Goal: Task Accomplishment & Management: Manage account settings

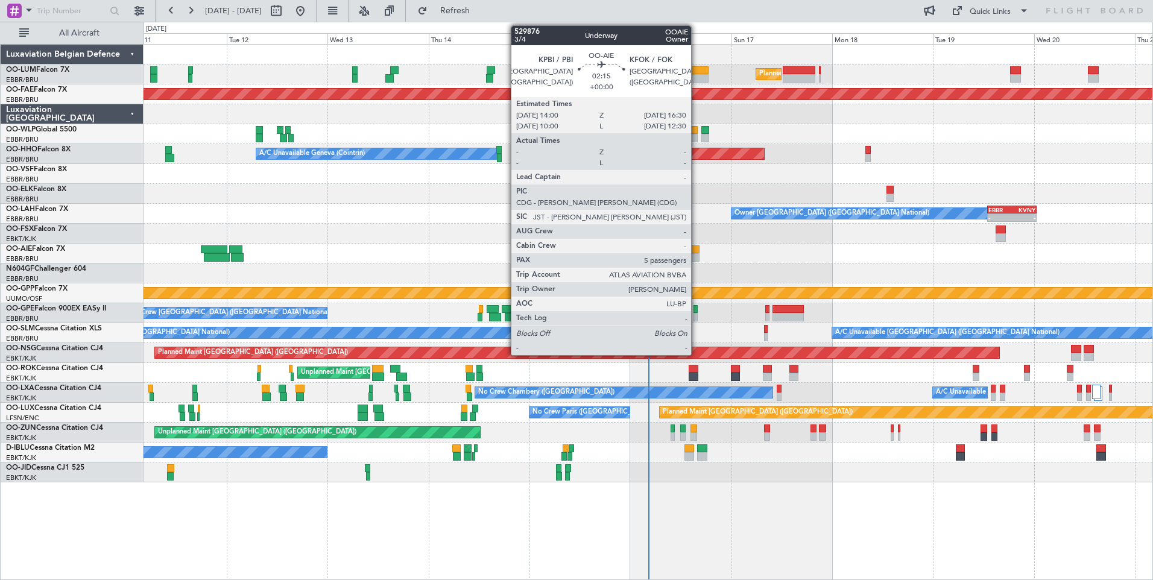
click at [696, 248] on div at bounding box center [693, 249] width 11 height 8
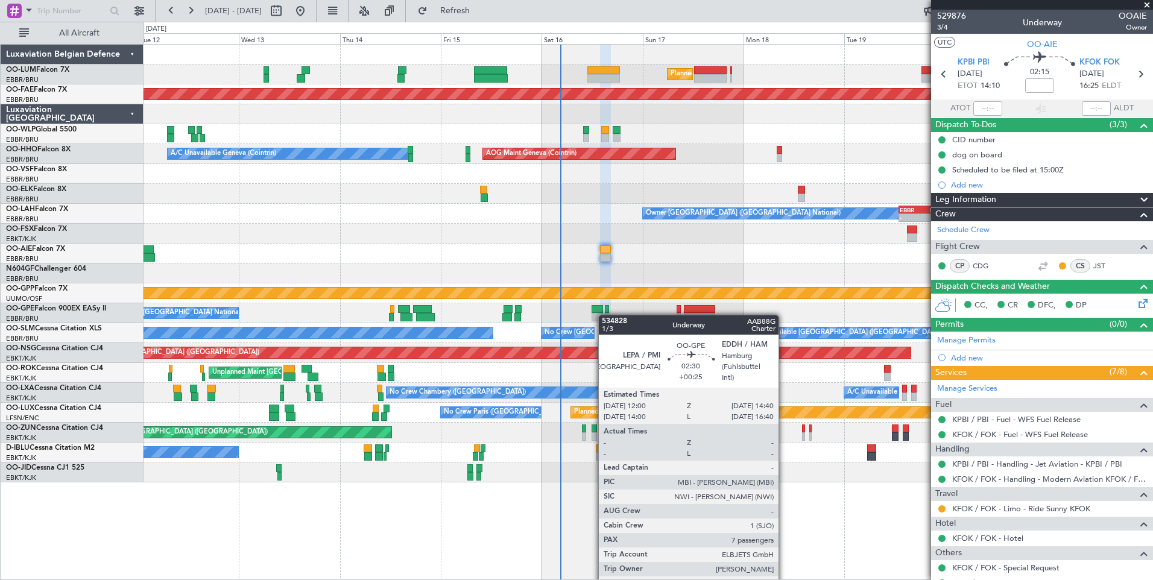
click at [601, 315] on div "No Crew [GEOGRAPHIC_DATA] ([GEOGRAPHIC_DATA] National)" at bounding box center [647, 313] width 1009 height 20
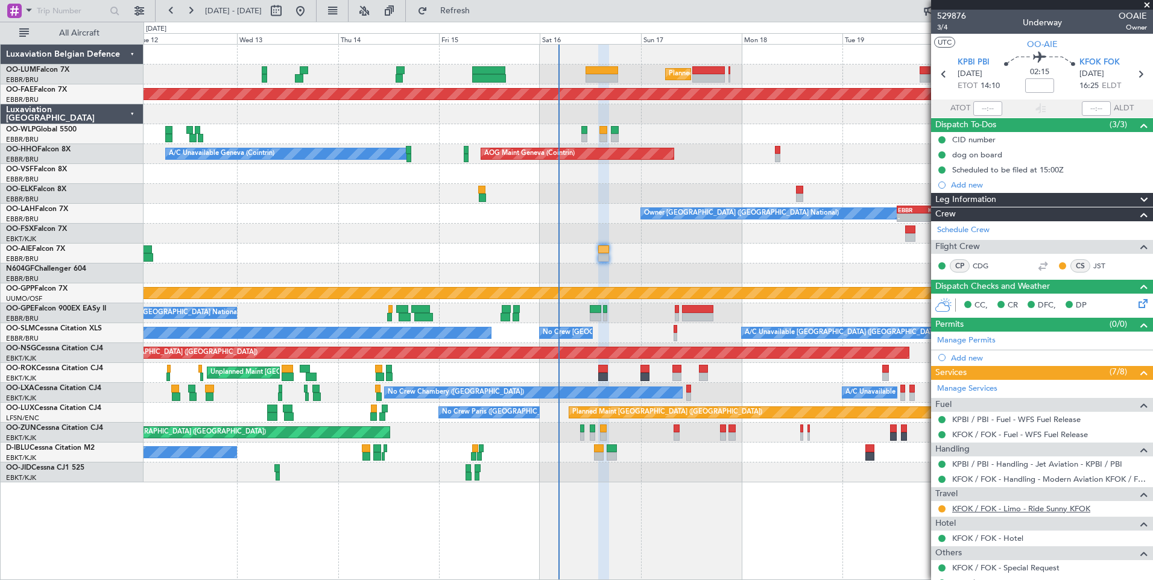
click at [989, 508] on link "KFOK / FOK - Limo - Ride Sunny KFOK" at bounding box center [1021, 508] width 138 height 10
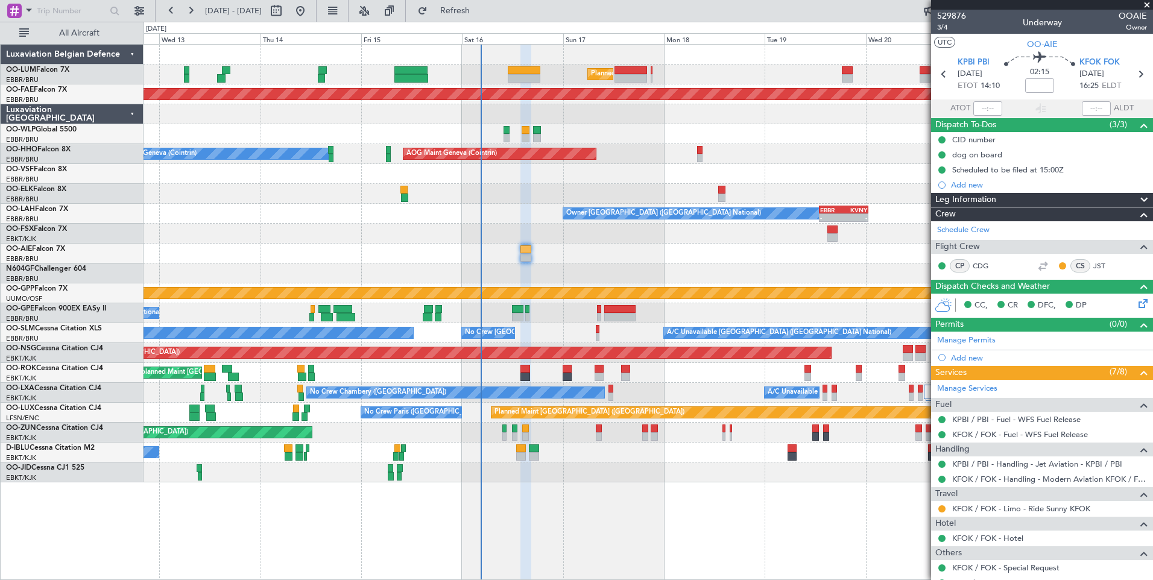
click at [534, 254] on div at bounding box center [647, 254] width 1009 height 20
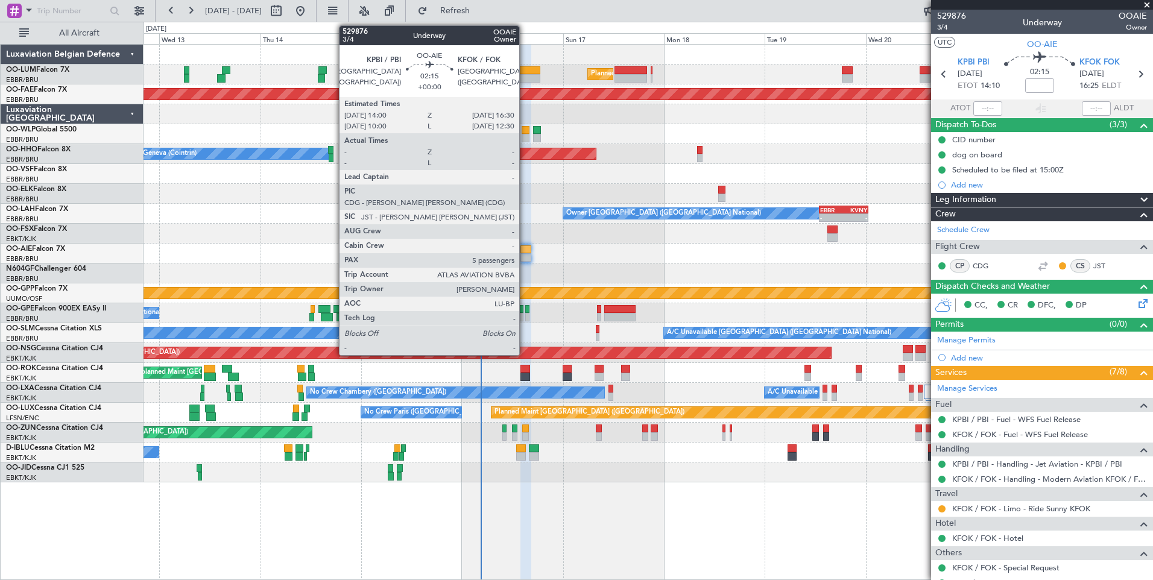
click at [525, 251] on div at bounding box center [525, 249] width 11 height 8
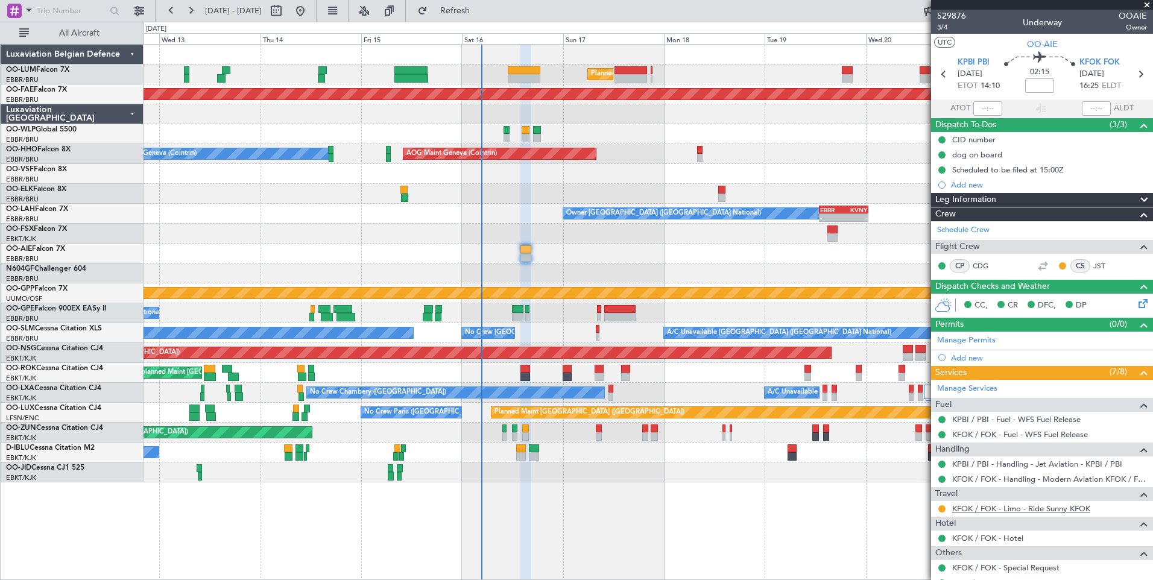
click at [968, 508] on link "KFOK / FOK - Limo - Ride Sunny KFOK" at bounding box center [1021, 508] width 138 height 10
click at [482, 17] on button "Refresh" at bounding box center [448, 10] width 72 height 19
click at [424, 283] on div "Planned Maint Brussels (Brussels National) Unplanned Maint Brussels (Brussels N…" at bounding box center [647, 264] width 1009 height 438
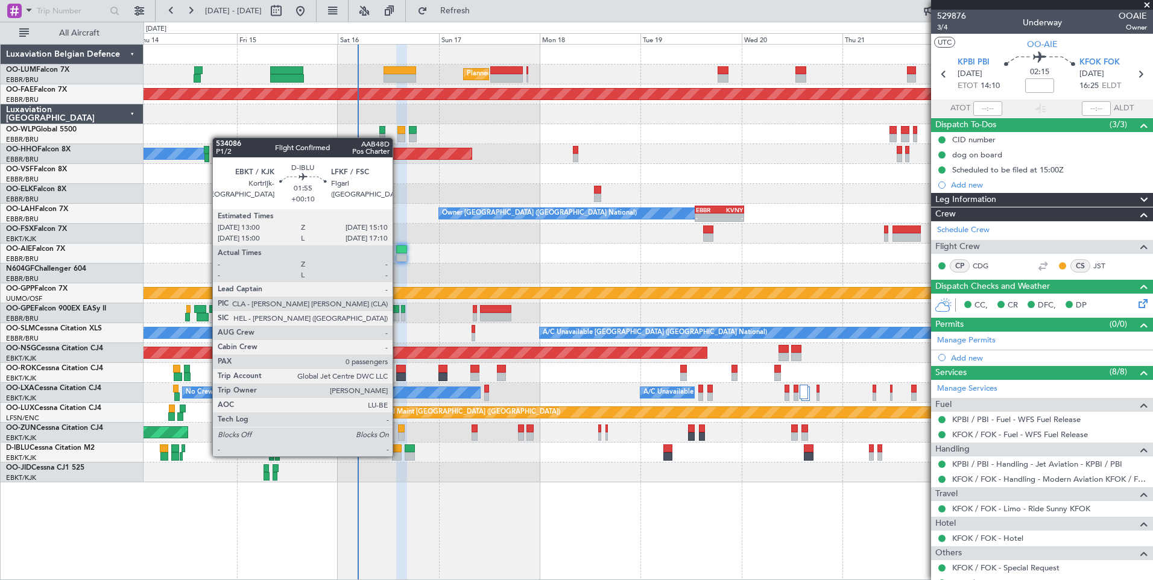
click at [398, 455] on div at bounding box center [397, 456] width 10 height 8
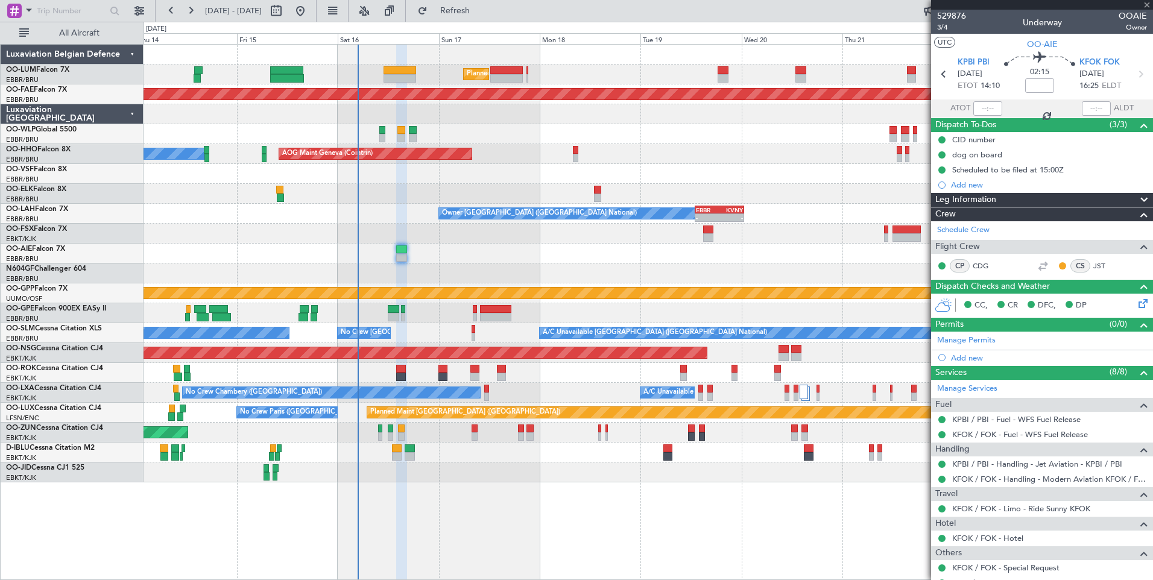
type input "+00:10"
type input "0"
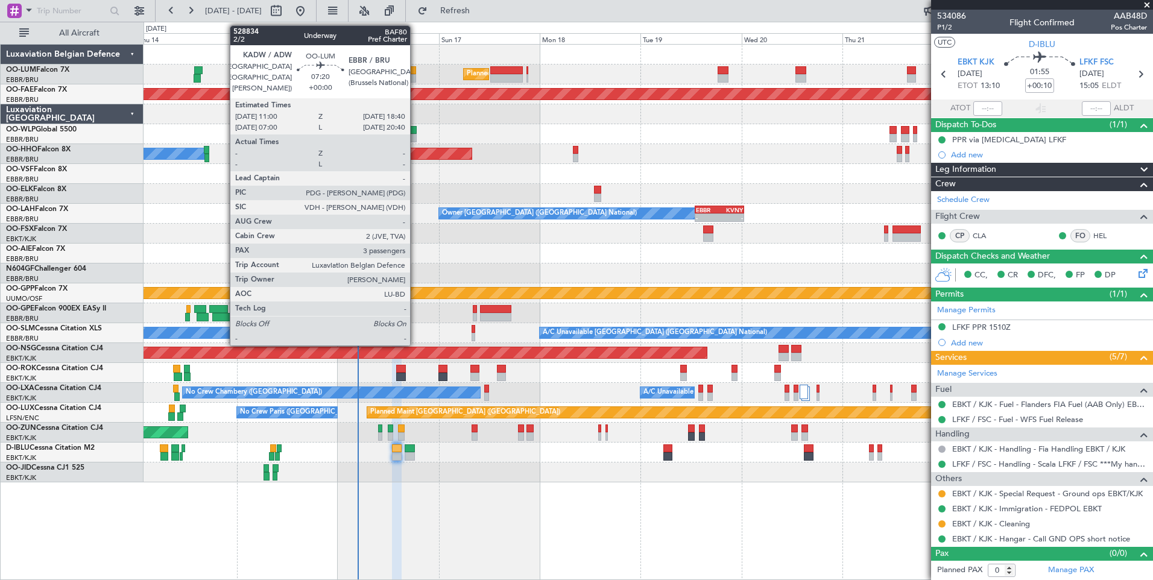
click at [415, 72] on div at bounding box center [399, 70] width 33 height 8
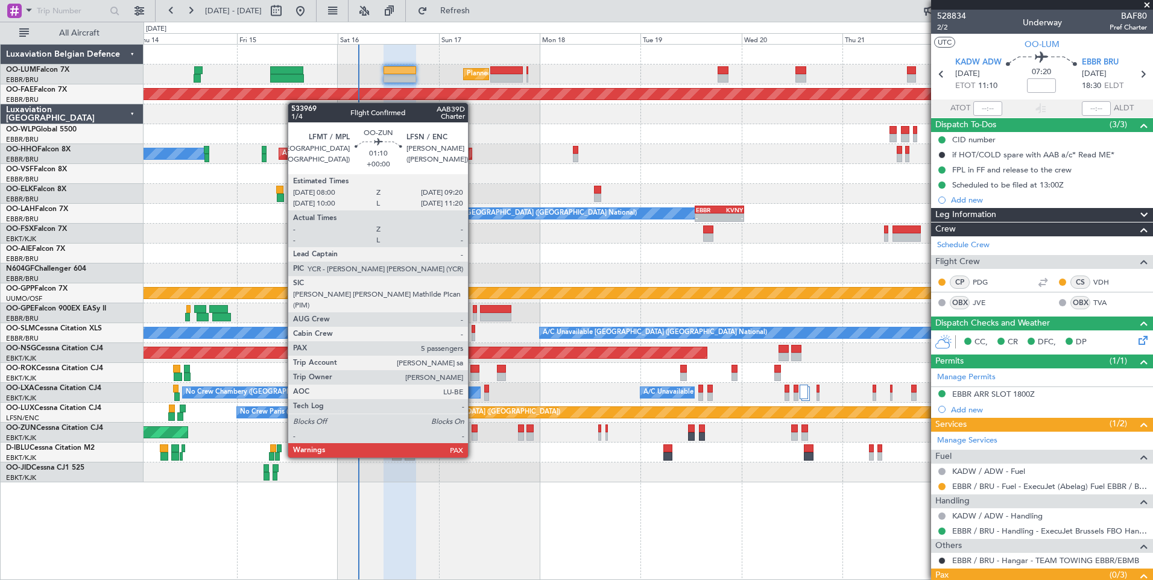
click at [473, 435] on div at bounding box center [474, 436] width 6 height 8
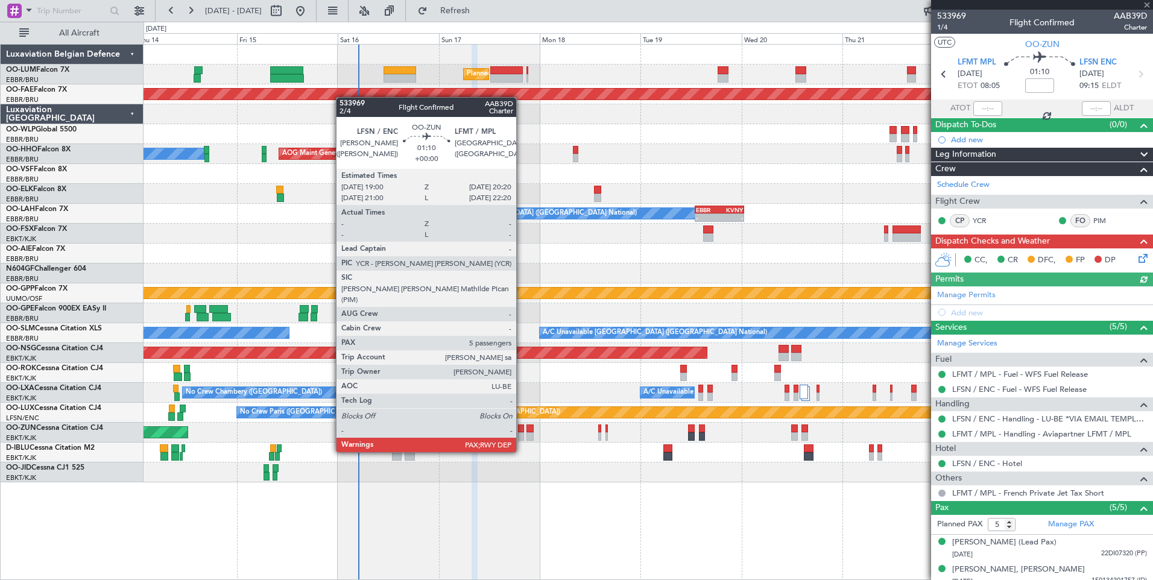
click at [521, 429] on div at bounding box center [521, 428] width 6 height 8
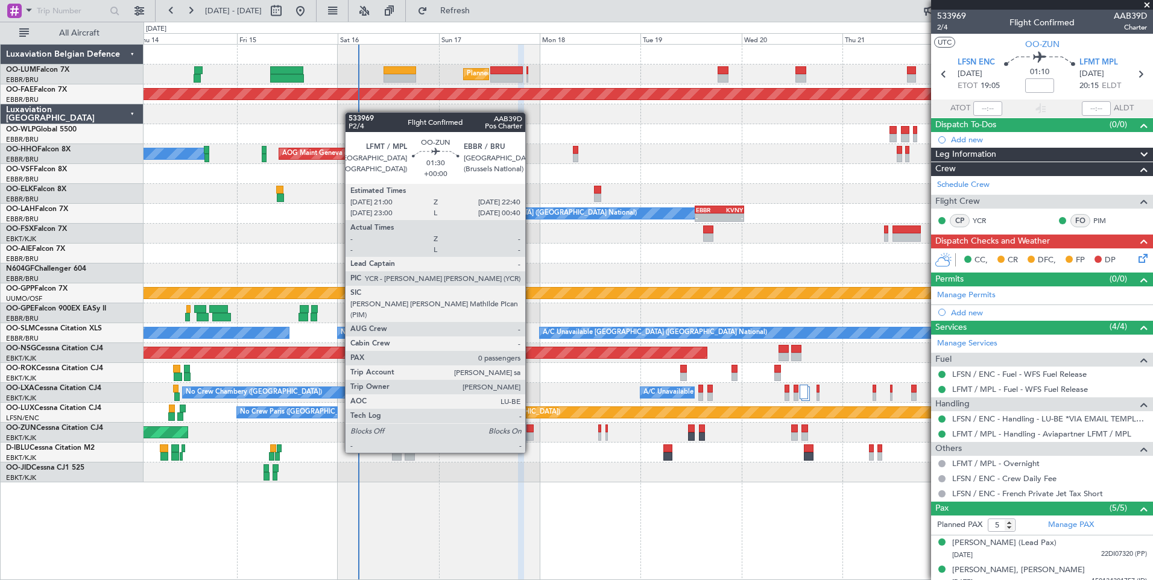
click at [531, 429] on div at bounding box center [529, 428] width 7 height 8
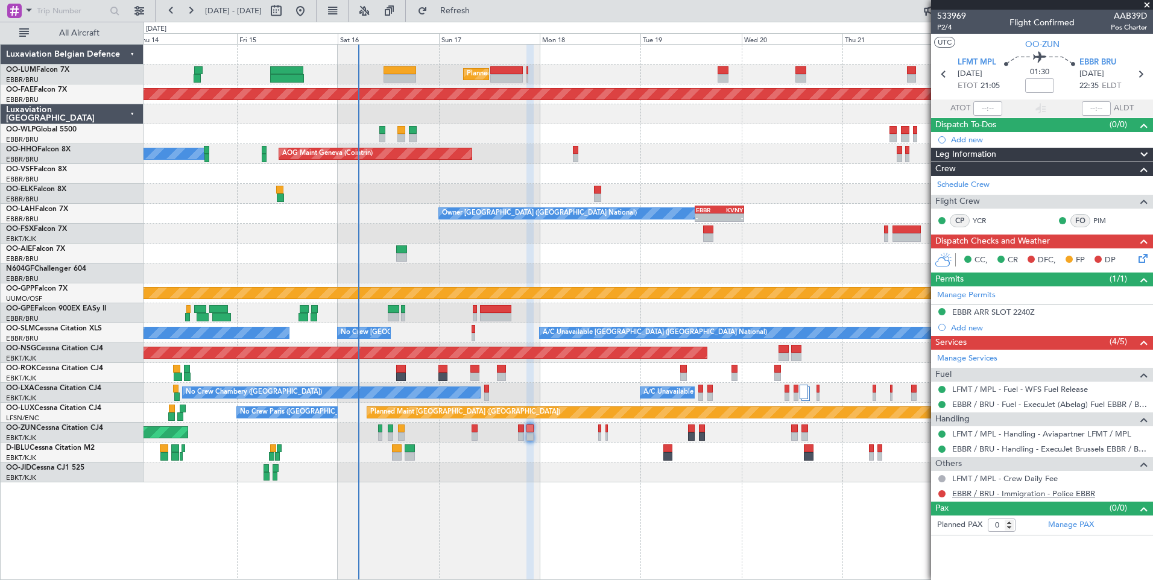
click at [972, 494] on link "EBBR / BRU - Immigration - Police EBBR" at bounding box center [1023, 493] width 143 height 10
click at [479, 9] on span "Refresh" at bounding box center [455, 11] width 51 height 8
click at [940, 490] on mat-tooltip-component "Not Required" at bounding box center [941, 498] width 63 height 32
click at [940, 490] on div "Not Required" at bounding box center [942, 497] width 46 height 15
click at [942, 496] on body "14 Aug 2025 - 24 Aug 2025 Refresh Quick Links All Aircraft Planned Maint Brusse…" at bounding box center [576, 290] width 1153 height 580
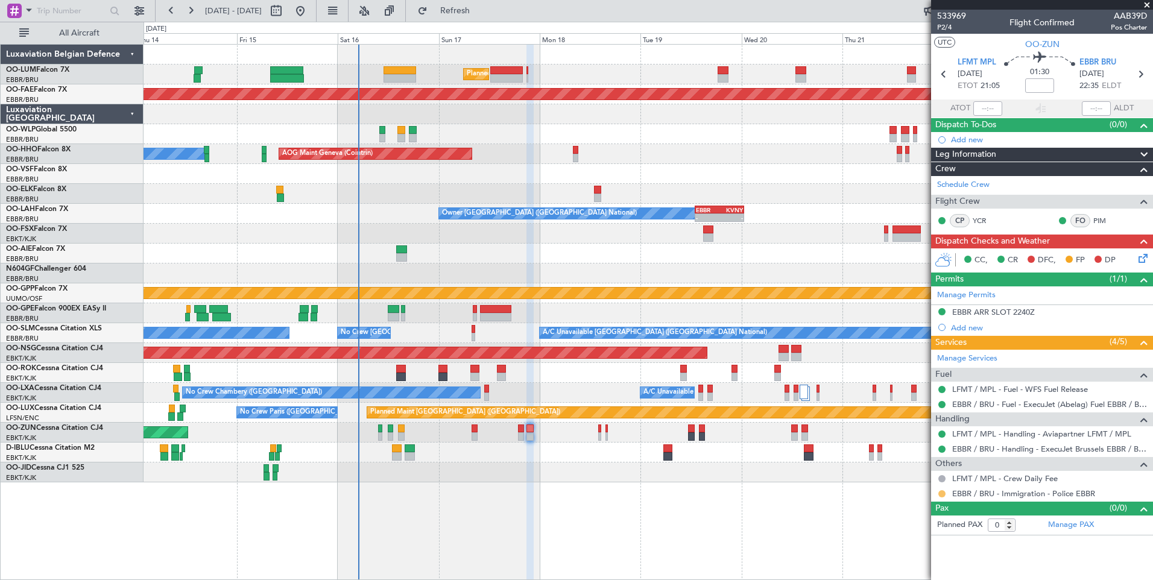
click at [942, 494] on button at bounding box center [941, 493] width 7 height 7
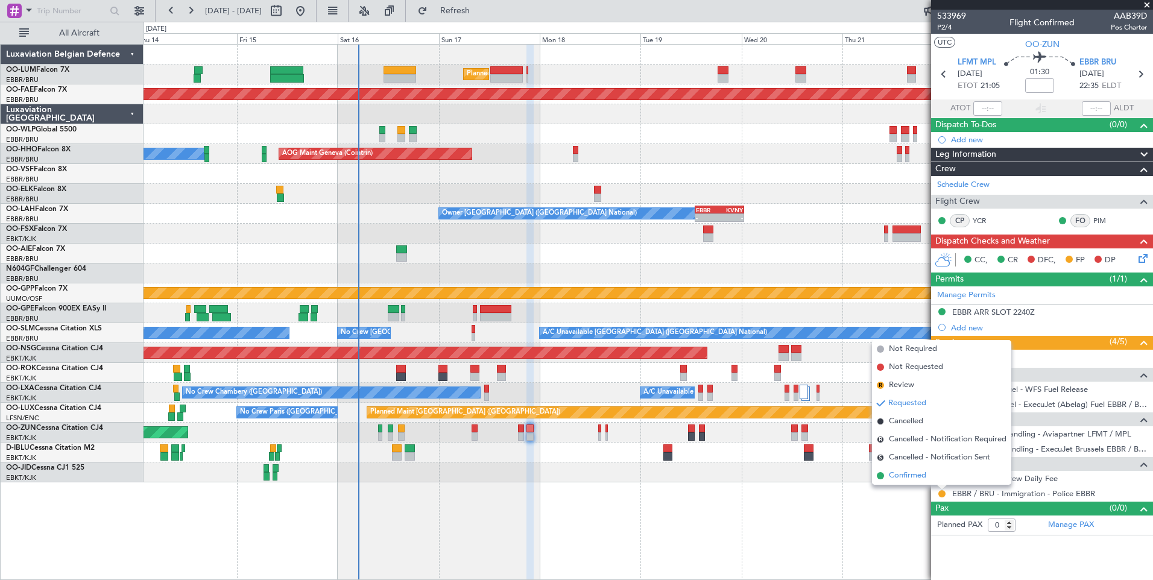
click at [918, 475] on span "Confirmed" at bounding box center [907, 476] width 37 height 12
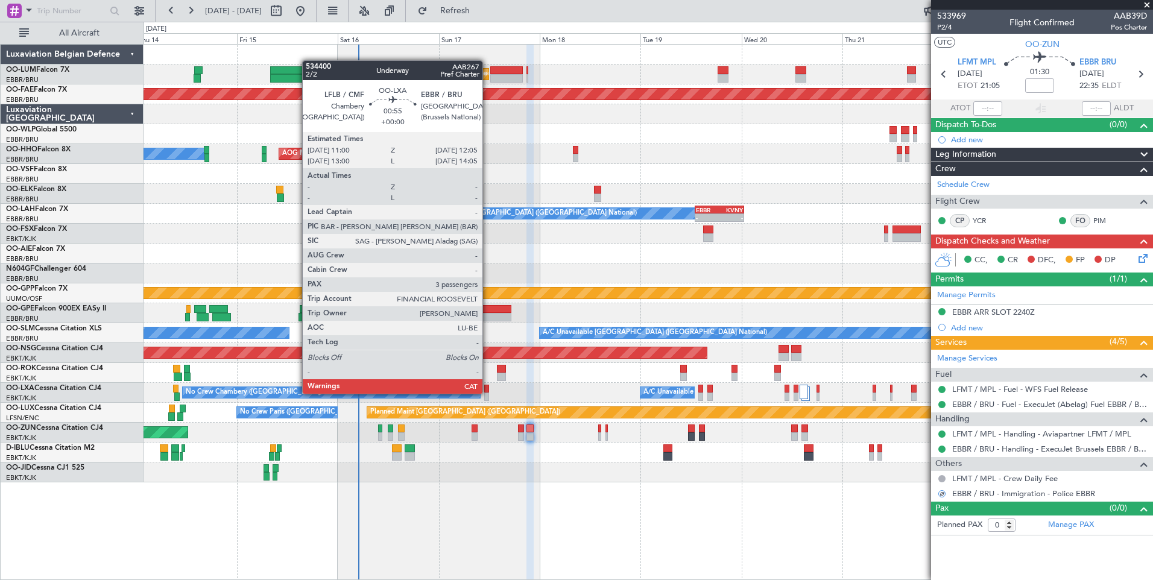
click at [488, 394] on div at bounding box center [486, 396] width 5 height 8
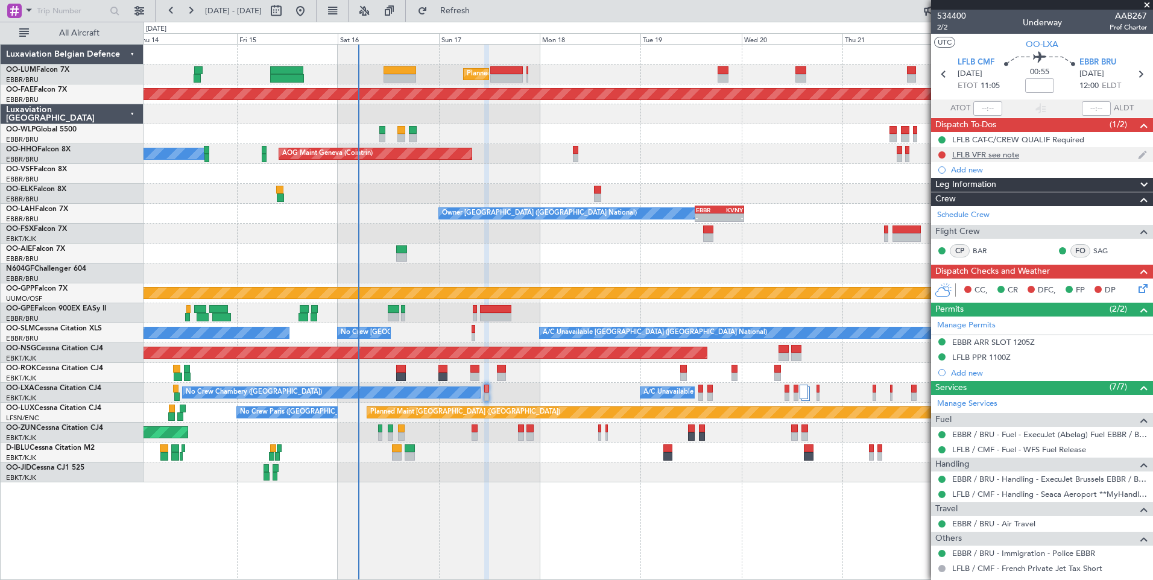
click at [988, 157] on div "LFLB VFR see note" at bounding box center [985, 155] width 67 height 10
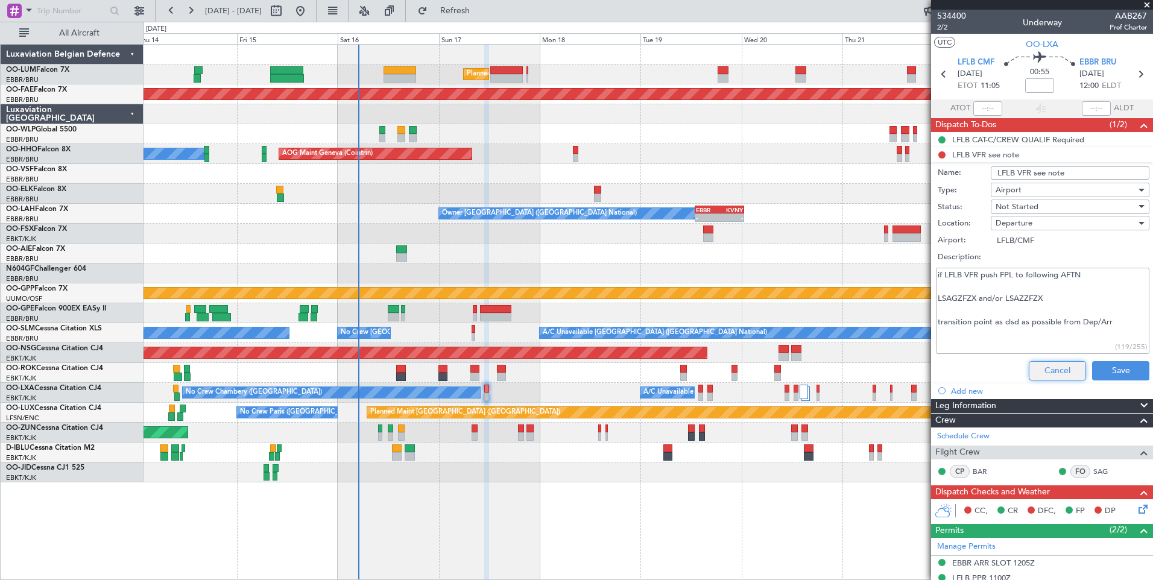
click at [1048, 363] on button "Cancel" at bounding box center [1057, 370] width 57 height 19
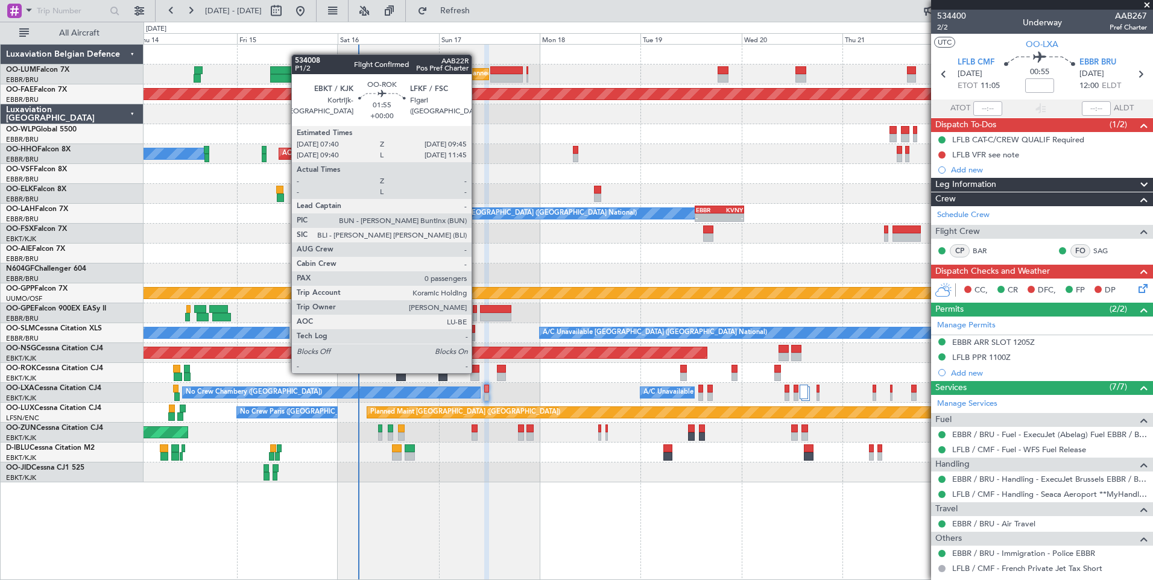
click at [477, 372] on div at bounding box center [474, 369] width 9 height 8
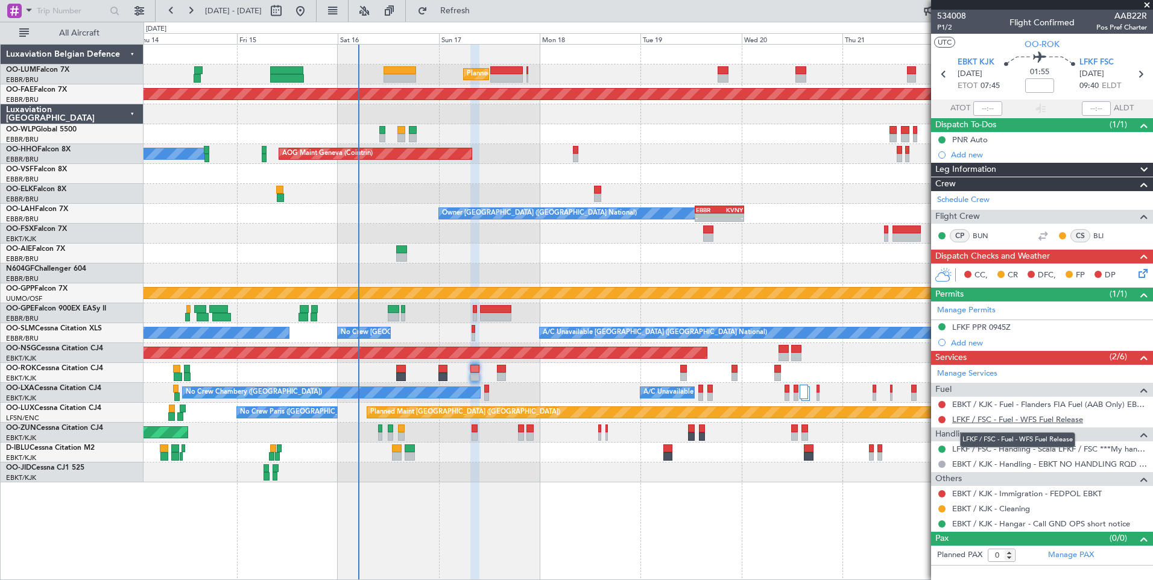
click at [1002, 421] on link "LFKF / FSC - Fuel - WFS Fuel Release" at bounding box center [1017, 419] width 131 height 10
click at [475, 8] on span "Refresh" at bounding box center [455, 11] width 51 height 8
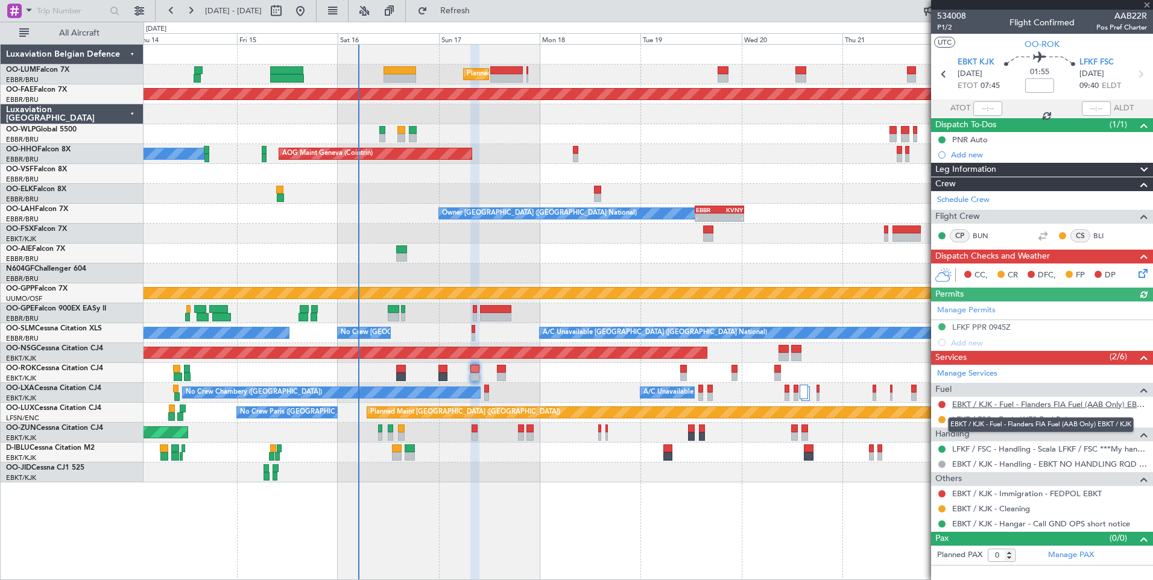
click at [1015, 403] on link "EBKT / KJK - Fuel - Flanders FIA Fuel (AAB Only) EBKT / KJK" at bounding box center [1049, 404] width 195 height 10
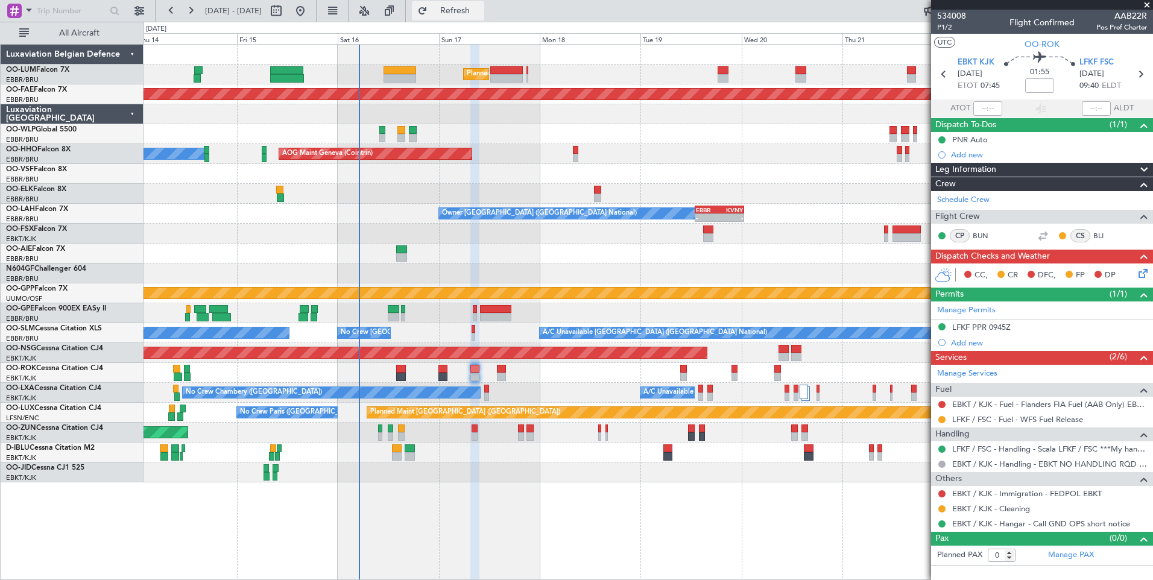
click at [480, 11] on span "Refresh" at bounding box center [455, 11] width 51 height 8
click at [475, 333] on div "No Crew Brussels (Brussels National) A/C Unavailable Brussels (Brussels Nationa…" at bounding box center [647, 333] width 1009 height 20
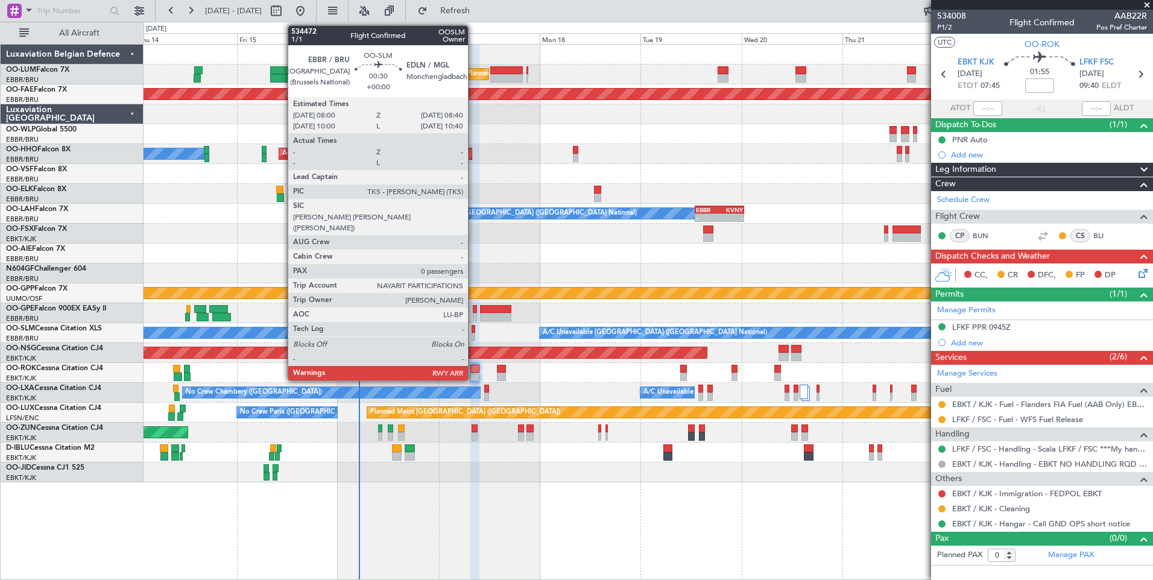
click at [473, 330] on div at bounding box center [472, 329] width 3 height 8
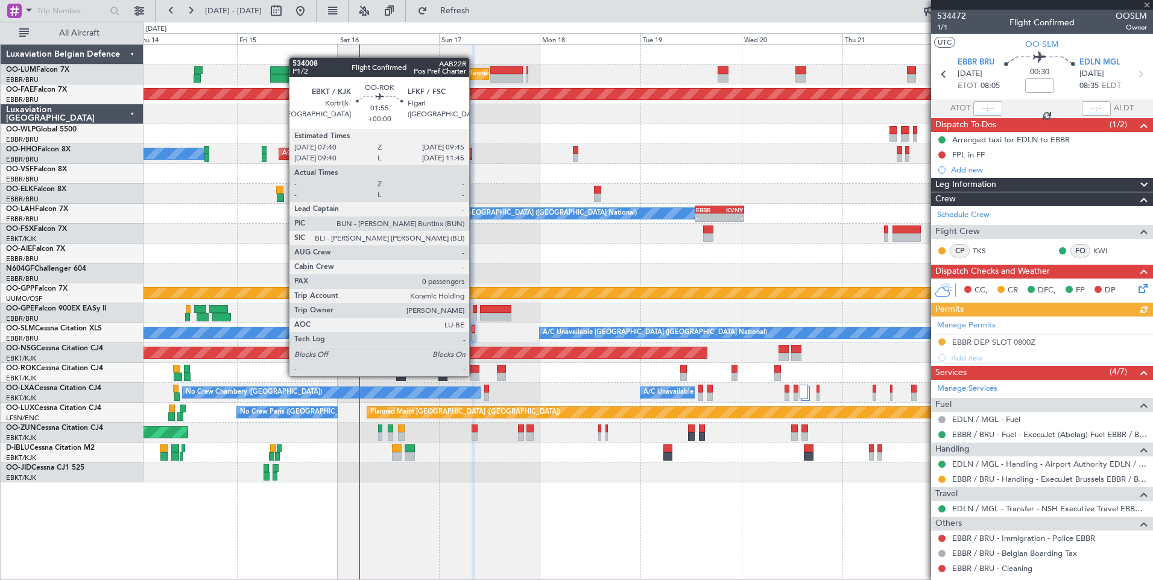
click at [474, 375] on div at bounding box center [474, 377] width 9 height 8
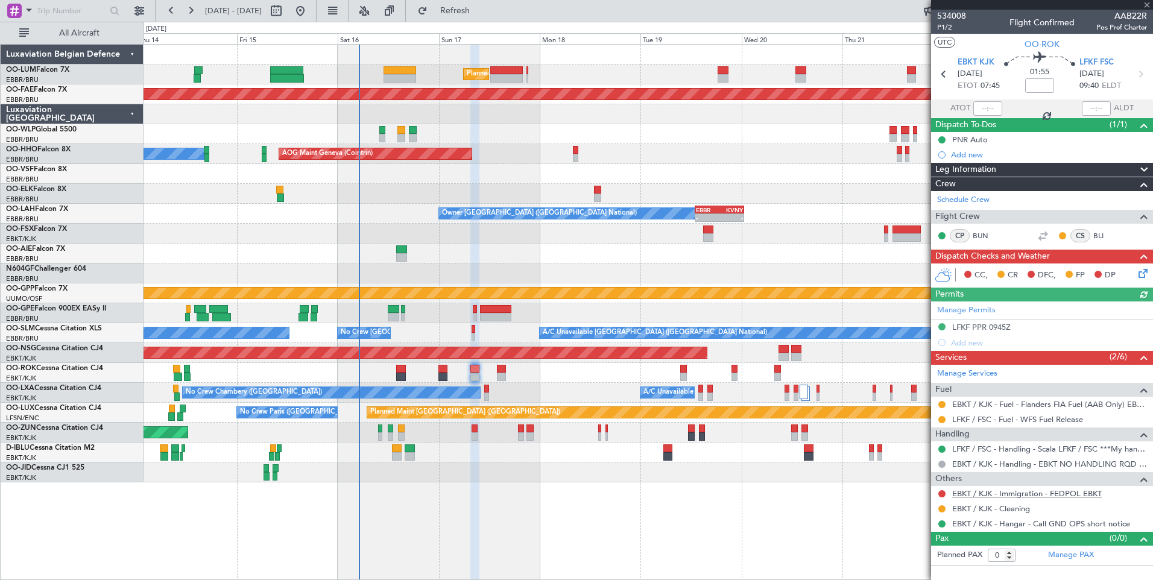
click at [965, 492] on link "EBKT / KJK - Immigration - FEDPOL EBKT" at bounding box center [1027, 493] width 150 height 10
click at [484, 17] on button "Refresh" at bounding box center [448, 10] width 72 height 19
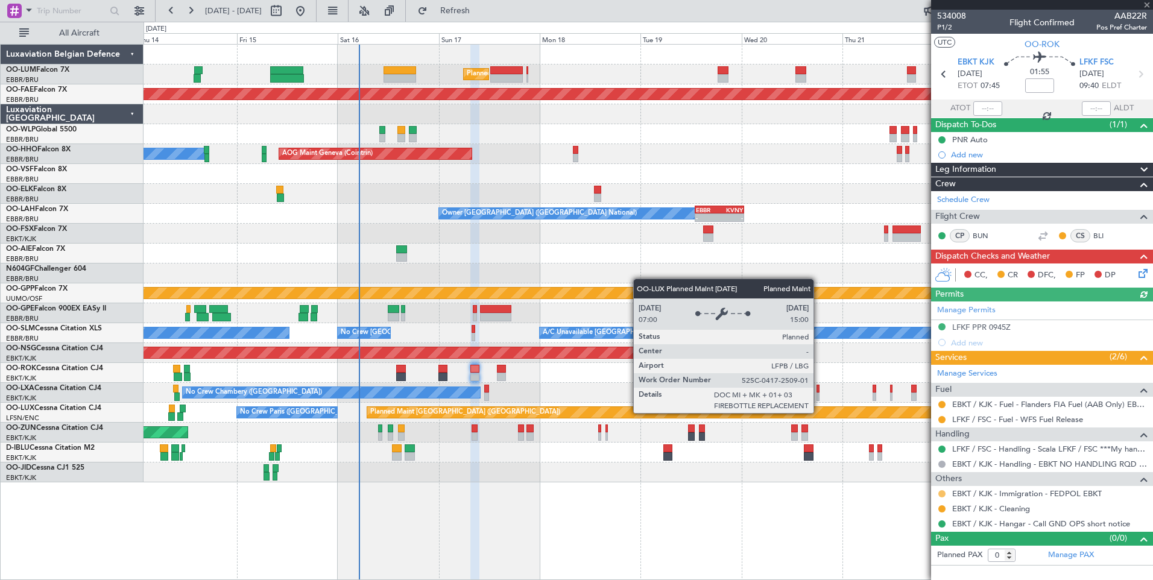
click at [943, 493] on button at bounding box center [941, 493] width 7 height 7
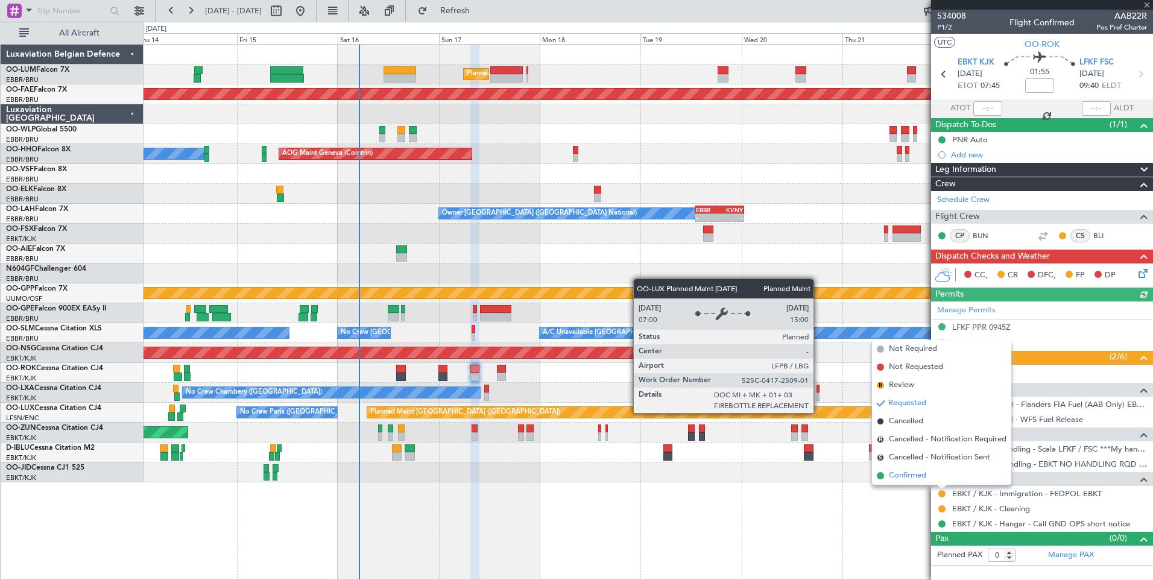
click at [898, 476] on span "Confirmed" at bounding box center [907, 476] width 37 height 12
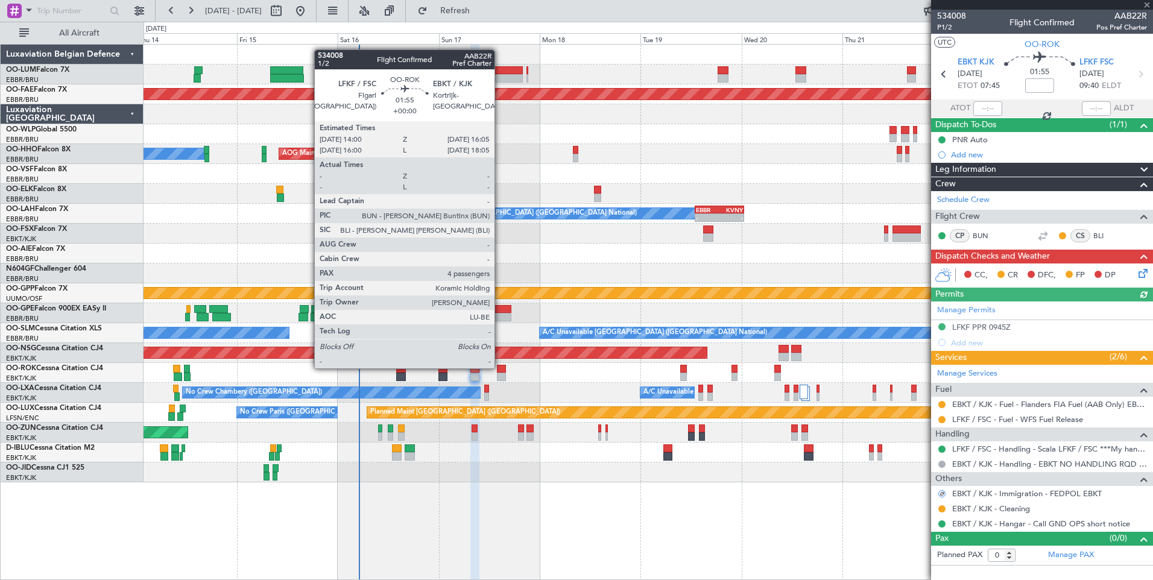
click at [500, 367] on div at bounding box center [501, 369] width 9 height 8
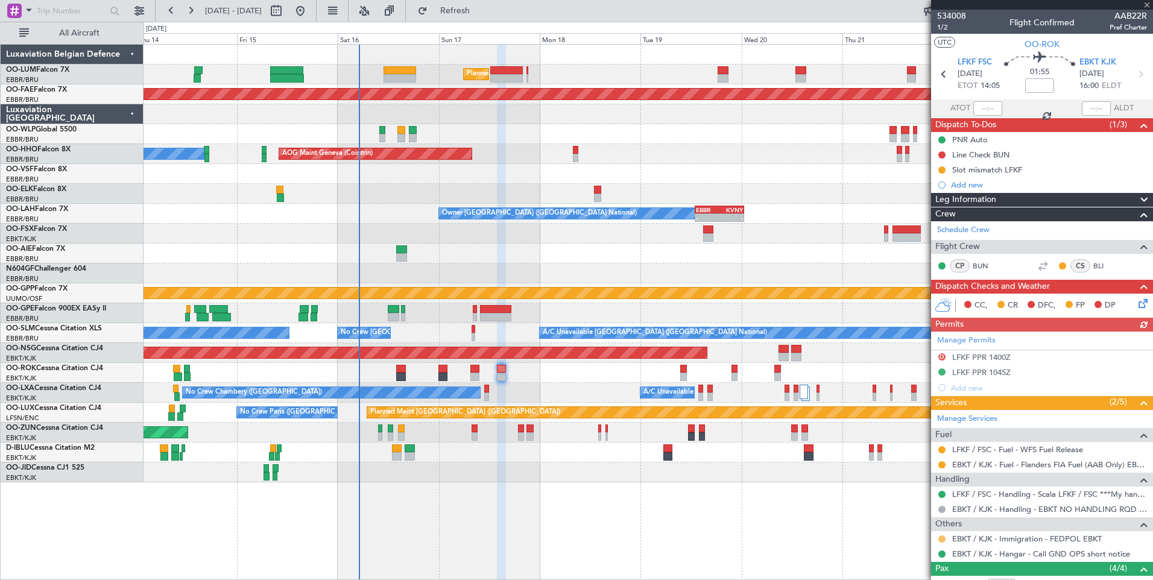
click at [940, 539] on button at bounding box center [941, 538] width 7 height 7
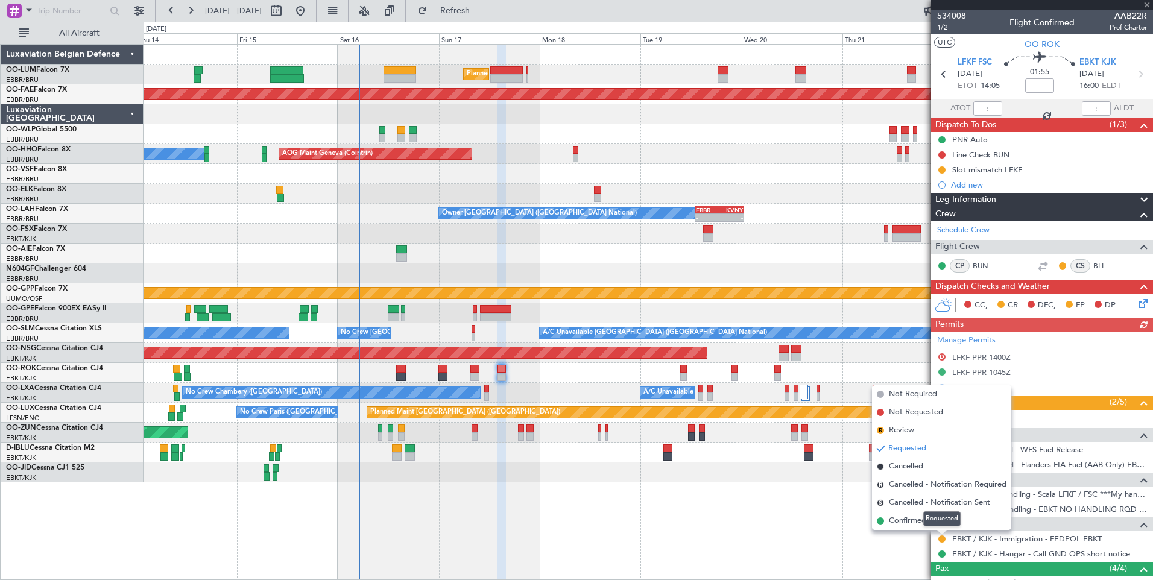
click at [922, 521] on mat-tooltip-component "Requested" at bounding box center [942, 519] width 54 height 32
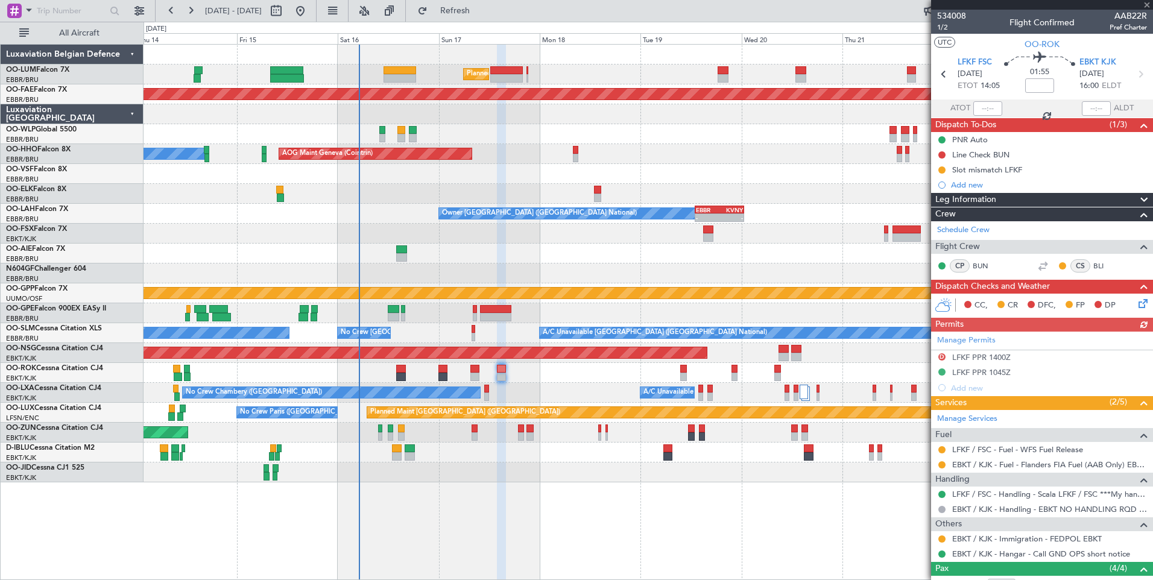
click at [942, 532] on div "EBKT / KJK - Immigration - FEDPOL EBKT" at bounding box center [1042, 538] width 222 height 15
click at [942, 539] on button at bounding box center [941, 538] width 7 height 7
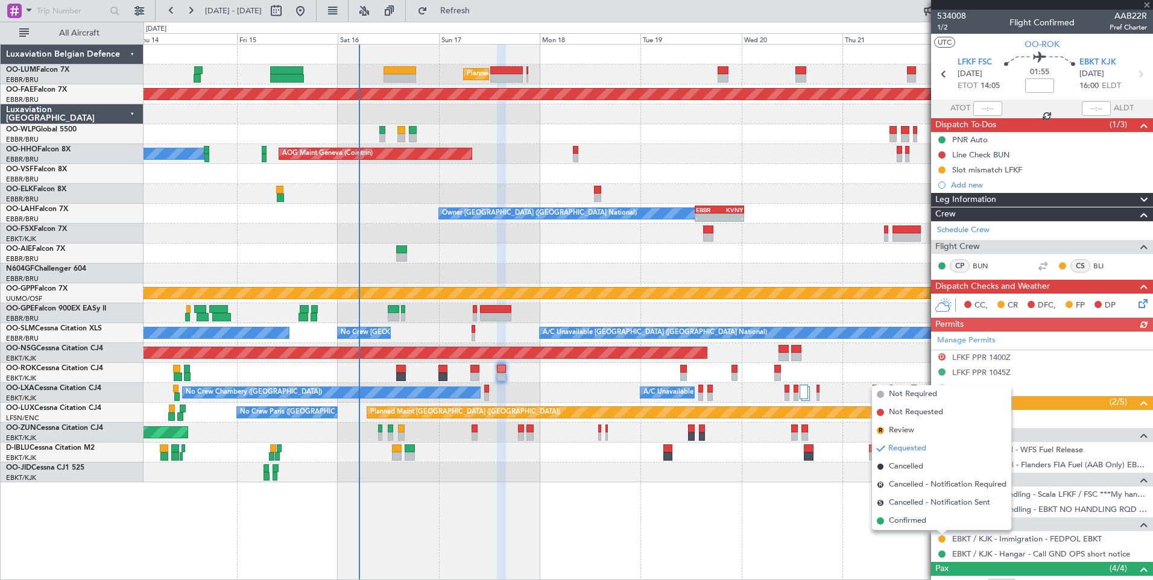
click at [915, 524] on span "Confirmed" at bounding box center [907, 521] width 37 height 12
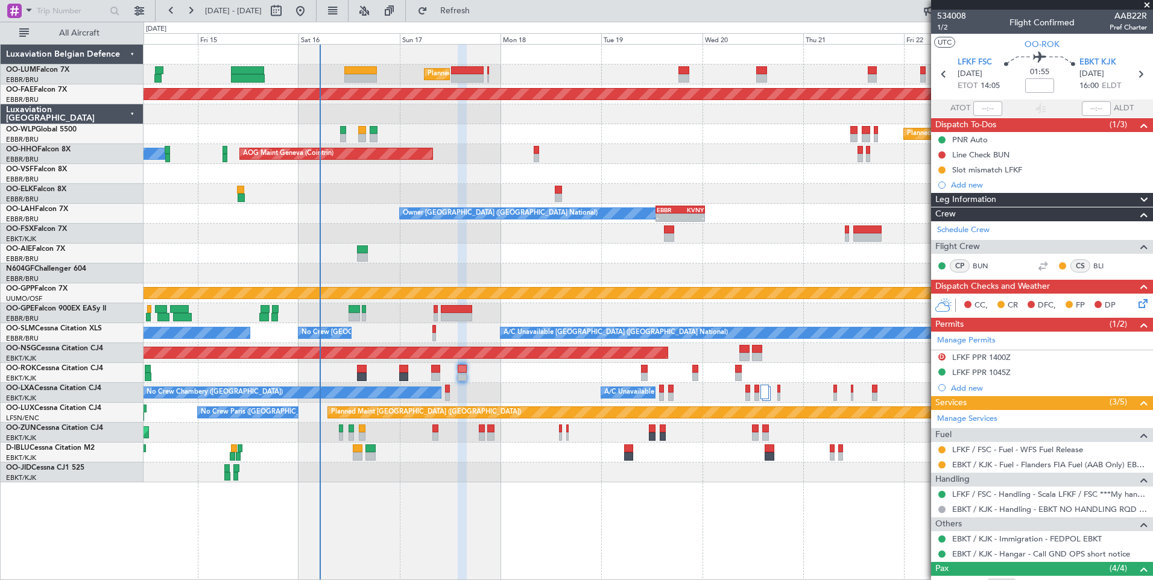
click at [506, 378] on div "Planned Maint Brussels (Brussels National) Planned Maint Kortrijk-Wevelgem Plan…" at bounding box center [647, 264] width 1009 height 438
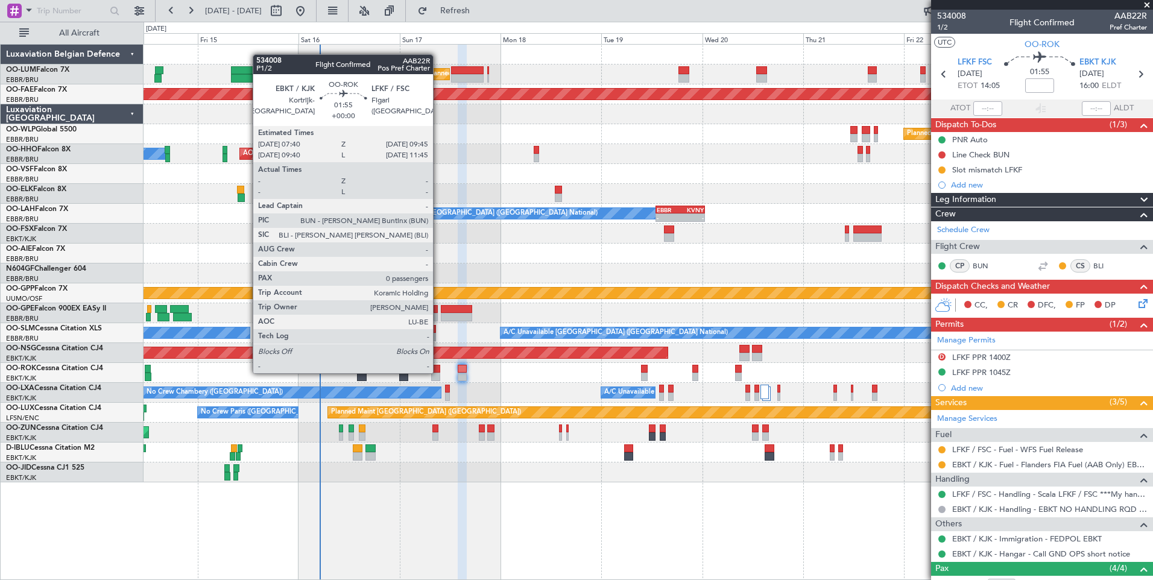
click at [438, 372] on div at bounding box center [435, 369] width 9 height 8
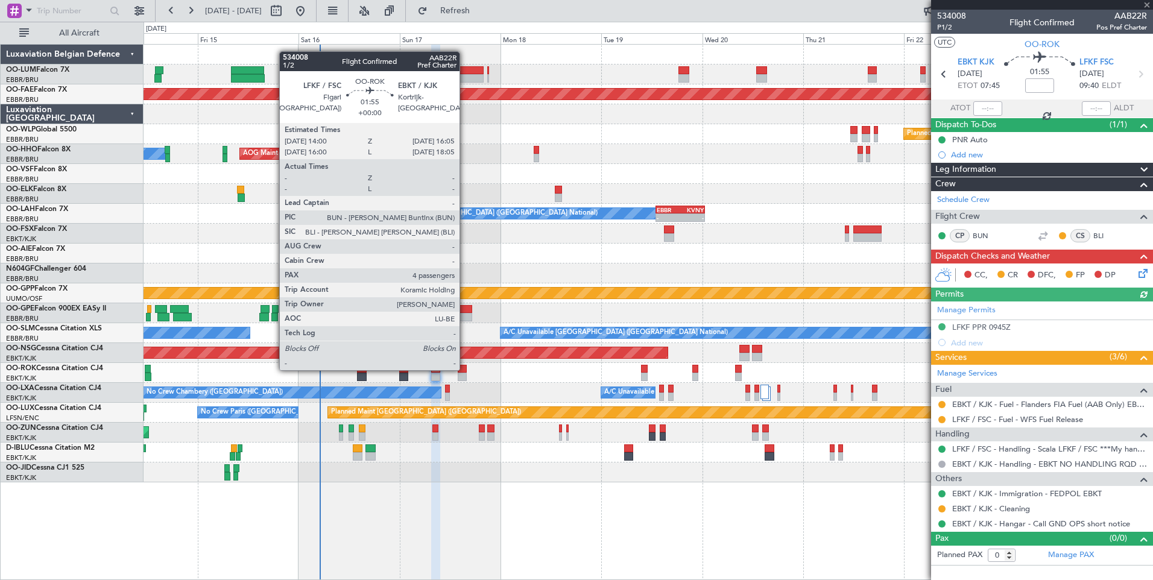
click at [465, 369] on div at bounding box center [462, 369] width 9 height 8
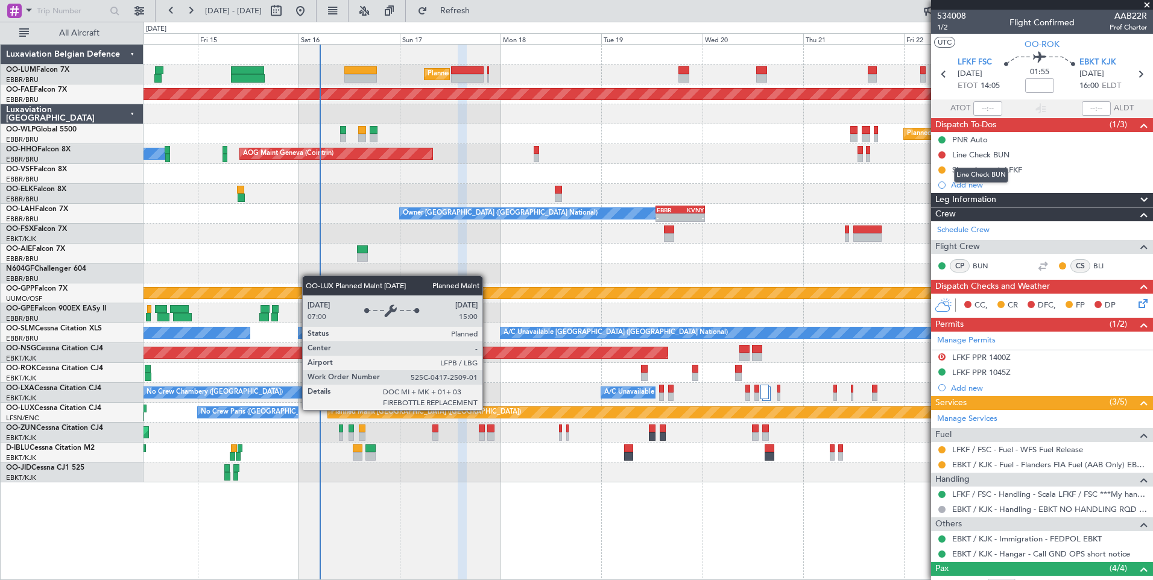
click at [976, 169] on div "Line Check BUN" at bounding box center [981, 175] width 54 height 15
click at [988, 174] on mat-tooltip-component "Slot mismatch LFKF" at bounding box center [987, 190] width 81 height 32
click at [988, 172] on div "Slot mismatch LFKF" at bounding box center [987, 170] width 70 height 10
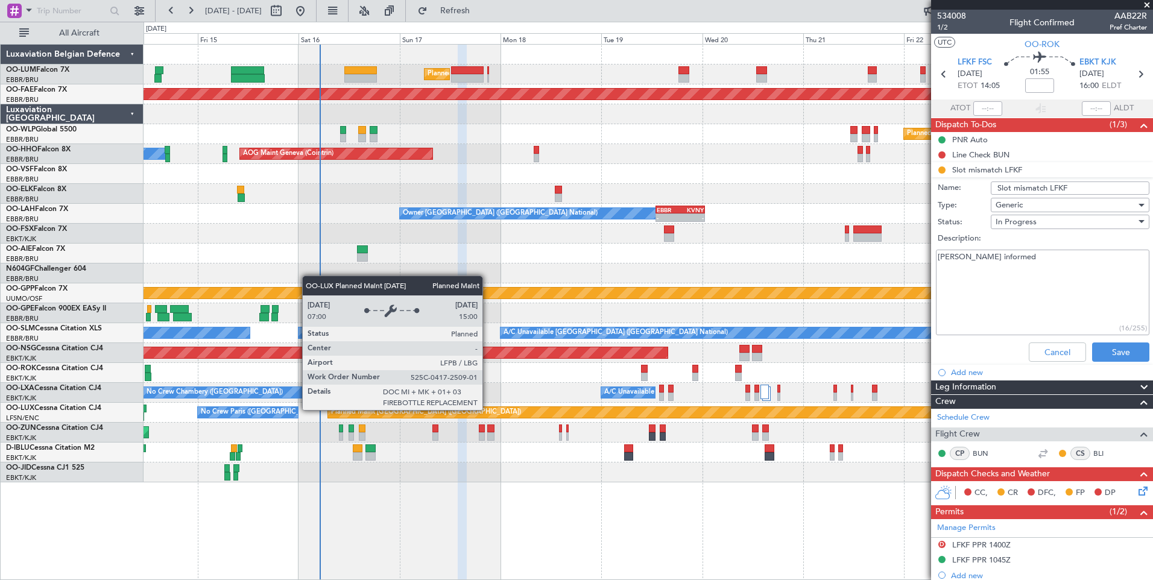
click at [1044, 340] on div "Cancel Save" at bounding box center [1038, 352] width 227 height 29
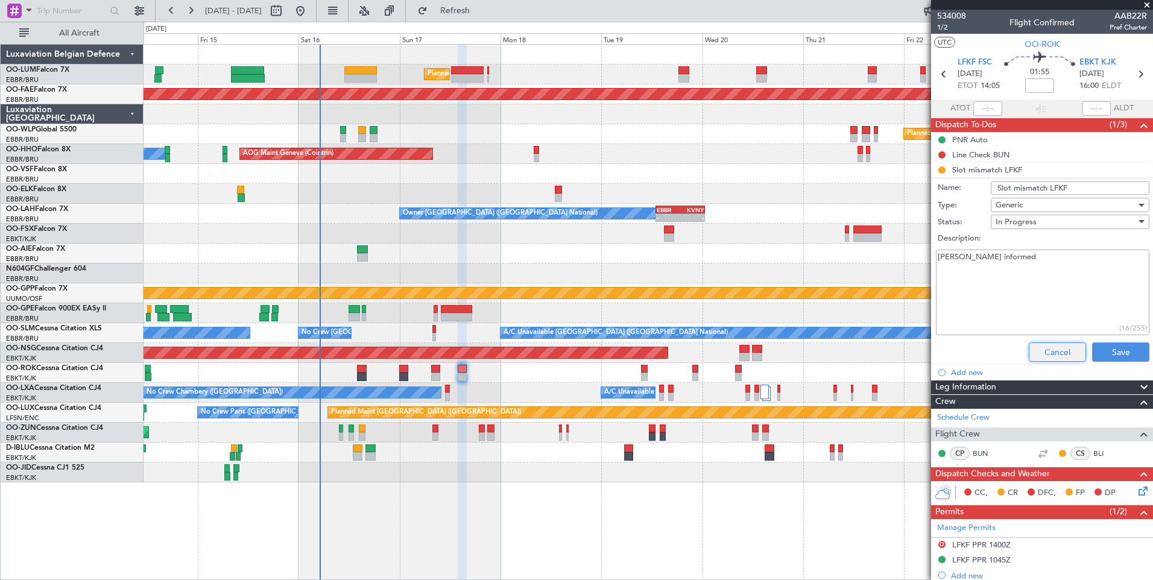
click at [1047, 346] on button "Cancel" at bounding box center [1057, 351] width 57 height 19
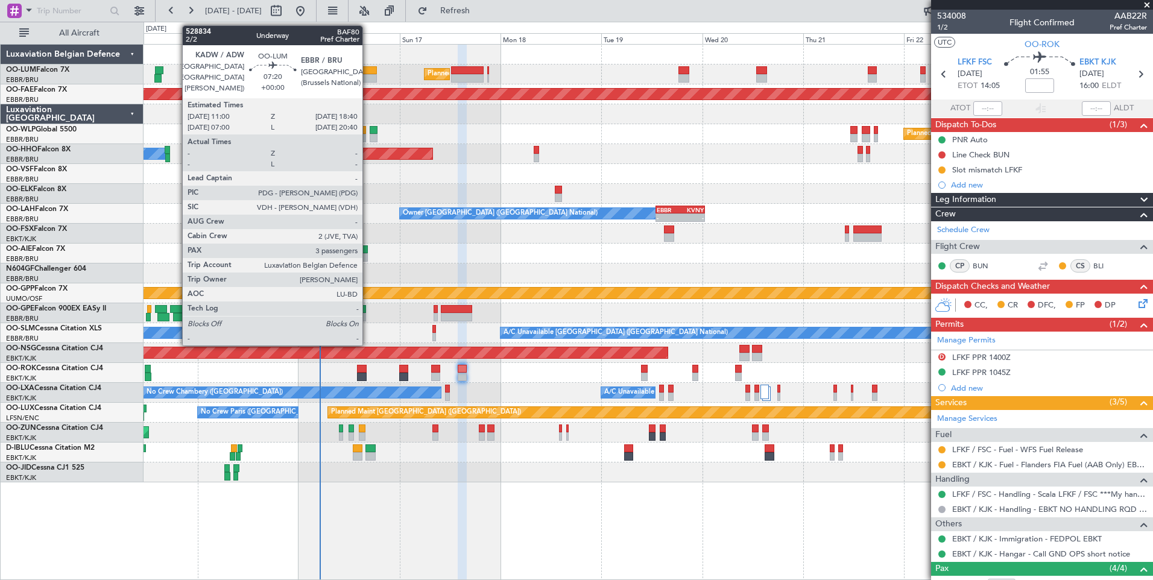
click at [368, 69] on div at bounding box center [360, 70] width 33 height 8
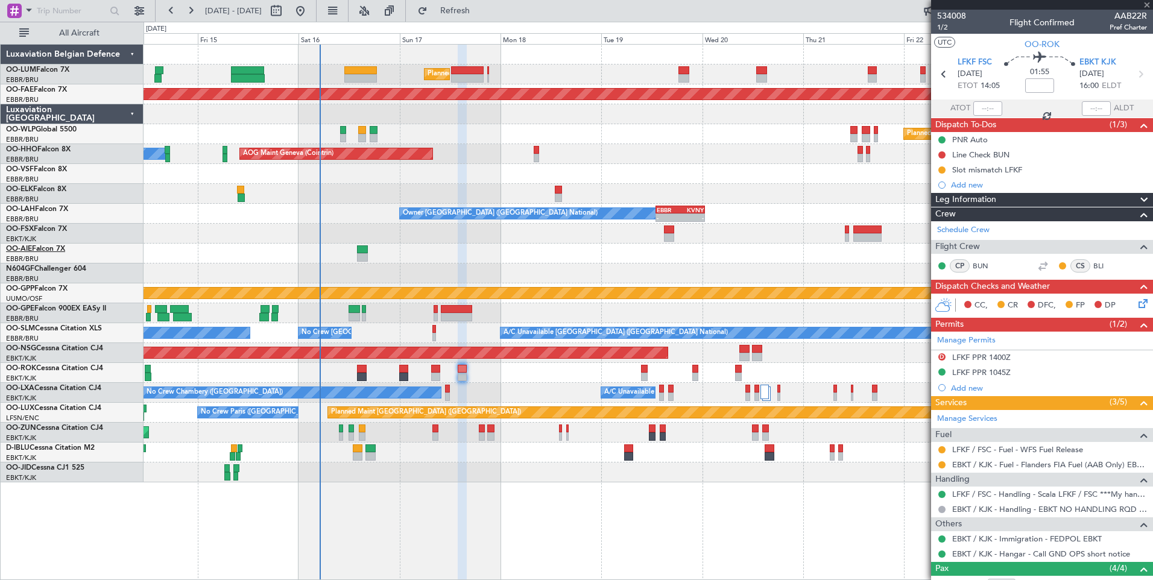
type input "3"
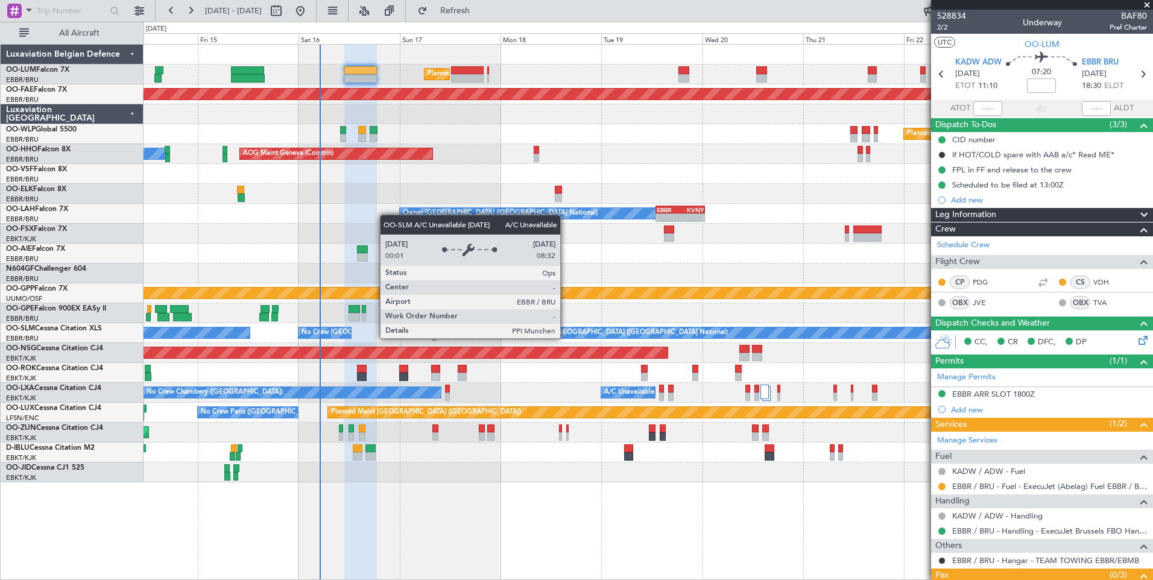
click at [507, 334] on div "A/C Unavailable [GEOGRAPHIC_DATA] ([GEOGRAPHIC_DATA] National)" at bounding box center [615, 333] width 224 height 18
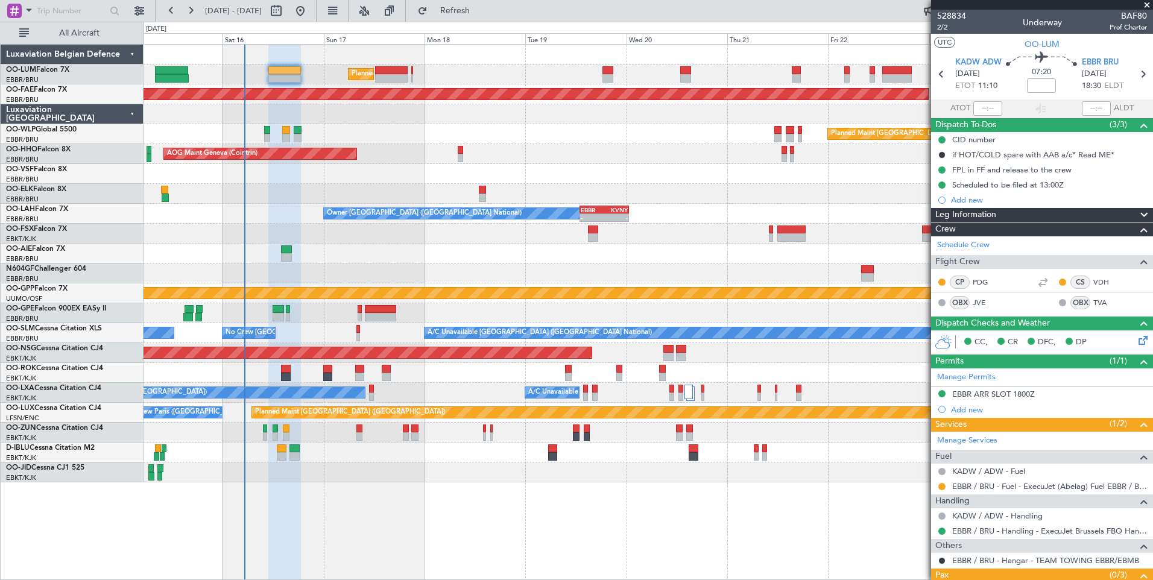
click at [382, 379] on div "Owner Kortrijk-Wevelgem Unplanned Maint Kortrijk-Wevelgem" at bounding box center [647, 373] width 1009 height 20
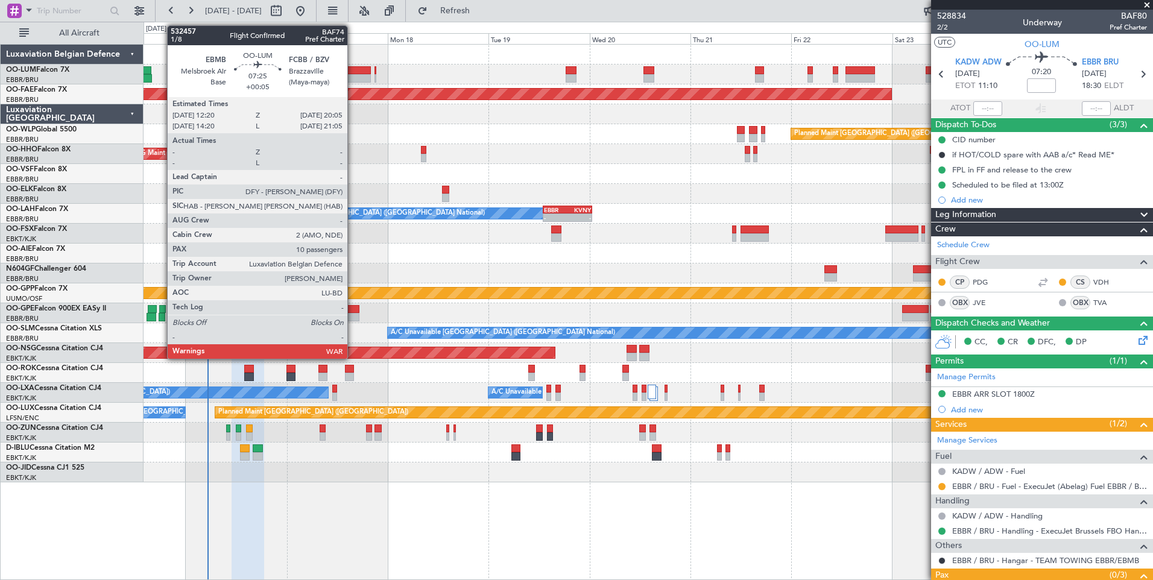
click at [353, 70] on div at bounding box center [354, 70] width 33 height 8
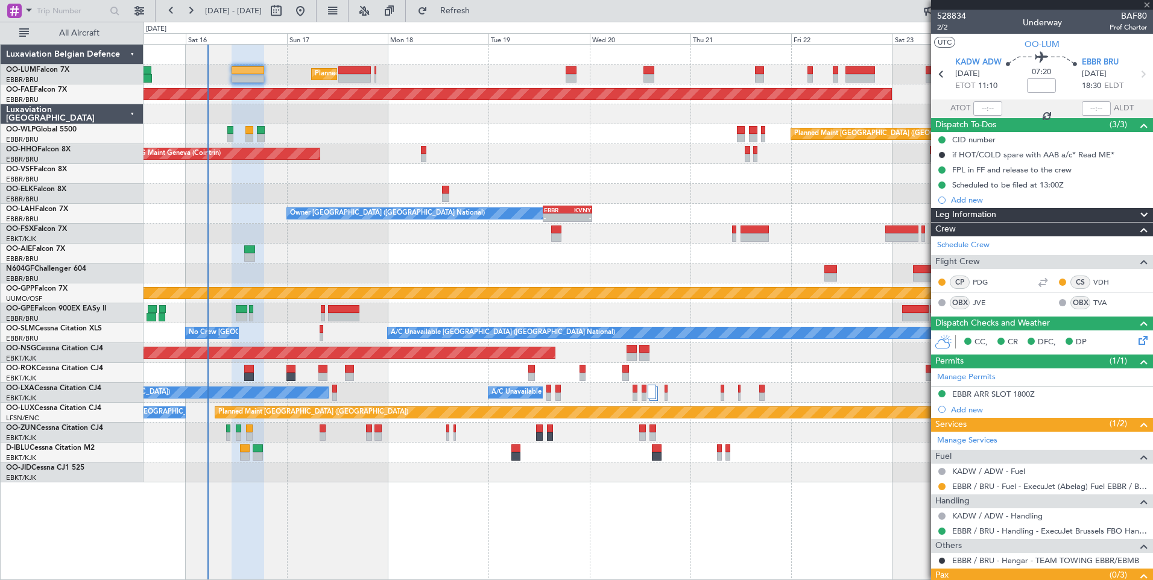
type input "+00:05"
type input "10"
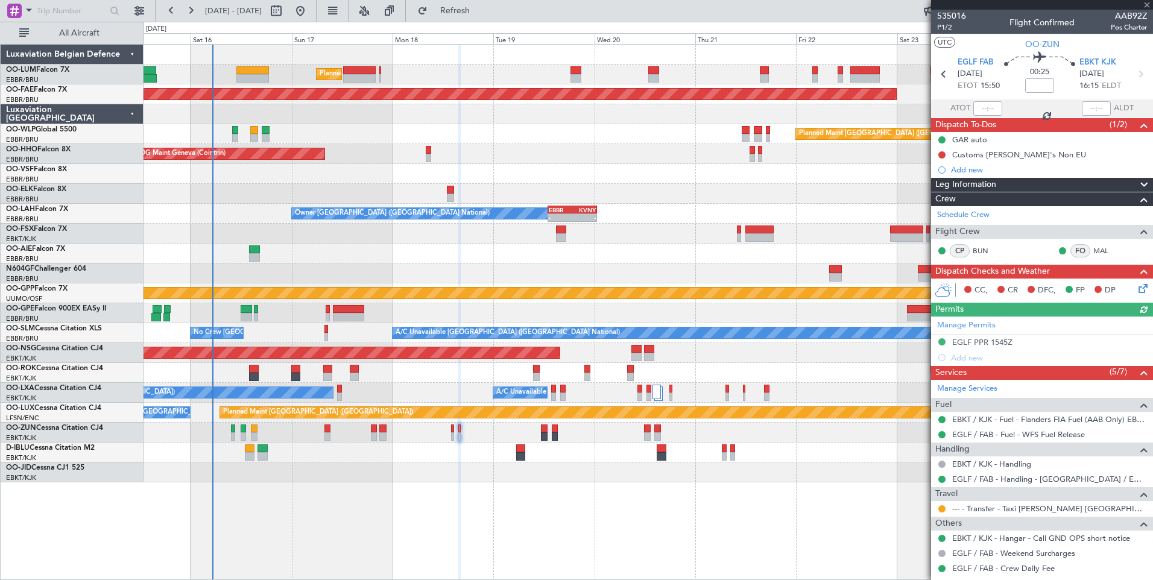
scroll to position [45, 0]
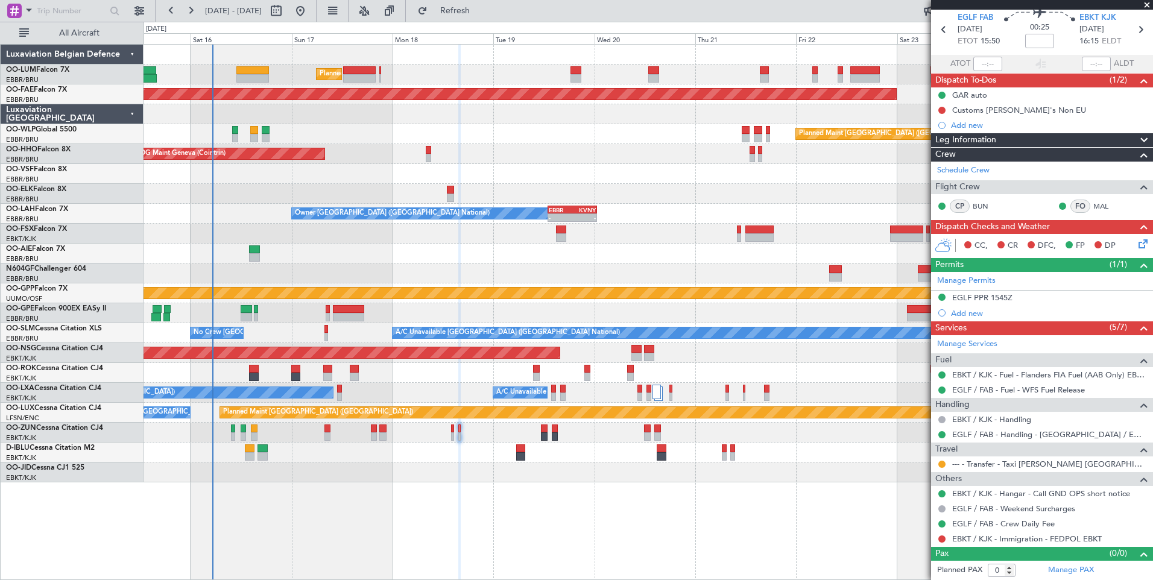
click at [455, 485] on div "Planned Maint [GEOGRAPHIC_DATA] ([GEOGRAPHIC_DATA] National) Planned Maint [GEO…" at bounding box center [647, 312] width 1009 height 536
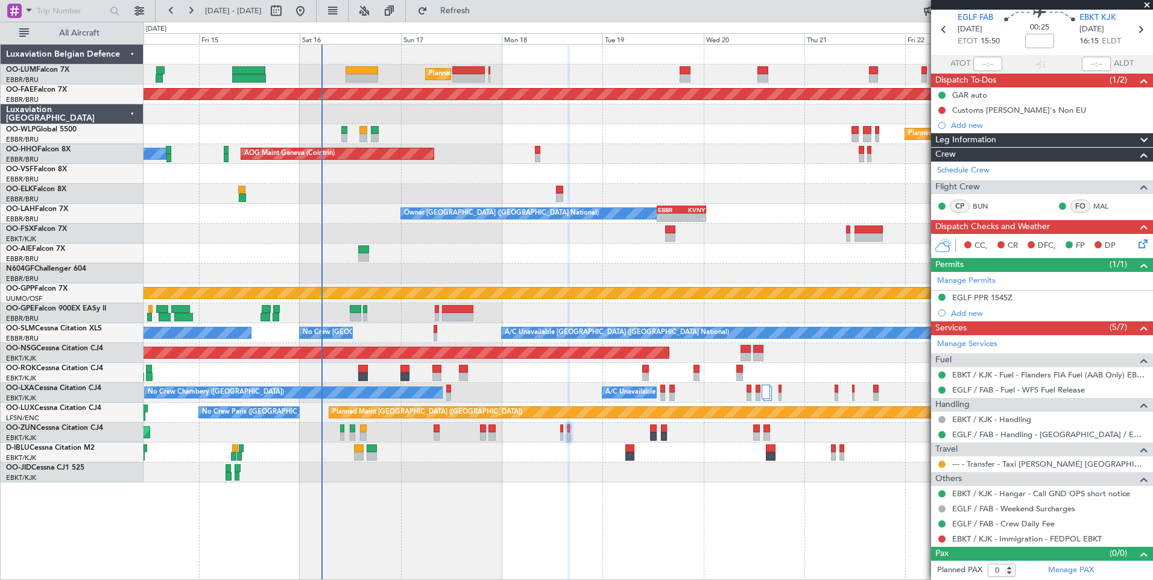
click at [435, 465] on div "Planned Maint [GEOGRAPHIC_DATA] ([GEOGRAPHIC_DATA] National) Planned Maint [GEO…" at bounding box center [647, 264] width 1009 height 438
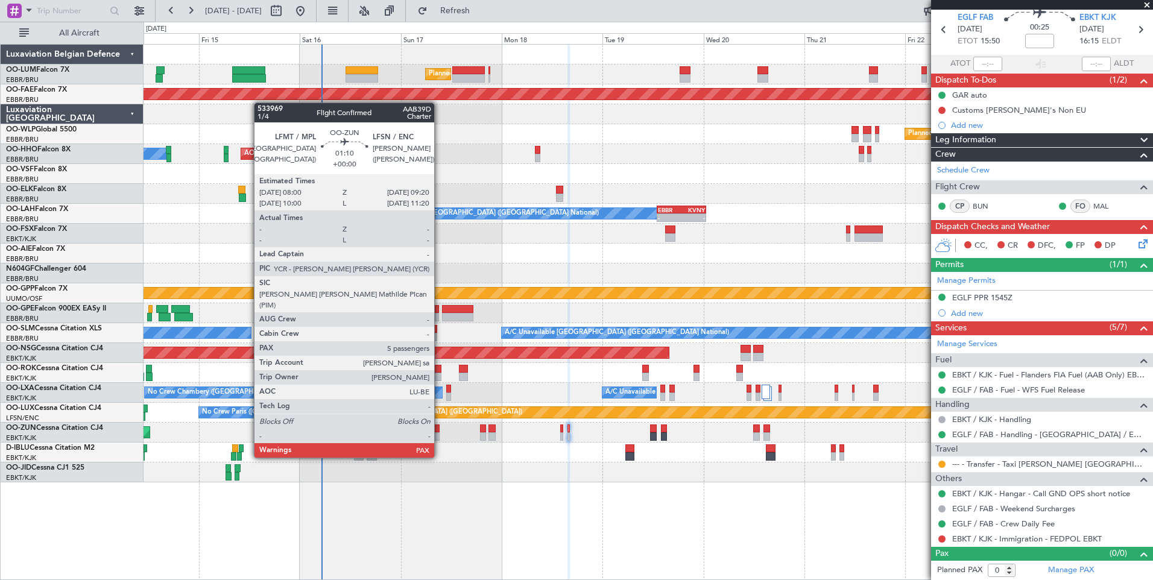
click at [439, 435] on div at bounding box center [436, 436] width 6 height 8
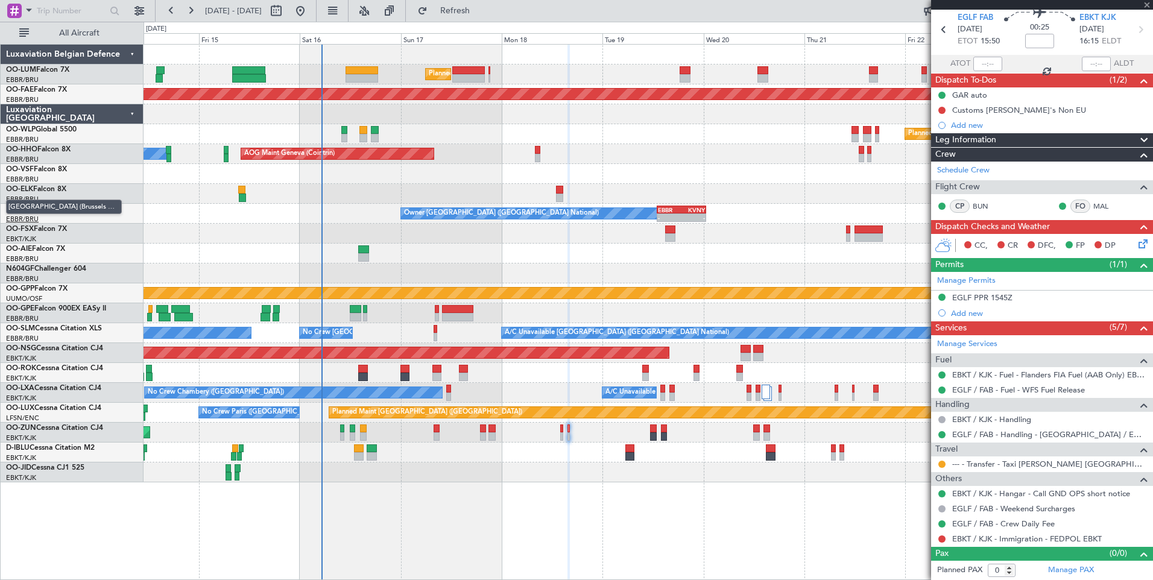
type input "5"
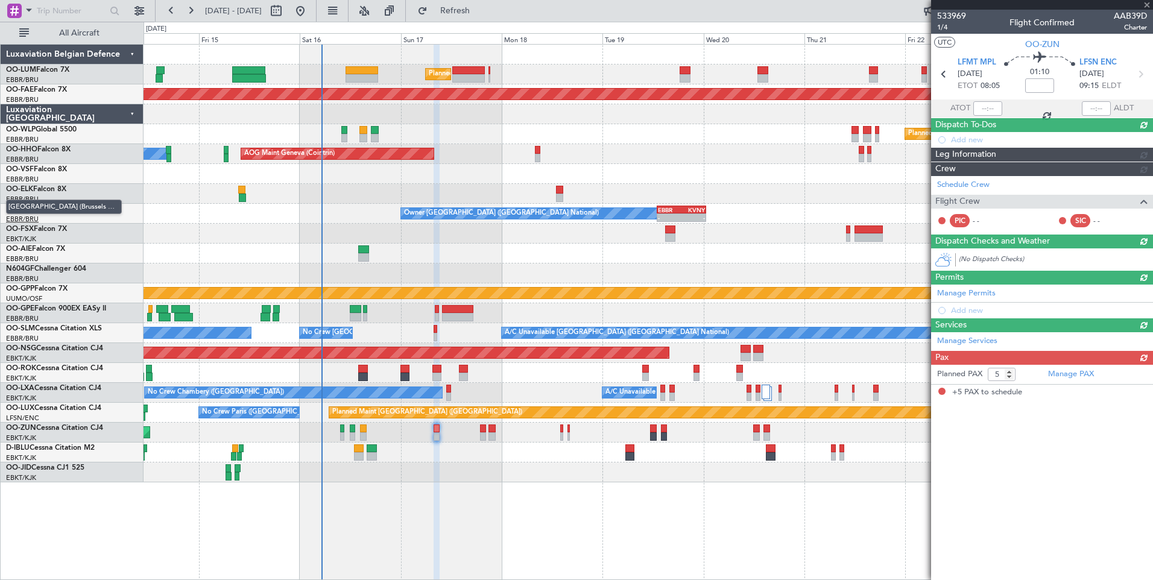
scroll to position [0, 0]
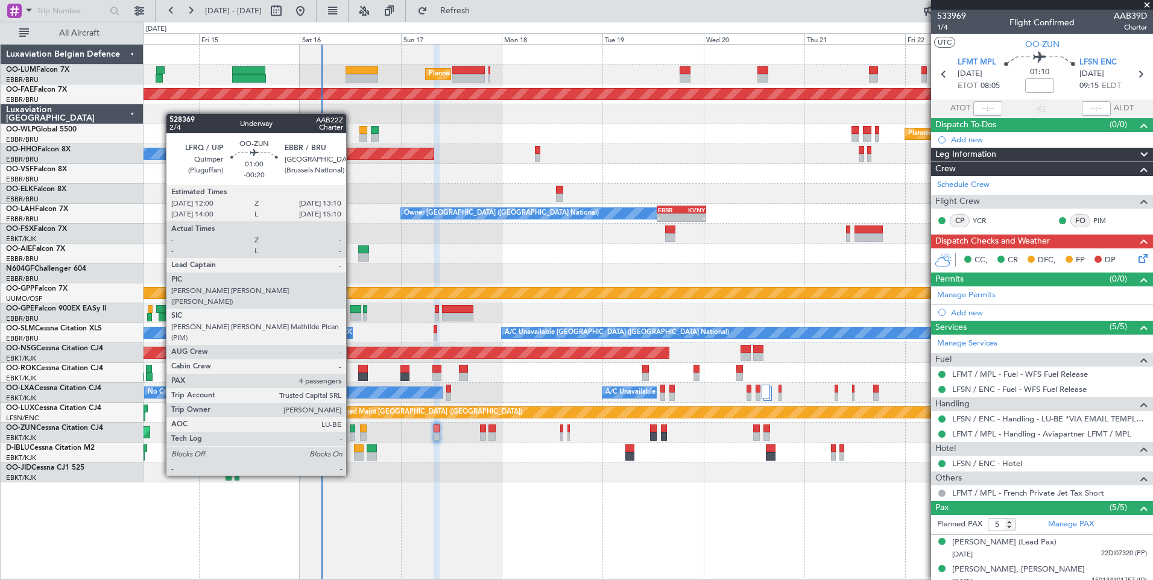
click at [351, 432] on div at bounding box center [352, 436] width 5 height 8
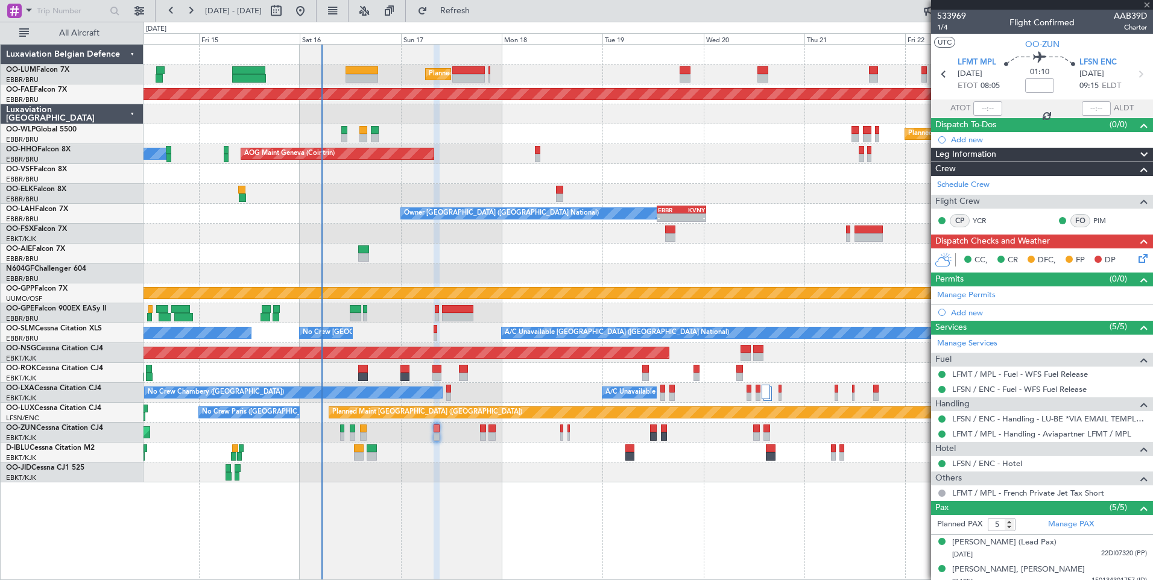
type input "-00:20"
type input "4"
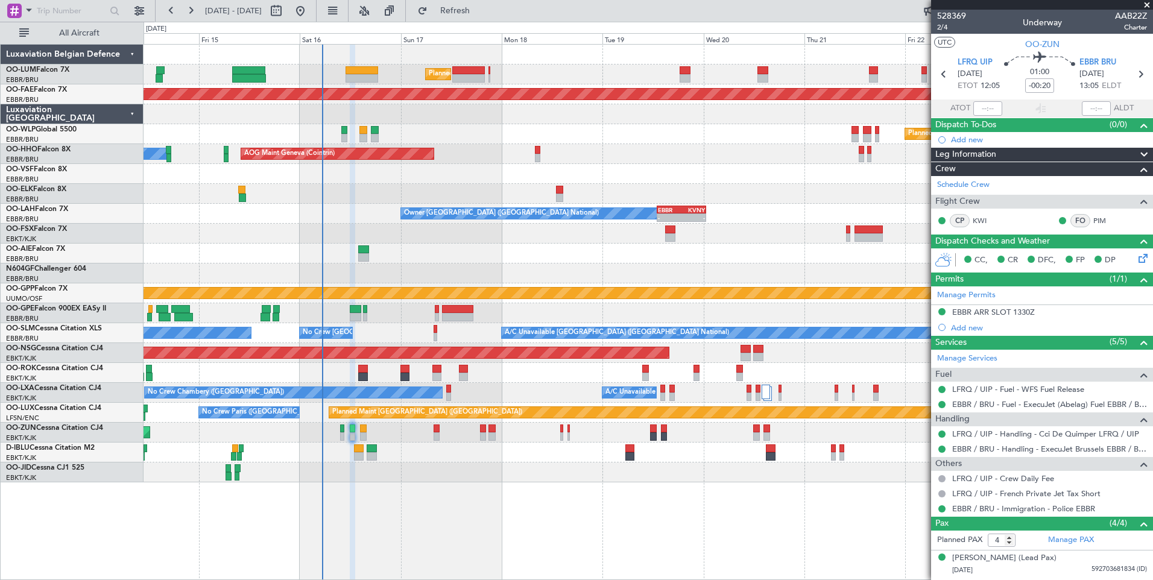
click at [444, 272] on div at bounding box center [647, 273] width 1009 height 20
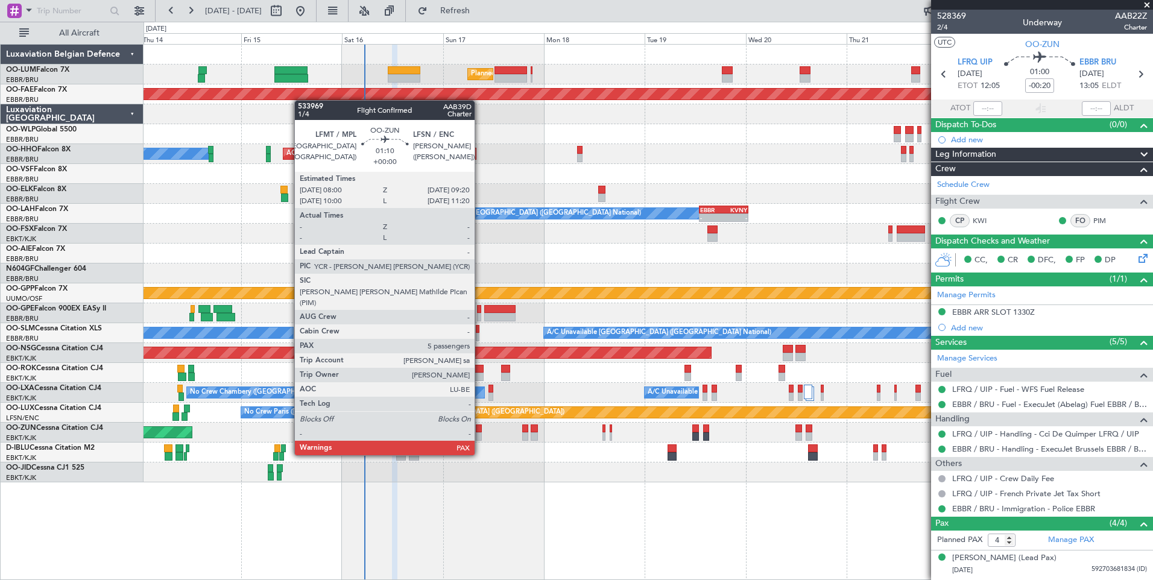
click at [480, 432] on div at bounding box center [479, 436] width 6 height 8
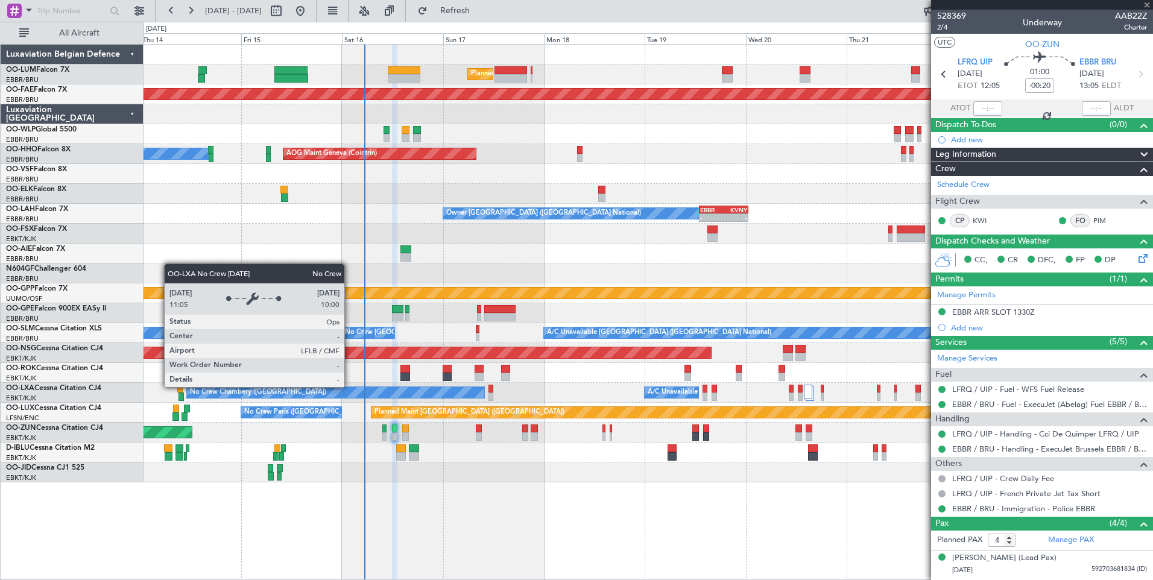
type input "5"
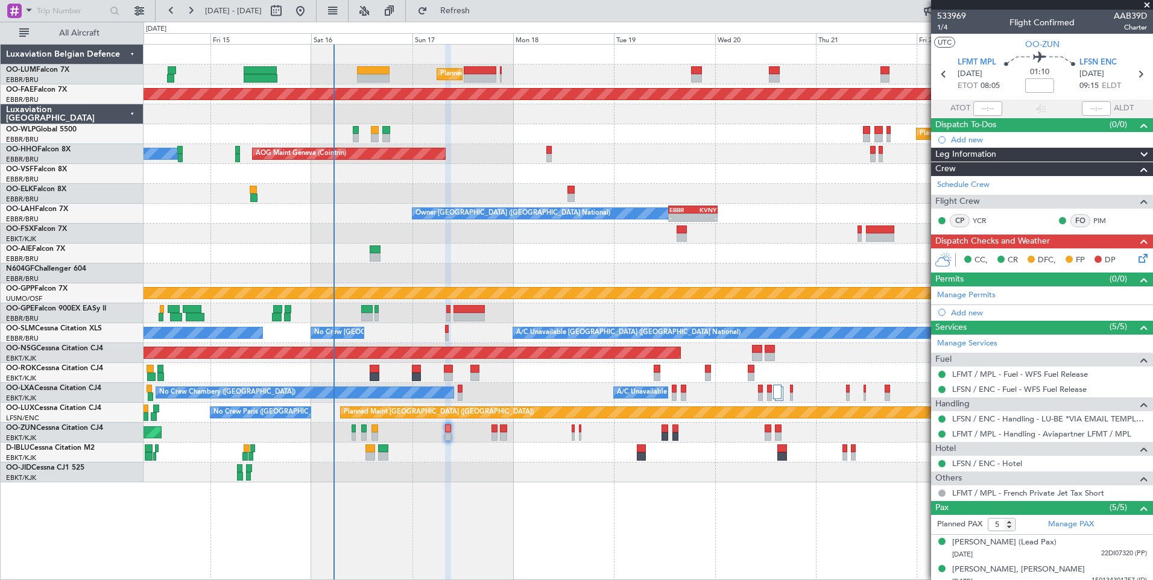
click at [476, 467] on div at bounding box center [647, 472] width 1009 height 20
click at [511, 476] on div at bounding box center [647, 472] width 1009 height 20
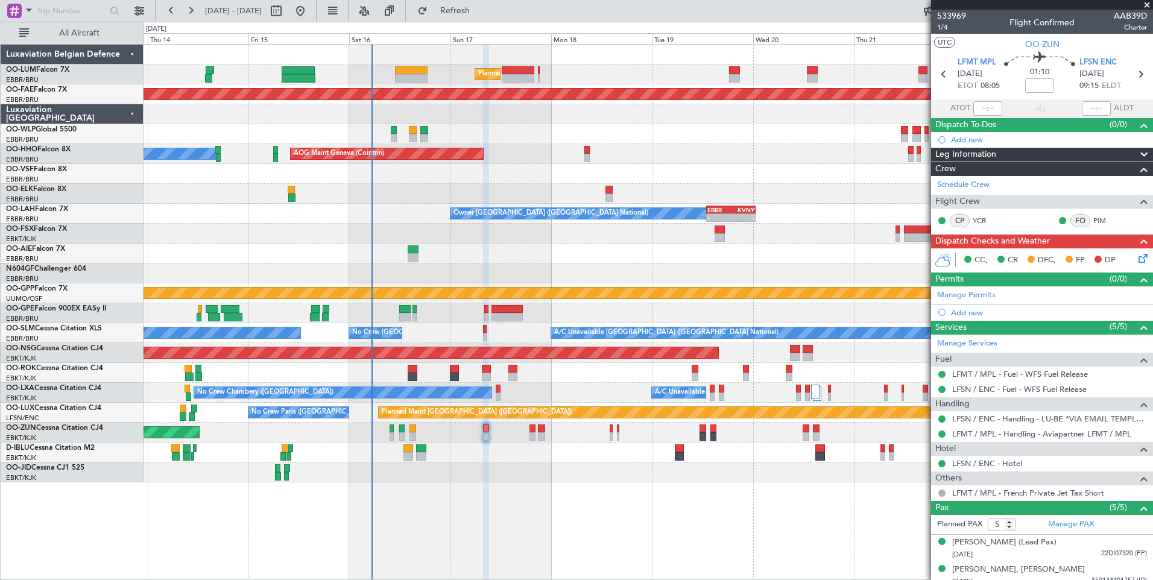
click at [459, 443] on div "No Crew [GEOGRAPHIC_DATA] ([GEOGRAPHIC_DATA] National)" at bounding box center [647, 453] width 1009 height 20
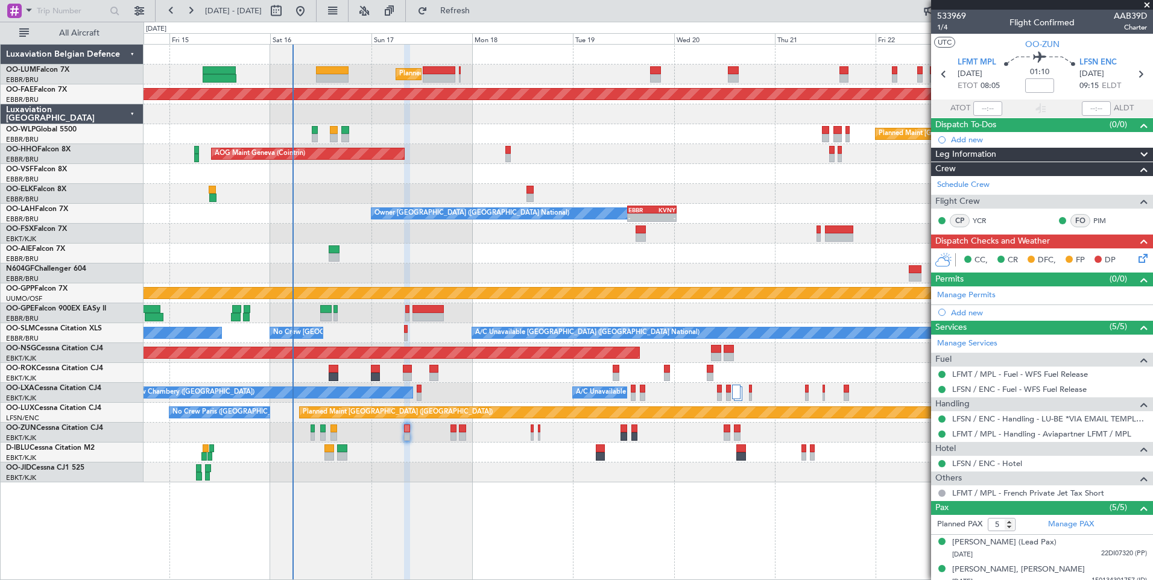
click at [452, 463] on div "Planned Maint [GEOGRAPHIC_DATA] ([GEOGRAPHIC_DATA] National) Planned Maint [GEO…" at bounding box center [647, 264] width 1009 height 438
click at [402, 462] on div at bounding box center [647, 472] width 1009 height 20
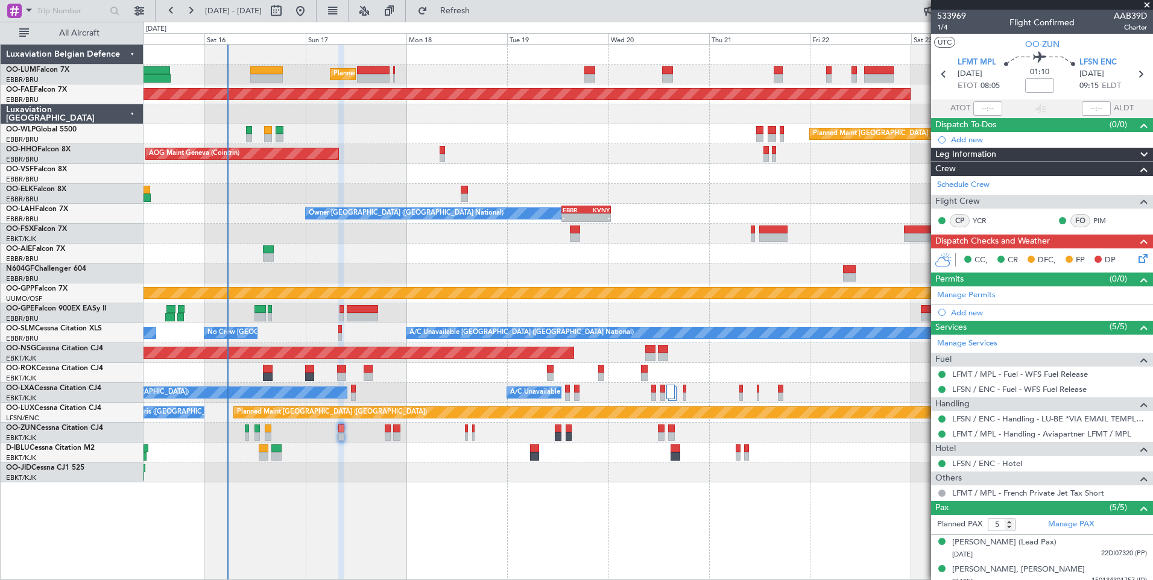
click at [491, 490] on div "Planned Maint [GEOGRAPHIC_DATA] ([GEOGRAPHIC_DATA] National) Planned Maint [GEO…" at bounding box center [647, 312] width 1009 height 536
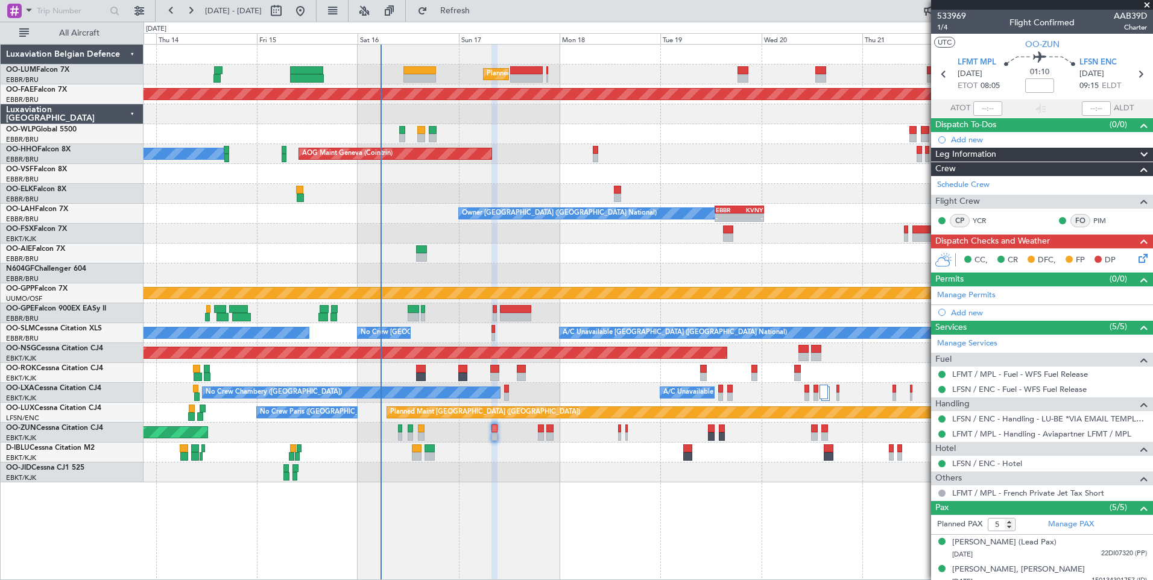
click at [1136, 259] on icon at bounding box center [1141, 256] width 10 height 10
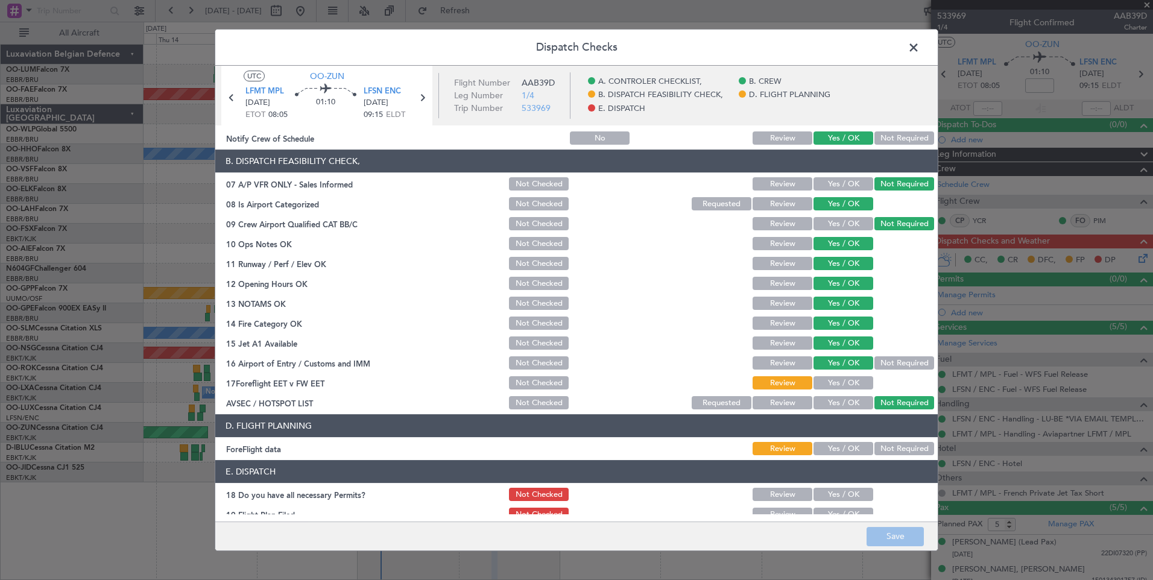
scroll to position [219, 0]
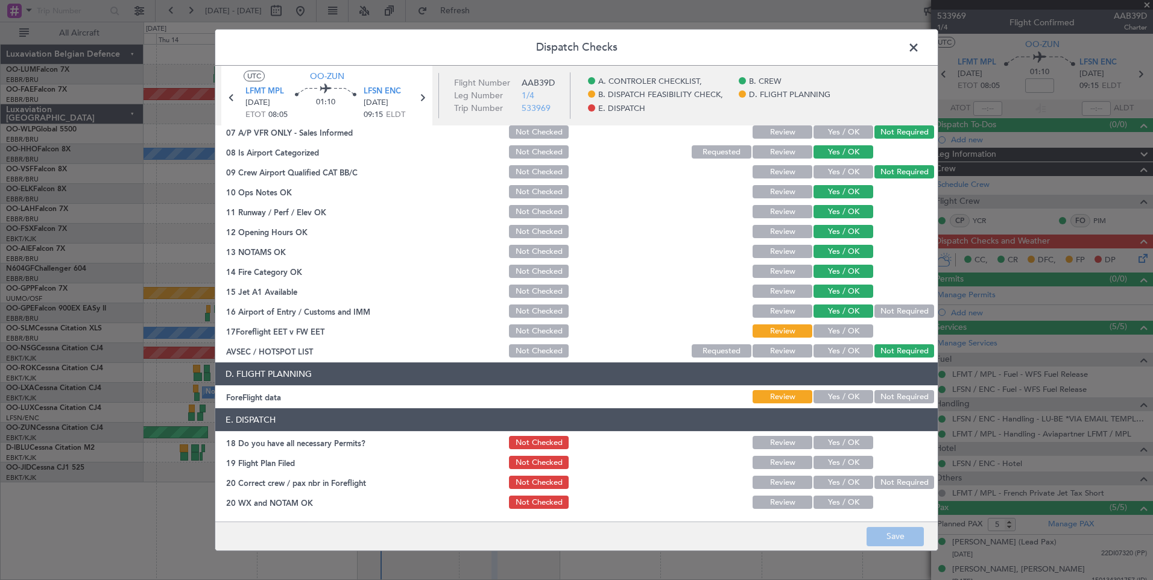
click at [919, 52] on span at bounding box center [919, 51] width 0 height 24
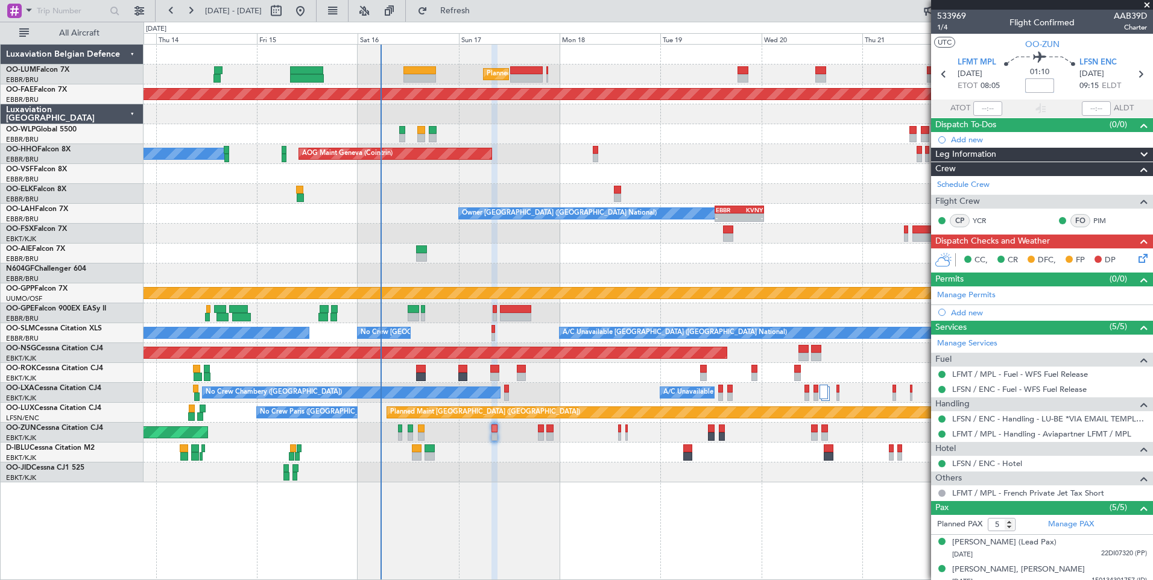
click at [1048, 86] on input at bounding box center [1039, 85] width 29 height 14
type input "-00:10"
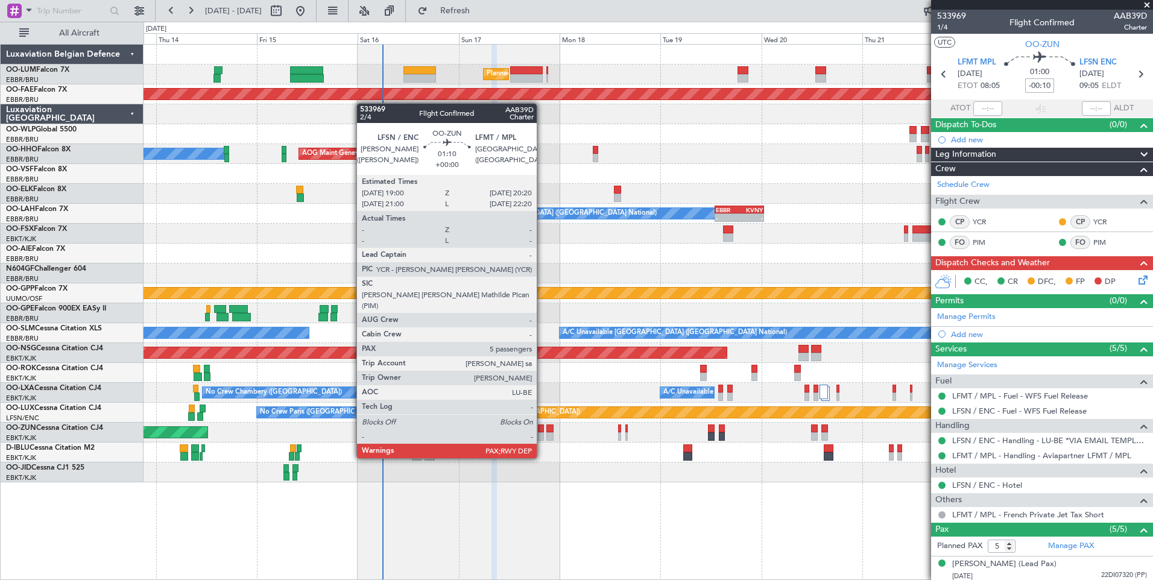
click at [542, 435] on div at bounding box center [541, 436] width 6 height 8
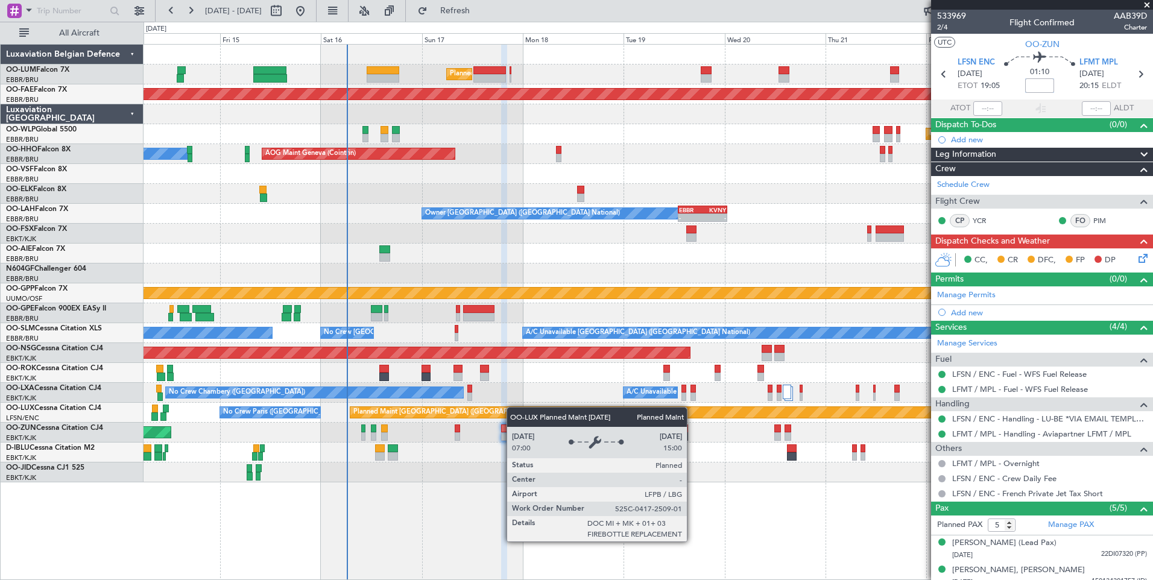
click at [484, 411] on div "Planned Maint Paris (Le Bourget) No Crew Paris (Le Bourget)" at bounding box center [647, 413] width 1009 height 20
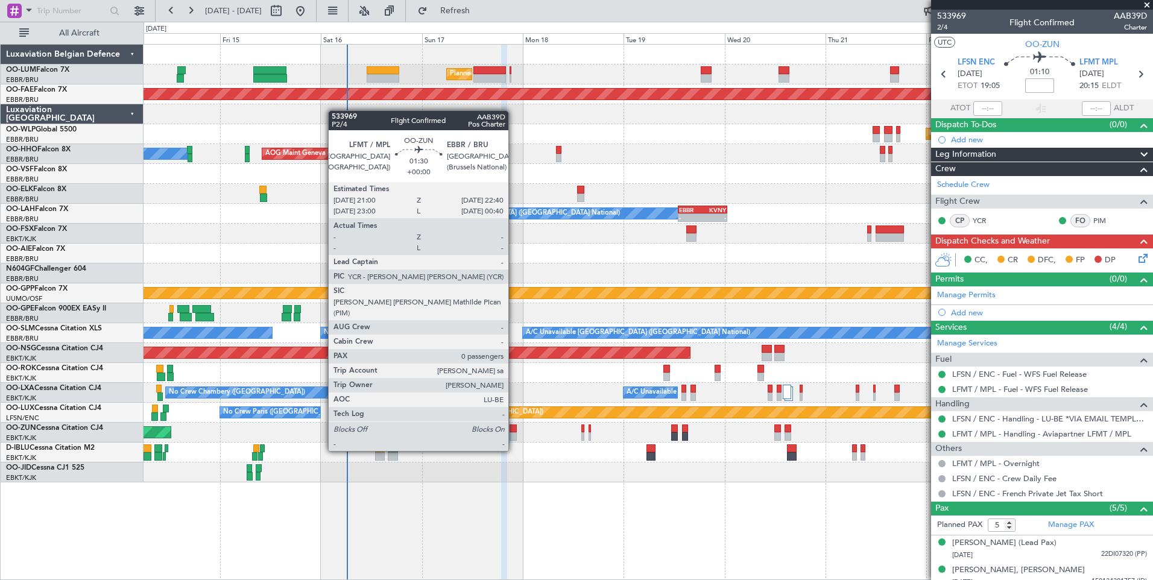
click at [514, 429] on div at bounding box center [512, 428] width 7 height 8
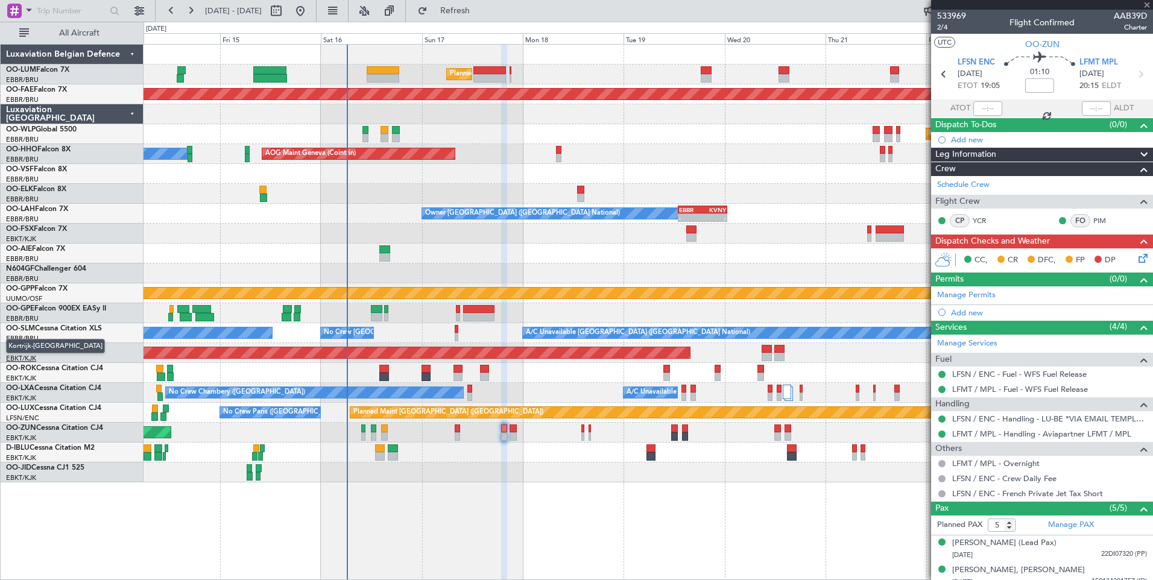
type input "0"
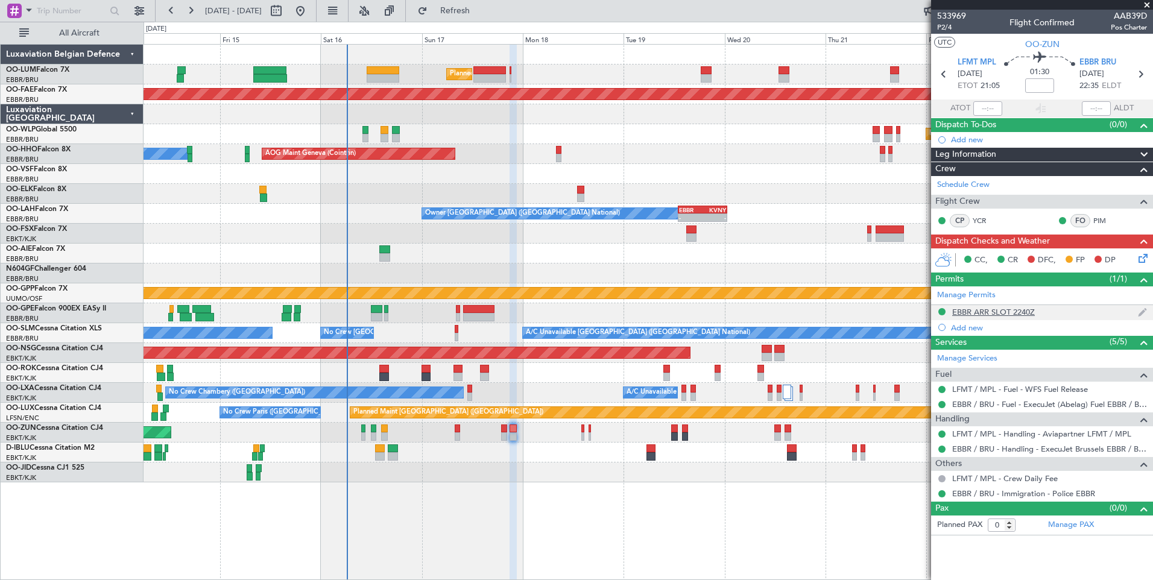
click at [987, 309] on div "EBBR ARR SLOT 2240Z" at bounding box center [993, 312] width 83 height 10
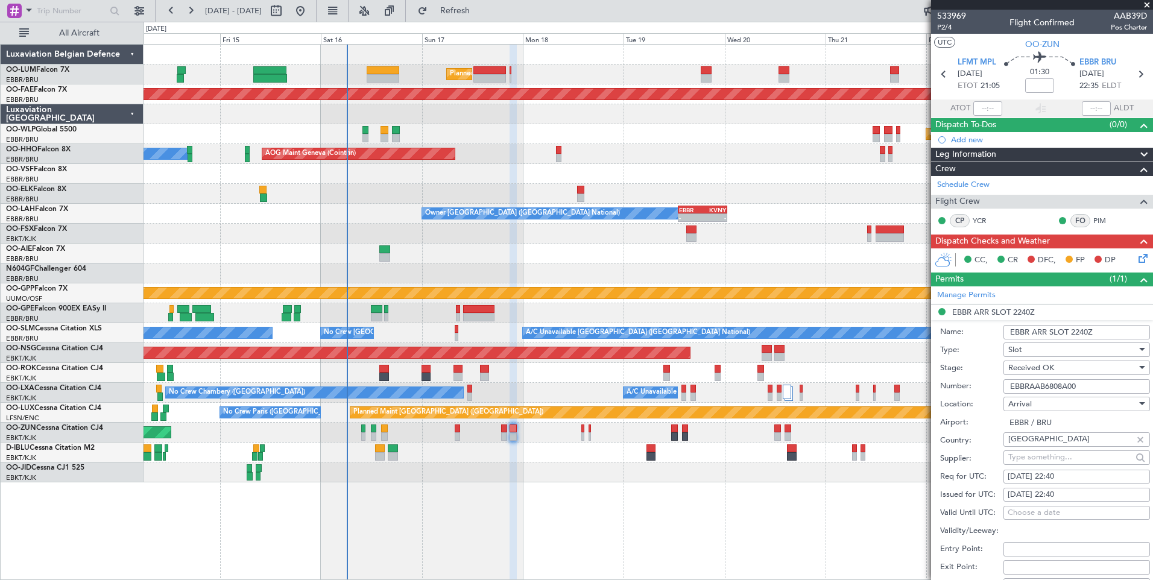
drag, startPoint x: 1094, startPoint y: 386, endPoint x: 940, endPoint y: 383, distance: 153.2
click at [940, 383] on div "Number: EBBRAAB6808A00" at bounding box center [1045, 386] width 210 height 18
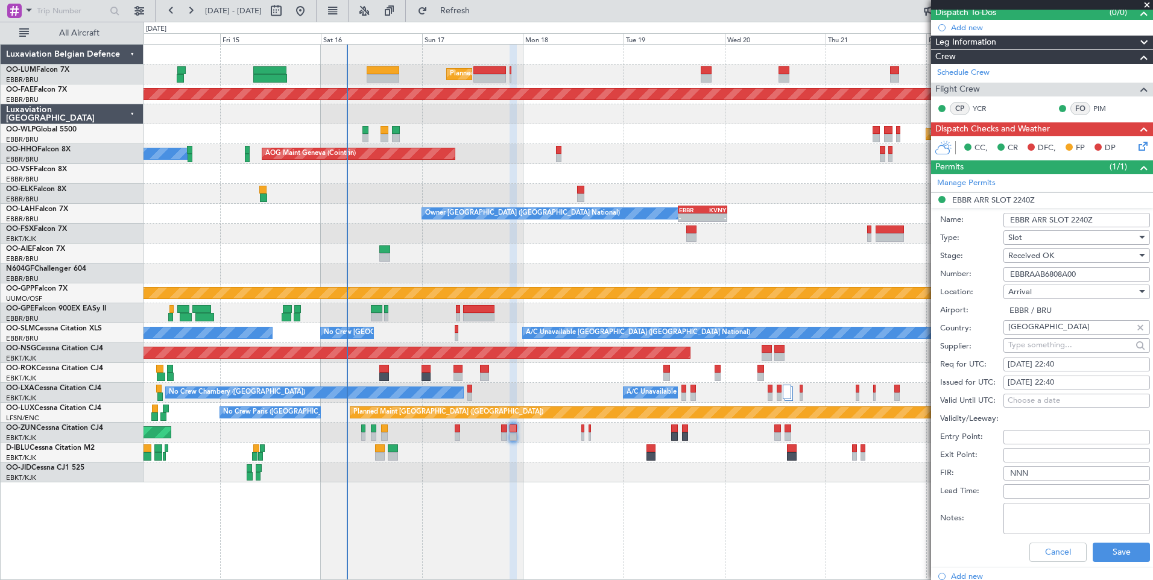
scroll to position [241, 0]
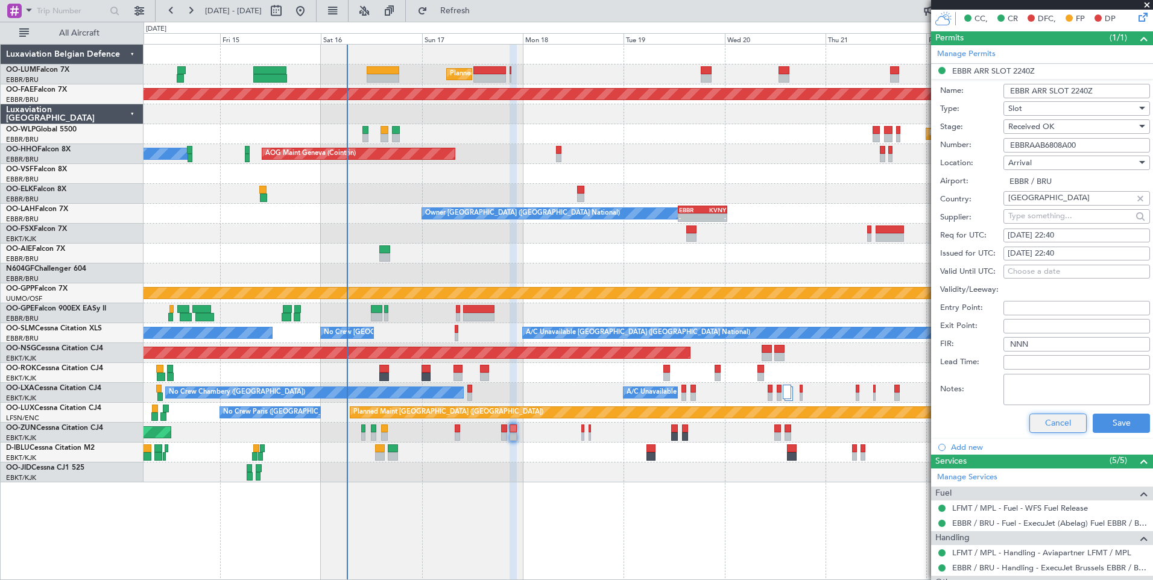
click at [1058, 430] on button "Cancel" at bounding box center [1057, 423] width 57 height 19
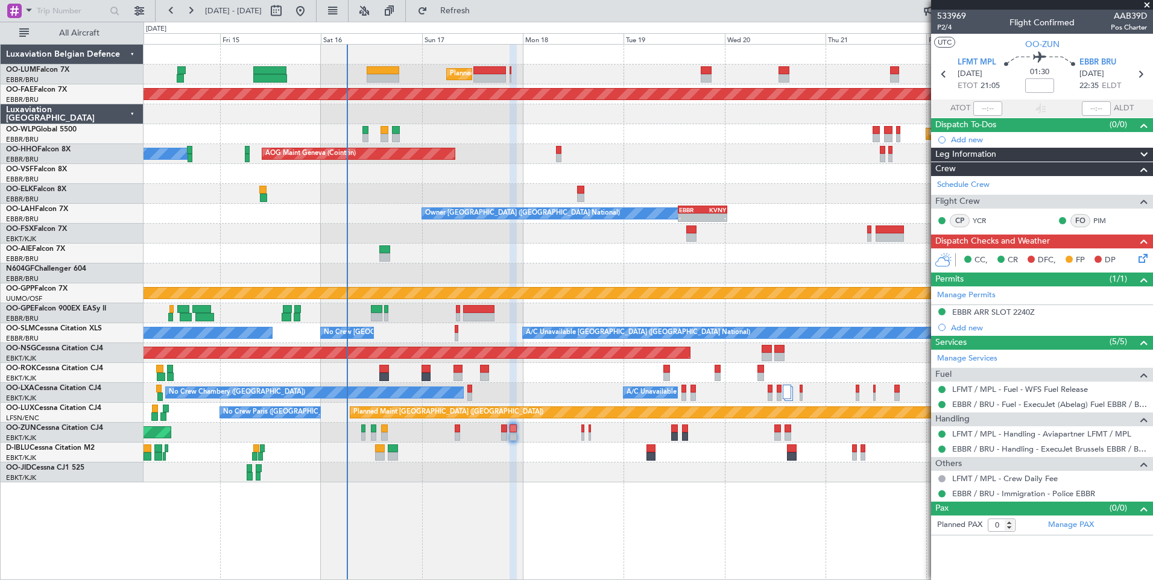
scroll to position [0, 0]
click at [1026, 97] on section "LFMT MPL 17/08/2025 ETOT 21:05 01:30 EBBR BRU 17/08/2025 22:35 ELDT" at bounding box center [1042, 76] width 222 height 48
click at [1039, 83] on input at bounding box center [1039, 85] width 29 height 14
type input "-00:10"
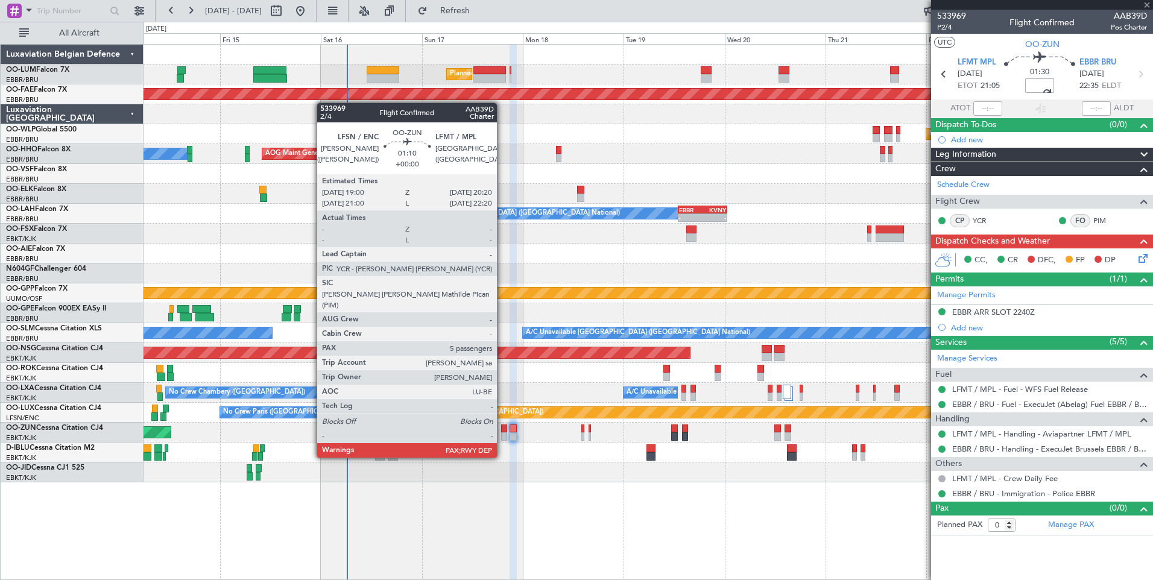
click at [502, 435] on div at bounding box center [504, 436] width 6 height 8
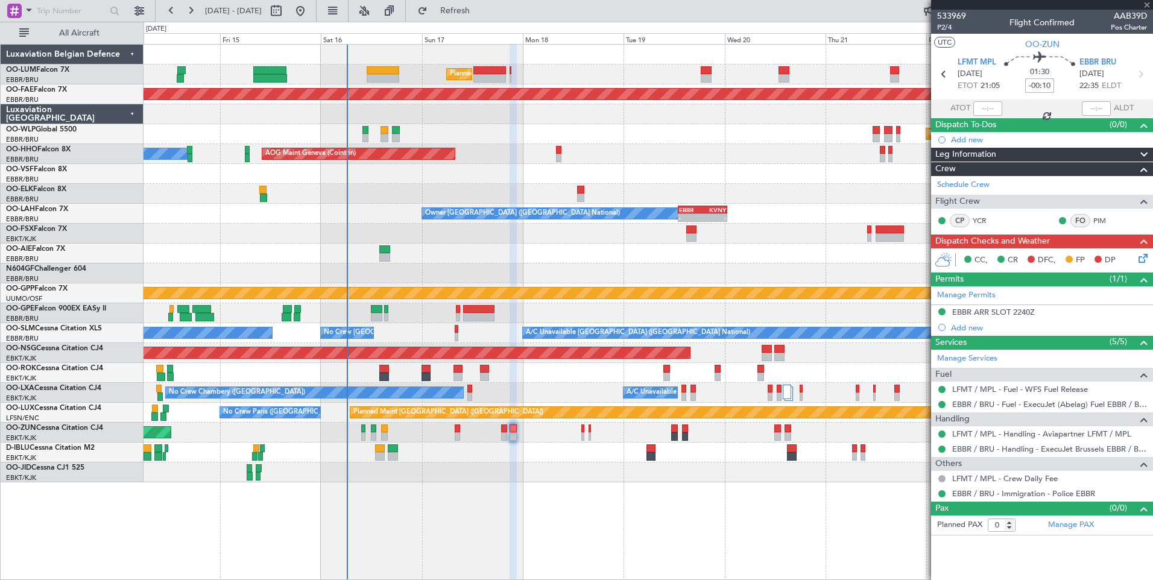
type input "5"
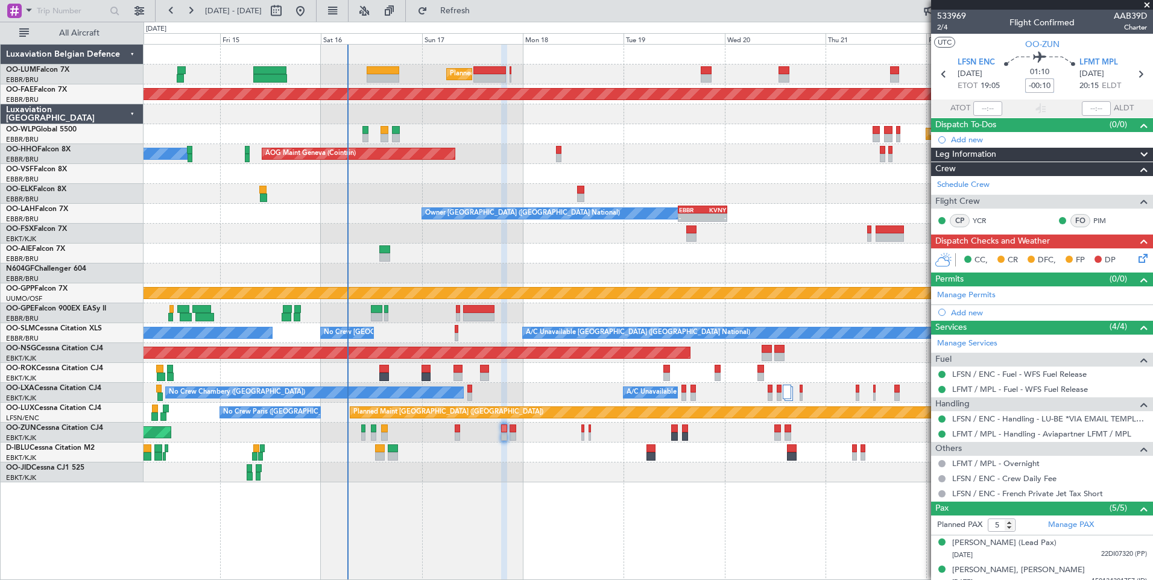
click at [453, 438] on div "Unplanned Maint [GEOGRAPHIC_DATA] ([GEOGRAPHIC_DATA])" at bounding box center [647, 433] width 1009 height 20
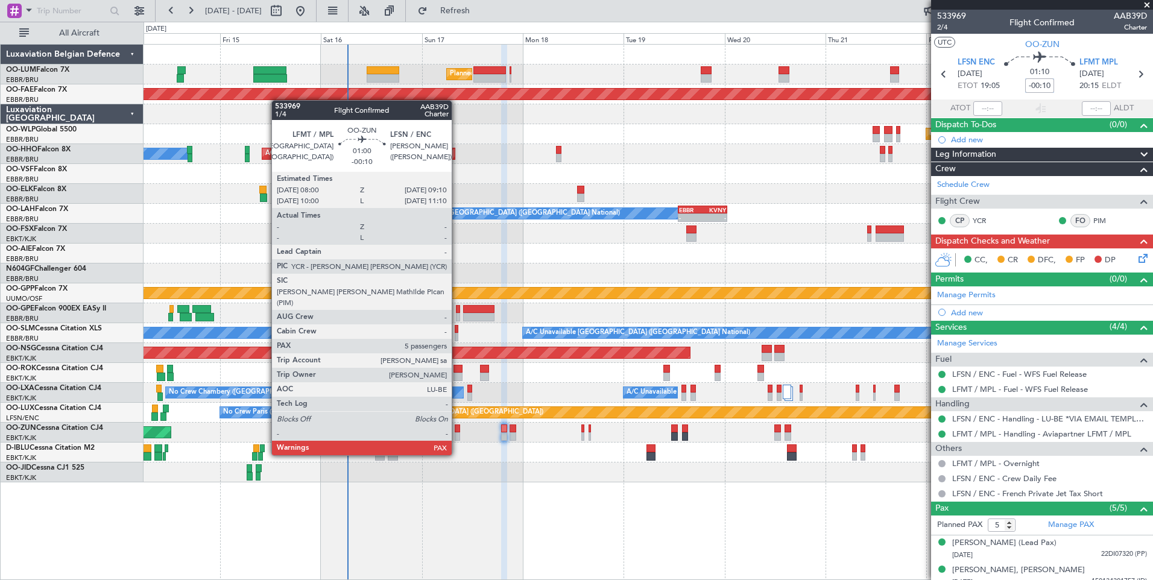
click at [457, 432] on div at bounding box center [457, 436] width 5 height 8
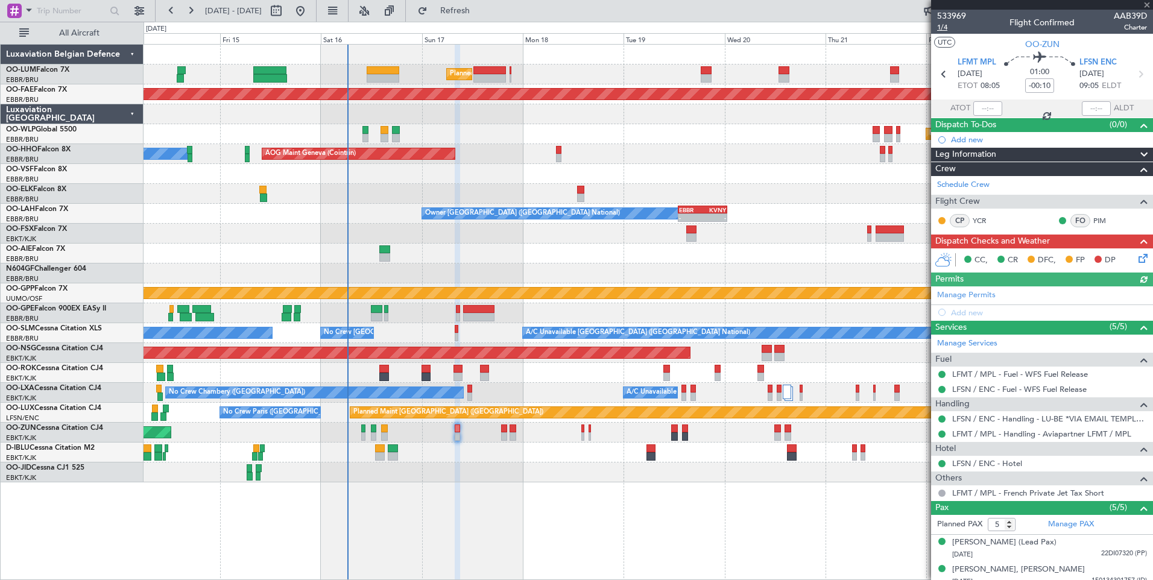
click at [945, 28] on span "1/4" at bounding box center [951, 27] width 29 height 10
click at [1126, 271] on div "CC, CR DFC, FP DP" at bounding box center [1042, 260] width 222 height 24
click at [1127, 266] on div "CC, CR DFC, FP DP" at bounding box center [1047, 260] width 177 height 18
click at [1136, 256] on icon at bounding box center [1141, 256] width 10 height 10
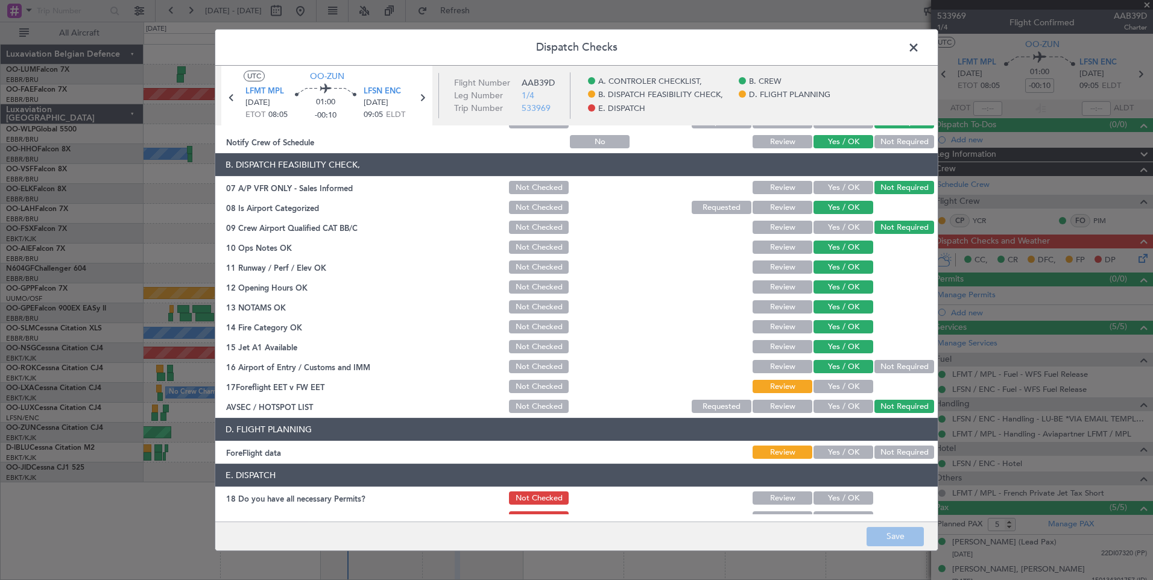
scroll to position [219, 0]
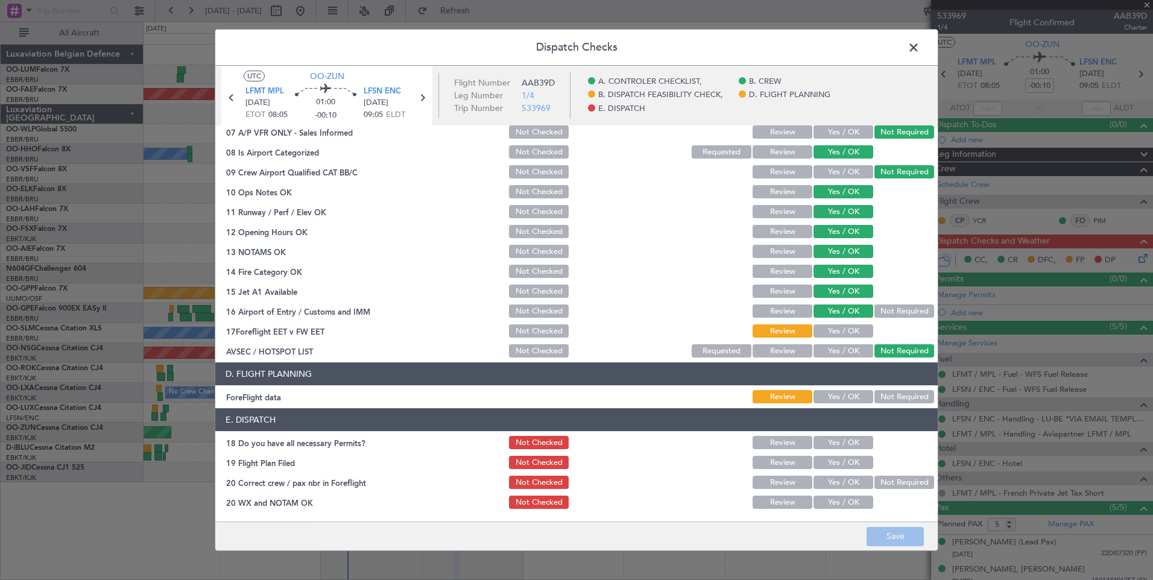
click at [919, 41] on span at bounding box center [919, 51] width 0 height 24
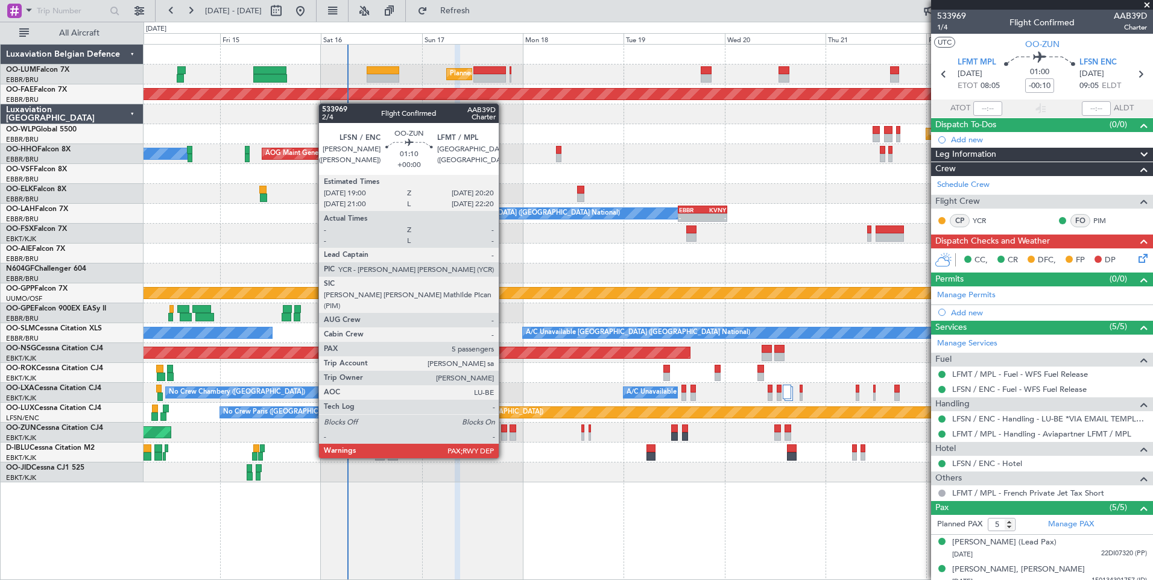
click at [504, 435] on div at bounding box center [504, 436] width 6 height 8
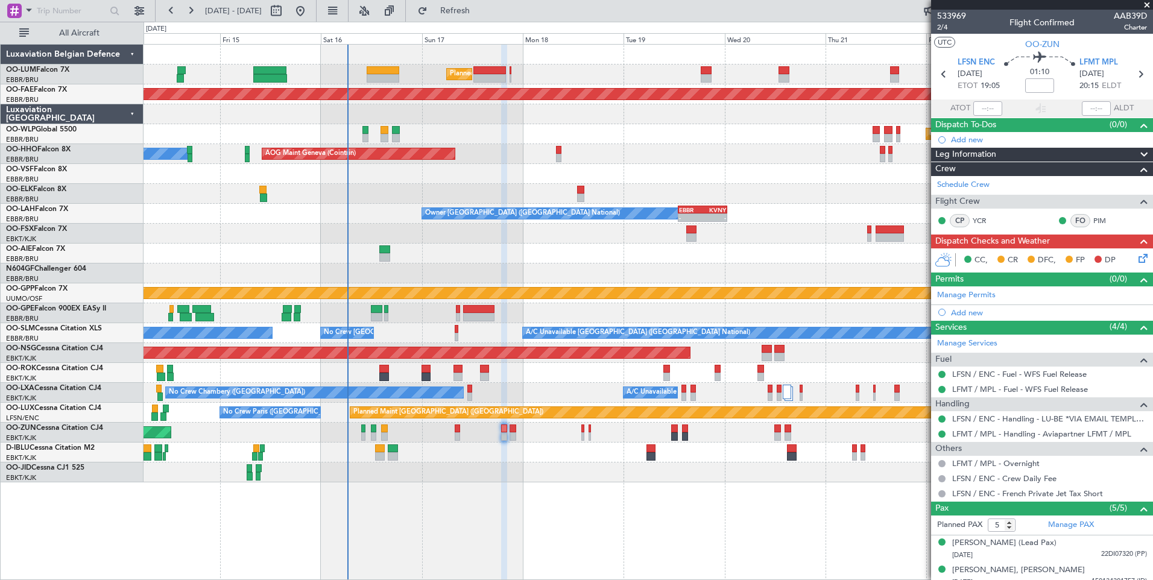
click at [1136, 258] on icon at bounding box center [1141, 256] width 10 height 10
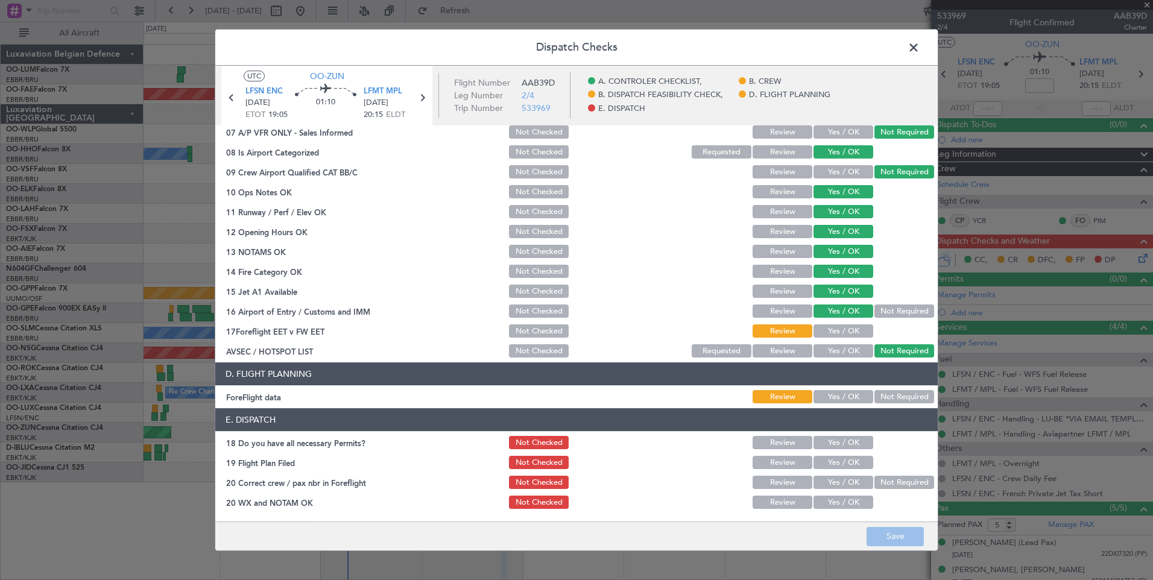
click at [831, 338] on button "Yes / OK" at bounding box center [843, 330] width 60 height 13
click at [901, 391] on button "Not Required" at bounding box center [904, 396] width 60 height 13
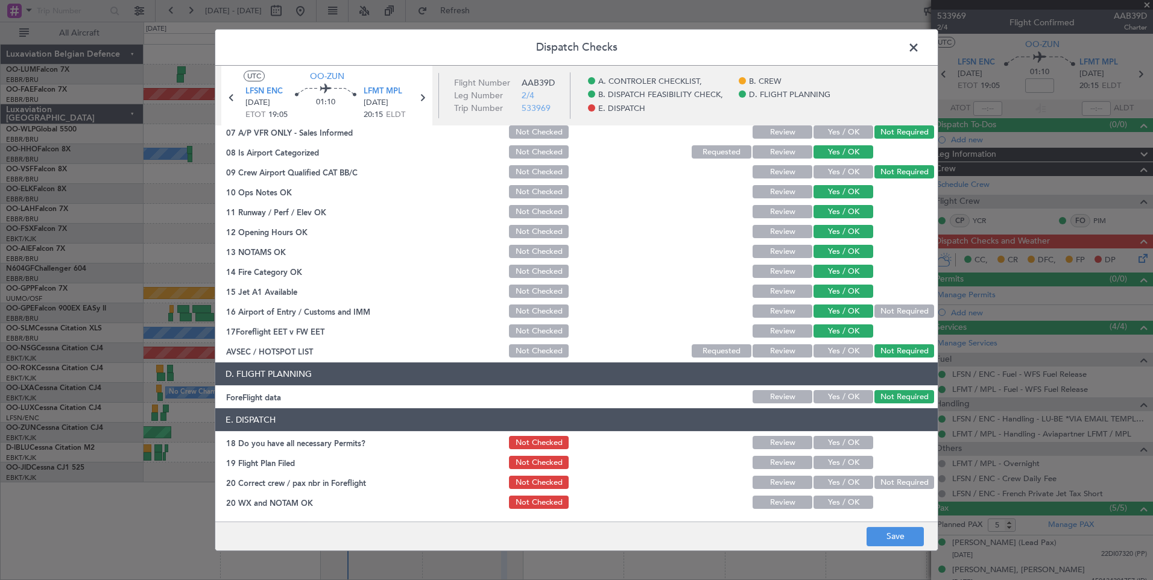
click at [900, 521] on footer "Save" at bounding box center [576, 535] width 722 height 29
click at [899, 532] on button "Save" at bounding box center [894, 536] width 57 height 19
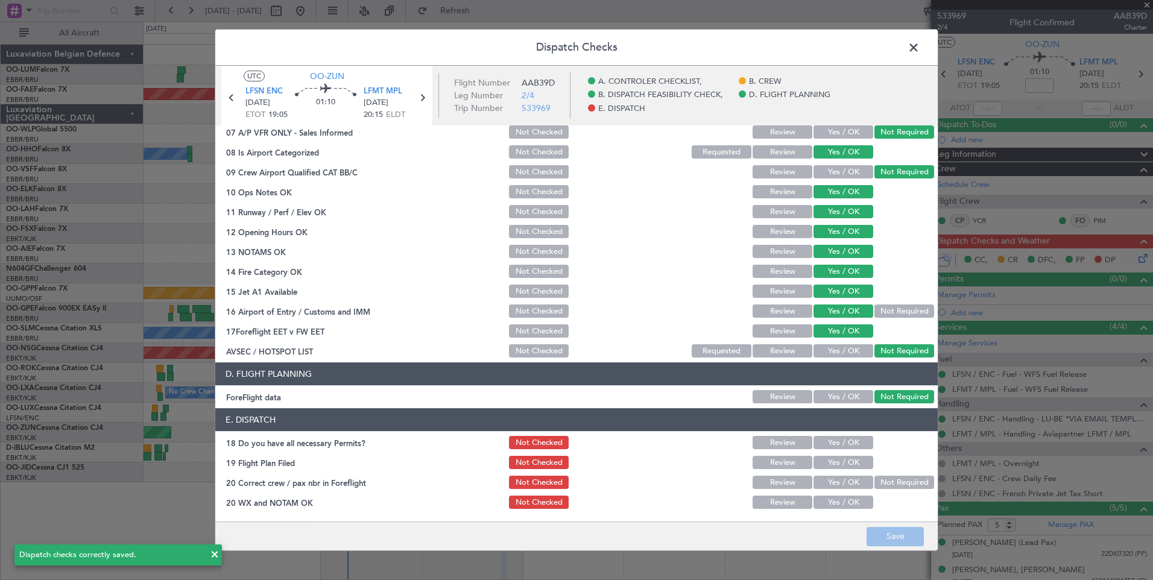
drag, startPoint x: 913, startPoint y: 51, endPoint x: 1007, endPoint y: 75, distance: 97.1
click at [919, 51] on span at bounding box center [919, 51] width 0 height 24
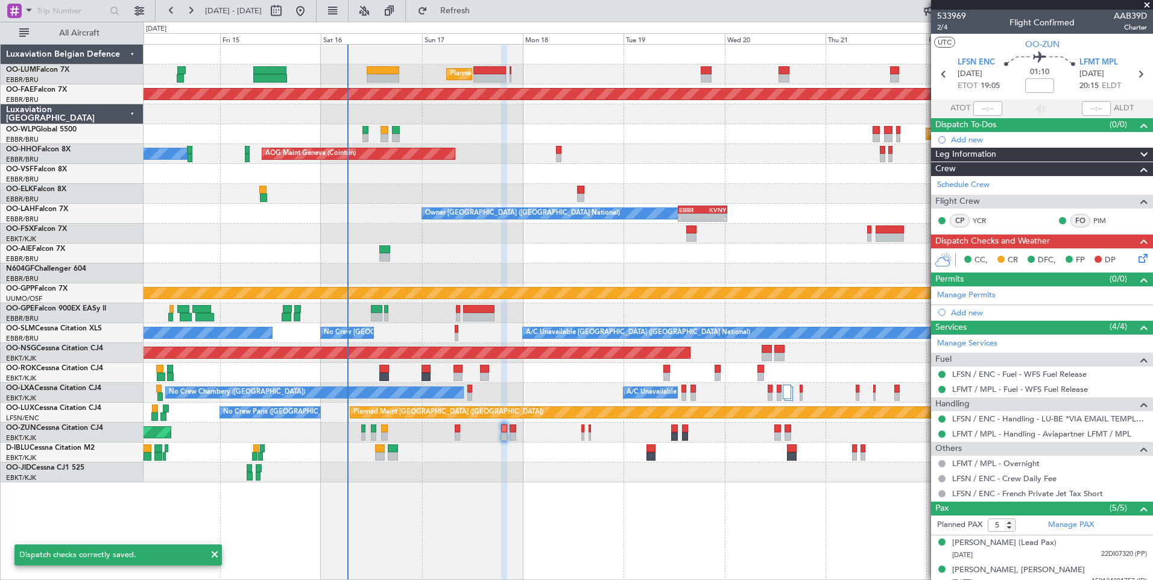
click at [1052, 84] on div "01:10" at bounding box center [1040, 74] width 80 height 45
click at [1036, 86] on input at bounding box center [1039, 85] width 29 height 14
type input "-00:10"
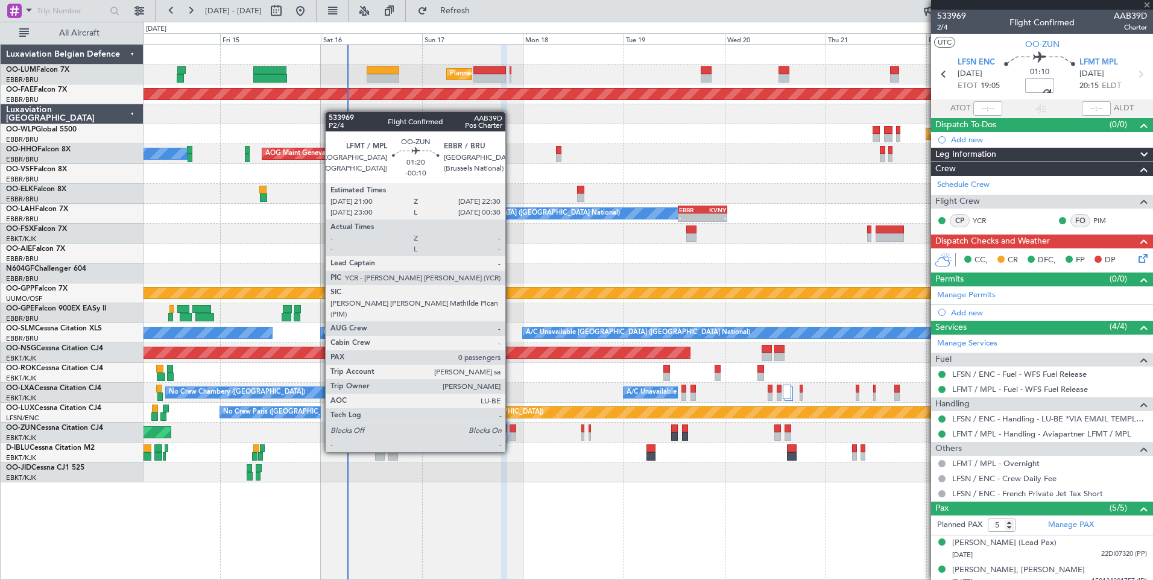
click at [511, 430] on div at bounding box center [512, 428] width 7 height 8
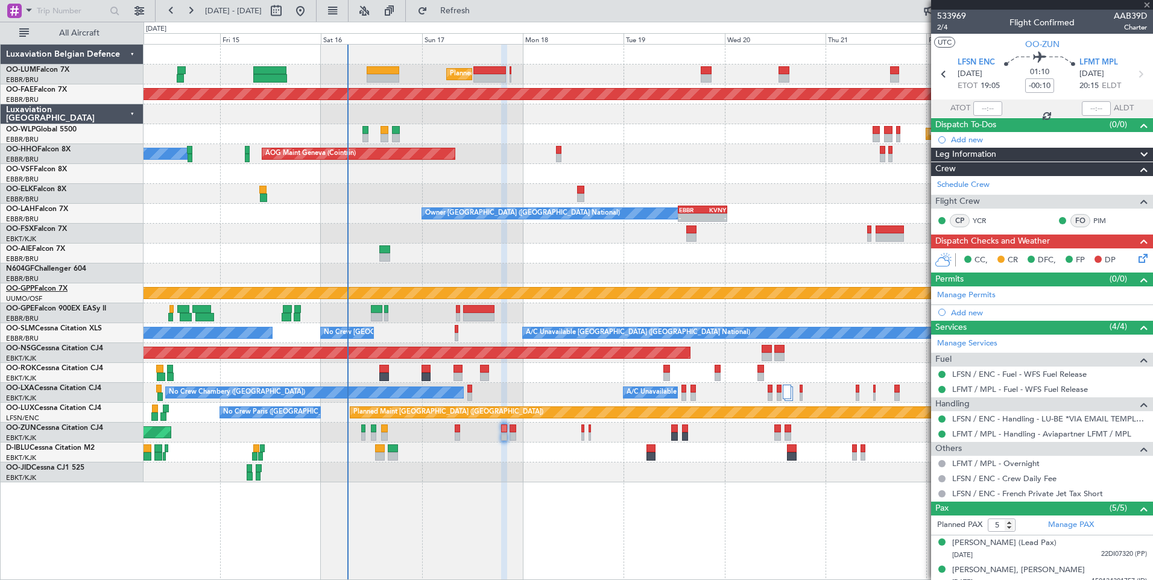
type input "0"
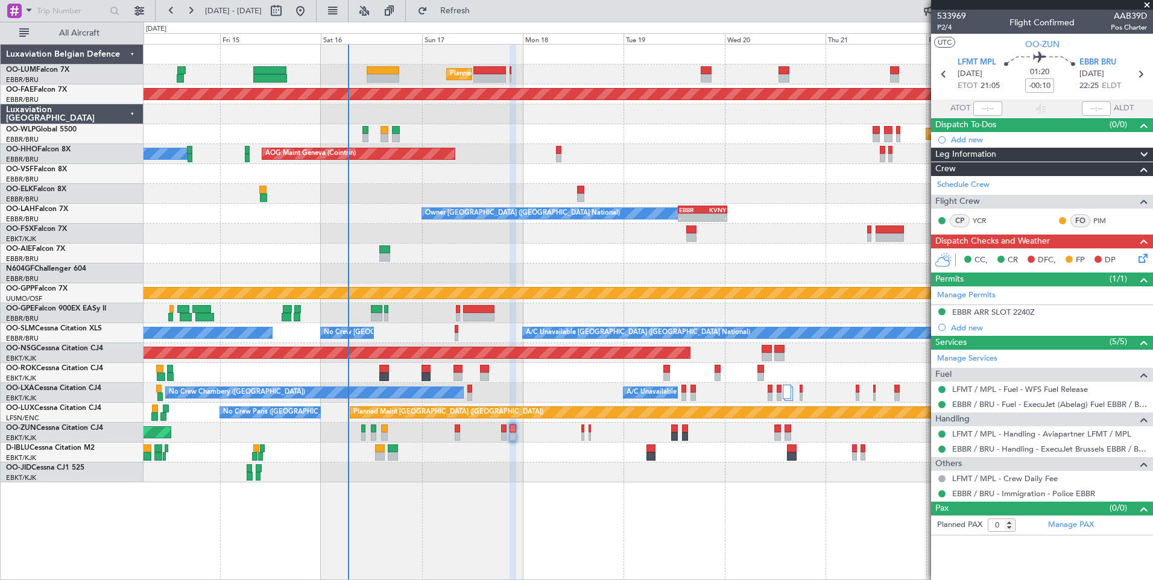
click at [1142, 261] on icon at bounding box center [1141, 256] width 10 height 10
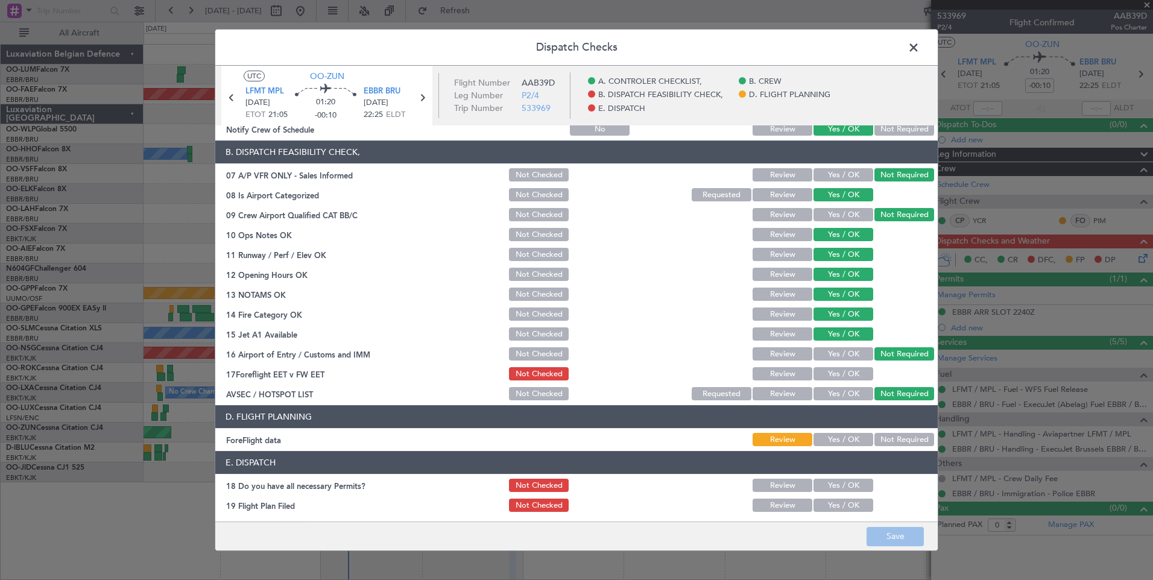
scroll to position [219, 0]
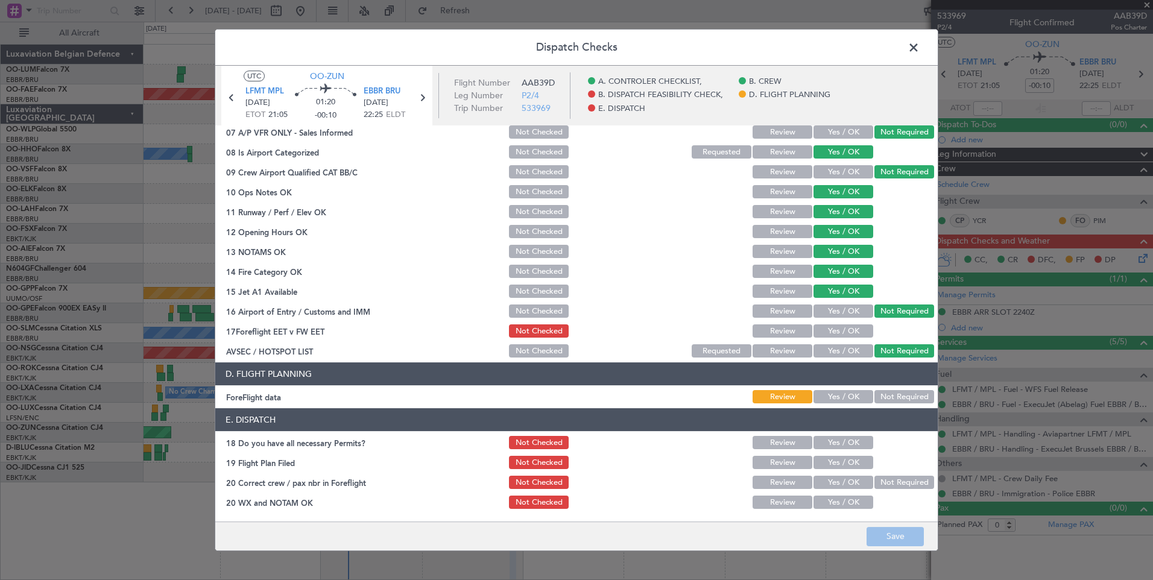
click at [825, 333] on button "Yes / OK" at bounding box center [843, 330] width 60 height 13
click at [884, 401] on button "Not Required" at bounding box center [904, 396] width 60 height 13
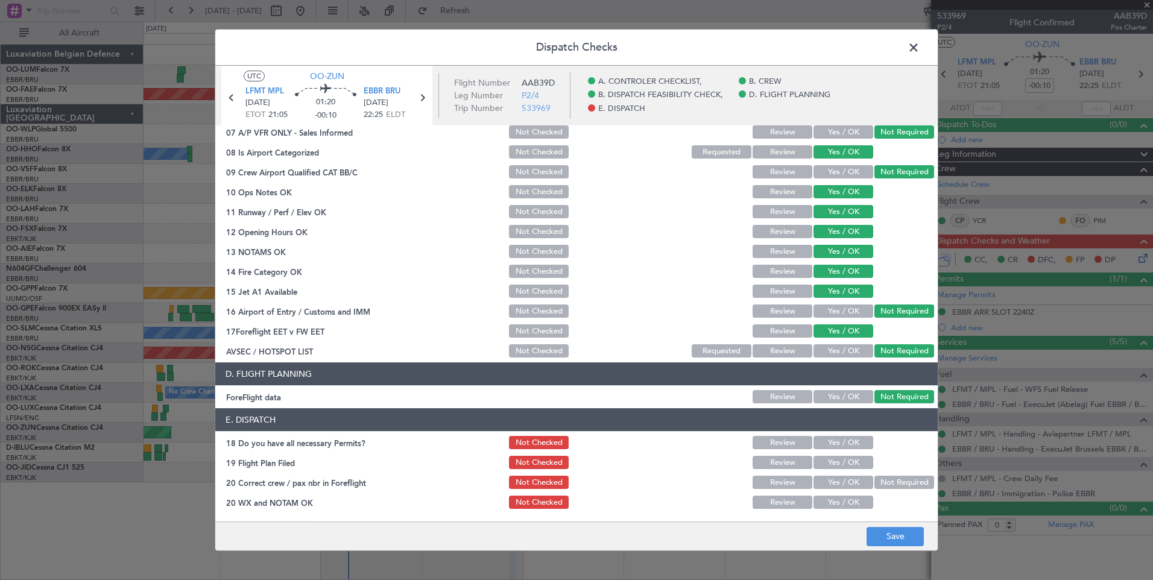
click at [852, 447] on button "Yes / OK" at bounding box center [843, 442] width 60 height 13
click at [845, 458] on button "Yes / OK" at bounding box center [843, 462] width 60 height 13
drag, startPoint x: 842, startPoint y: 480, endPoint x: 842, endPoint y: 499, distance: 19.3
click at [842, 482] on button "Yes / OK" at bounding box center [843, 482] width 60 height 13
click at [842, 499] on button "Yes / OK" at bounding box center [843, 502] width 60 height 13
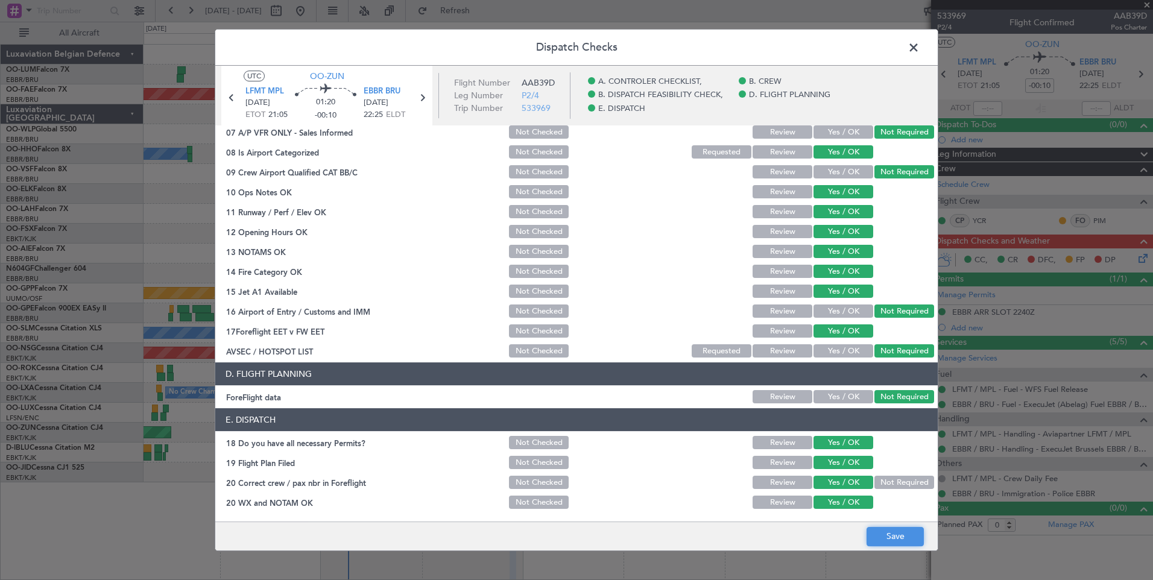
click at [887, 532] on button "Save" at bounding box center [894, 536] width 57 height 19
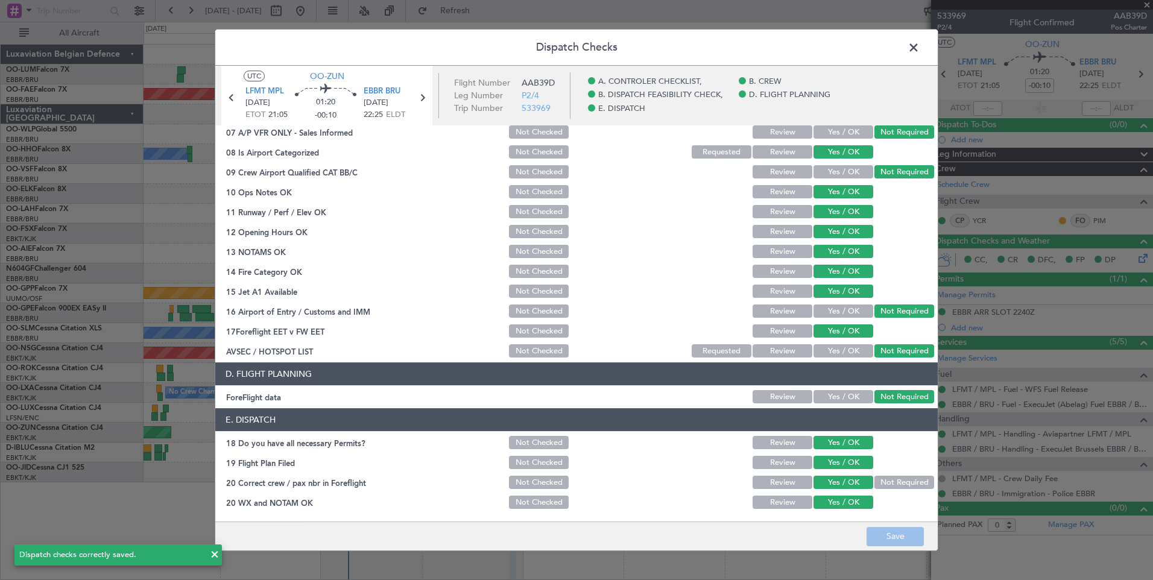
click at [919, 47] on span at bounding box center [919, 51] width 0 height 24
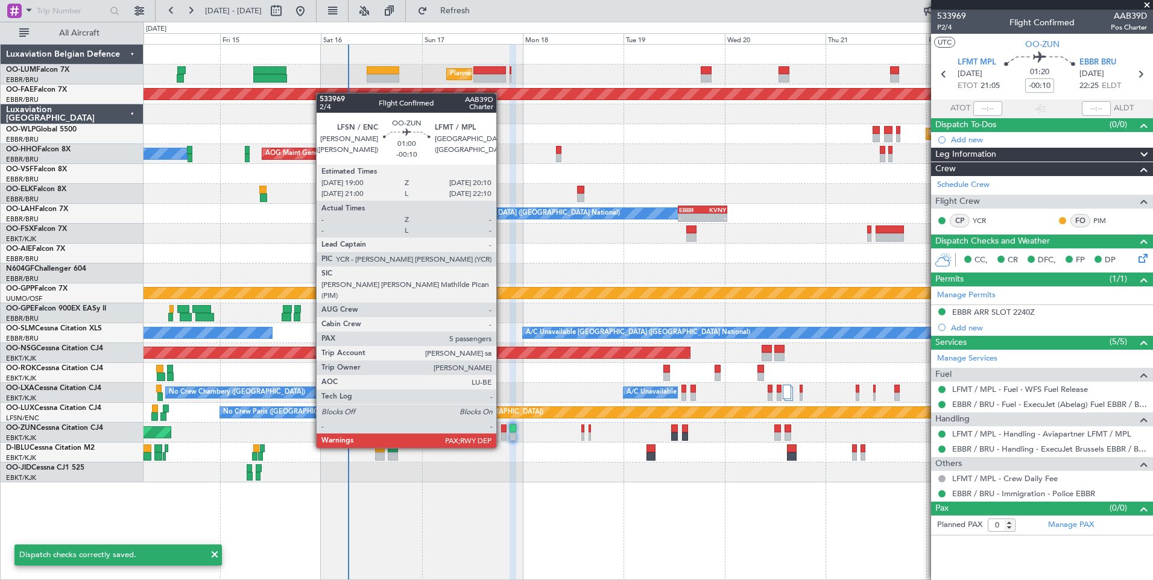
click at [502, 425] on div at bounding box center [503, 428] width 5 height 8
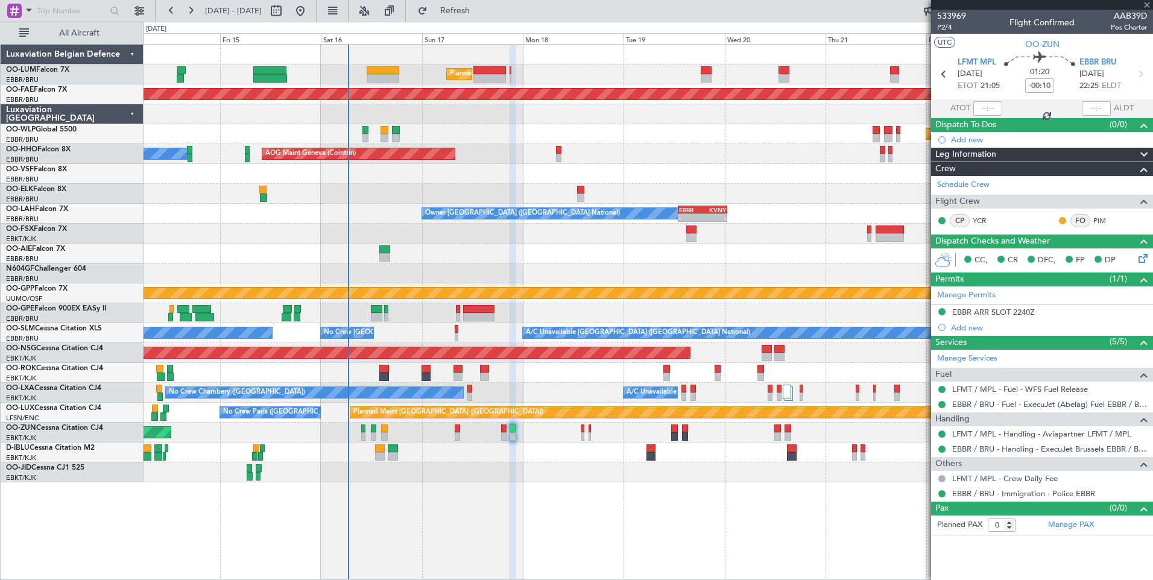
type input "5"
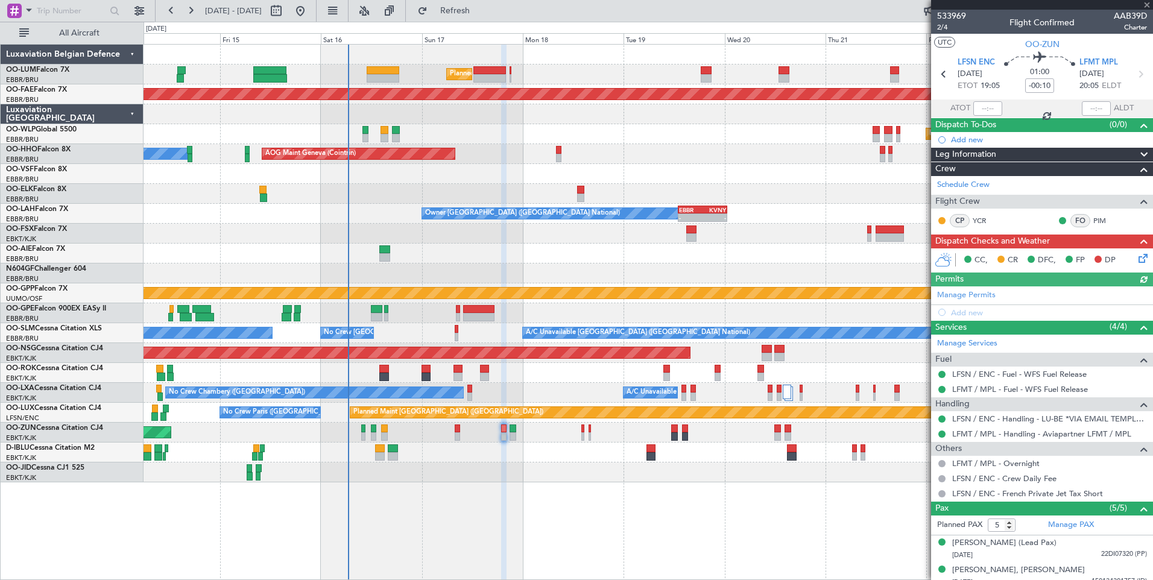
click at [1141, 250] on div "CC, CR DFC, FP DP" at bounding box center [1042, 260] width 222 height 24
click at [1136, 259] on icon at bounding box center [1141, 256] width 10 height 10
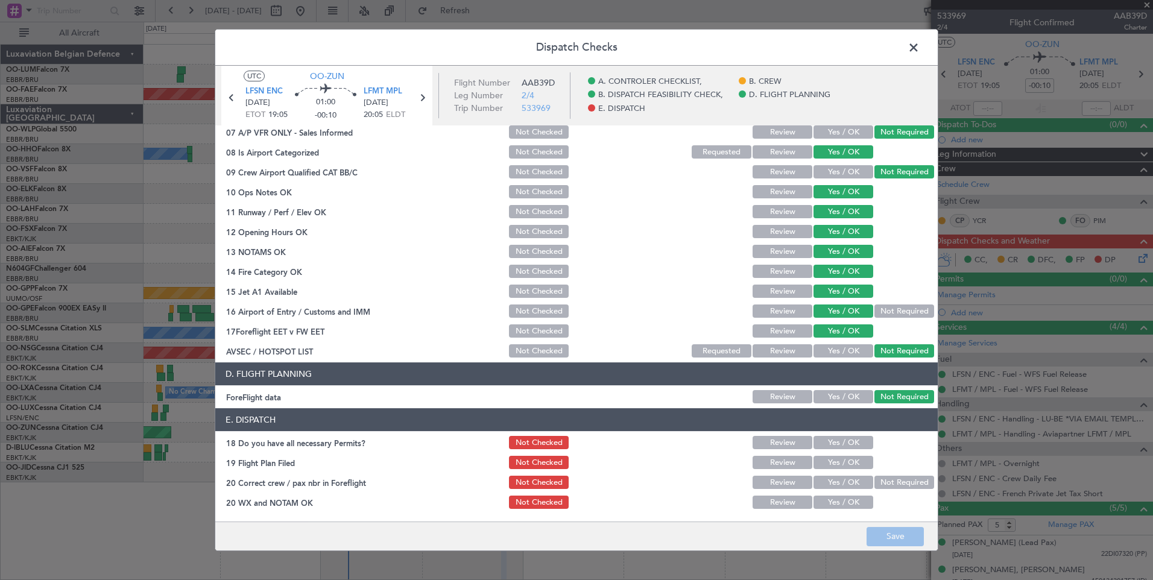
scroll to position [0, 0]
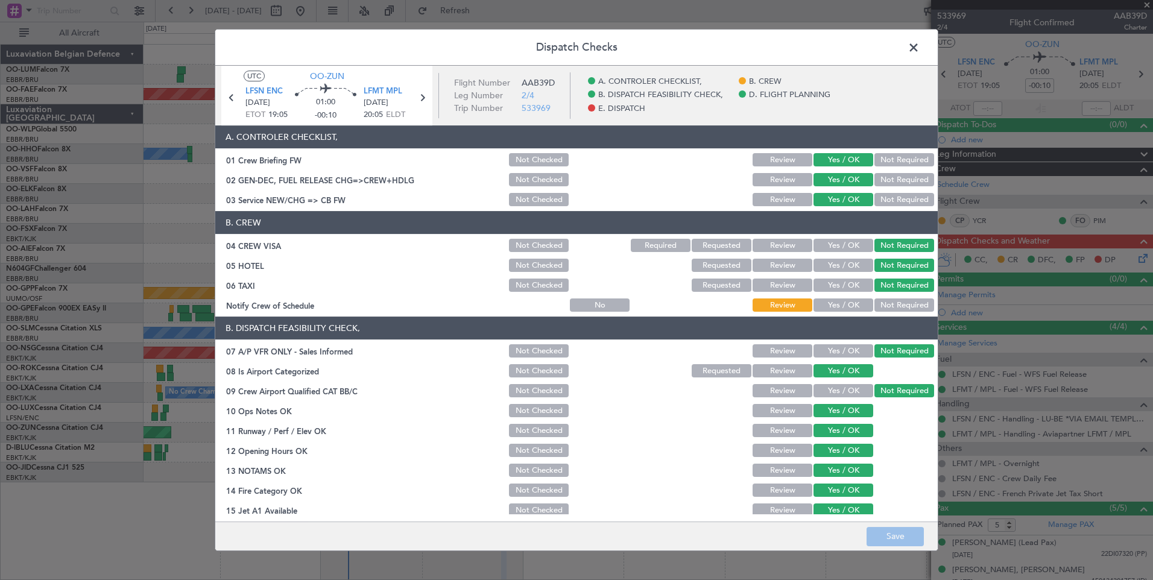
click at [840, 298] on button "Yes / OK" at bounding box center [843, 304] width 60 height 13
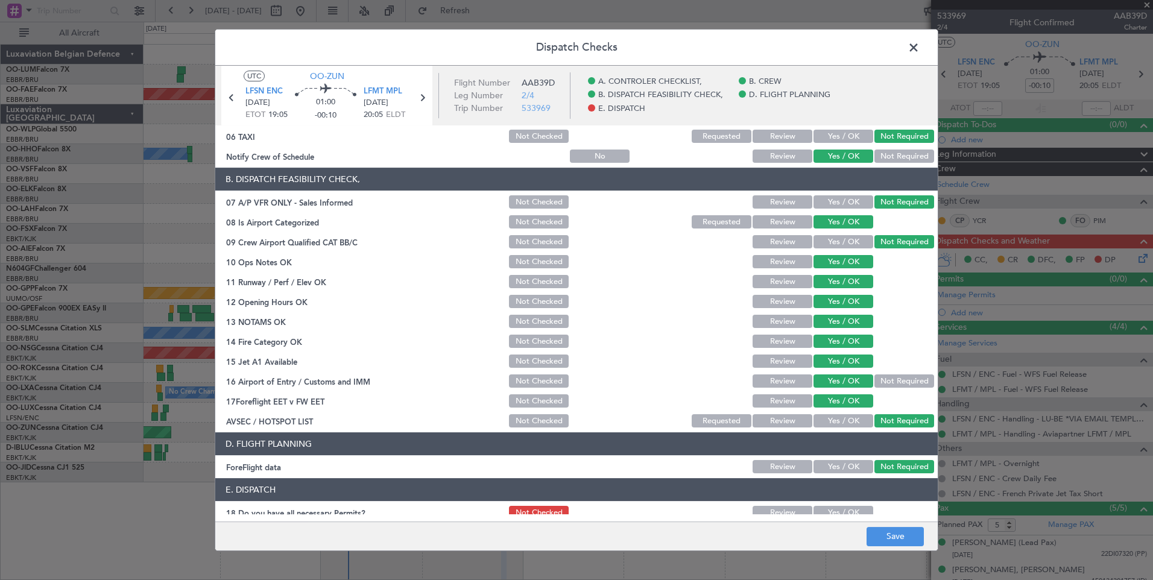
scroll to position [219, 0]
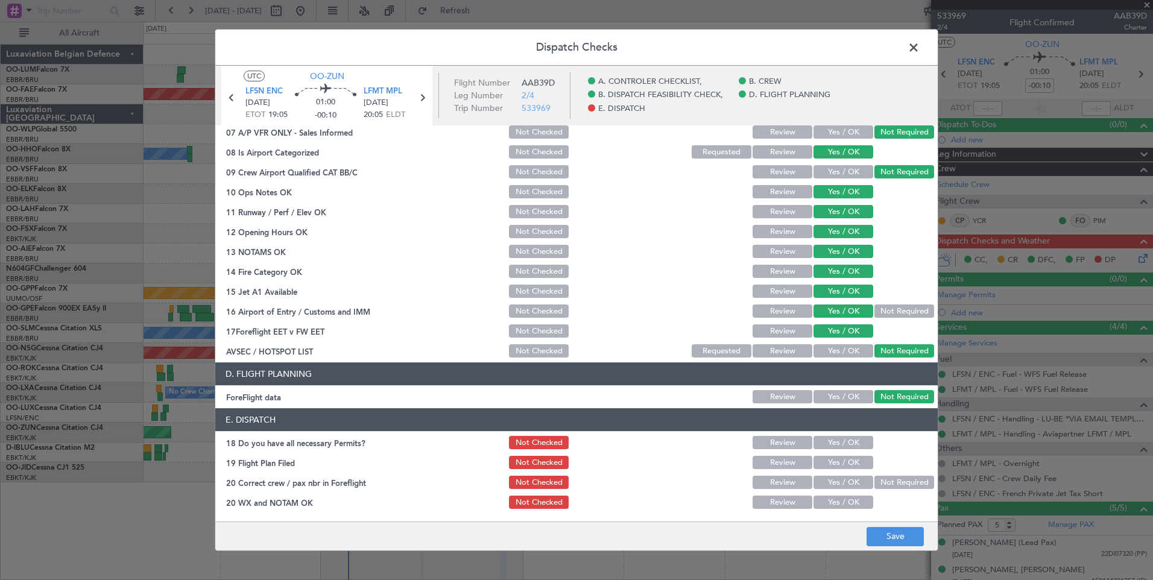
click at [839, 445] on button "Yes / OK" at bounding box center [843, 442] width 60 height 13
drag, startPoint x: 839, startPoint y: 460, endPoint x: 837, endPoint y: 477, distance: 17.0
click at [839, 461] on button "Yes / OK" at bounding box center [843, 462] width 60 height 13
drag, startPoint x: 837, startPoint y: 478, endPoint x: 842, endPoint y: 505, distance: 27.5
click at [837, 480] on button "Yes / OK" at bounding box center [843, 482] width 60 height 13
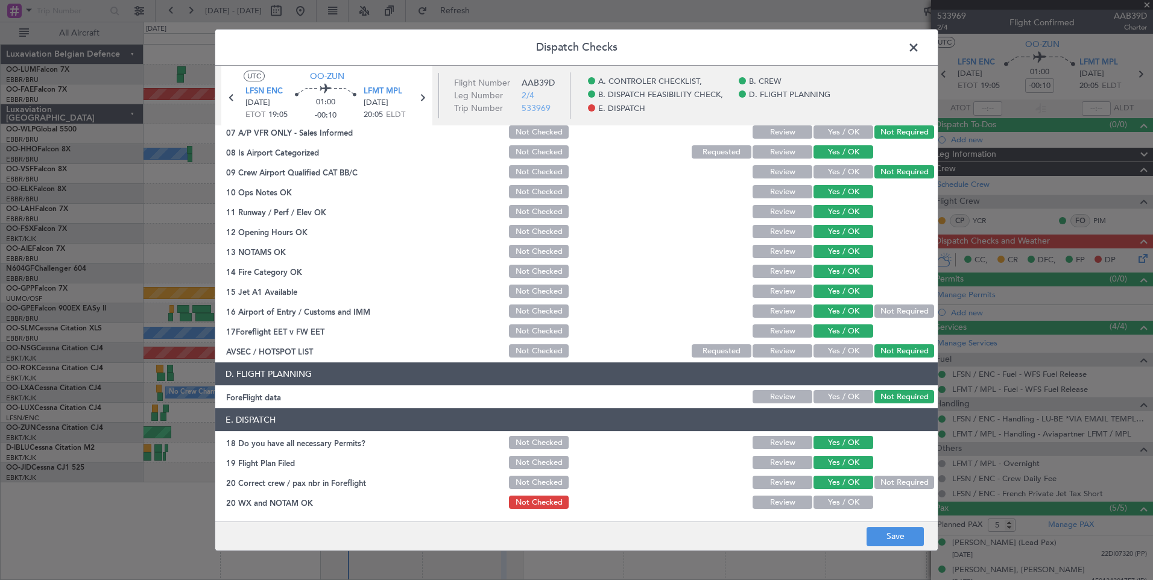
click at [842, 506] on button "Yes / OK" at bounding box center [843, 502] width 60 height 13
click at [887, 539] on button "Save" at bounding box center [894, 536] width 57 height 19
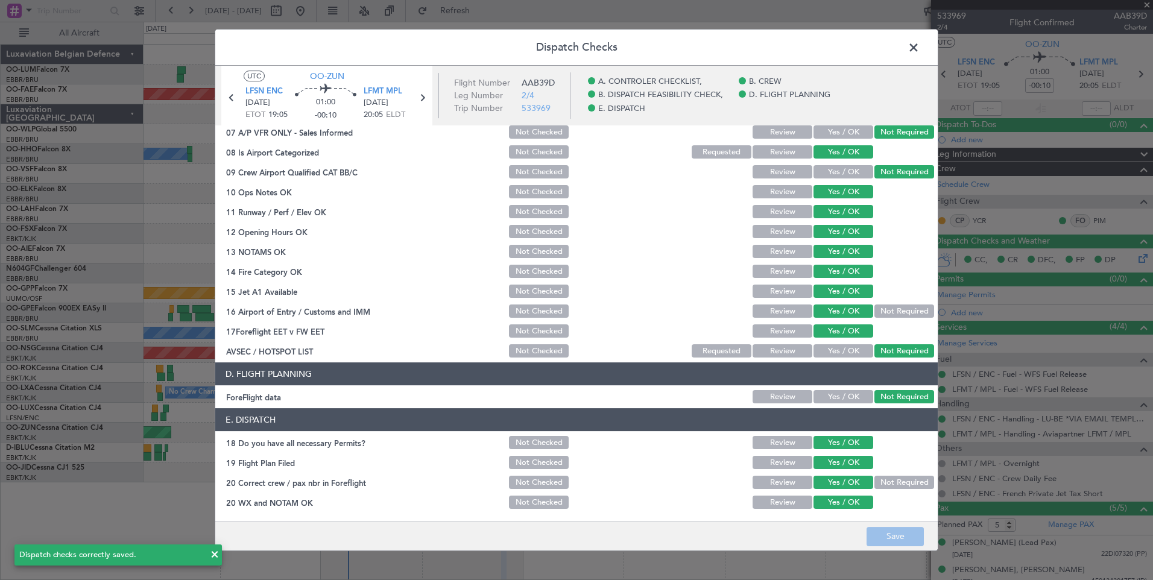
click at [919, 55] on span at bounding box center [919, 51] width 0 height 24
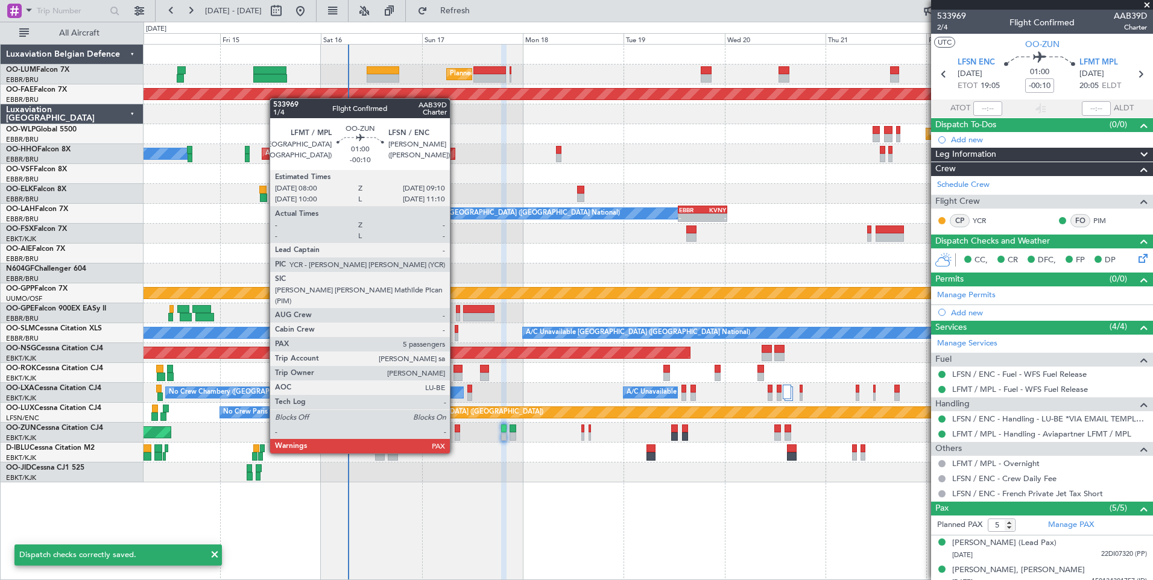
click at [455, 430] on div at bounding box center [457, 428] width 5 height 8
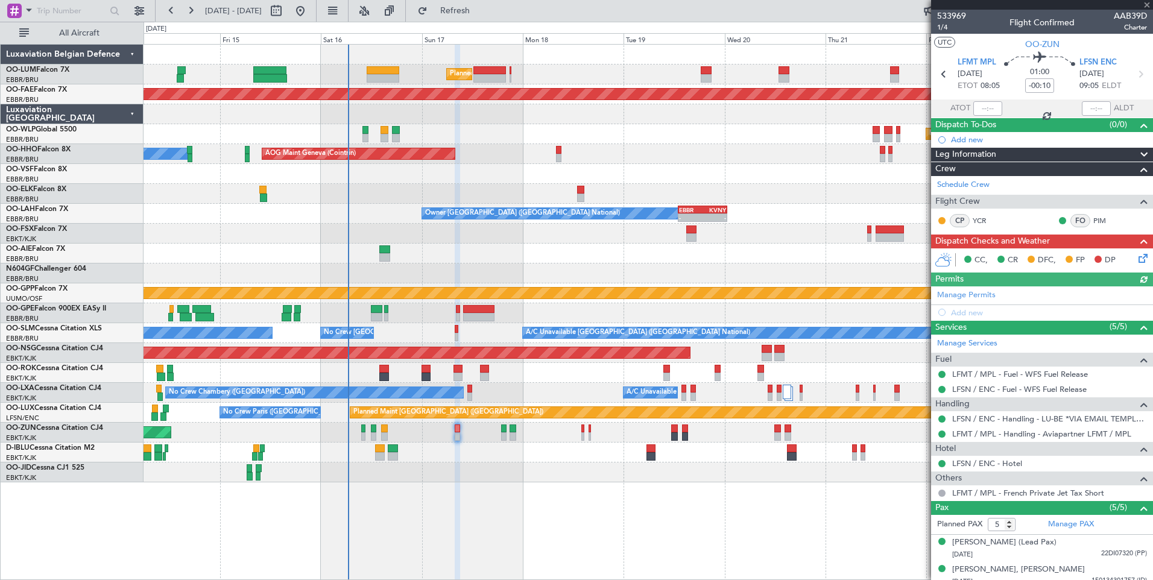
click at [1136, 261] on icon at bounding box center [1141, 256] width 10 height 10
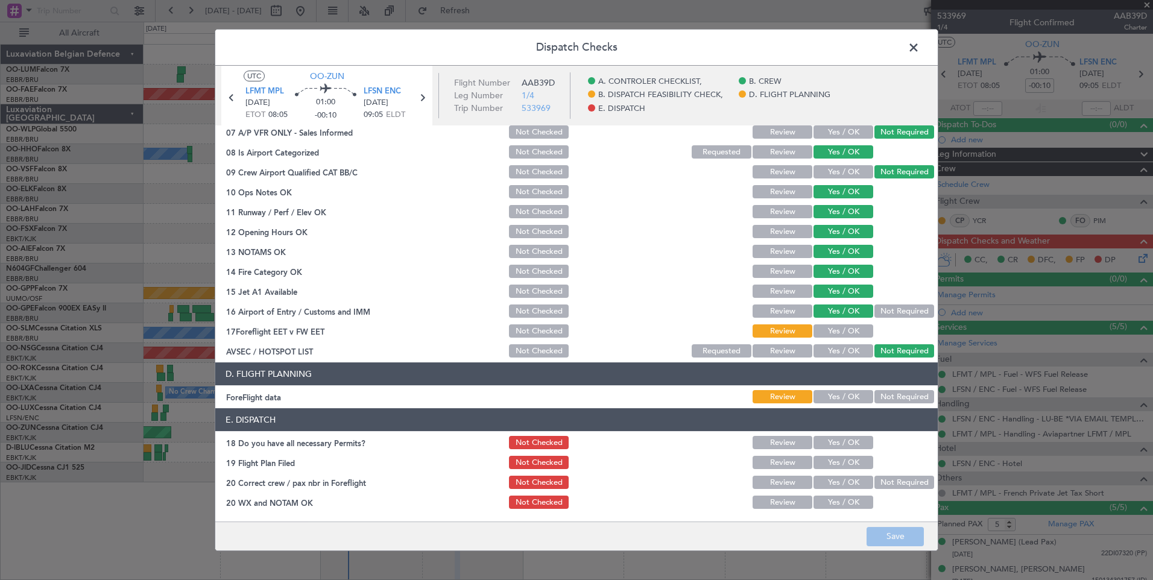
drag, startPoint x: 833, startPoint y: 326, endPoint x: 871, endPoint y: 423, distance: 104.5
click at [836, 333] on button "Yes / OK" at bounding box center [843, 330] width 60 height 13
click at [897, 399] on button "Not Required" at bounding box center [904, 396] width 60 height 13
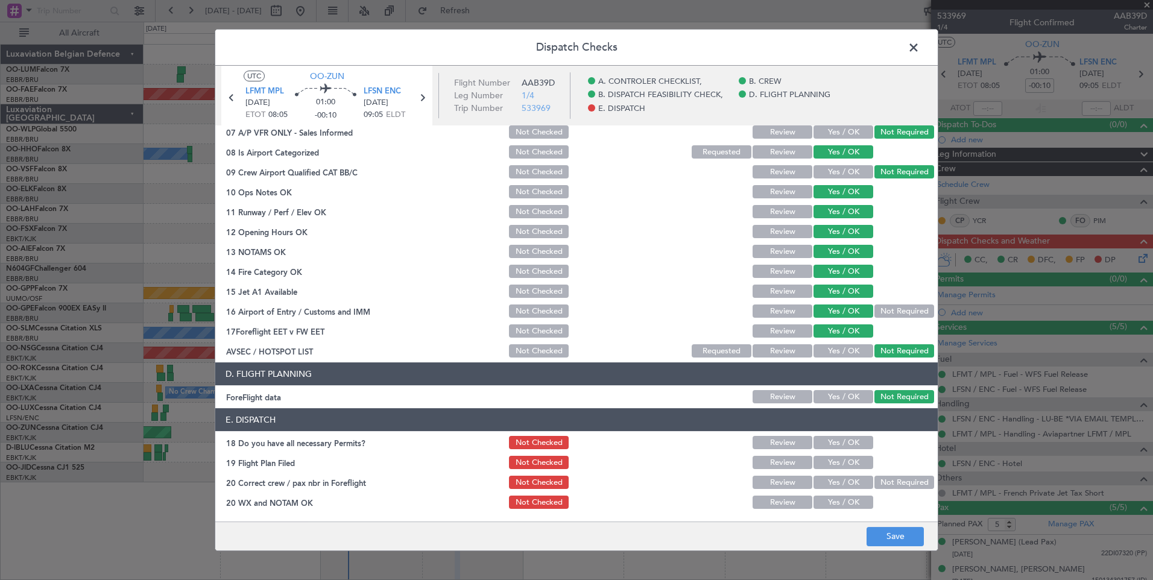
click at [857, 437] on button "Yes / OK" at bounding box center [843, 442] width 60 height 13
click at [848, 465] on button "Yes / OK" at bounding box center [843, 462] width 60 height 13
click at [843, 491] on div "Yes / OK" at bounding box center [841, 482] width 61 height 17
click at [841, 506] on button "Yes / OK" at bounding box center [843, 502] width 60 height 13
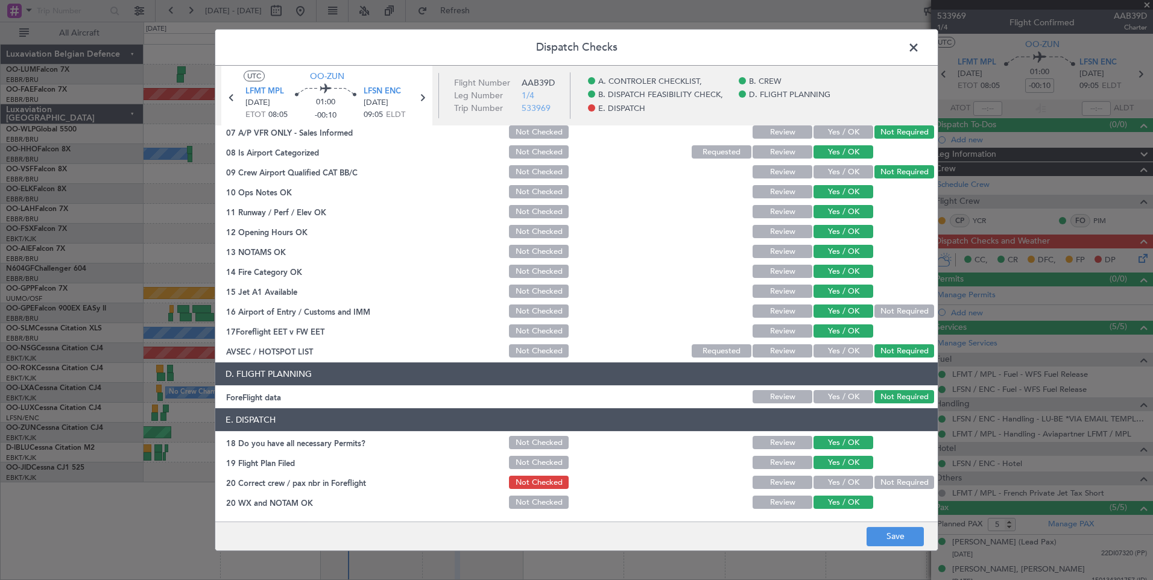
click at [837, 486] on button "Yes / OK" at bounding box center [843, 482] width 60 height 13
click at [892, 538] on button "Save" at bounding box center [894, 536] width 57 height 19
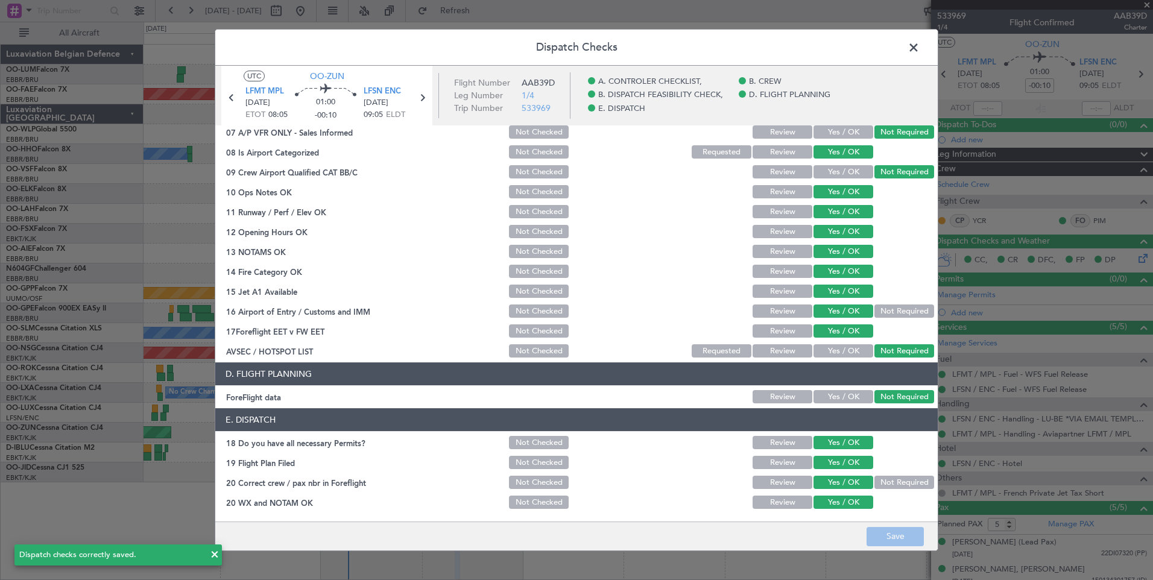
click at [919, 43] on span at bounding box center [919, 51] width 0 height 24
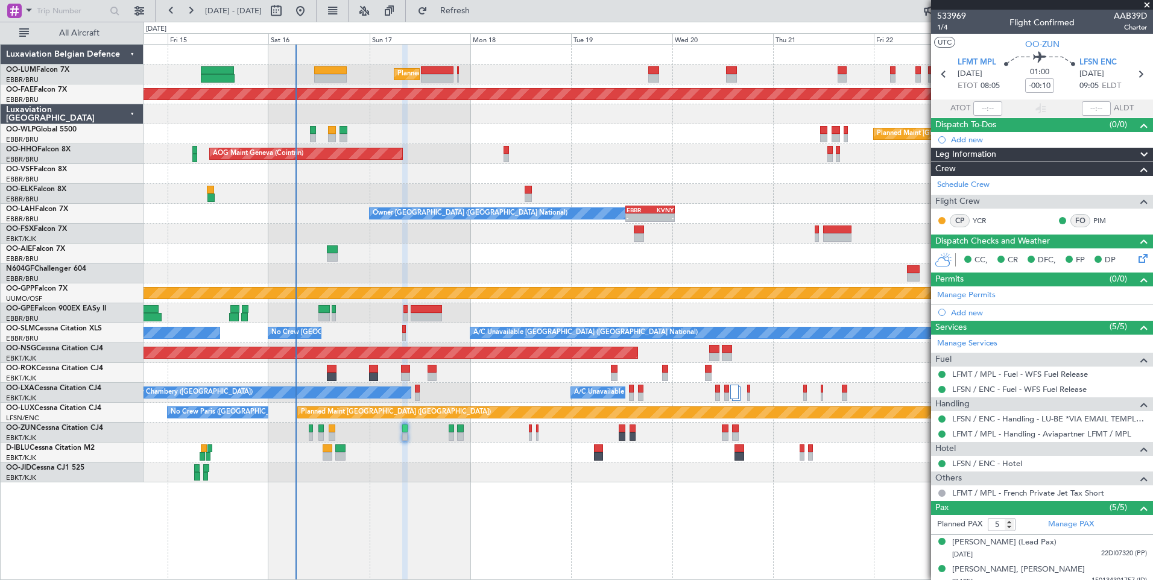
click at [529, 481] on div at bounding box center [647, 472] width 1009 height 20
click at [494, 484] on div "Planned Maint Brussels (Brussels National) Planned Maint Kortrijk-Wevelgem Plan…" at bounding box center [647, 312] width 1009 height 536
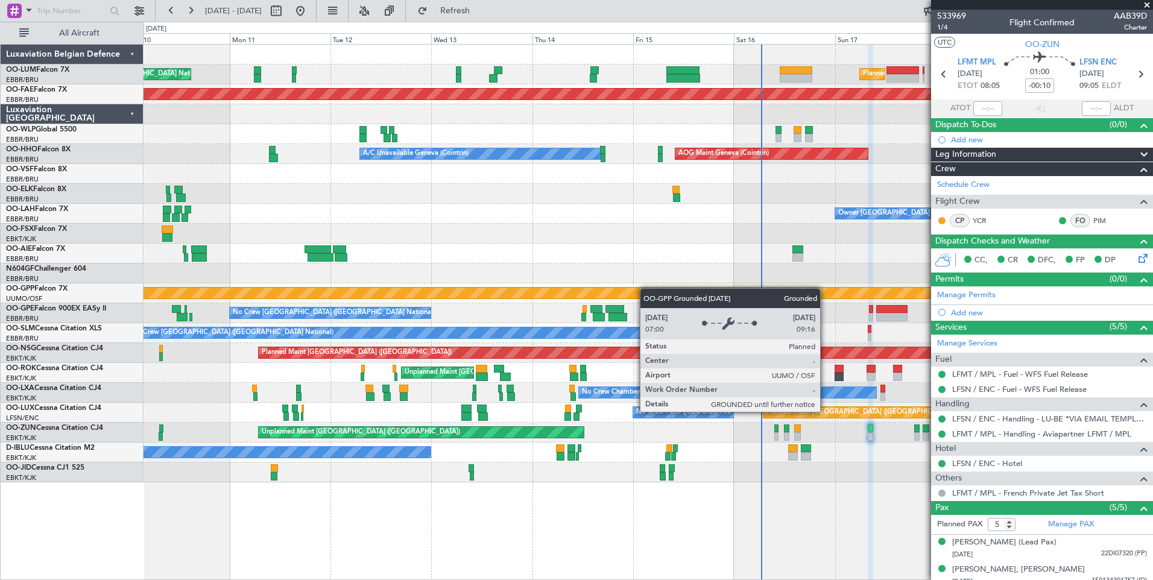
click at [696, 292] on div "Planned Maint Brussels (Brussels National) Unplanned Maint Brussels (Brussels N…" at bounding box center [647, 264] width 1009 height 438
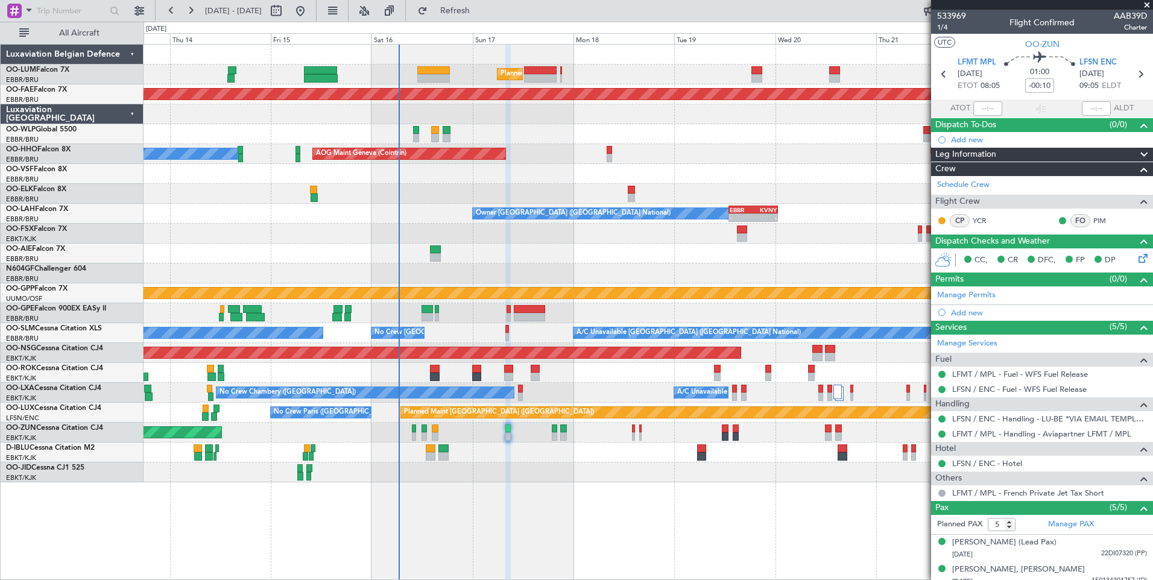
click at [209, 271] on div "Planned Maint Brussels (Brussels National) Planned Maint Kortrijk-Wevelgem Plan…" at bounding box center [647, 264] width 1009 height 438
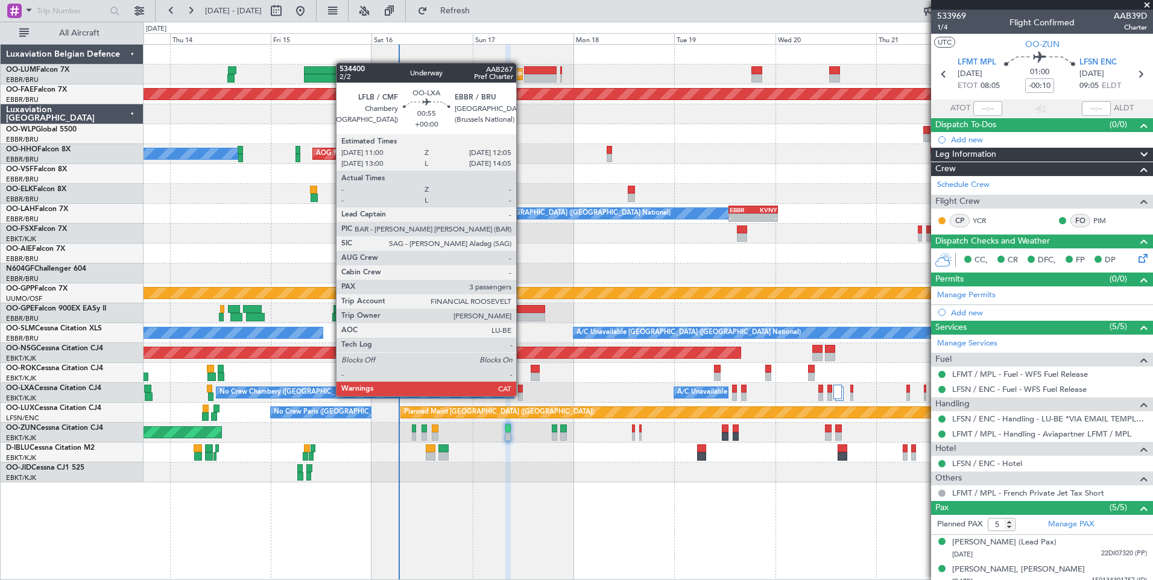
click at [521, 396] on div at bounding box center [520, 396] width 5 height 8
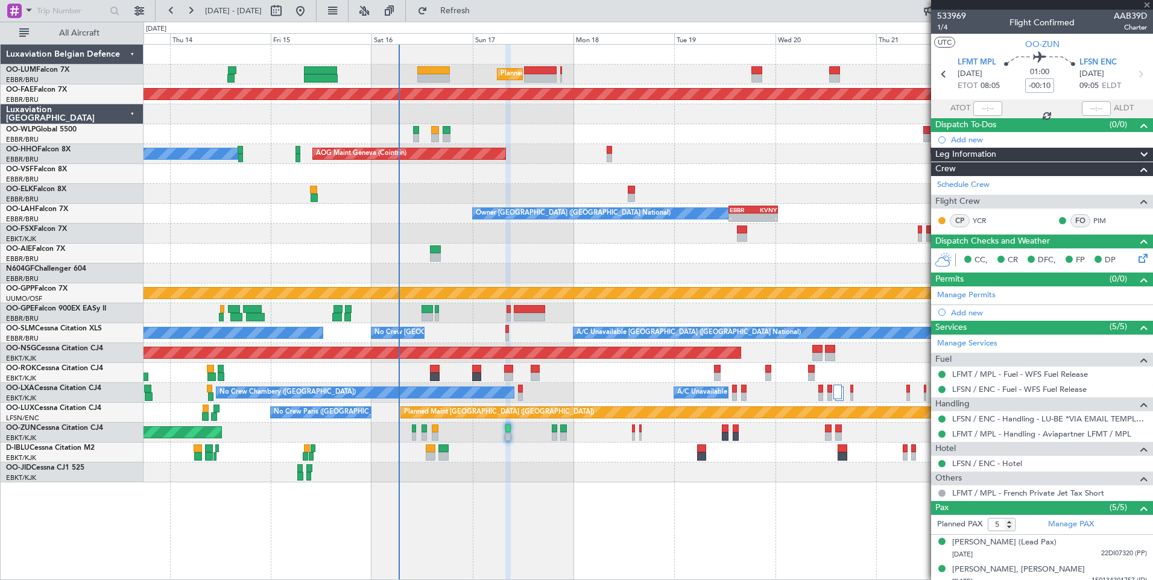
type input "3"
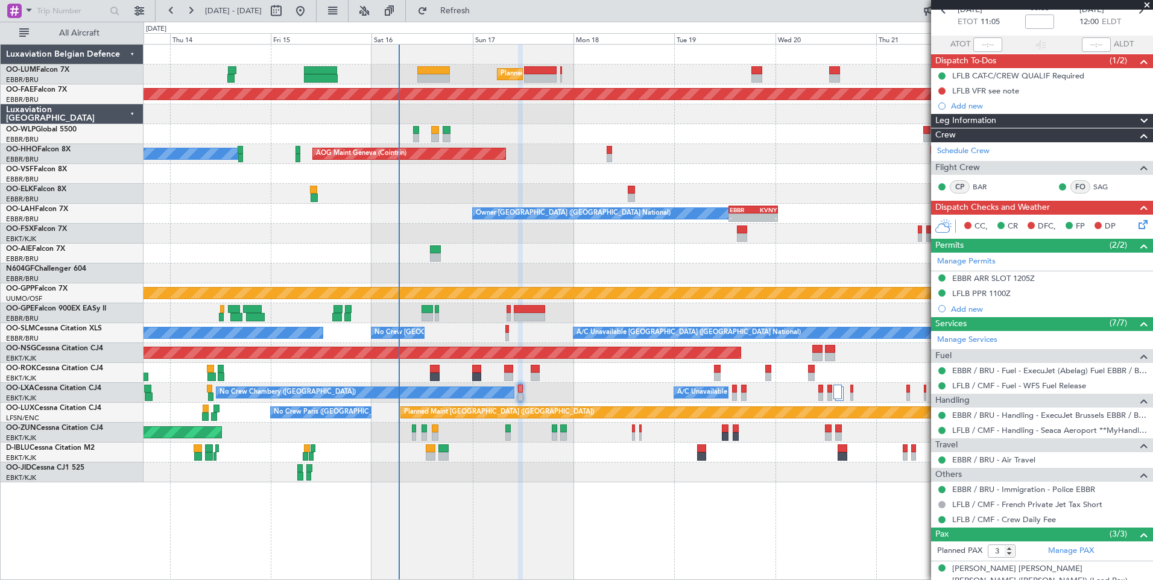
scroll to position [0, 0]
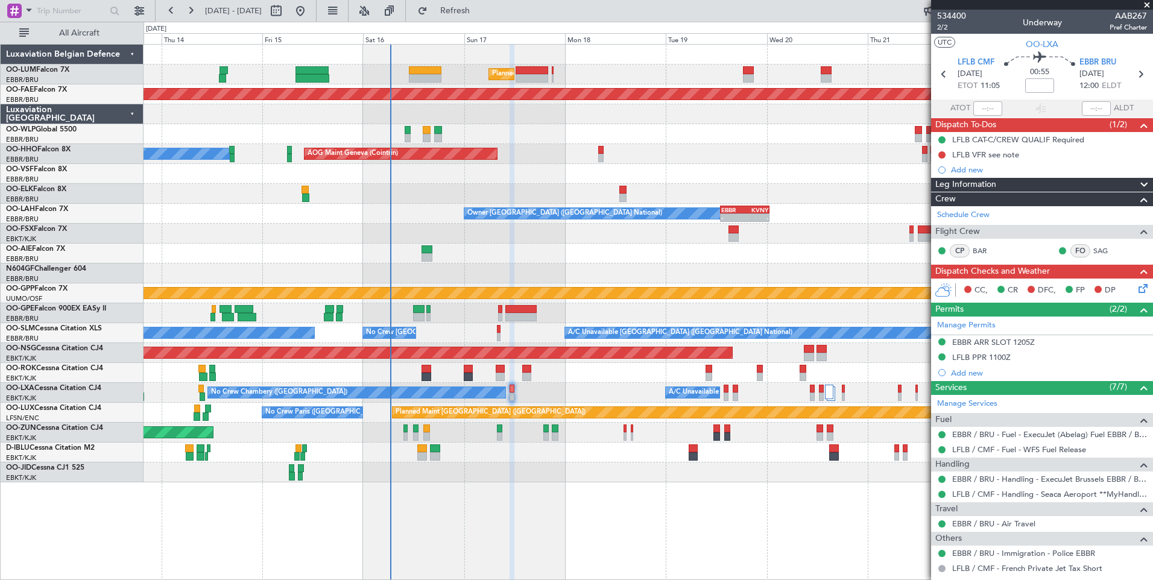
click at [547, 388] on div "A/C Unavailable No Crew Chambery (Aix-les-bains)" at bounding box center [647, 393] width 1009 height 20
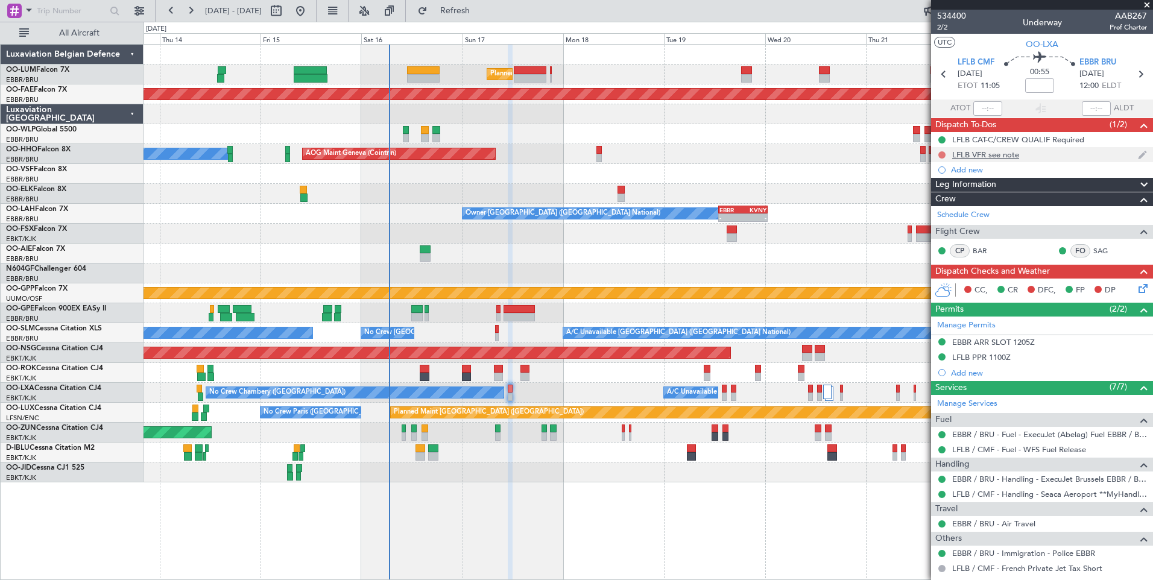
click at [941, 157] on button at bounding box center [941, 154] width 7 height 7
click at [942, 206] on span "Completed" at bounding box center [947, 208] width 40 height 12
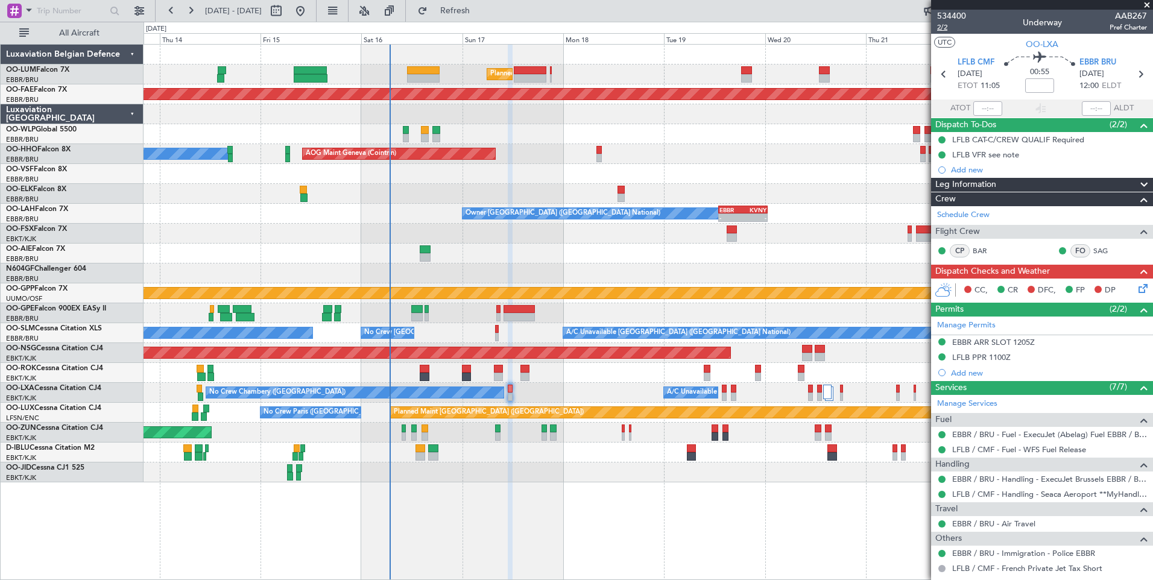
click at [945, 25] on span "2/2" at bounding box center [951, 27] width 29 height 10
click at [480, 9] on span "Refresh" at bounding box center [455, 11] width 51 height 8
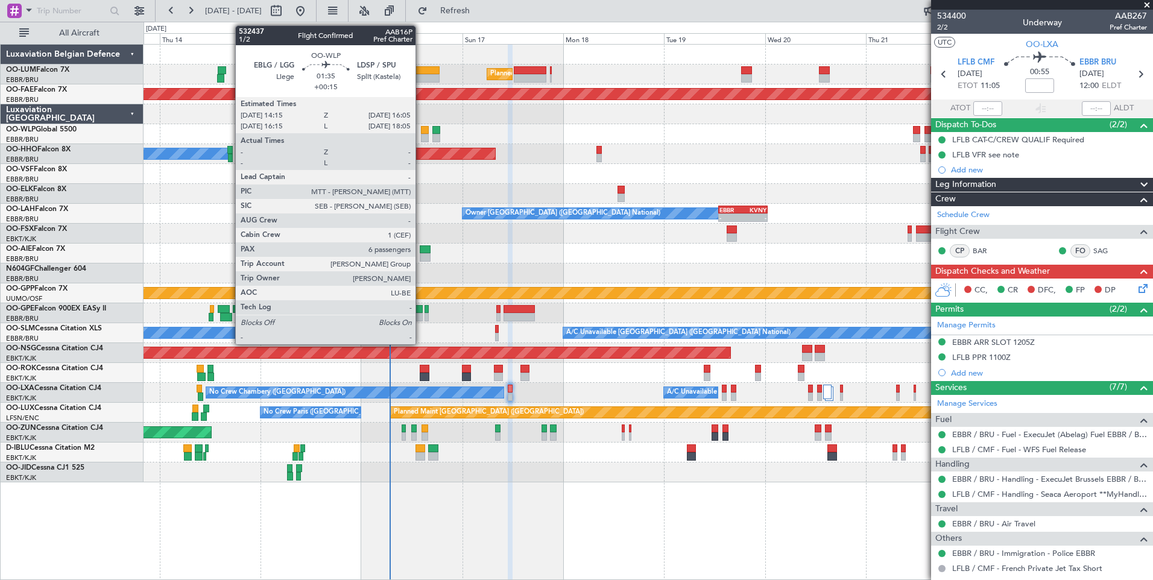
click at [421, 133] on div at bounding box center [425, 130] width 8 height 8
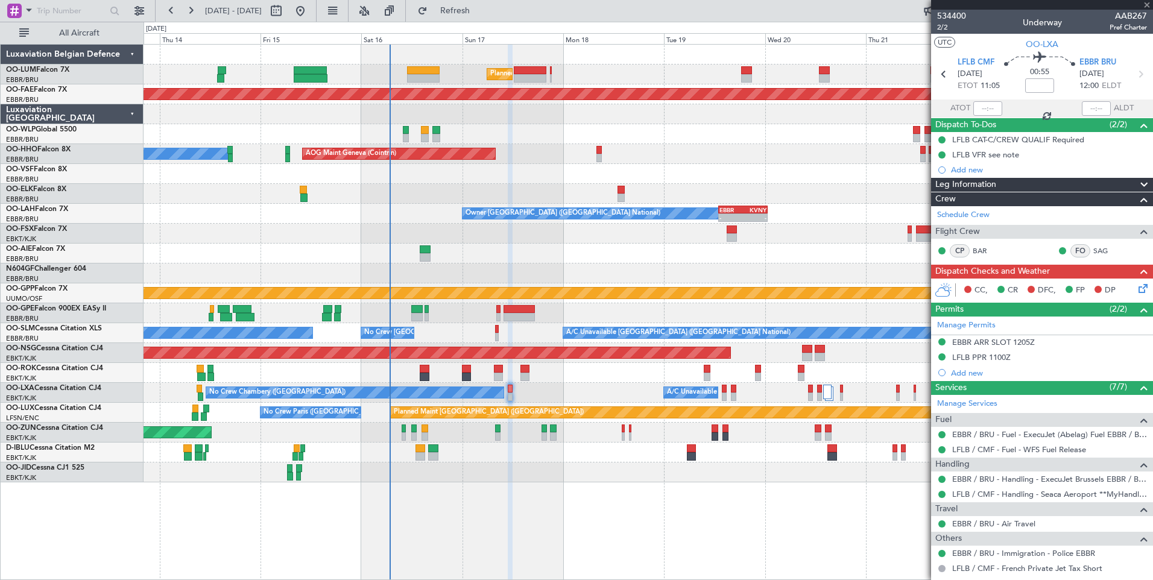
type input "+00:15"
type input "6"
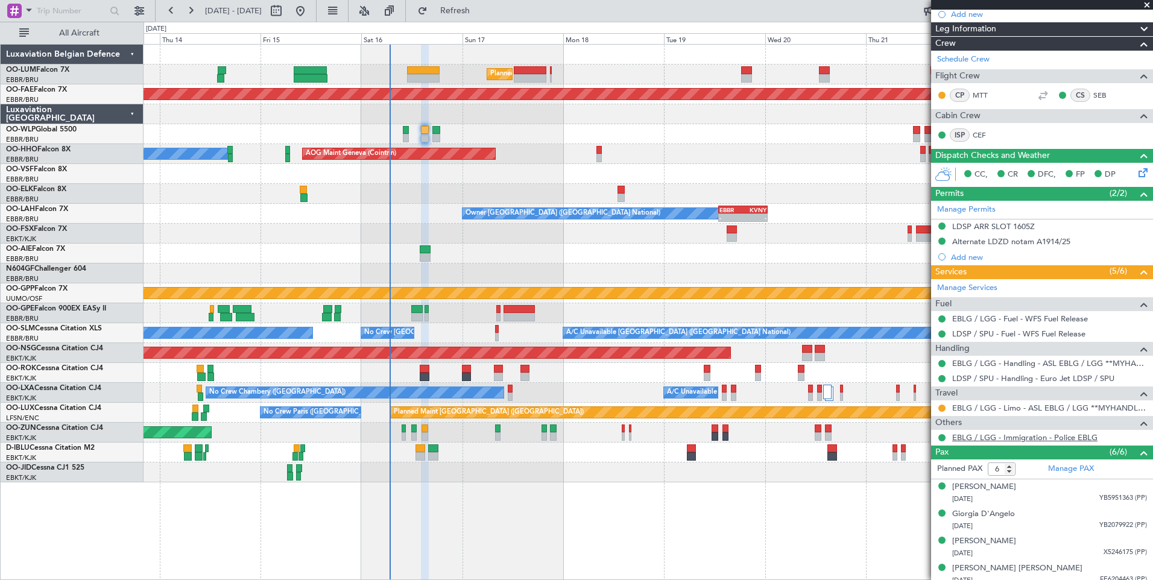
scroll to position [181, 0]
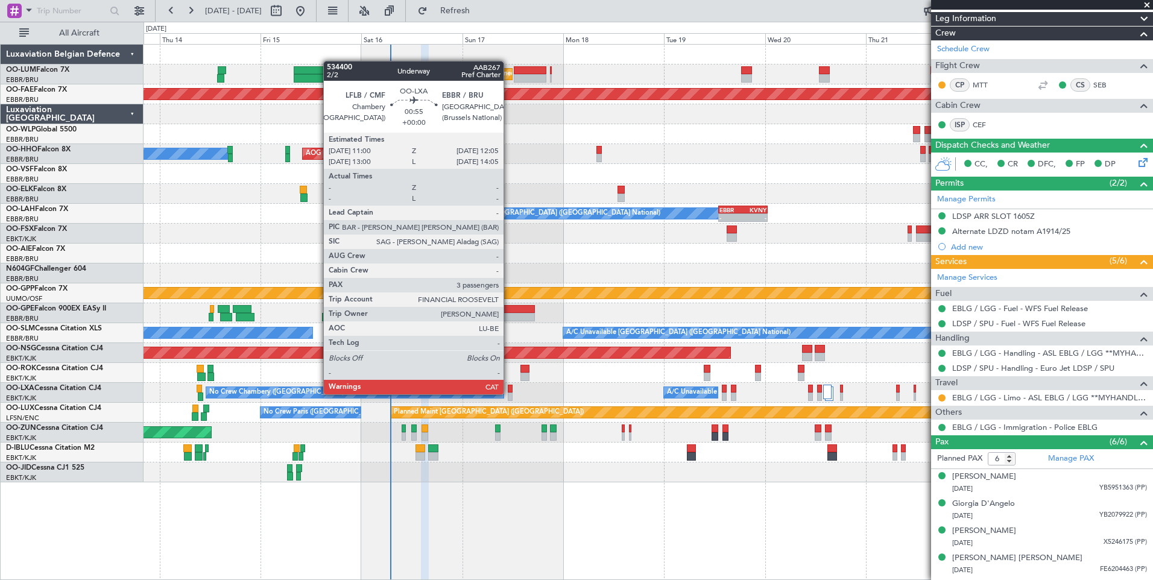
click at [509, 394] on div at bounding box center [510, 396] width 5 height 8
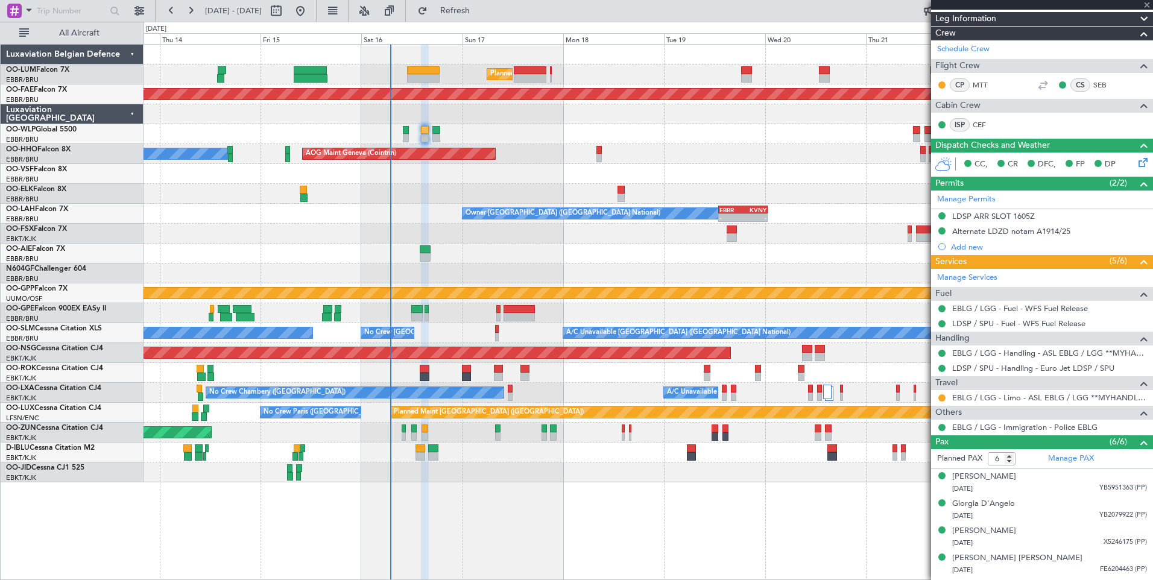
type input "3"
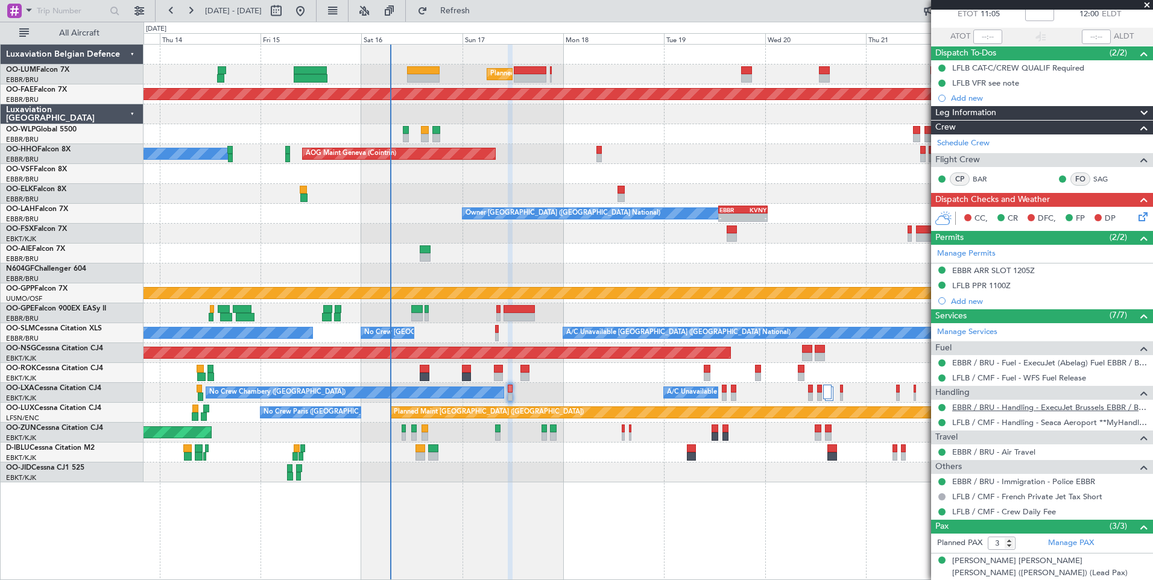
scroll to position [138, 0]
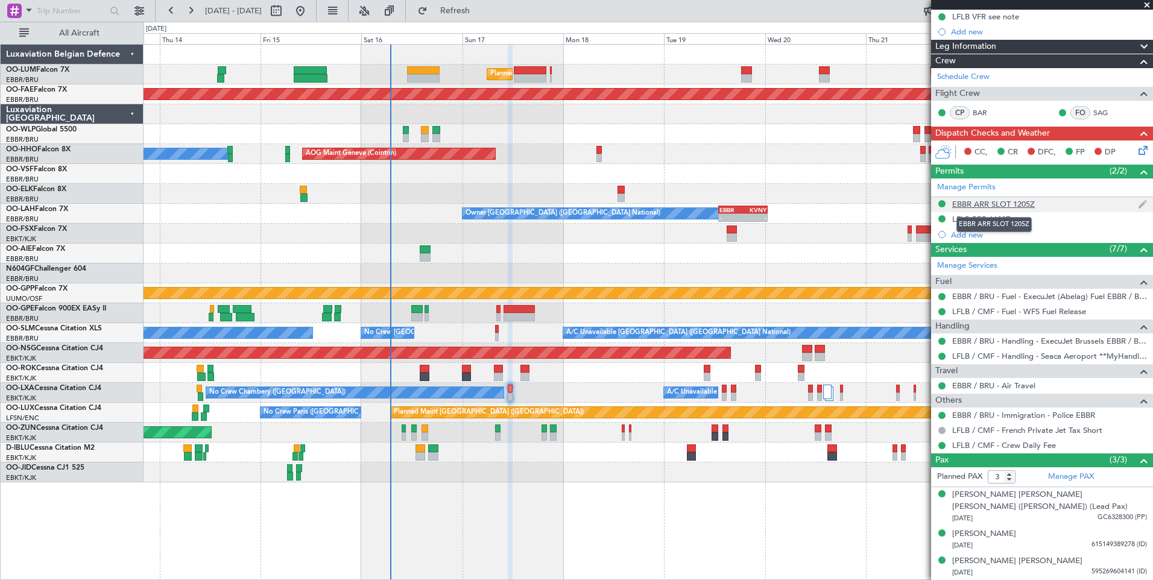
click at [989, 204] on div "EBBR ARR SLOT 1205Z" at bounding box center [993, 204] width 83 height 10
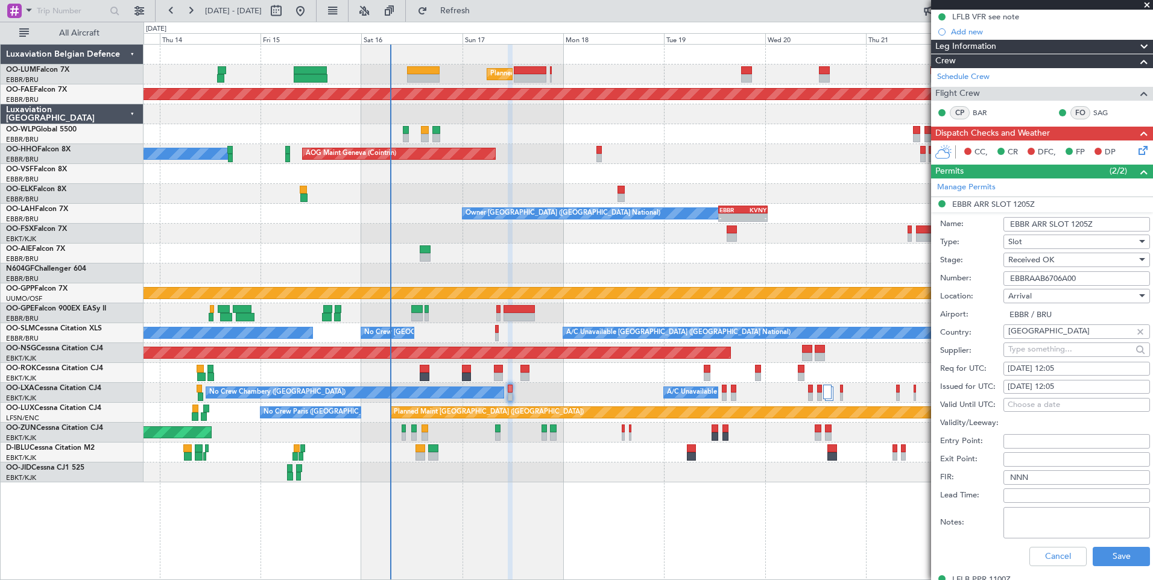
drag, startPoint x: 1098, startPoint y: 282, endPoint x: 983, endPoint y: 276, distance: 115.3
click at [988, 276] on div "Number: EBBRAAB6706A00" at bounding box center [1045, 278] width 210 height 18
click at [1057, 561] on button "Cancel" at bounding box center [1057, 556] width 57 height 19
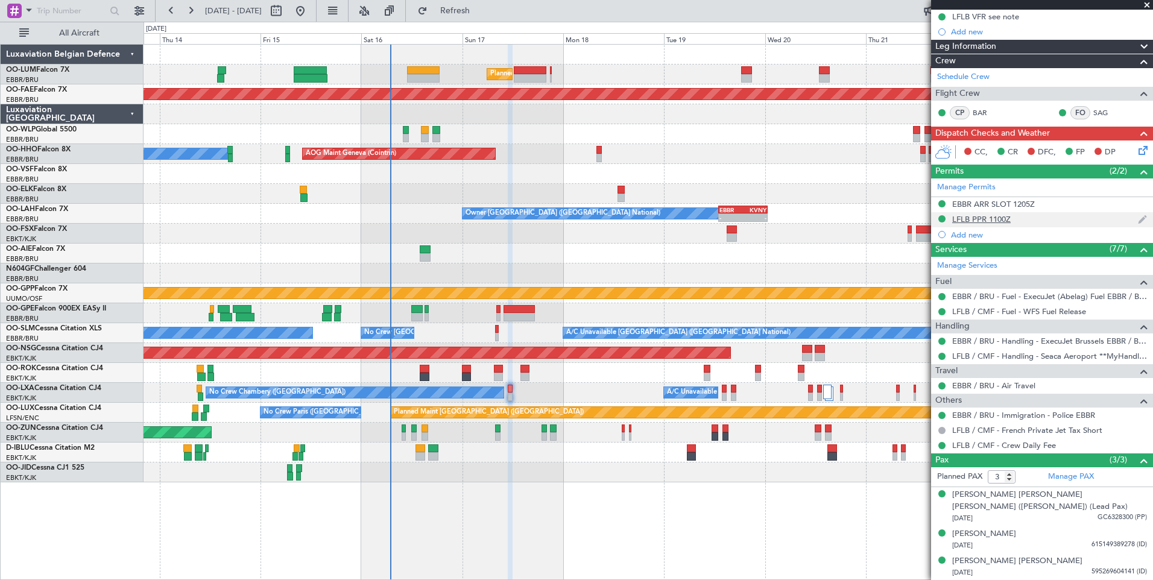
click at [985, 214] on div "LFLB PPR 1100Z" at bounding box center [981, 219] width 58 height 10
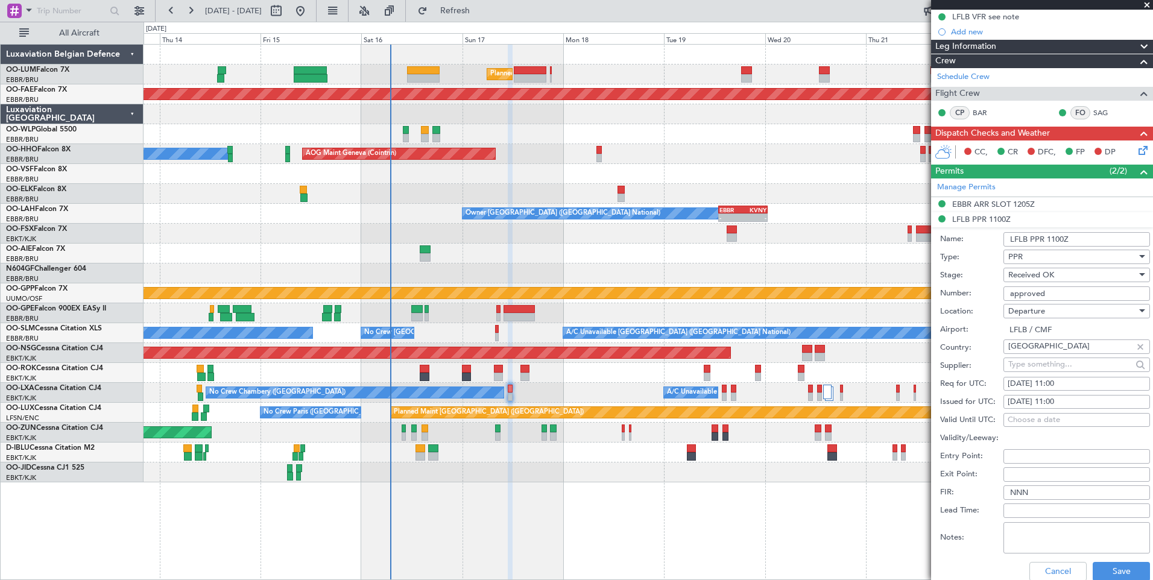
click at [1018, 562] on div "Cancel Save" at bounding box center [1045, 571] width 210 height 31
drag, startPoint x: 1027, startPoint y: 565, endPoint x: 1003, endPoint y: 558, distance: 25.6
click at [1029, 565] on button "Cancel" at bounding box center [1057, 571] width 57 height 19
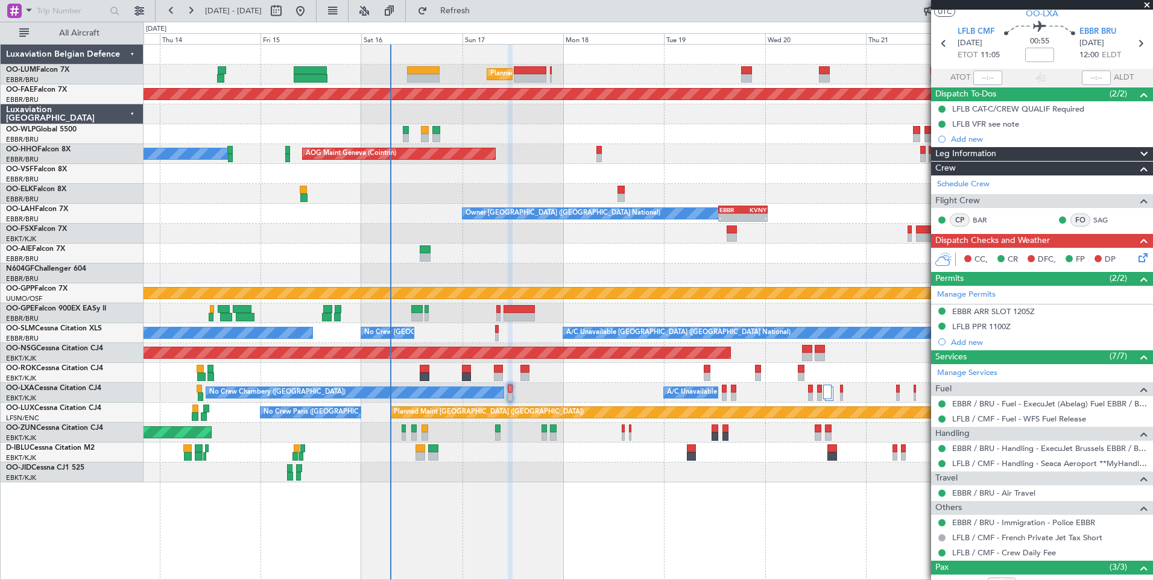
scroll to position [0, 0]
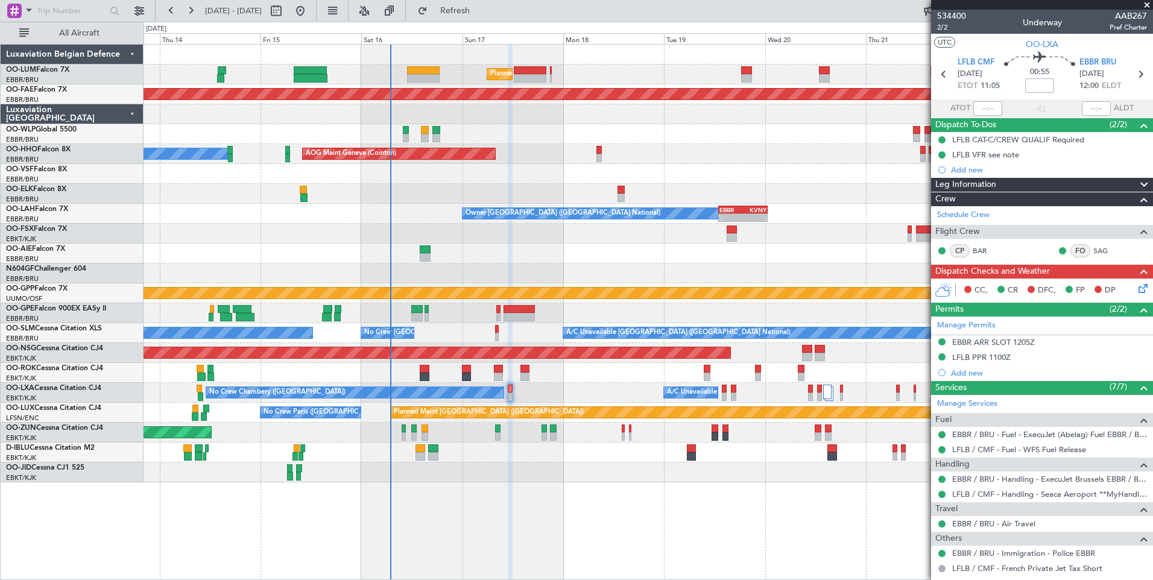
click at [1138, 288] on icon at bounding box center [1141, 287] width 10 height 10
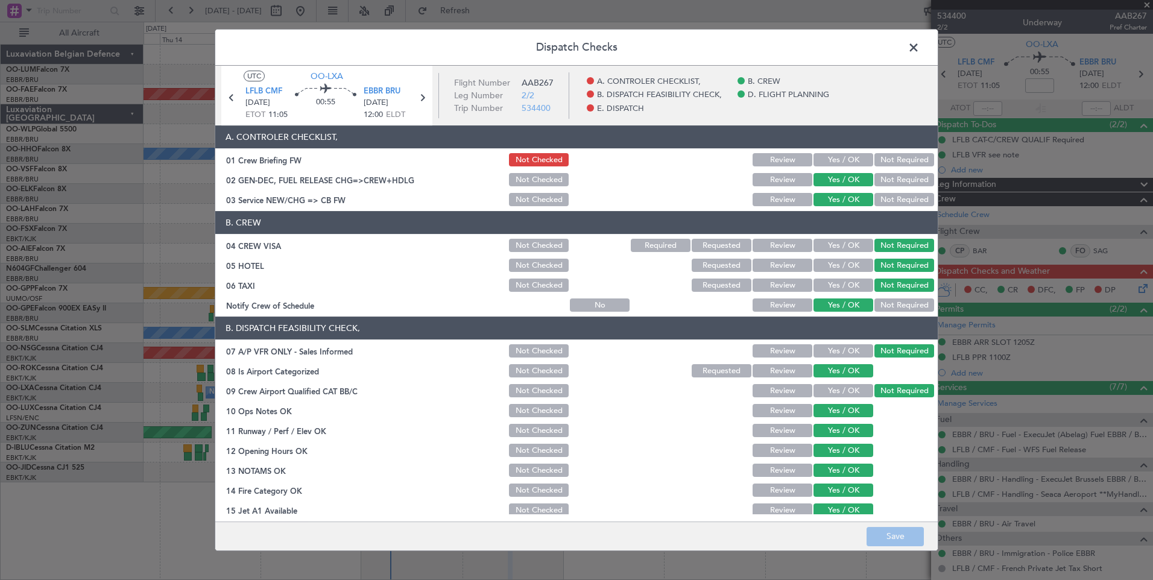
click at [834, 164] on button "Yes / OK" at bounding box center [843, 159] width 60 height 13
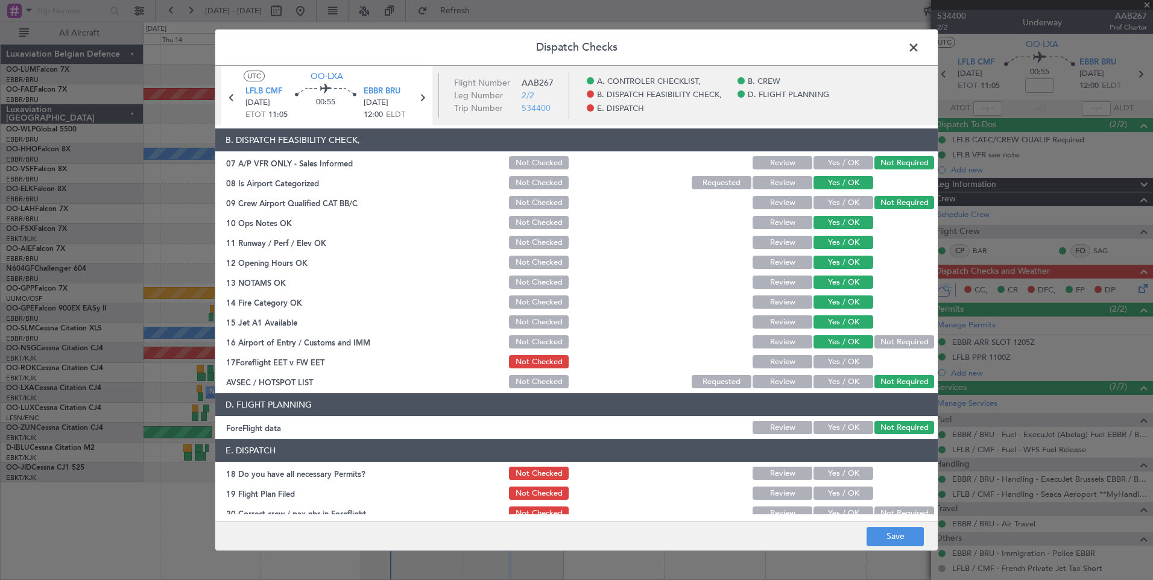
scroll to position [219, 0]
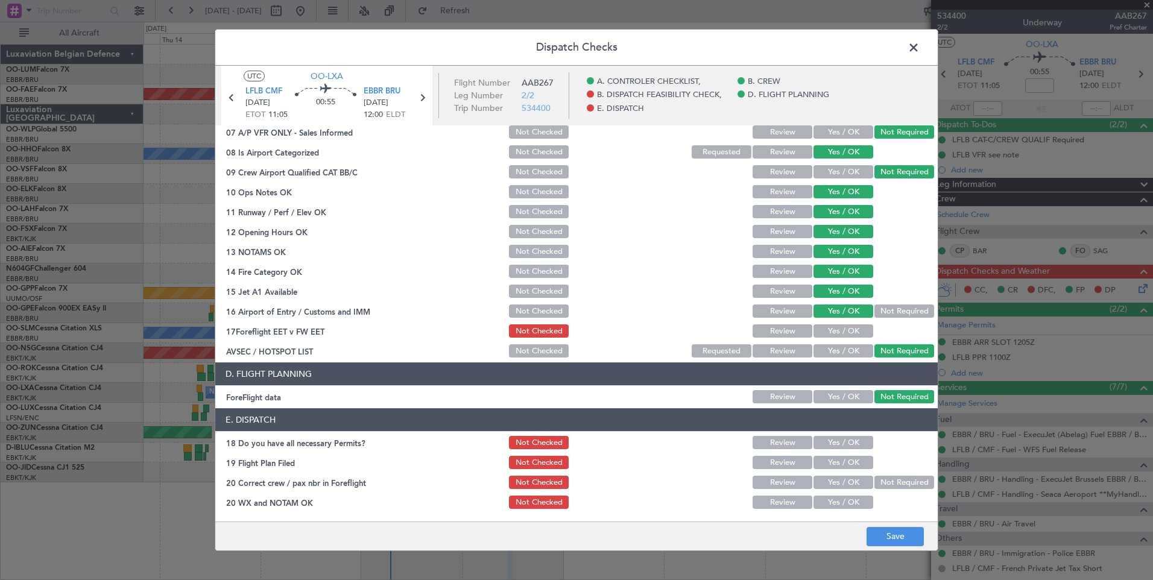
click at [835, 329] on button "Yes / OK" at bounding box center [843, 330] width 60 height 13
click at [891, 531] on button "Save" at bounding box center [894, 536] width 57 height 19
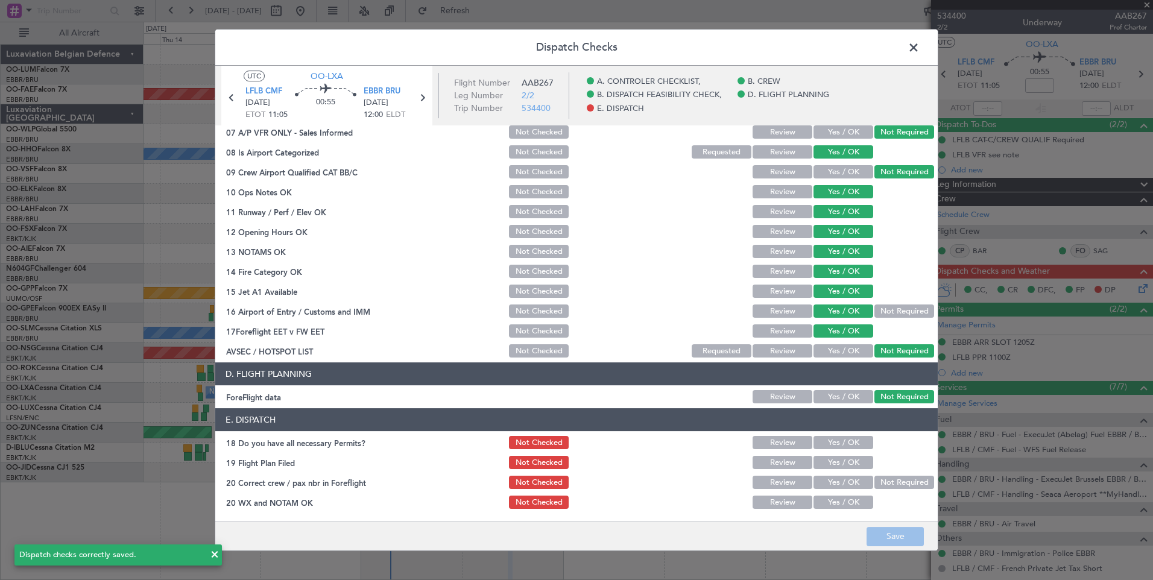
click at [919, 52] on span at bounding box center [919, 51] width 0 height 24
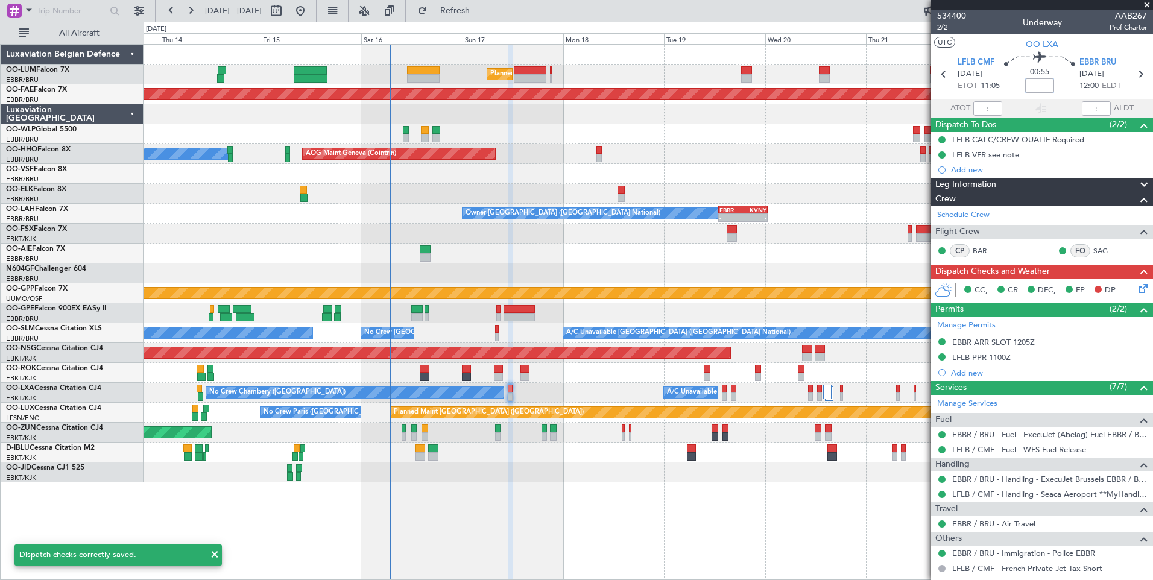
click at [1036, 86] on input at bounding box center [1039, 85] width 29 height 14
type input "+00:05"
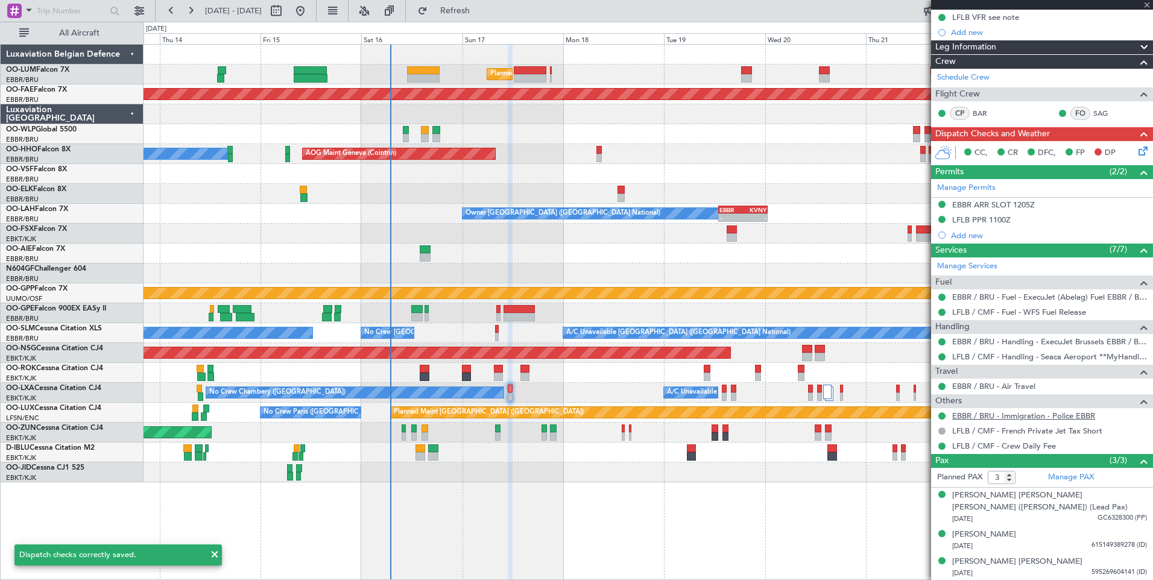
scroll to position [138, 0]
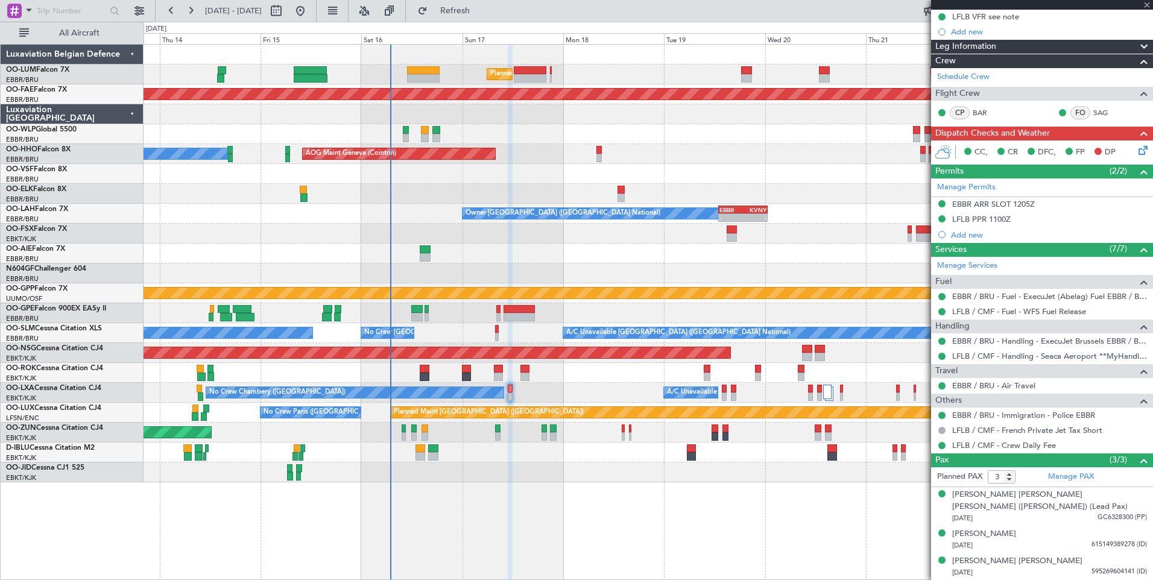
click at [1136, 151] on icon at bounding box center [1141, 148] width 10 height 10
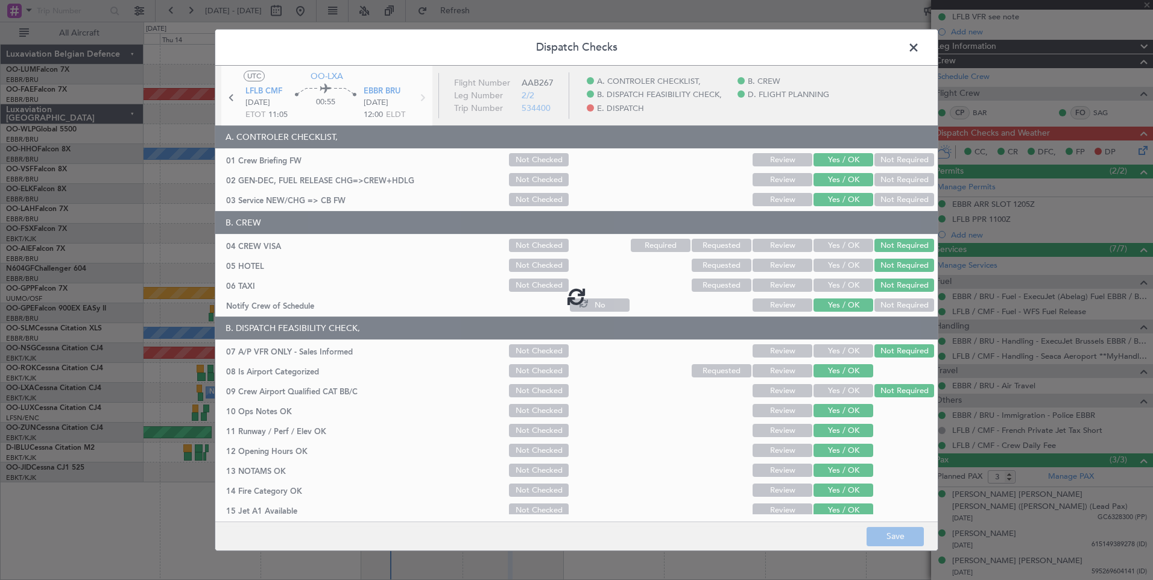
type input "+00:05"
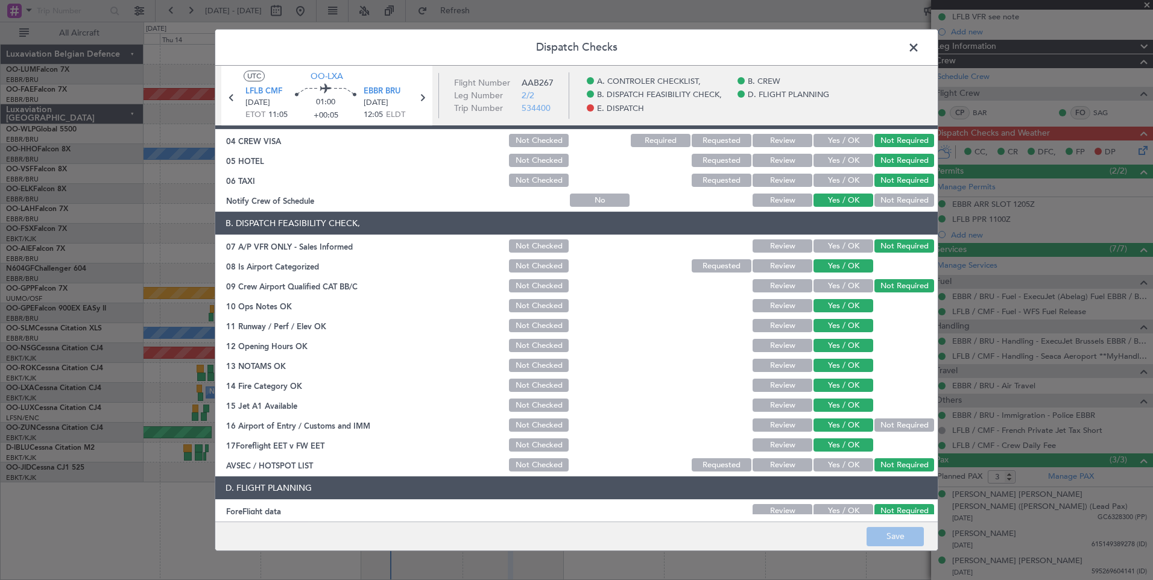
scroll to position [219, 0]
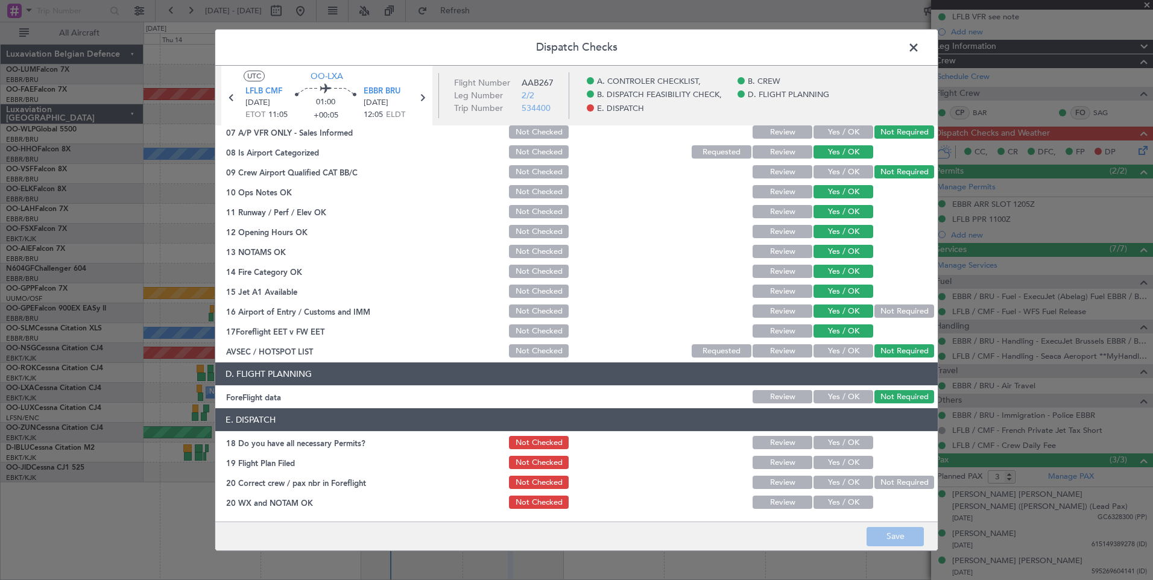
click at [829, 436] on button "Yes / OK" at bounding box center [843, 442] width 60 height 13
click at [833, 461] on button "Yes / OK" at bounding box center [843, 462] width 60 height 13
drag, startPoint x: 834, startPoint y: 474, endPoint x: 832, endPoint y: 492, distance: 17.6
click at [834, 475] on div "Yes / OK" at bounding box center [841, 482] width 61 height 17
click at [832, 492] on section "E. DISPATCH 18 Do you have all necessary Permits? Not Checked Review Yes / OK 1…" at bounding box center [576, 459] width 722 height 102
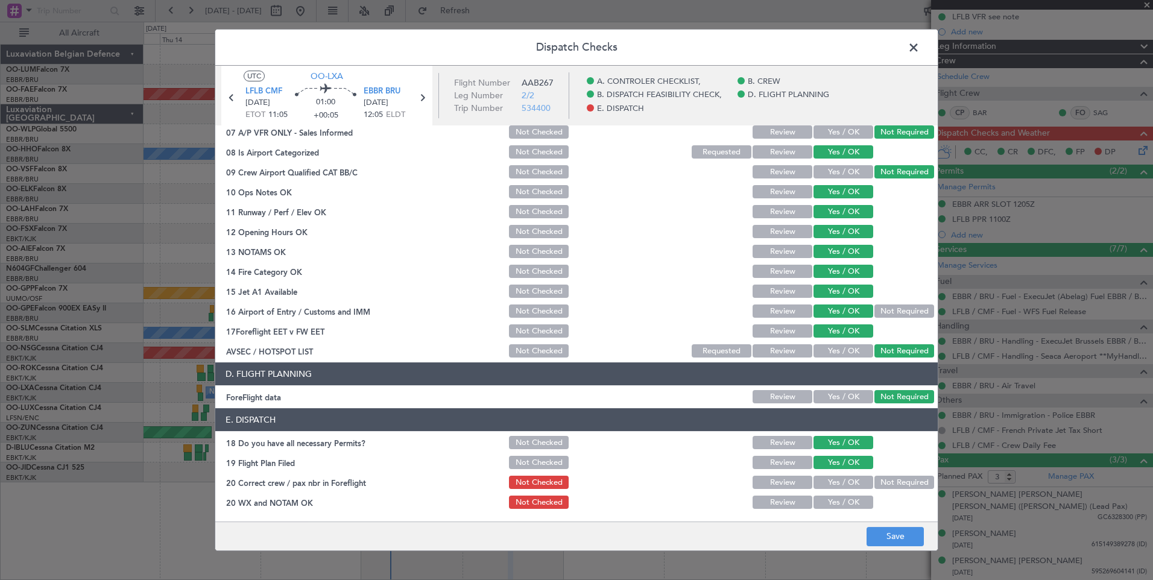
click at [832, 502] on button "Yes / OK" at bounding box center [843, 502] width 60 height 13
click at [831, 484] on button "Yes / OK" at bounding box center [843, 482] width 60 height 13
click at [887, 541] on button "Save" at bounding box center [894, 536] width 57 height 19
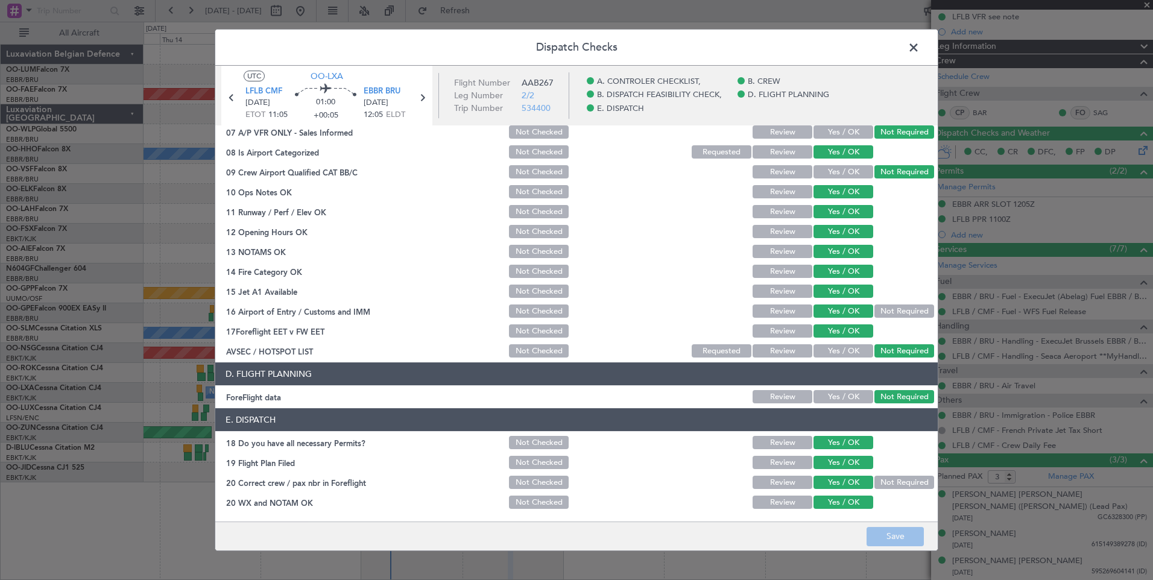
click at [919, 50] on span at bounding box center [919, 51] width 0 height 24
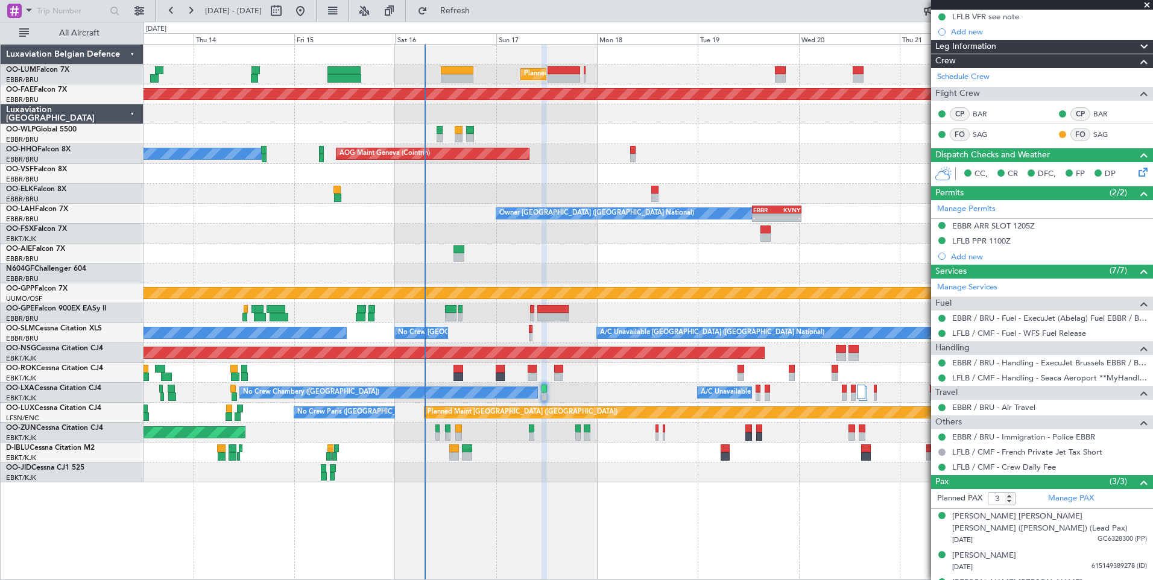
click at [537, 484] on div "Planned Maint Brussels (Brussels National) Planned Maint Kortrijk-Wevelgem Plan…" at bounding box center [647, 312] width 1009 height 536
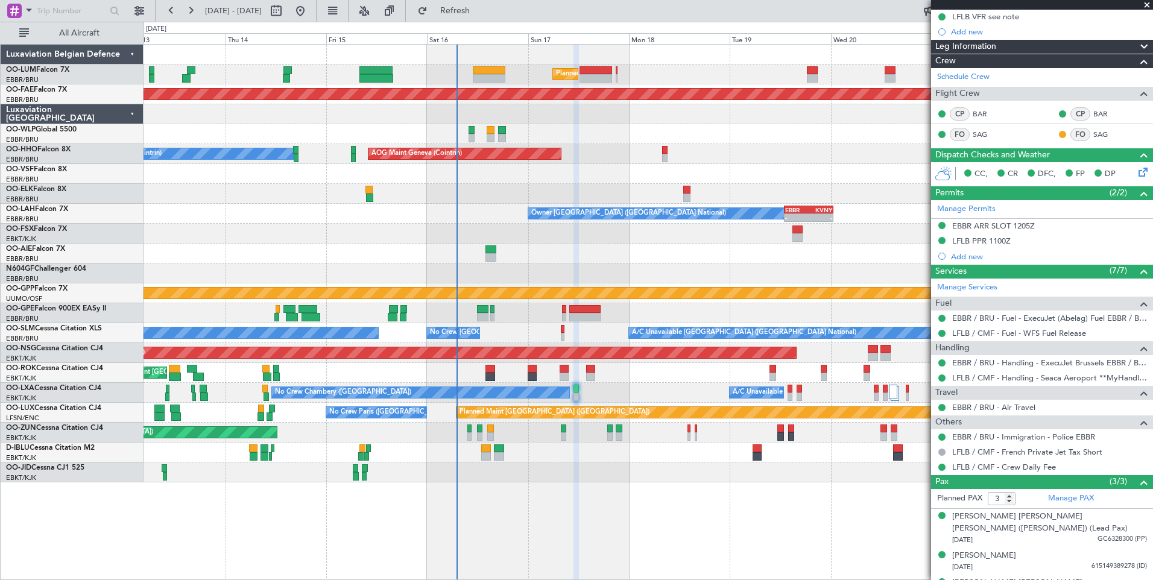
click at [496, 467] on div "Planned Maint Brussels (Brussels National) Planned Maint Kortrijk-Wevelgem Plan…" at bounding box center [647, 264] width 1009 height 438
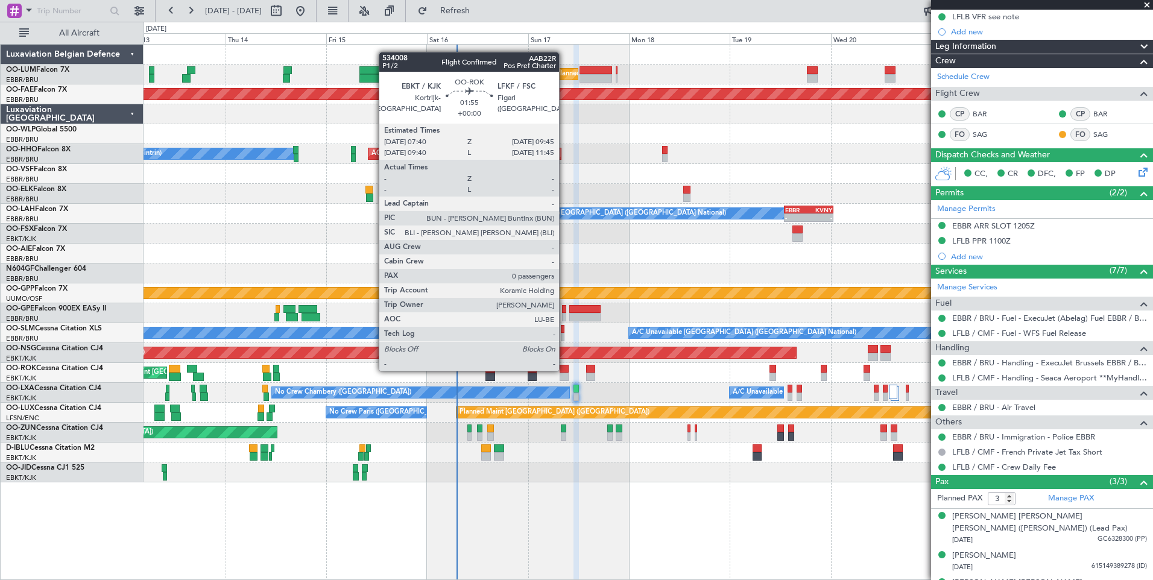
click at [564, 370] on div at bounding box center [563, 369] width 9 height 8
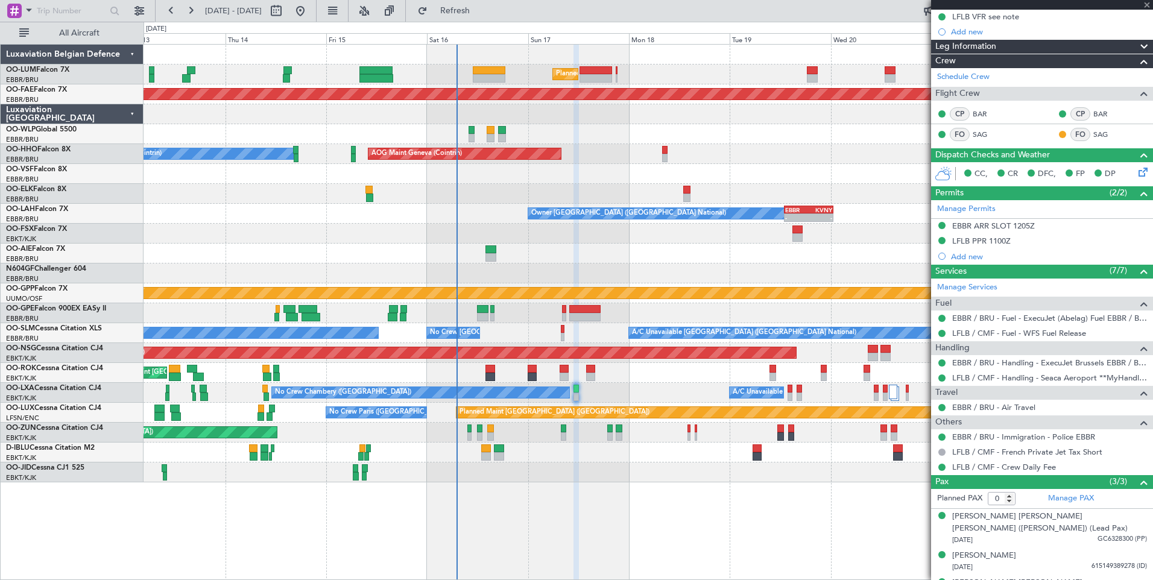
scroll to position [0, 0]
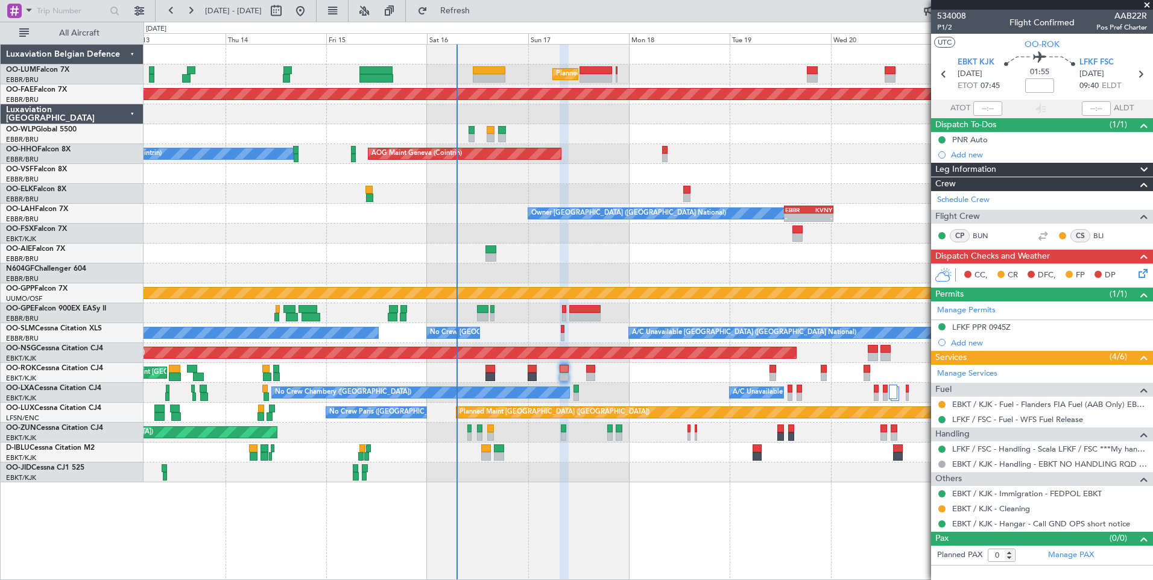
click at [519, 477] on div at bounding box center [647, 472] width 1009 height 20
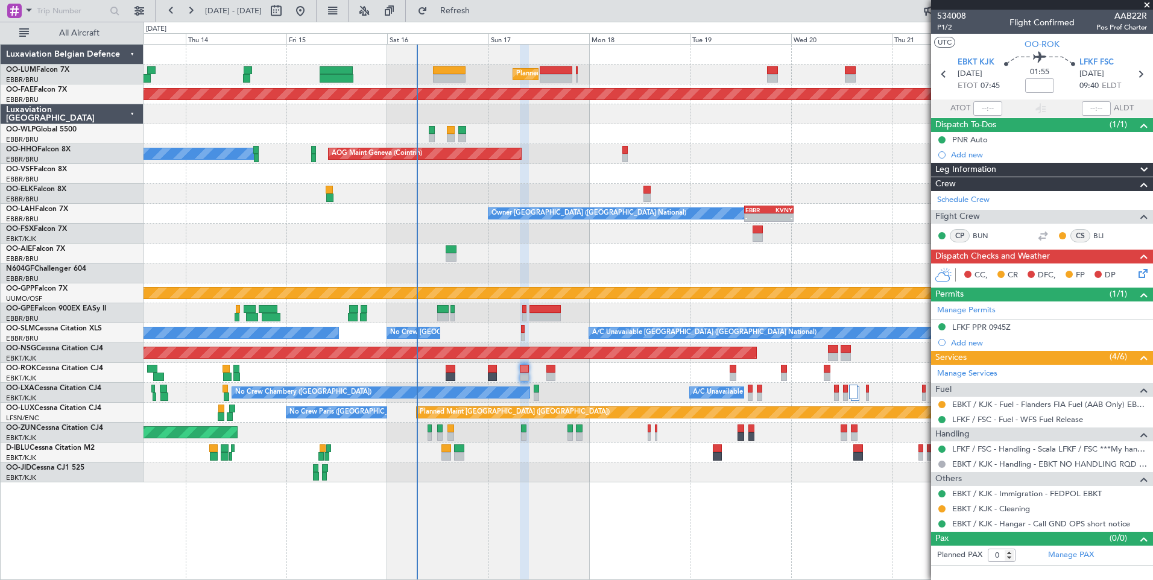
click at [556, 401] on div "A/C Unavailable No Crew Chambery (Aix-les-bains)" at bounding box center [647, 393] width 1009 height 20
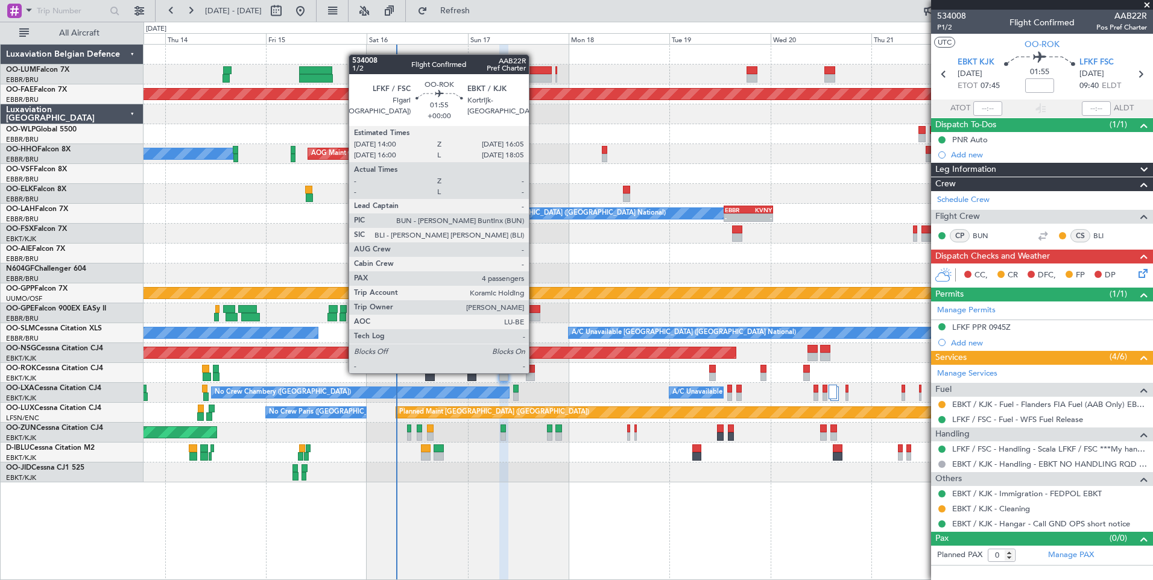
click at [535, 372] on div at bounding box center [530, 369] width 9 height 8
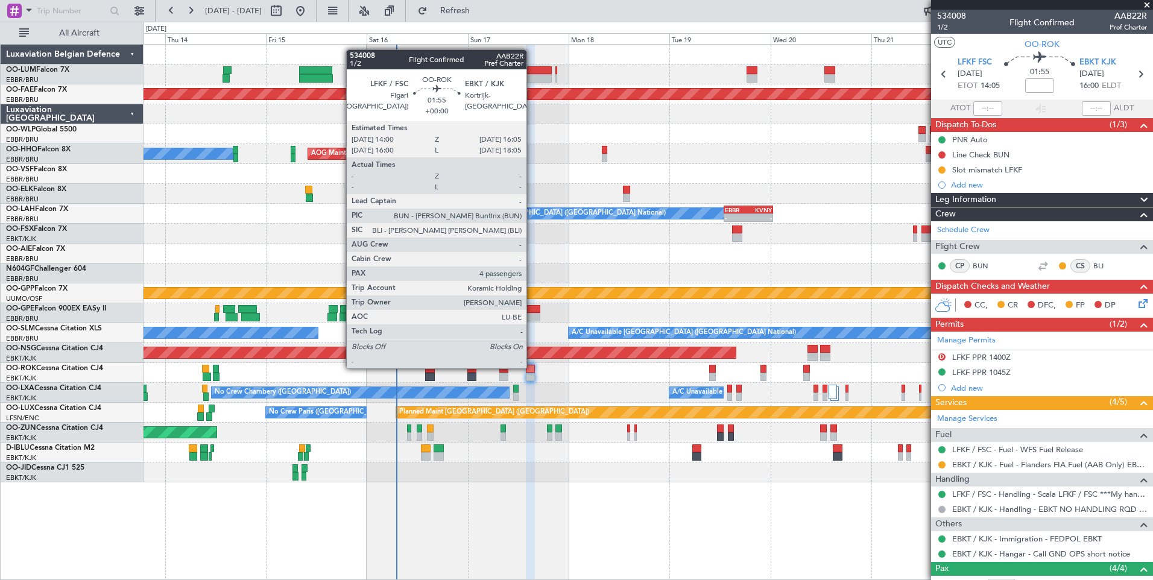
click at [532, 367] on div at bounding box center [530, 369] width 9 height 8
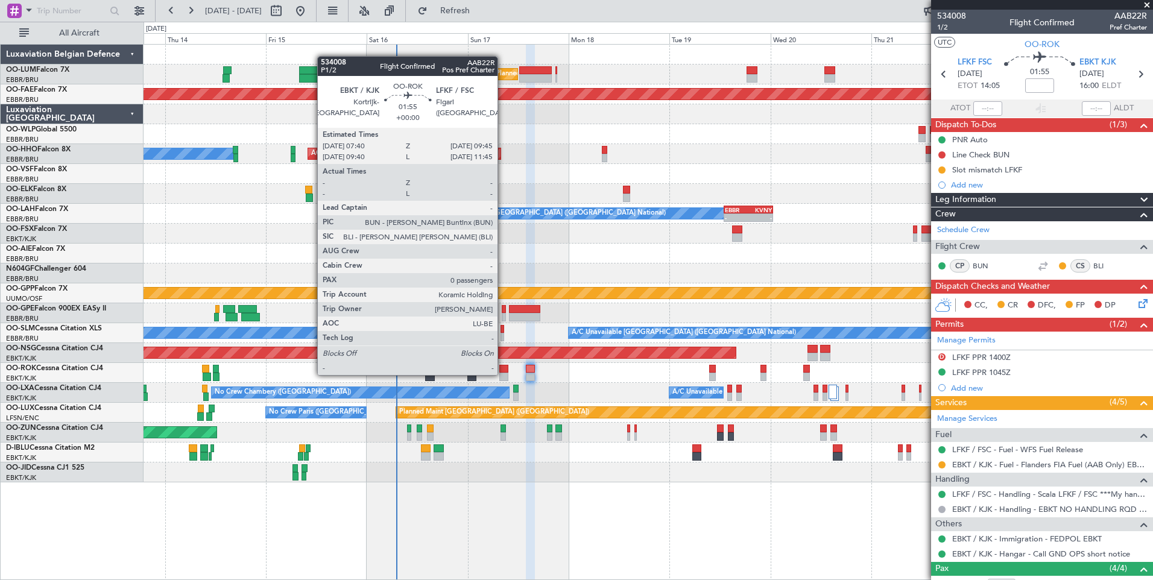
click at [503, 374] on div at bounding box center [503, 377] width 9 height 8
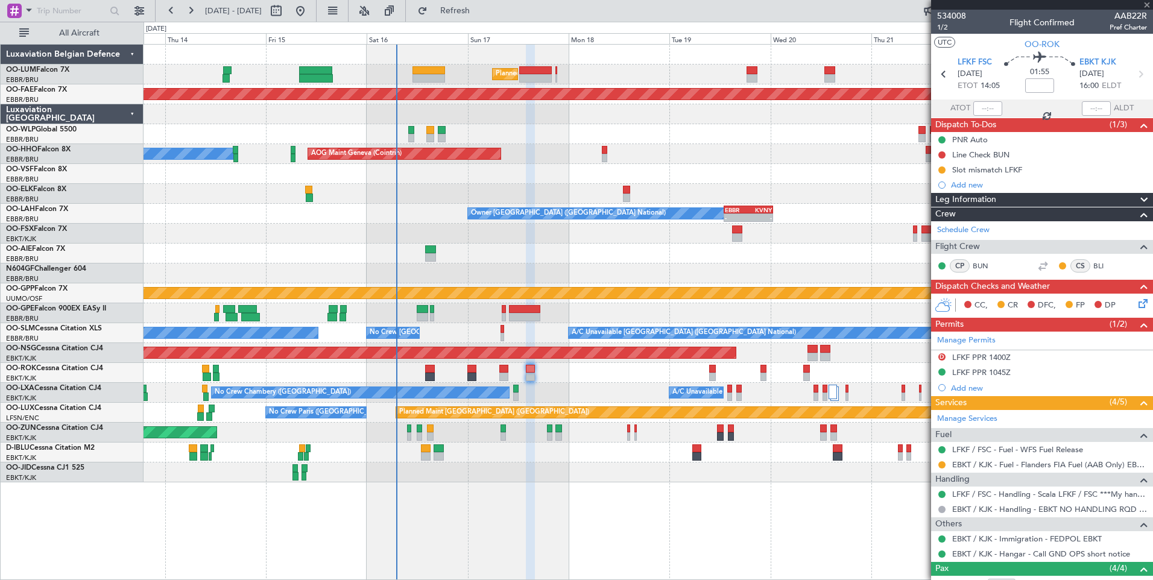
type input "0"
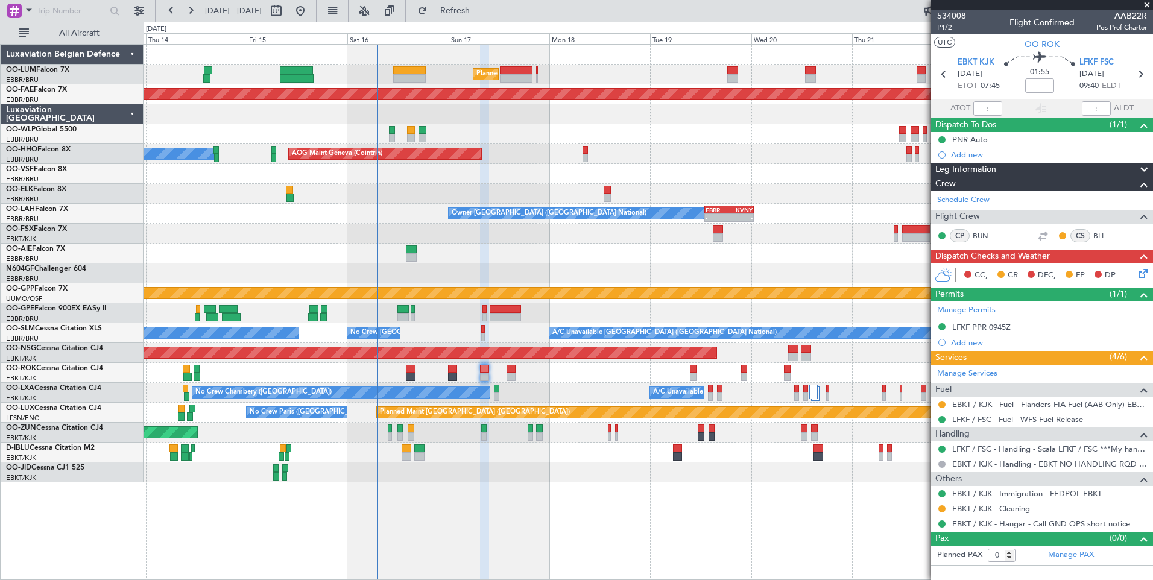
click at [525, 383] on div "No Crew Chambery (Aix-les-bains) A/C Unavailable" at bounding box center [647, 393] width 1009 height 20
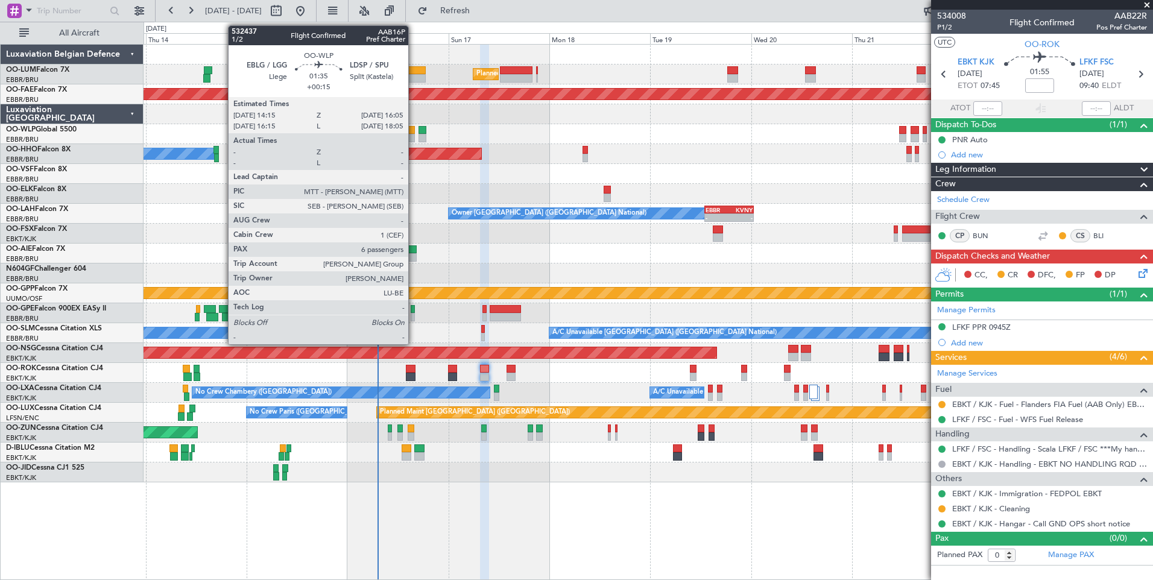
click at [414, 136] on div at bounding box center [411, 138] width 8 height 8
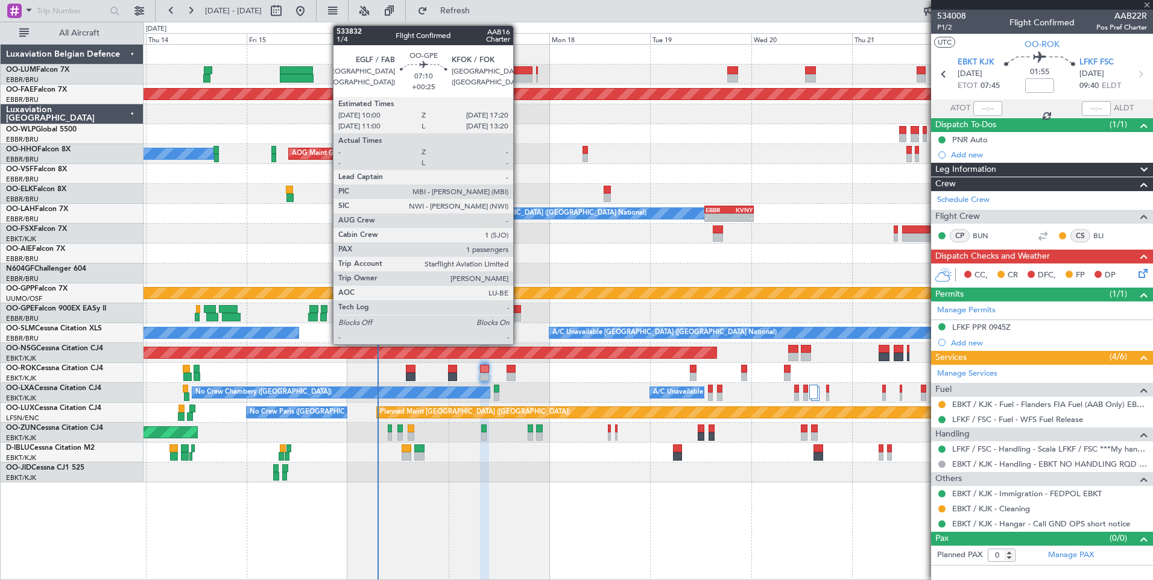
type input "+00:15"
type input "6"
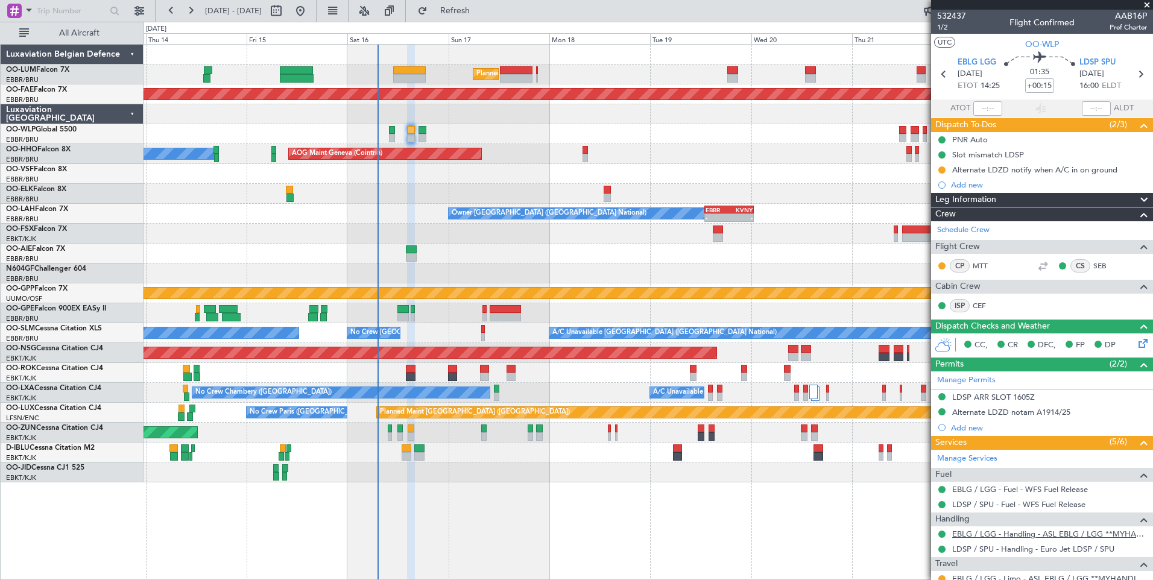
click at [1050, 535] on link "EBLG / LGG - Handling - ASL EBLG / LGG **MYHANDLING**" at bounding box center [1049, 534] width 195 height 10
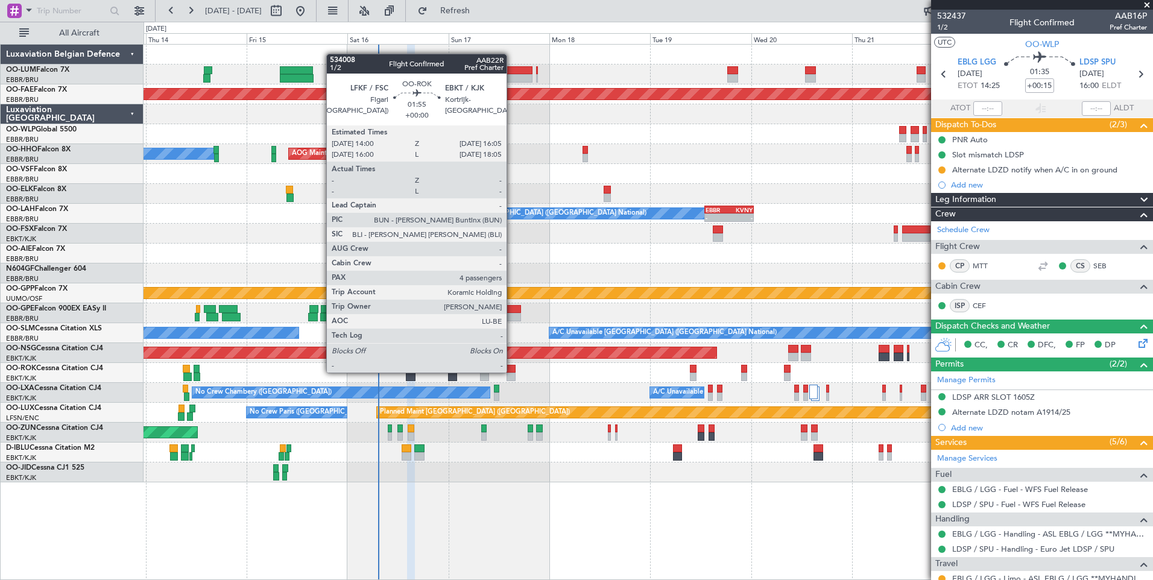
click at [512, 371] on div at bounding box center [510, 369] width 9 height 8
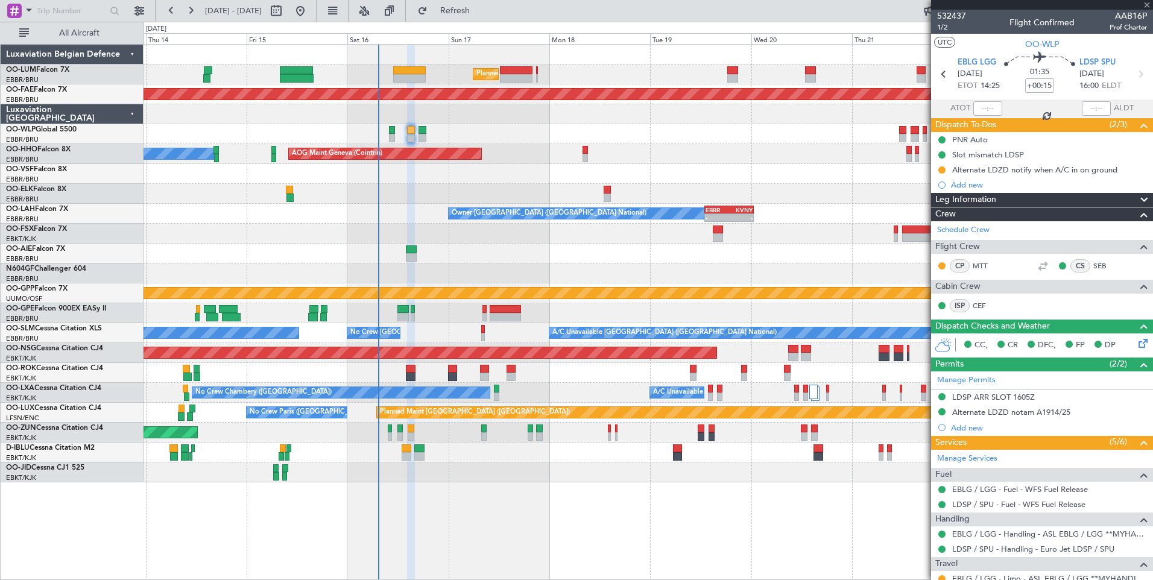
type input "4"
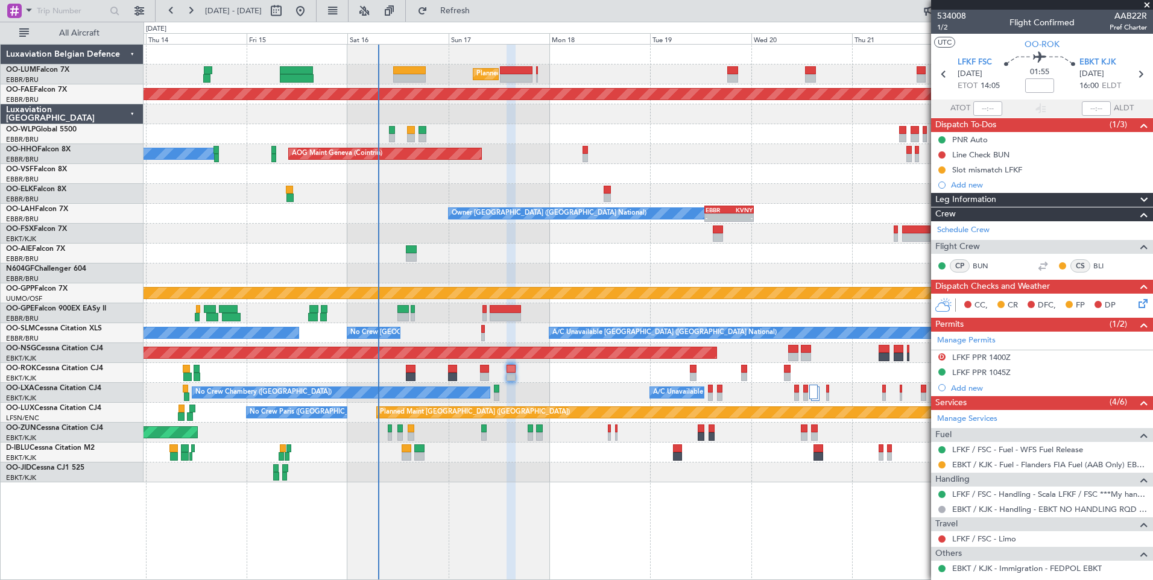
click at [412, 131] on div at bounding box center [411, 130] width 8 height 8
type input "+00:15"
type input "6"
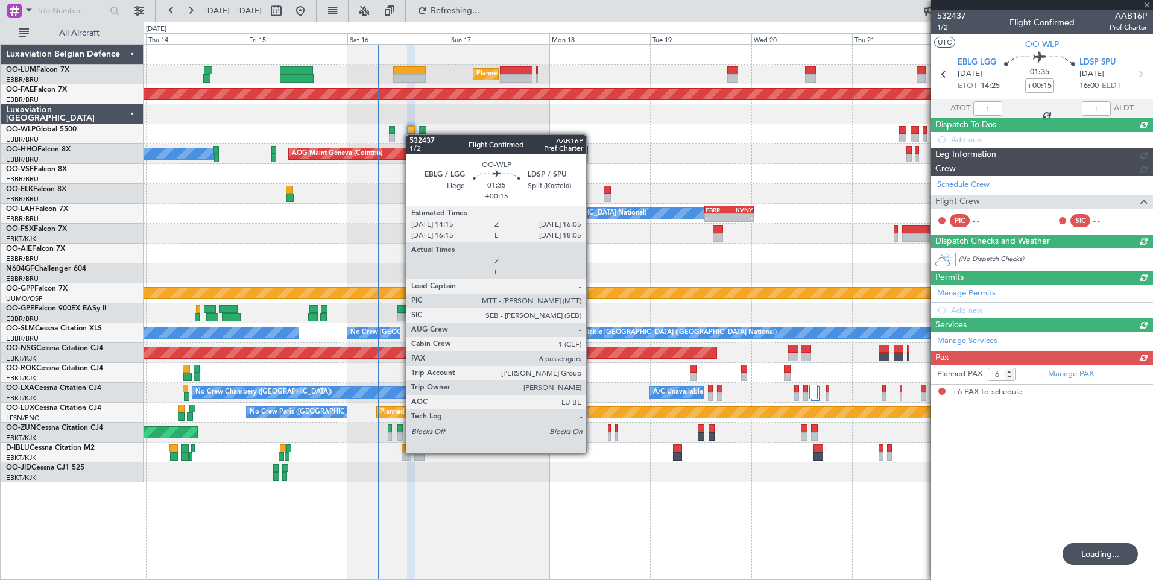
type input "4"
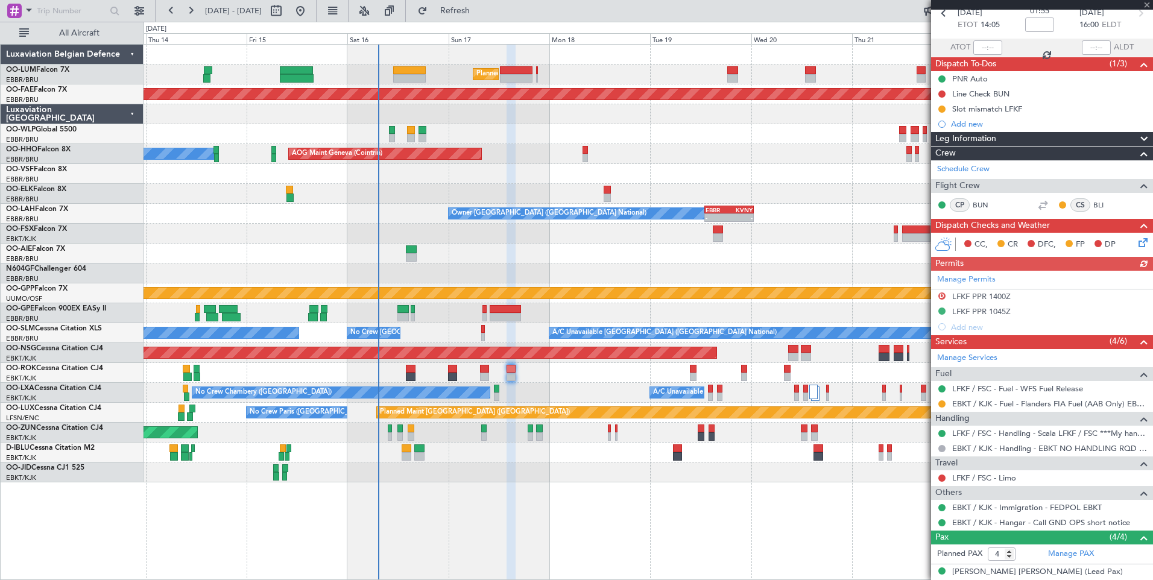
scroll to position [60, 0]
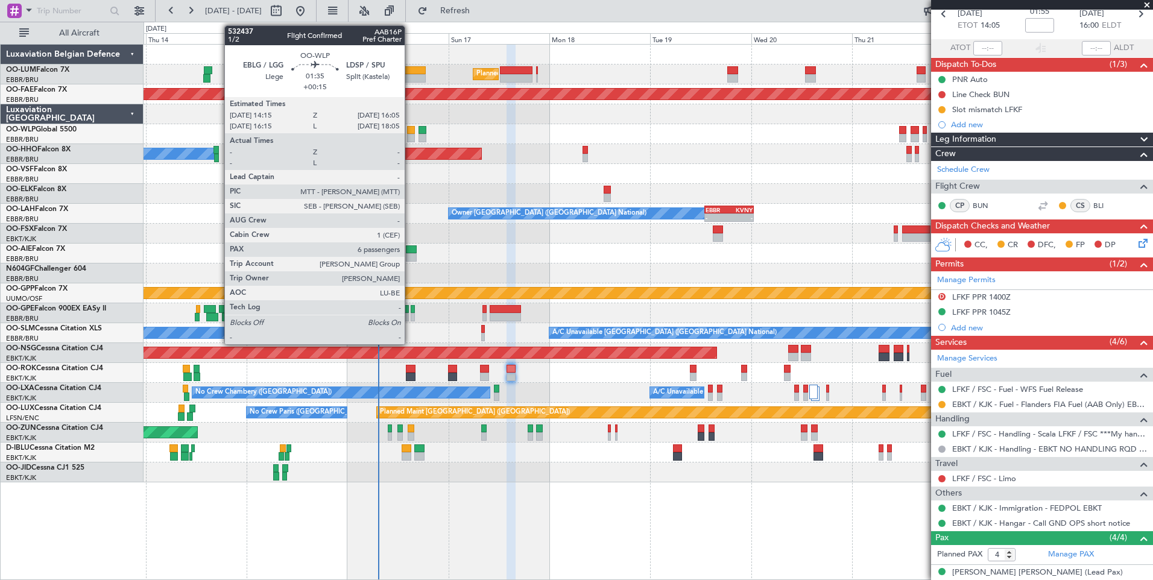
click at [410, 133] on div at bounding box center [411, 130] width 8 height 8
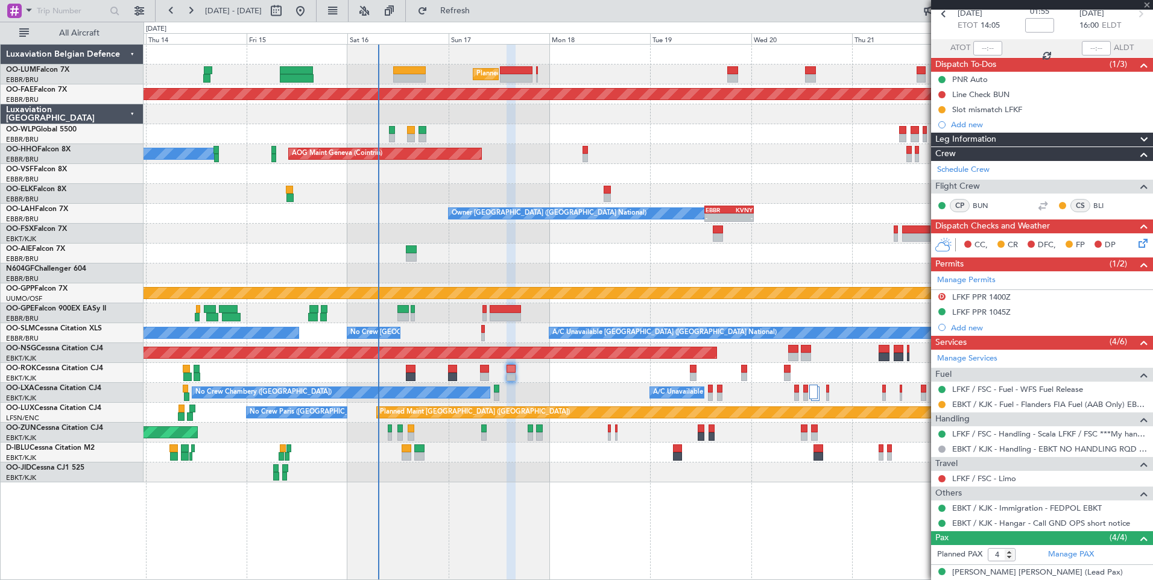
type input "+00:15"
type input "6"
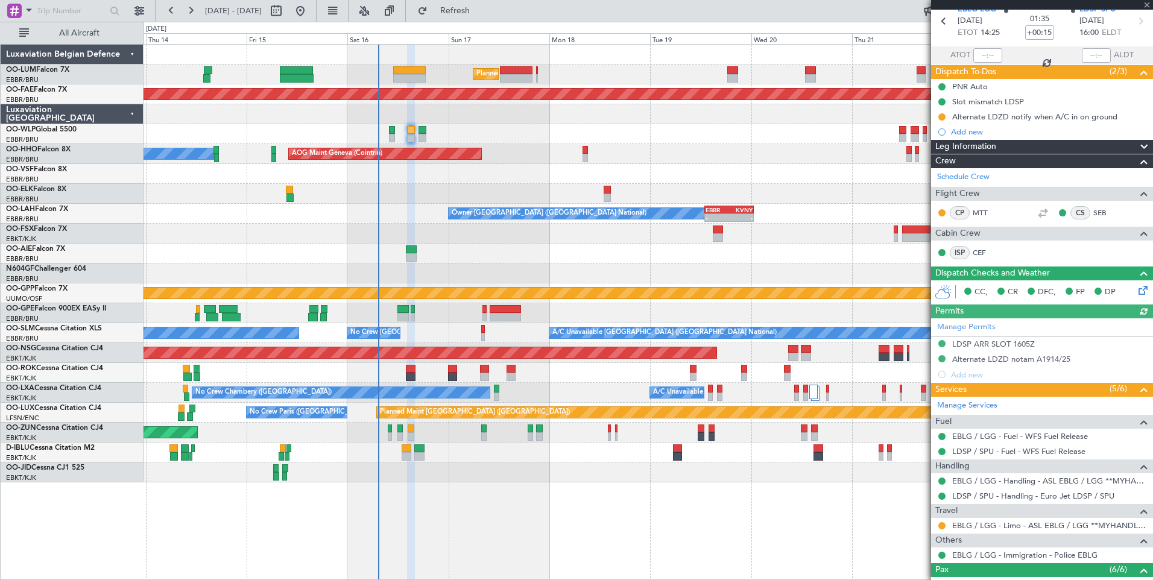
scroll to position [121, 0]
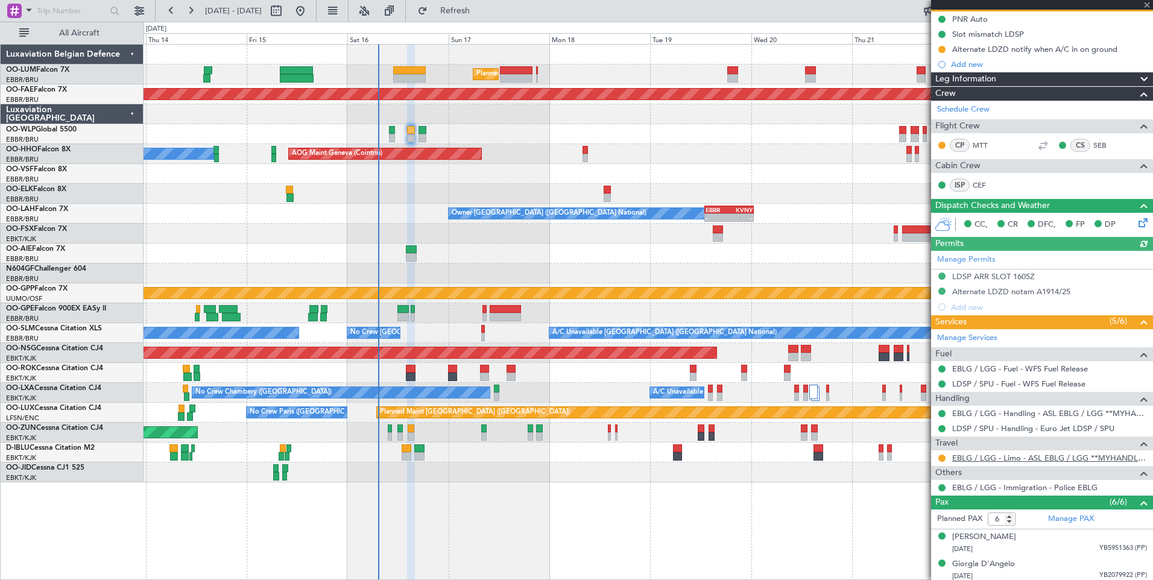
click at [991, 459] on link "EBLG / LGG - Limo - ASL EBLG / LGG **MYHANDLING**" at bounding box center [1049, 458] width 195 height 10
click at [942, 457] on button at bounding box center [941, 458] width 7 height 7
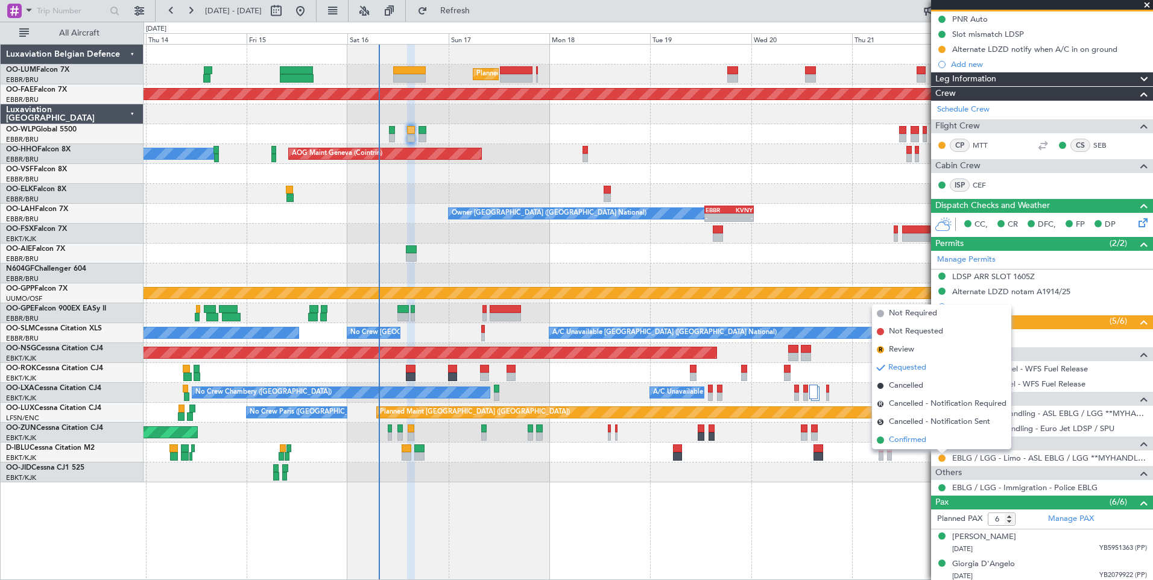
click at [924, 442] on span "Confirmed" at bounding box center [907, 440] width 37 height 12
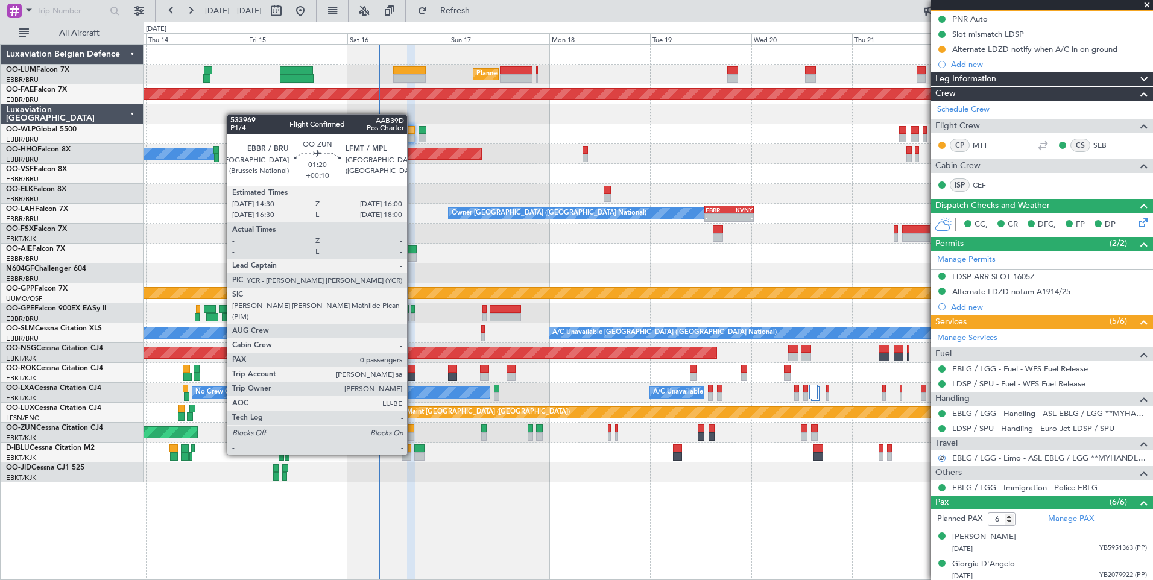
click at [412, 433] on div at bounding box center [411, 436] width 7 height 8
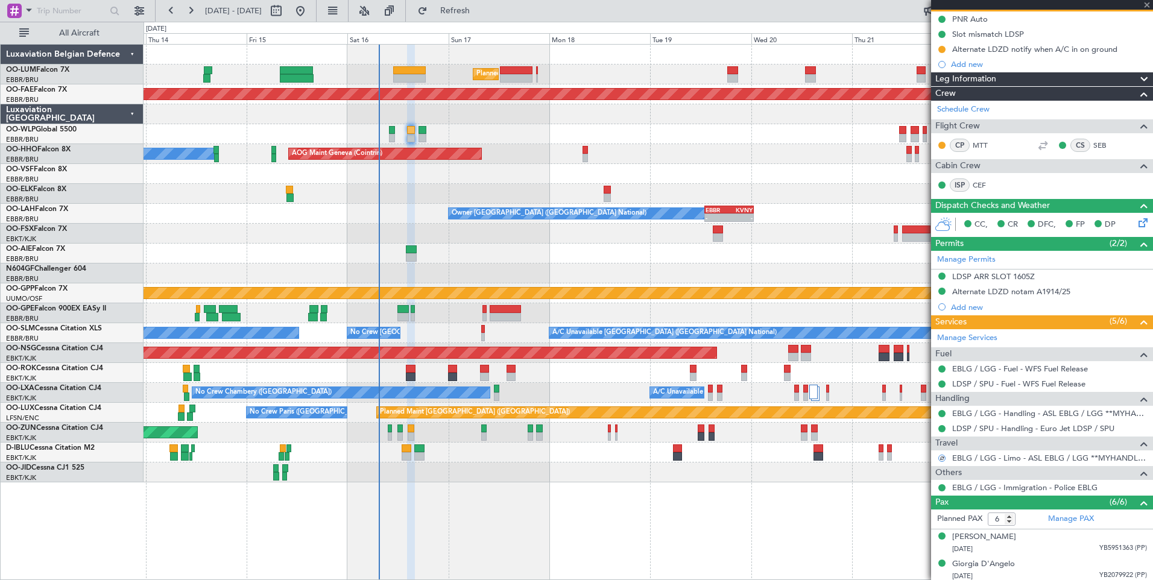
type input "+00:10"
type input "0"
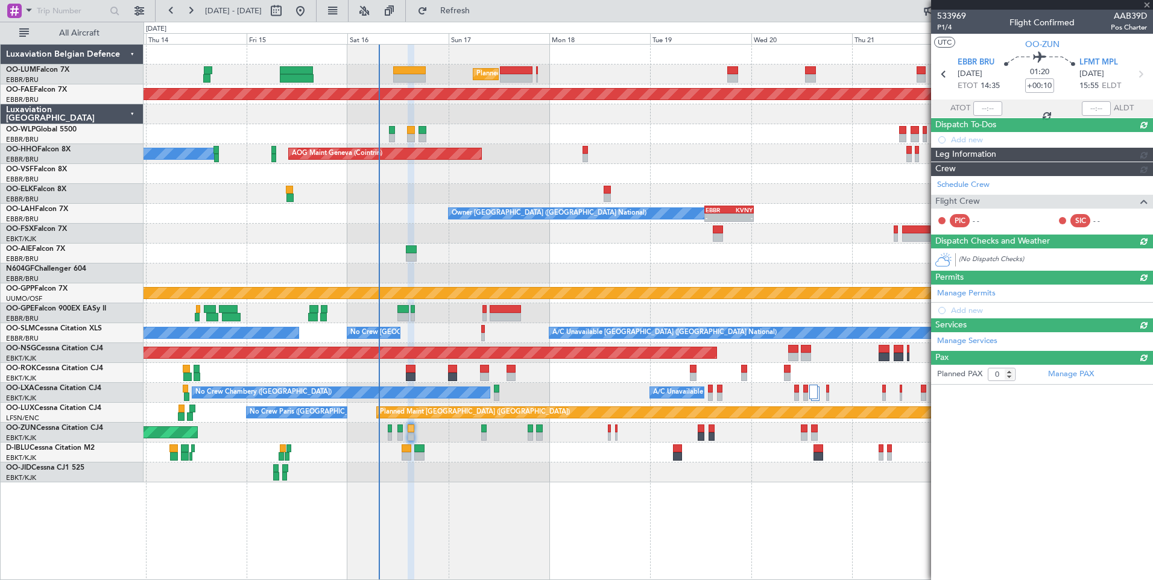
scroll to position [0, 0]
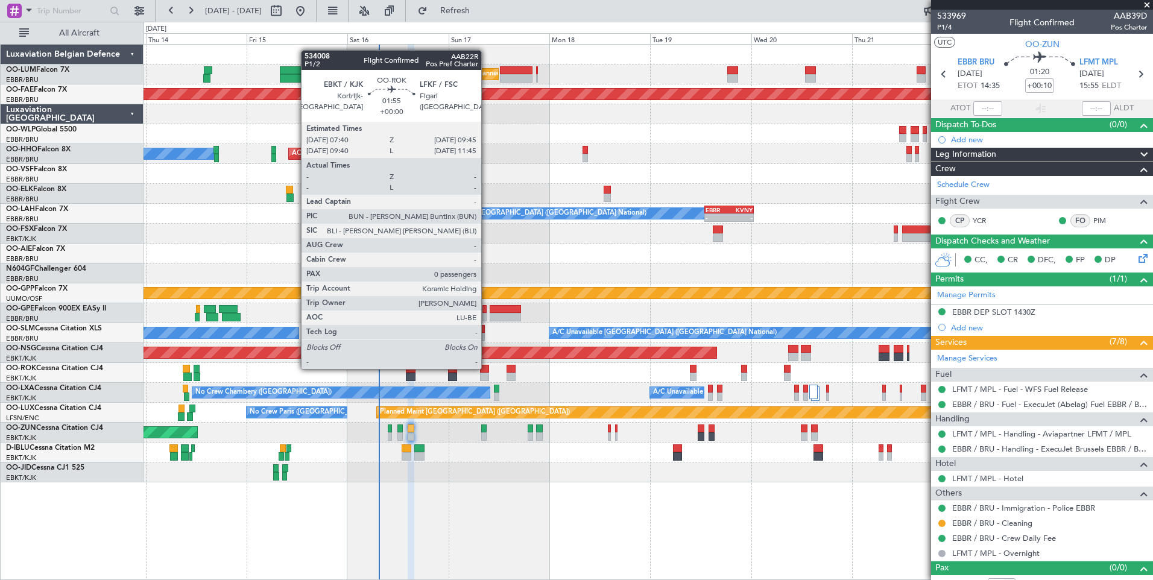
click at [487, 368] on div at bounding box center [484, 369] width 9 height 8
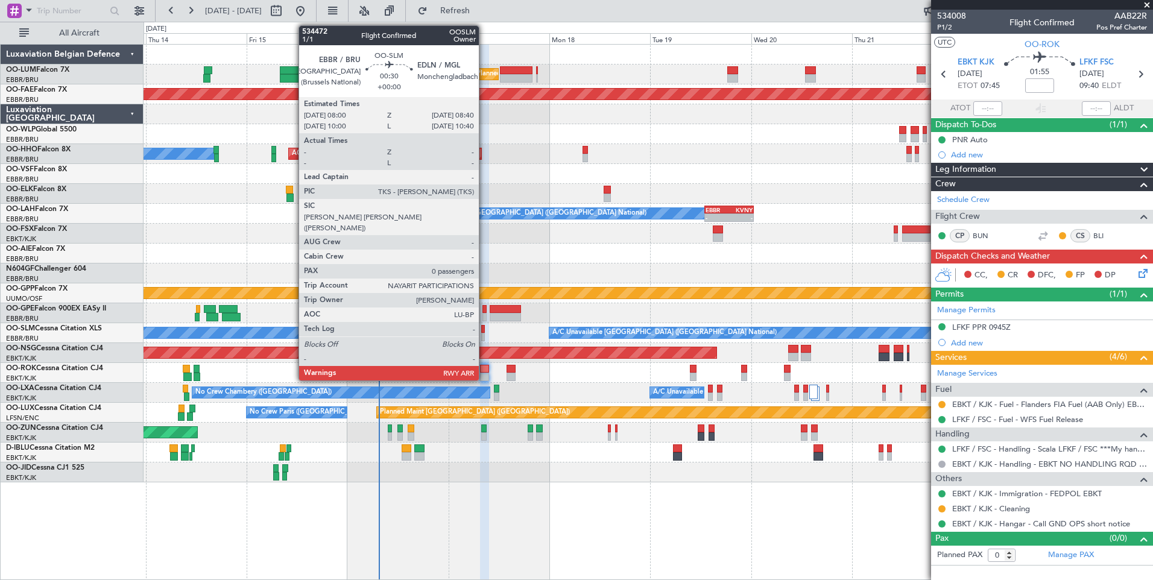
click at [484, 333] on div at bounding box center [482, 337] width 3 height 8
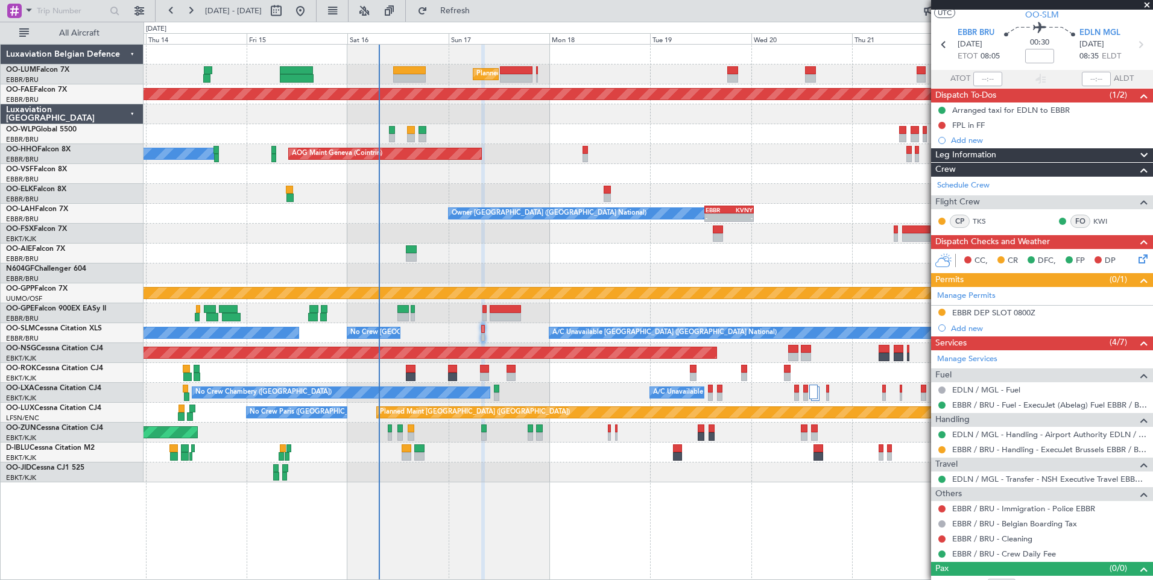
scroll to position [45, 0]
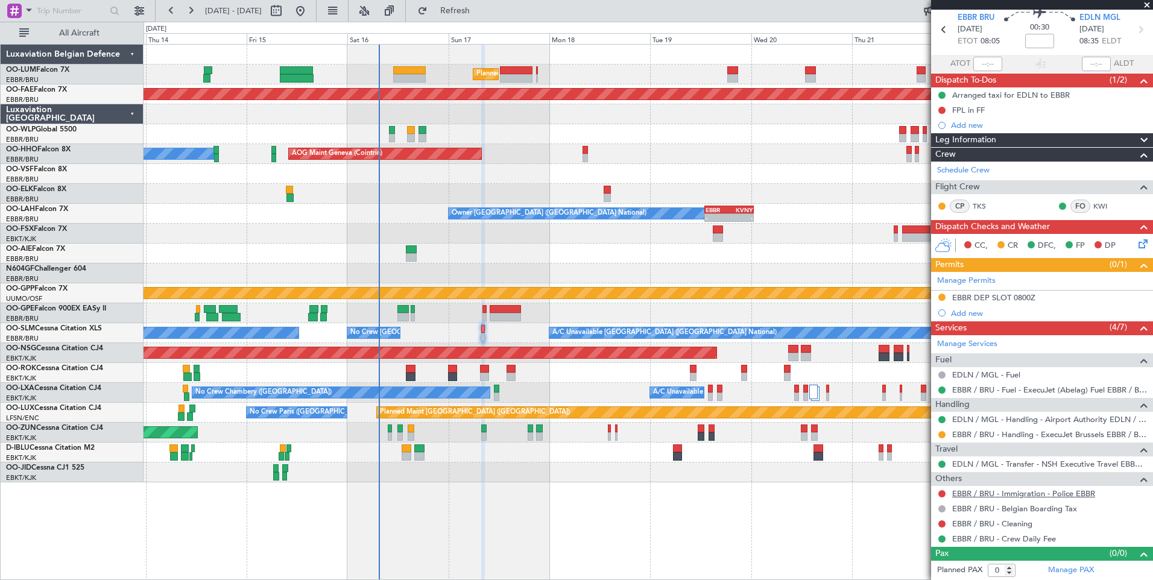
click at [998, 494] on link "EBBR / BRU - Immigration - Police EBBR" at bounding box center [1023, 493] width 143 height 10
click at [480, 7] on span "Refresh" at bounding box center [455, 11] width 51 height 8
click at [937, 494] on div at bounding box center [942, 494] width 10 height 10
click at [940, 493] on button at bounding box center [941, 493] width 7 height 7
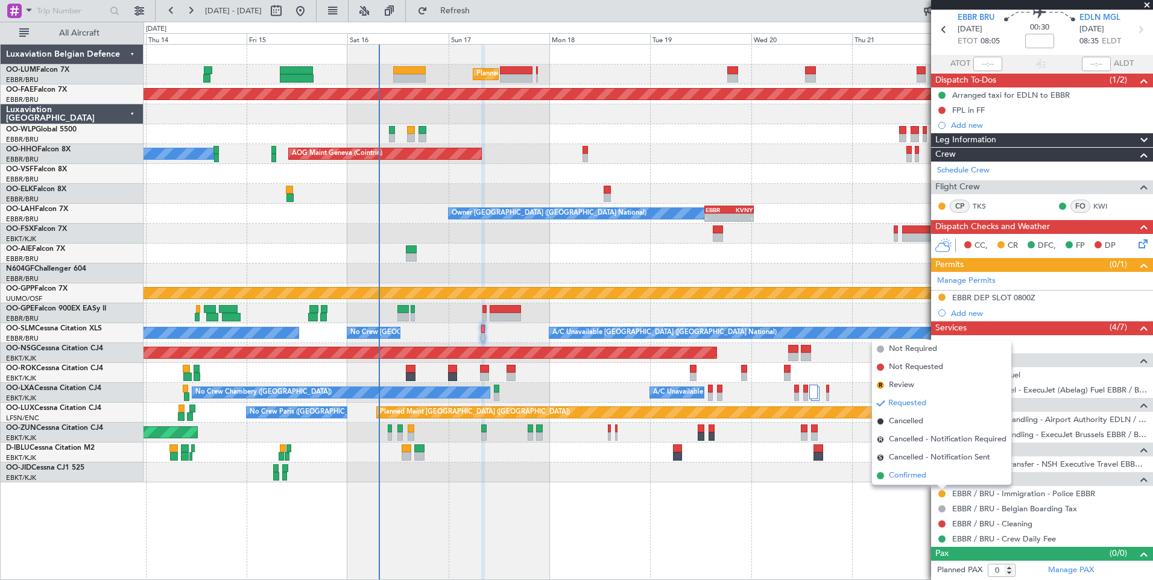
click at [924, 481] on span "Confirmed" at bounding box center [907, 476] width 37 height 12
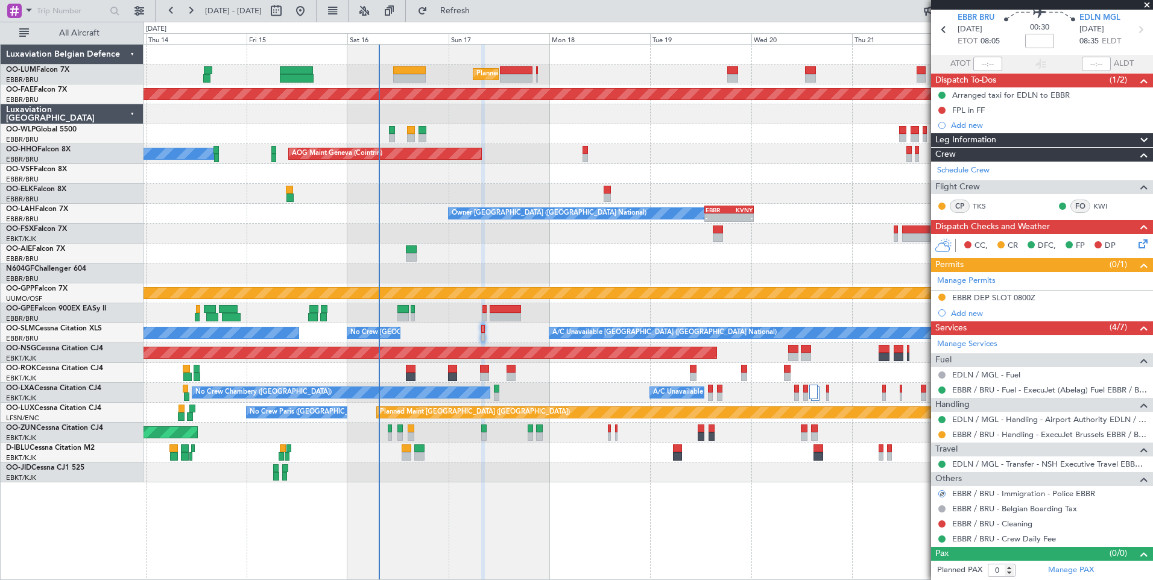
scroll to position [0, 0]
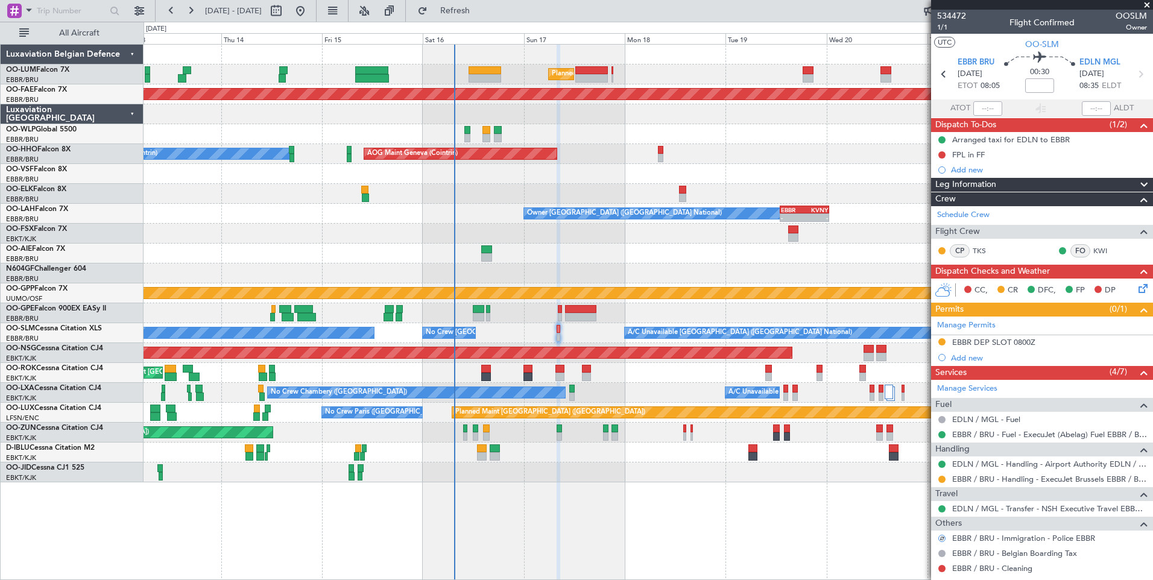
click at [616, 373] on div "Unplanned Maint Kortrijk-Wevelgem Owner Kortrijk-Wevelgem" at bounding box center [647, 373] width 1009 height 20
drag, startPoint x: 981, startPoint y: 346, endPoint x: 977, endPoint y: 350, distance: 6.4
click at [981, 347] on mat-tooltip-component "EBBR DEP SLOT 0800Z" at bounding box center [994, 363] width 92 height 32
click at [972, 339] on div "EBBR DEP SLOT 0800Z" at bounding box center [993, 342] width 83 height 10
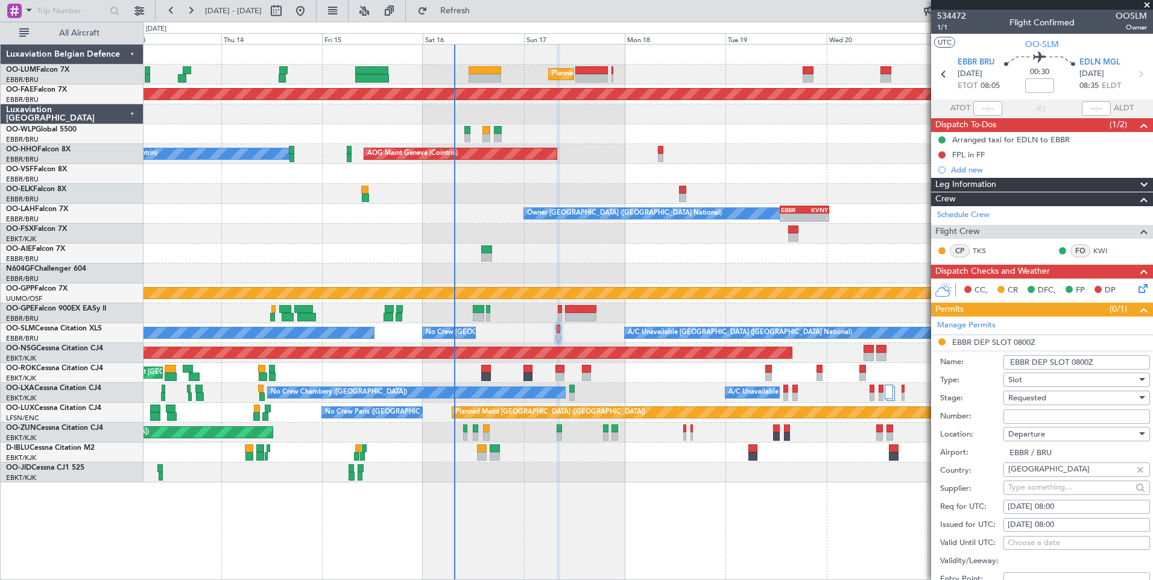
drag, startPoint x: 972, startPoint y: 339, endPoint x: 1024, endPoint y: 415, distance: 91.8
click at [1024, 417] on input "Number:" at bounding box center [1076, 416] width 146 height 14
paste input "EBBRAAB6712D00"
type input "EBBRAAB6712D00"
click at [1051, 400] on div "Requested" at bounding box center [1072, 398] width 128 height 18
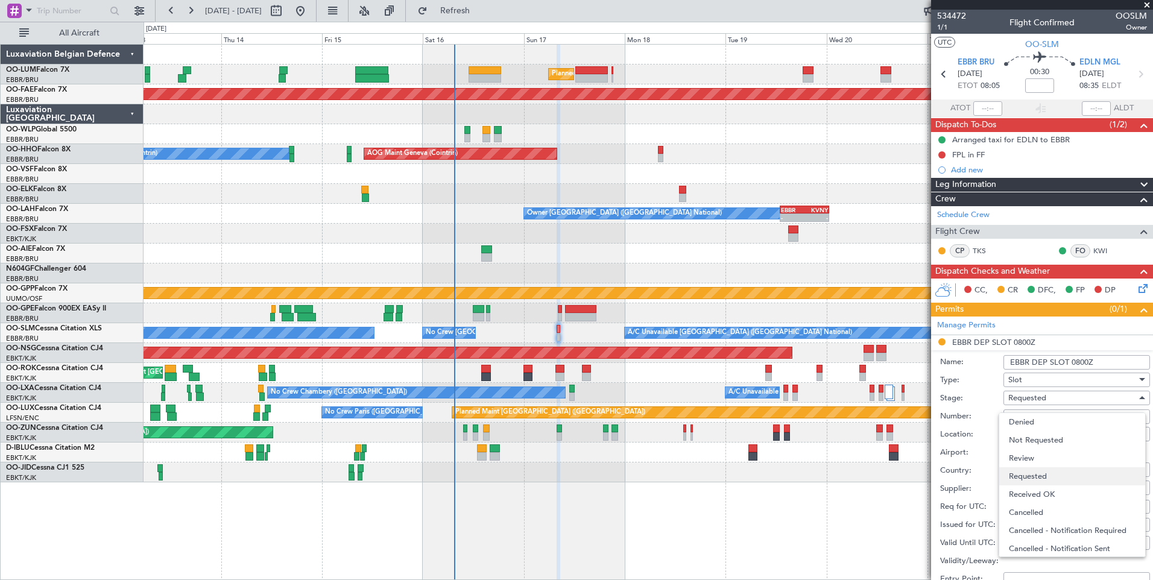
scroll to position [5, 0]
click at [1066, 487] on span "Received OK" at bounding box center [1072, 489] width 127 height 18
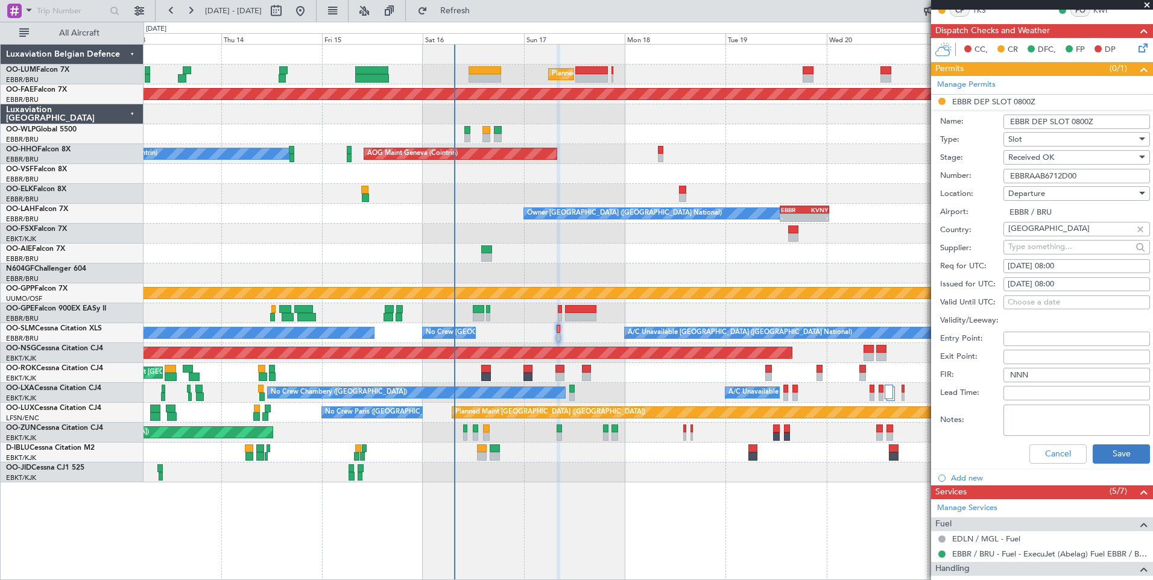
scroll to position [241, 0]
click at [1101, 461] on button "Save" at bounding box center [1120, 453] width 57 height 19
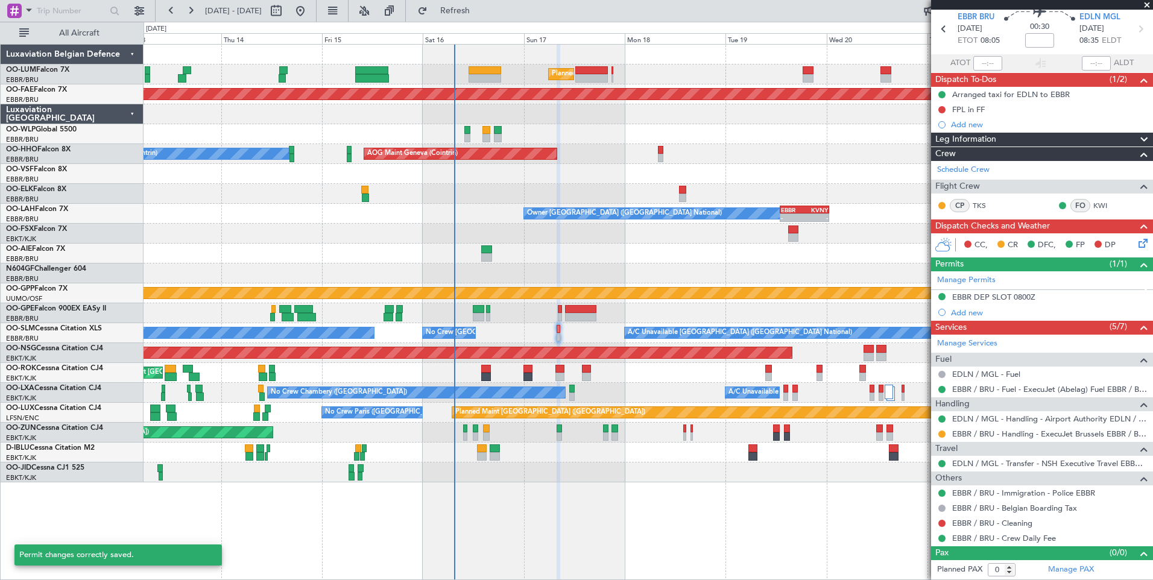
scroll to position [45, 0]
click at [941, 435] on button at bounding box center [941, 434] width 7 height 7
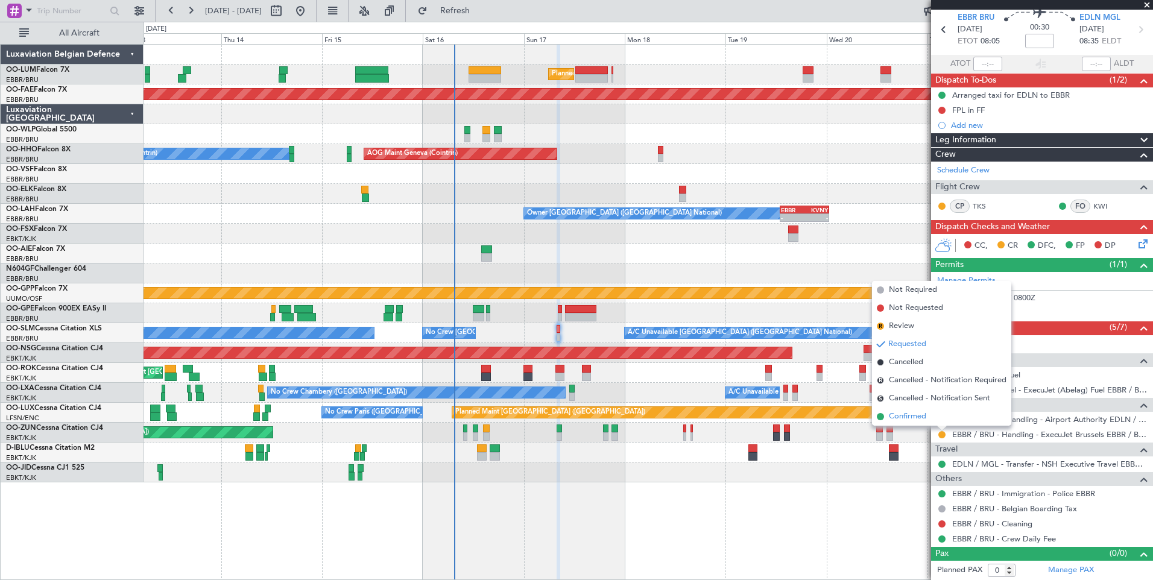
click at [917, 418] on span "Confirmed" at bounding box center [907, 417] width 37 height 12
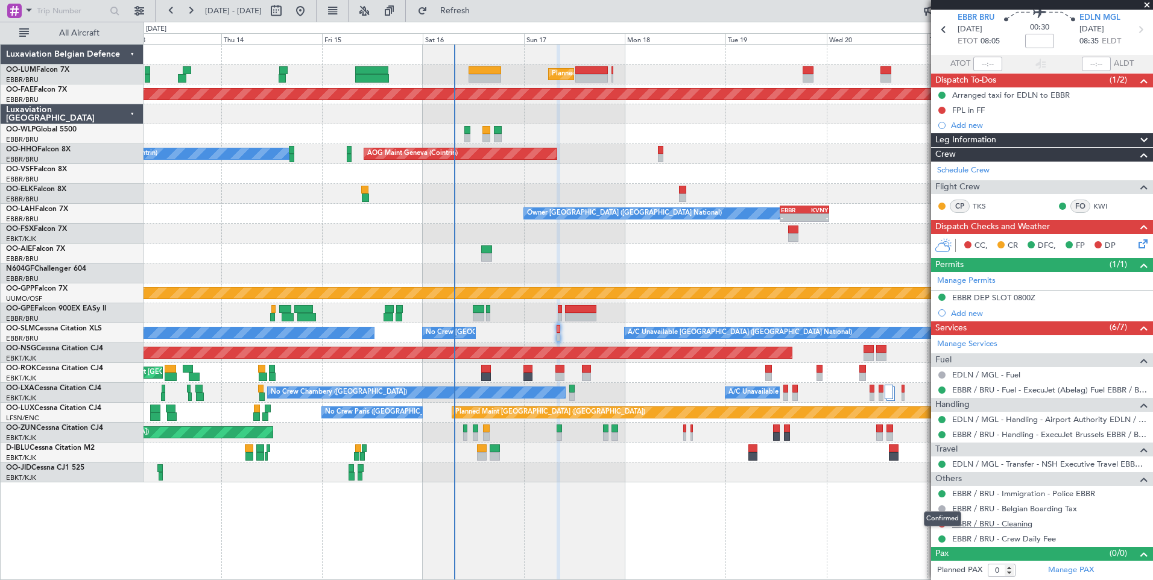
drag, startPoint x: 939, startPoint y: 520, endPoint x: 991, endPoint y: 524, distance: 51.4
click at [939, 520] on div "Confirmed" at bounding box center [942, 518] width 37 height 15
click at [941, 524] on button at bounding box center [941, 523] width 7 height 7
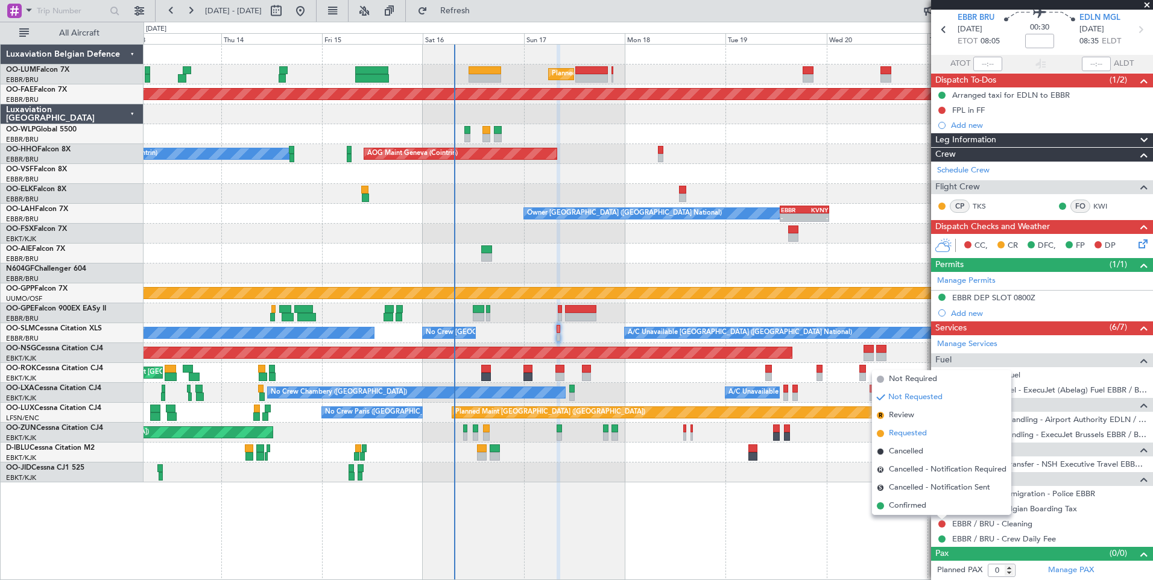
click at [924, 438] on span "Requested" at bounding box center [908, 433] width 38 height 12
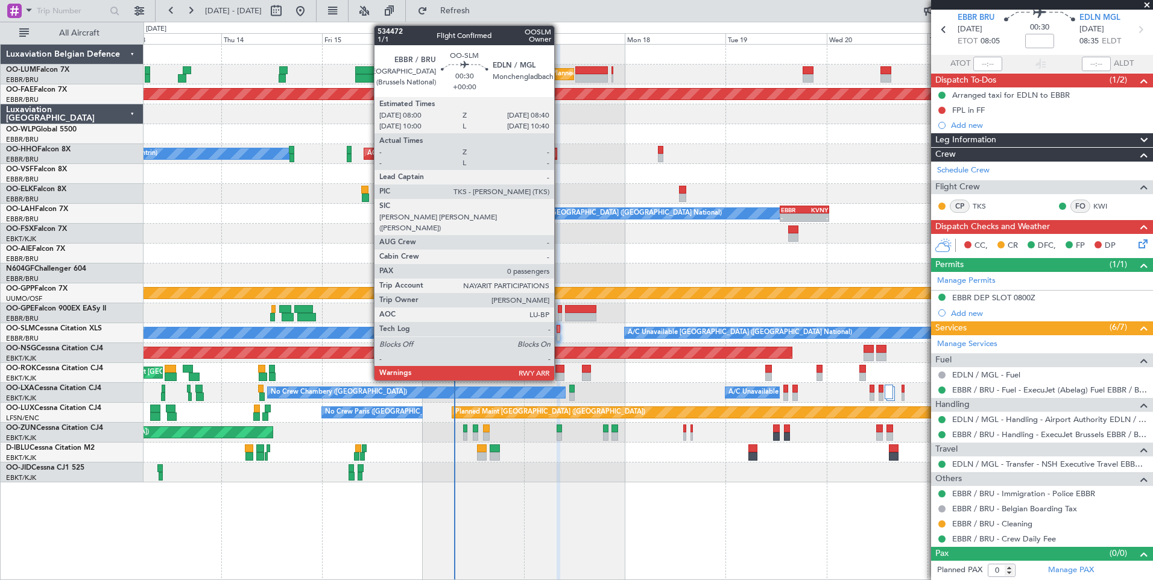
click at [559, 333] on div at bounding box center [557, 337] width 3 height 8
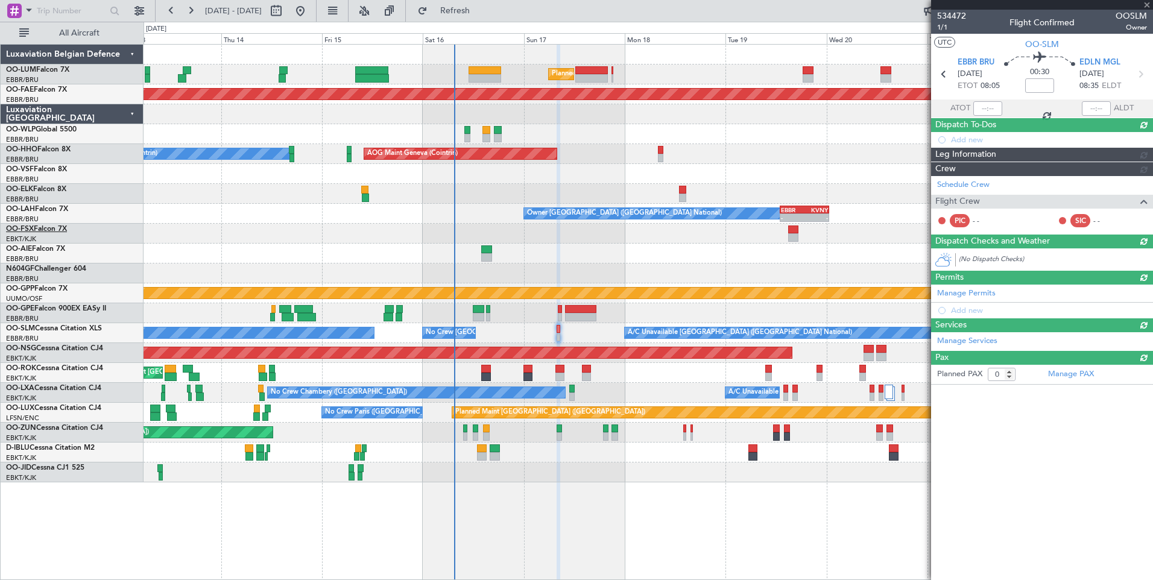
scroll to position [0, 0]
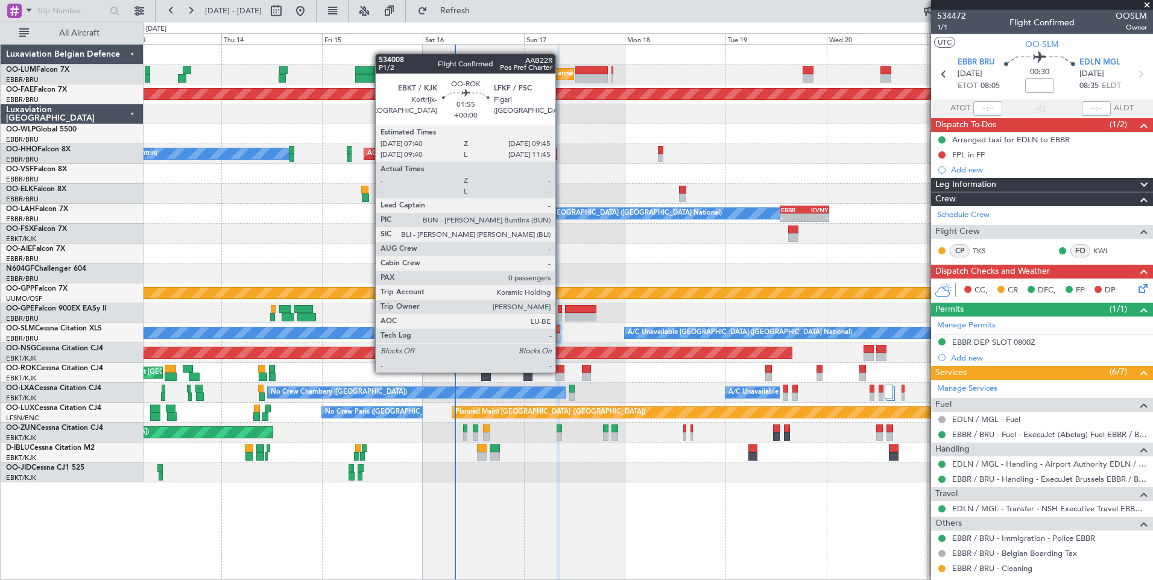
click at [561, 371] on div at bounding box center [559, 369] width 9 height 8
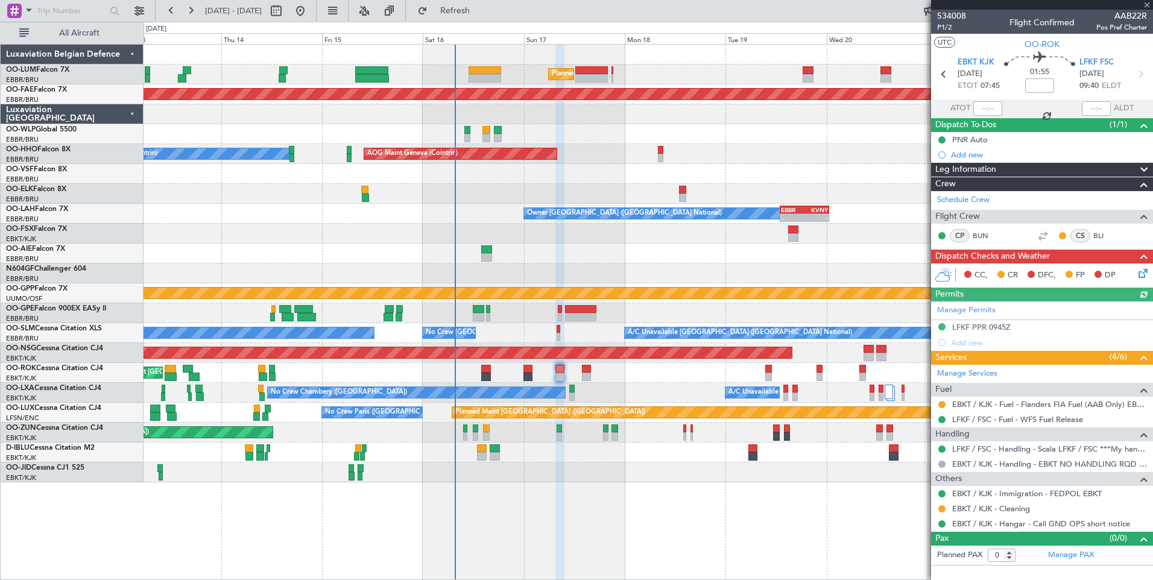
click at [981, 317] on div "Manage Permits LFKF PPR 0945Z Add new" at bounding box center [1042, 325] width 222 height 49
click at [975, 326] on div "Manage Permits LFKF PPR 0945Z Add new" at bounding box center [1042, 325] width 222 height 49
click at [984, 325] on div "Manage Permits LFKF PPR 0945Z Add new" at bounding box center [1042, 325] width 222 height 49
click at [989, 326] on div "Manage Permits LFKF PPR 0945Z Add new" at bounding box center [1042, 325] width 222 height 49
click at [989, 327] on div "LFKF PPR 0945Z" at bounding box center [981, 327] width 58 height 10
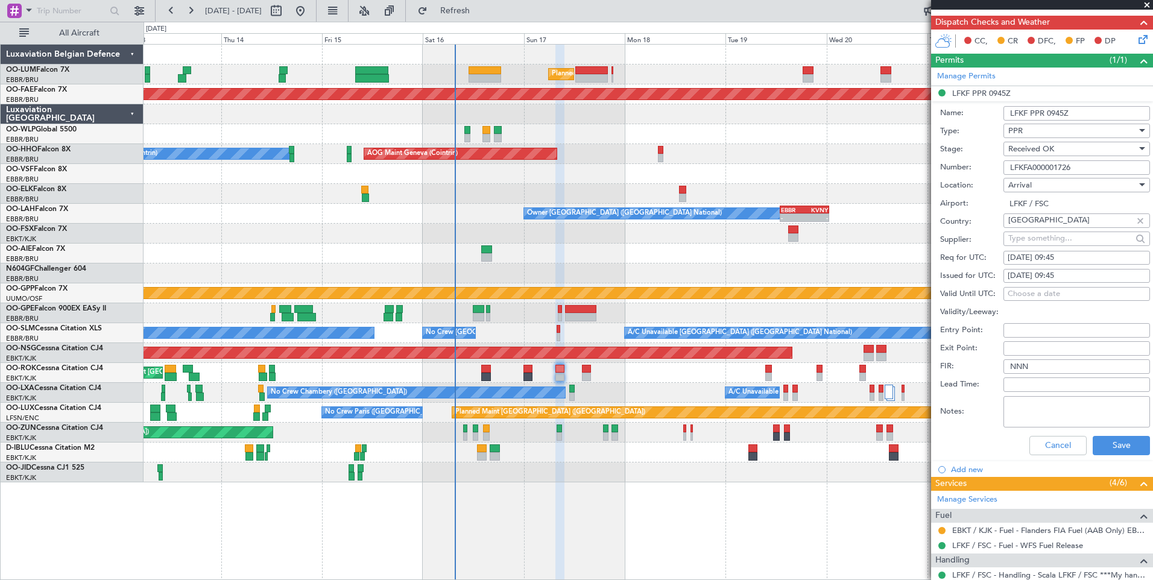
scroll to position [345, 0]
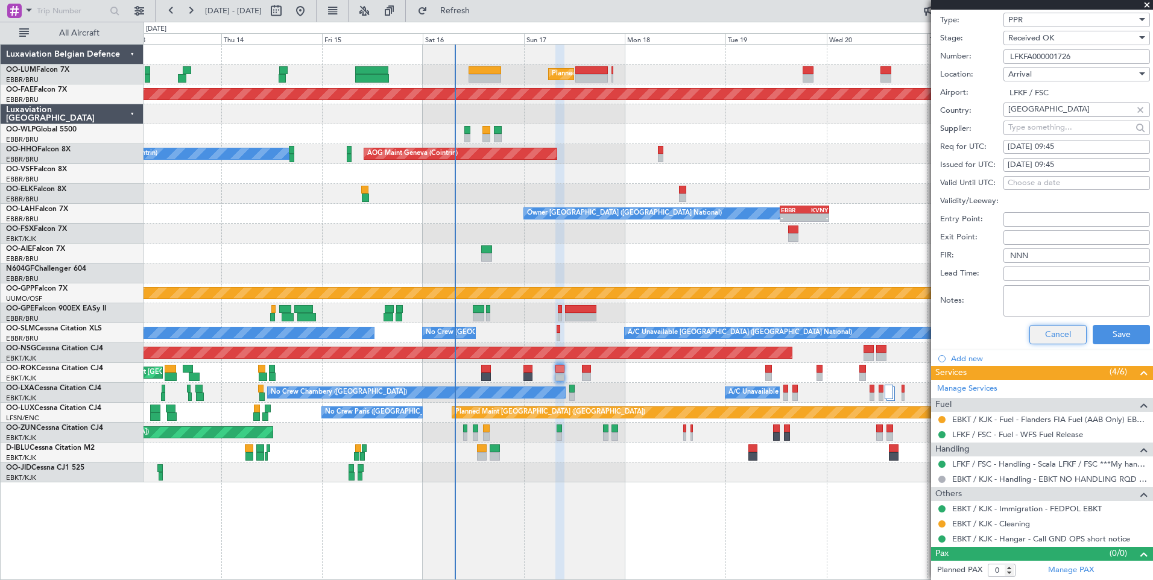
click at [1059, 332] on button "Cancel" at bounding box center [1057, 334] width 57 height 19
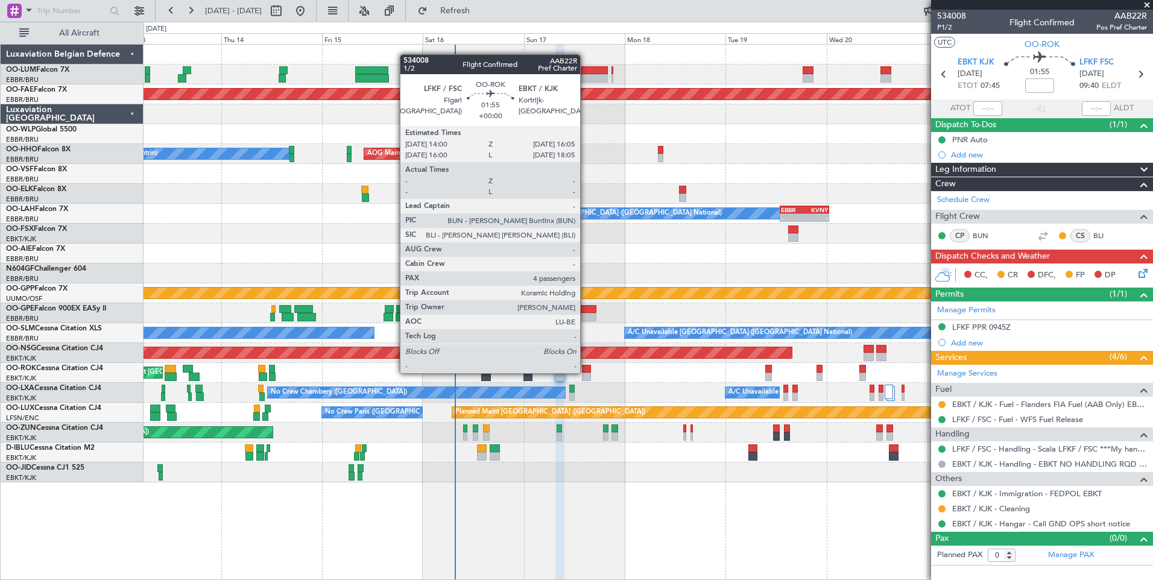
click at [585, 372] on div at bounding box center [586, 369] width 9 height 8
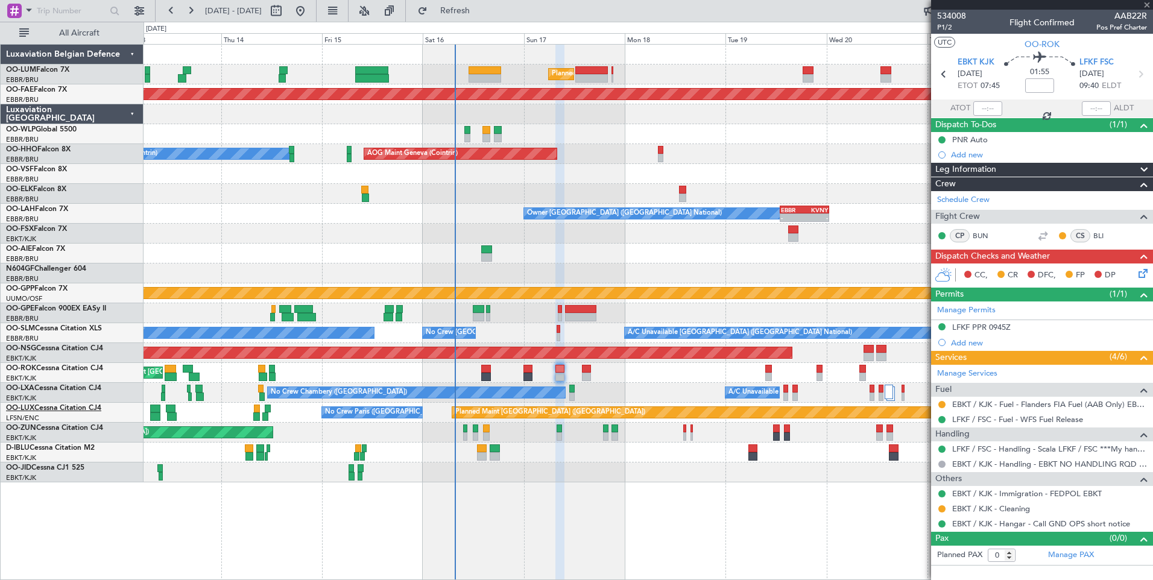
type input "4"
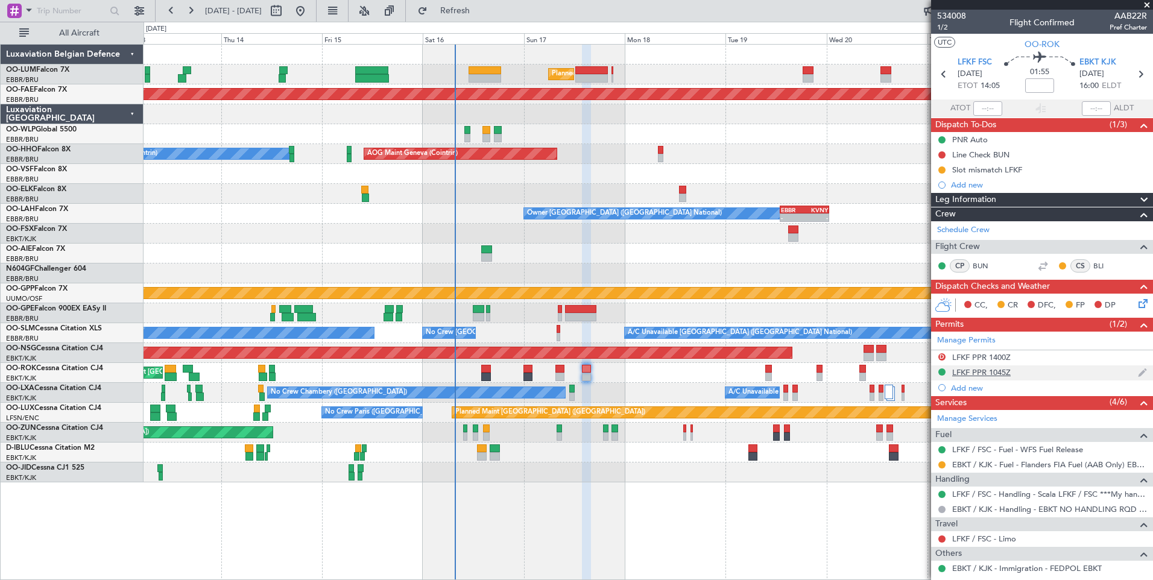
click at [987, 371] on div "LFKF PPR 1045Z" at bounding box center [981, 372] width 58 height 10
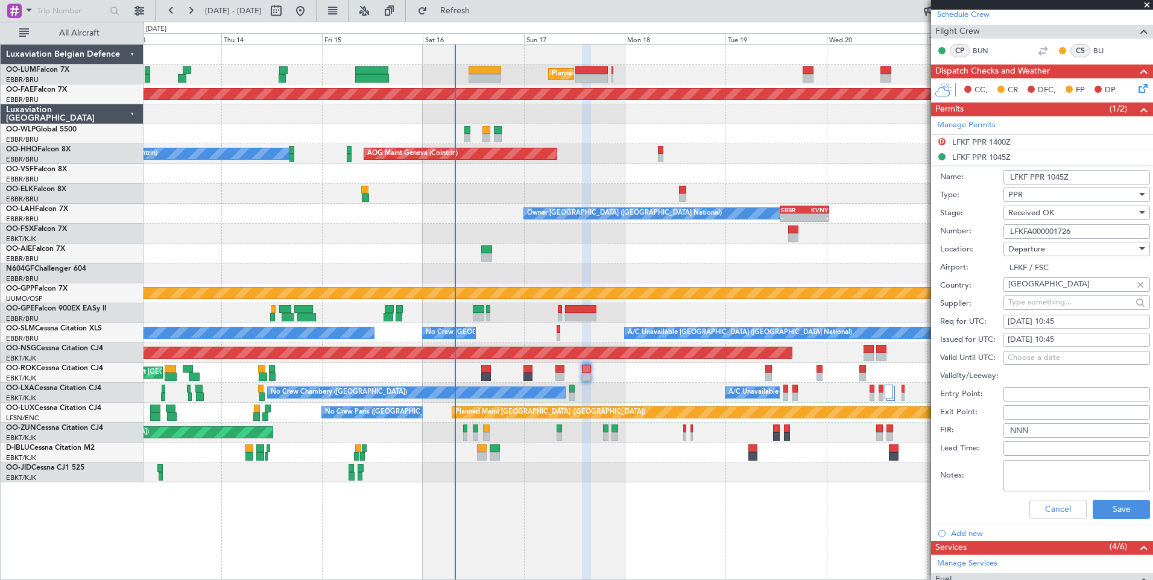
scroll to position [301, 0]
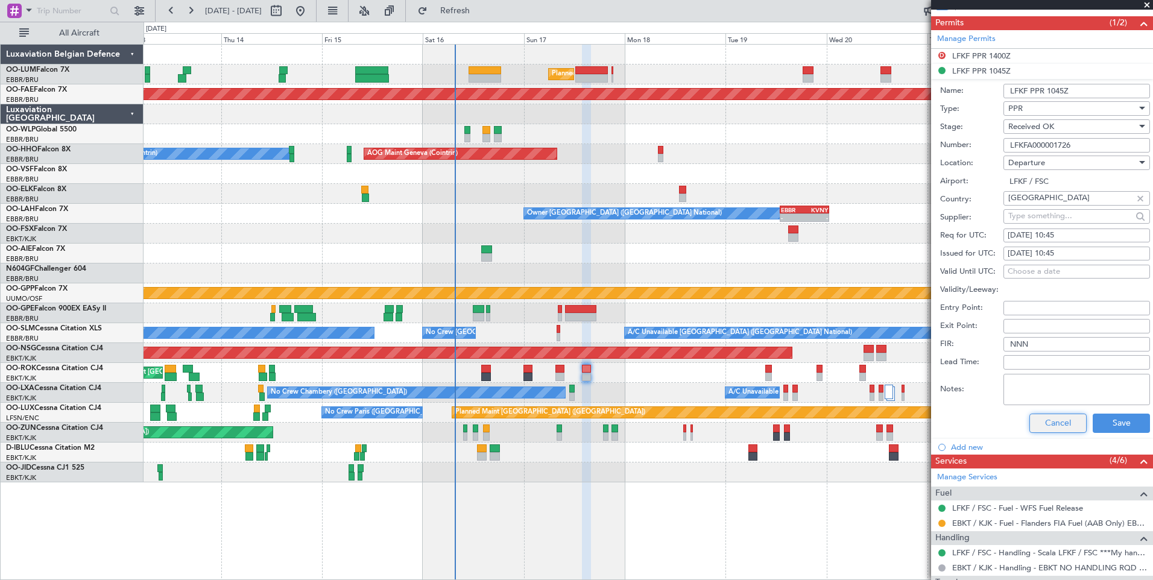
click at [1050, 427] on button "Cancel" at bounding box center [1057, 423] width 57 height 19
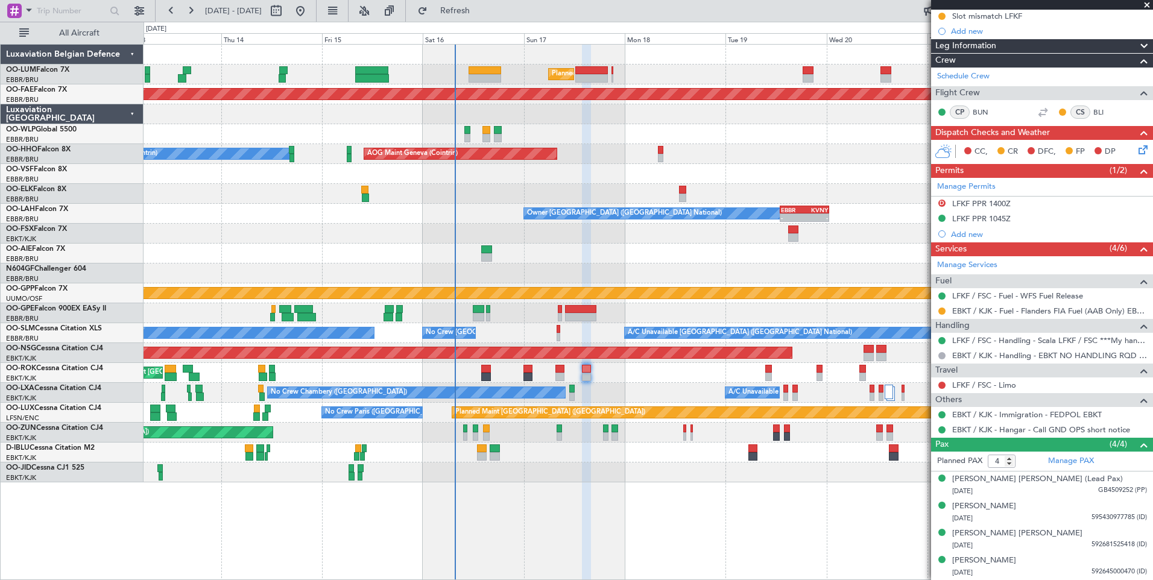
scroll to position [153, 0]
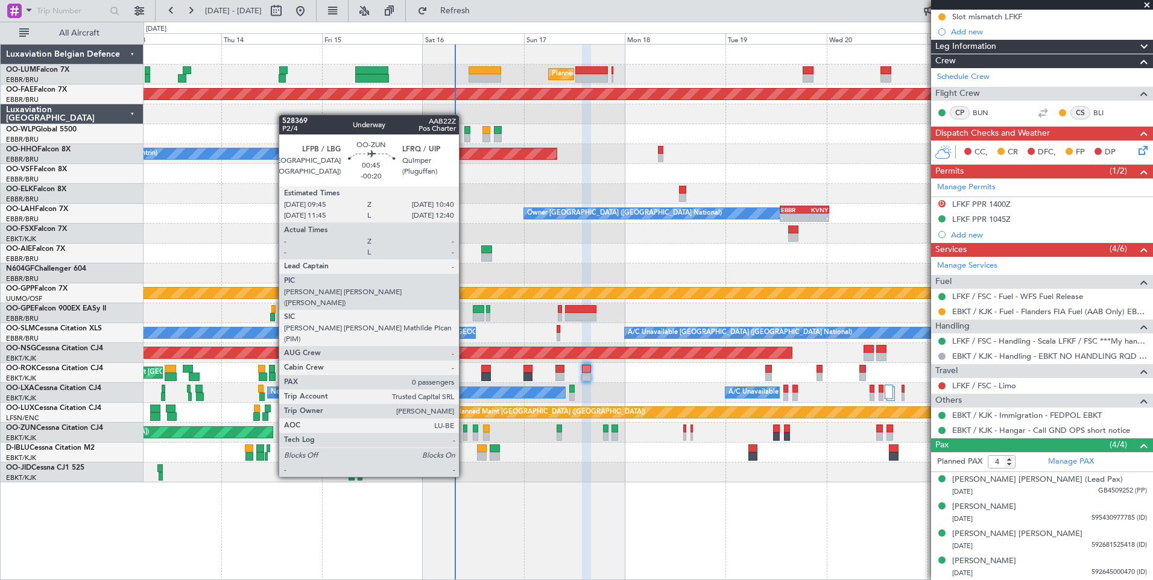
click at [464, 432] on div at bounding box center [465, 436] width 4 height 8
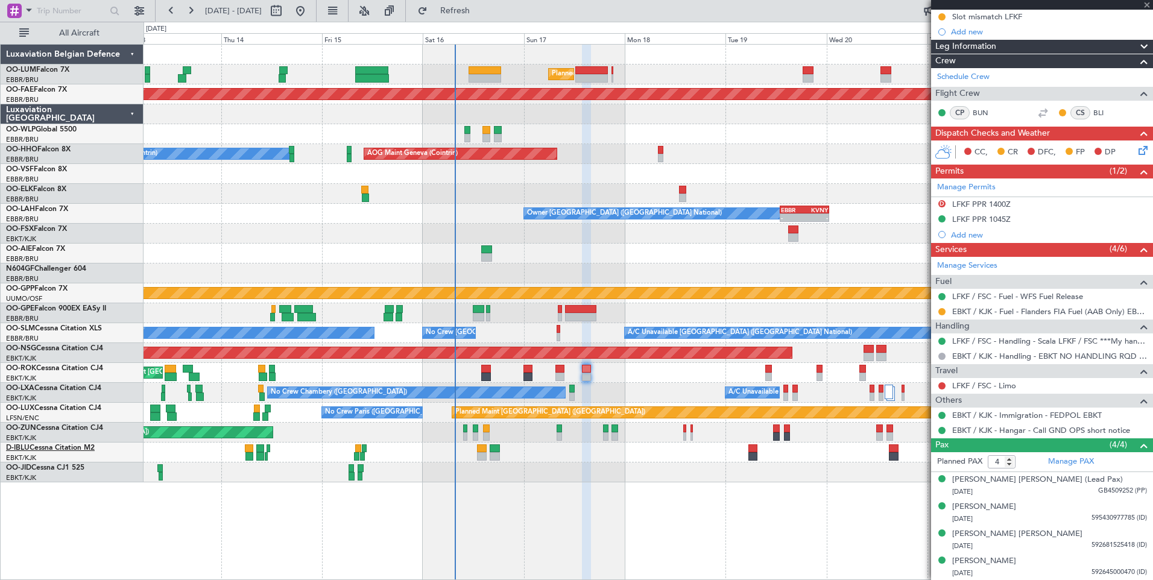
type input "-00:20"
type input "0"
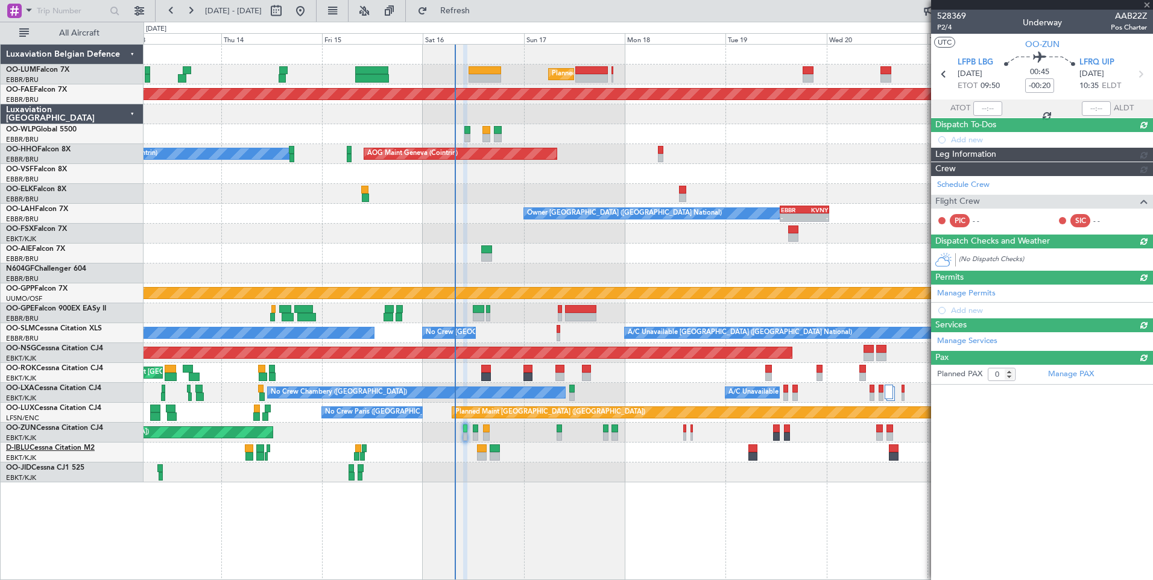
scroll to position [0, 0]
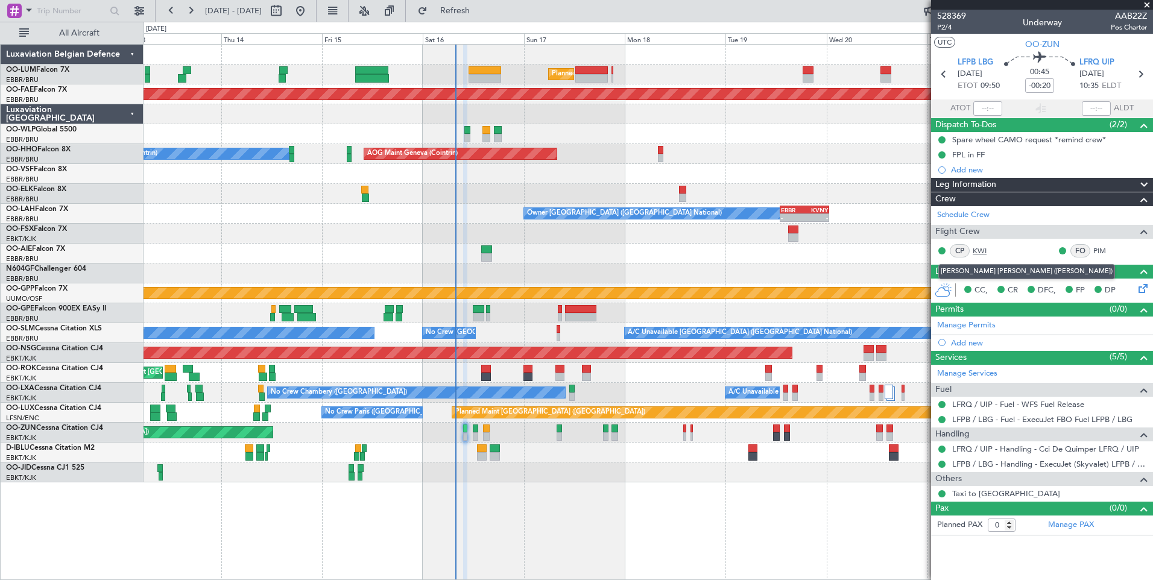
click at [980, 248] on link "KWI" at bounding box center [985, 250] width 27 height 11
click at [480, 11] on span "Refresh" at bounding box center [455, 11] width 51 height 8
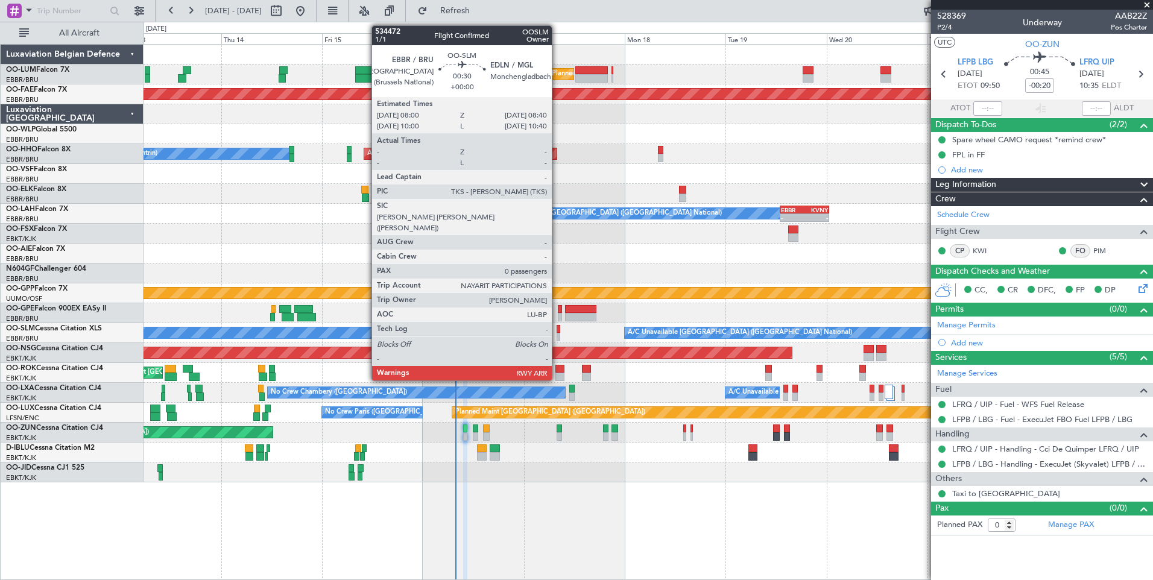
click at [557, 331] on div at bounding box center [557, 329] width 3 height 8
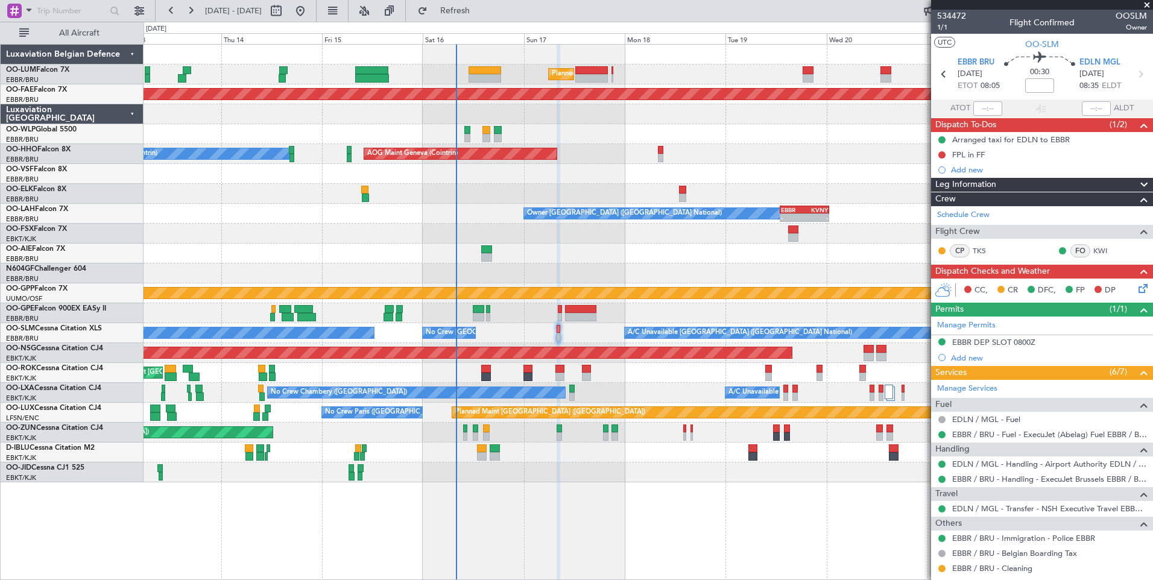
click at [1140, 286] on icon at bounding box center [1141, 287] width 10 height 10
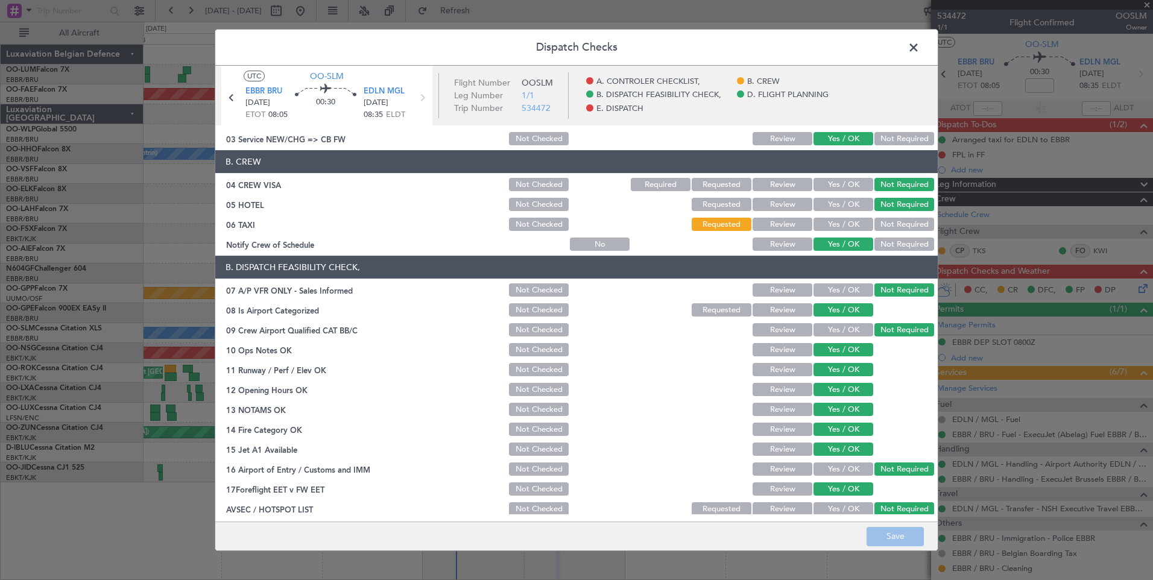
scroll to position [219, 0]
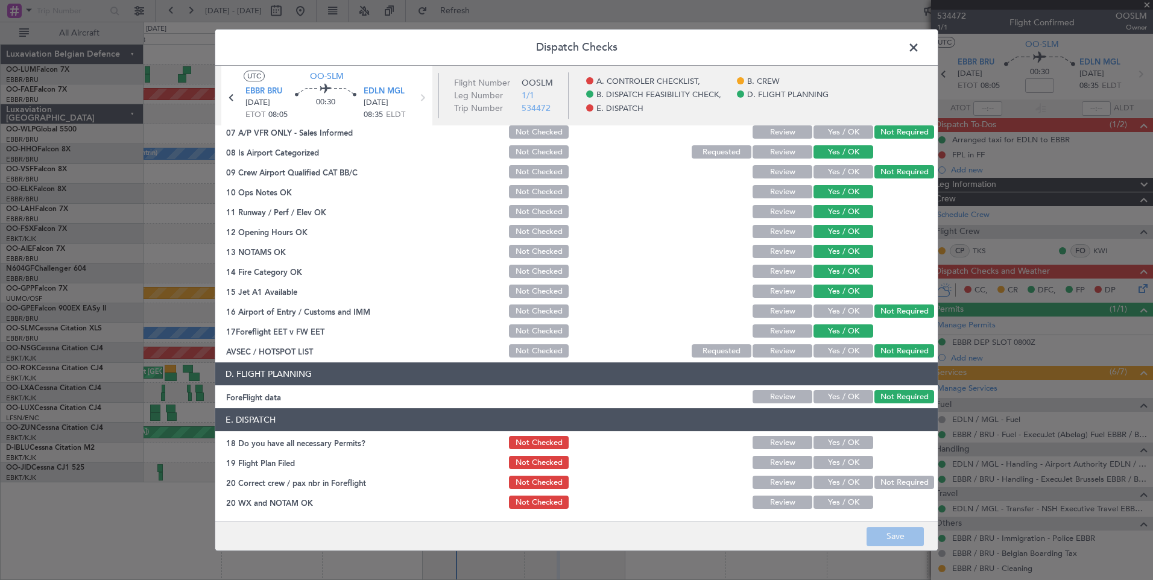
click at [919, 50] on span at bounding box center [919, 51] width 0 height 24
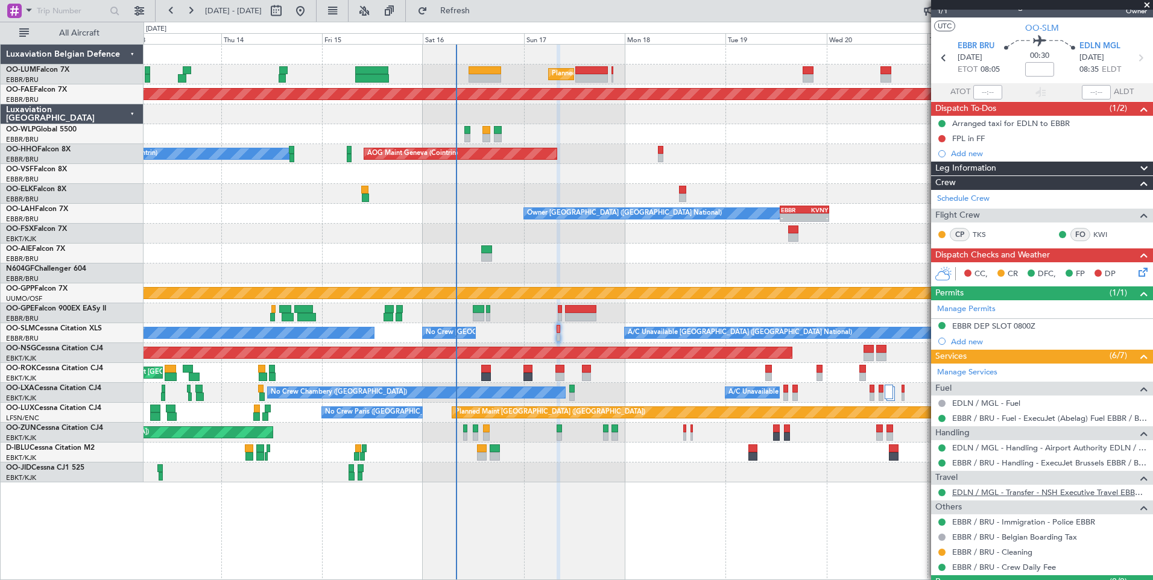
scroll to position [45, 0]
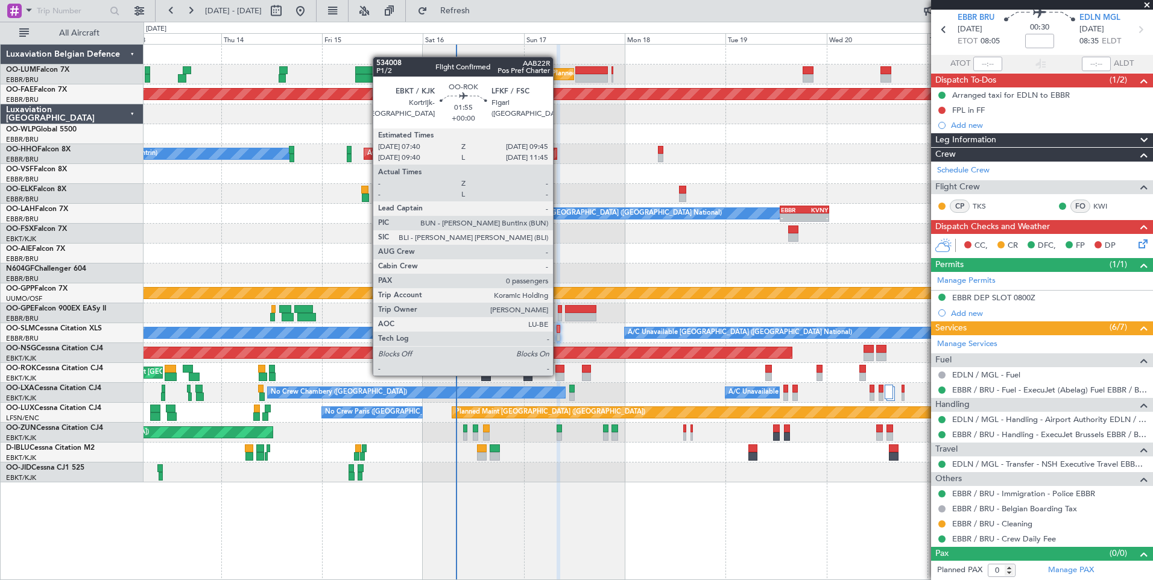
click at [558, 374] on div at bounding box center [559, 377] width 9 height 8
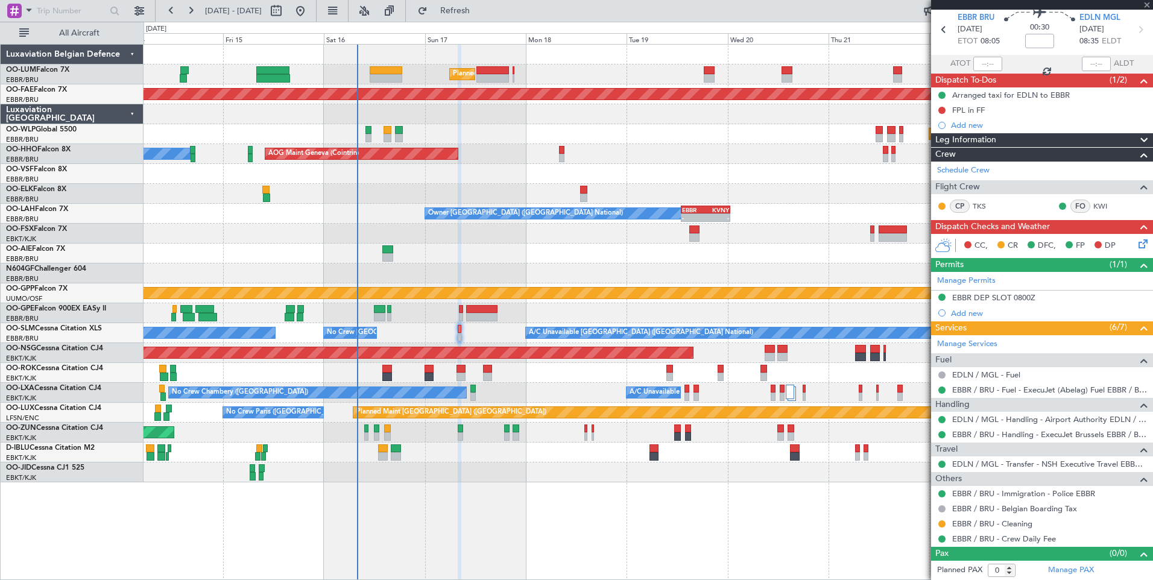
click at [527, 420] on div "Planned Maint Paris (Le Bourget) No Crew Paris (Le Bourget)" at bounding box center [647, 413] width 1009 height 20
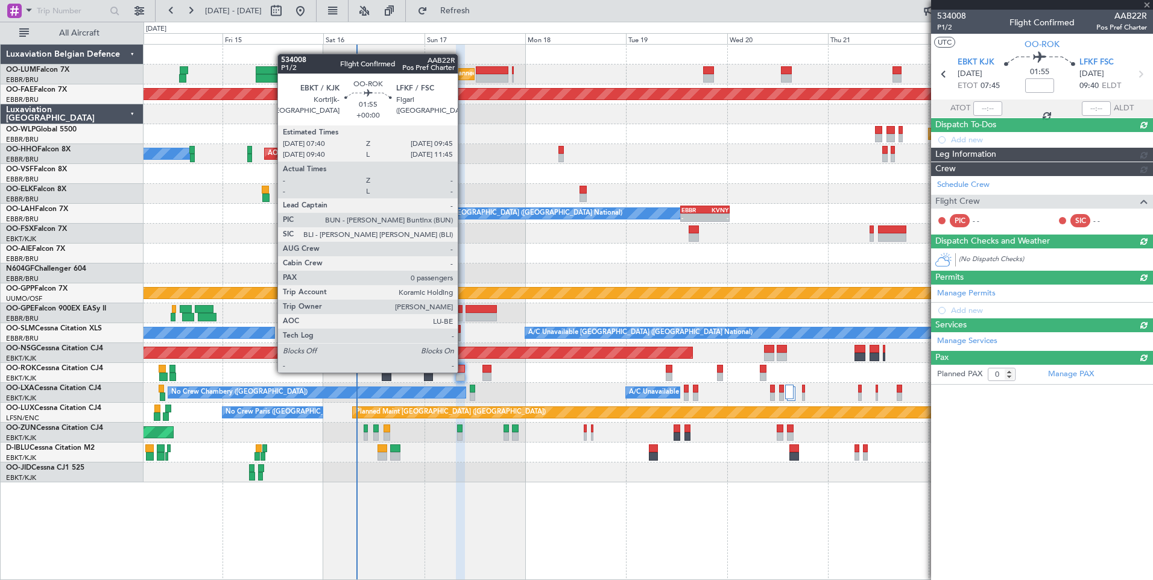
scroll to position [0, 0]
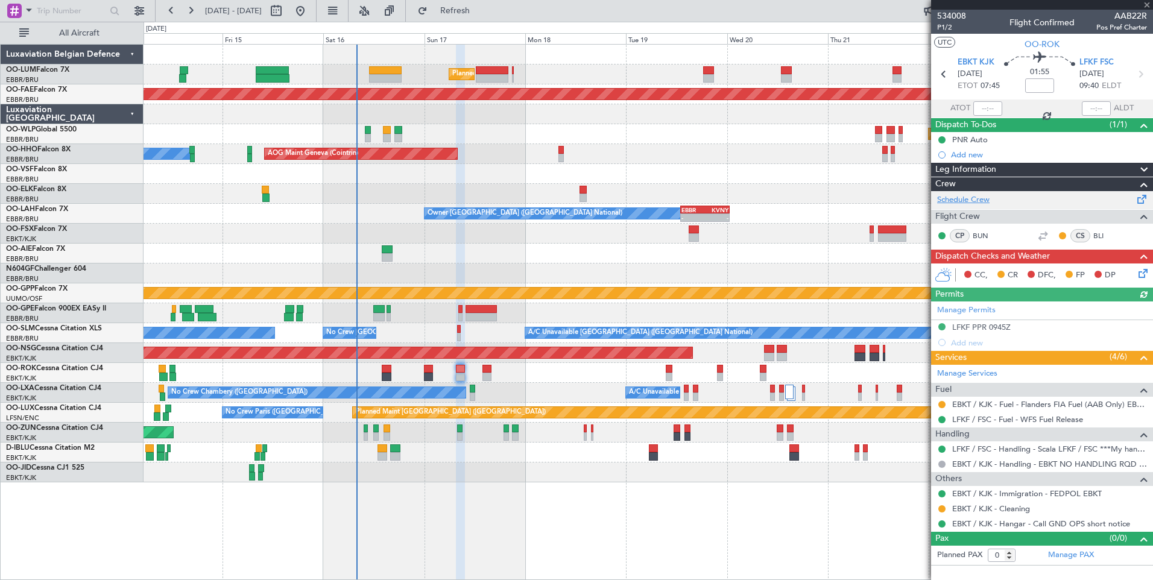
click at [966, 201] on link "Schedule Crew" at bounding box center [963, 200] width 52 height 12
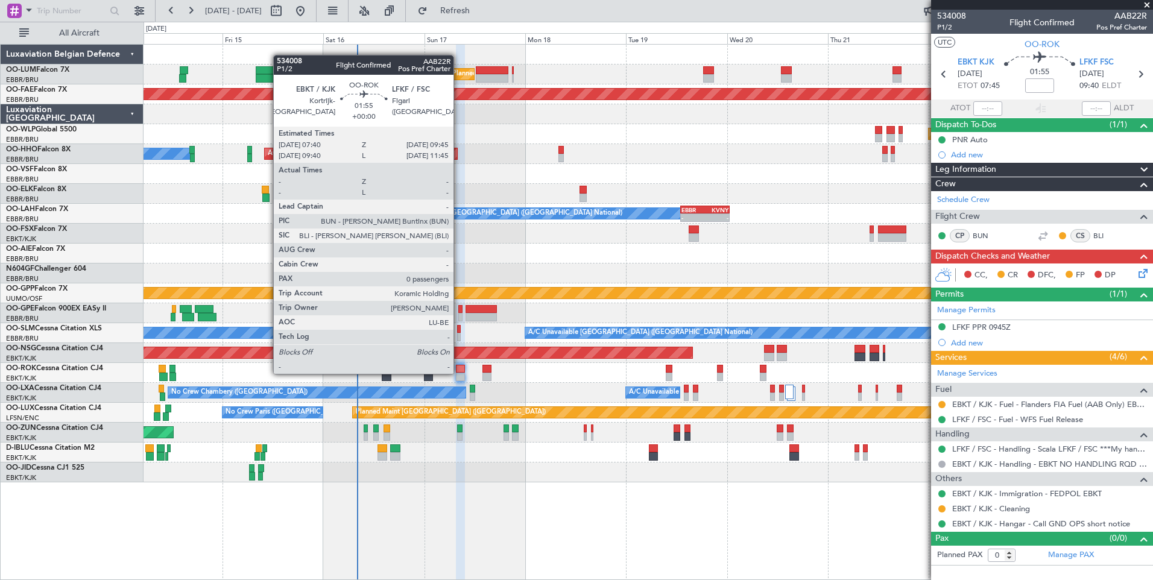
click at [459, 373] on div at bounding box center [460, 377] width 9 height 8
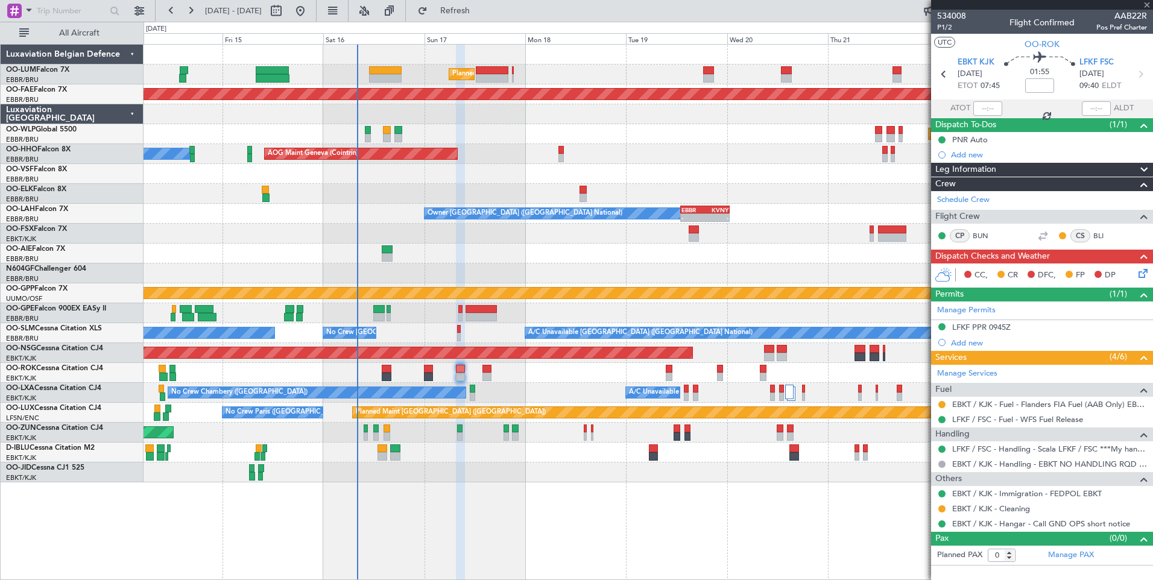
click at [462, 452] on div "Planned Maint Brussels (Brussels National) Planned Maint Kortrijk-Wevelgem Plan…" at bounding box center [647, 264] width 1009 height 438
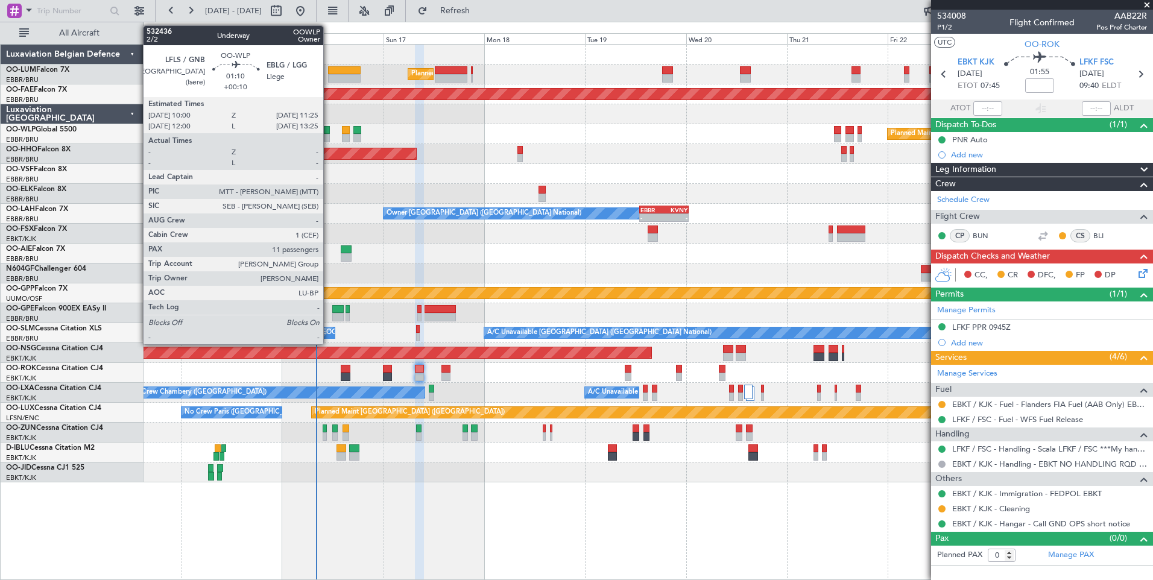
click at [329, 136] on div at bounding box center [327, 138] width 6 height 8
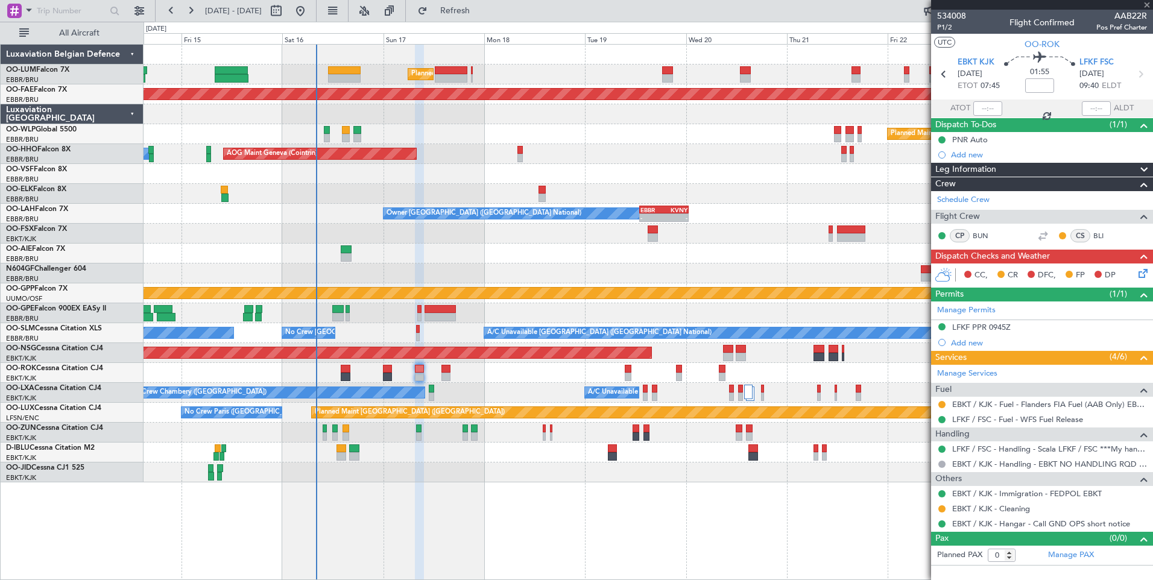
type input "+00:10"
type input "11"
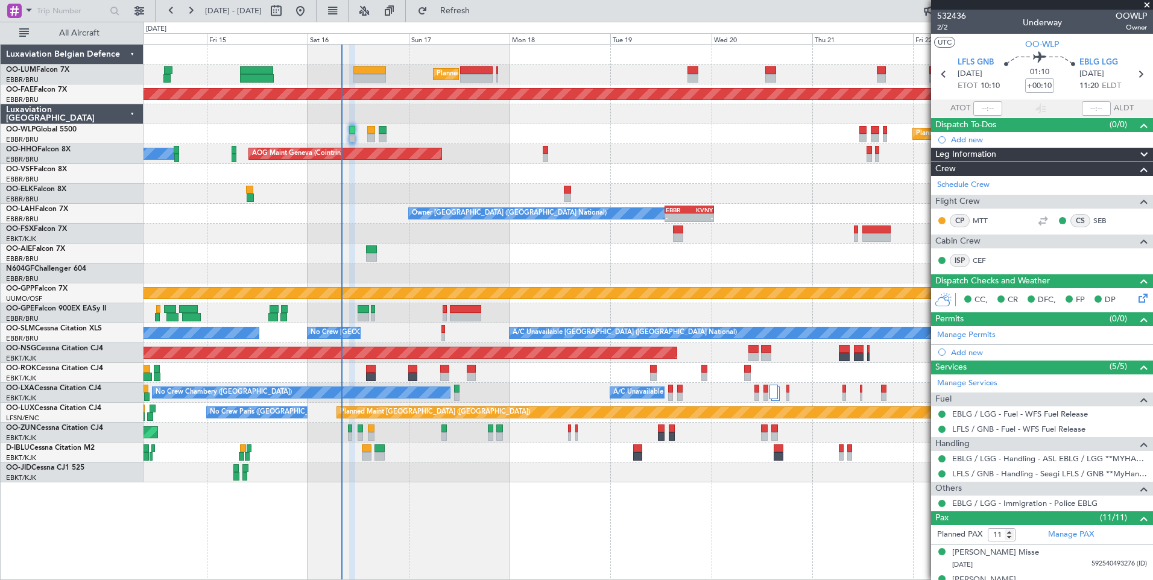
click at [359, 420] on div "Planned Maint Paris (Le Bourget) No Crew Paris (Le Bourget)" at bounding box center [647, 413] width 1009 height 20
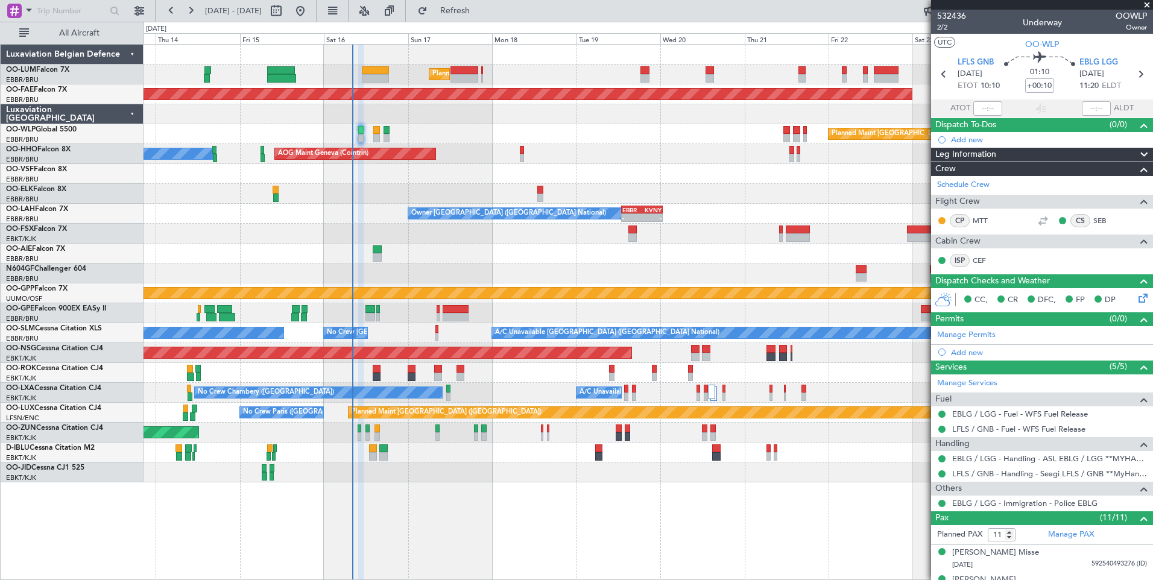
click at [506, 500] on div "Planned Maint Brussels (Brussels National) Planned Maint Kortrijk-Wevelgem Plan…" at bounding box center [647, 312] width 1009 height 536
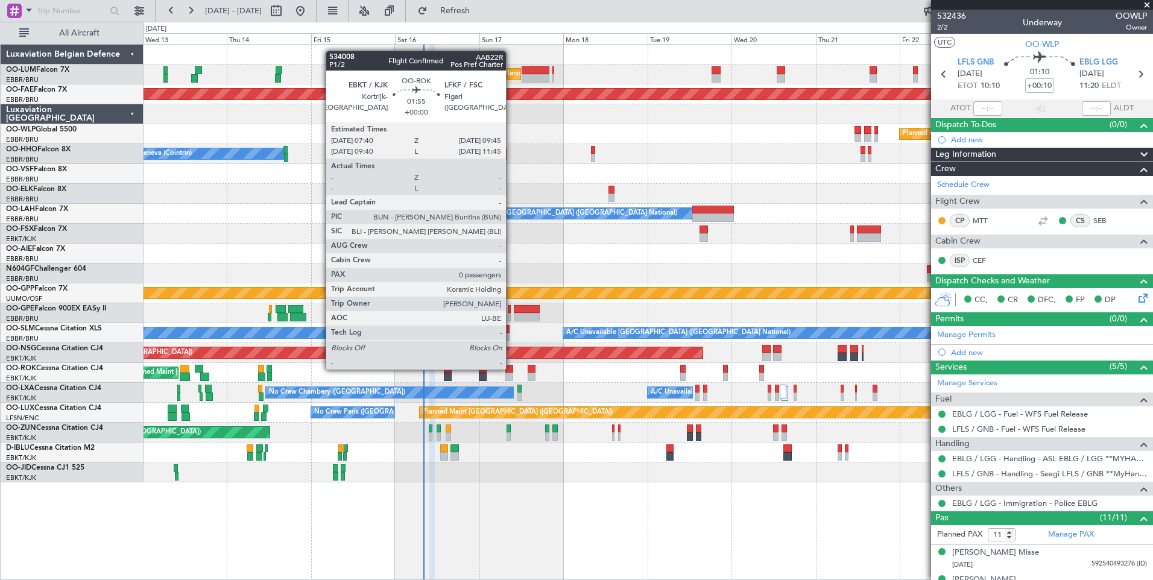
click at [511, 368] on div at bounding box center [509, 369] width 8 height 8
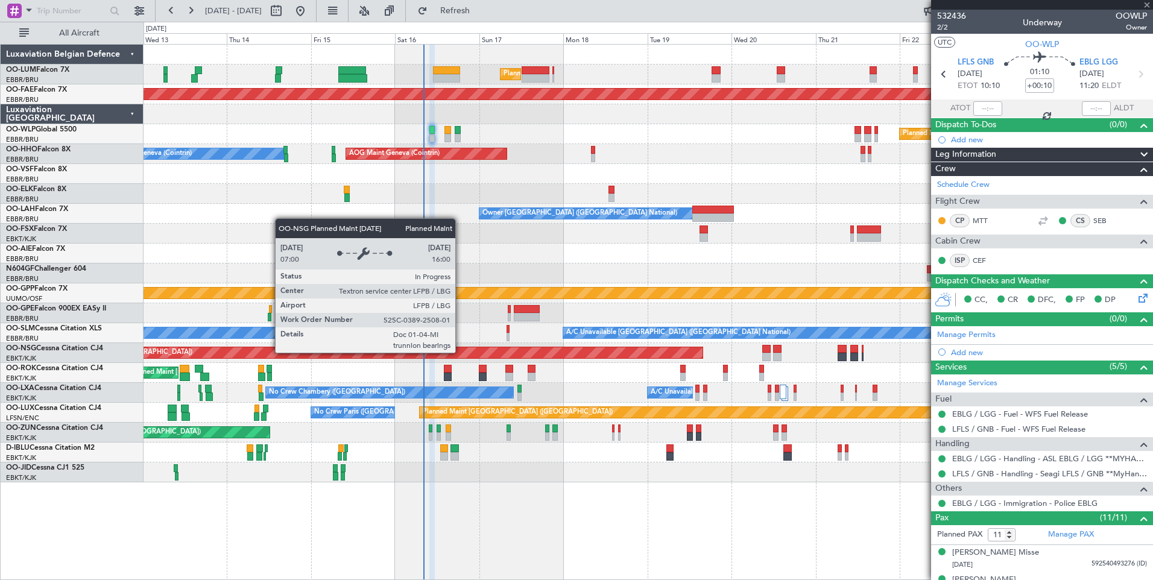
type input "0"
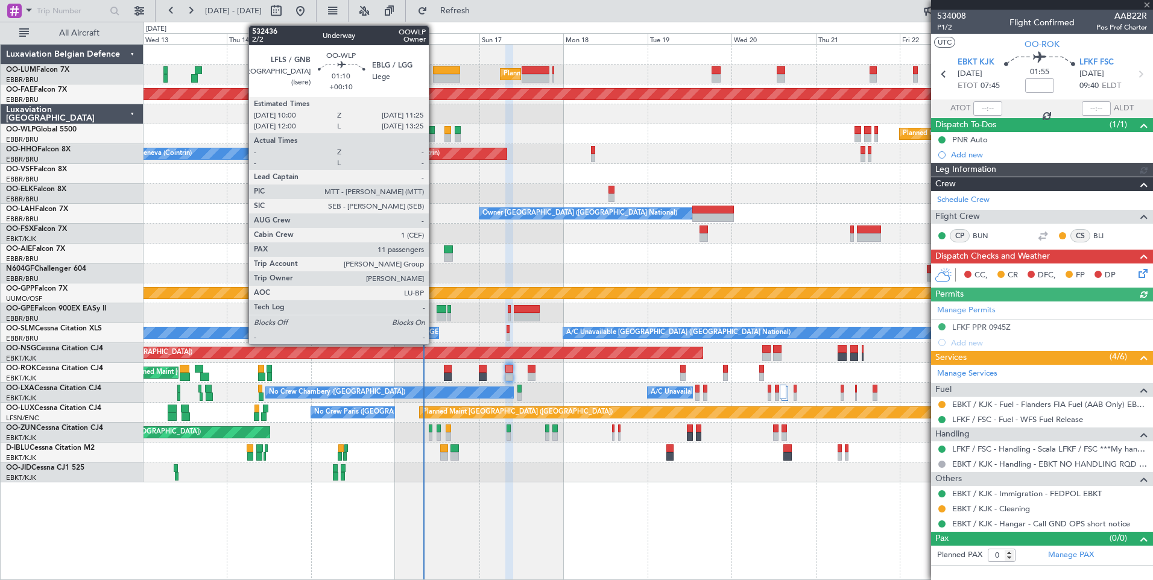
click at [433, 133] on div at bounding box center [431, 130] width 5 height 8
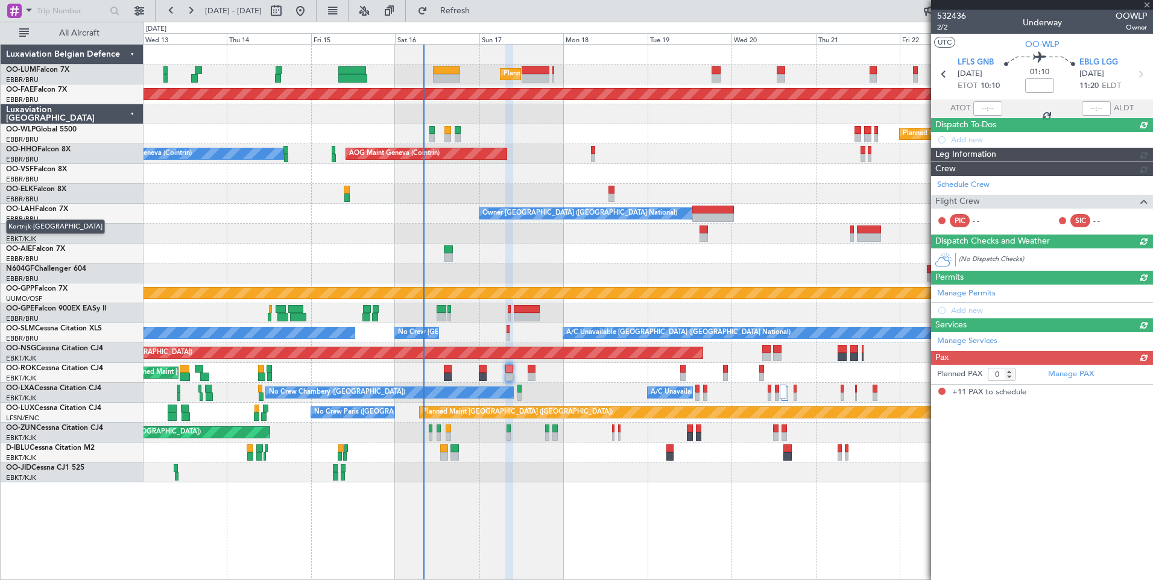
type input "+00:10"
type input "11"
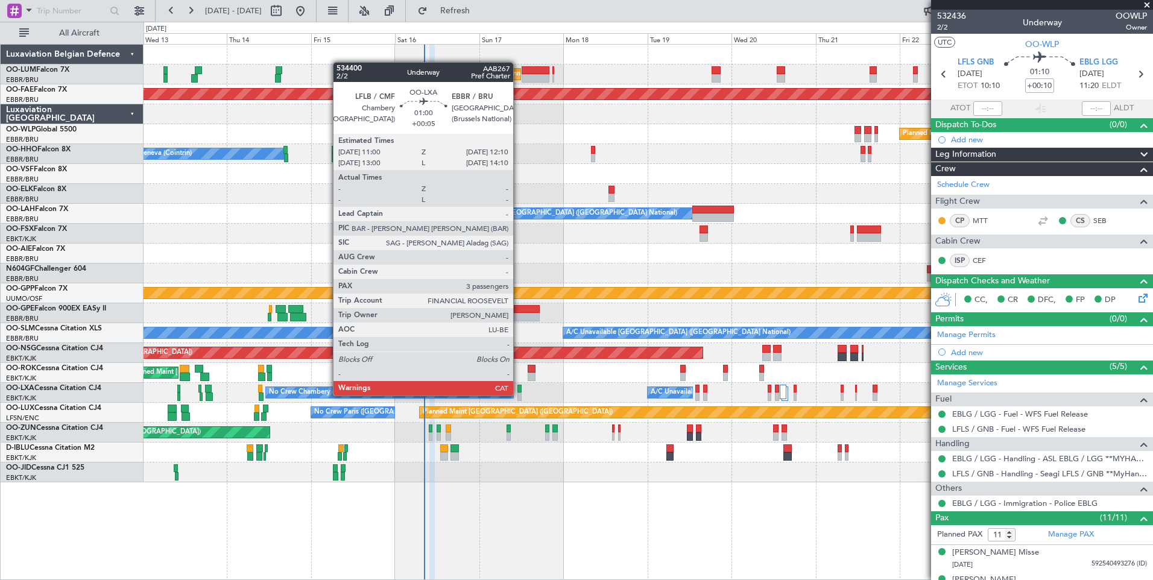
click at [518, 395] on div at bounding box center [519, 396] width 4 height 8
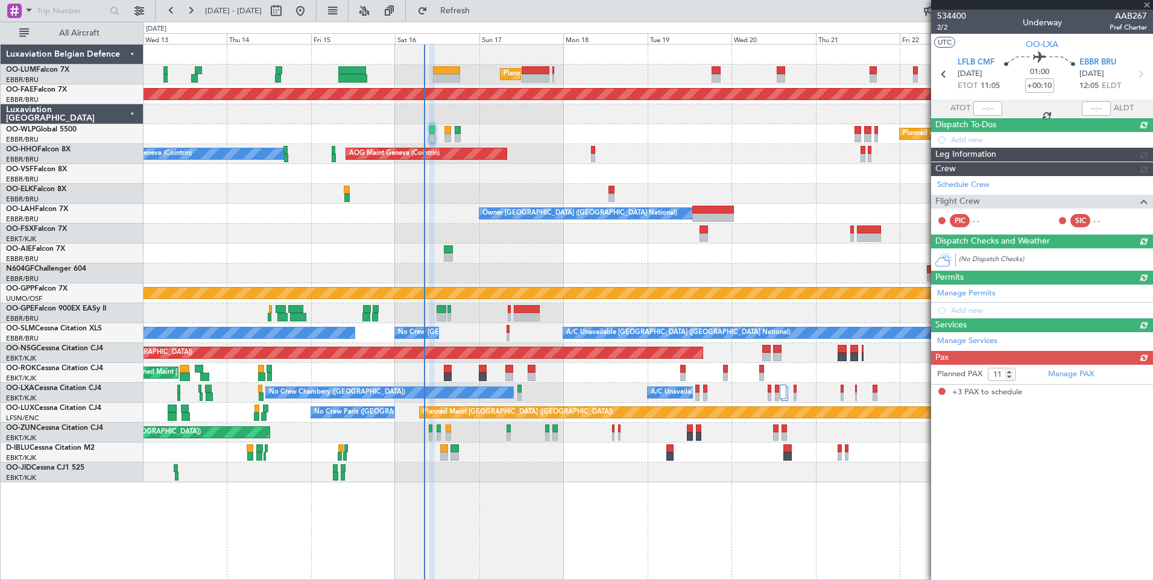
type input "+00:05"
type input "3"
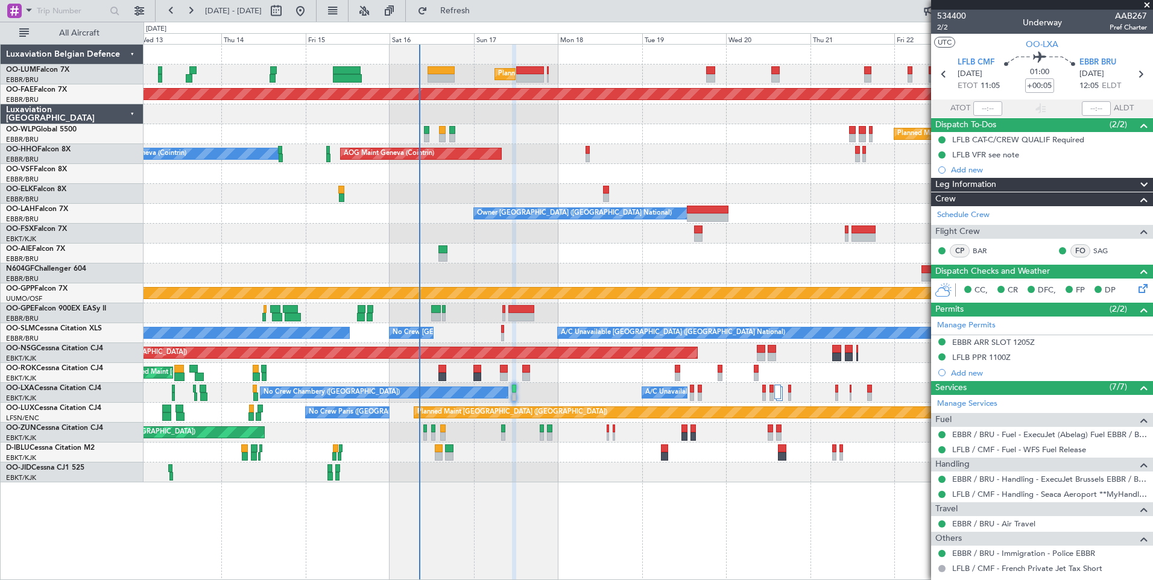
click at [539, 391] on div "No Crew Chambery (Aix-les-bains) A/C Unavailable Planned Maint Brussels (Brusse…" at bounding box center [647, 393] width 1009 height 20
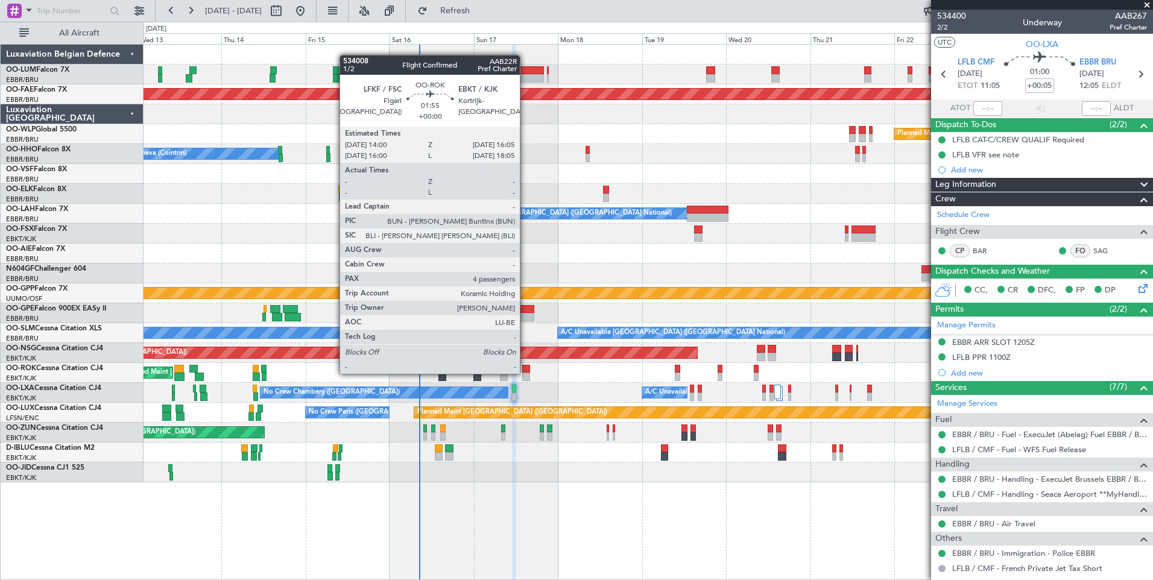
click at [525, 373] on div at bounding box center [526, 377] width 8 height 8
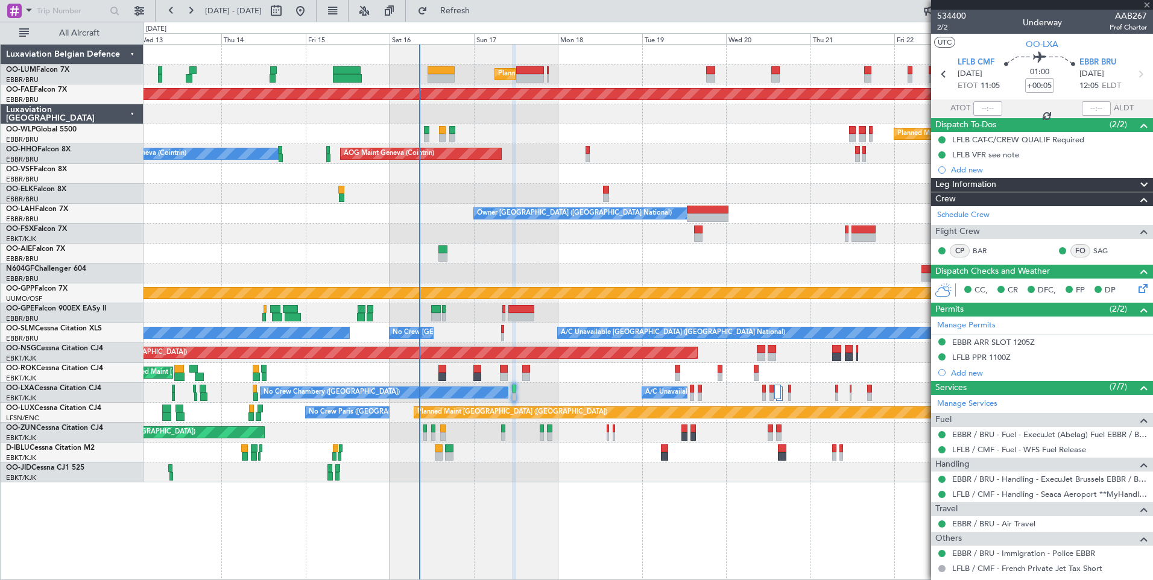
type input "4"
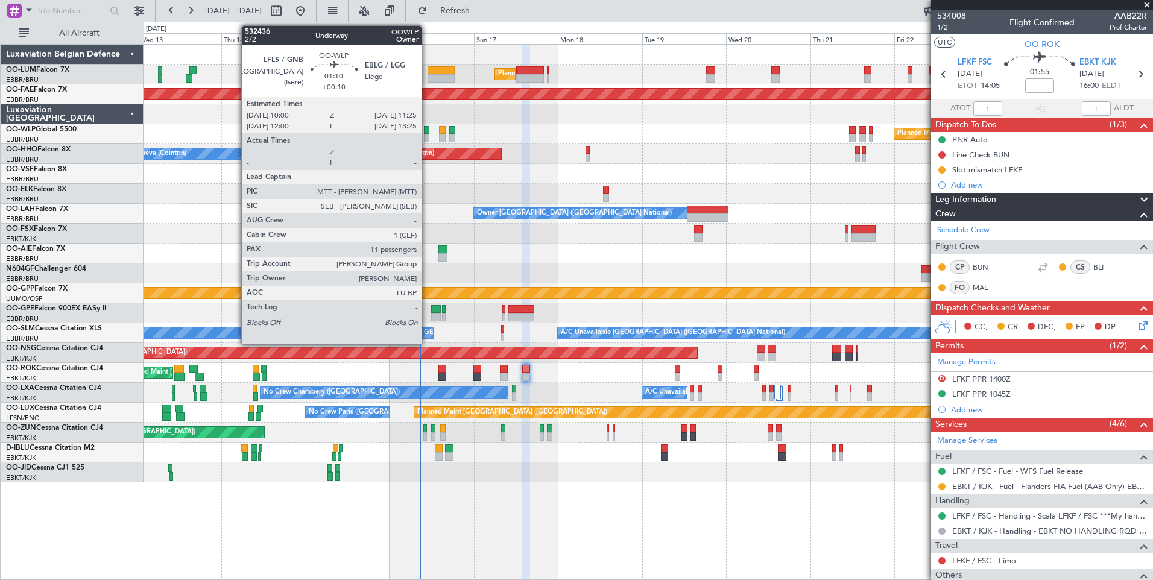
click at [427, 133] on div "Planned Maint [GEOGRAPHIC_DATA] ([GEOGRAPHIC_DATA])" at bounding box center [647, 134] width 1009 height 20
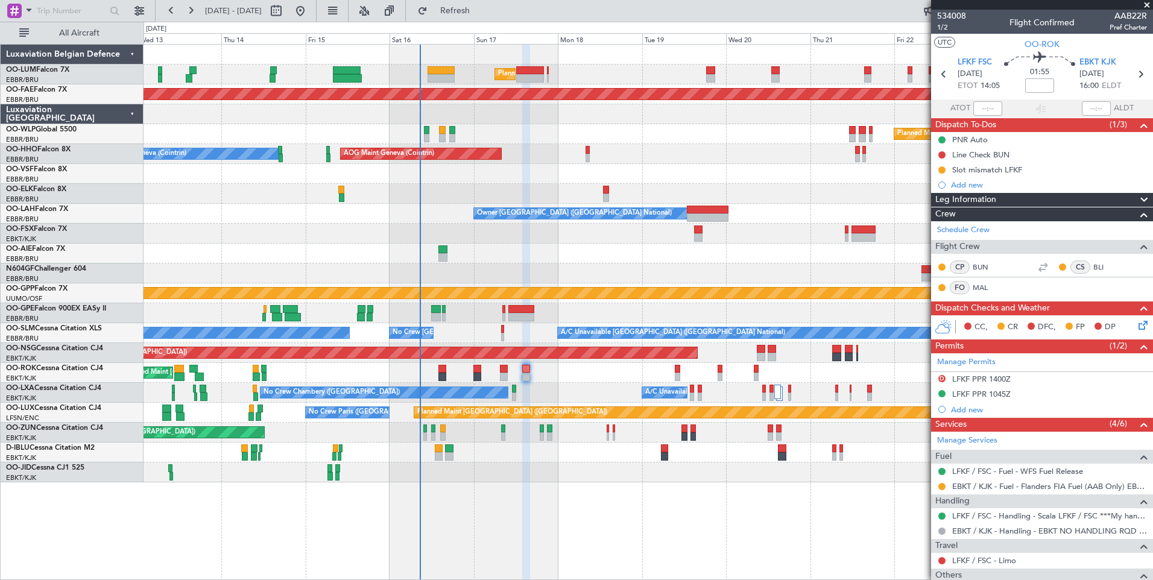
click at [430, 136] on div "Planned Maint [GEOGRAPHIC_DATA] ([GEOGRAPHIC_DATA])" at bounding box center [647, 134] width 1009 height 20
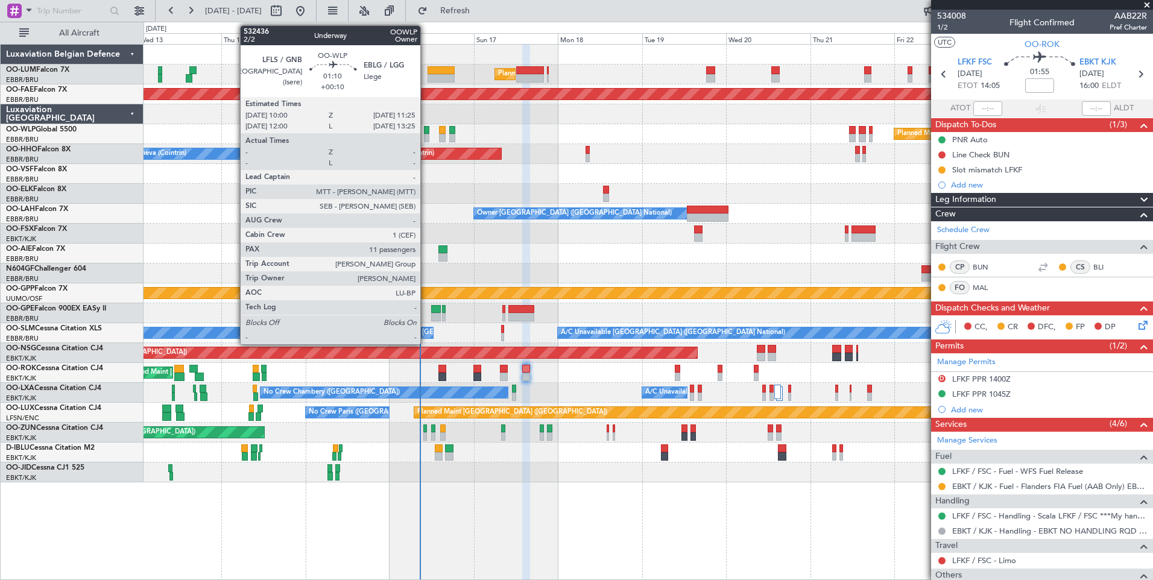
click at [426, 133] on div at bounding box center [426, 130] width 5 height 8
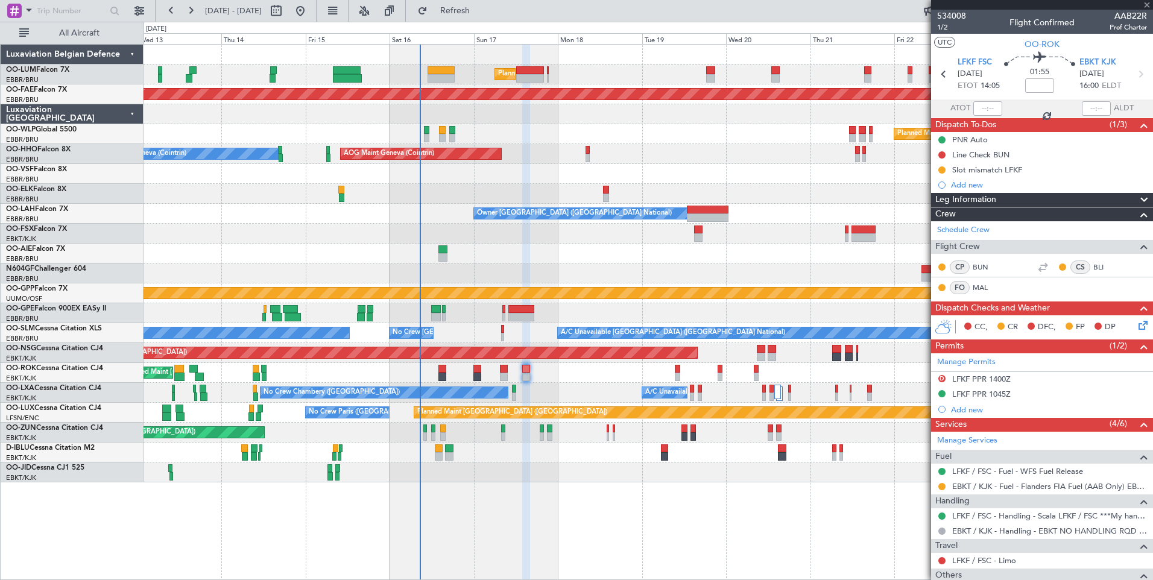
type input "+00:10"
type input "11"
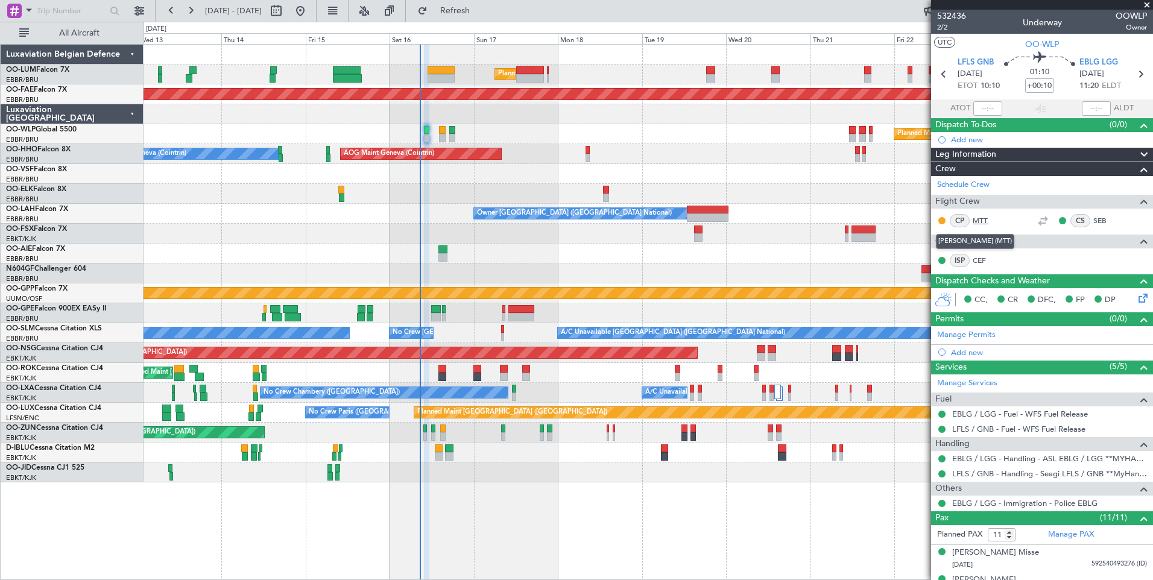
click at [977, 222] on link "MTT" at bounding box center [985, 220] width 27 height 11
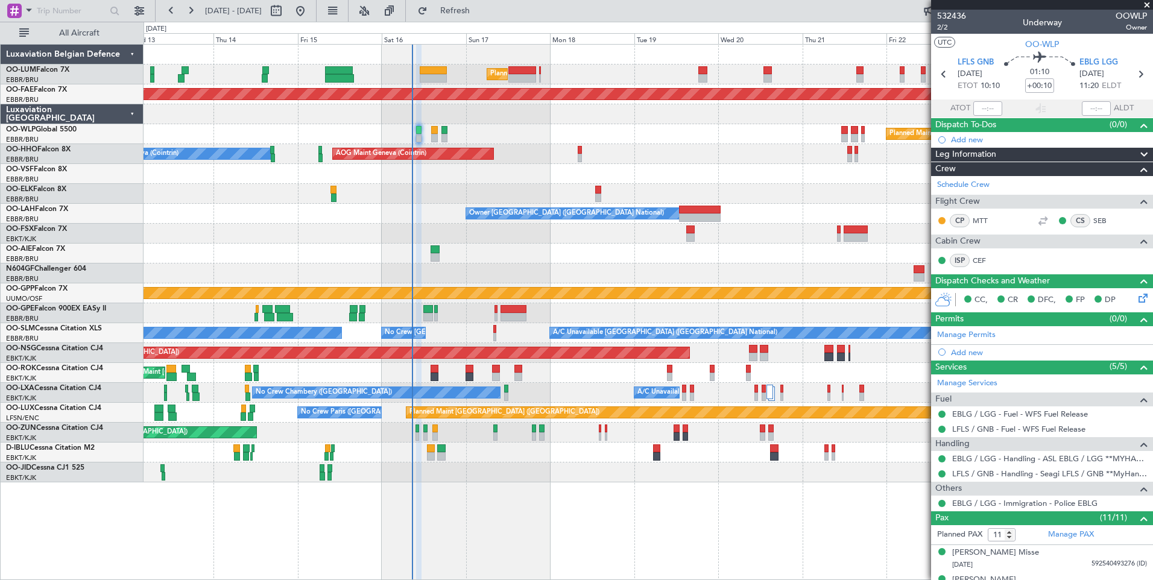
click at [540, 310] on div "Planned Maint Brussels (Brussels National) Unplanned Maint Brussels (Brussels N…" at bounding box center [647, 264] width 1009 height 438
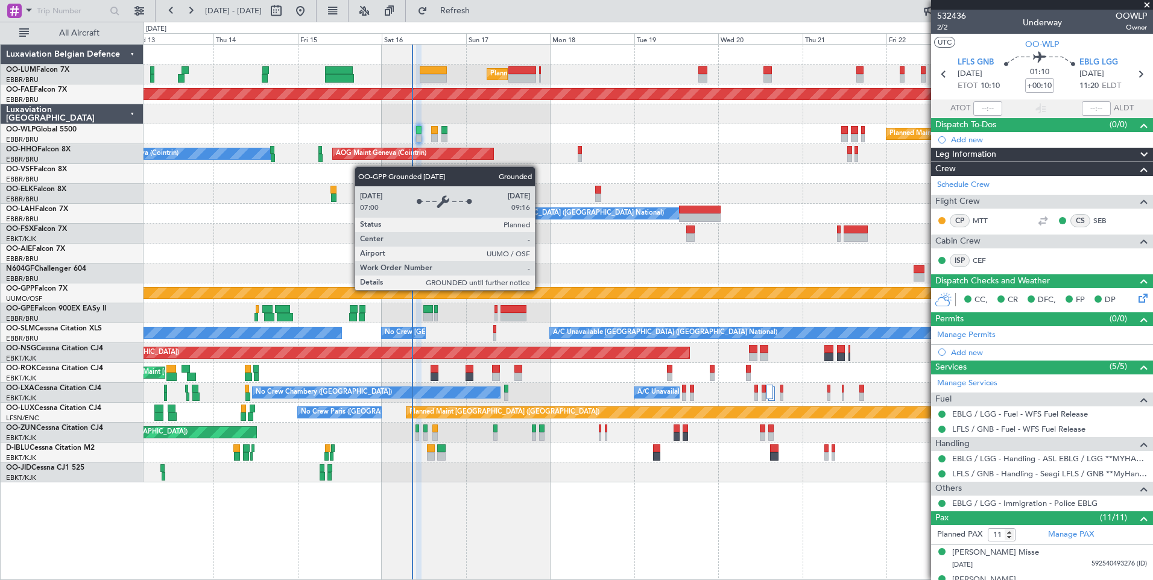
click at [538, 287] on div "Grounded [PERSON_NAME]" at bounding box center [648, 293] width 3026 height 12
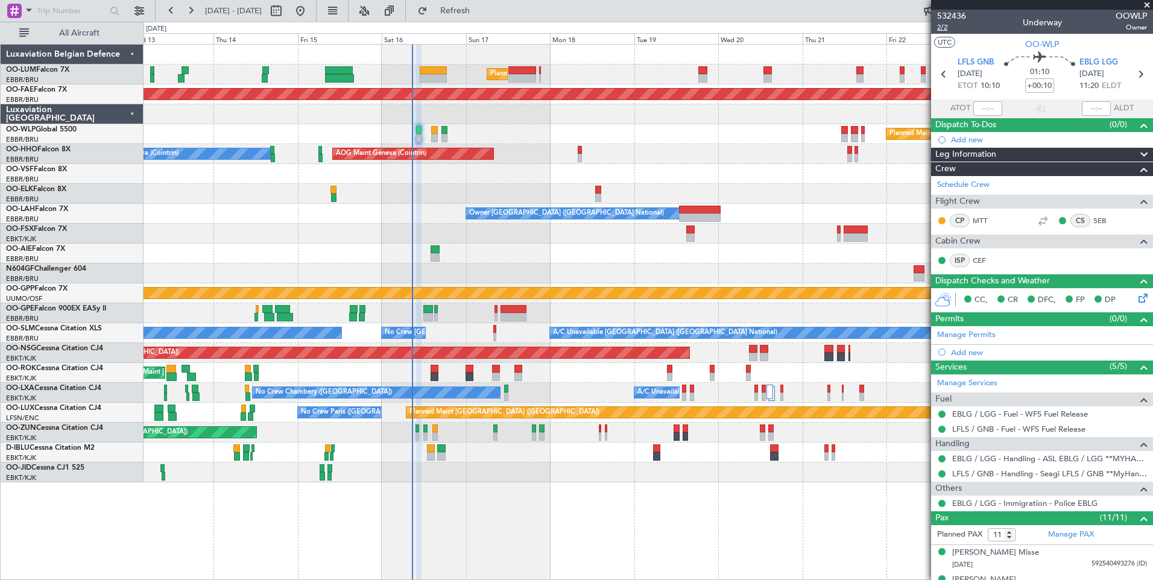
click at [939, 28] on span "2/2" at bounding box center [951, 27] width 29 height 10
click at [480, 10] on span "Refresh" at bounding box center [455, 11] width 51 height 8
click at [480, 7] on span "Refresh" at bounding box center [455, 11] width 51 height 8
click at [476, 18] on button "Refresh" at bounding box center [448, 10] width 72 height 19
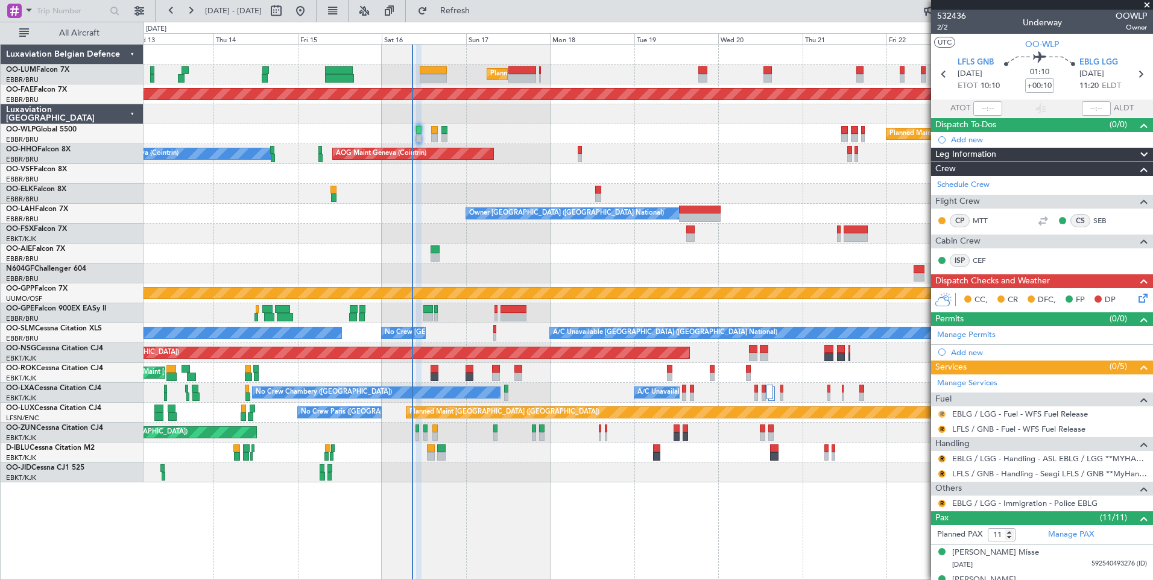
click at [940, 413] on button "R" at bounding box center [941, 414] width 7 height 7
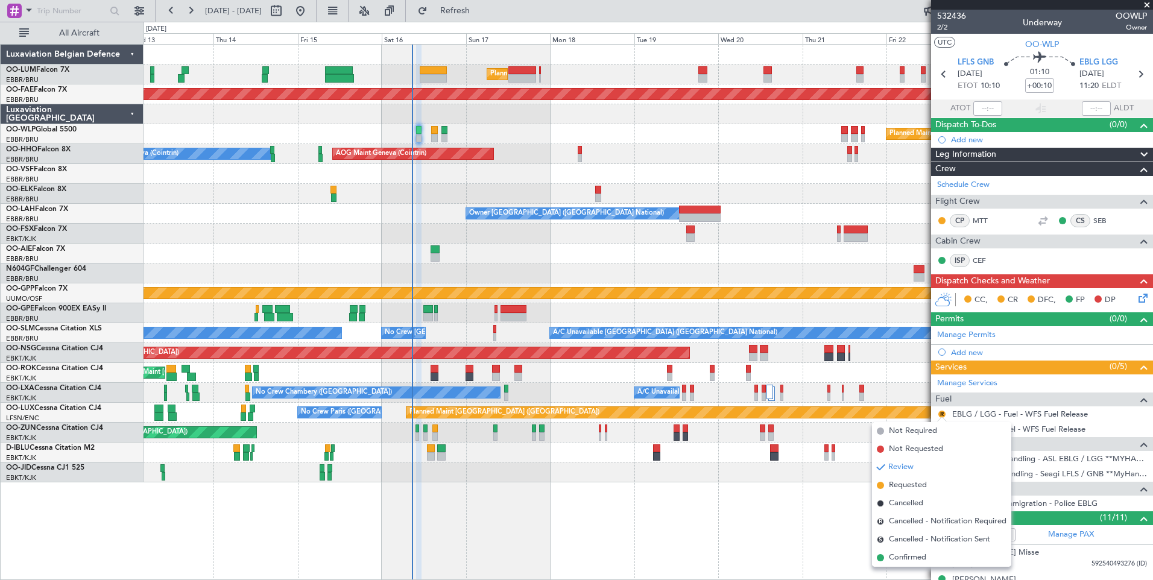
drag, startPoint x: 914, startPoint y: 556, endPoint x: 948, endPoint y: 424, distance: 136.3
click at [913, 553] on span "Confirmed" at bounding box center [907, 558] width 37 height 12
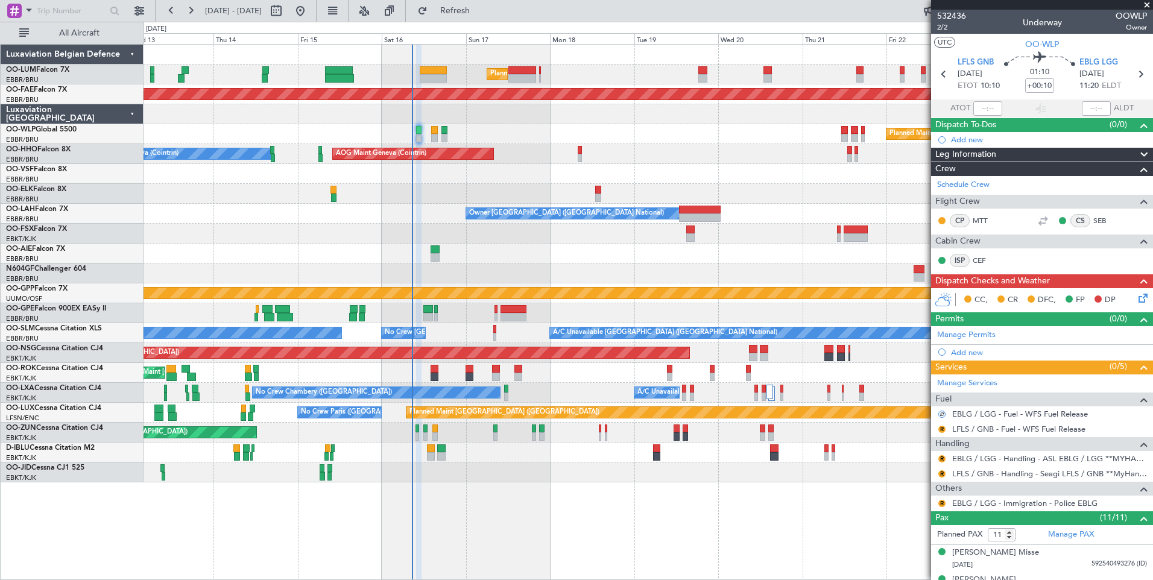
click at [942, 436] on mat-tooltip-component "Review" at bounding box center [941, 448] width 43 height 32
click at [940, 427] on button "R" at bounding box center [941, 429] width 7 height 7
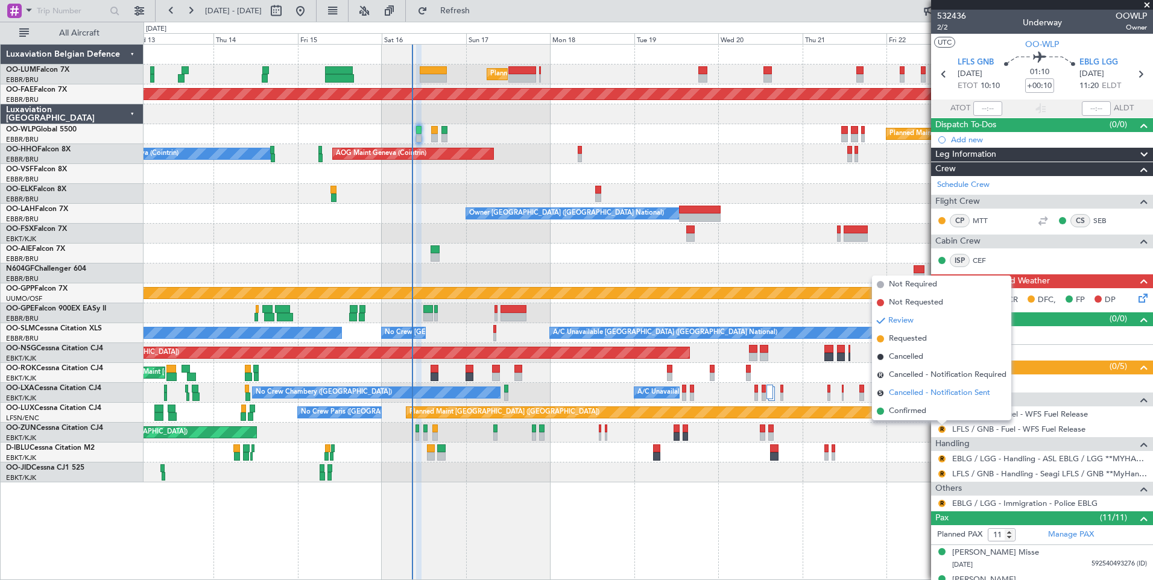
click at [910, 401] on li "S Cancelled - Notification Sent" at bounding box center [941, 393] width 139 height 18
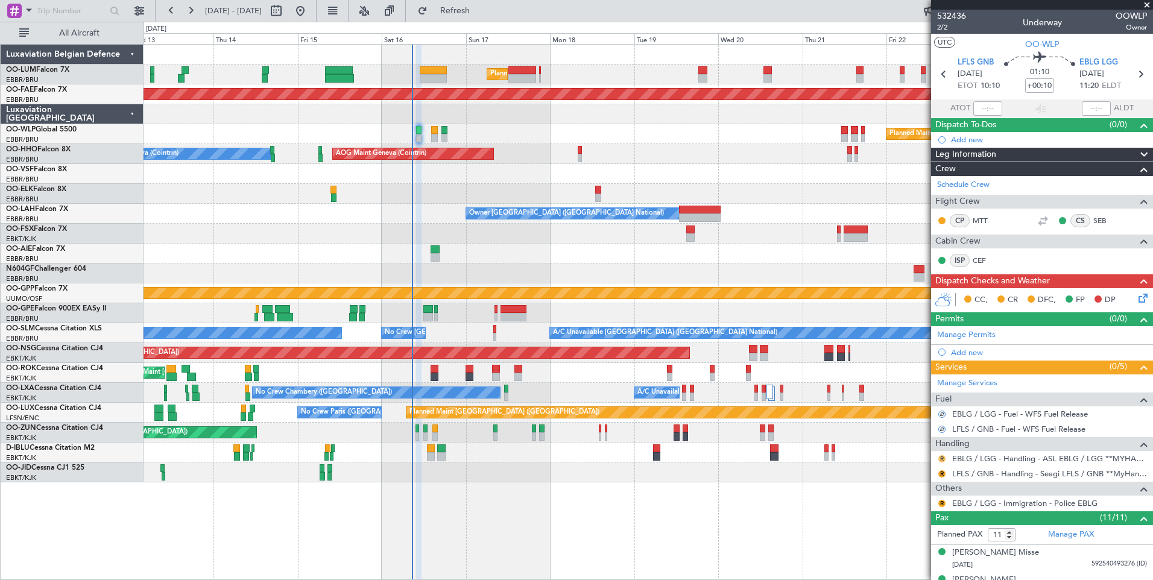
click at [942, 456] on button "R" at bounding box center [941, 458] width 7 height 7
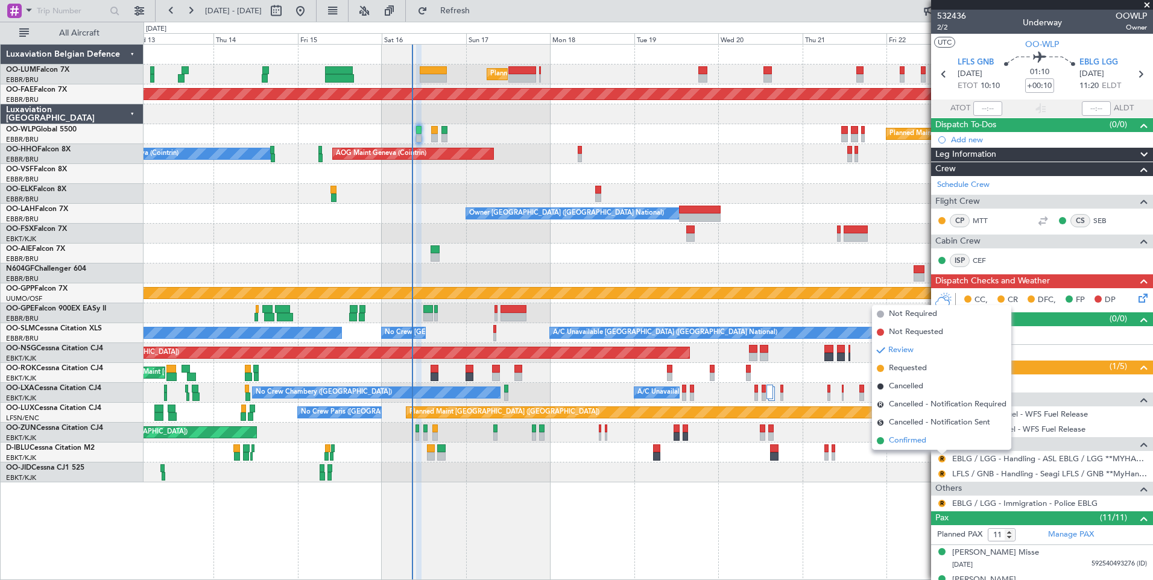
click at [908, 446] on span "Confirmed" at bounding box center [907, 441] width 37 height 12
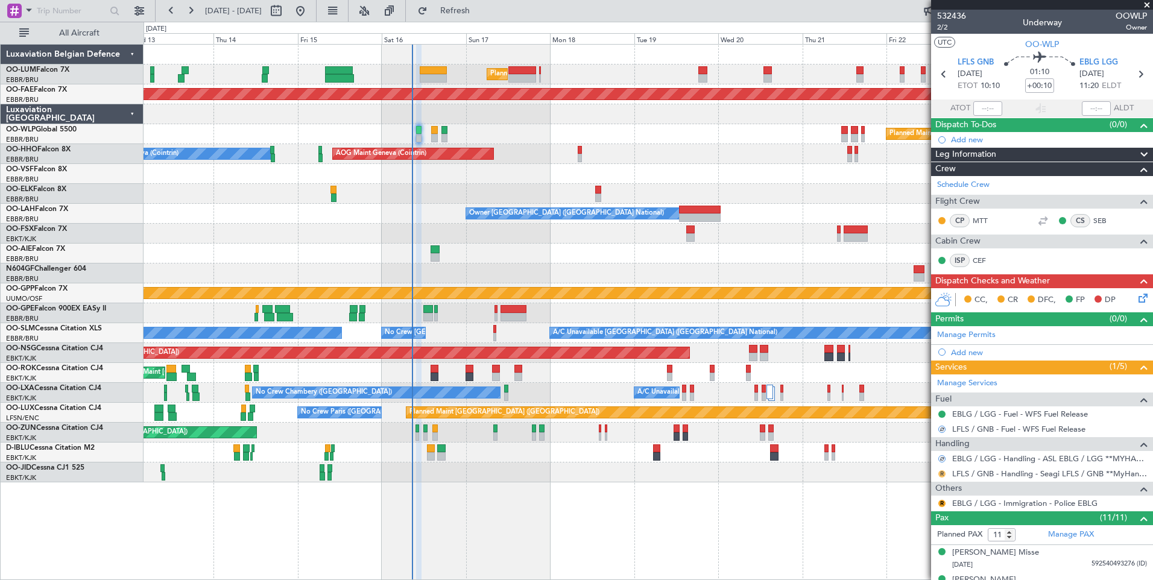
click at [941, 474] on button "R" at bounding box center [941, 473] width 7 height 7
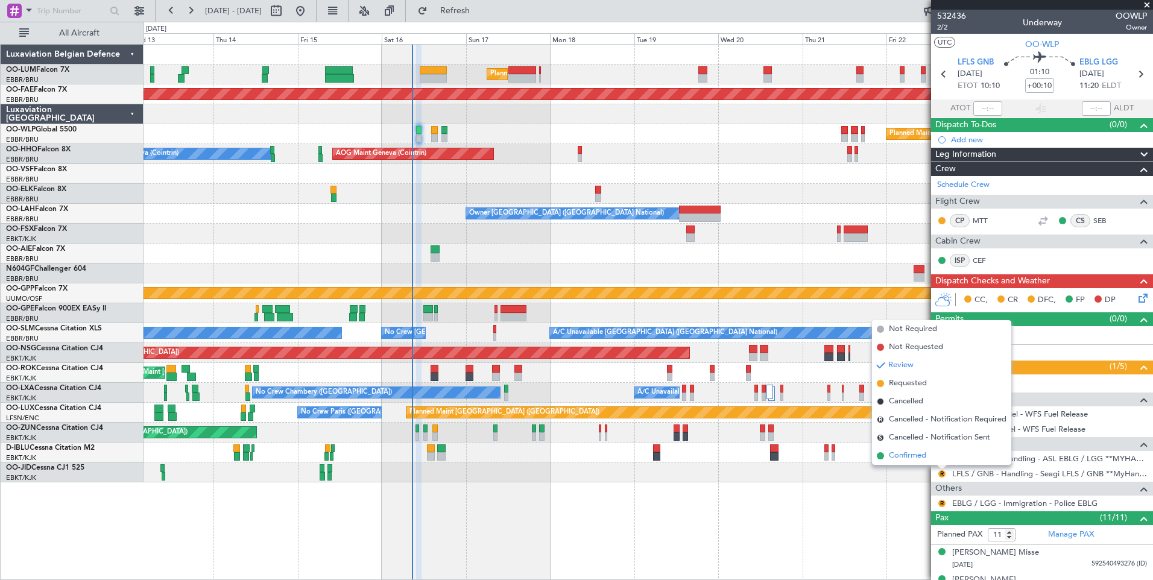
click at [921, 455] on span "Confirmed" at bounding box center [907, 456] width 37 height 12
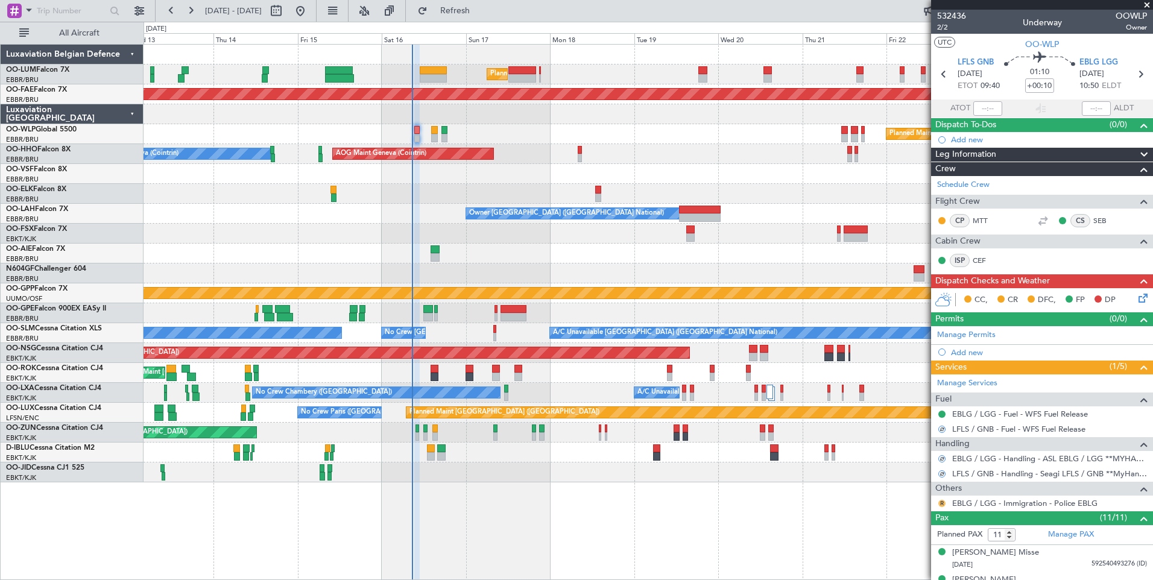
click at [942, 501] on button "R" at bounding box center [941, 503] width 7 height 7
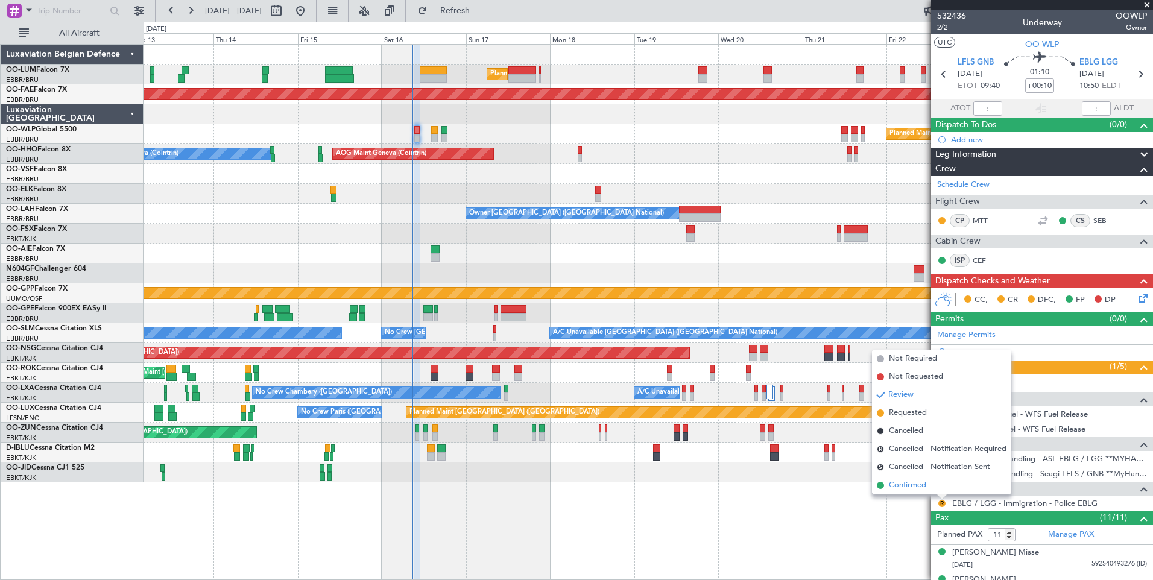
click at [928, 485] on li "Confirmed" at bounding box center [941, 485] width 139 height 18
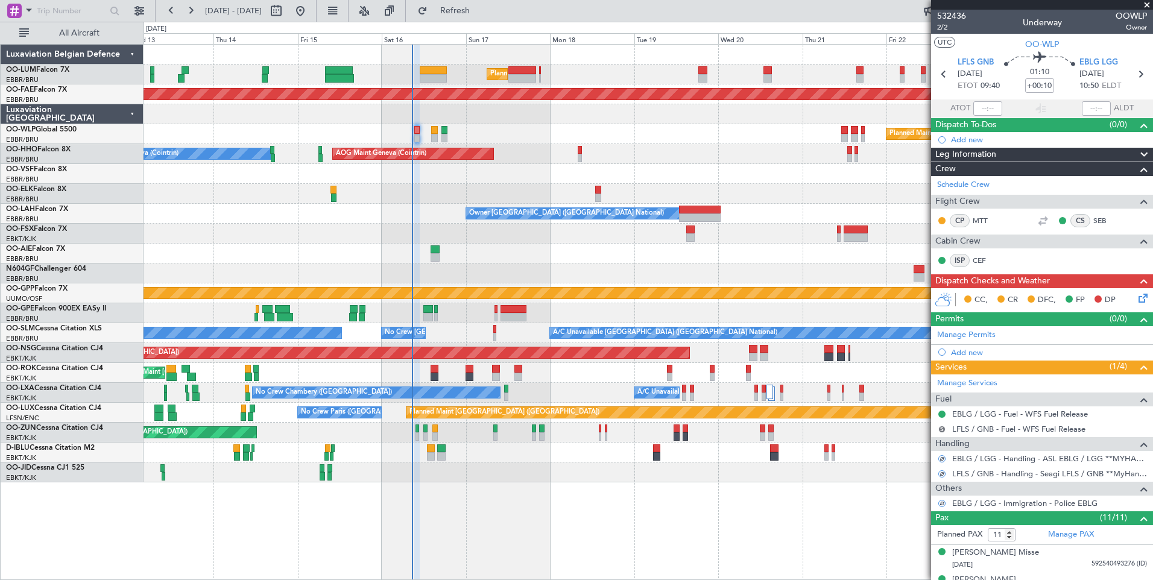
click at [942, 429] on button "S" at bounding box center [941, 429] width 7 height 7
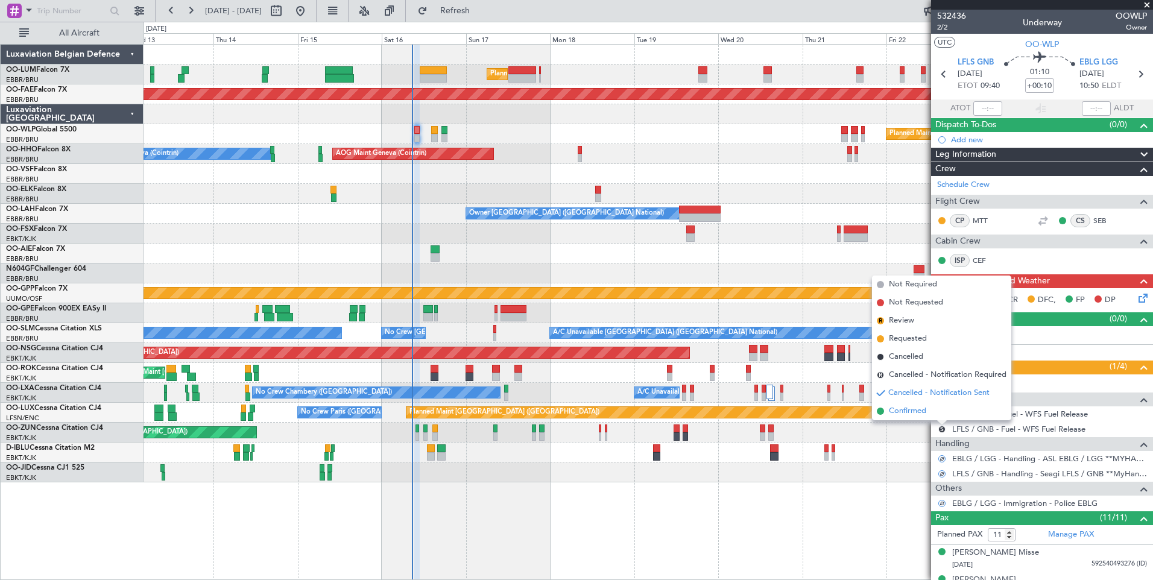
click at [912, 414] on span "Confirmed" at bounding box center [907, 411] width 37 height 12
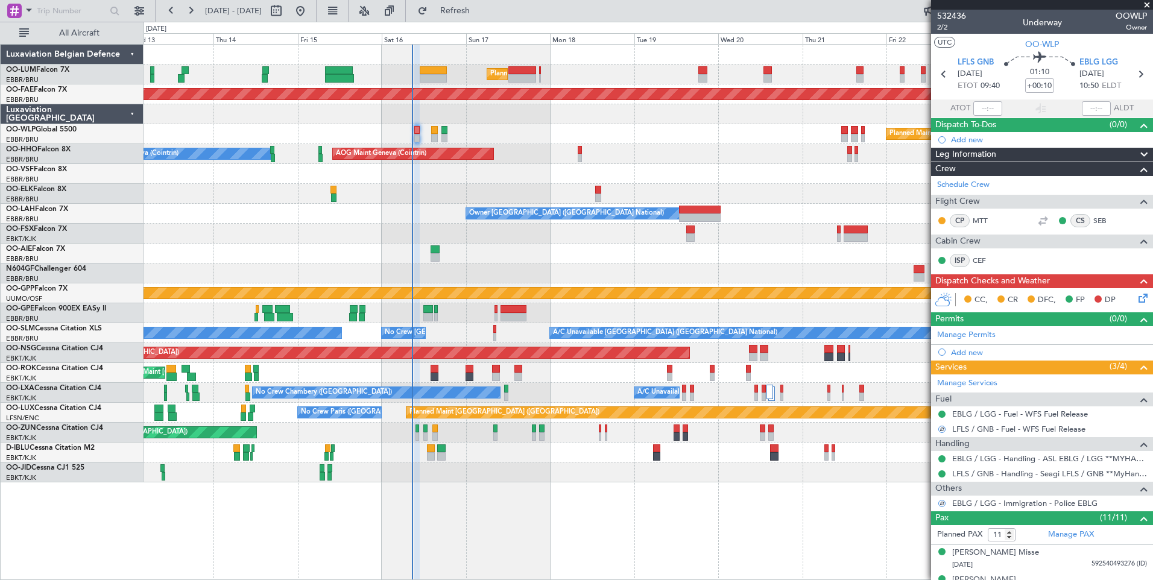
click at [1136, 292] on icon at bounding box center [1141, 296] width 10 height 10
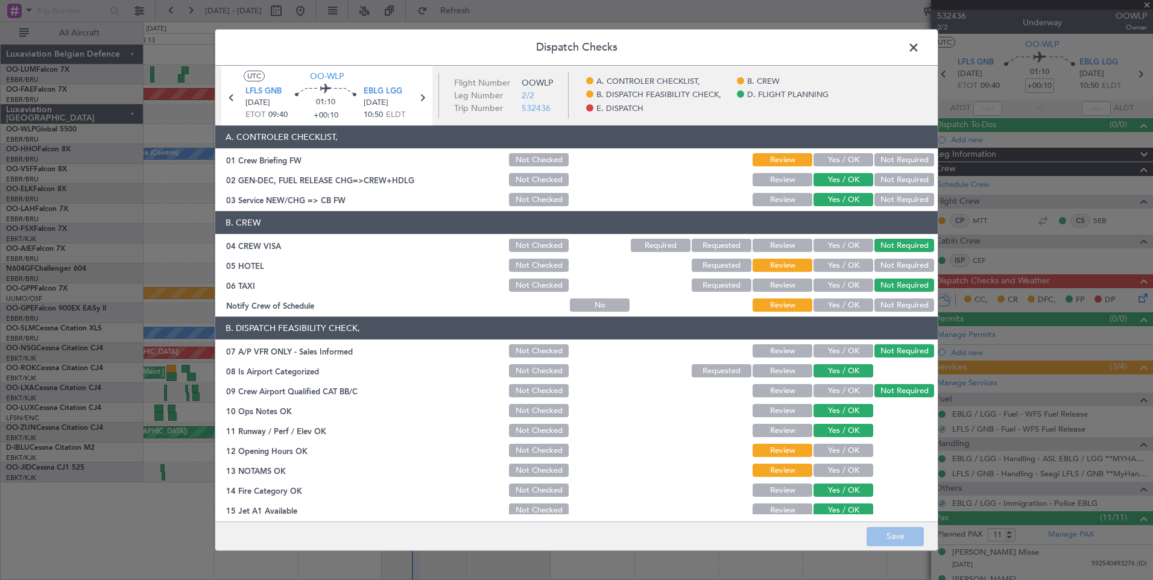
click at [832, 163] on button "Yes / OK" at bounding box center [843, 159] width 60 height 13
click at [881, 268] on button "Not Required" at bounding box center [904, 265] width 60 height 13
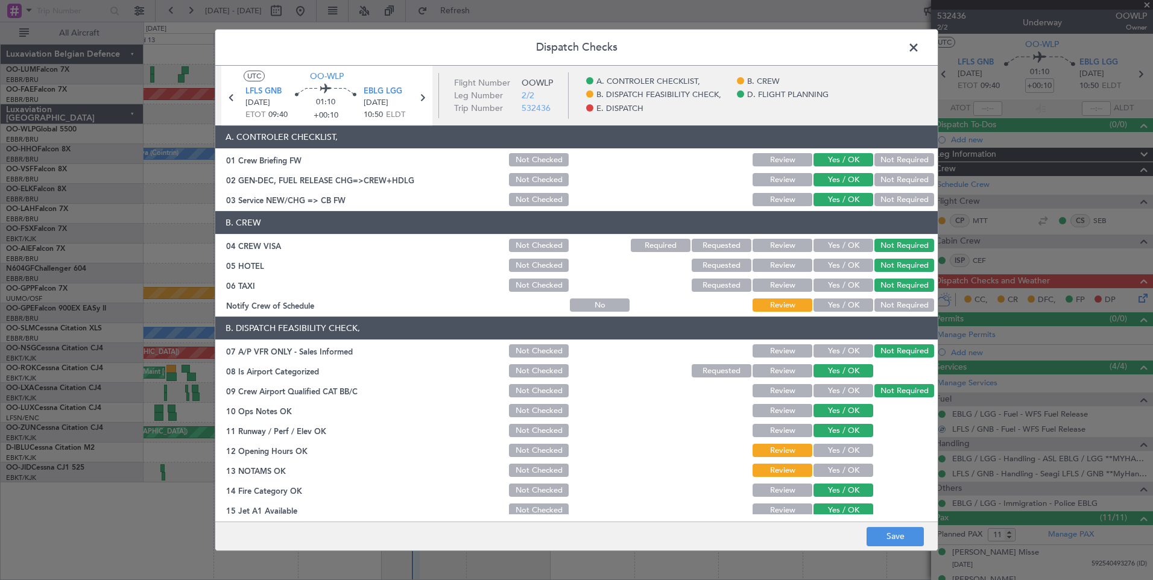
click at [834, 306] on button "Yes / OK" at bounding box center [843, 304] width 60 height 13
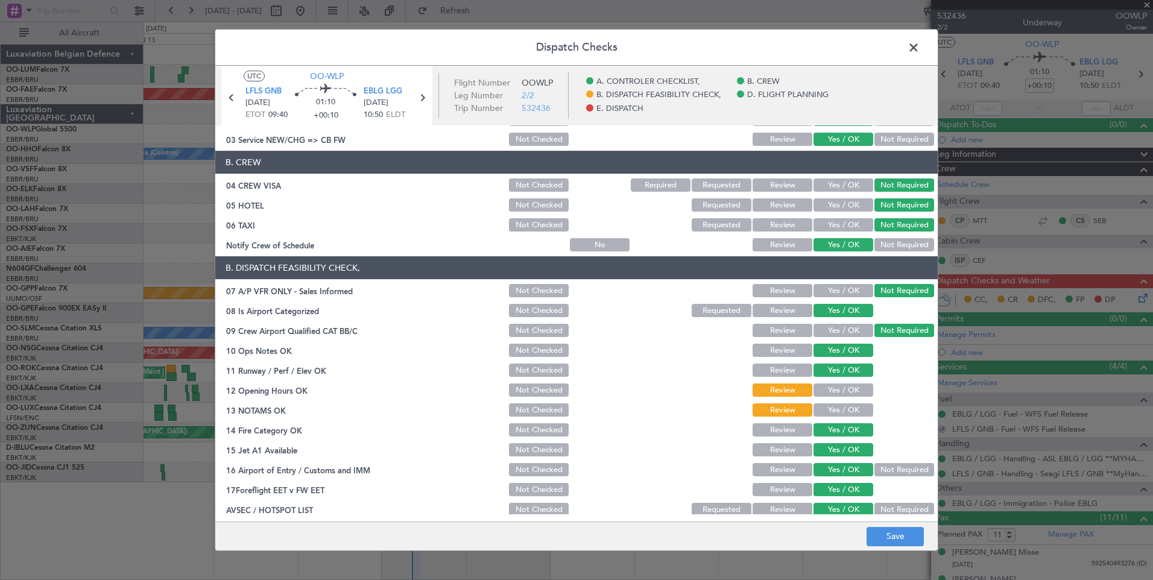
click at [833, 391] on button "Yes / OK" at bounding box center [843, 389] width 60 height 13
click at [831, 414] on button "Yes / OK" at bounding box center [843, 409] width 60 height 13
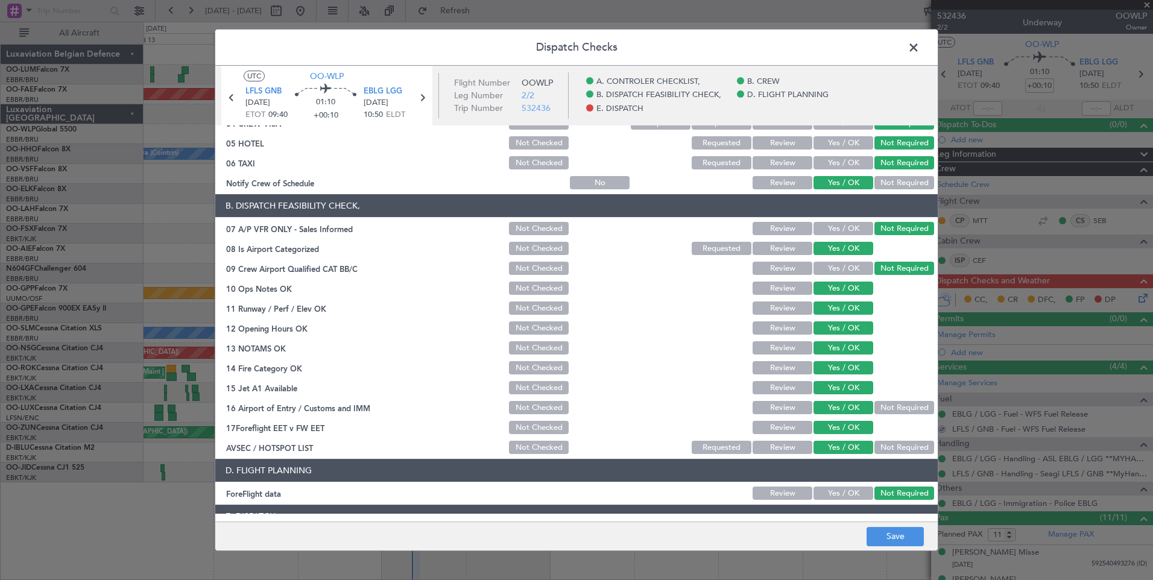
scroll to position [219, 0]
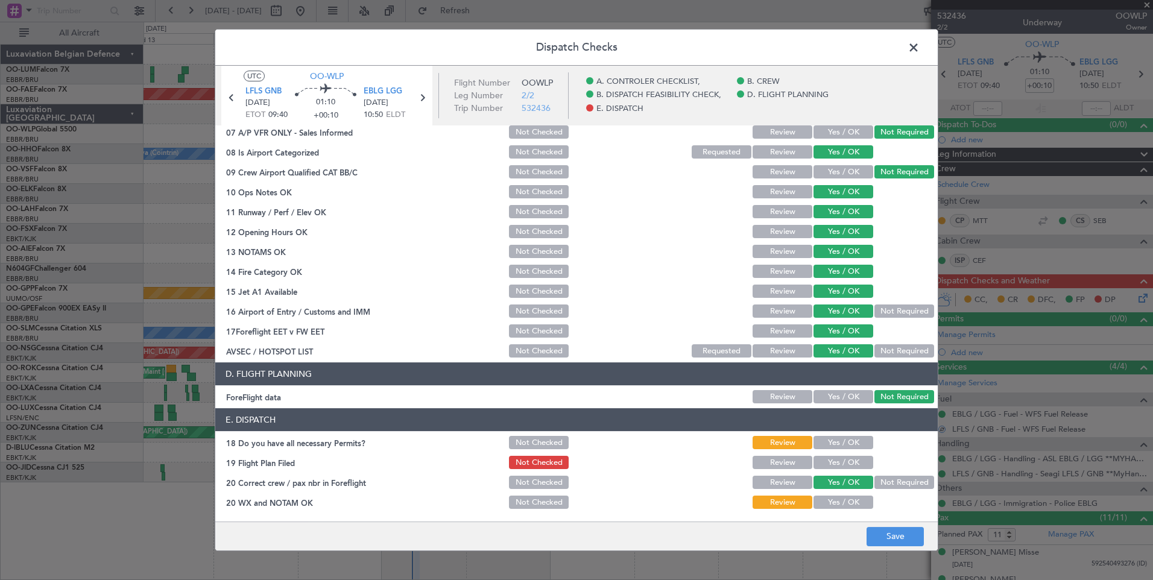
click at [835, 444] on button "Yes / OK" at bounding box center [843, 442] width 60 height 13
click at [833, 456] on button "Yes / OK" at bounding box center [843, 462] width 60 height 13
click at [834, 497] on button "Yes / OK" at bounding box center [843, 502] width 60 height 13
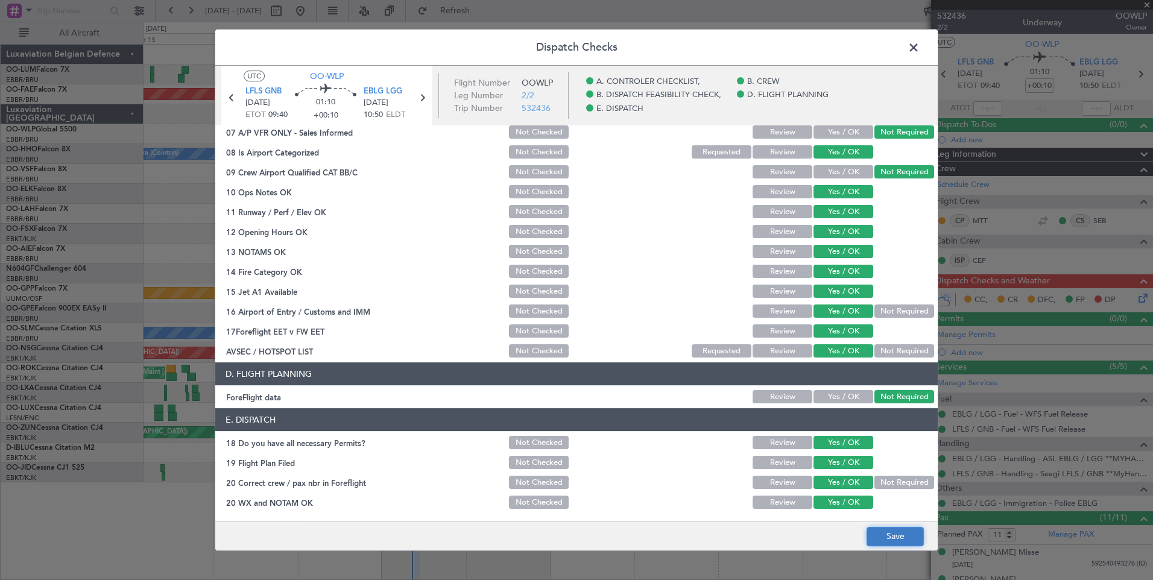
click at [874, 534] on button "Save" at bounding box center [894, 536] width 57 height 19
click at [919, 48] on span at bounding box center [919, 51] width 0 height 24
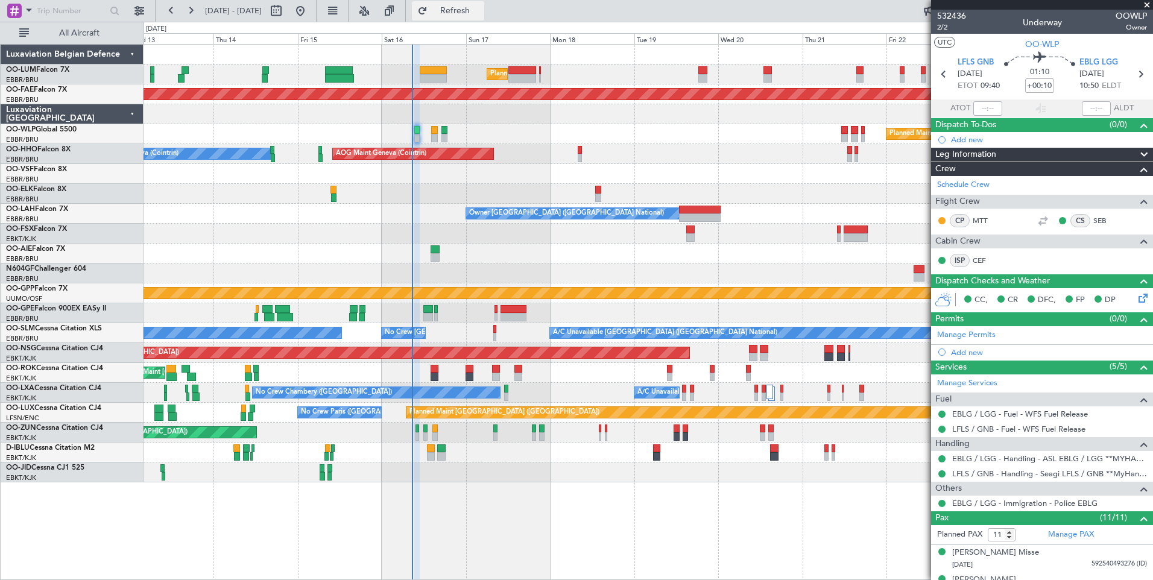
click at [480, 19] on button "Refresh" at bounding box center [448, 10] width 72 height 19
click at [476, 283] on div "Planned Maint Brussels (Brussels National) Unplanned Maint Brussels (Brussels N…" at bounding box center [647, 264] width 1009 height 438
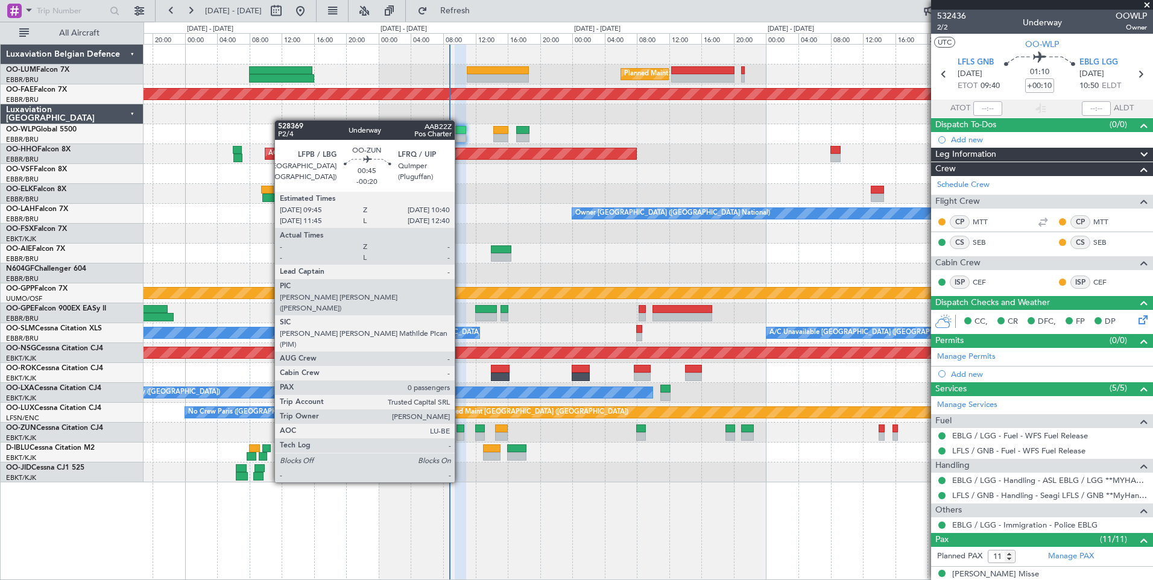
click at [460, 438] on div at bounding box center [460, 436] width 8 height 8
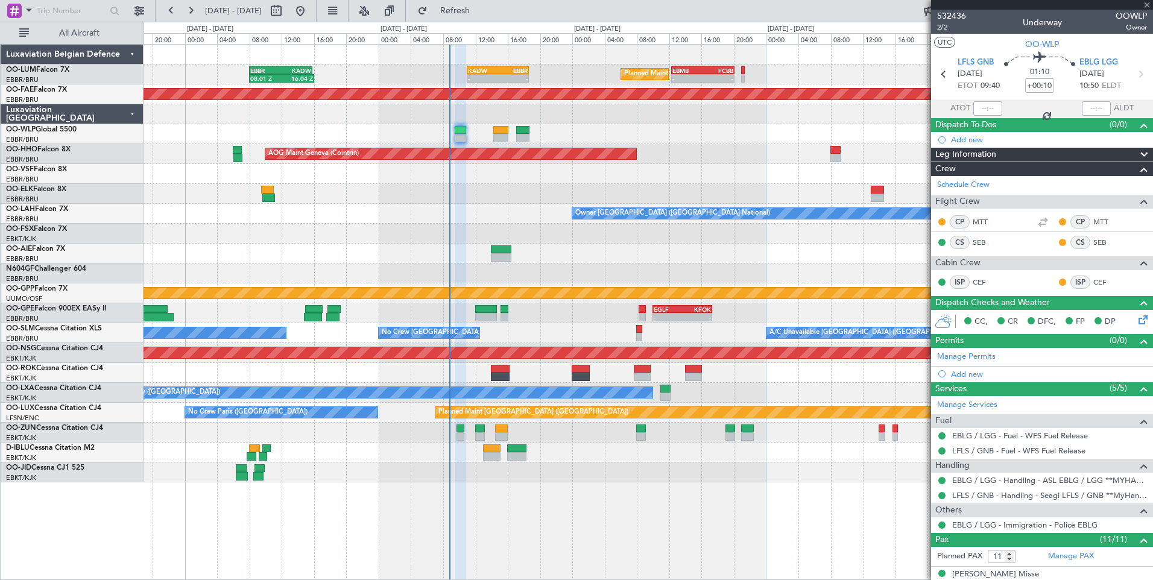
type input "-00:20"
type input "0"
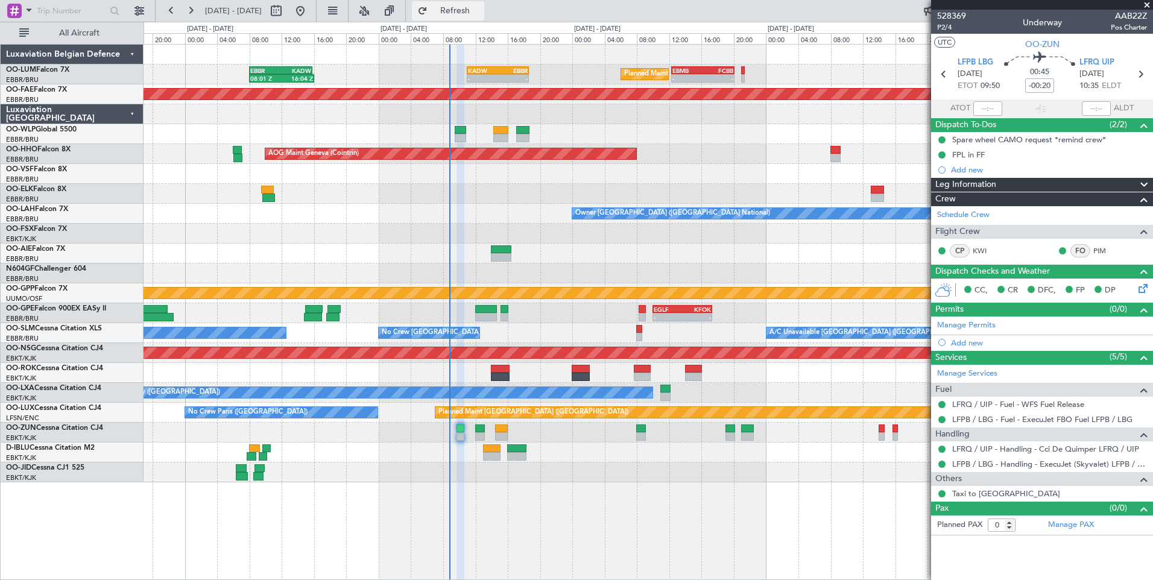
click at [480, 9] on span "Refresh" at bounding box center [455, 11] width 51 height 8
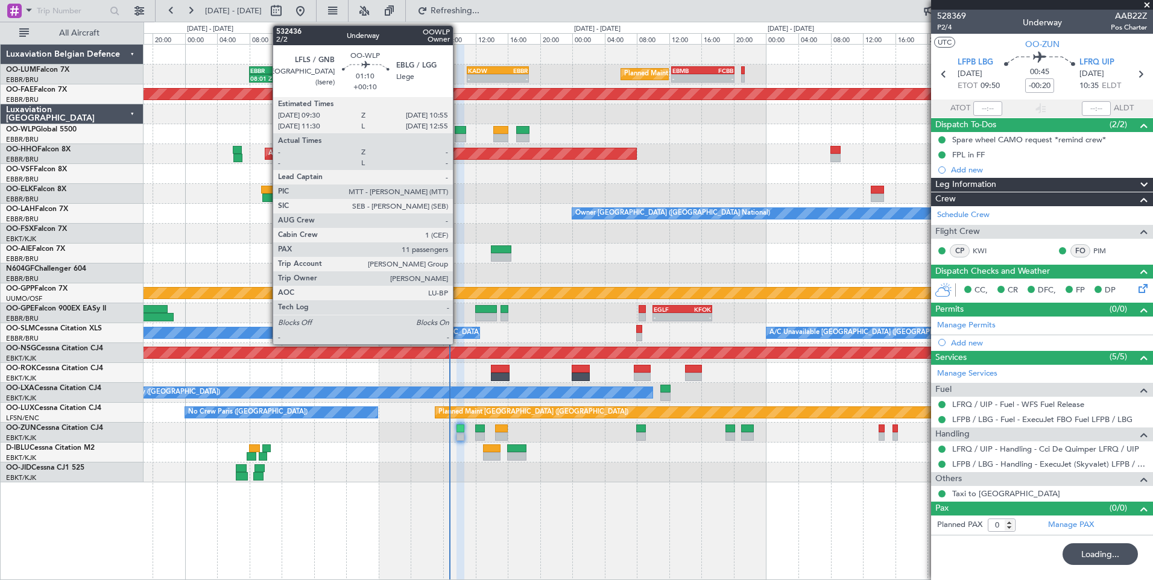
click at [458, 133] on div at bounding box center [460, 130] width 11 height 8
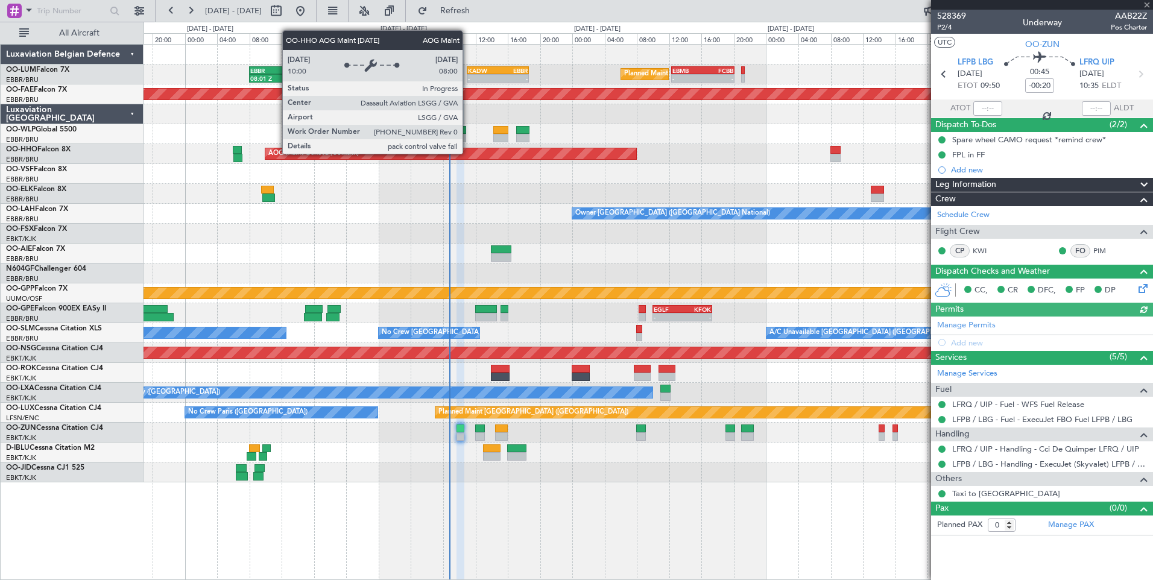
type input "+00:10"
type input "11"
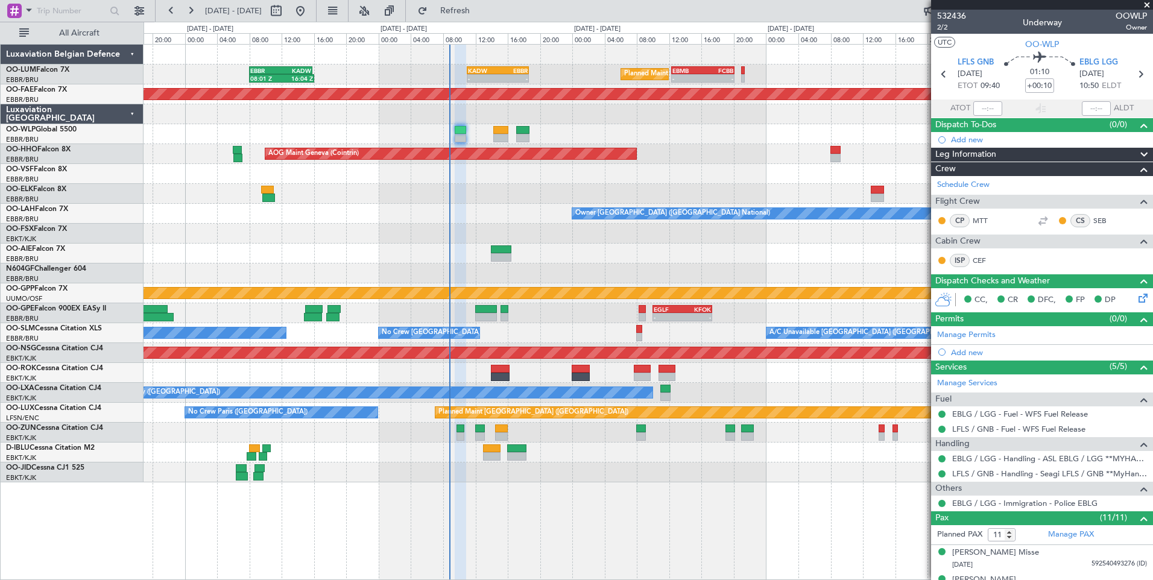
click at [446, 200] on div at bounding box center [647, 194] width 1009 height 20
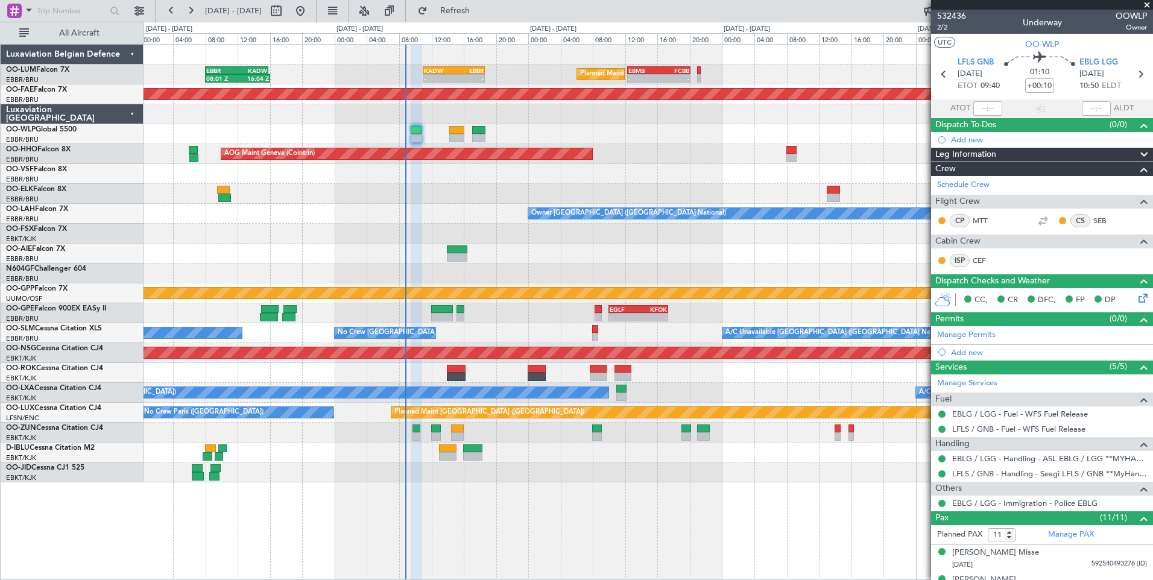
click at [943, 454] on div at bounding box center [942, 459] width 10 height 10
click at [944, 458] on button at bounding box center [941, 458] width 7 height 7
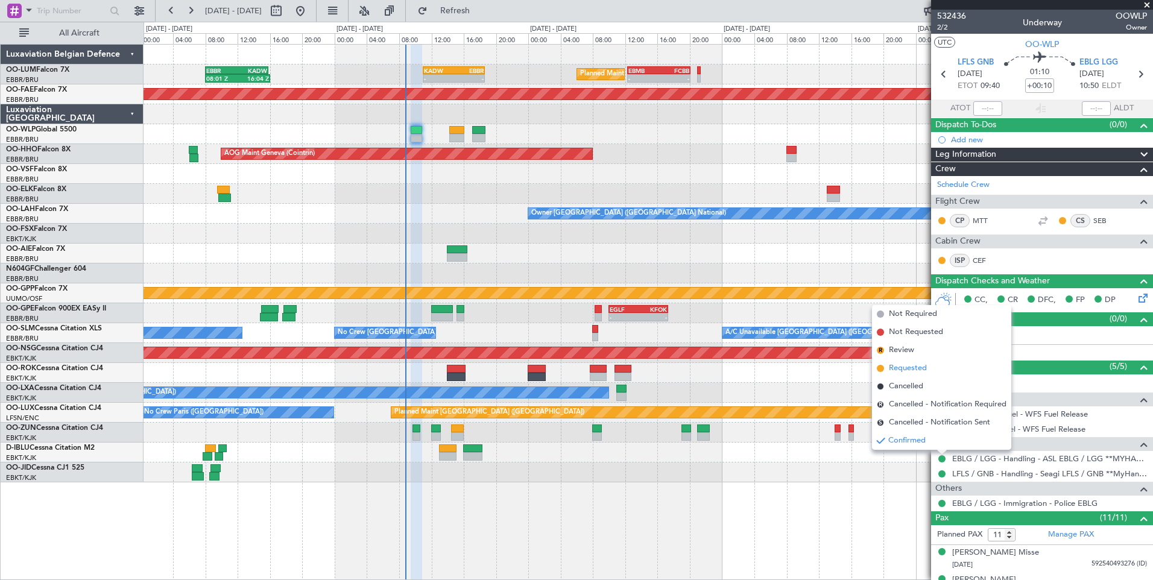
click at [922, 370] on span "Requested" at bounding box center [908, 368] width 38 height 12
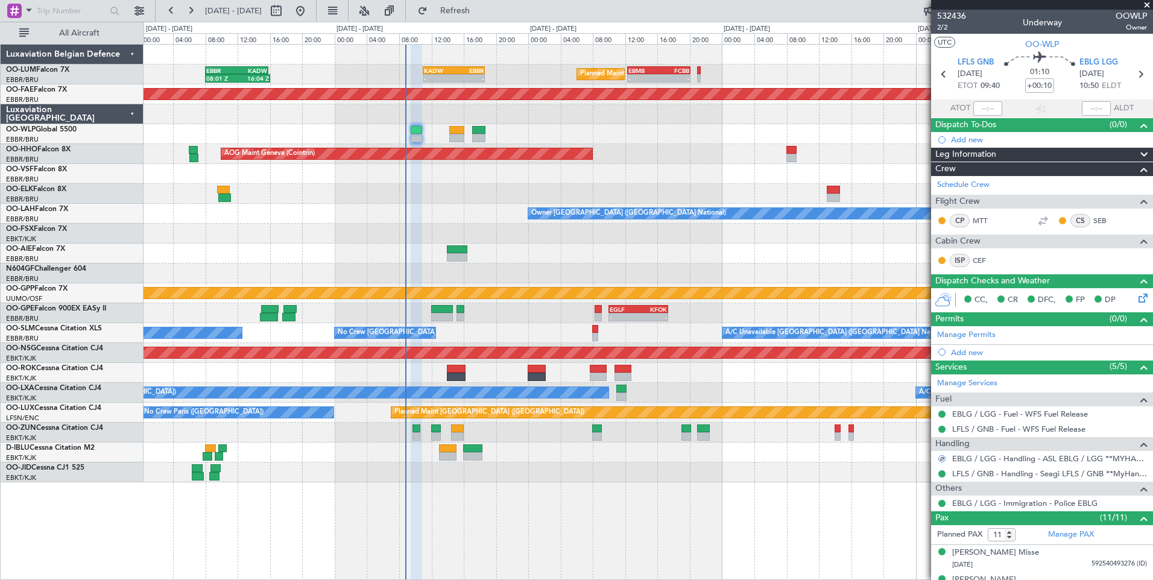
click at [945, 473] on div at bounding box center [942, 474] width 10 height 10
click at [943, 471] on button at bounding box center [941, 473] width 7 height 7
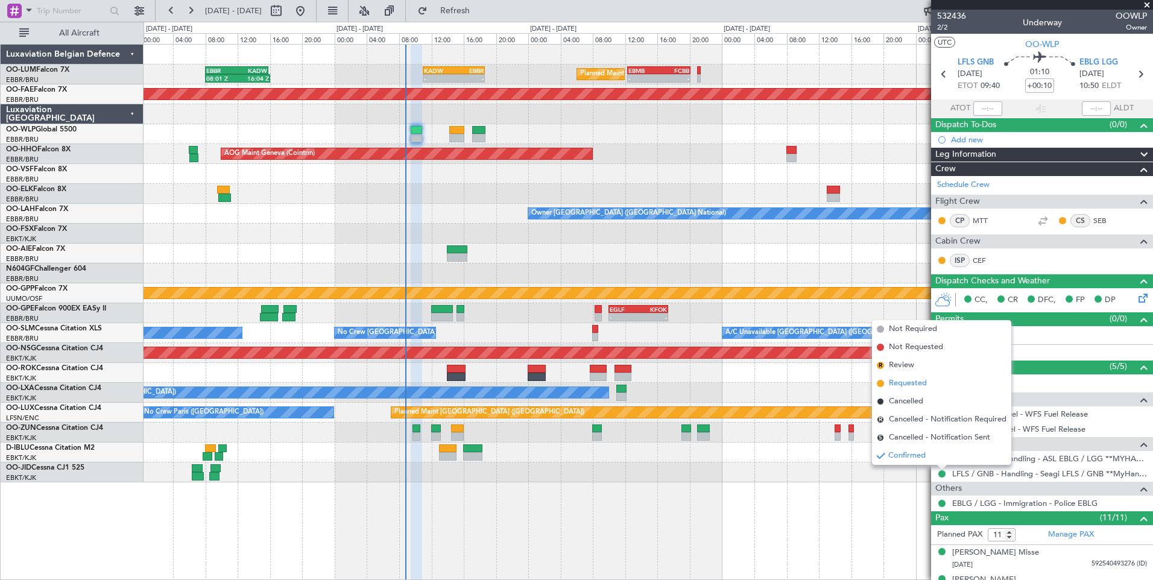
click at [916, 385] on span "Requested" at bounding box center [908, 383] width 38 height 12
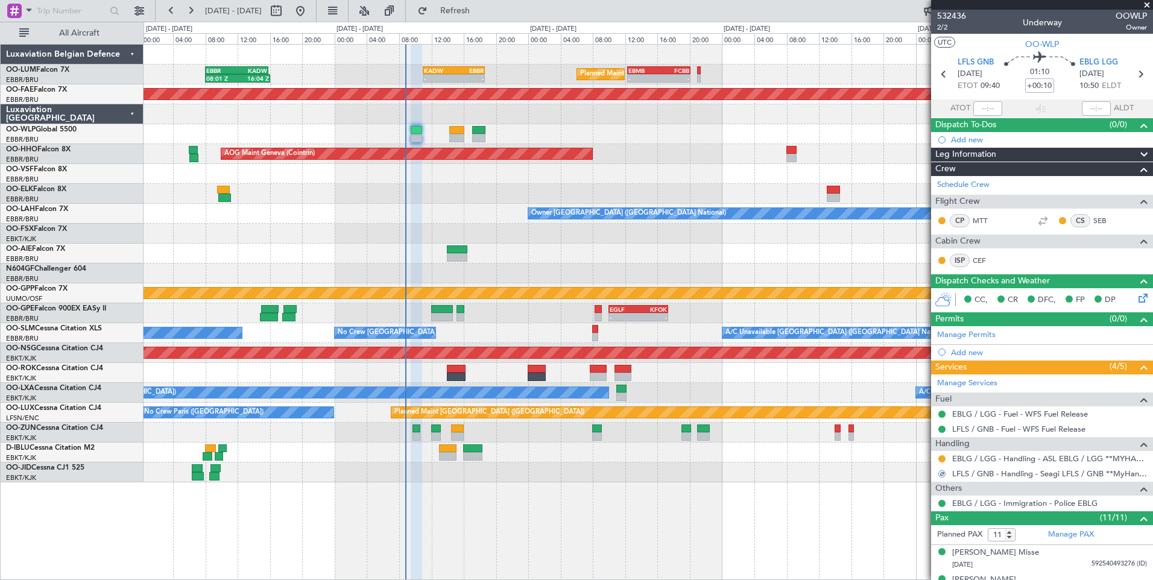
click at [435, 144] on div "Planned Maint [GEOGRAPHIC_DATA] ([GEOGRAPHIC_DATA] National) 08:01 Z 16:04 Z EB…" at bounding box center [647, 264] width 1009 height 438
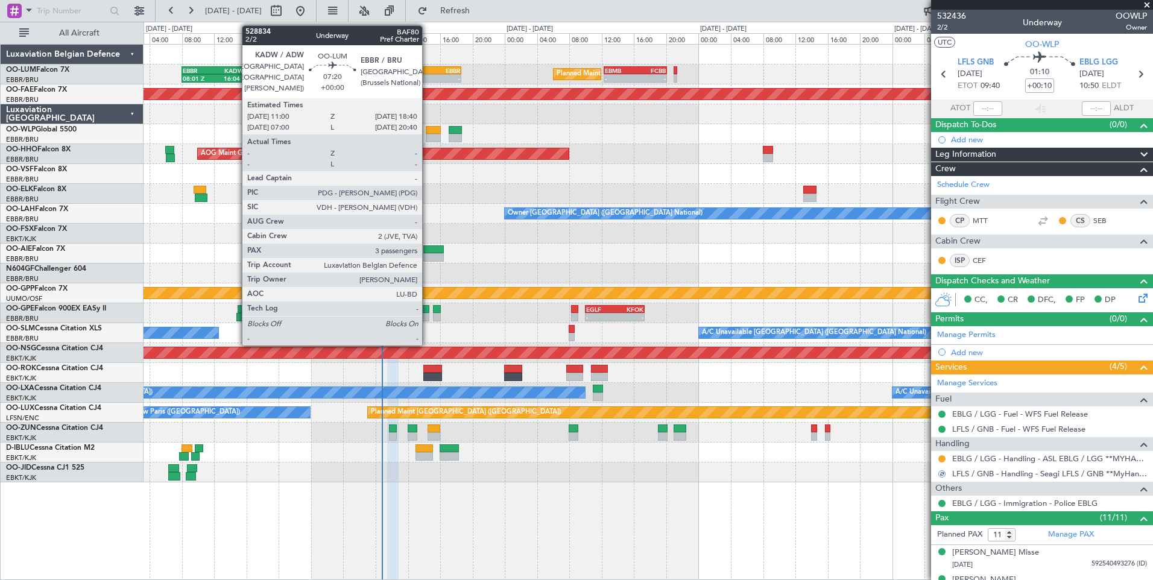
click at [427, 79] on div "-" at bounding box center [415, 78] width 30 height 7
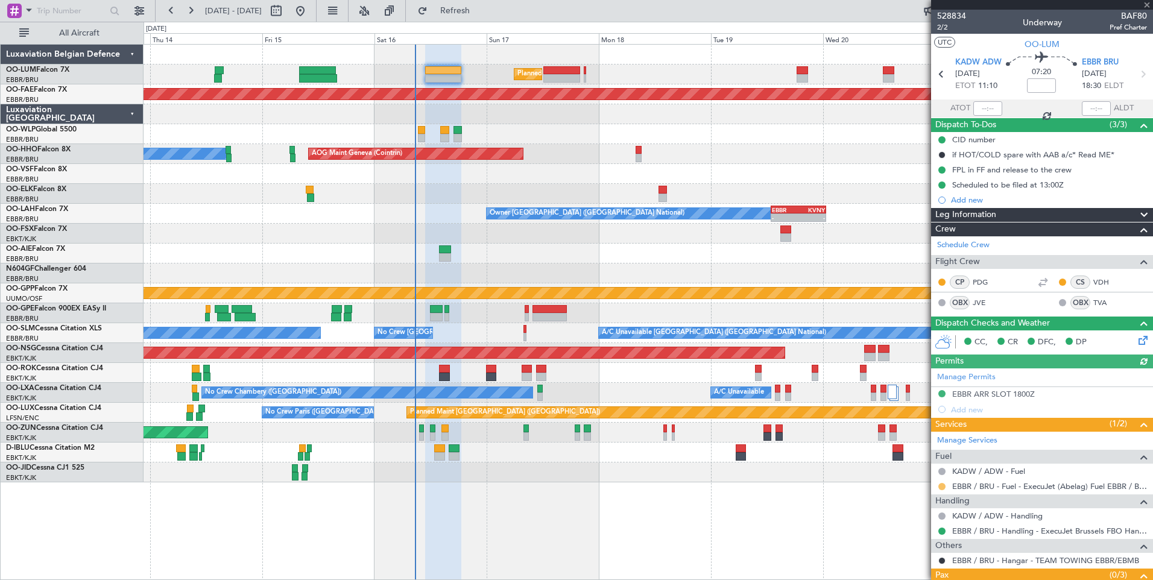
click at [942, 484] on button at bounding box center [941, 486] width 7 height 7
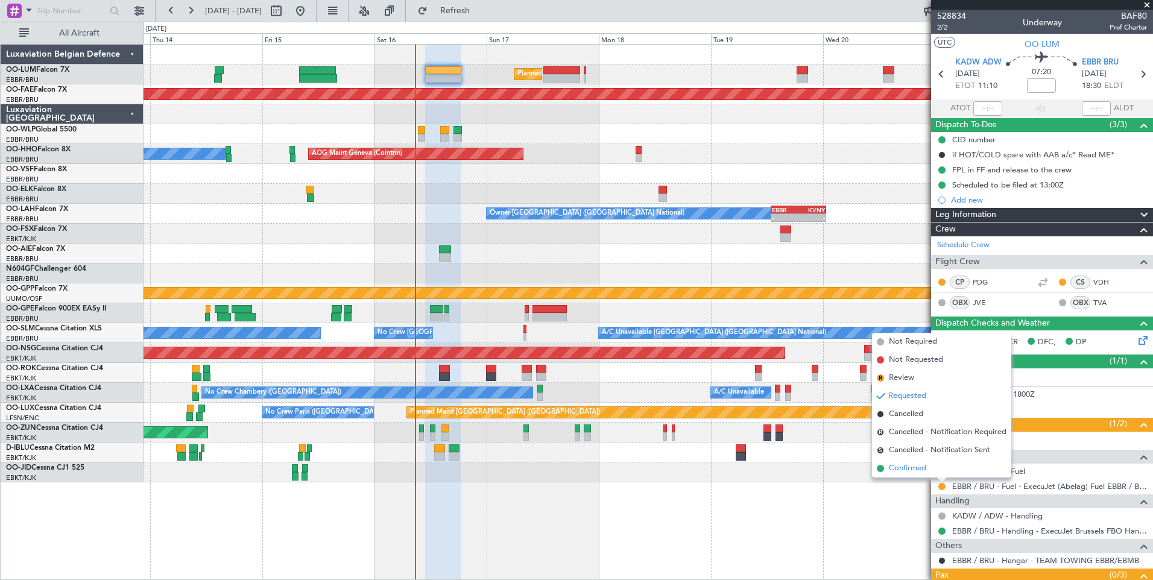
click at [930, 468] on li "Confirmed" at bounding box center [941, 468] width 139 height 18
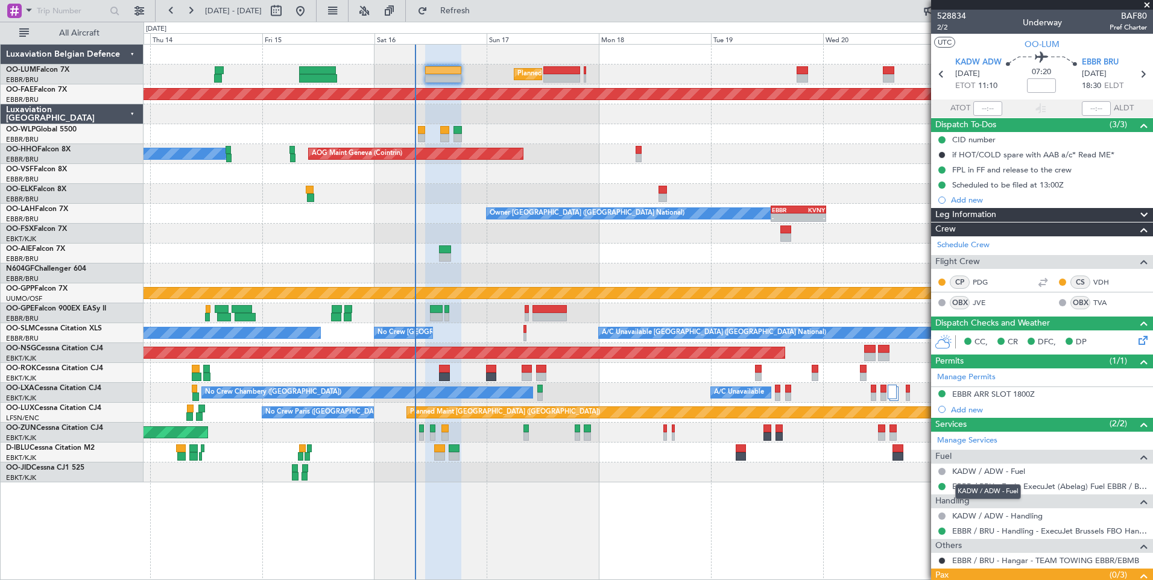
click at [975, 489] on mat-tooltip-component "KADW / ADW - Fuel" at bounding box center [988, 492] width 83 height 32
click at [1053, 488] on link "EBBR / BRU - Fuel - ExecuJet (Abelag) Fuel EBBR / BRU" at bounding box center [1049, 486] width 195 height 10
click at [480, 8] on span "Refresh" at bounding box center [455, 11] width 51 height 8
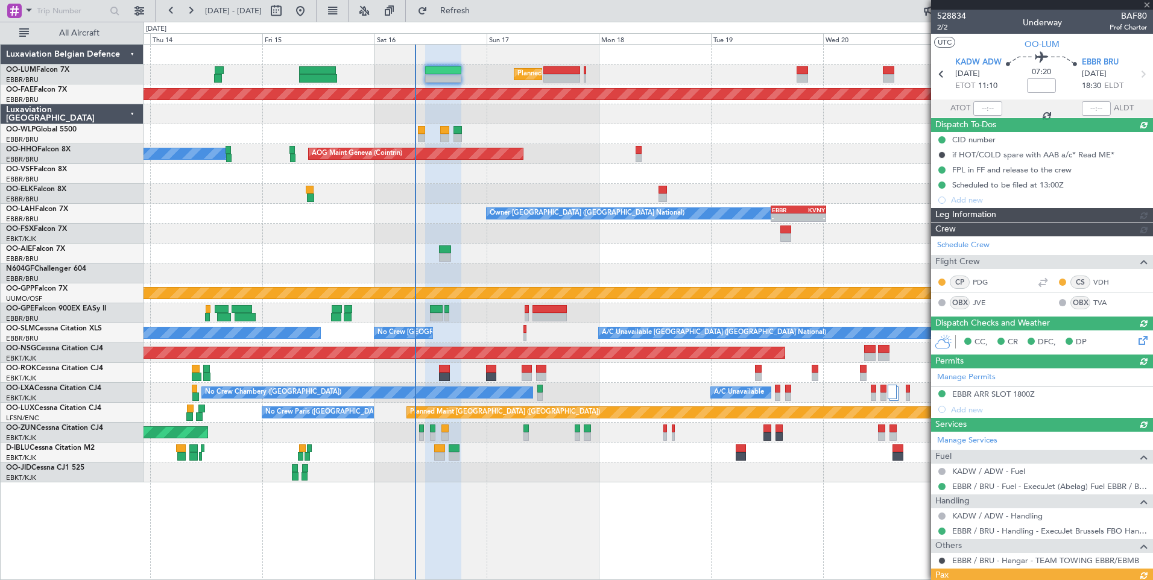
click at [968, 485] on mat-tooltip-component "Not Required" at bounding box center [941, 490] width 63 height 32
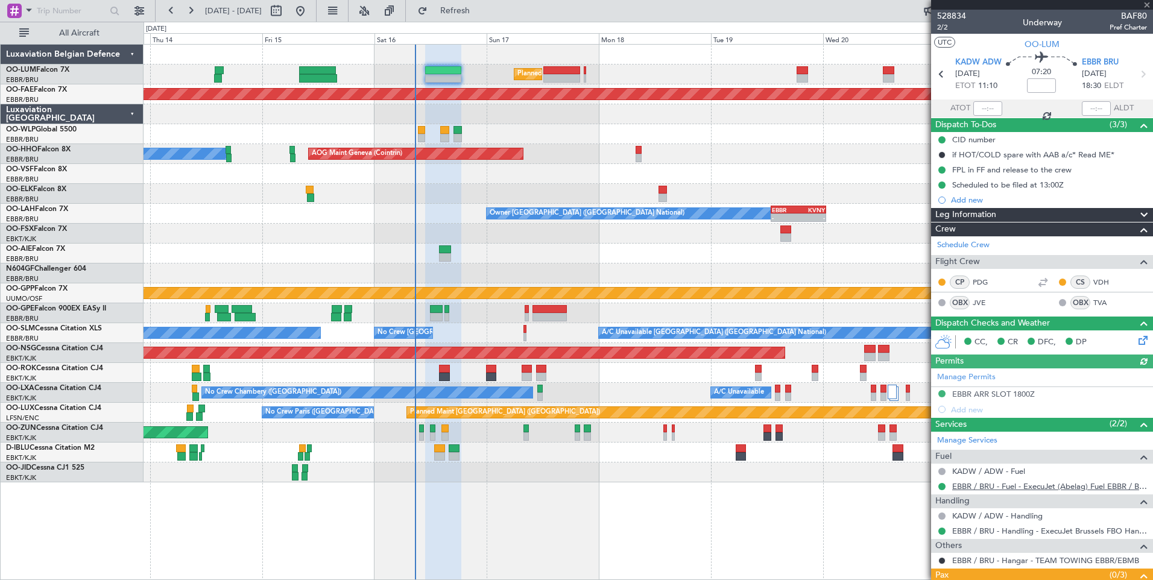
click at [1019, 485] on link "EBBR / BRU - Fuel - ExecuJet (Abelag) Fuel EBBR / BRU" at bounding box center [1049, 486] width 195 height 10
click at [408, 351] on div "Planned Maint [GEOGRAPHIC_DATA] ([GEOGRAPHIC_DATA] National) Planned Maint [GEO…" at bounding box center [647, 264] width 1009 height 438
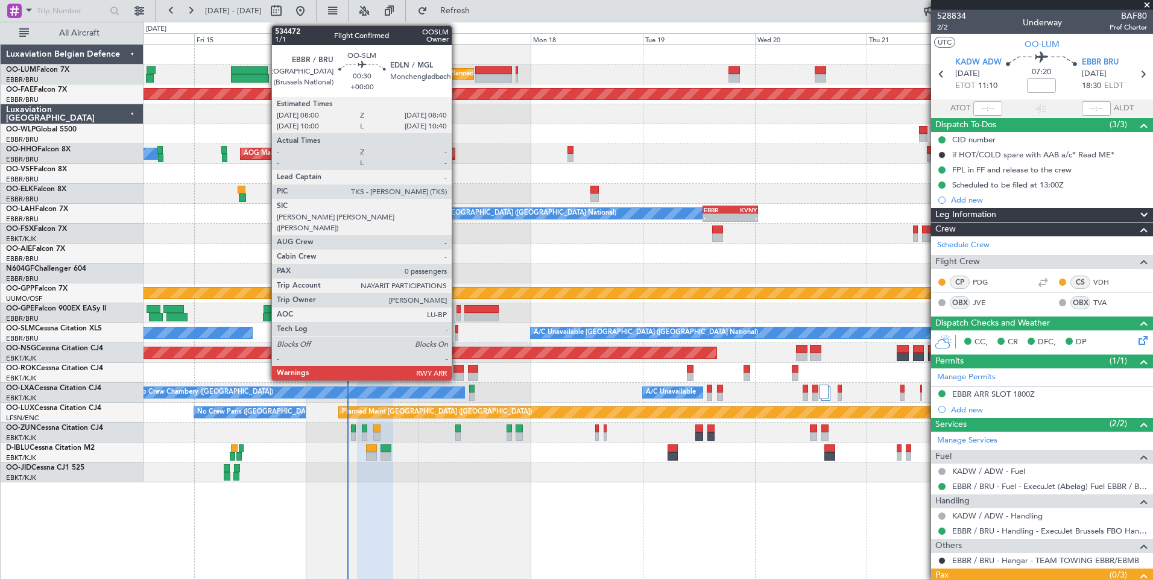
click at [457, 335] on div at bounding box center [457, 337] width 4 height 8
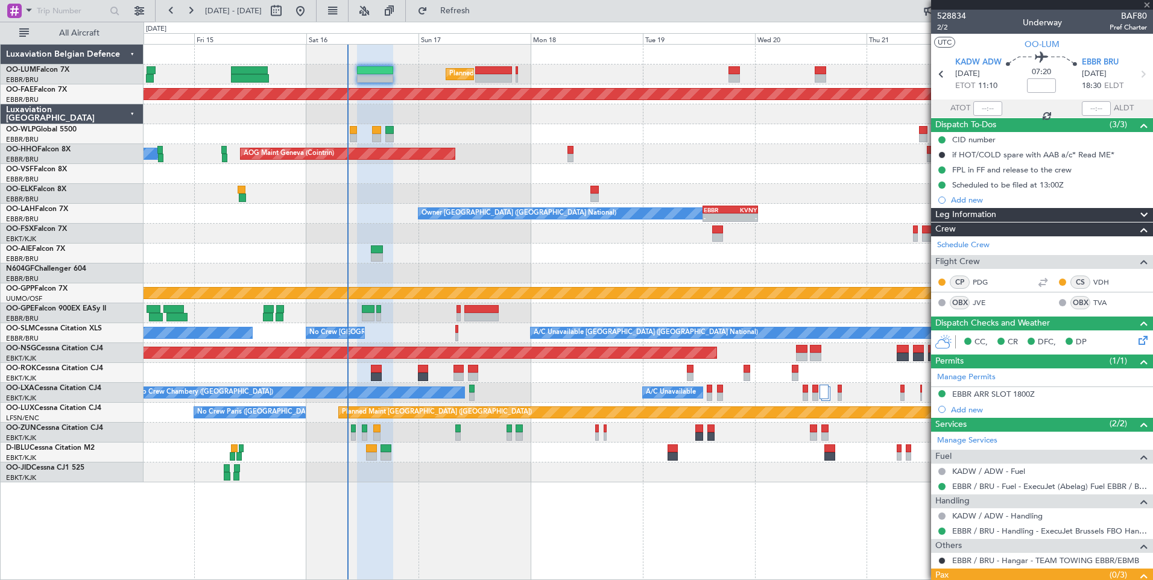
type input "0"
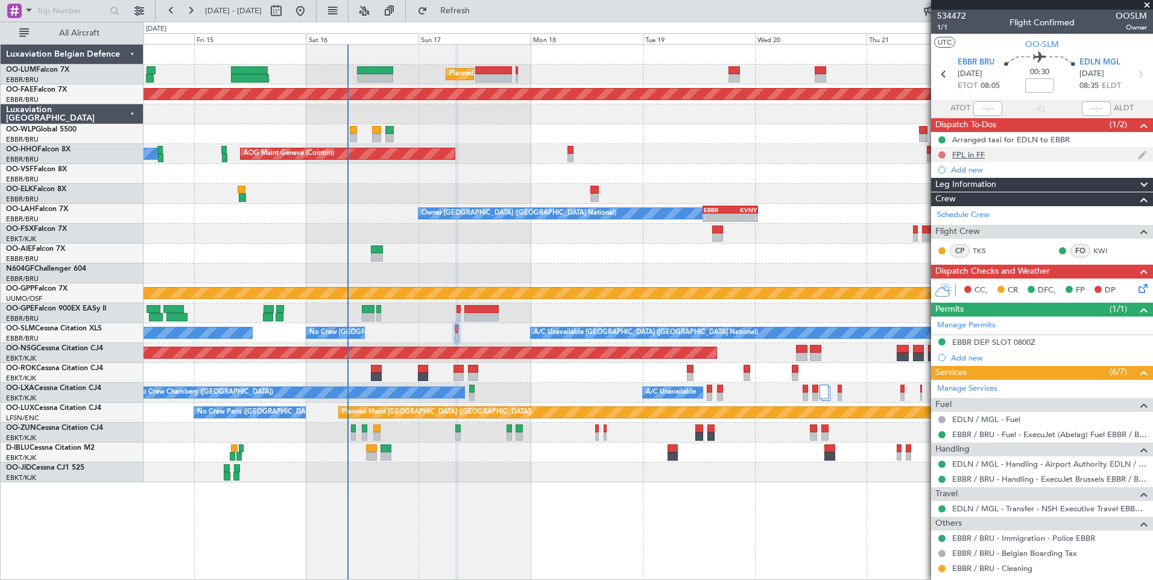
click at [940, 156] on button at bounding box center [941, 154] width 7 height 7
click at [930, 210] on span "Completed" at bounding box center [947, 208] width 40 height 12
click at [977, 157] on div "FPL in FF" at bounding box center [968, 155] width 33 height 10
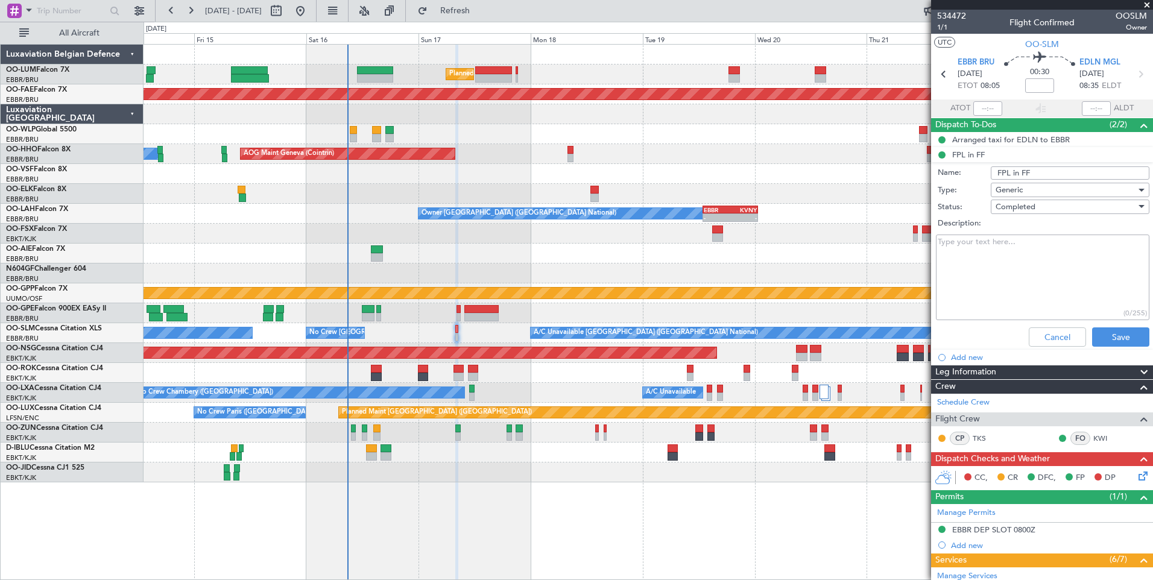
click at [1041, 348] on div "Cancel Save" at bounding box center [1038, 337] width 227 height 29
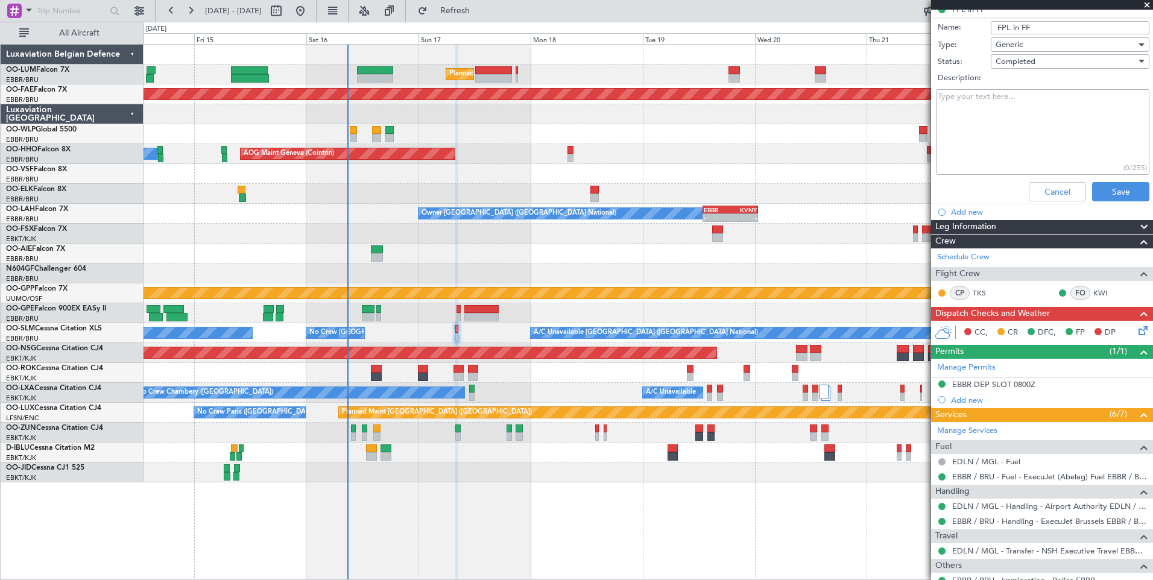
scroll to position [232, 0]
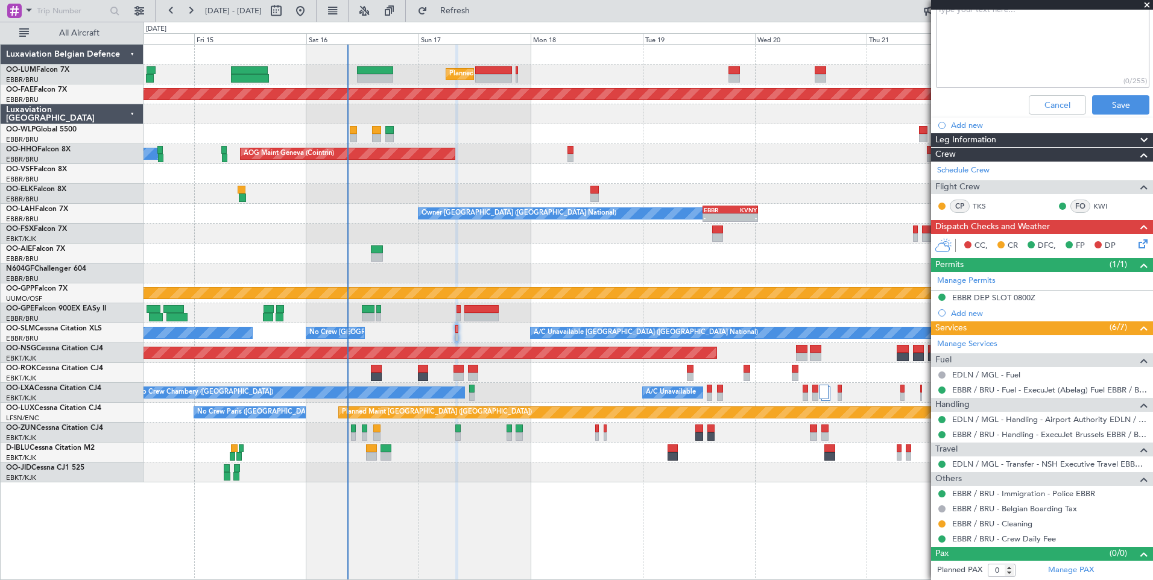
click at [1056, 114] on div "Cancel Save" at bounding box center [1038, 104] width 227 height 29
click at [1054, 102] on button "Cancel" at bounding box center [1057, 104] width 57 height 19
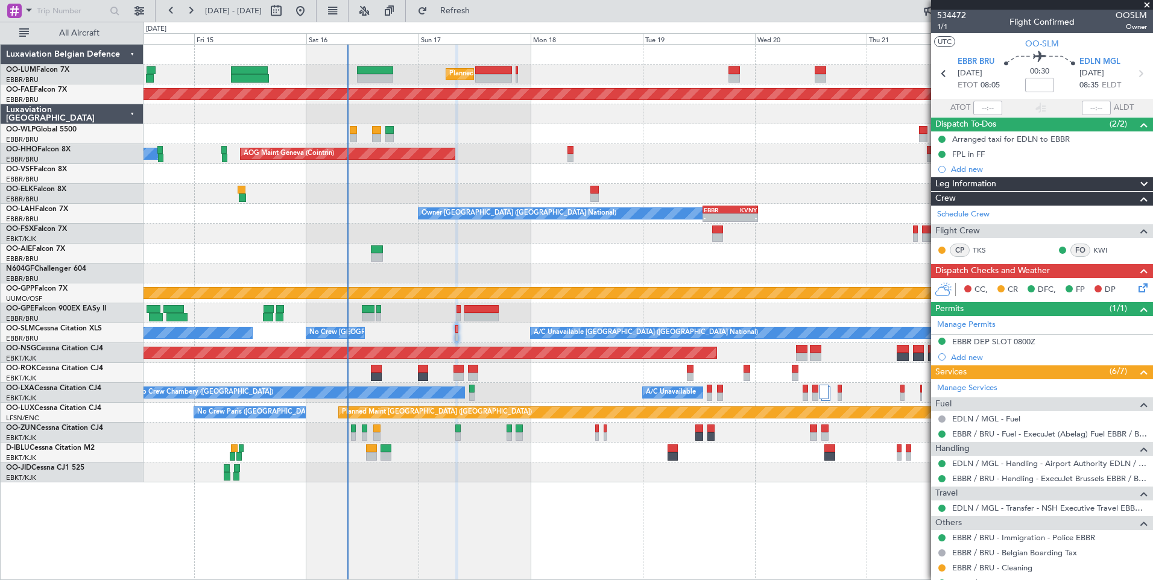
scroll to position [0, 0]
click at [1071, 511] on link "EDLN / MGL - Transfer - NSH Executive Travel EBBR / BRU" at bounding box center [1049, 508] width 195 height 10
click at [1136, 285] on icon at bounding box center [1141, 287] width 10 height 10
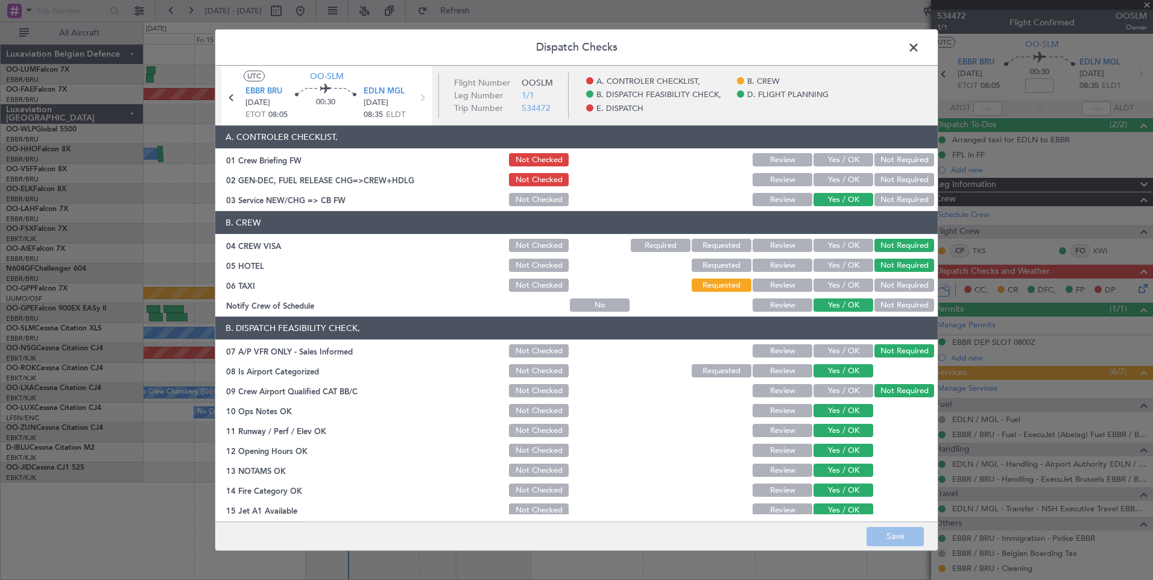
drag, startPoint x: 838, startPoint y: 157, endPoint x: 906, endPoint y: 58, distance: 120.2
click at [845, 110] on main "UTC OO-SLM EBBR BRU [DATE] ETOT 08:05 00:30 EDLN MGL [DATE] 08:35 ELDT Flight N…" at bounding box center [576, 296] width 722 height 461
click at [919, 46] on span at bounding box center [919, 51] width 0 height 24
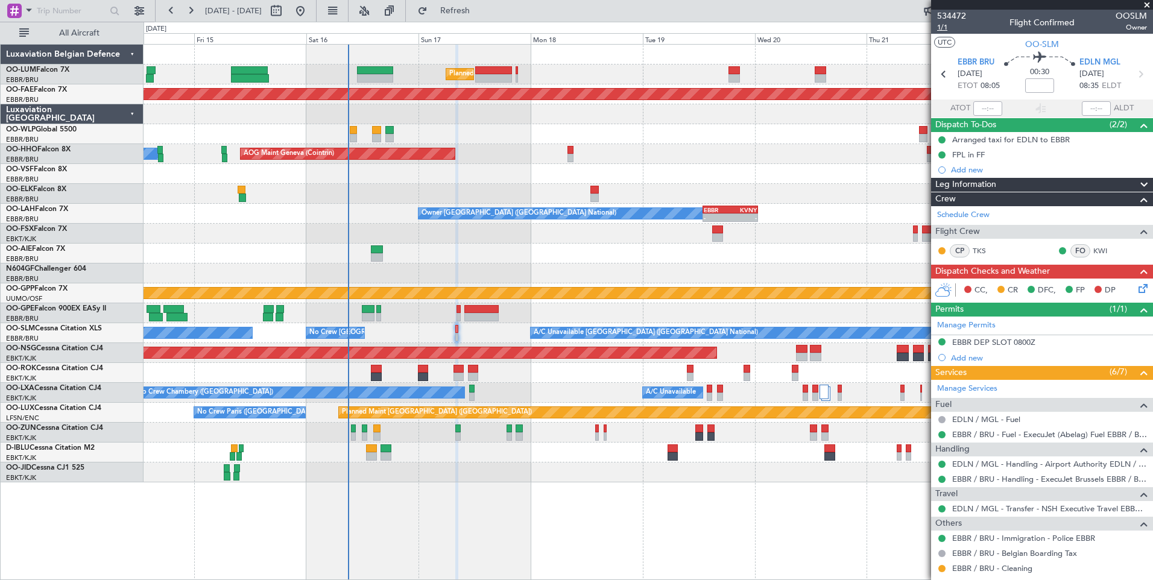
click at [947, 28] on span "1/1" at bounding box center [951, 27] width 29 height 10
click at [1139, 291] on icon at bounding box center [1141, 287] width 10 height 10
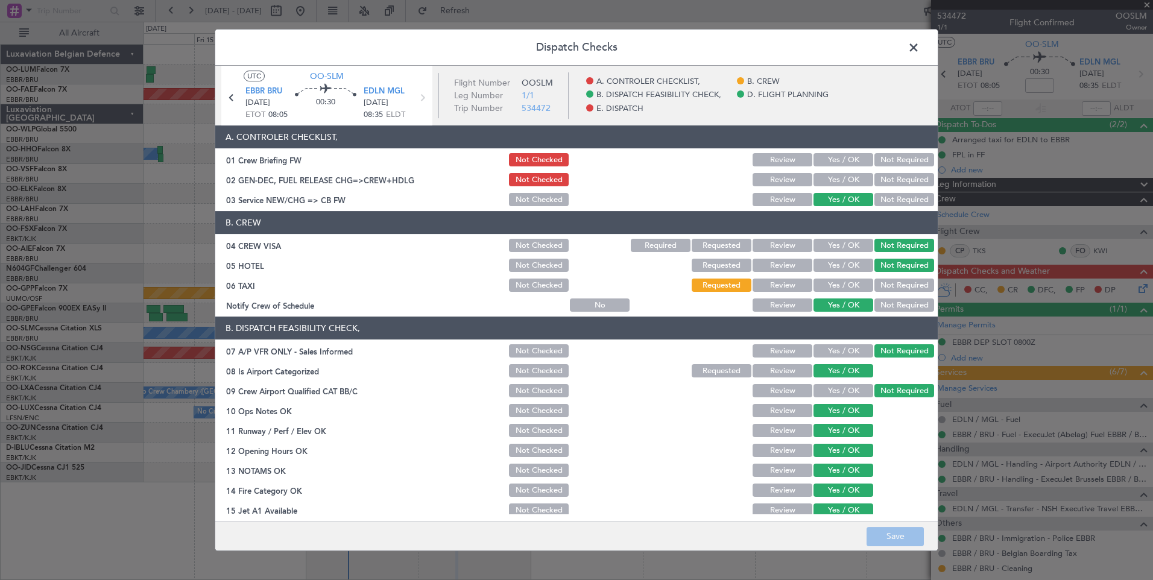
click at [849, 288] on button "Yes / OK" at bounding box center [843, 285] width 60 height 13
click at [879, 529] on button "Save" at bounding box center [894, 536] width 57 height 19
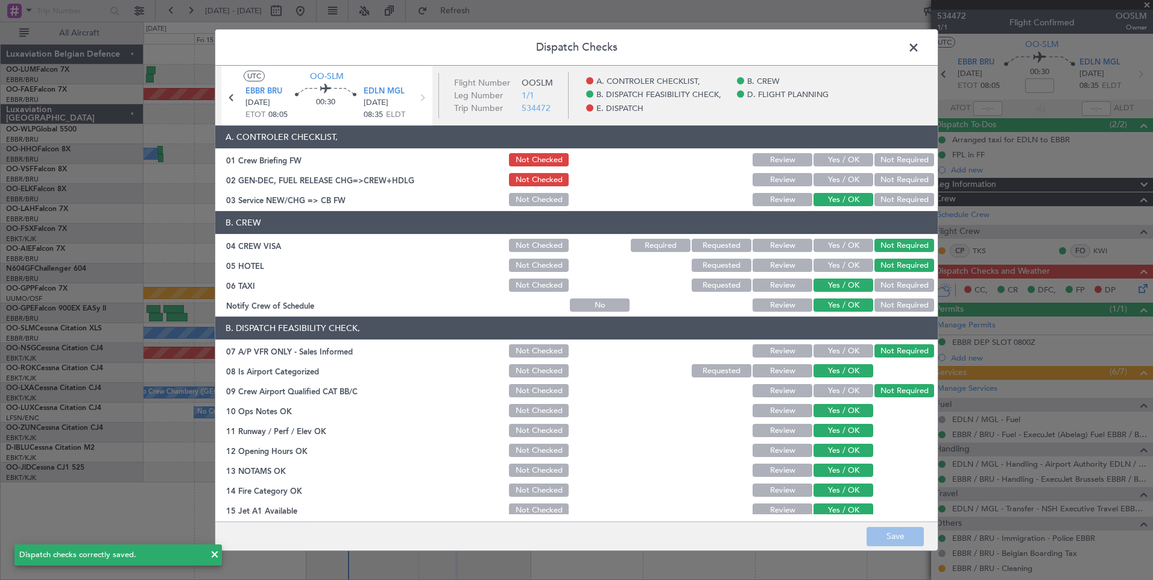
click at [919, 39] on span at bounding box center [919, 51] width 0 height 24
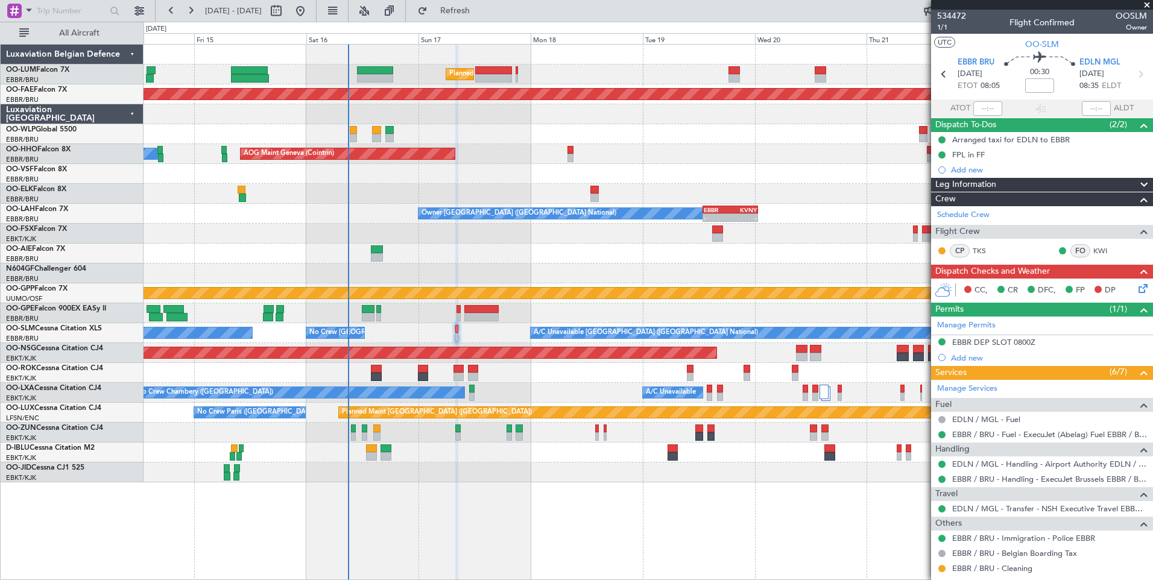
click at [582, 403] on div "Planned Maint [GEOGRAPHIC_DATA] ([GEOGRAPHIC_DATA] National) Planned Maint [GEO…" at bounding box center [647, 264] width 1009 height 438
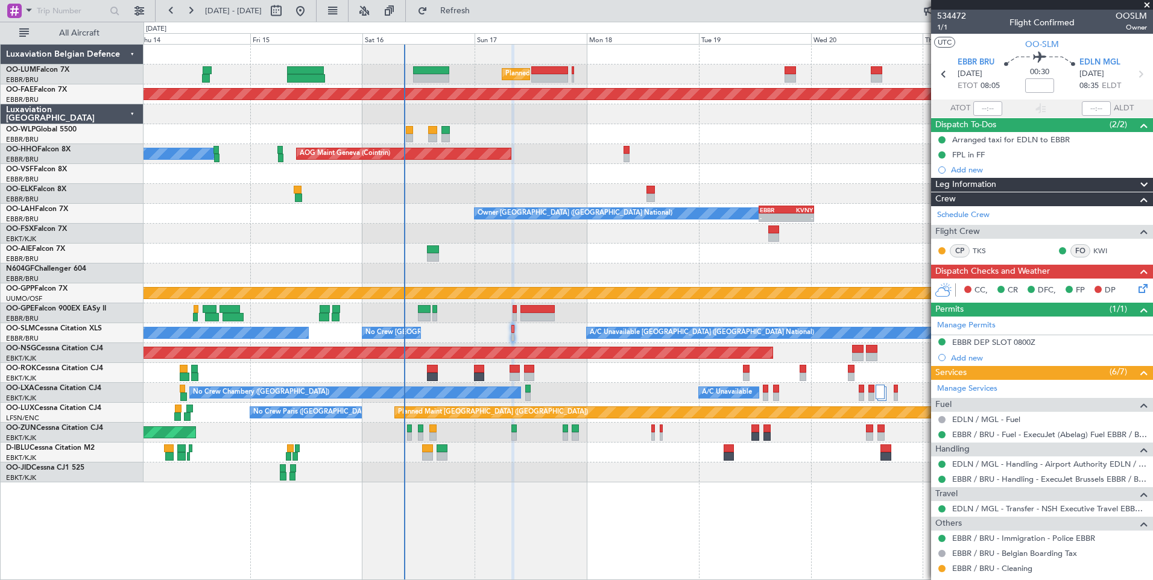
click at [1126, 286] on div "CC, CR DFC, FP DP" at bounding box center [1047, 291] width 177 height 18
click at [1138, 286] on icon at bounding box center [1141, 287] width 10 height 10
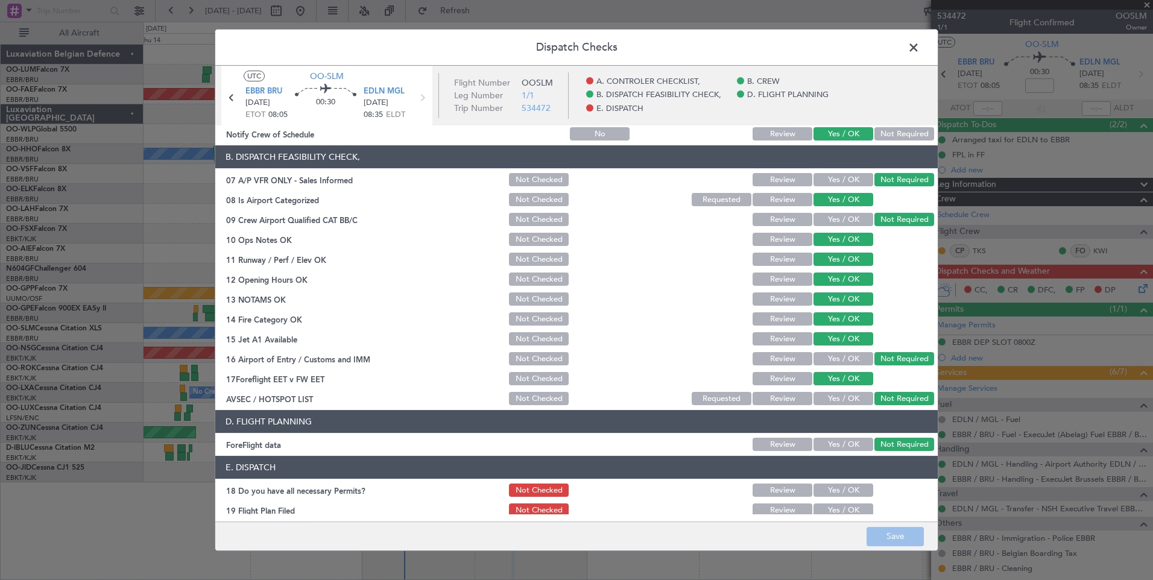
scroll to position [219, 0]
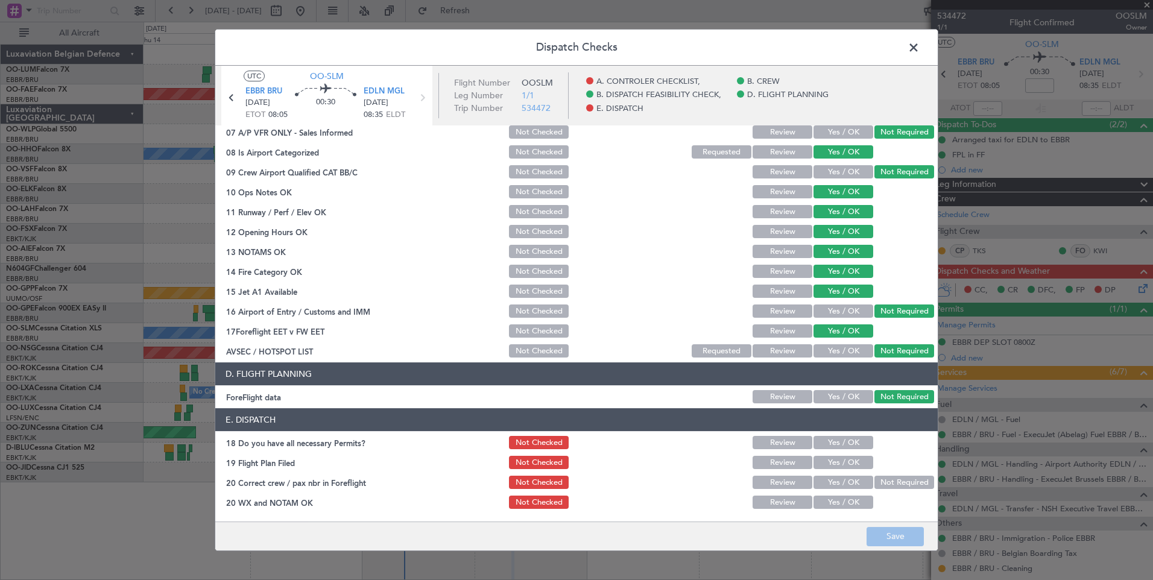
click at [919, 51] on span at bounding box center [919, 51] width 0 height 24
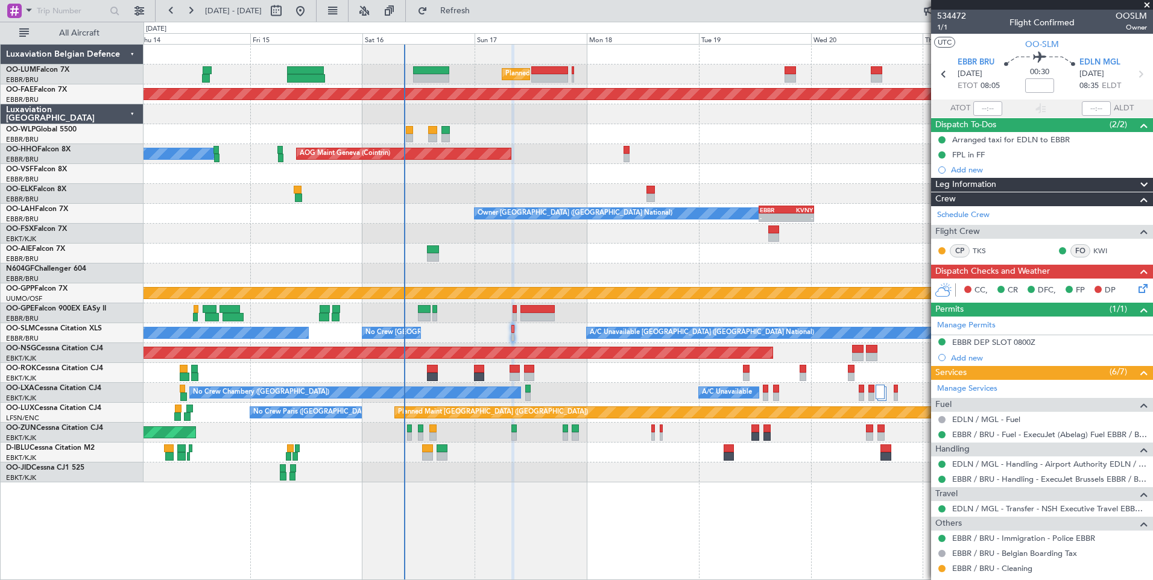
click at [1136, 285] on icon at bounding box center [1141, 287] width 10 height 10
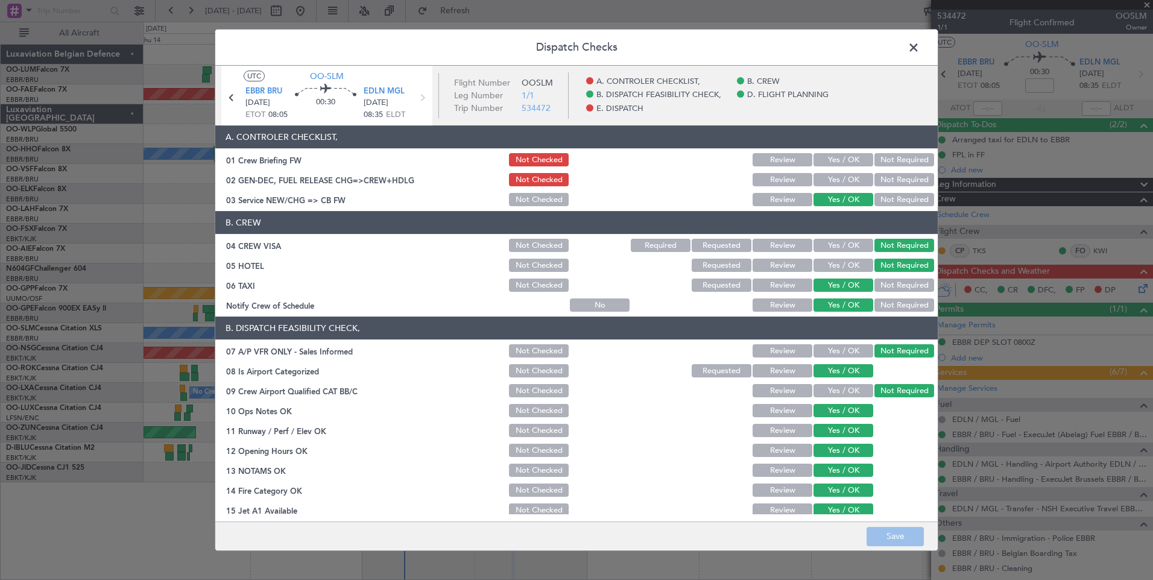
click at [831, 159] on button "Yes / OK" at bounding box center [843, 159] width 60 height 13
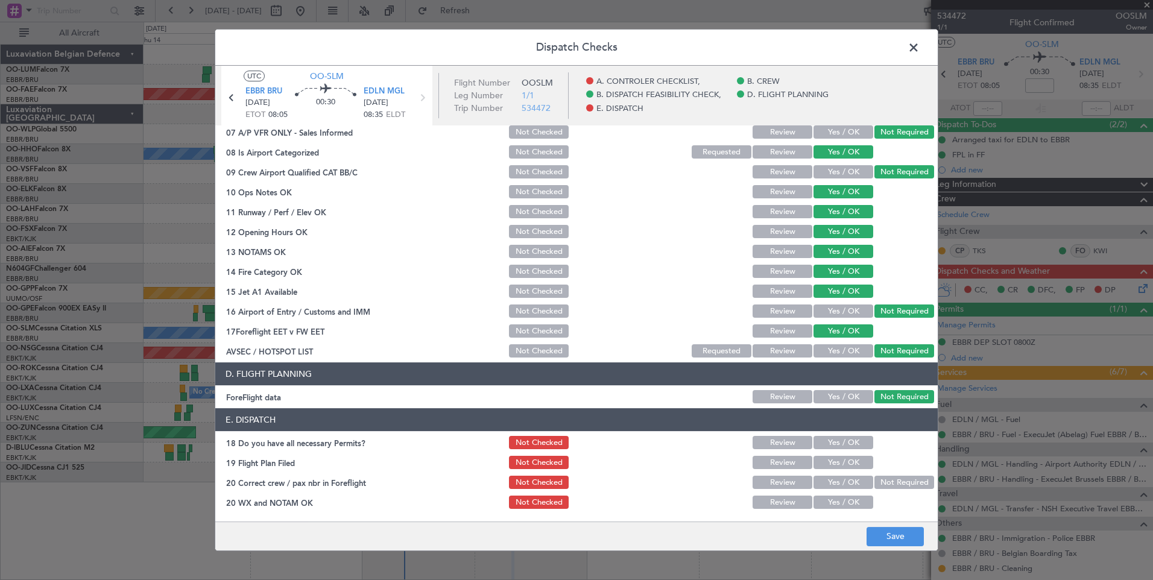
click at [831, 444] on button "Yes / OK" at bounding box center [843, 442] width 60 height 13
click at [835, 465] on button "Yes / OK" at bounding box center [843, 462] width 60 height 13
click at [838, 482] on button "Yes / OK" at bounding box center [843, 482] width 60 height 13
click at [838, 500] on button "Yes / OK" at bounding box center [843, 502] width 60 height 13
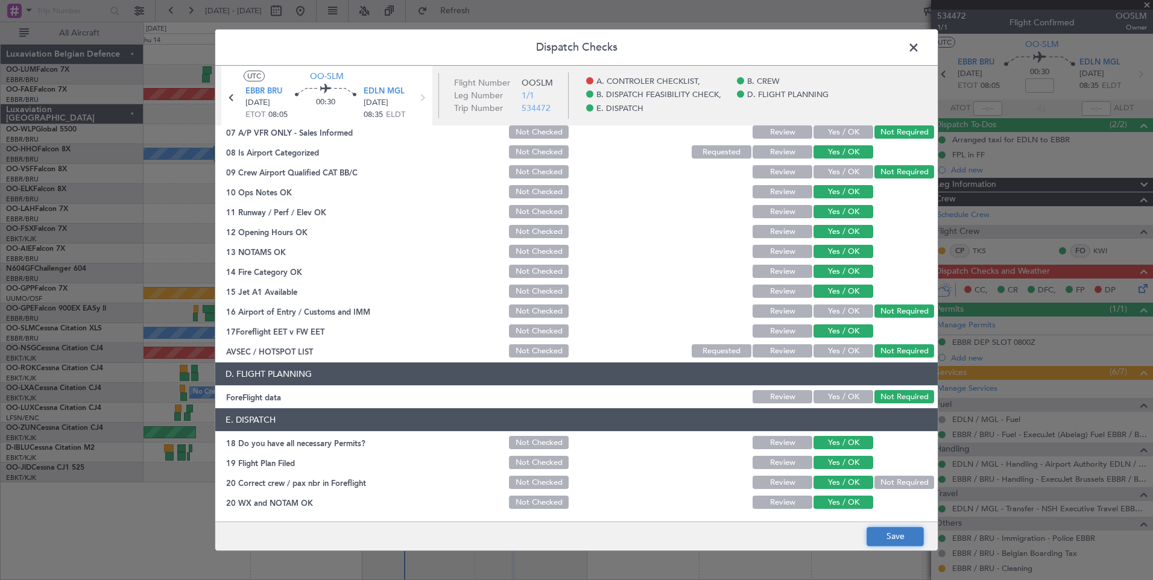
click at [904, 537] on button "Save" at bounding box center [894, 536] width 57 height 19
click at [911, 37] on header "Dispatch Checks" at bounding box center [576, 48] width 722 height 36
click at [919, 45] on span at bounding box center [919, 51] width 0 height 24
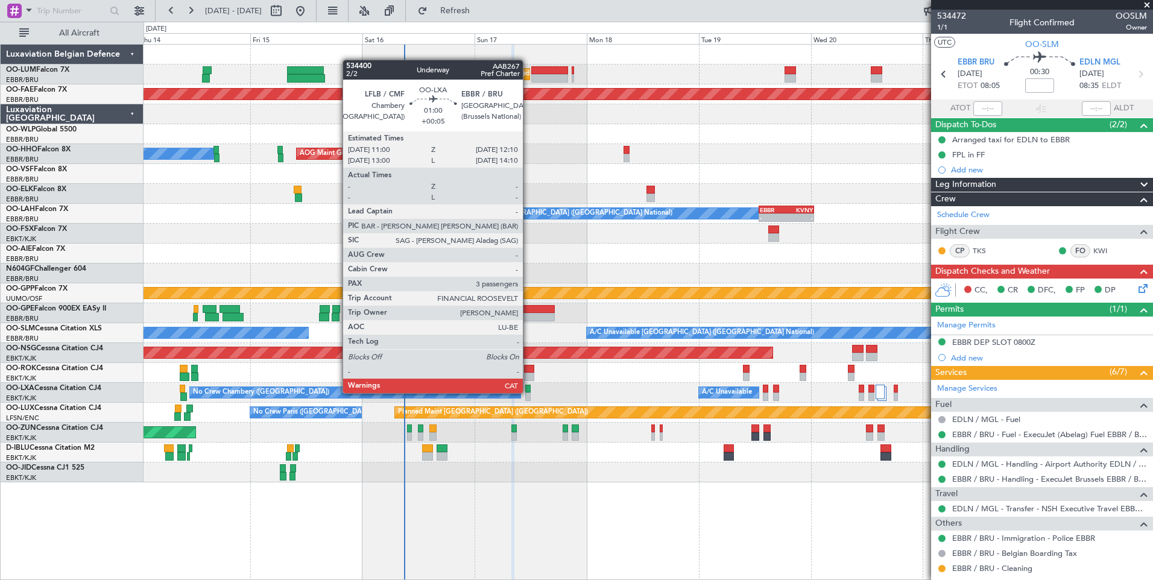
click at [528, 393] on div at bounding box center [528, 396] width 6 height 8
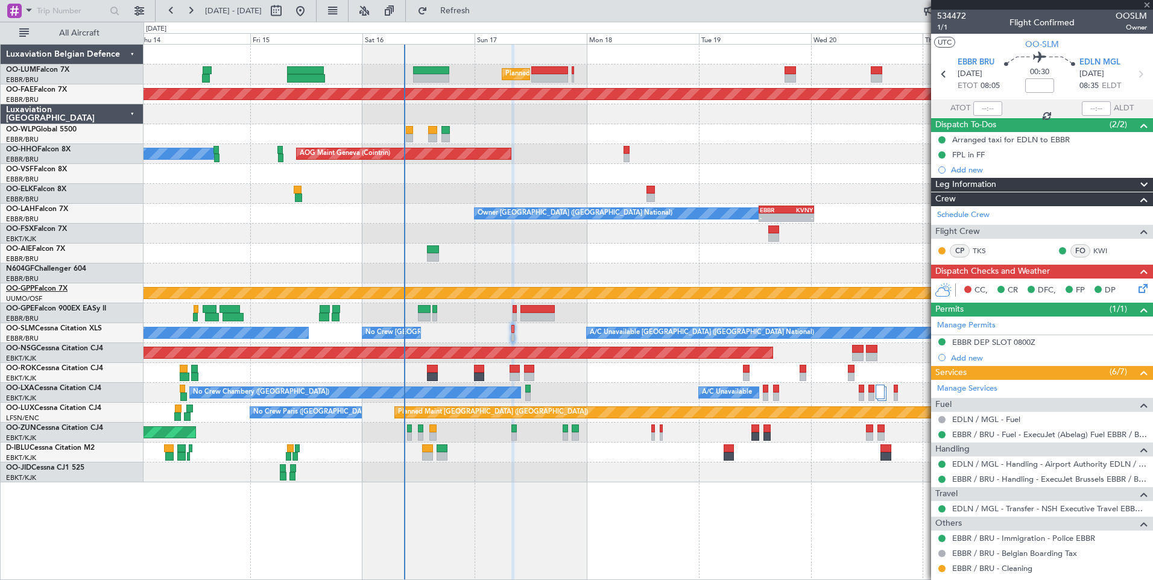
type input "+00:05"
type input "3"
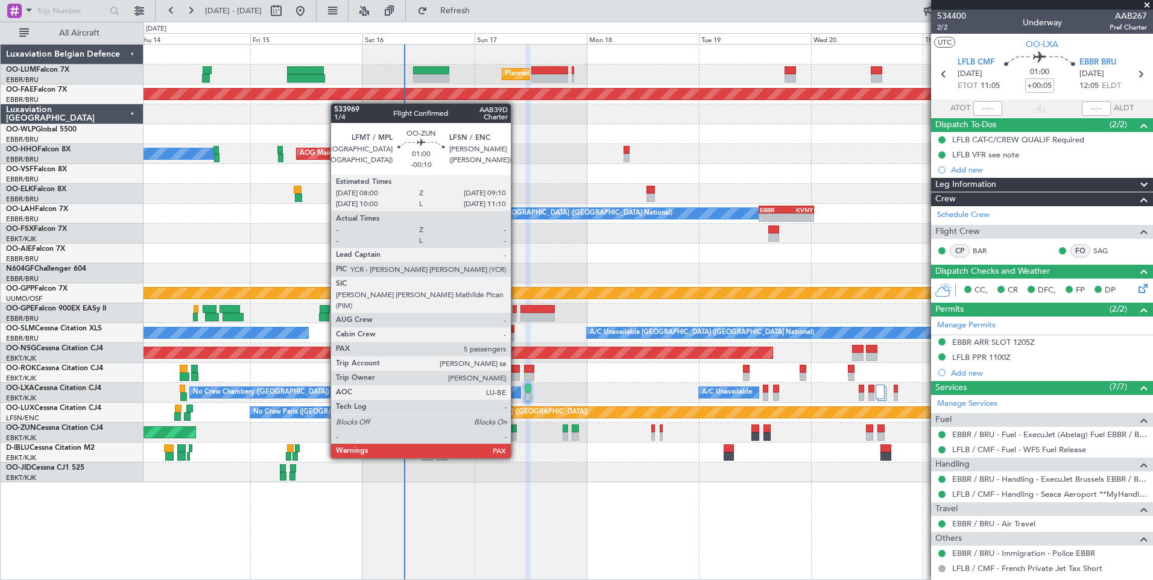
click at [516, 435] on div at bounding box center [514, 436] width 6 height 8
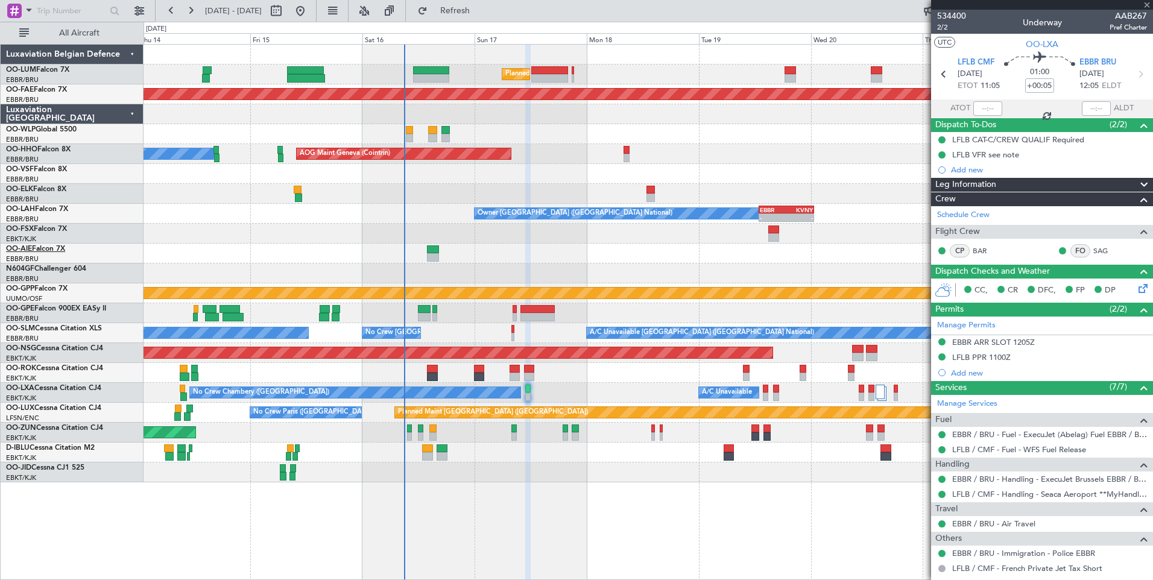
type input "-00:10"
type input "5"
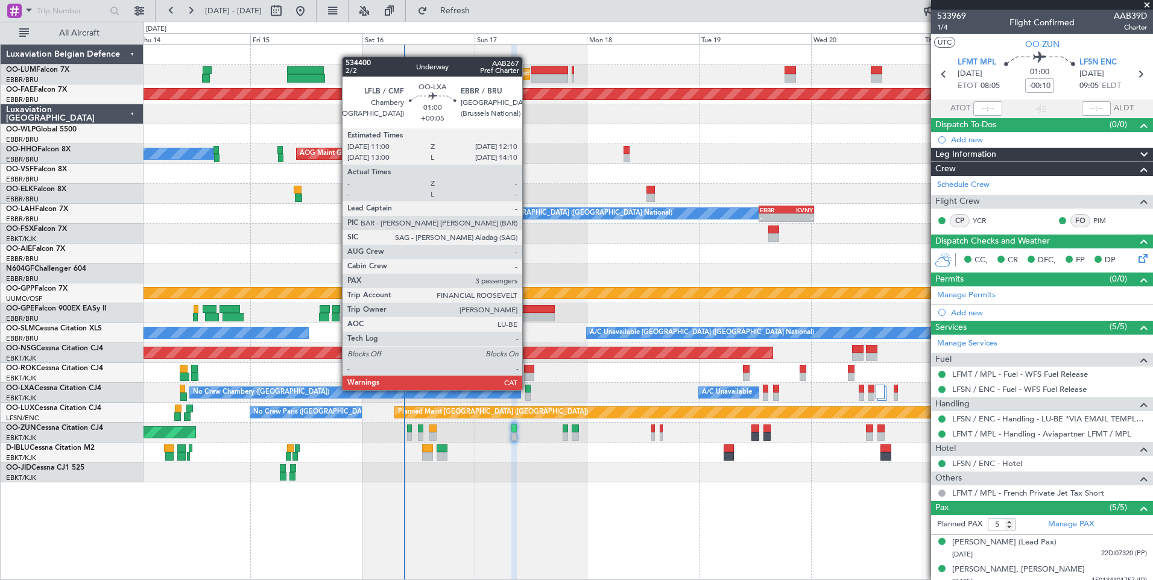
click at [528, 390] on div at bounding box center [528, 389] width 6 height 8
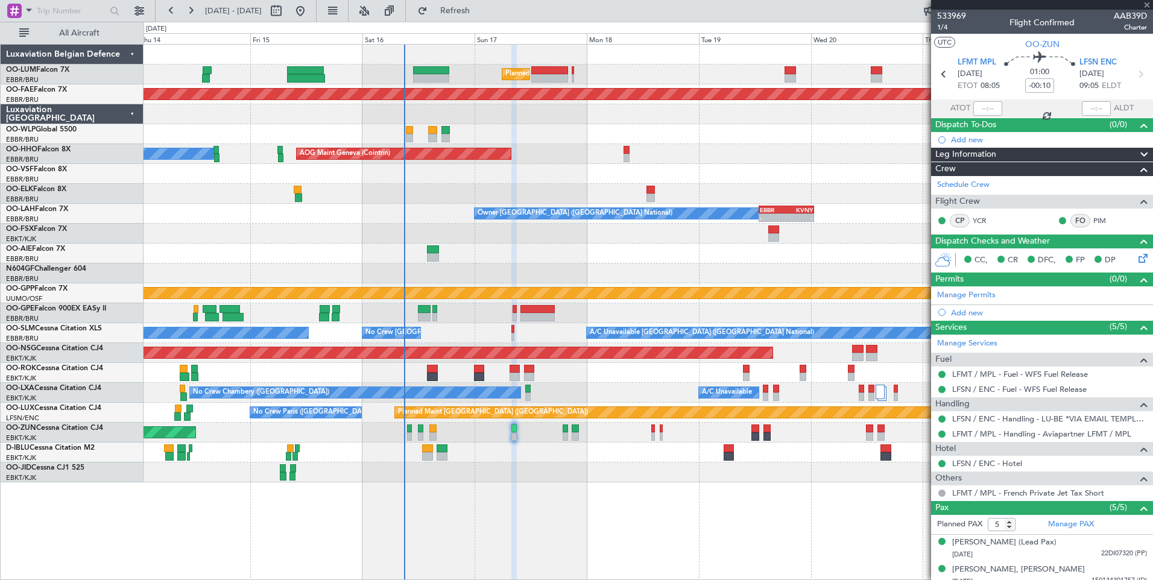
type input "+00:05"
type input "3"
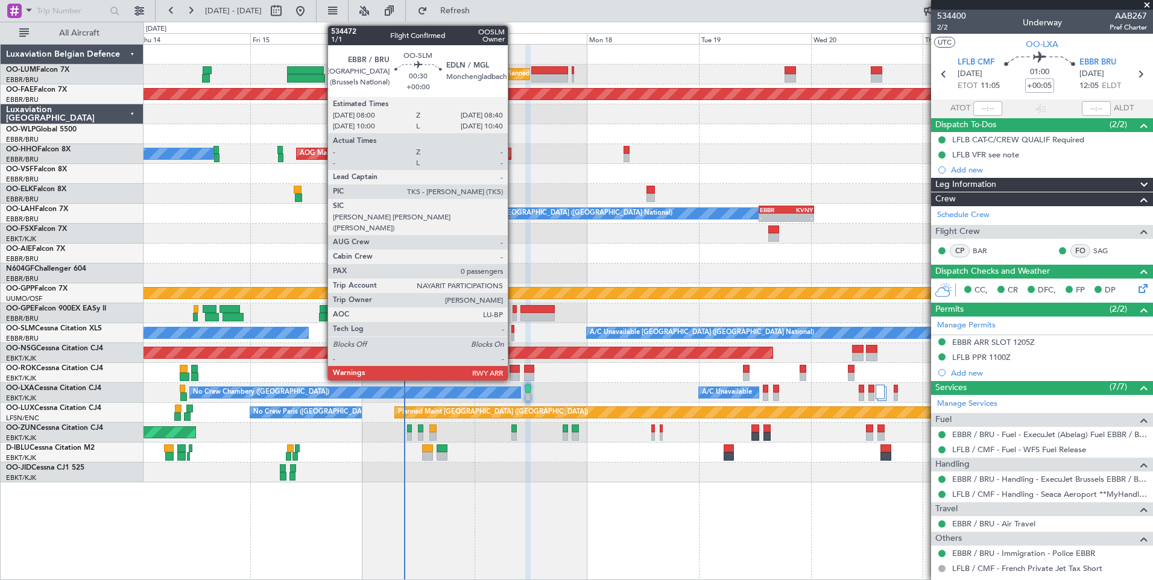
click at [513, 330] on div at bounding box center [513, 329] width 4 height 8
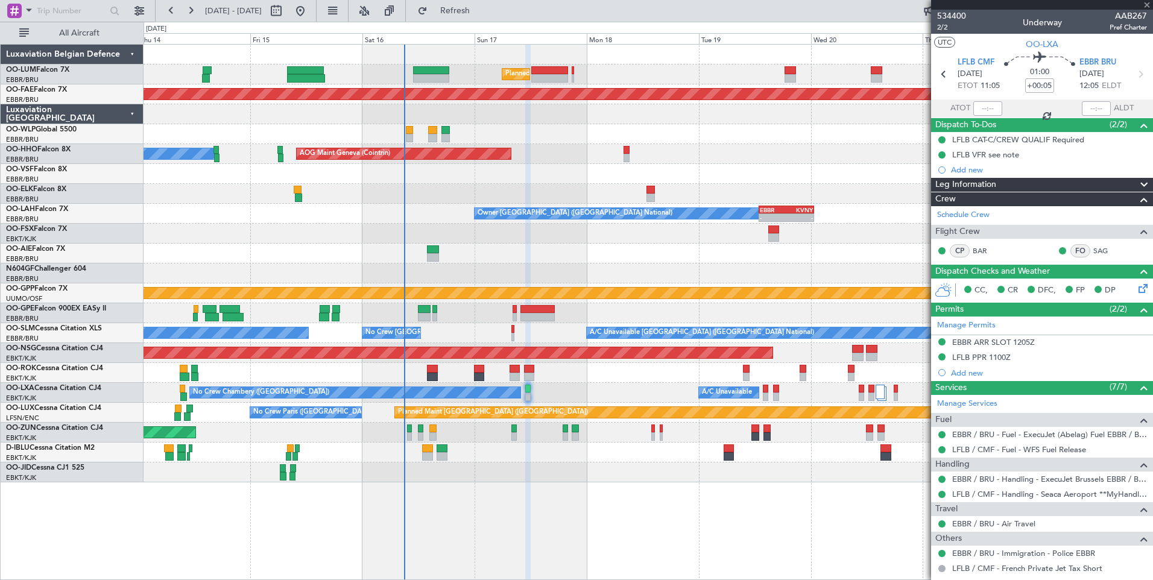
type input "0"
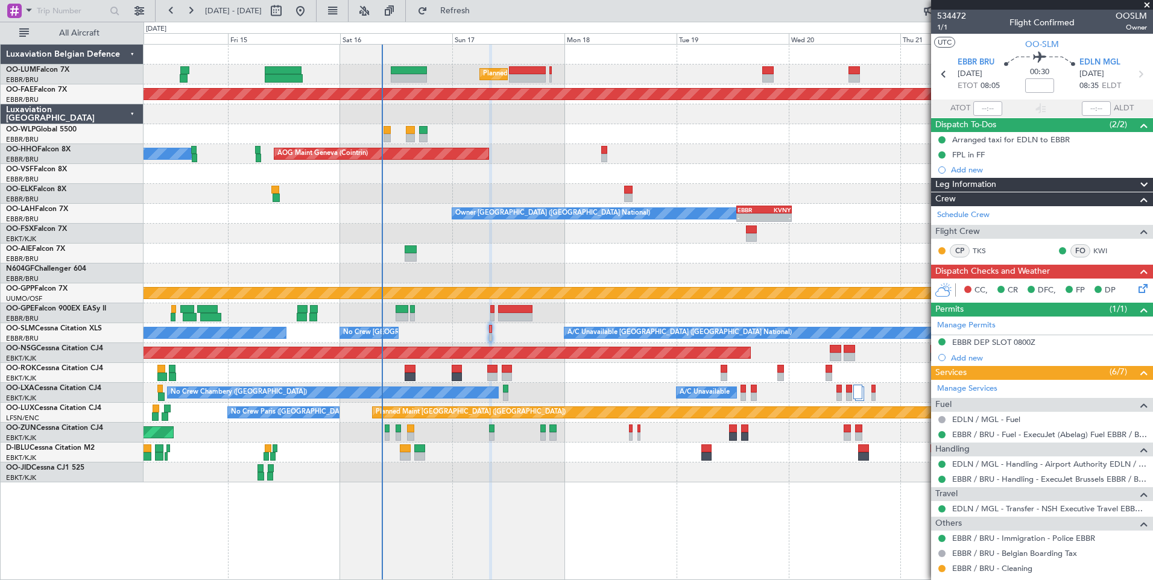
click at [535, 339] on div "A/C Unavailable Brussels (Brussels National) No Crew Brussels (Brussels Nationa…" at bounding box center [647, 333] width 1009 height 20
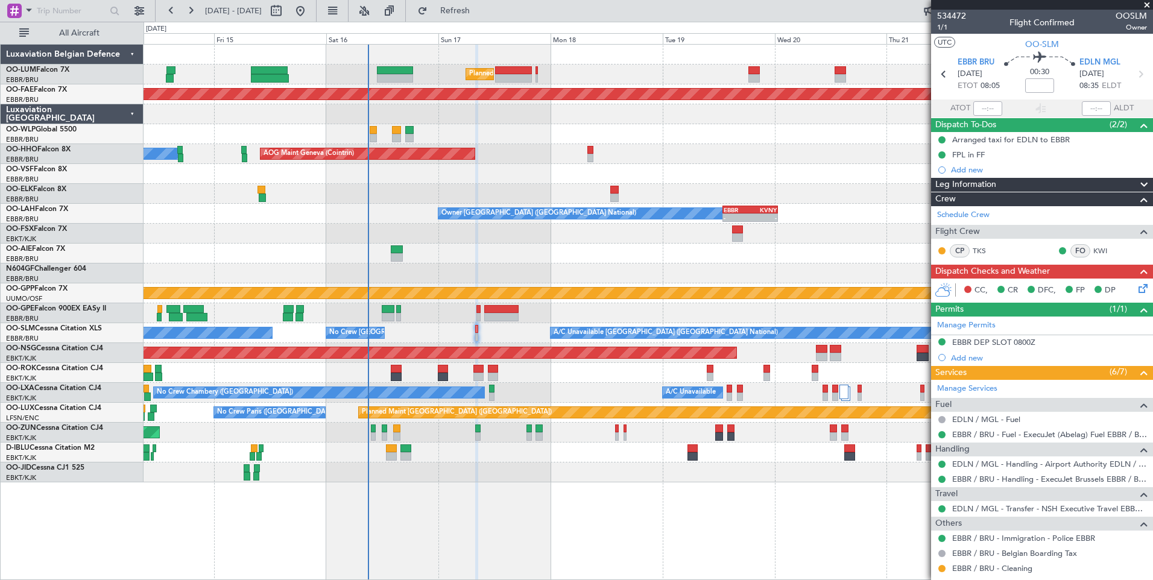
click at [529, 339] on div "A/C Unavailable Brussels (Brussels National) No Crew Brussels (Brussels Nationa…" at bounding box center [647, 333] width 1009 height 20
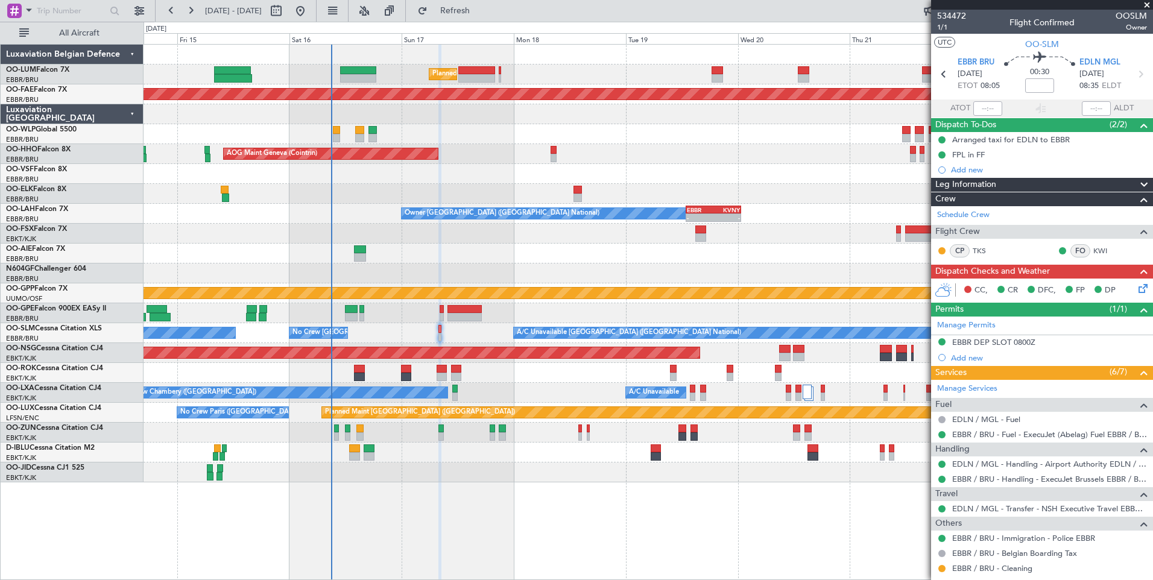
click at [467, 344] on div "Planned Maint Brussels (Brussels National) Planned Maint Kortrijk-Wevelgem Plan…" at bounding box center [647, 264] width 1009 height 438
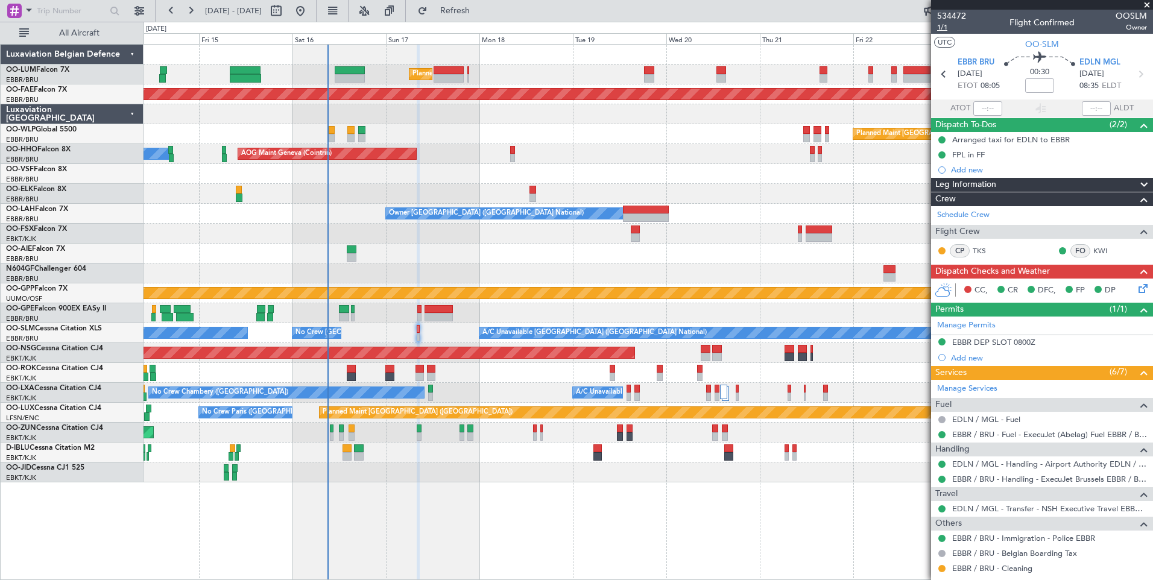
click at [942, 24] on span "1/1" at bounding box center [951, 27] width 29 height 10
click at [480, 11] on span "Refresh" at bounding box center [455, 11] width 51 height 8
click at [1136, 287] on icon at bounding box center [1141, 287] width 10 height 10
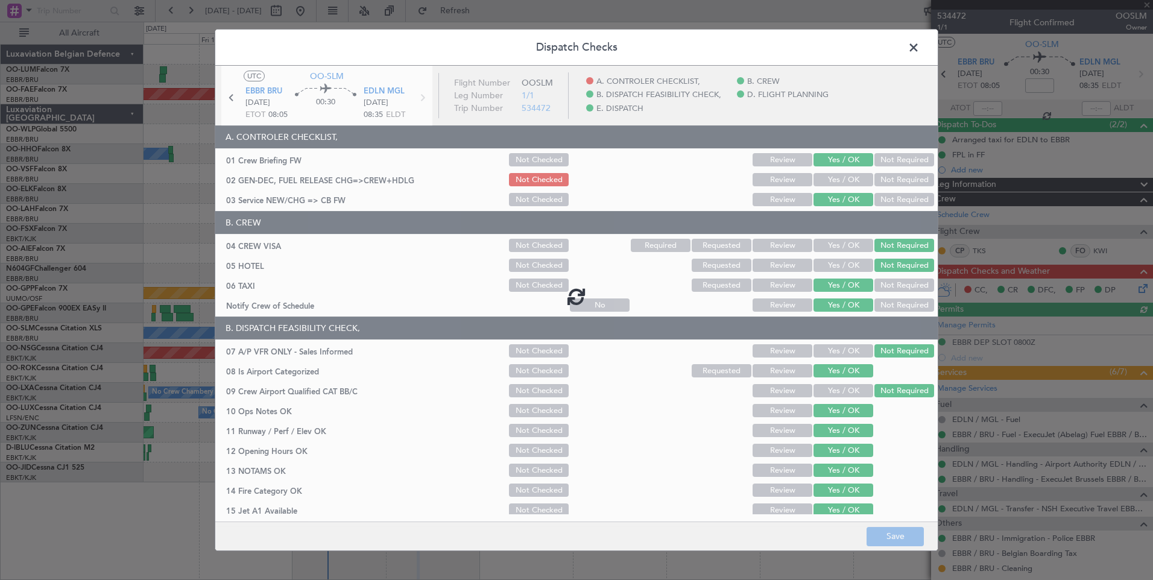
click at [843, 181] on div at bounding box center [576, 296] width 722 height 461
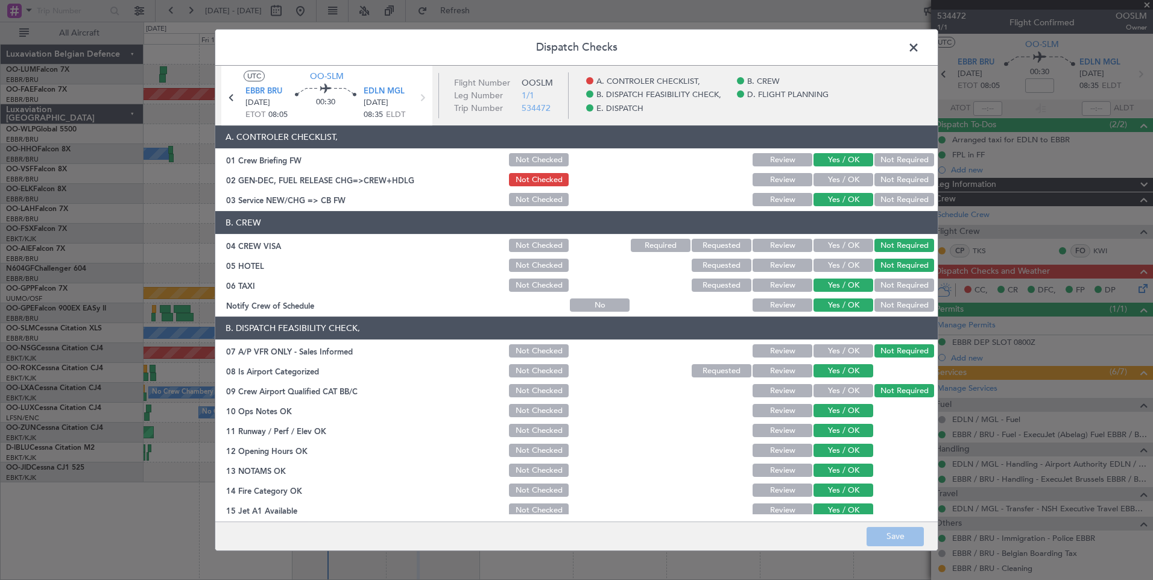
click at [843, 181] on button "Yes / OK" at bounding box center [843, 179] width 60 height 13
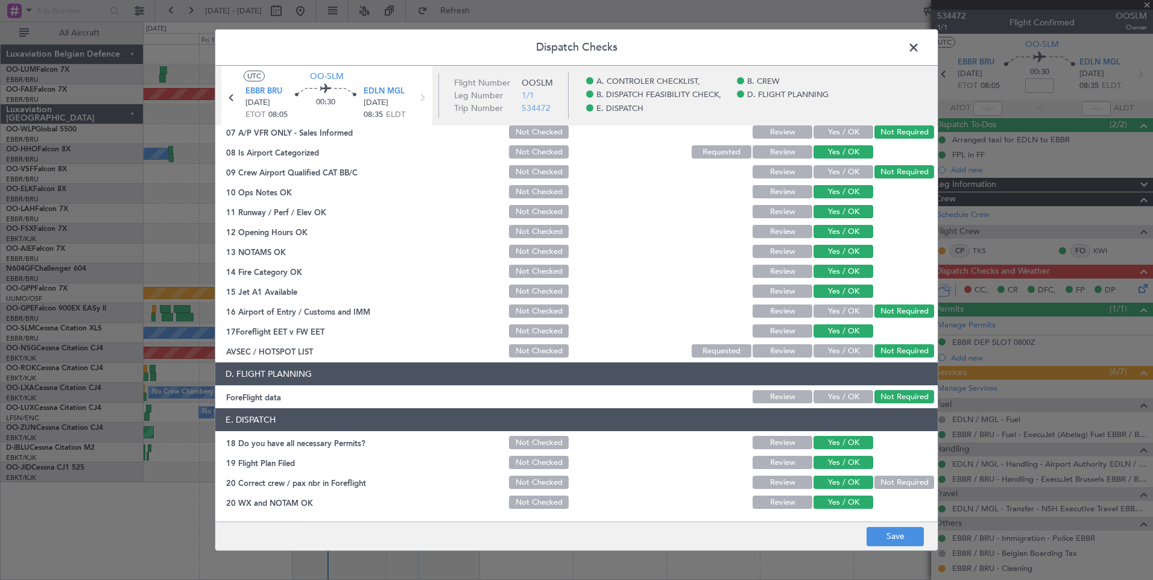
click at [874, 548] on footer "Save" at bounding box center [576, 535] width 722 height 29
click at [884, 543] on button "Save" at bounding box center [894, 536] width 57 height 19
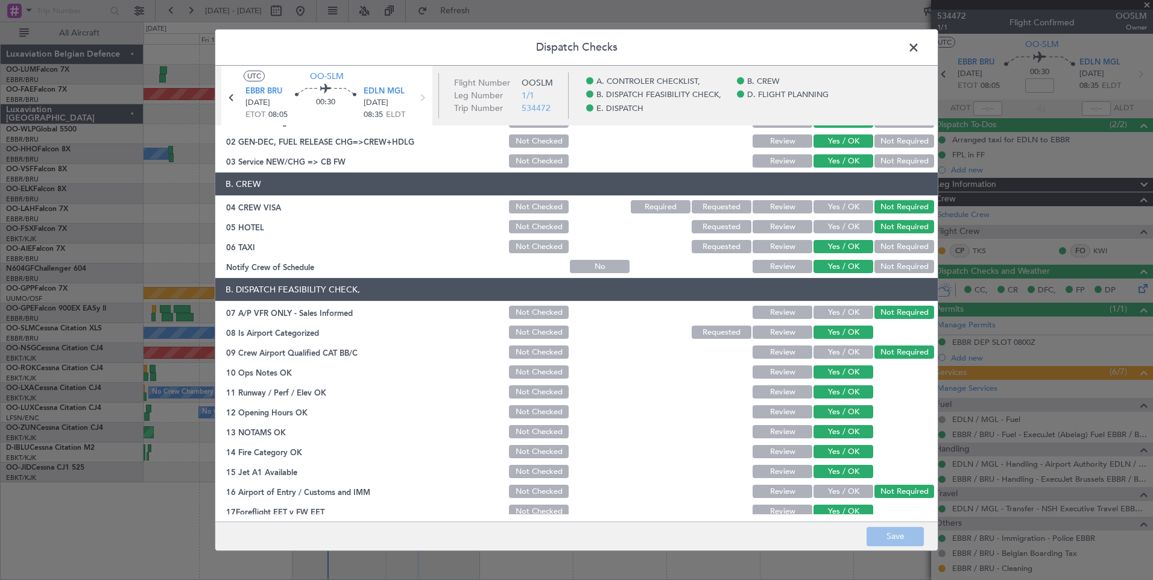
scroll to position [0, 0]
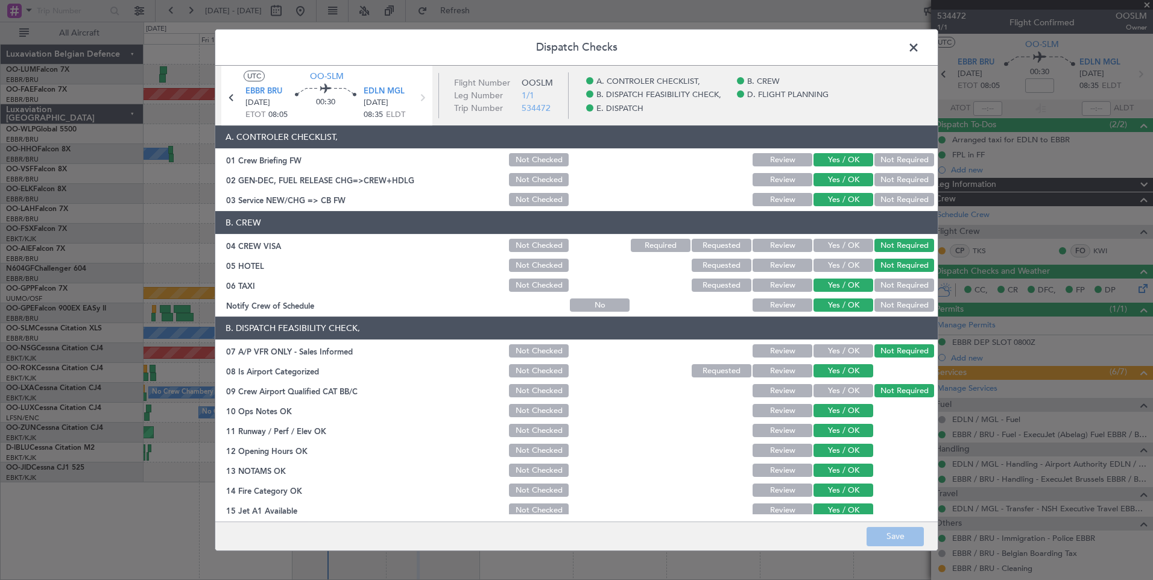
click at [919, 53] on span at bounding box center [919, 51] width 0 height 24
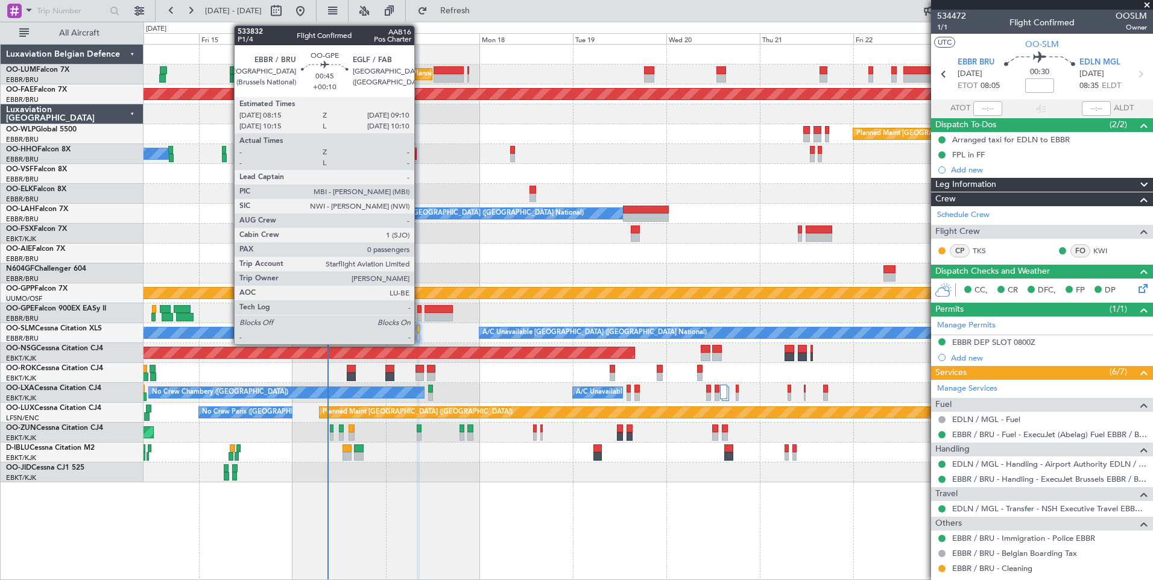
click at [420, 317] on div at bounding box center [419, 317] width 4 height 8
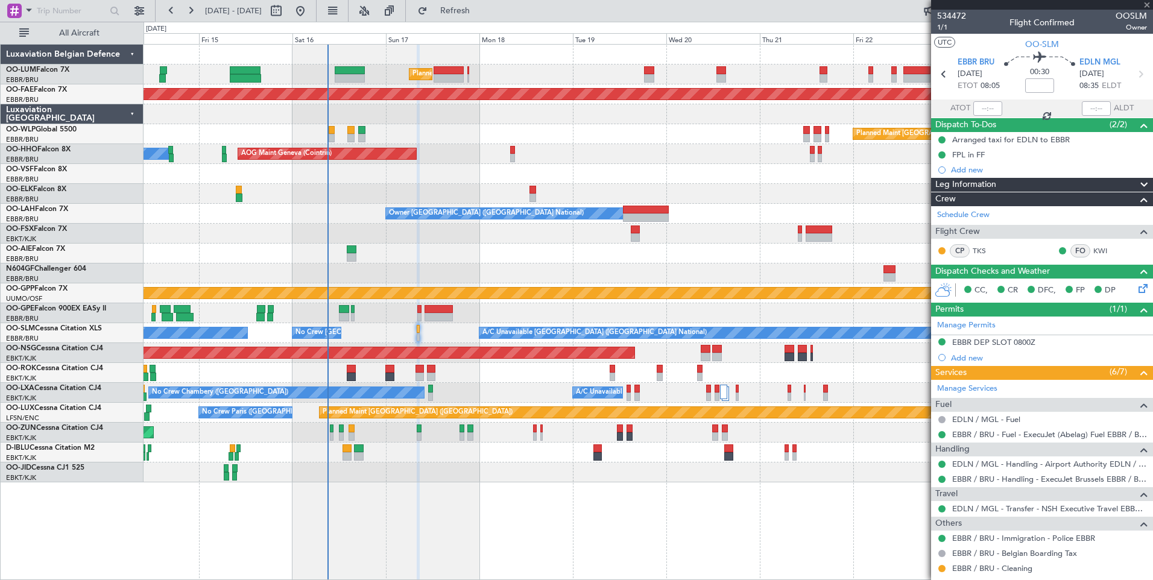
type input "+00:10"
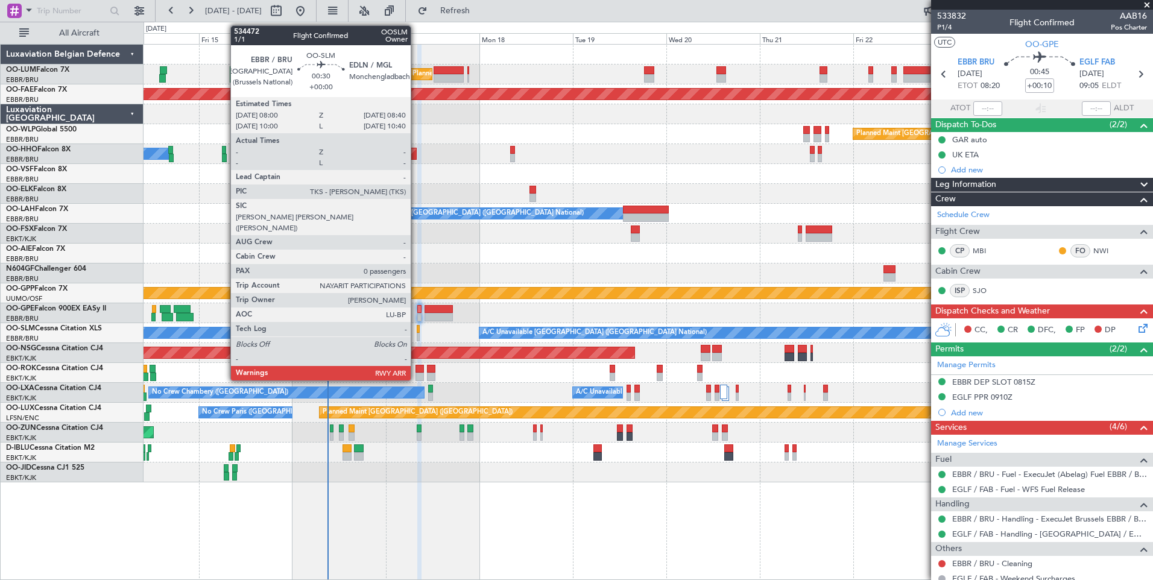
click at [417, 334] on div at bounding box center [418, 337] width 3 height 8
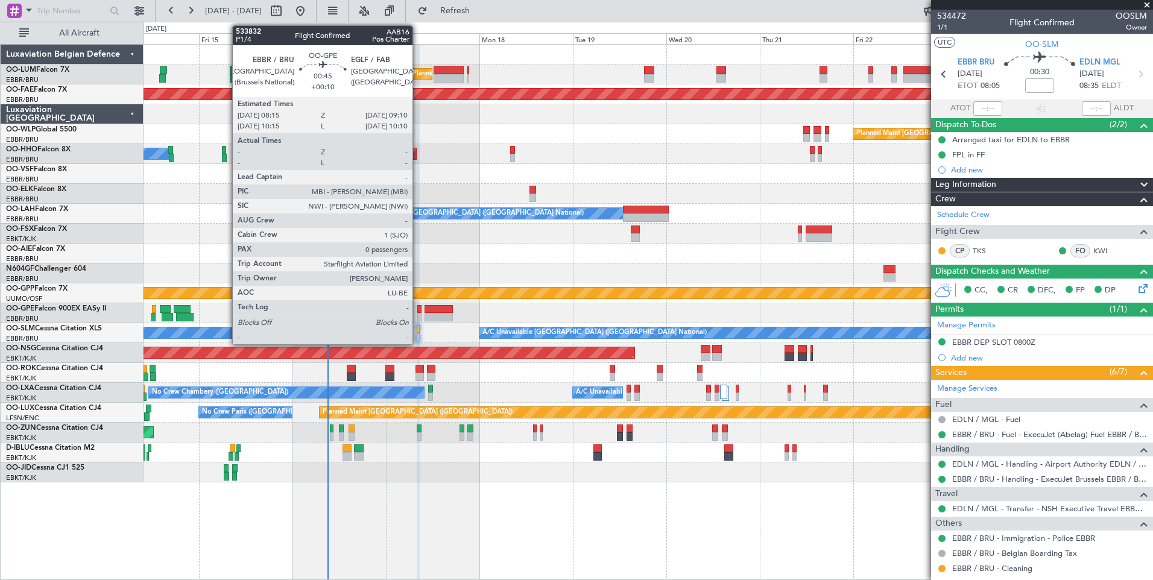
click at [418, 309] on div at bounding box center [419, 309] width 4 height 8
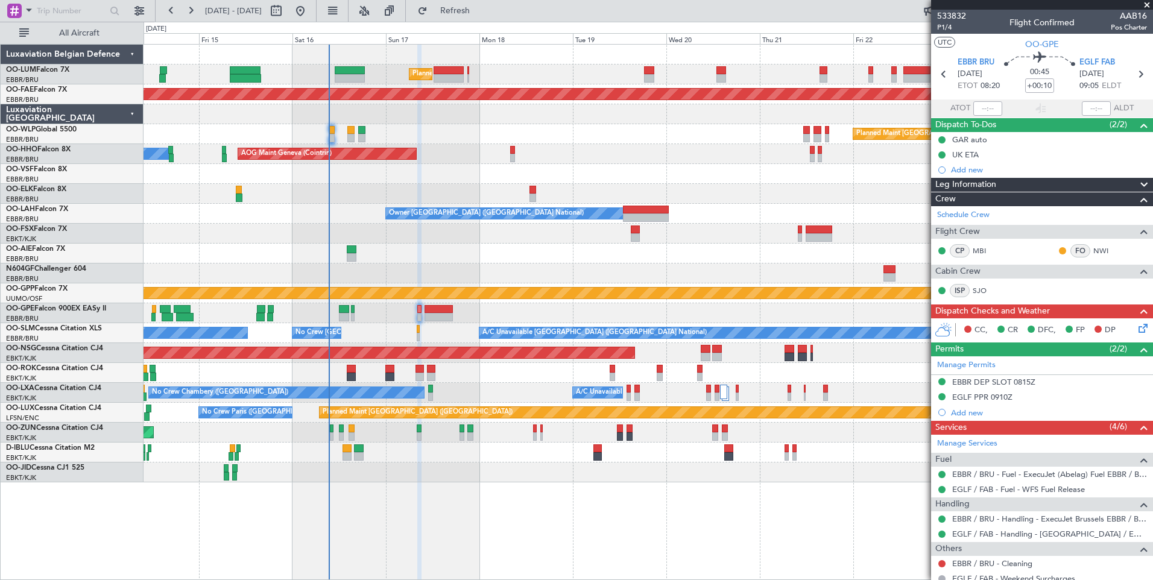
click at [494, 385] on div "A/C Unavailable No Crew Chambery (Aix-les-bains) Planned Maint Brussels (Brusse…" at bounding box center [647, 393] width 1009 height 20
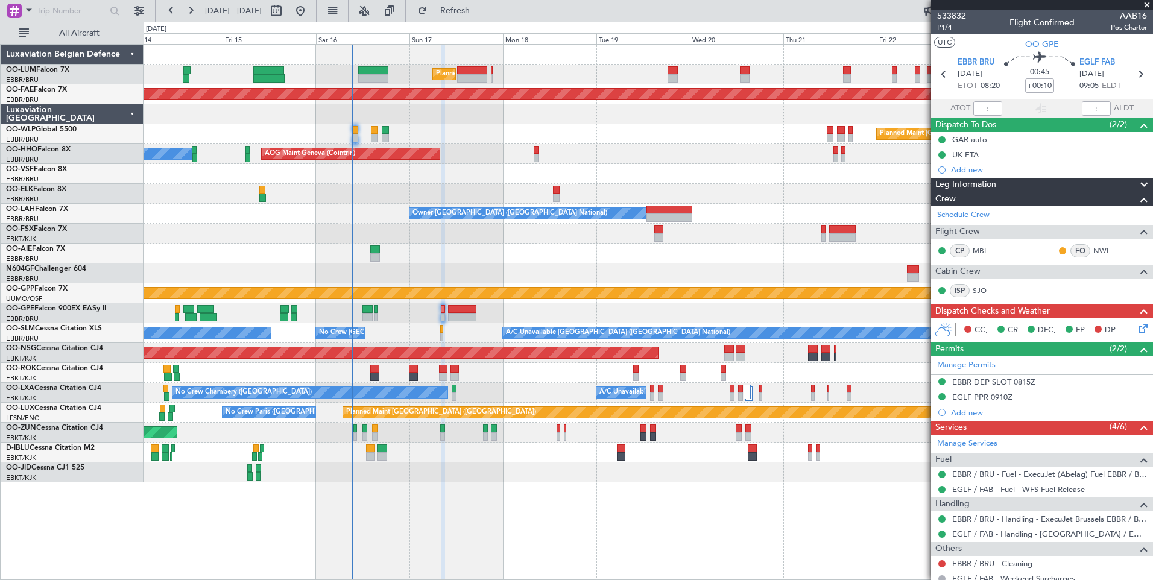
scroll to position [55, 0]
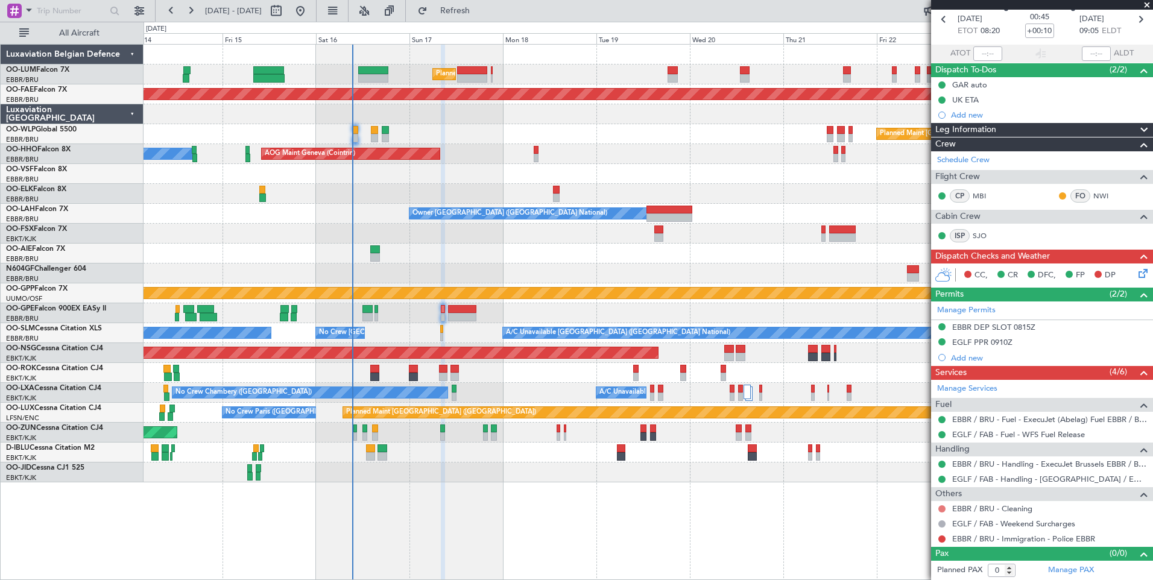
click at [939, 506] on button at bounding box center [941, 508] width 7 height 7
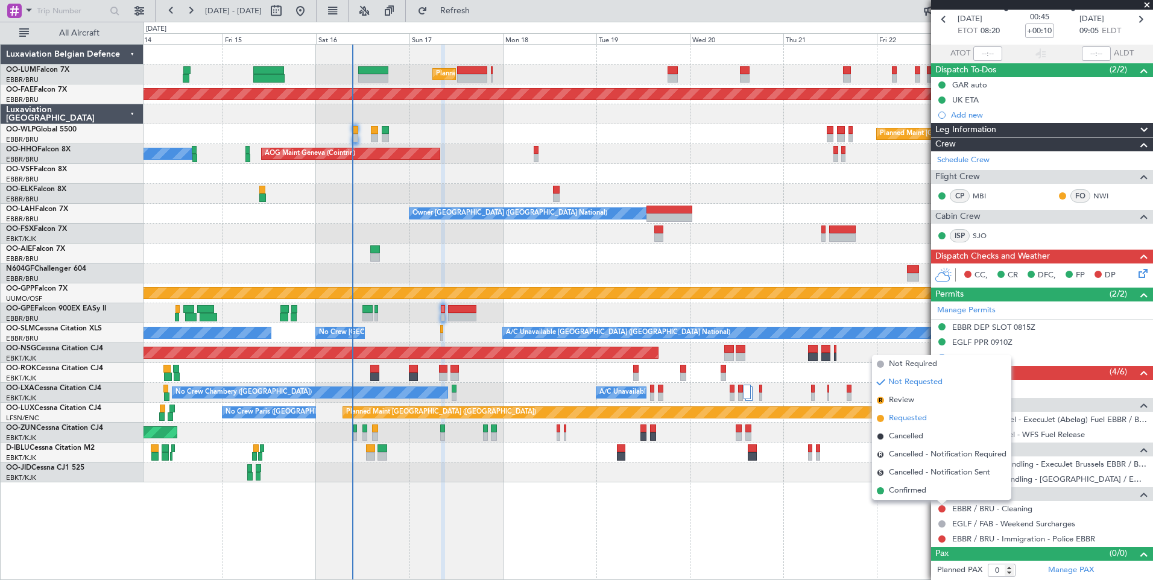
click at [916, 415] on span "Requested" at bounding box center [908, 418] width 38 height 12
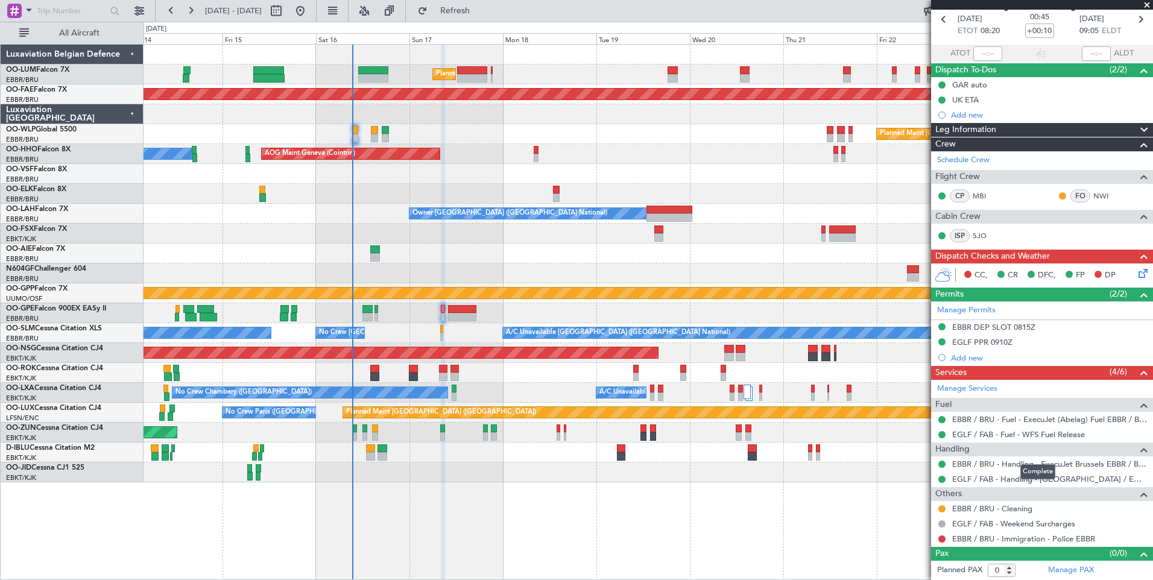
scroll to position [0, 0]
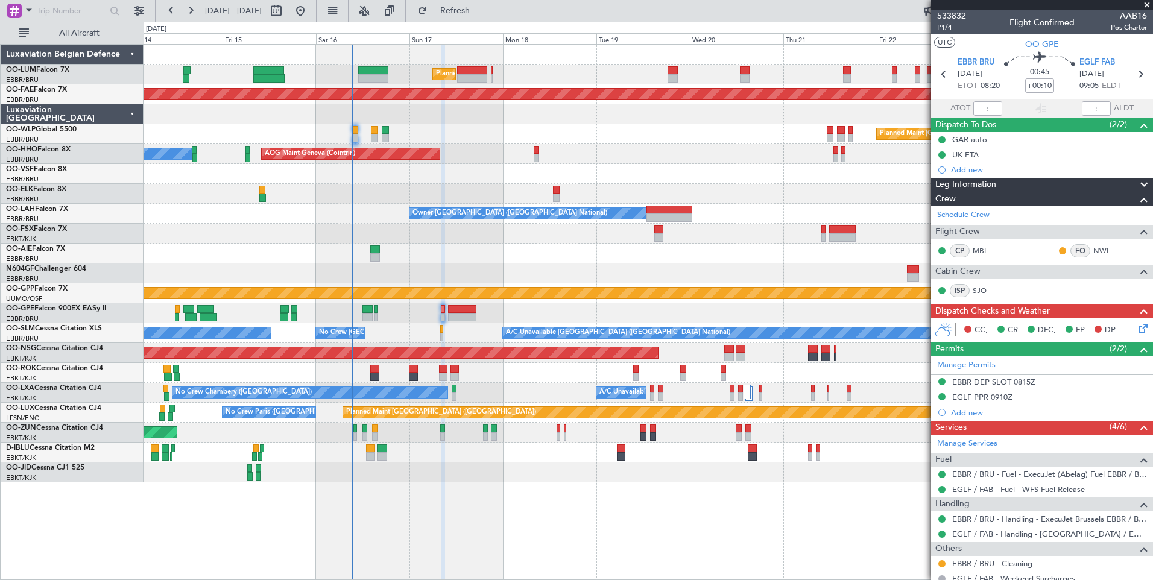
click at [990, 380] on div "EBBR DEP SLOT 0815Z" at bounding box center [993, 382] width 83 height 10
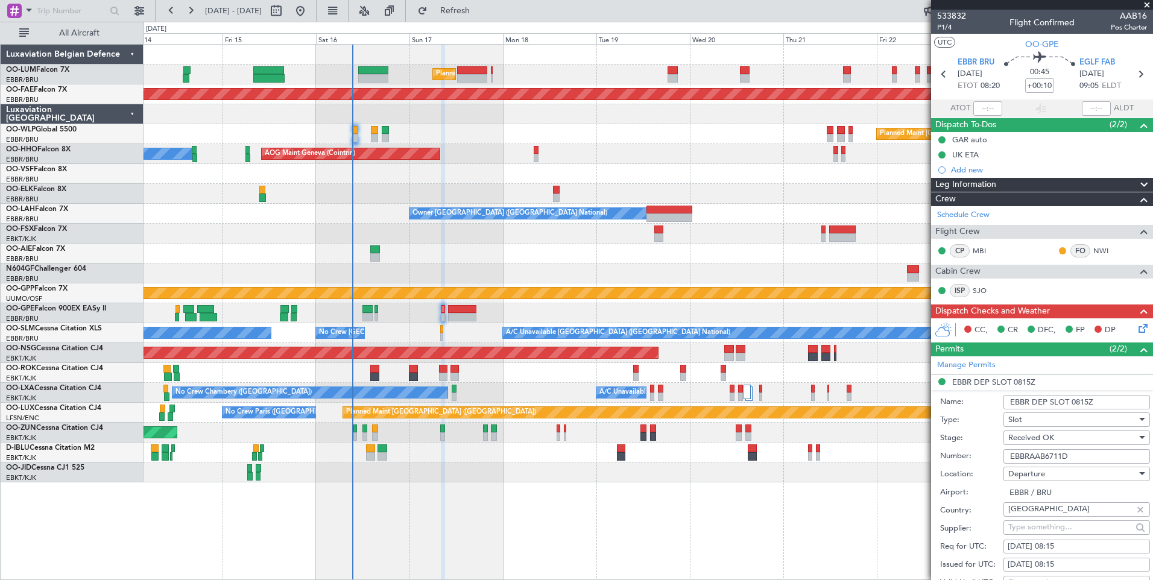
drag, startPoint x: 1083, startPoint y: 451, endPoint x: 978, endPoint y: 449, distance: 104.9
click at [979, 449] on div "Number: EBBRAAB6711D" at bounding box center [1045, 456] width 210 height 18
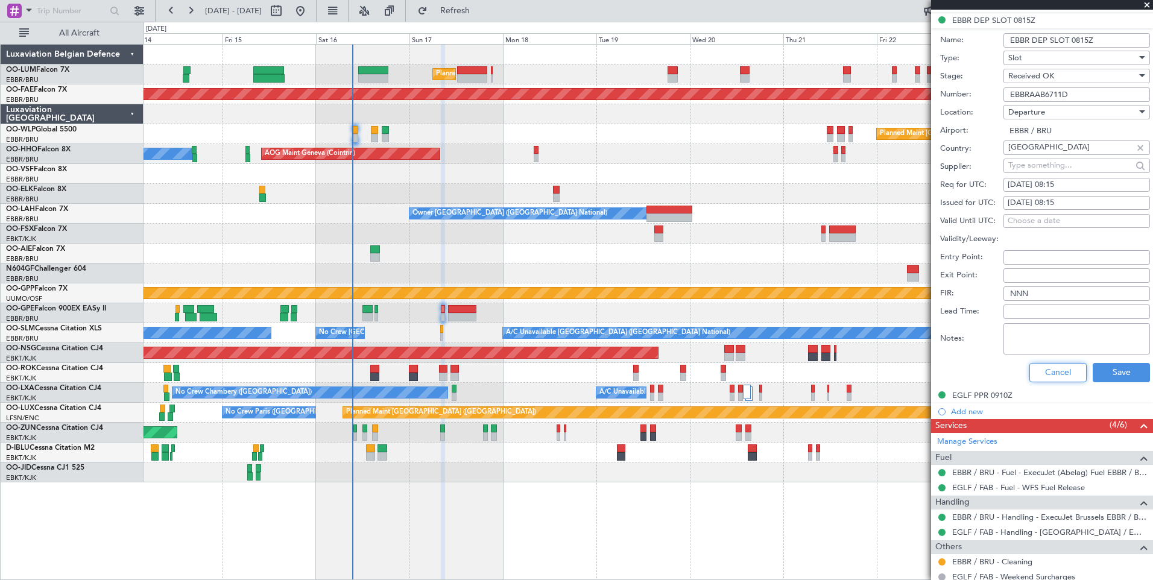
drag, startPoint x: 1063, startPoint y: 378, endPoint x: 1060, endPoint y: 370, distance: 8.4
click at [1063, 378] on button "Cancel" at bounding box center [1057, 372] width 57 height 19
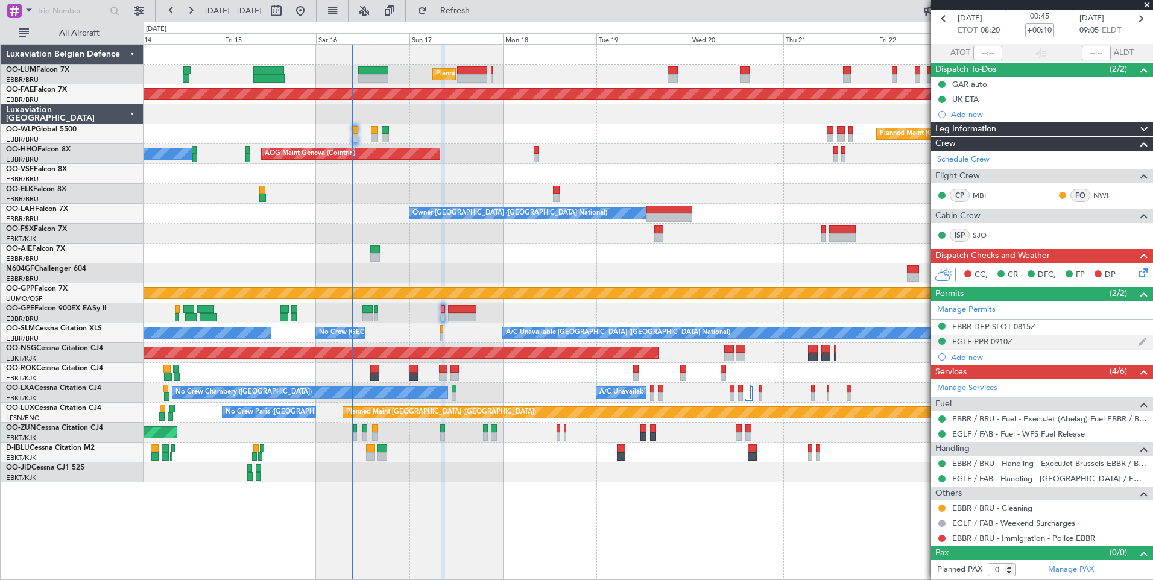
scroll to position [55, 0]
click at [971, 344] on div "EBBR DEP SLOT 0815Z" at bounding box center [993, 347] width 75 height 15
click at [971, 344] on div "EGLF PPR 0910Z" at bounding box center [982, 342] width 60 height 10
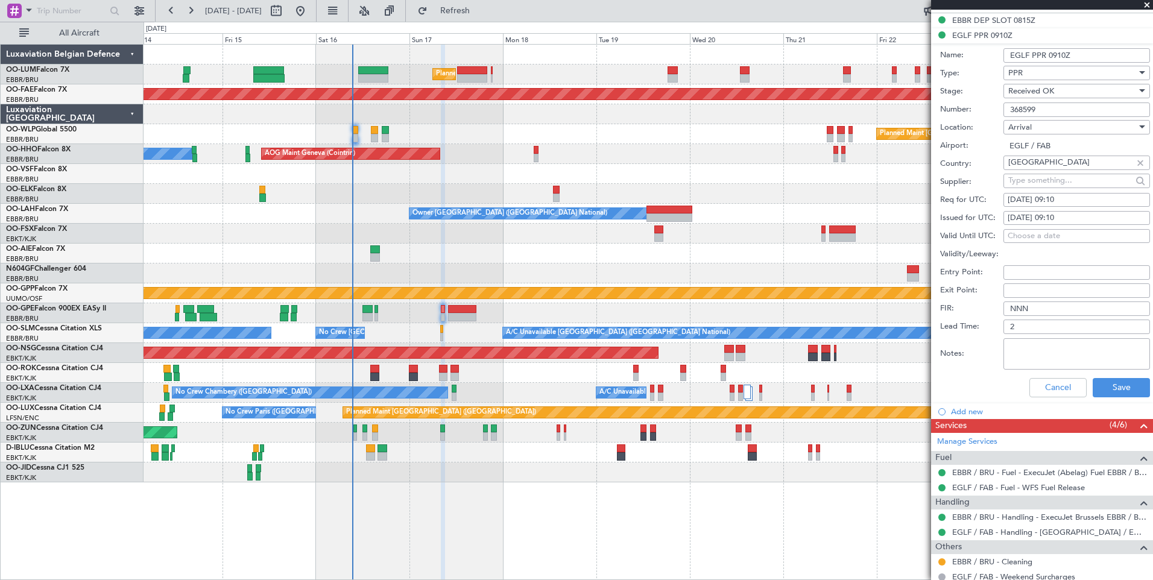
drag, startPoint x: 995, startPoint y: 113, endPoint x: 980, endPoint y: 113, distance: 15.1
click at [980, 113] on div "Number: 368599" at bounding box center [1045, 110] width 210 height 18
click at [1029, 387] on button "Cancel" at bounding box center [1057, 387] width 57 height 19
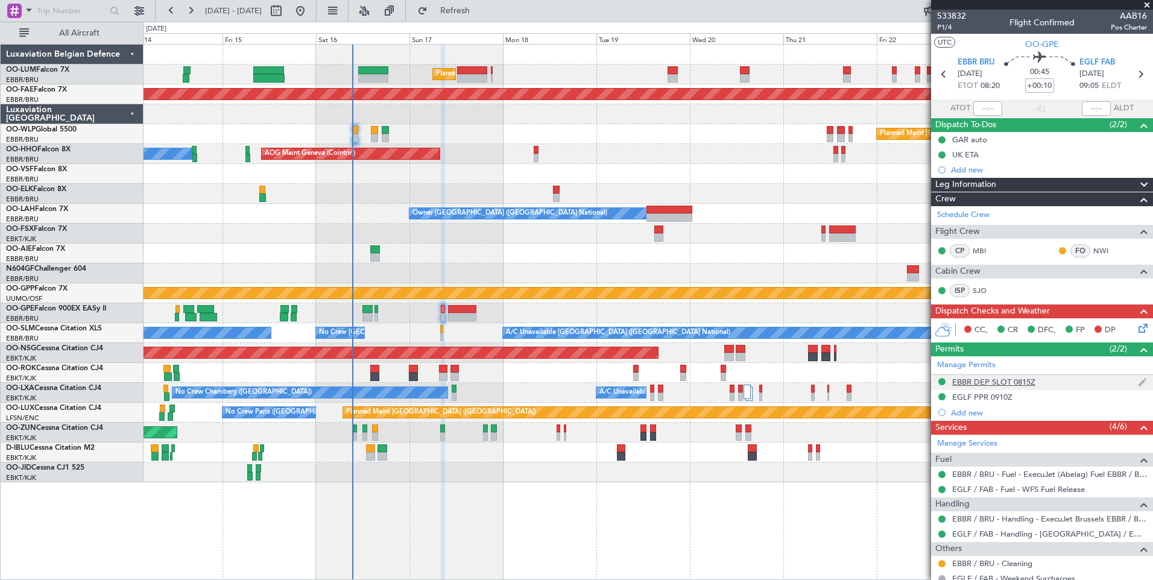
scroll to position [55, 0]
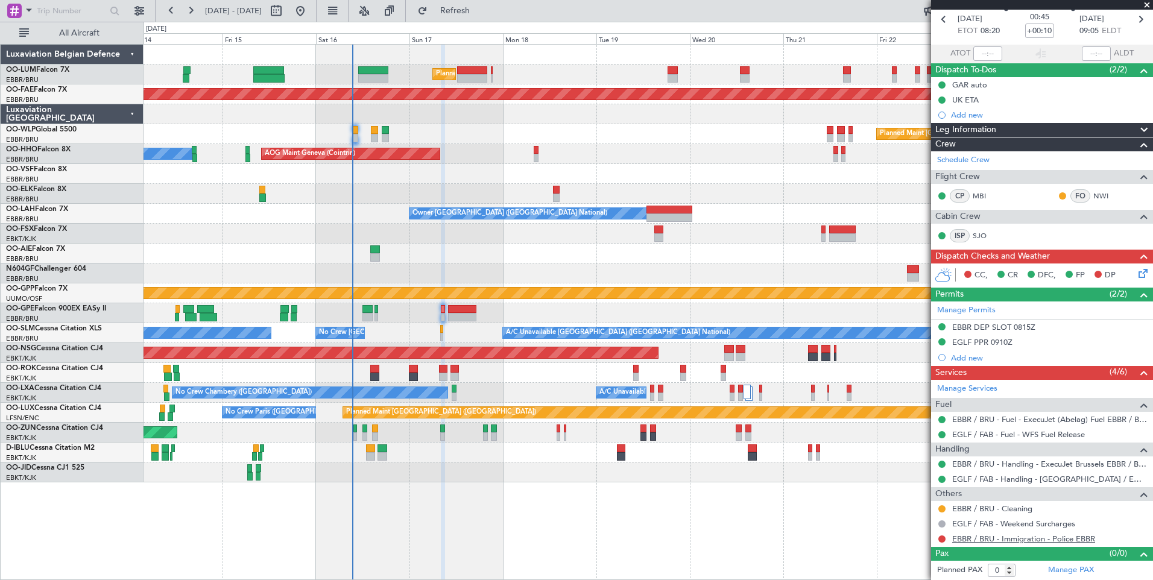
click at [992, 539] on link "EBBR / BRU - Immigration - Police EBBR" at bounding box center [1023, 539] width 143 height 10
click at [474, 3] on button "Refresh" at bounding box center [448, 10] width 72 height 19
click at [943, 538] on button at bounding box center [941, 538] width 7 height 7
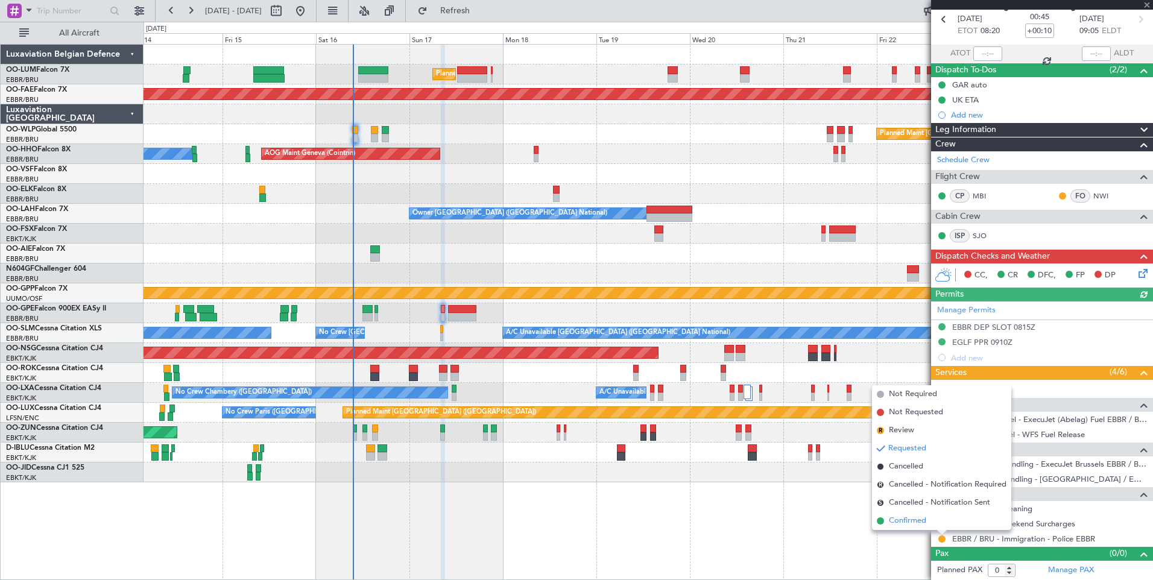
click at [918, 520] on span "Confirmed" at bounding box center [907, 521] width 37 height 12
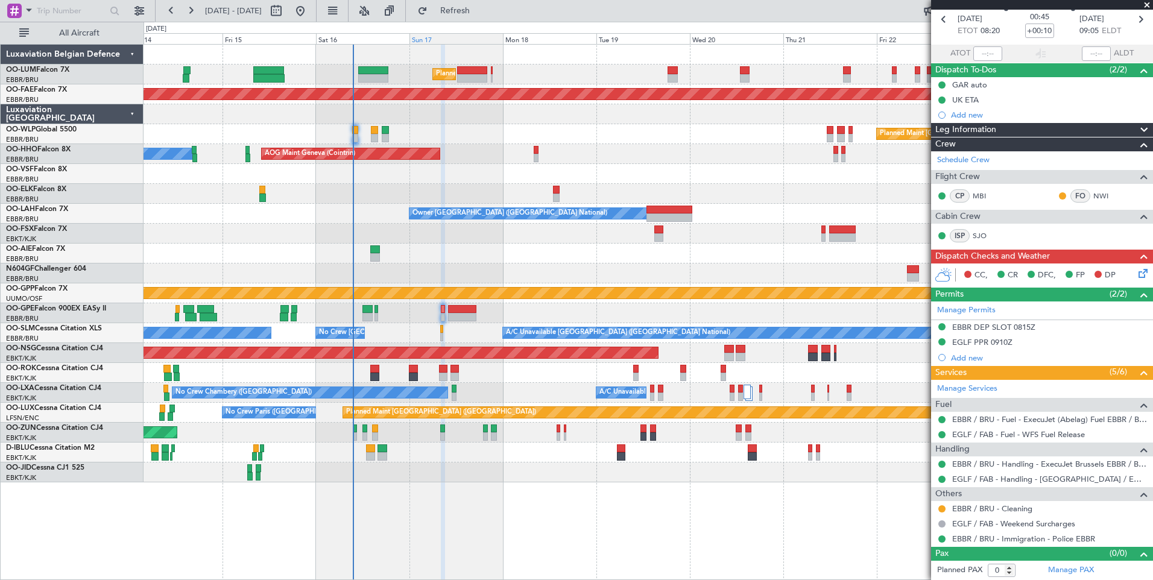
drag, startPoint x: 492, startPoint y: 16, endPoint x: 492, endPoint y: 33, distance: 16.9
click at [484, 16] on button "Refresh" at bounding box center [448, 10] width 72 height 19
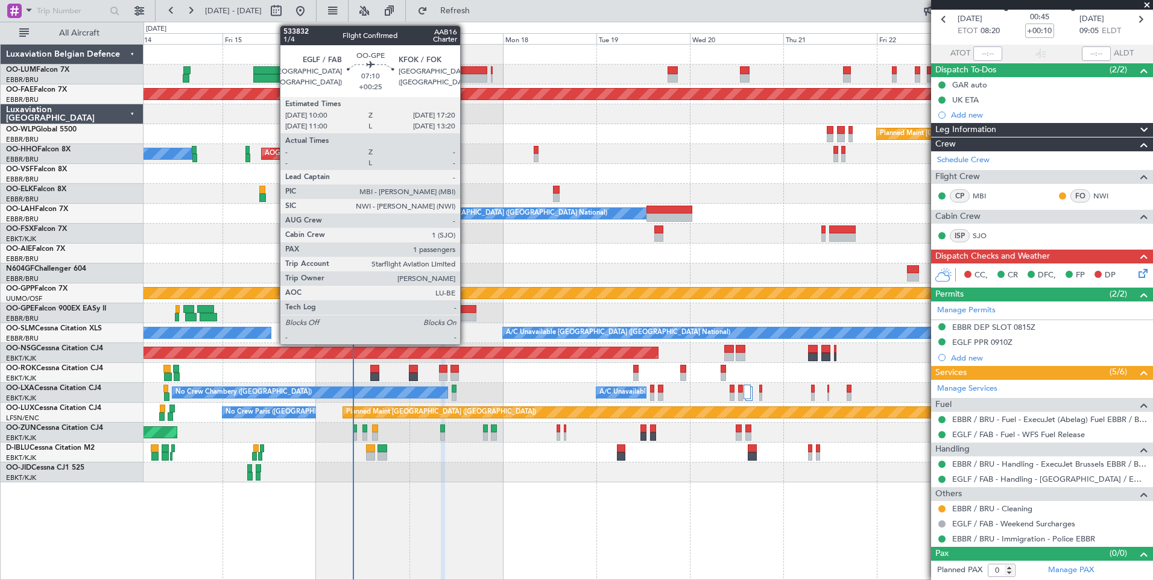
click at [464, 313] on div at bounding box center [462, 317] width 29 height 8
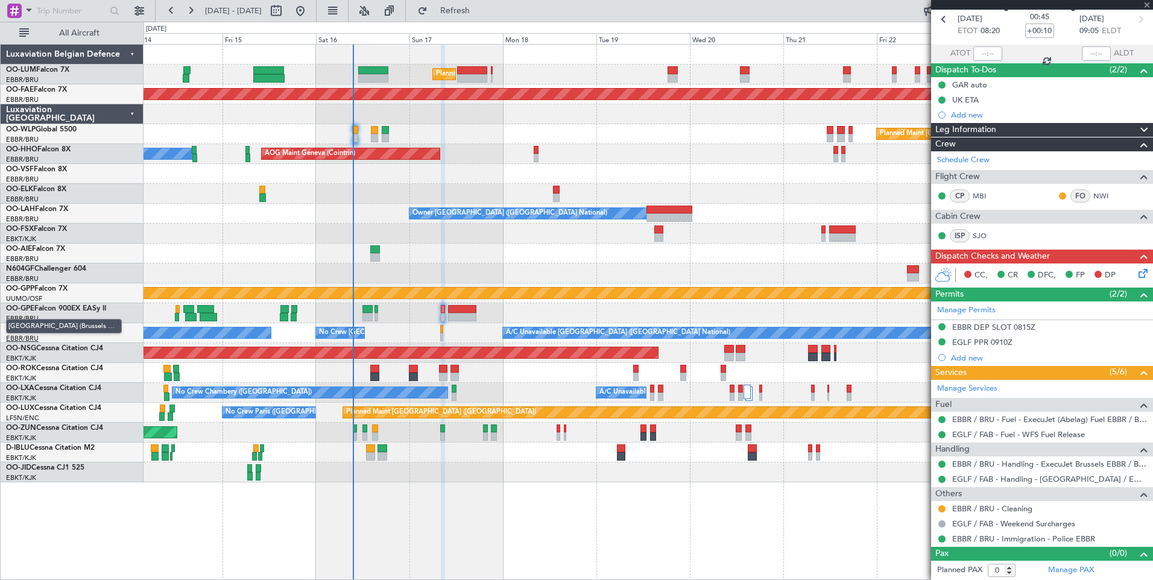
type input "+00:25"
type input "1"
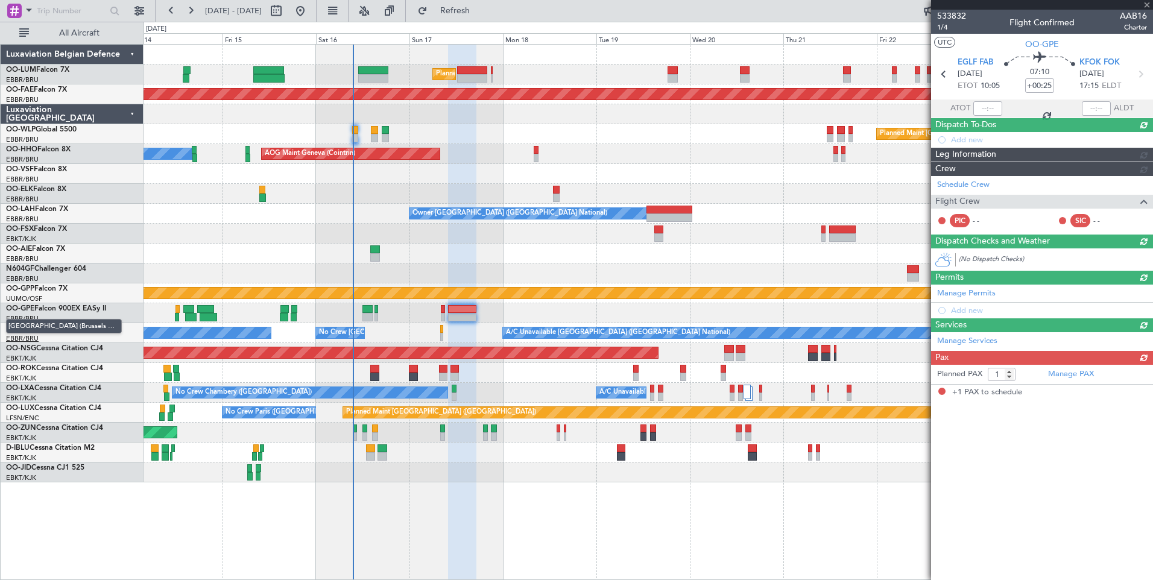
scroll to position [0, 0]
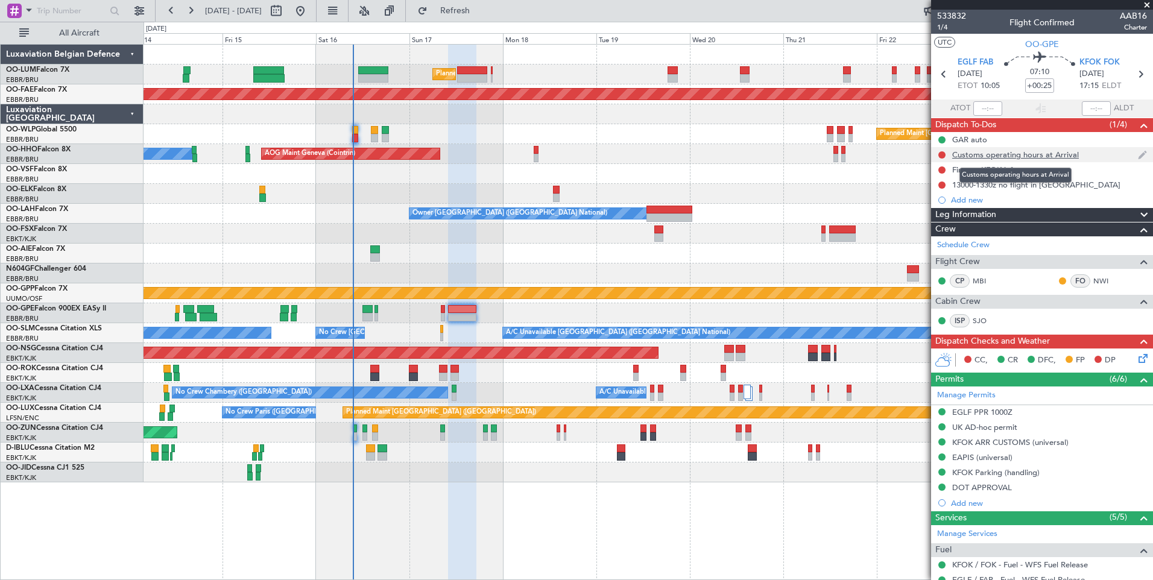
click at [1037, 154] on div "Customs operating hours at Arrival" at bounding box center [1015, 155] width 127 height 10
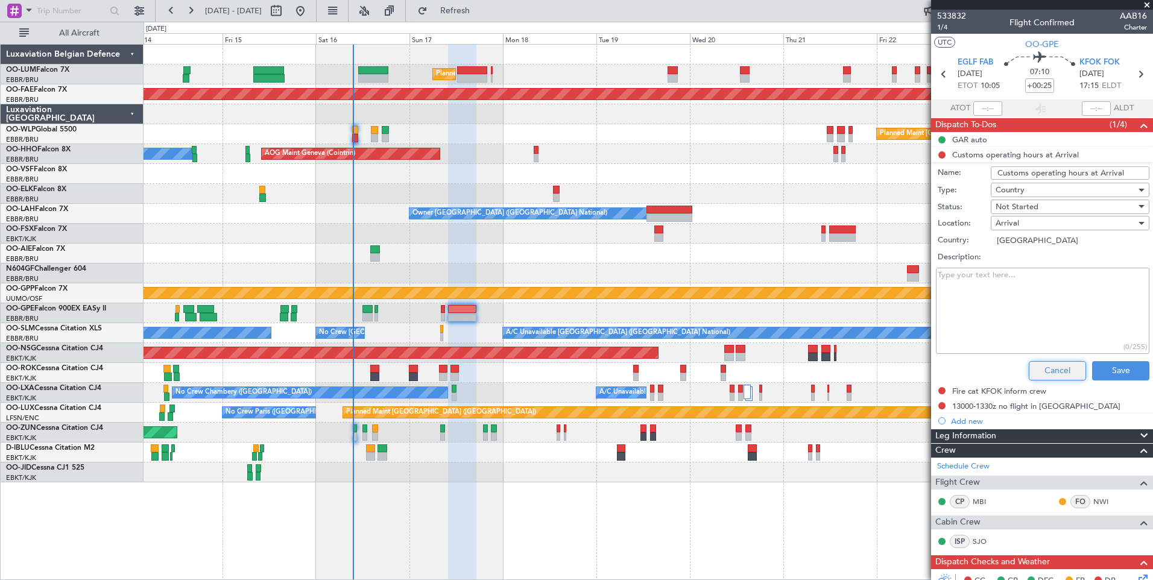
click at [1042, 373] on button "Cancel" at bounding box center [1057, 370] width 57 height 19
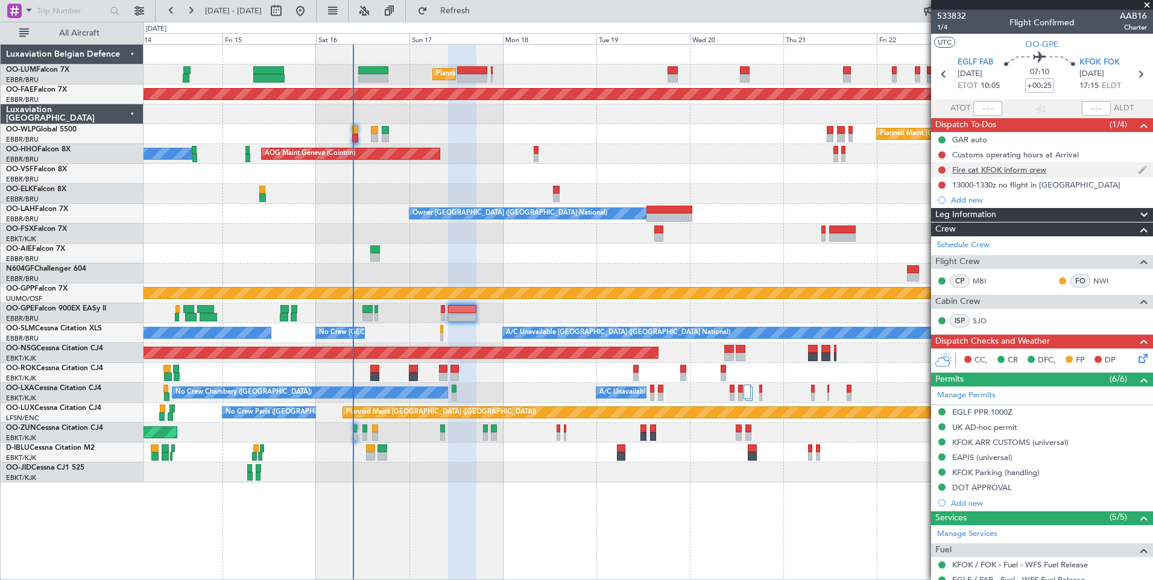
click at [982, 168] on div "Fire cat KFOK inform crew" at bounding box center [999, 170] width 94 height 10
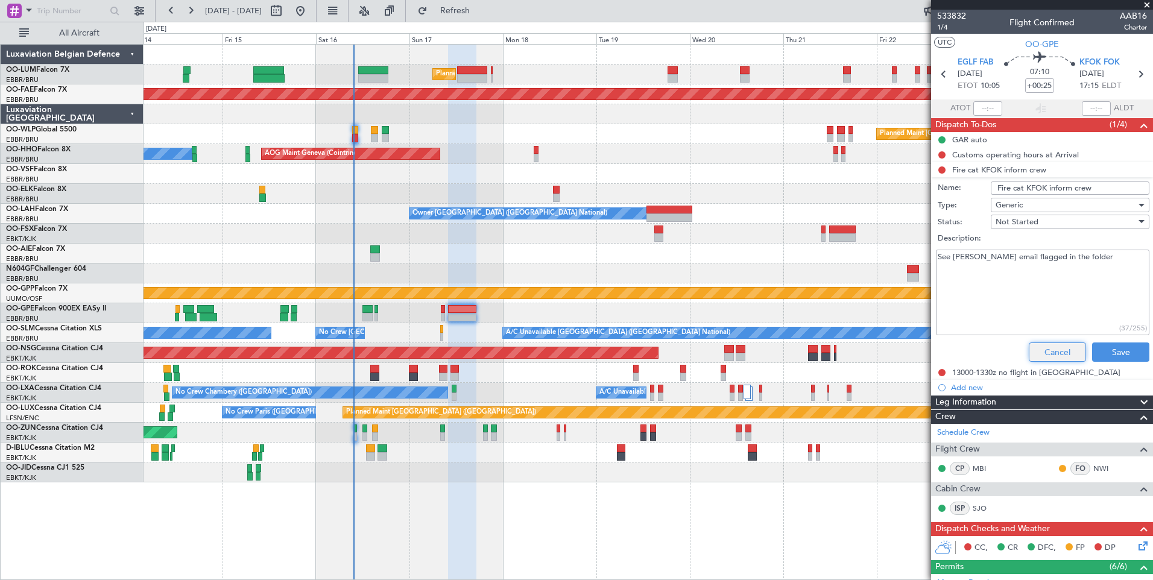
click at [1050, 348] on button "Cancel" at bounding box center [1057, 351] width 57 height 19
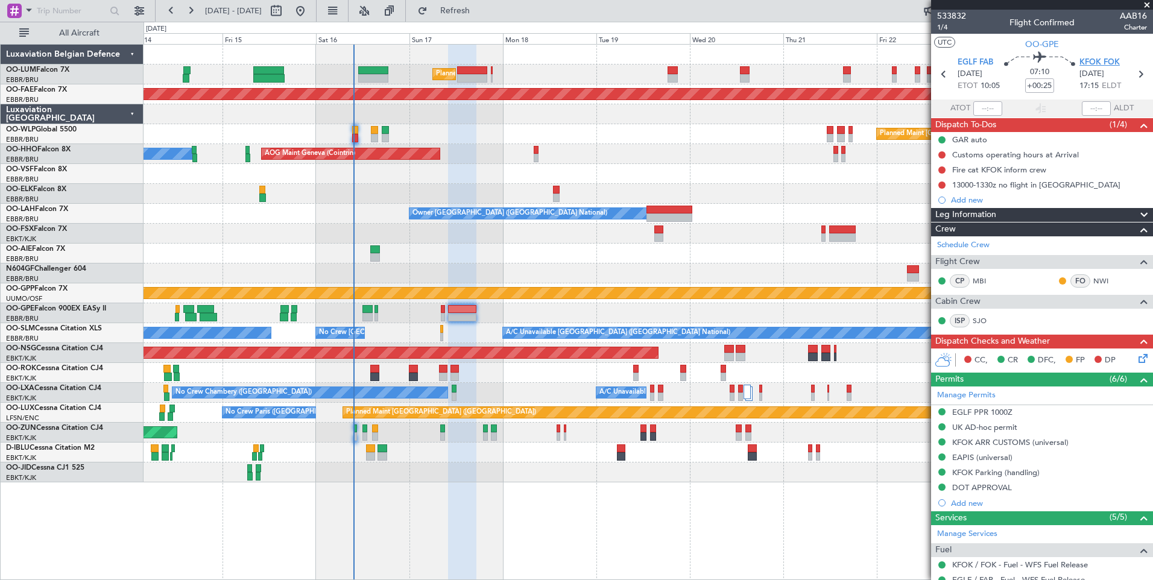
click at [1104, 57] on span "KFOK FOK" at bounding box center [1099, 63] width 40 height 12
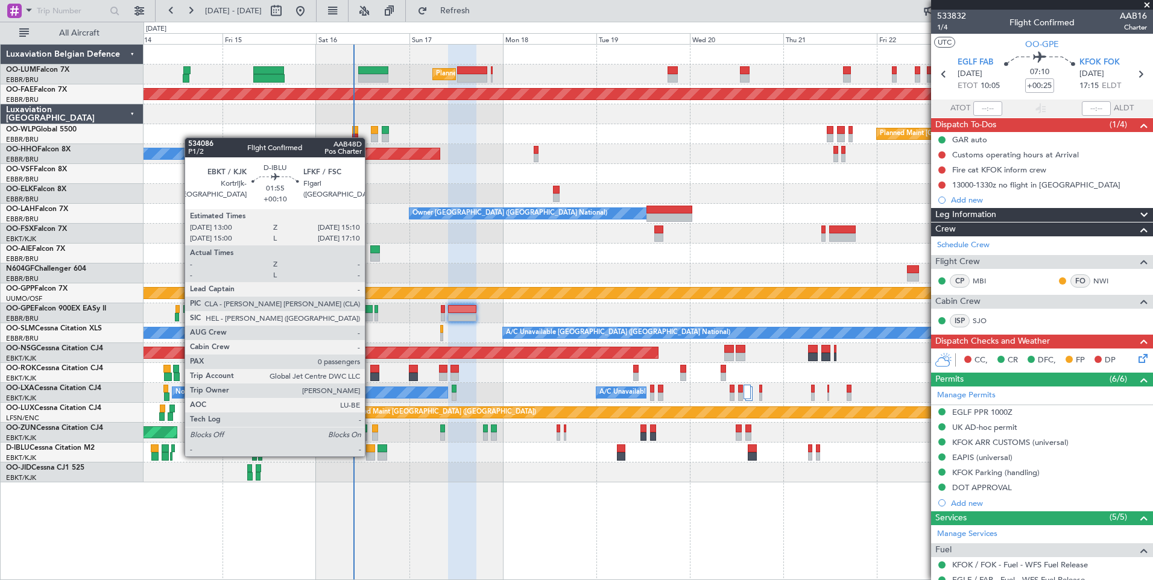
click at [370, 456] on div at bounding box center [370, 456] width 8 height 8
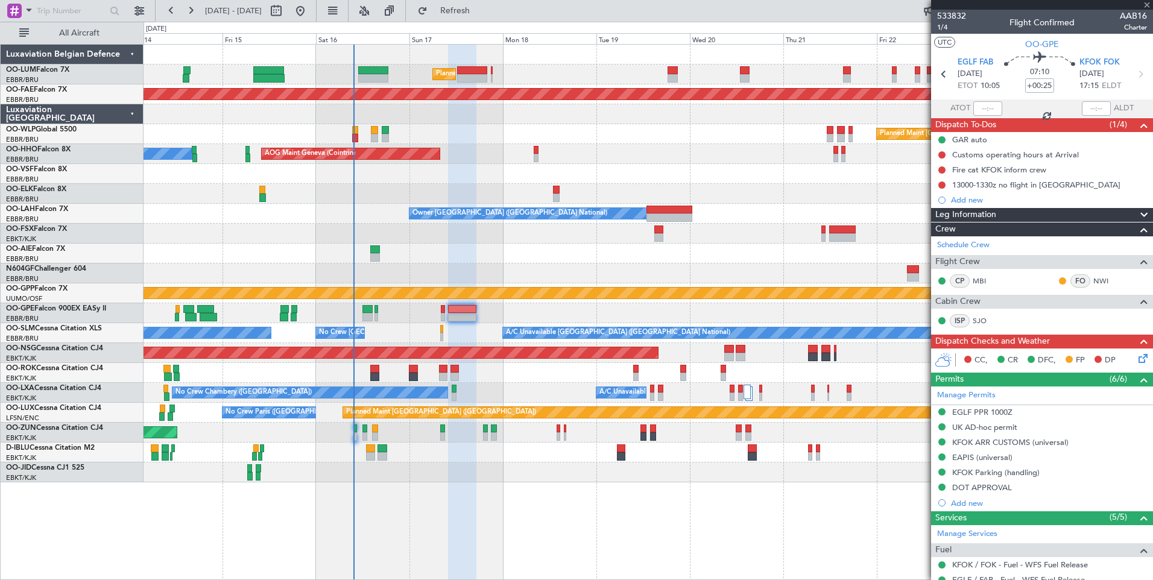
type input "+00:10"
type input "0"
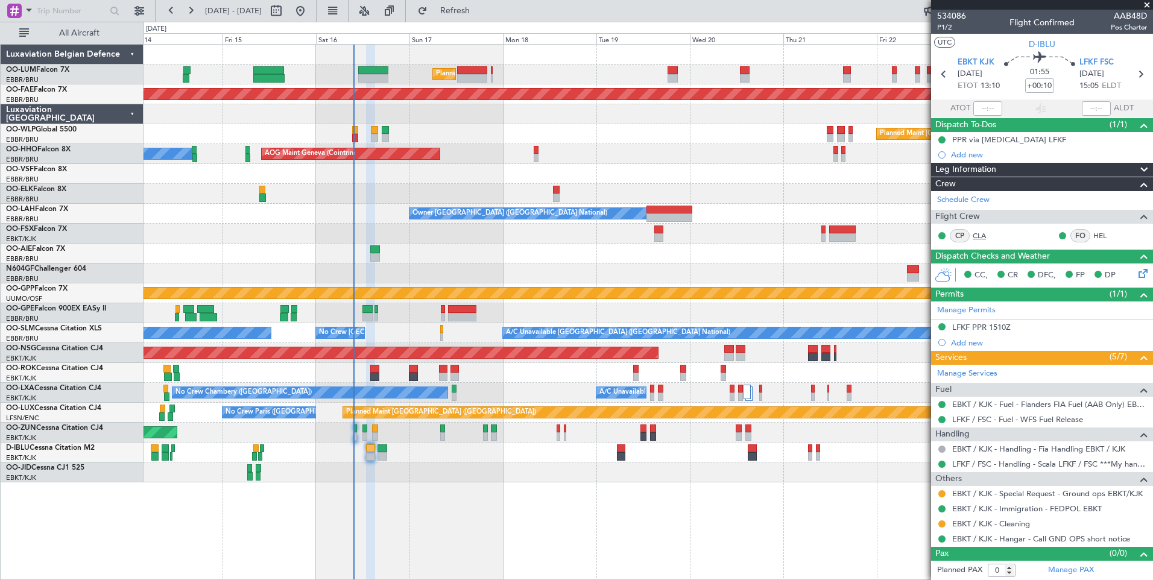
click at [980, 233] on link "CLA" at bounding box center [985, 235] width 27 height 11
click at [1096, 235] on link "HEL" at bounding box center [1106, 235] width 27 height 11
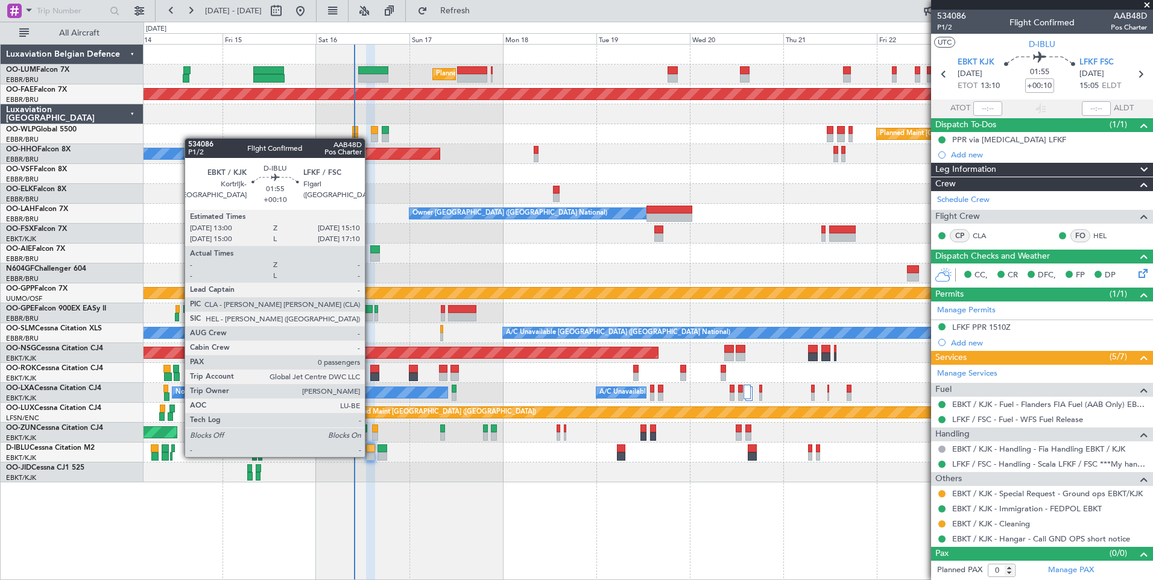
click at [370, 456] on div at bounding box center [370, 456] width 8 height 8
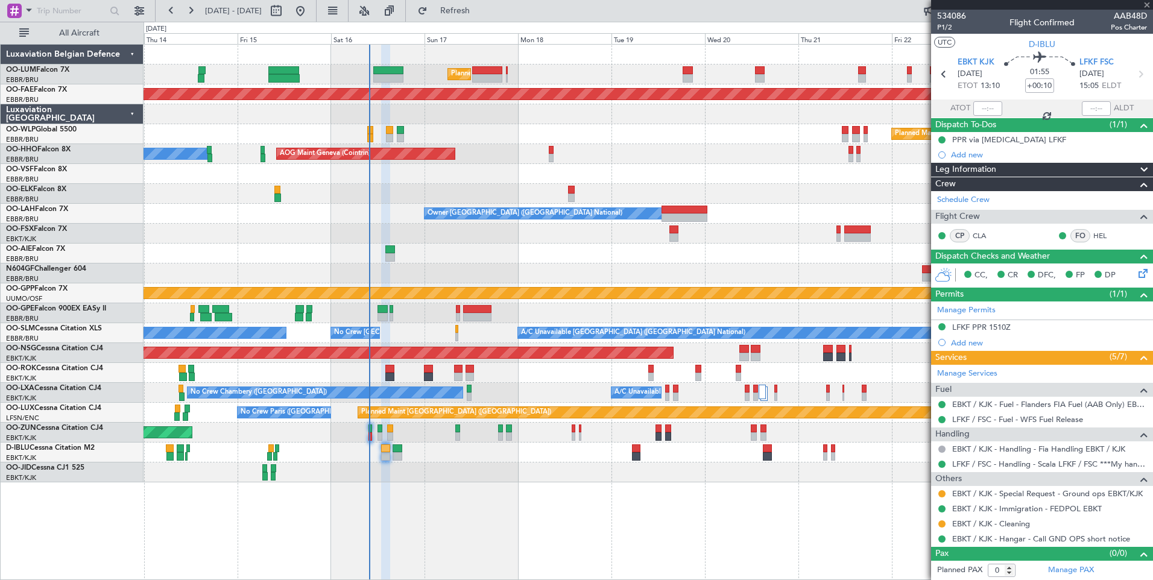
click at [455, 476] on div at bounding box center [647, 472] width 1009 height 20
click at [476, 531] on div "Planned Maint Brussels (Brussels National) Planned Maint Kortrijk-Wevelgem Plan…" at bounding box center [647, 312] width 1009 height 536
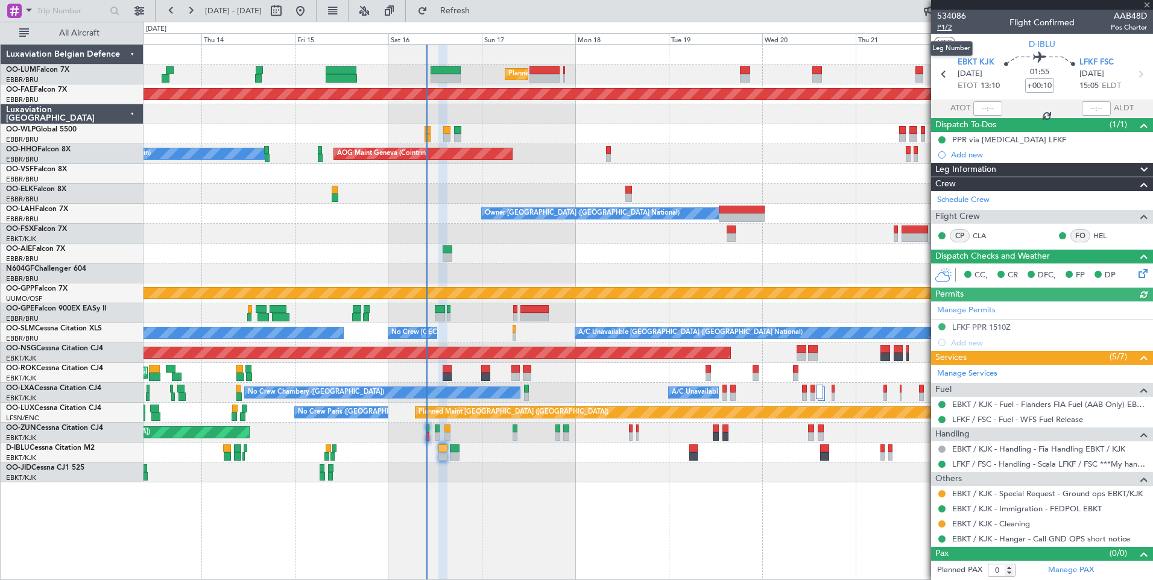
click at [939, 29] on span "P1/2" at bounding box center [951, 27] width 29 height 10
click at [480, 10] on span "Refresh" at bounding box center [455, 11] width 51 height 8
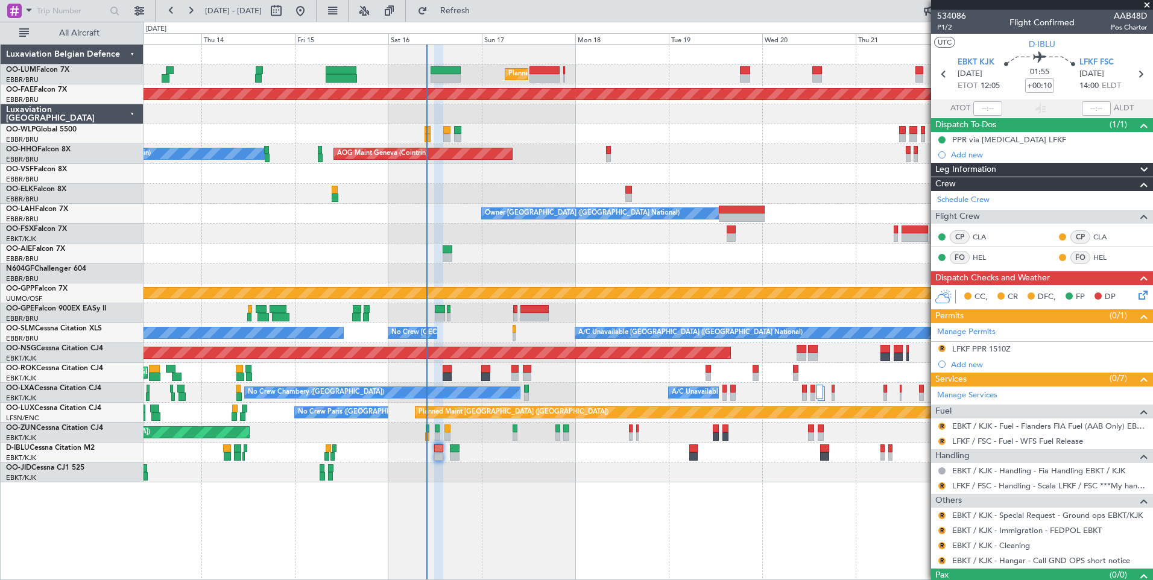
click at [430, 477] on div at bounding box center [647, 472] width 1009 height 20
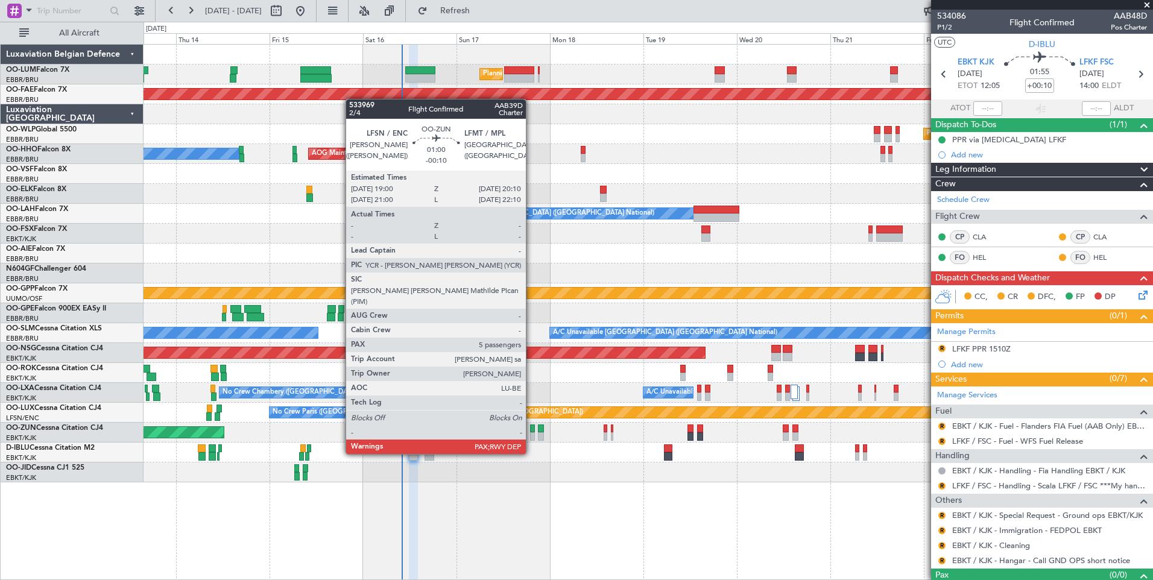
click at [531, 431] on div at bounding box center [532, 428] width 5 height 8
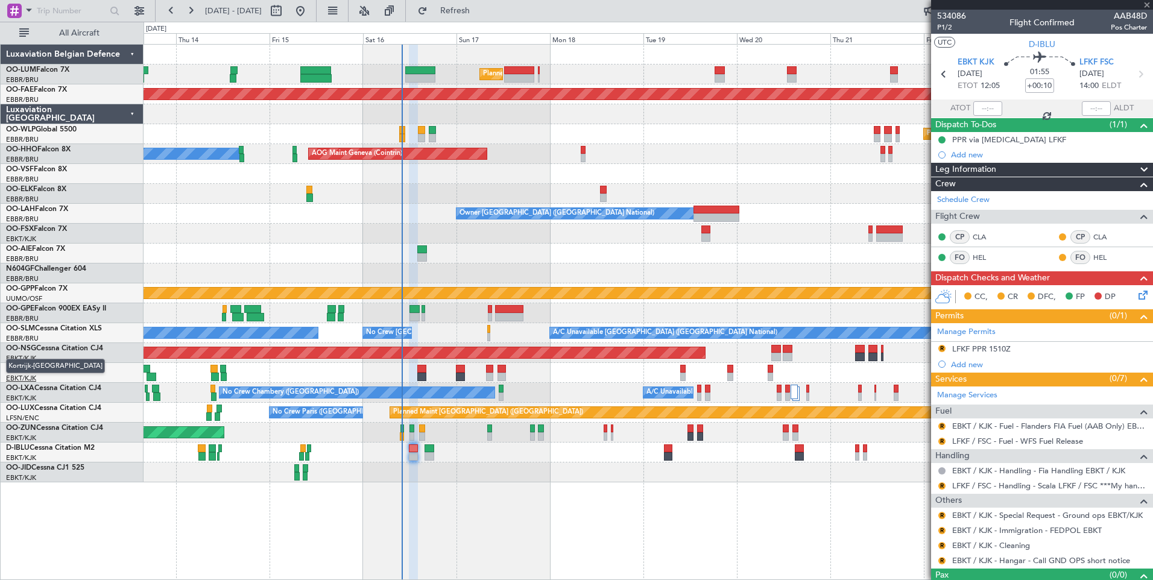
type input "-00:10"
type input "5"
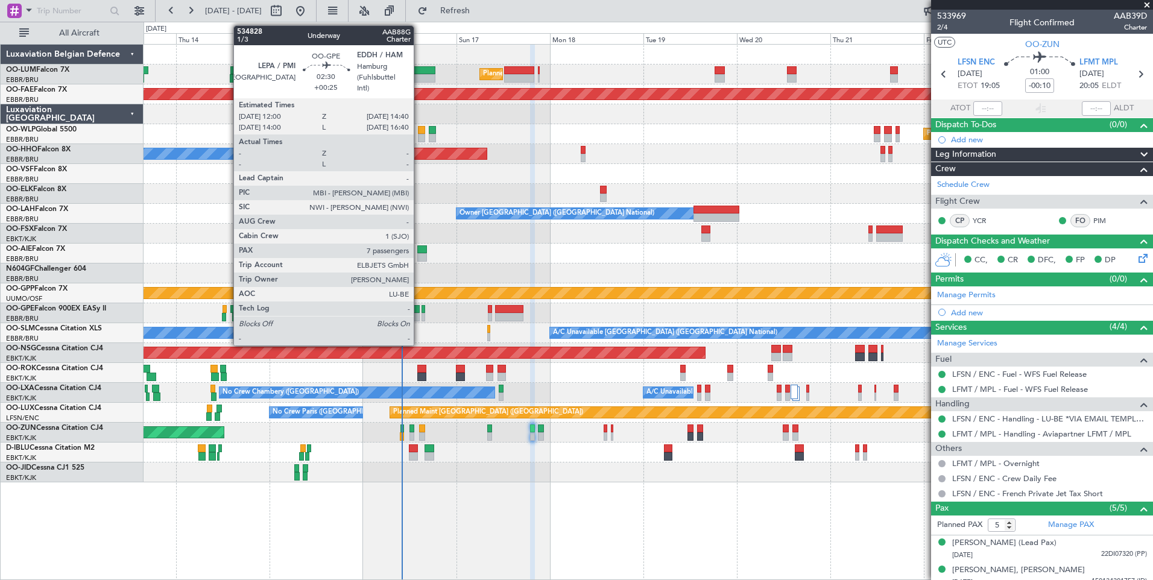
click at [419, 315] on div at bounding box center [414, 317] width 11 height 8
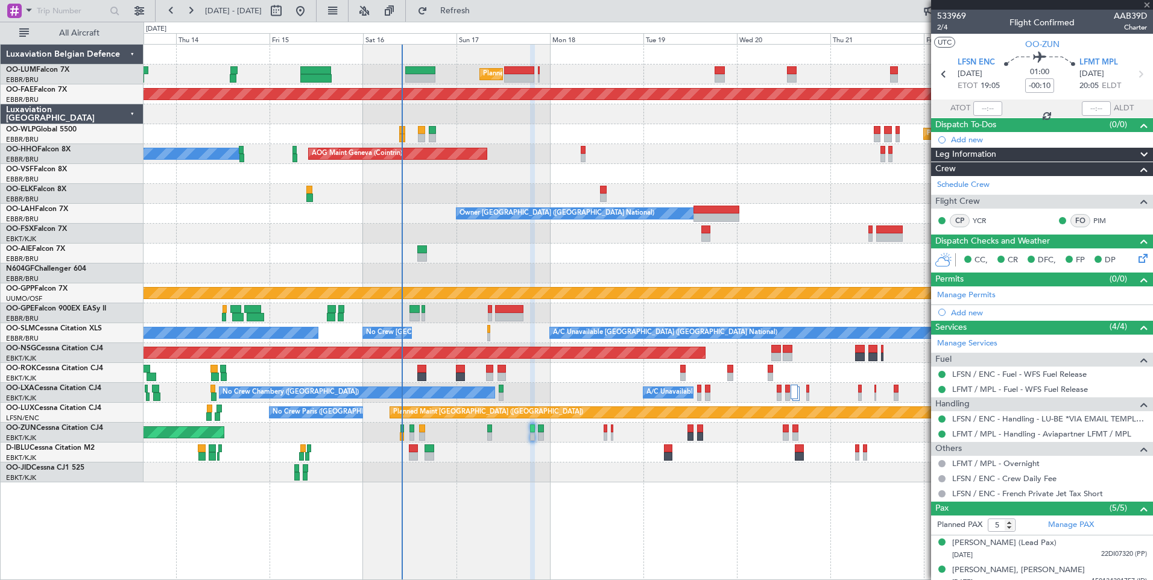
type input "+00:25"
type input "7"
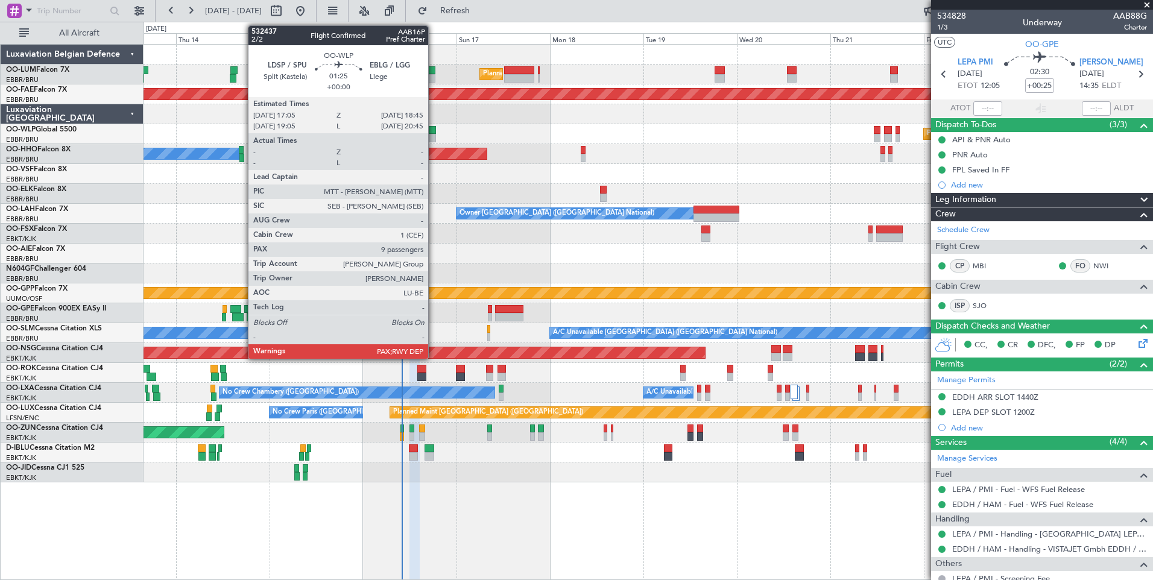
click at [433, 133] on div at bounding box center [432, 130] width 7 height 8
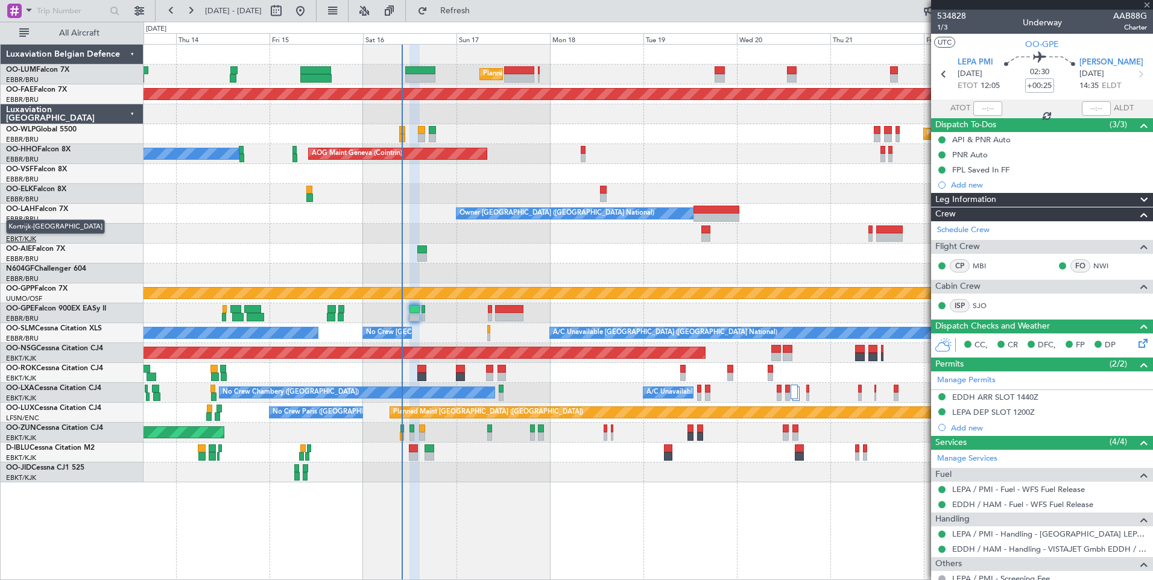
type input "9"
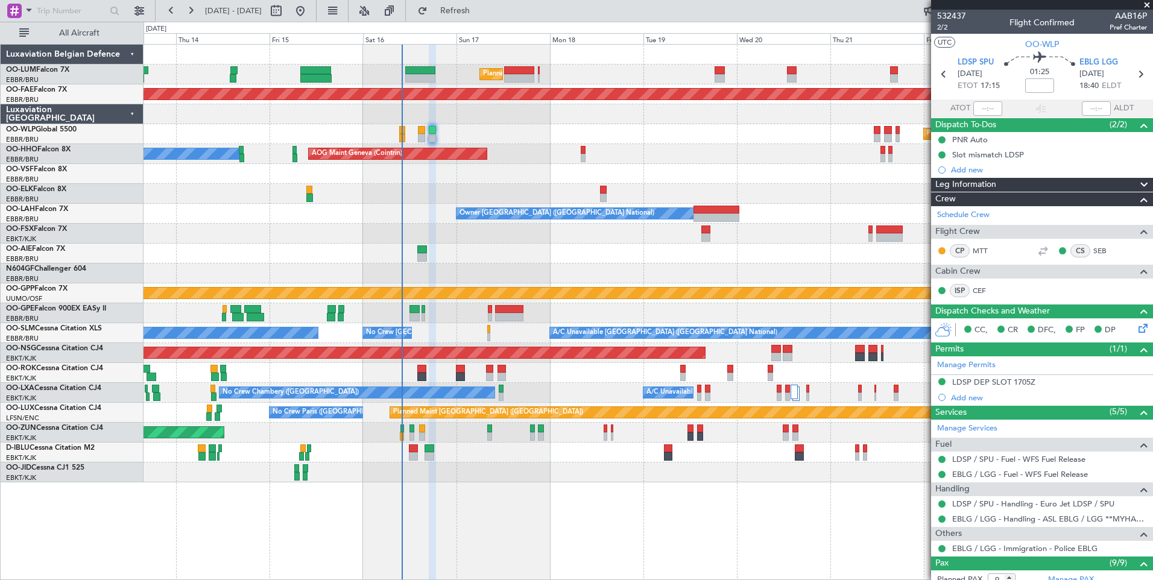
click at [429, 487] on div "Planned Maint [GEOGRAPHIC_DATA] ([GEOGRAPHIC_DATA] National) Planned Maint [GEO…" at bounding box center [647, 312] width 1009 height 536
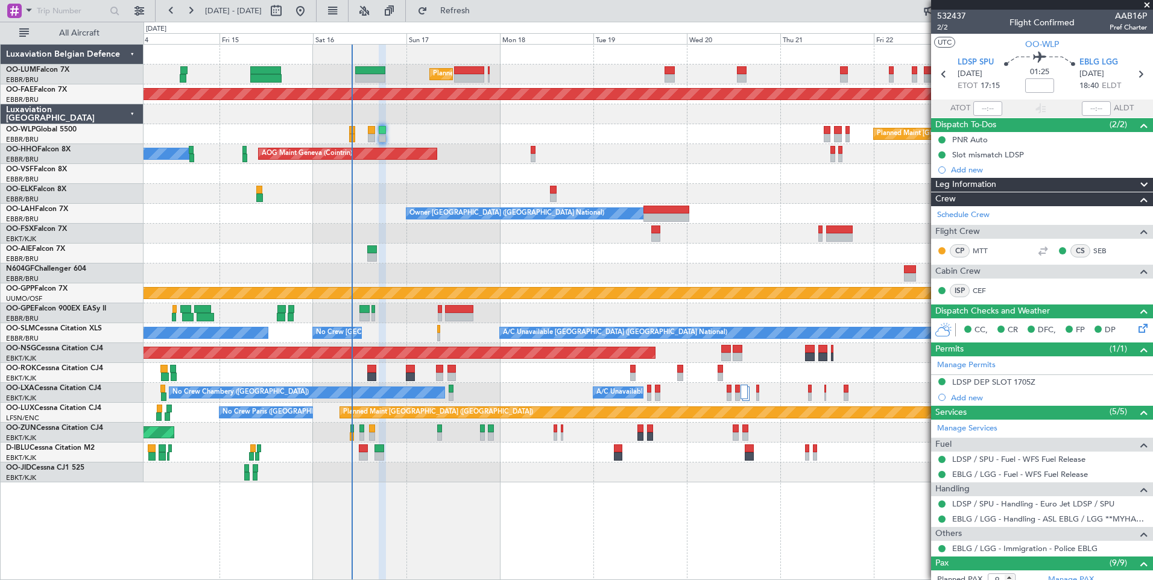
click at [427, 476] on div at bounding box center [647, 472] width 1009 height 20
click at [353, 379] on div "Unplanned Maint [GEOGRAPHIC_DATA]-[GEOGRAPHIC_DATA] Owner [GEOGRAPHIC_DATA]-[GE…" at bounding box center [647, 373] width 1009 height 20
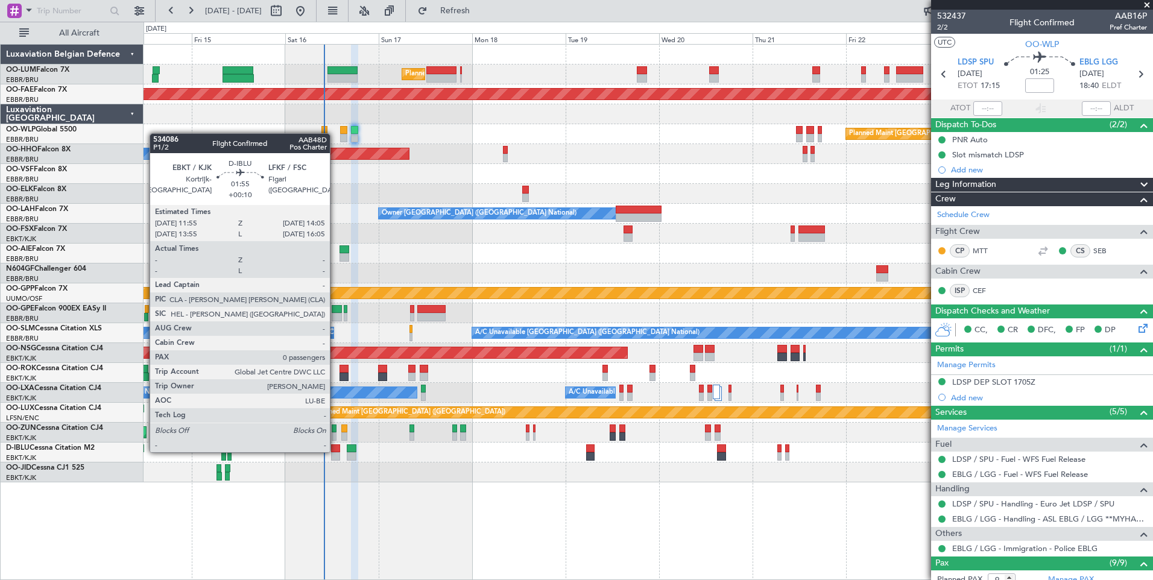
click at [335, 451] on div at bounding box center [335, 448] width 8 height 8
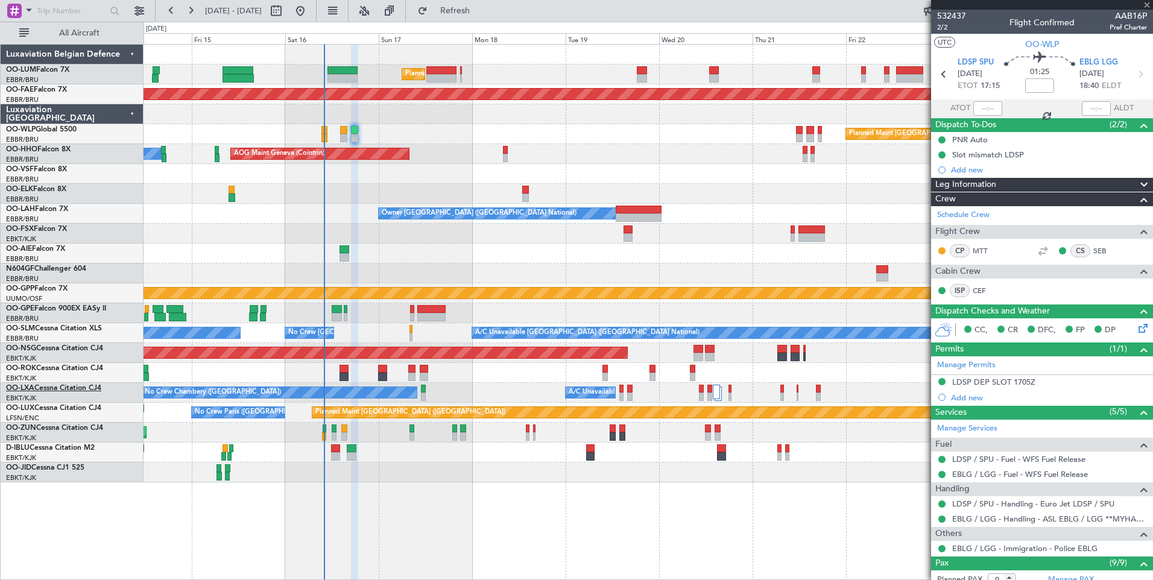
type input "+00:10"
type input "0"
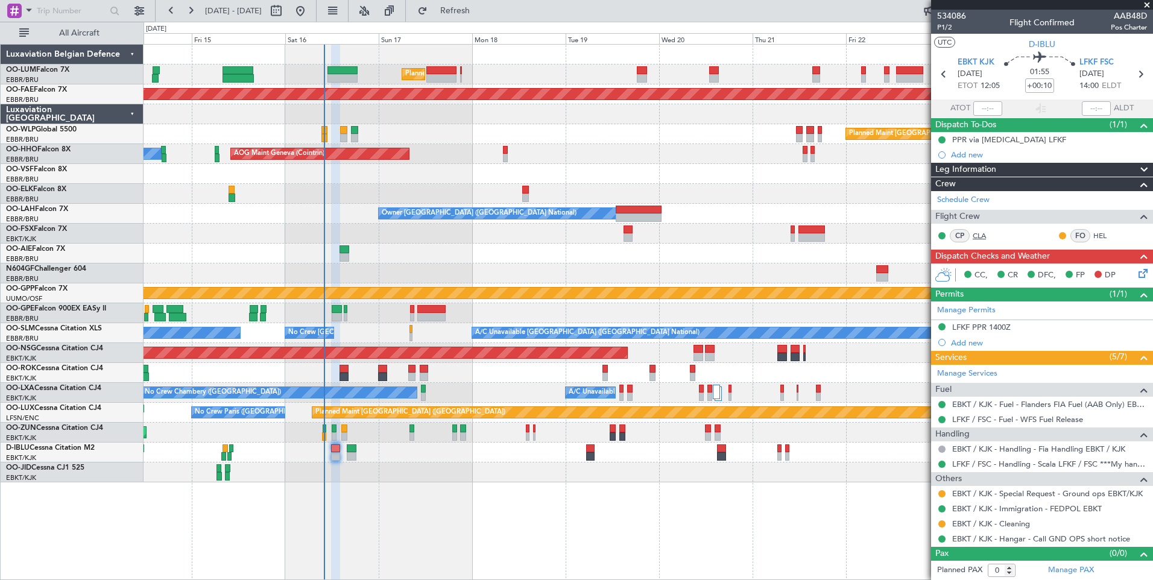
click at [975, 236] on link "CLA" at bounding box center [985, 235] width 27 height 11
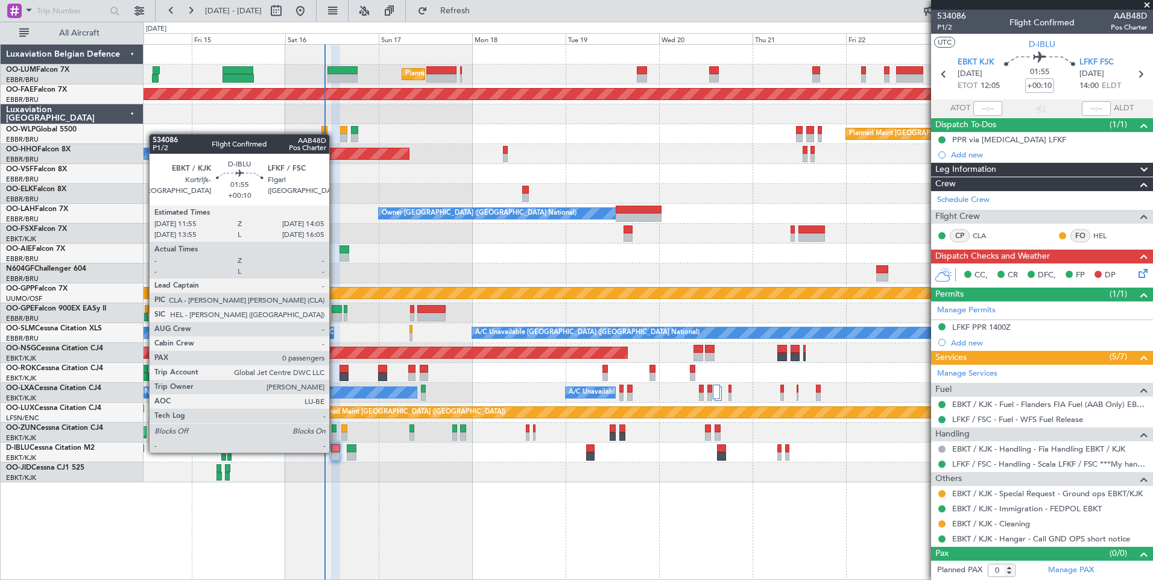
click at [335, 452] on div at bounding box center [335, 448] width 8 height 8
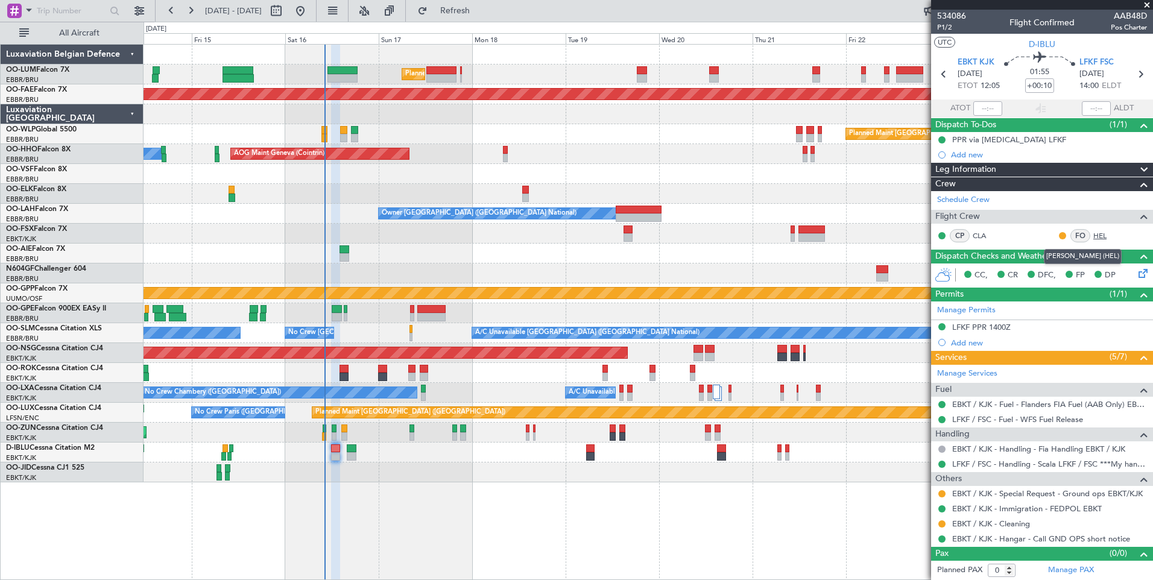
click at [1107, 230] on link "HEL" at bounding box center [1106, 235] width 27 height 11
click at [367, 339] on div "No Crew [GEOGRAPHIC_DATA] ([GEOGRAPHIC_DATA] National) A/C Unavailable [GEOGRAP…" at bounding box center [647, 333] width 1009 height 20
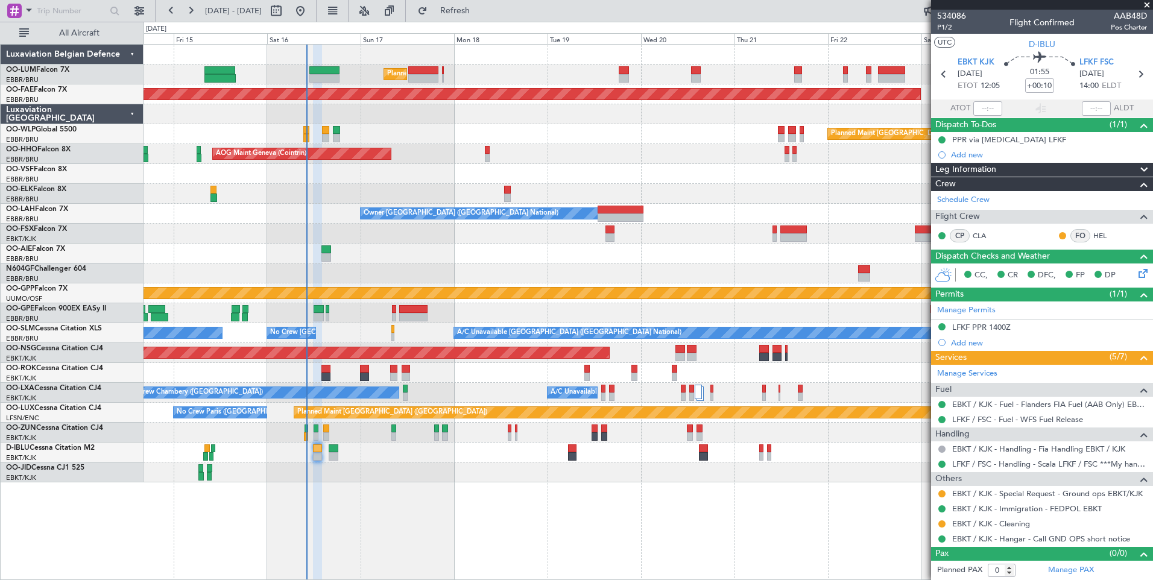
click at [410, 313] on div at bounding box center [413, 317] width 29 height 8
type input "+00:25"
type input "1"
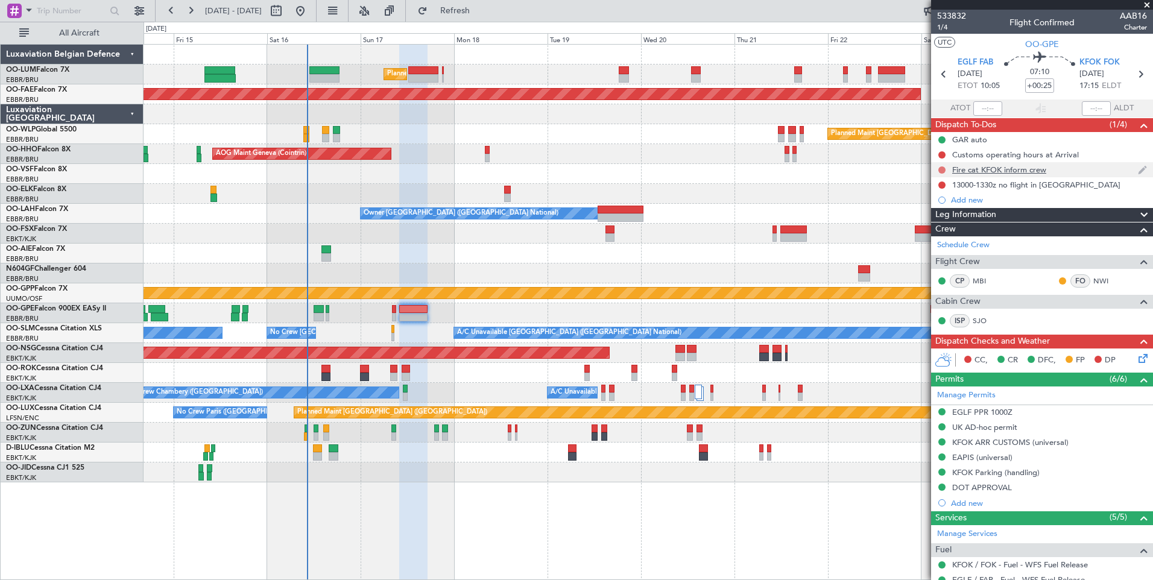
click at [939, 169] on button at bounding box center [941, 169] width 7 height 7
click at [945, 226] on span "Completed" at bounding box center [947, 223] width 40 height 12
click at [992, 156] on div "Customs operating hours at Arrival" at bounding box center [1015, 155] width 127 height 10
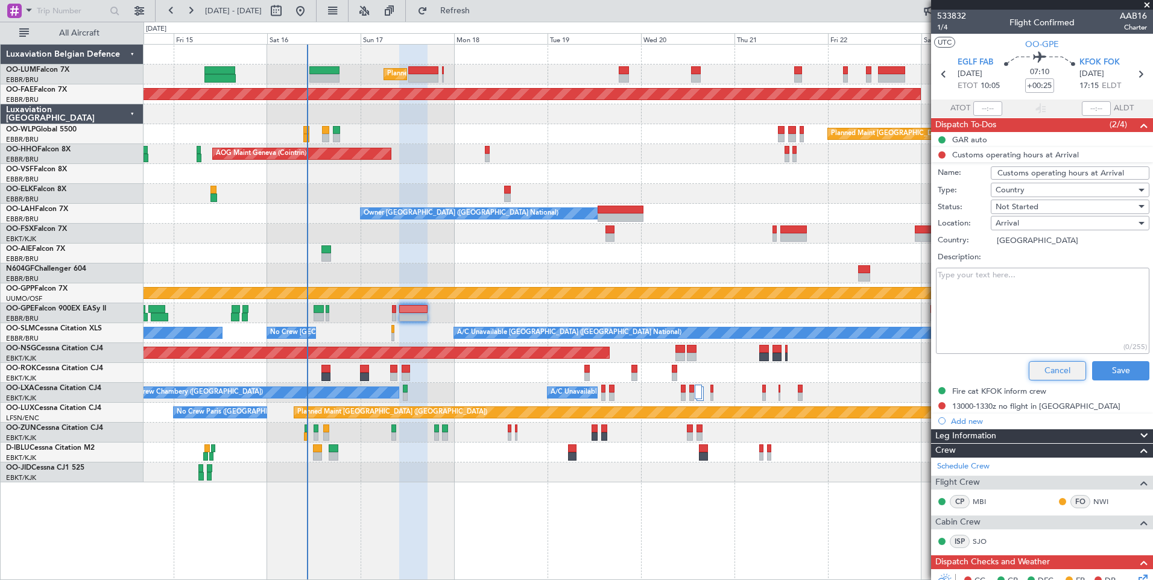
click at [1033, 361] on button "Cancel" at bounding box center [1057, 370] width 57 height 19
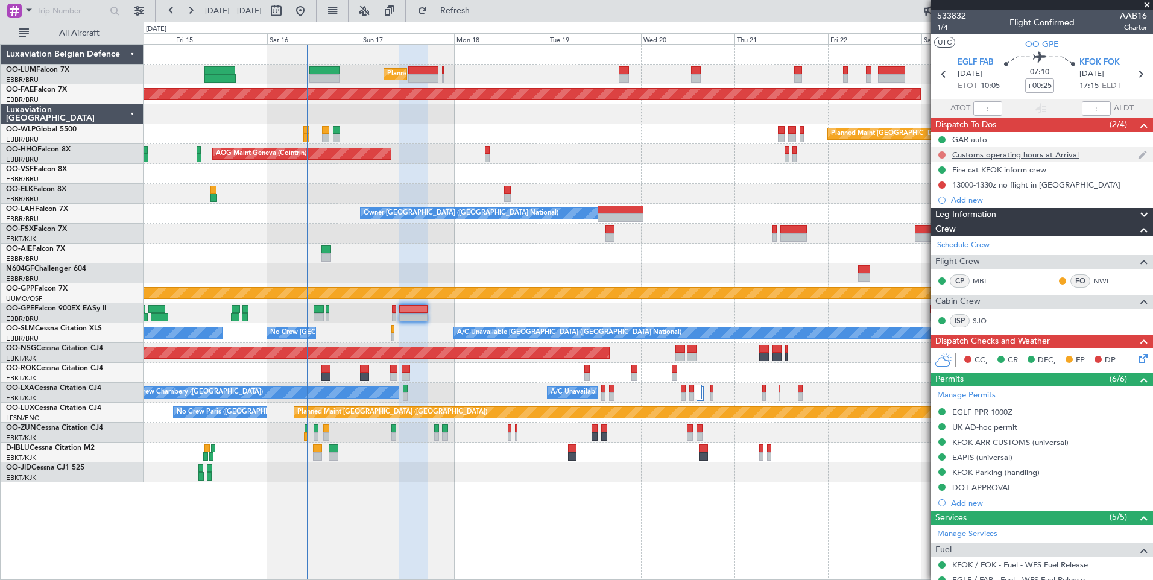
click at [942, 154] on button at bounding box center [941, 154] width 7 height 7
click at [945, 207] on span "Completed" at bounding box center [947, 208] width 40 height 12
click at [366, 308] on div "Planned Maint [GEOGRAPHIC_DATA] ([GEOGRAPHIC_DATA] National) Planned Maint [GEO…" at bounding box center [647, 264] width 1009 height 438
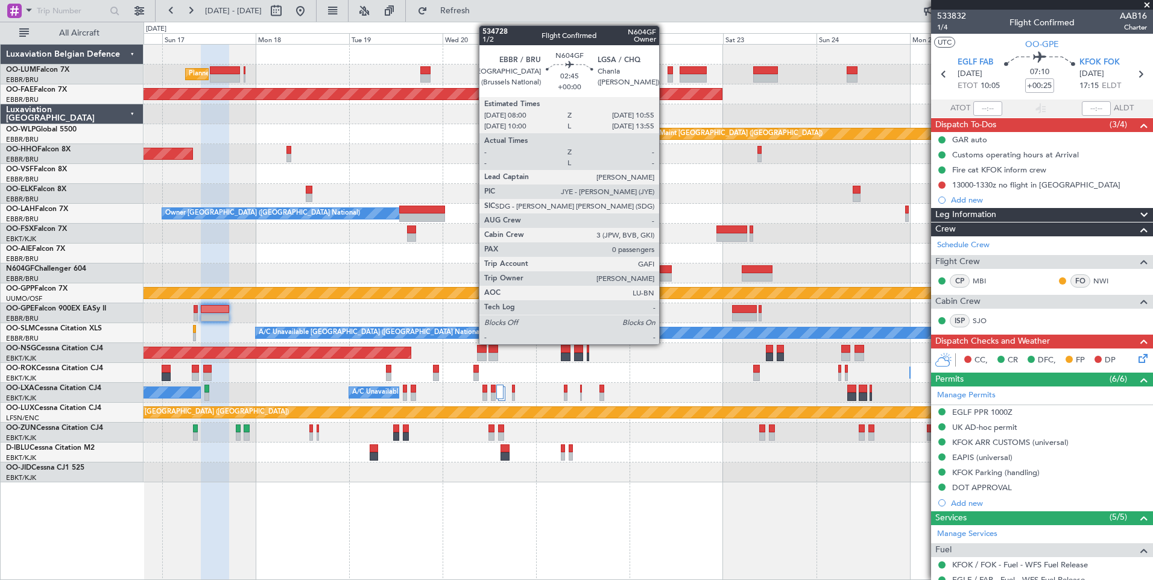
click at [664, 276] on div at bounding box center [665, 277] width 11 height 8
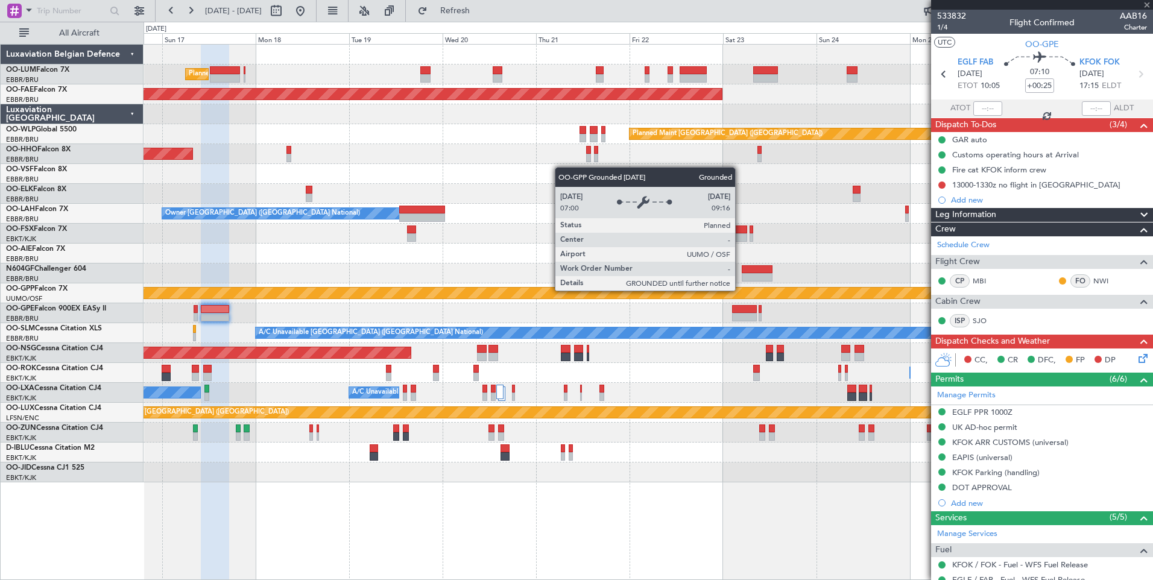
click at [608, 296] on div "Grounded [PERSON_NAME]" at bounding box center [647, 293] width 3025 height 11
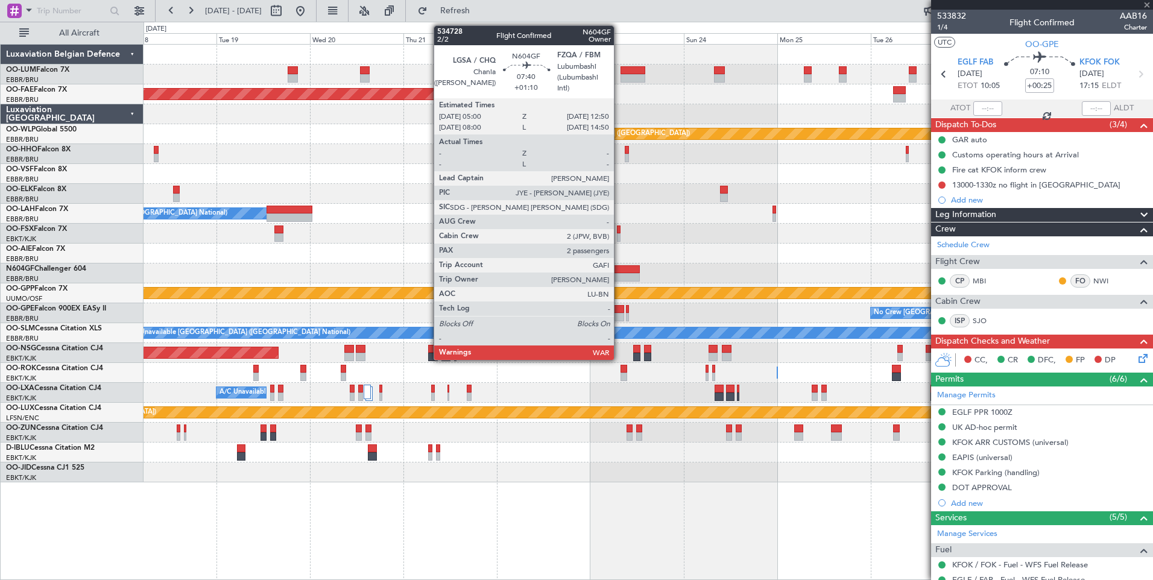
type input "0"
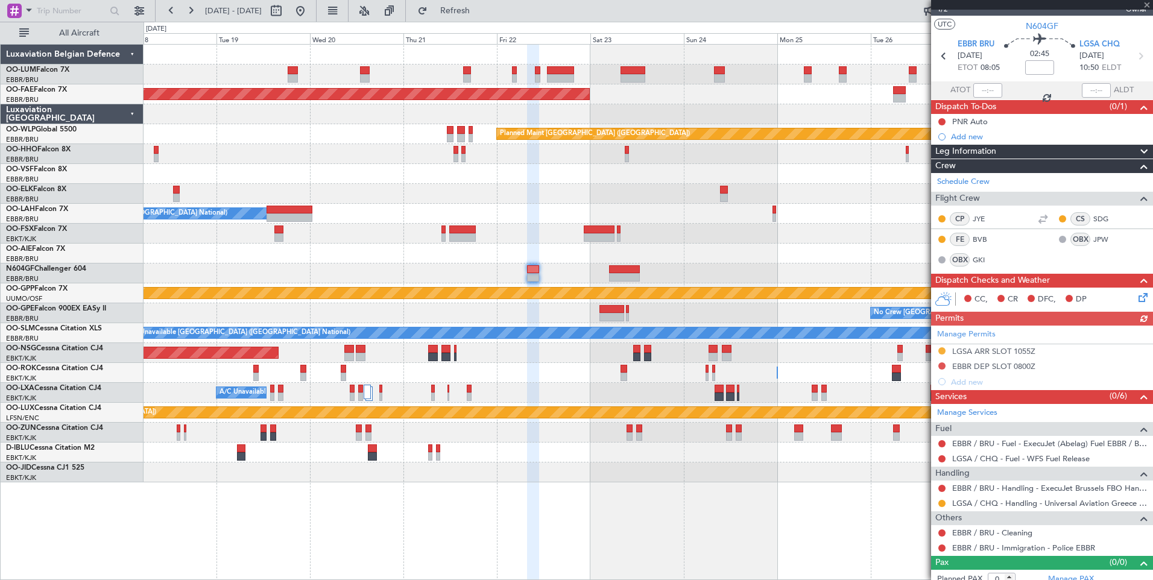
scroll to position [27, 0]
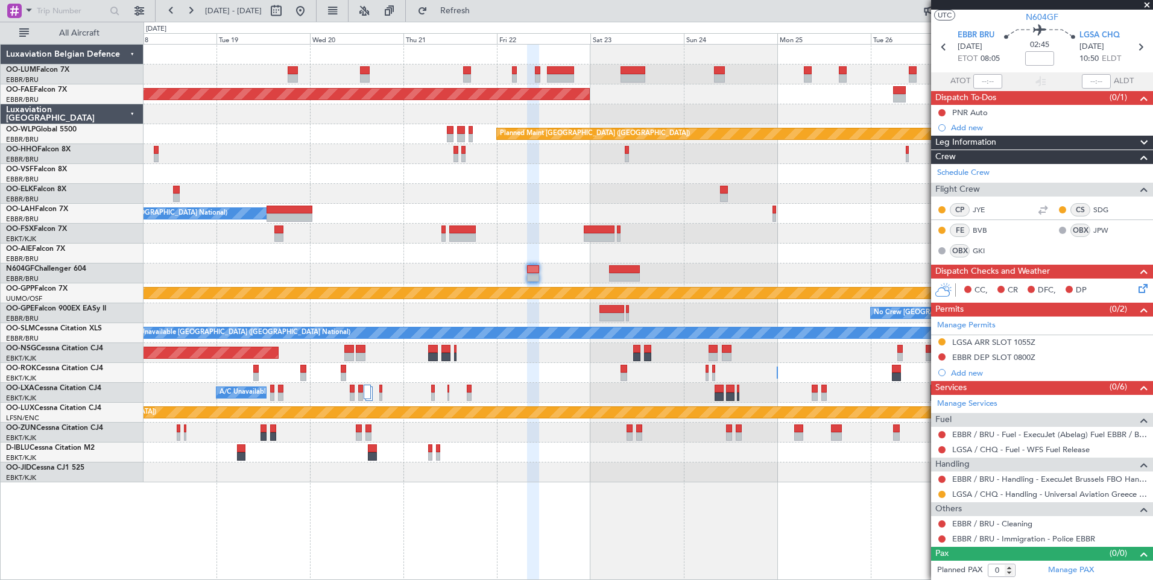
click at [617, 279] on div at bounding box center [624, 277] width 31 height 8
type input "+01:10"
type input "2"
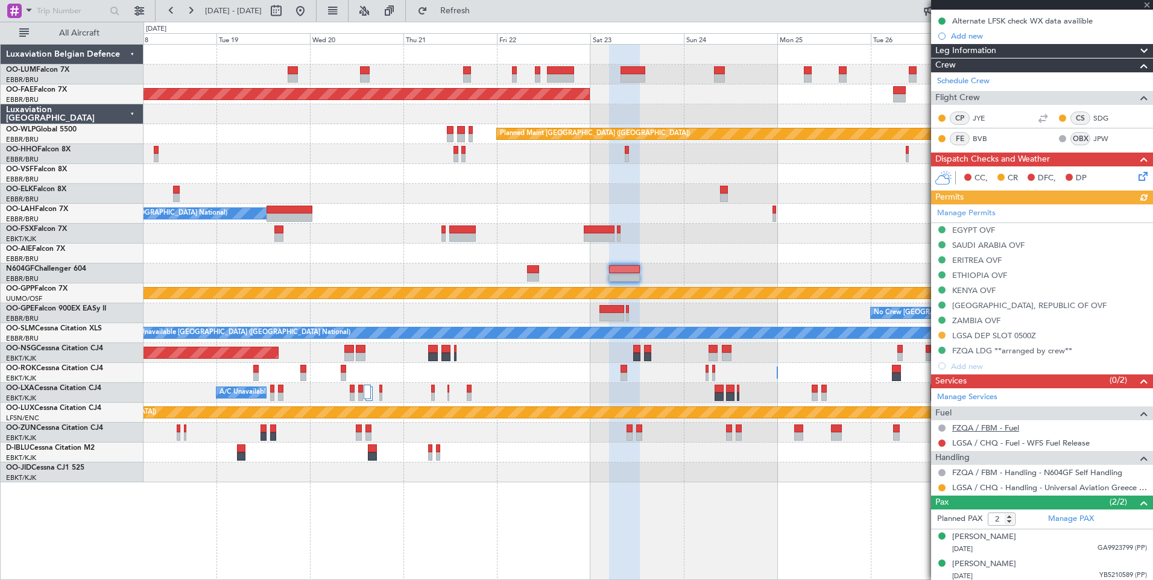
scroll to position [137, 0]
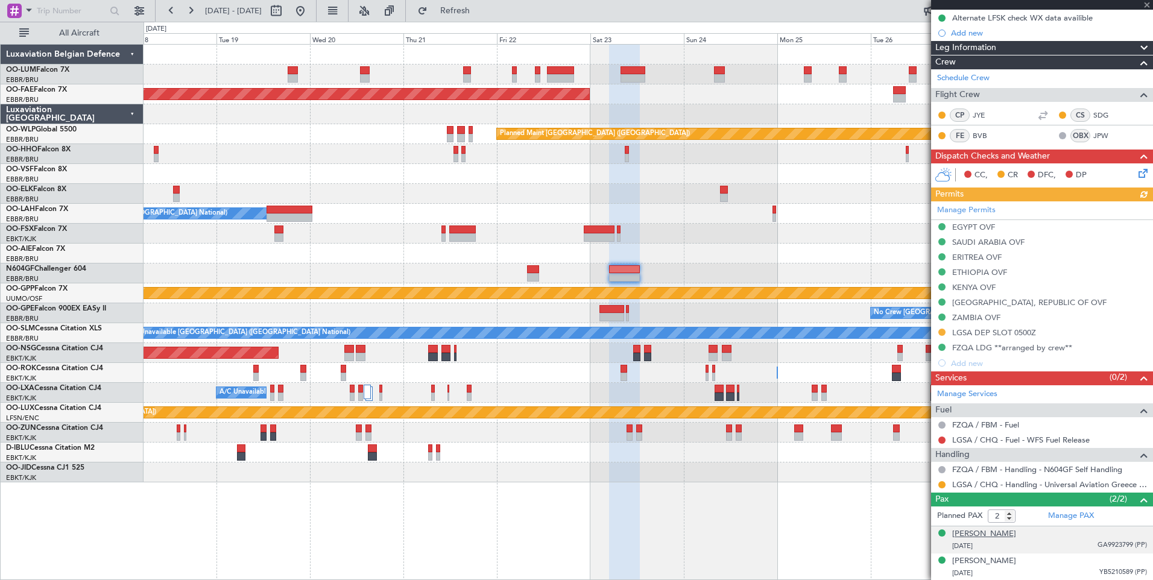
click at [980, 537] on div "[PERSON_NAME]" at bounding box center [984, 534] width 64 height 12
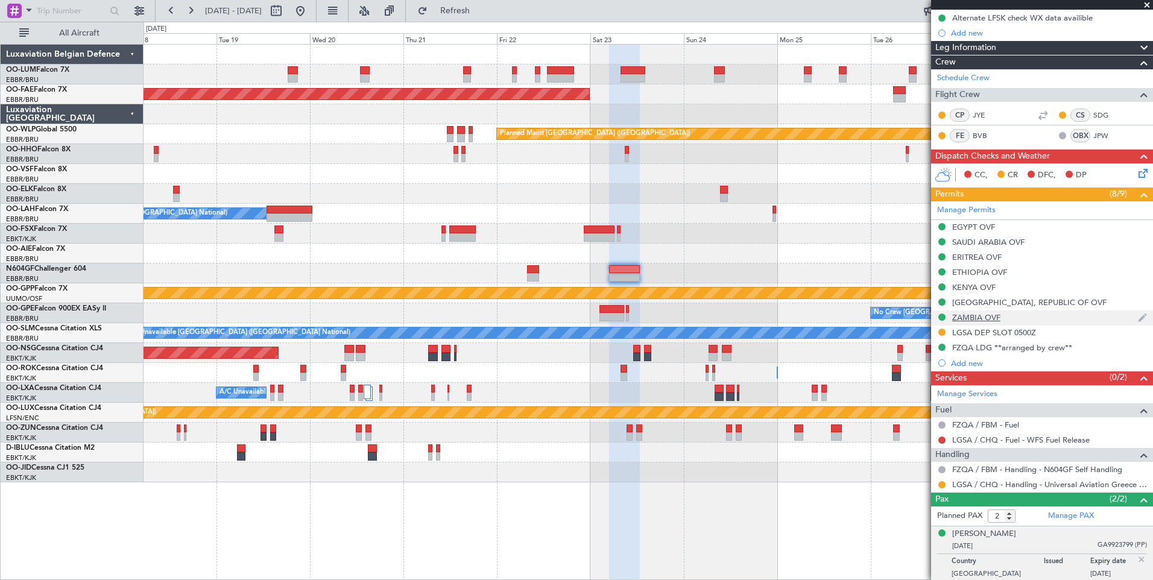
click at [959, 323] on fb-app "[DATE] - [DATE] Refresh Quick Links All Aircraft Planned Maint [GEOGRAPHIC_DATA…" at bounding box center [576, 294] width 1153 height 571
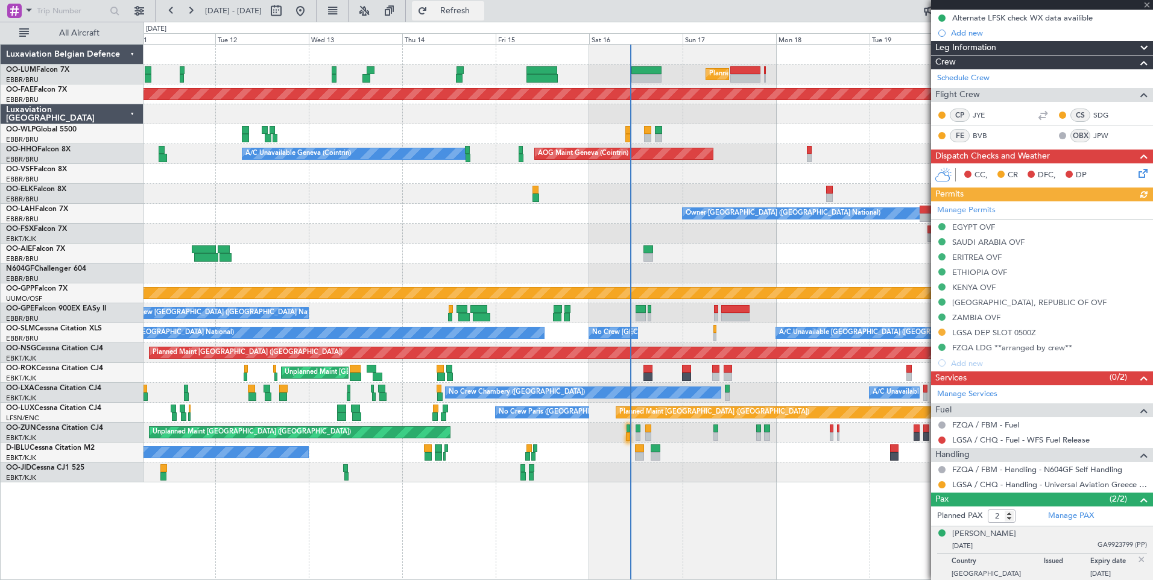
click at [480, 13] on span "Refresh" at bounding box center [455, 11] width 51 height 8
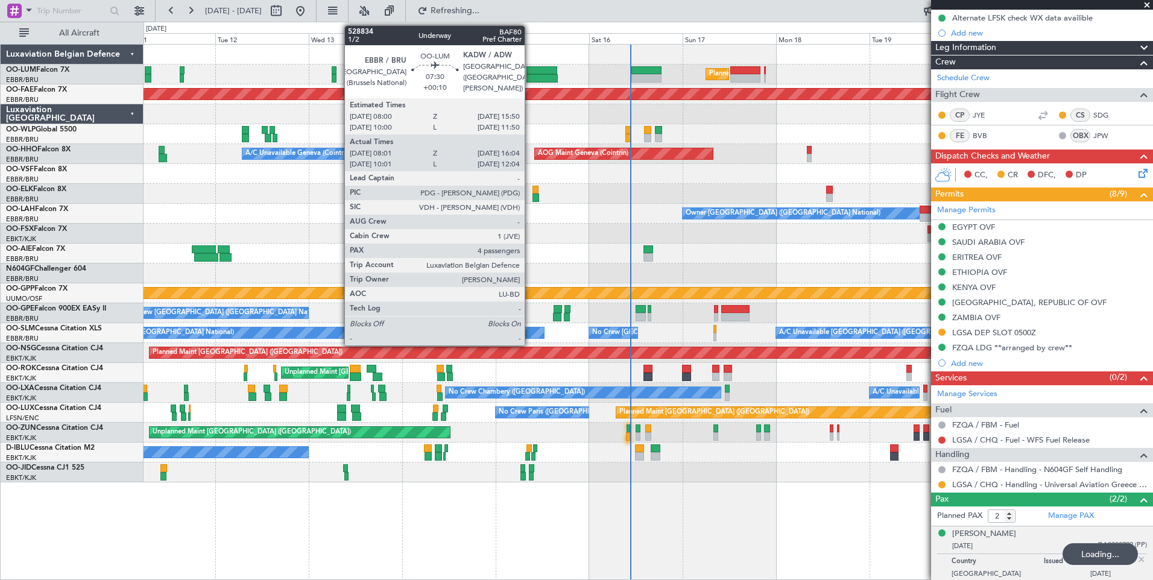
click at [445, 257] on div "Planned Maint [GEOGRAPHIC_DATA] ([GEOGRAPHIC_DATA] National) Unplanned Maint [G…" at bounding box center [647, 264] width 1009 height 438
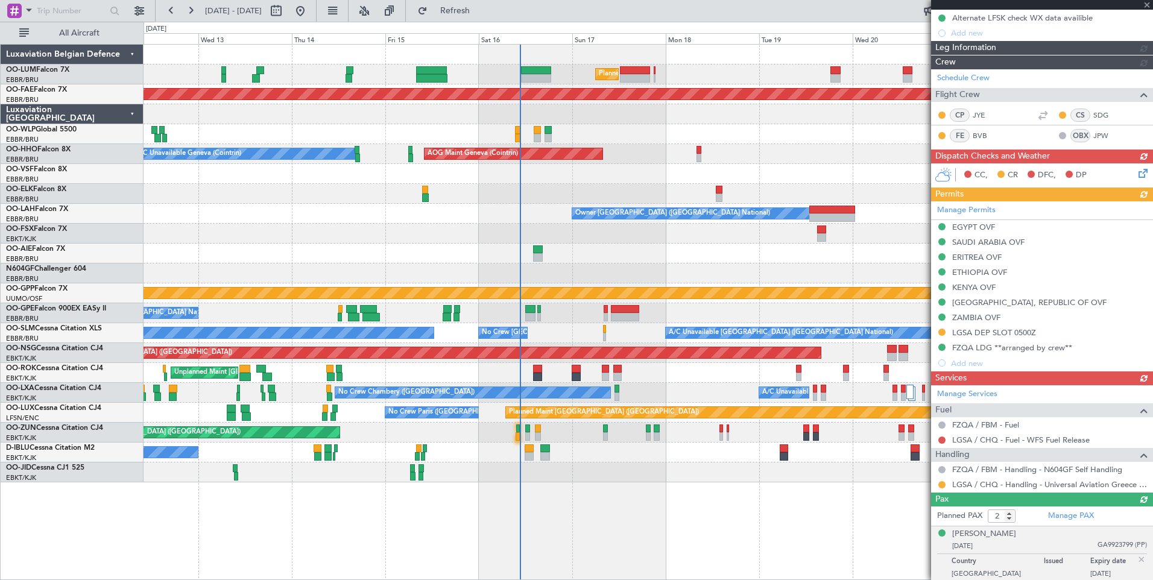
click at [480, 441] on div "Unplanned Maint [GEOGRAPHIC_DATA] ([GEOGRAPHIC_DATA])" at bounding box center [647, 433] width 1009 height 20
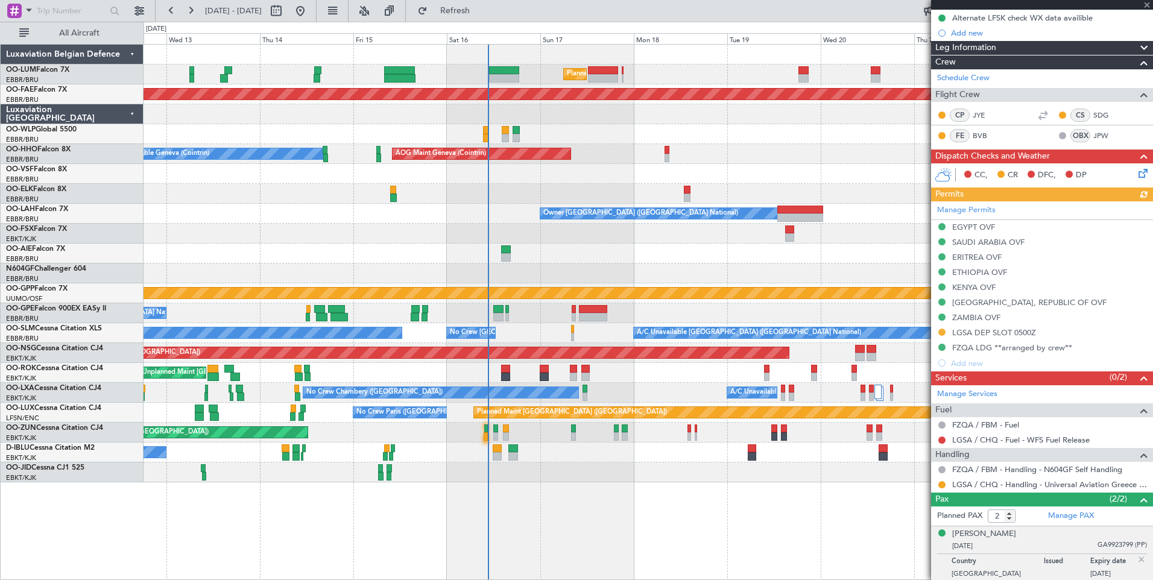
click at [465, 322] on div "No Crew [GEOGRAPHIC_DATA] ([GEOGRAPHIC_DATA] National) No Crew [GEOGRAPHIC_DATA…" at bounding box center [647, 313] width 1009 height 20
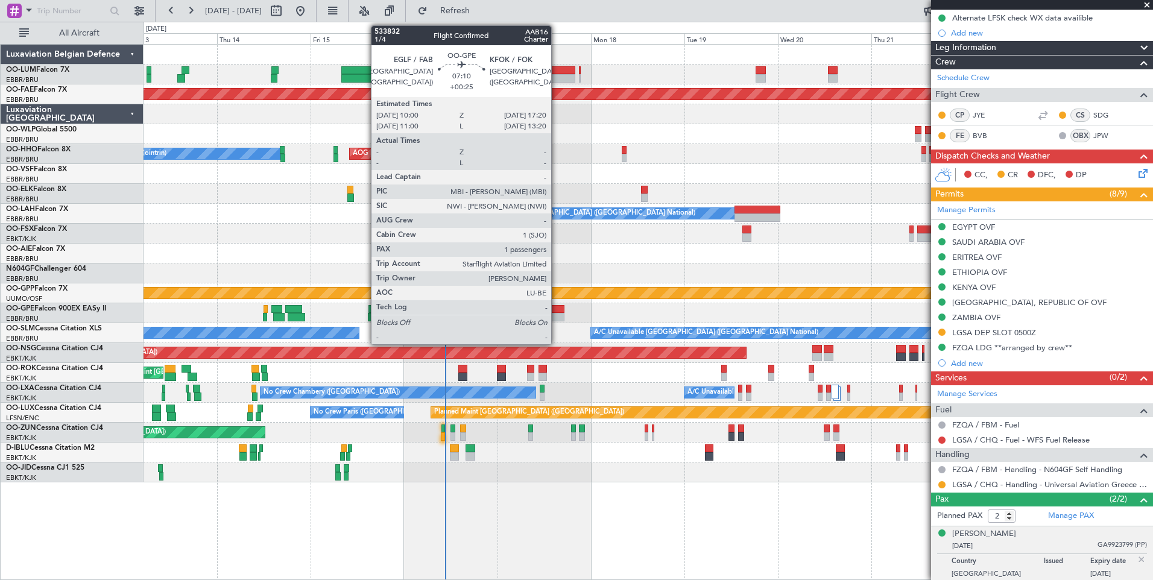
click at [556, 308] on div at bounding box center [550, 309] width 29 height 8
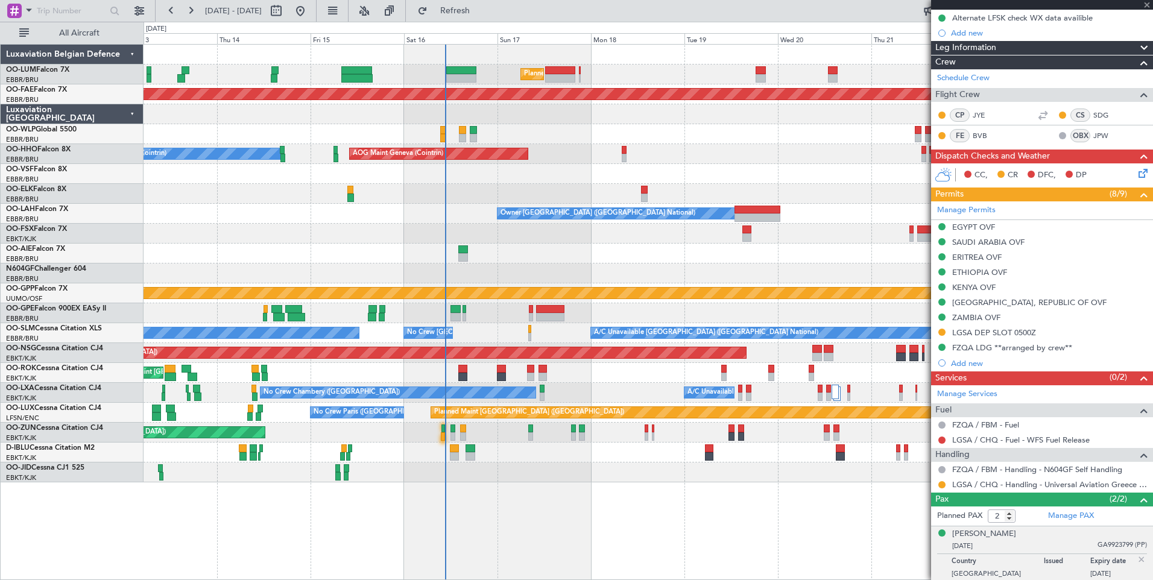
type input "+00:25"
type input "1"
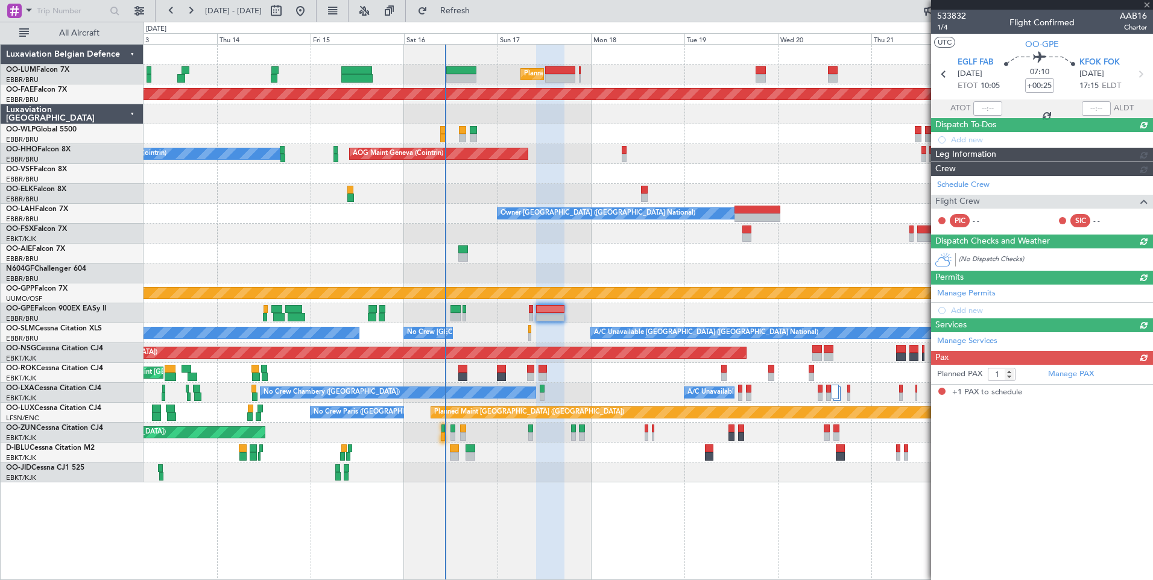
scroll to position [0, 0]
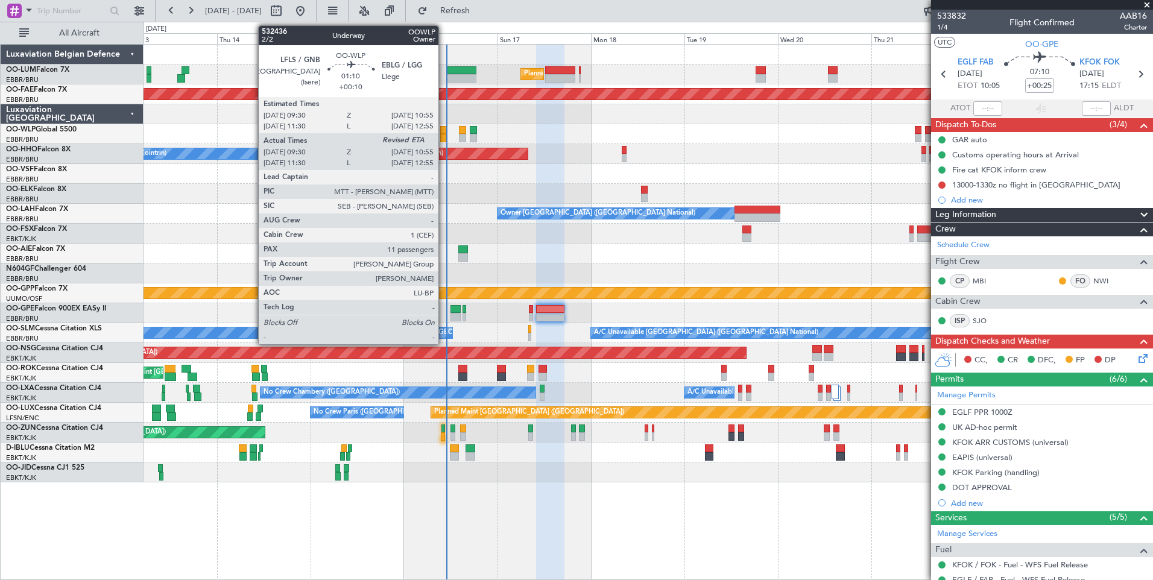
click at [444, 136] on div at bounding box center [443, 138] width 6 height 8
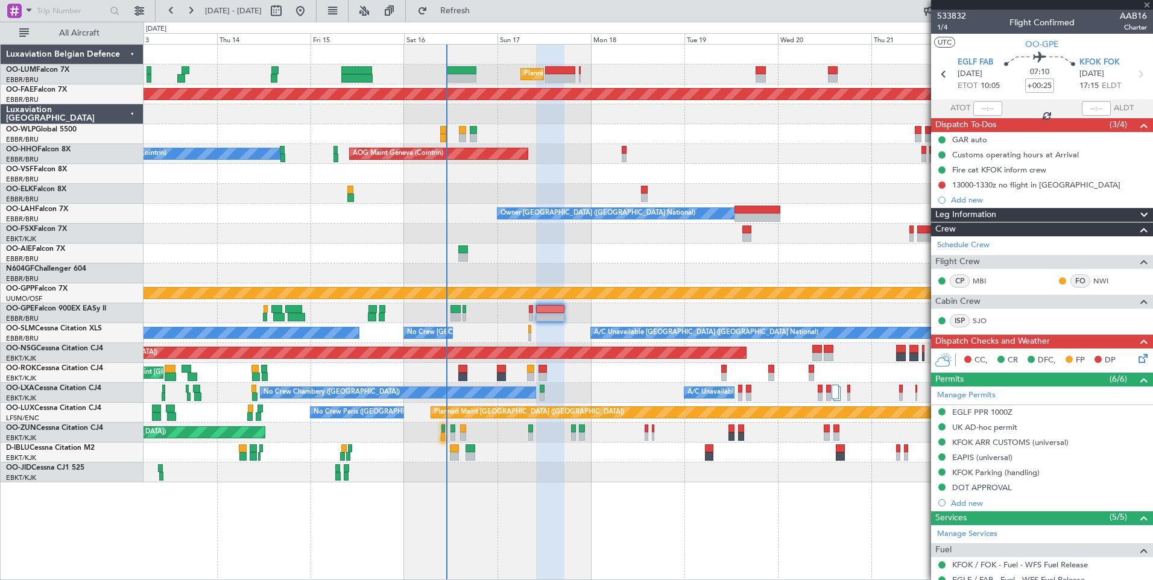
type input "+00:10"
type input "09:40"
type input "11"
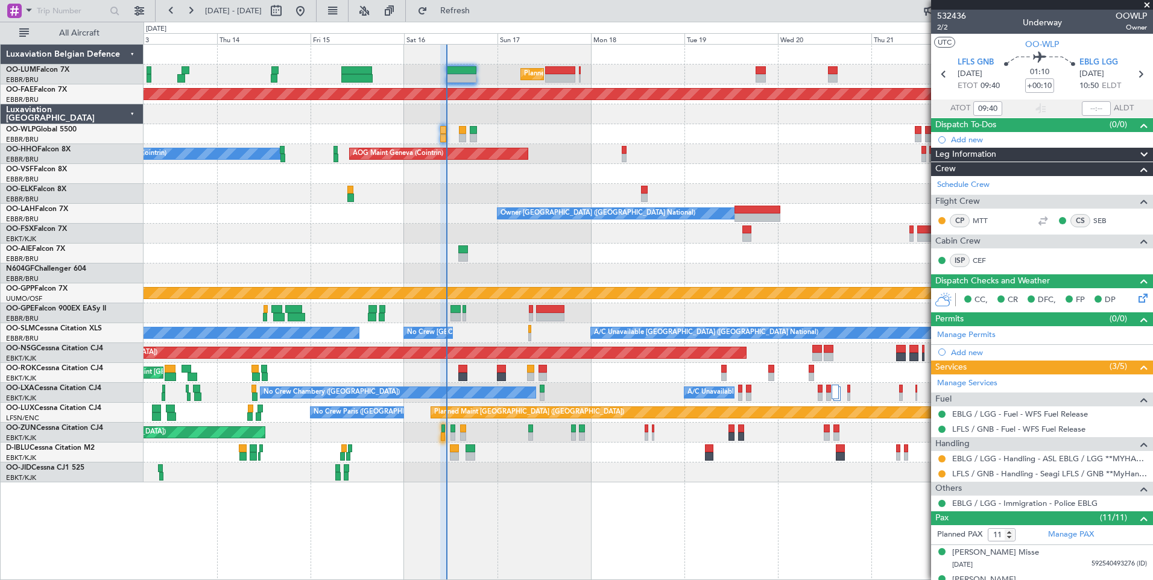
click at [556, 381] on div "Unplanned Maint Kortrijk-Wevelgem Owner Kortrijk-Wevelgem" at bounding box center [647, 373] width 1009 height 20
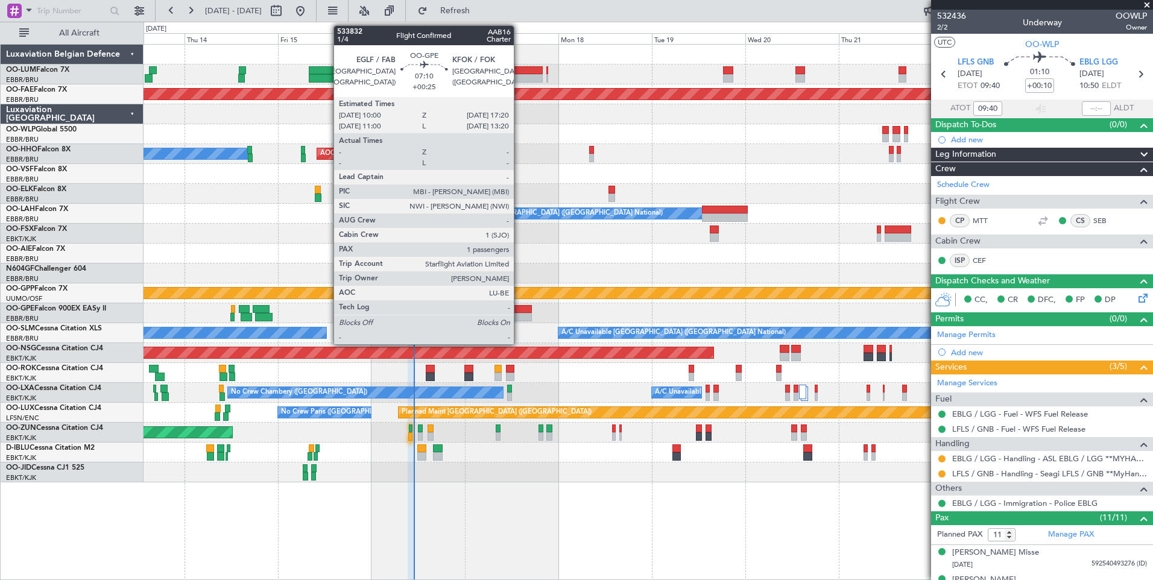
click at [519, 309] on div at bounding box center [517, 309] width 29 height 8
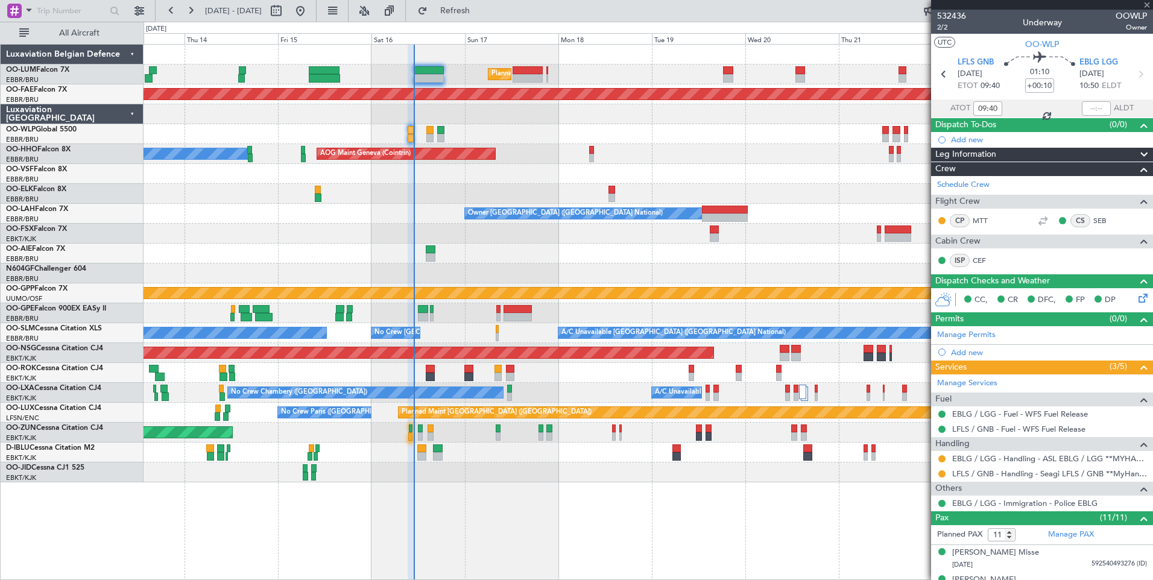
type input "+00:25"
type input "1"
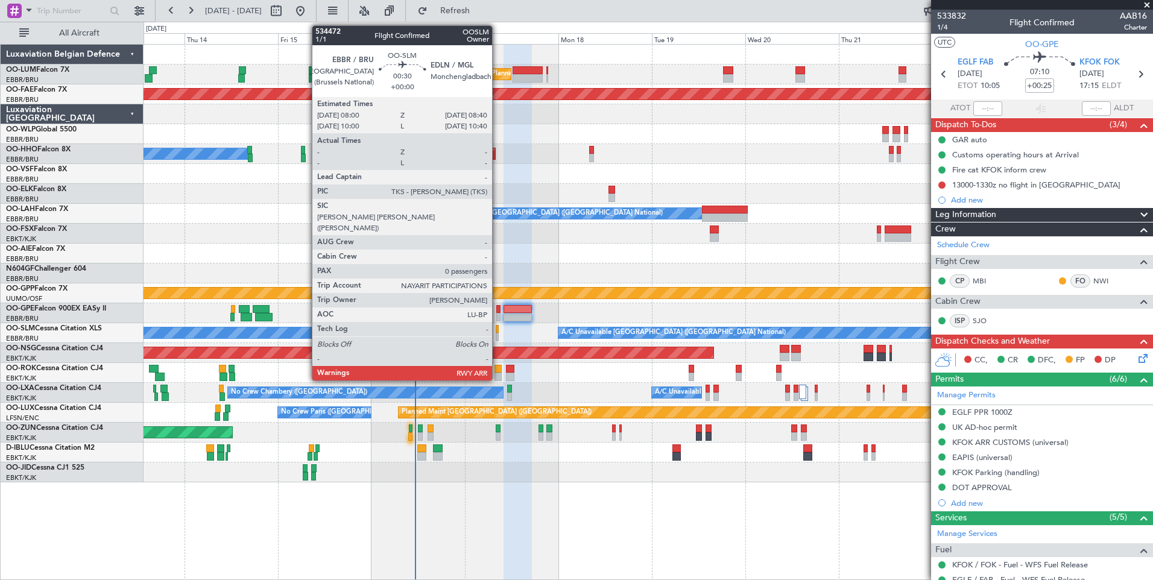
click at [497, 335] on div at bounding box center [497, 337] width 3 height 8
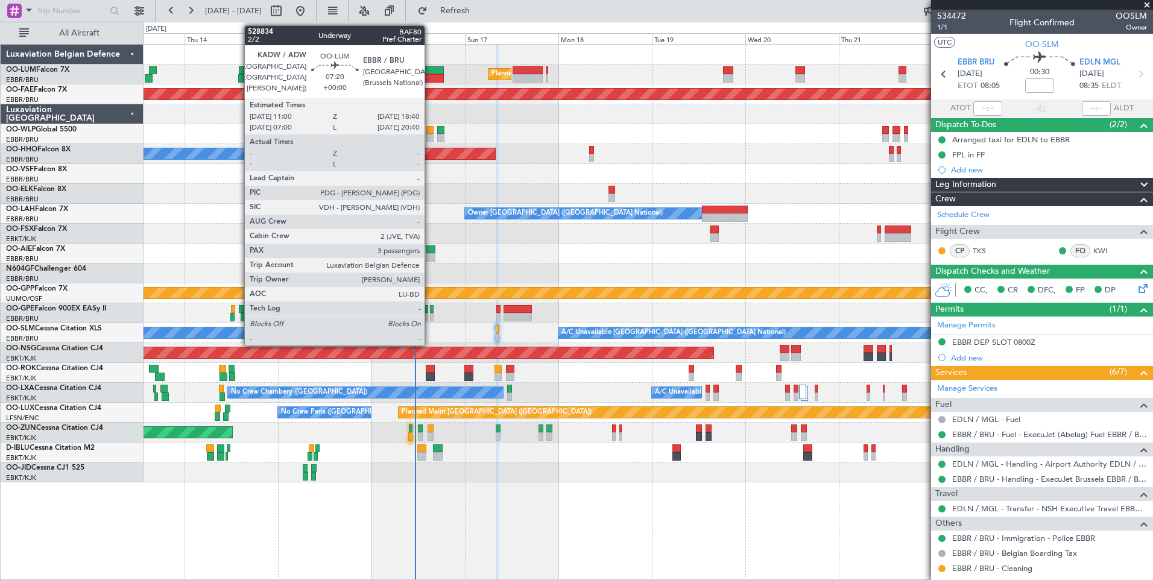
click at [430, 79] on div at bounding box center [429, 78] width 30 height 8
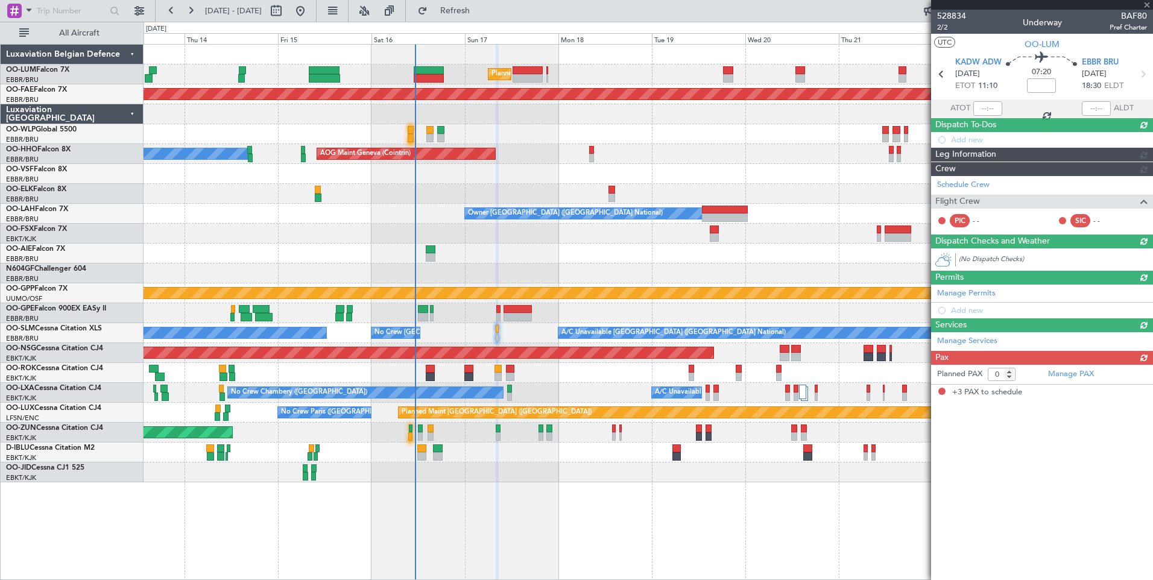
type input "3"
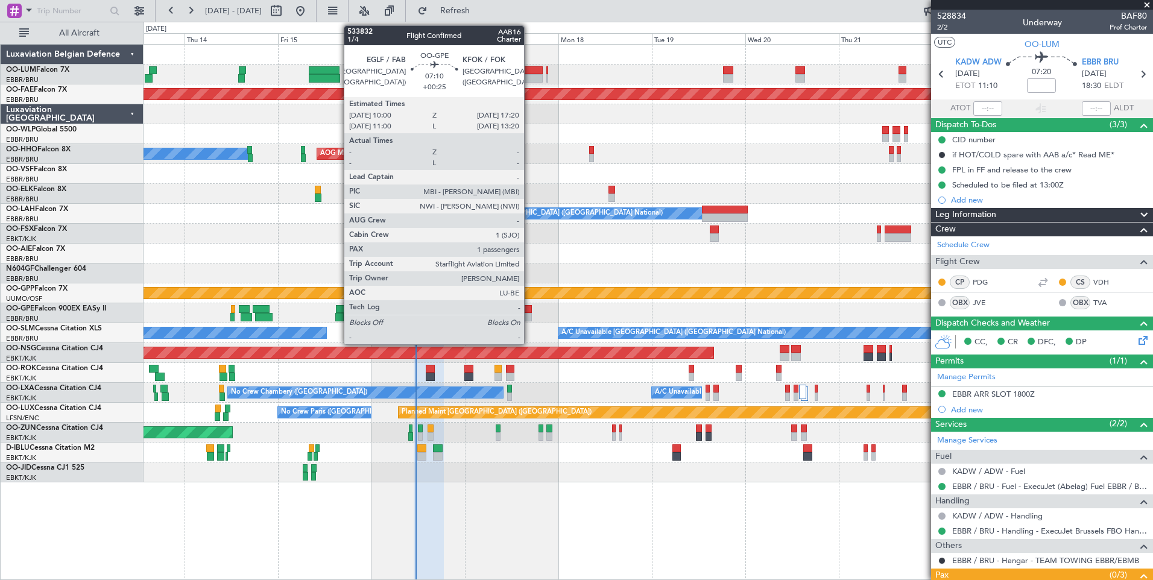
click at [527, 313] on div at bounding box center [517, 317] width 29 height 8
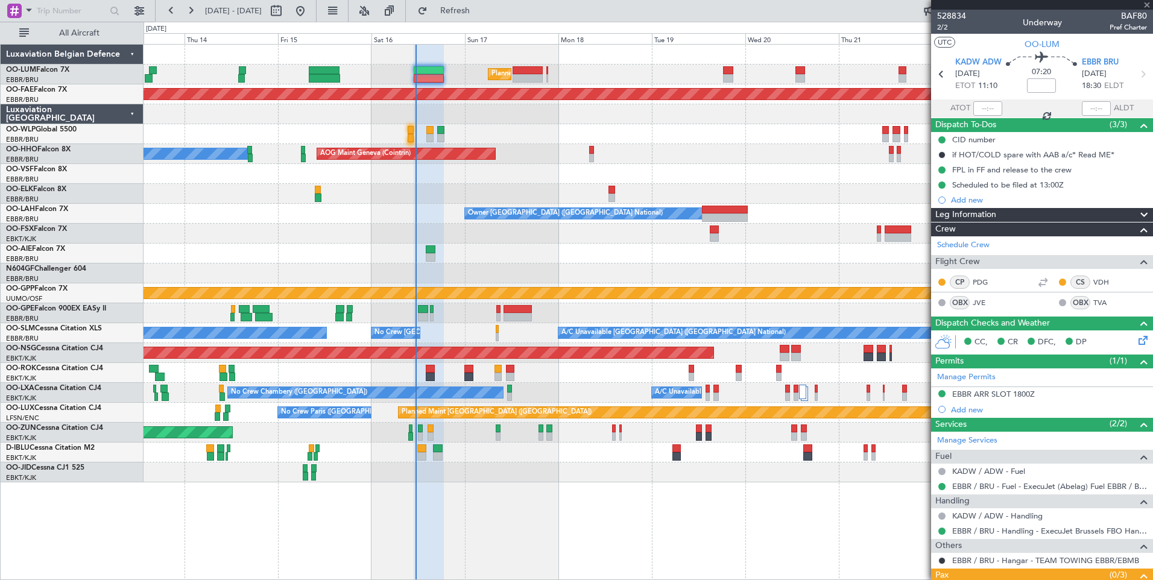
type input "+00:25"
type input "1"
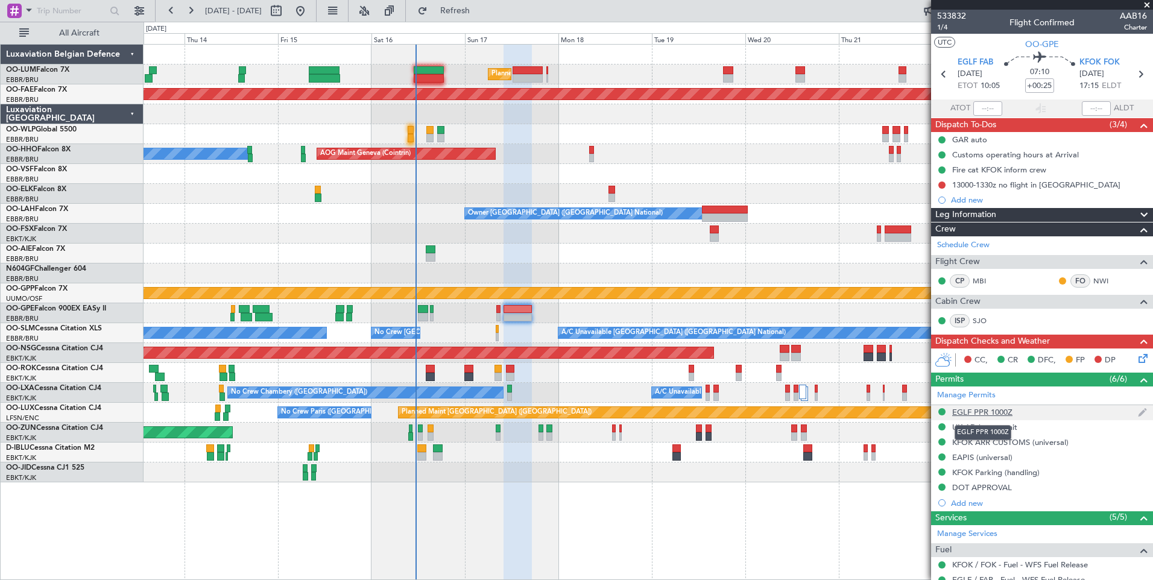
click at [997, 408] on div "EGLF PPR 1000Z" at bounding box center [982, 412] width 60 height 10
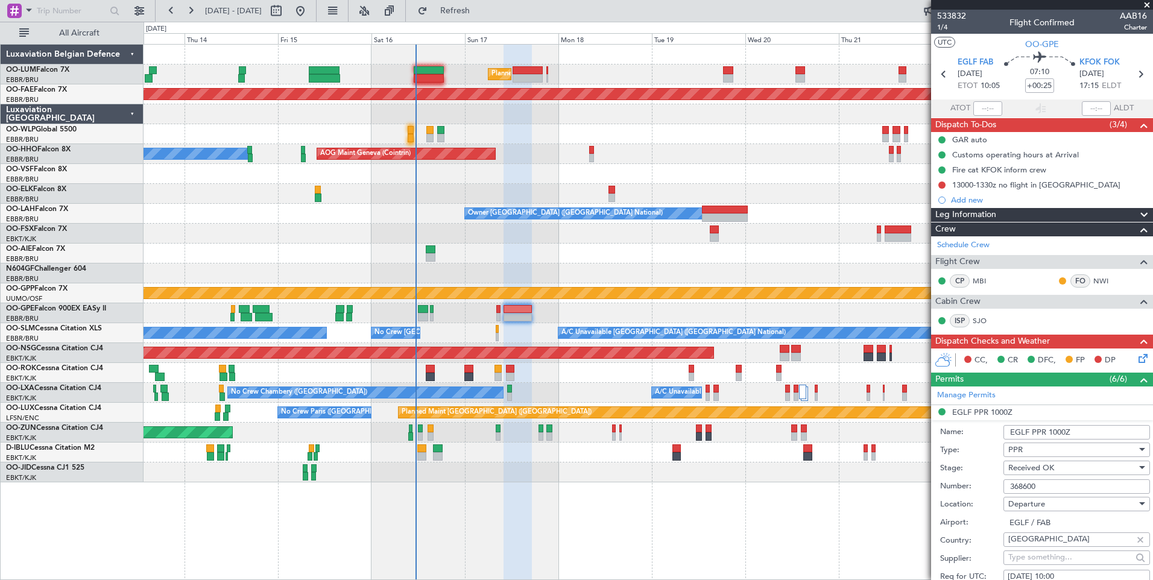
drag, startPoint x: 1050, startPoint y: 489, endPoint x: 954, endPoint y: 485, distance: 95.3
click at [954, 485] on div "Number: 368600" at bounding box center [1045, 486] width 210 height 18
click at [1038, 488] on input "368600" at bounding box center [1076, 486] width 146 height 14
drag, startPoint x: 1041, startPoint y: 487, endPoint x: 1001, endPoint y: 487, distance: 39.8
click at [1001, 487] on div "Number: 368600" at bounding box center [1045, 486] width 210 height 18
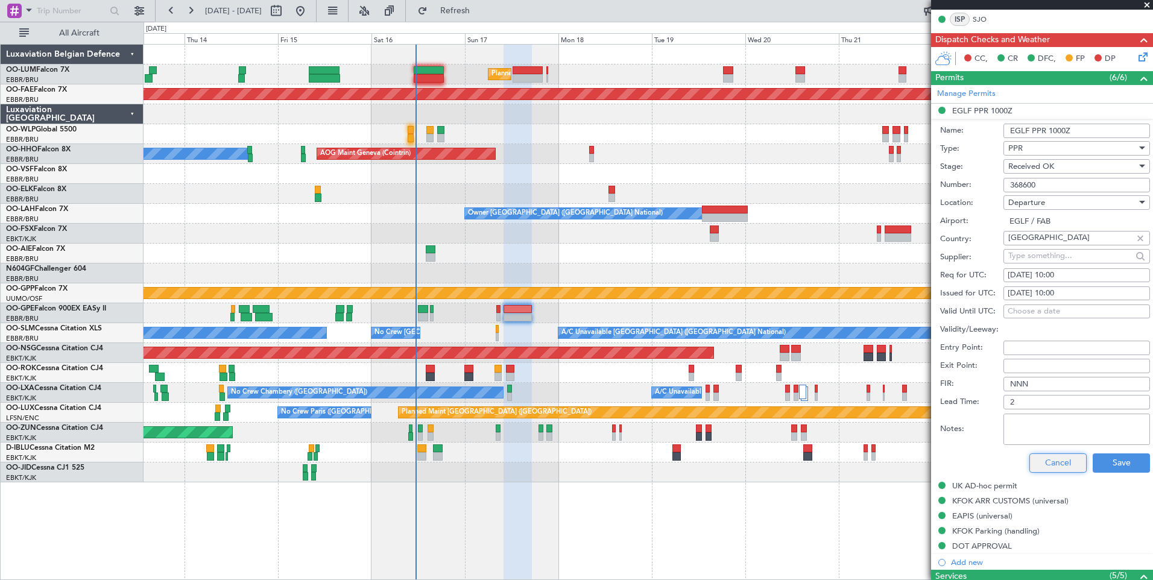
click at [1059, 459] on button "Cancel" at bounding box center [1057, 462] width 57 height 19
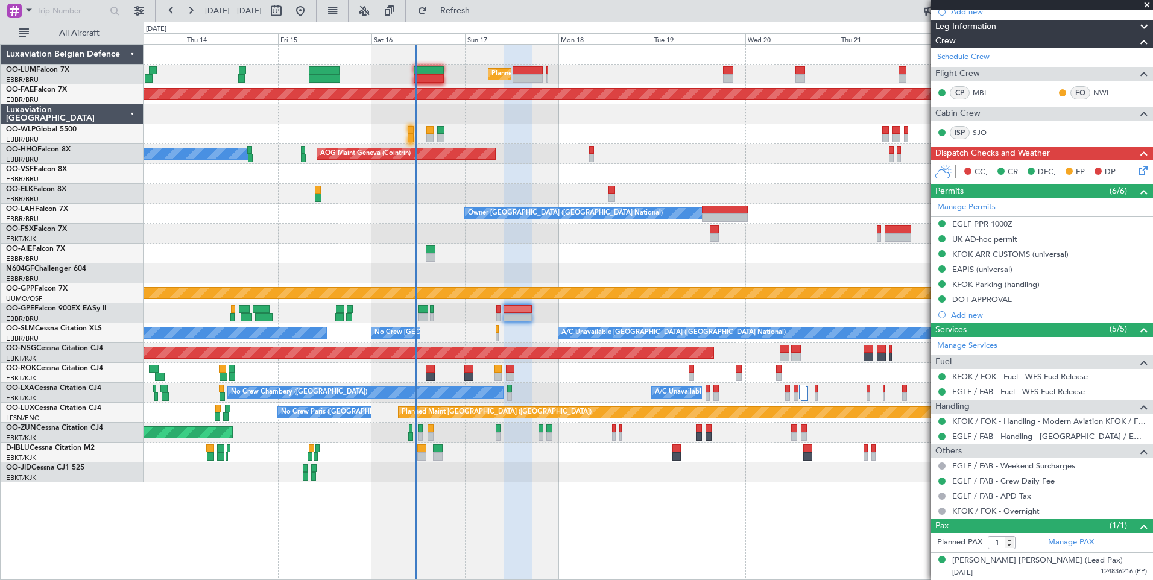
scroll to position [187, 0]
click at [979, 242] on div "UK AD-hoc permit" at bounding box center [984, 240] width 65 height 10
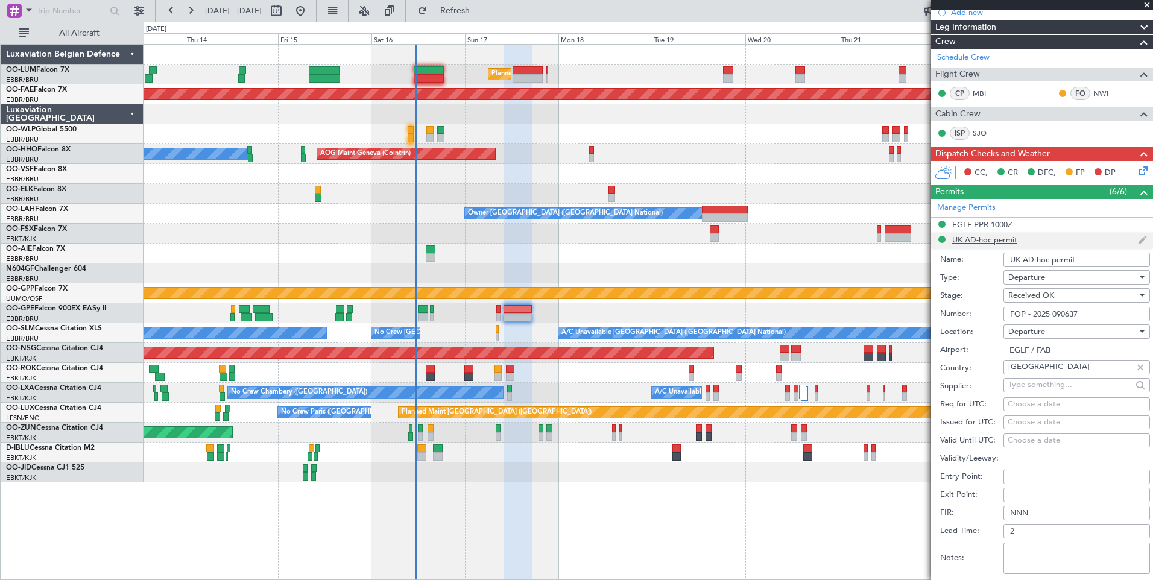
scroll to position [301, 0]
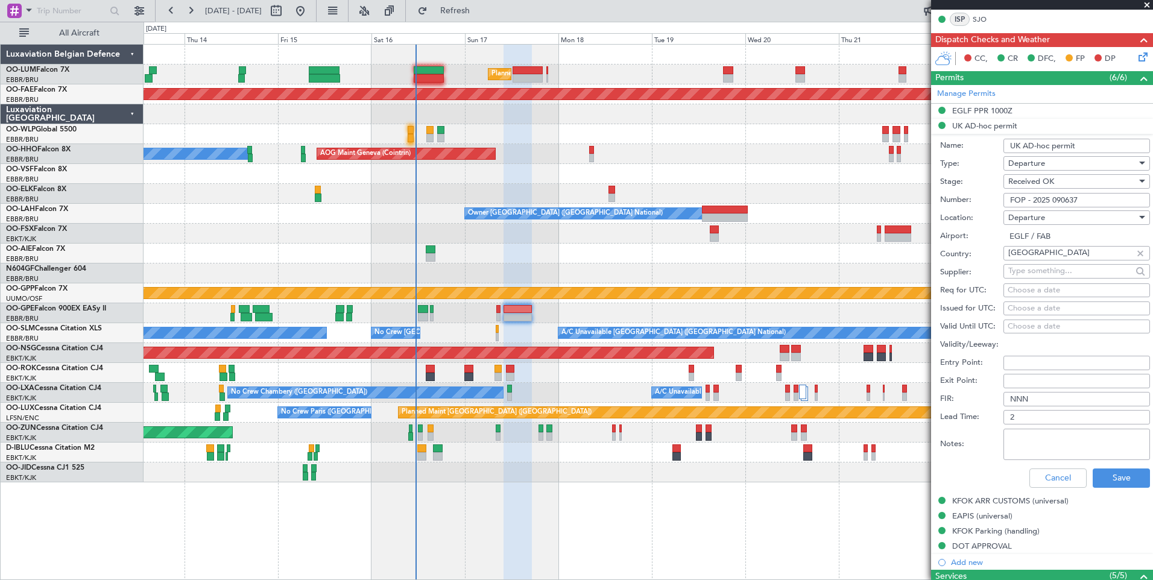
drag, startPoint x: 1103, startPoint y: 198, endPoint x: 865, endPoint y: 204, distance: 237.6
click at [865, 204] on fb-app "13 Aug 2025 - 24 Aug 2025 Refresh Quick Links All Aircraft Planned Maint Brusse…" at bounding box center [576, 294] width 1153 height 571
drag, startPoint x: 1073, startPoint y: 147, endPoint x: 989, endPoint y: 146, distance: 84.4
click at [989, 146] on div "Name: UK AD-hoc permit" at bounding box center [1045, 146] width 210 height 18
drag, startPoint x: 1051, startPoint y: 479, endPoint x: 1050, endPoint y: 450, distance: 28.3
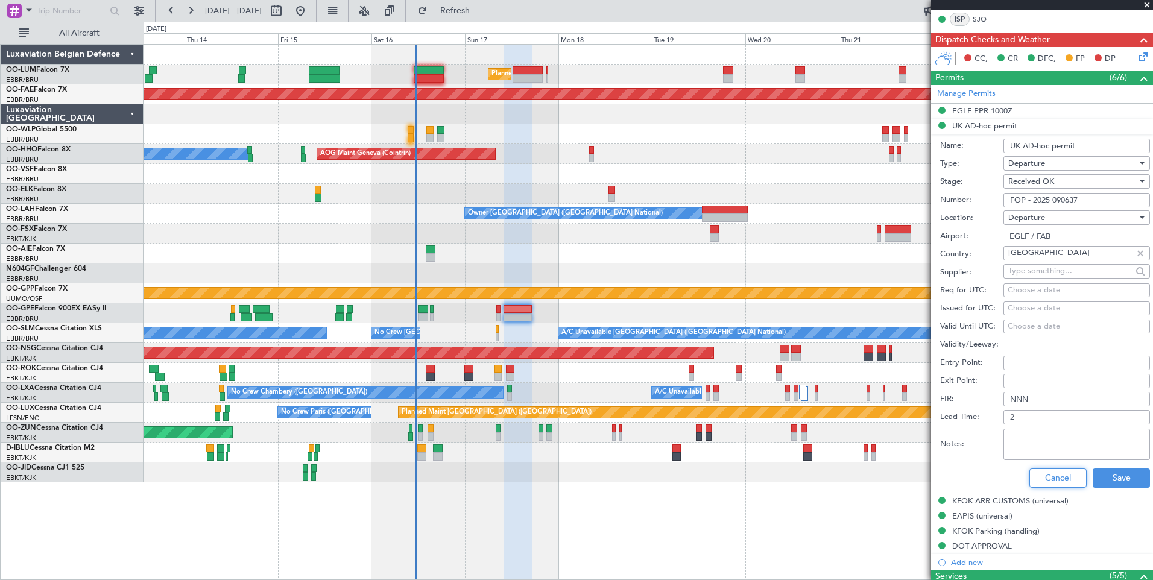
click at [1051, 479] on button "Cancel" at bounding box center [1057, 477] width 57 height 19
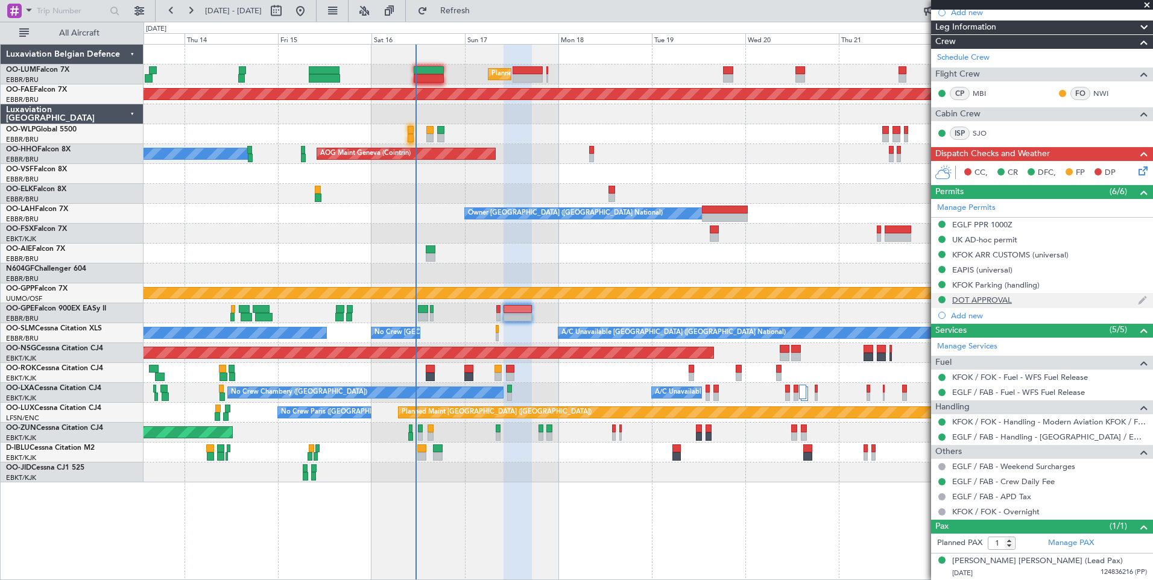
click at [984, 300] on div "DOT APPROVAL" at bounding box center [982, 300] width 60 height 10
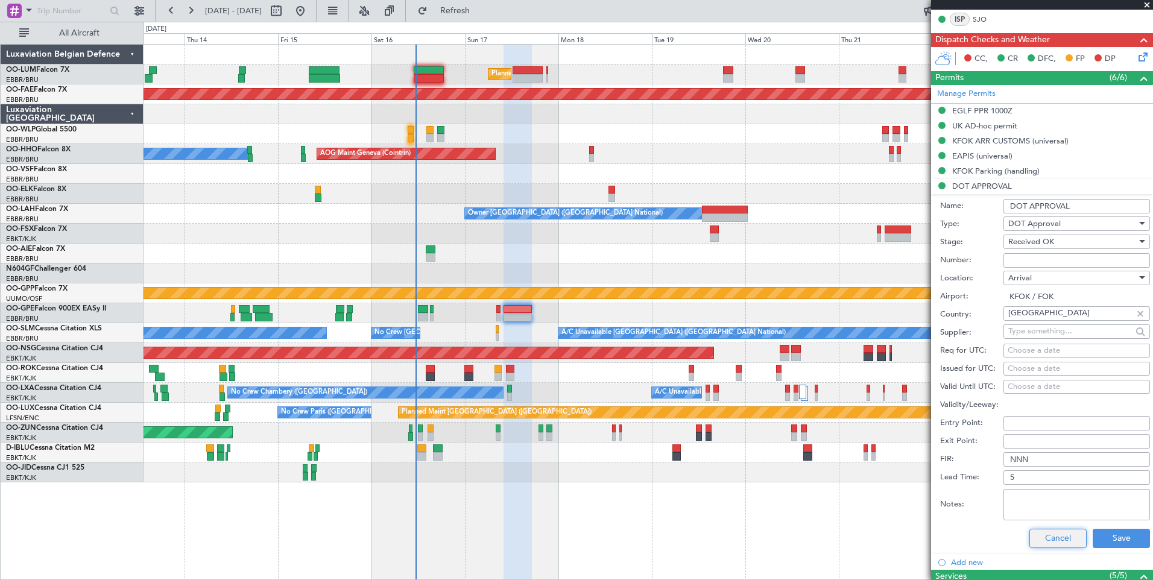
click at [1050, 538] on button "Cancel" at bounding box center [1057, 538] width 57 height 19
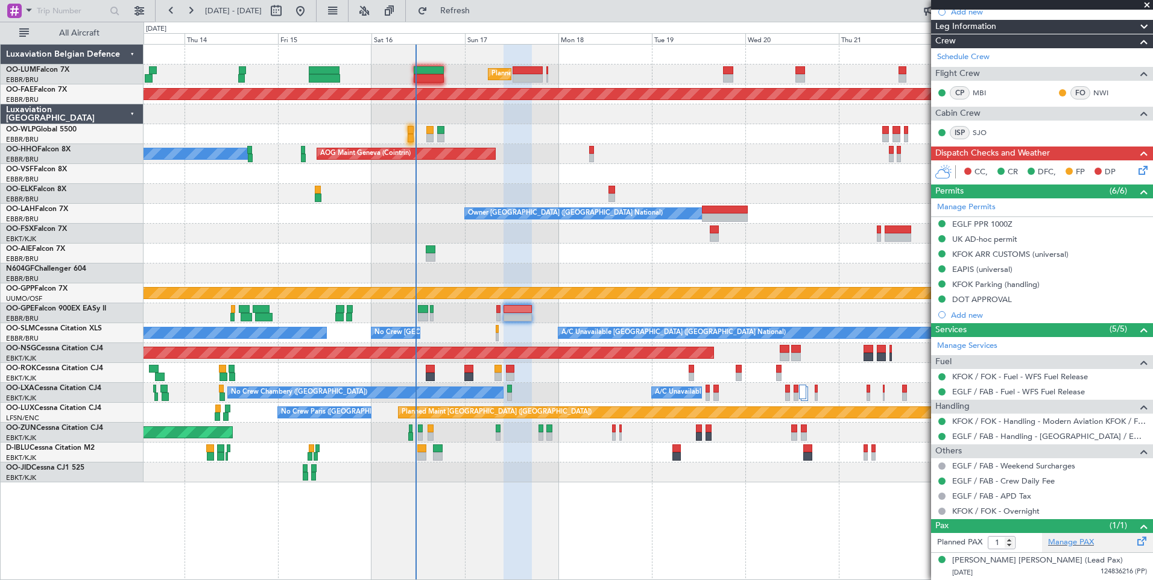
scroll to position [187, 0]
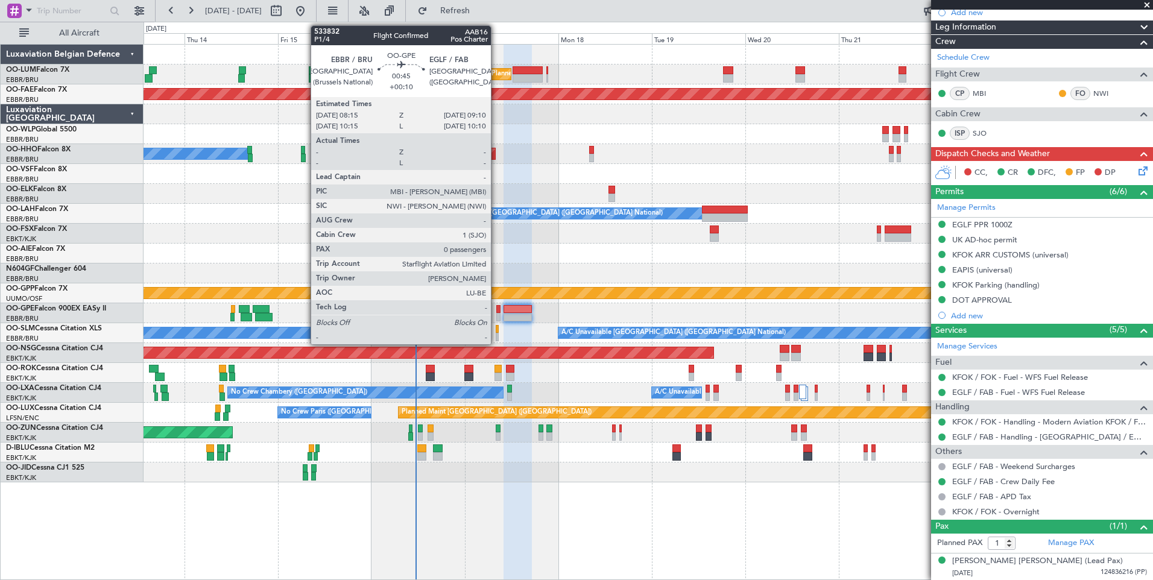
click at [496, 309] on div at bounding box center [498, 309] width 4 height 8
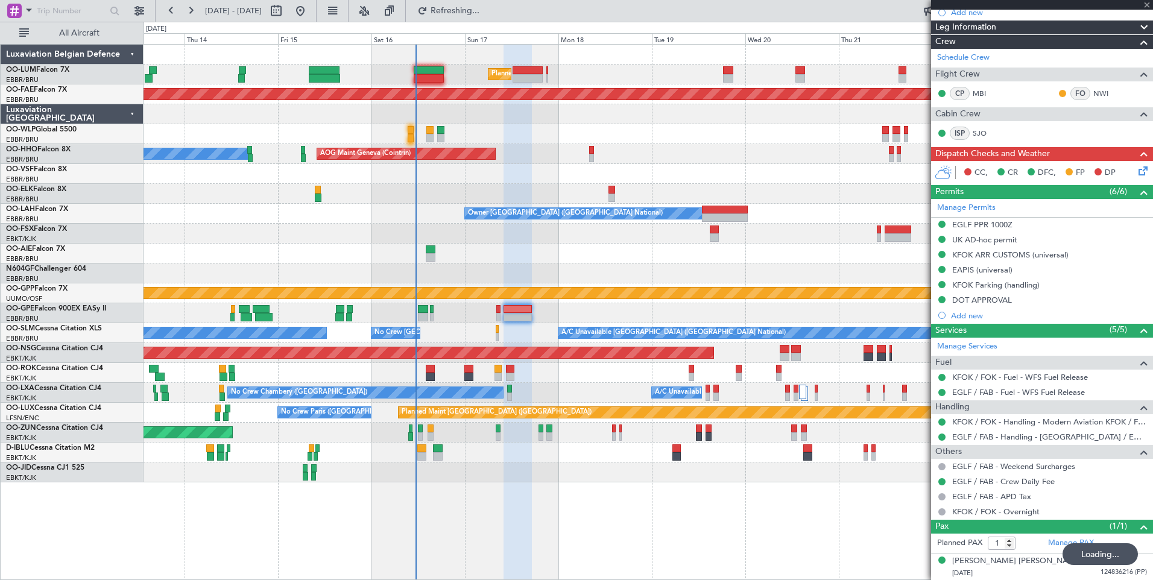
type input "+00:10"
type input "0"
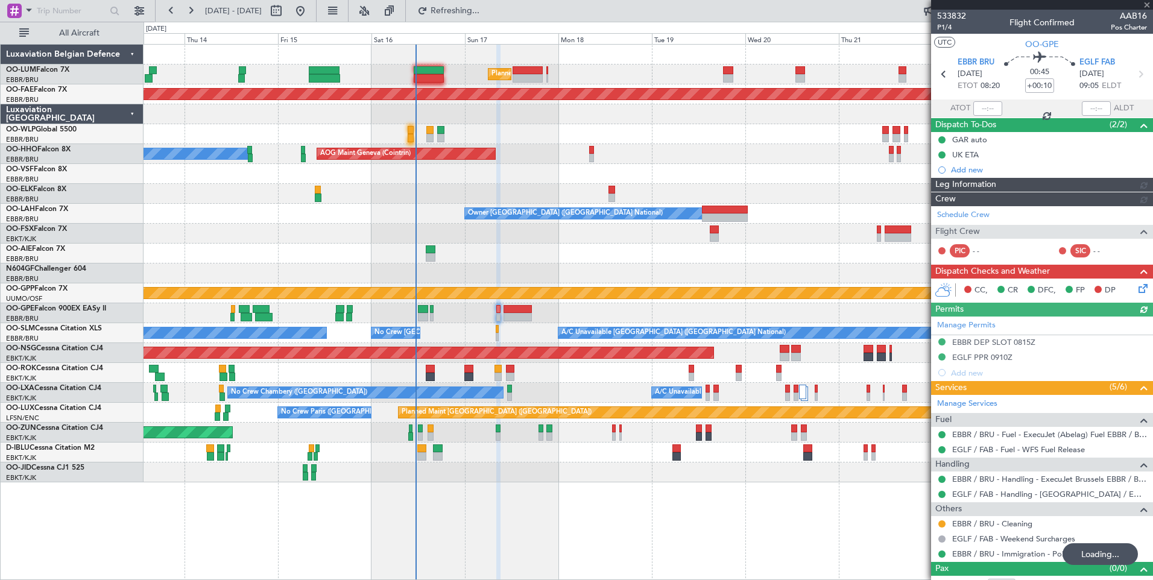
type input "+00:25"
type input "1"
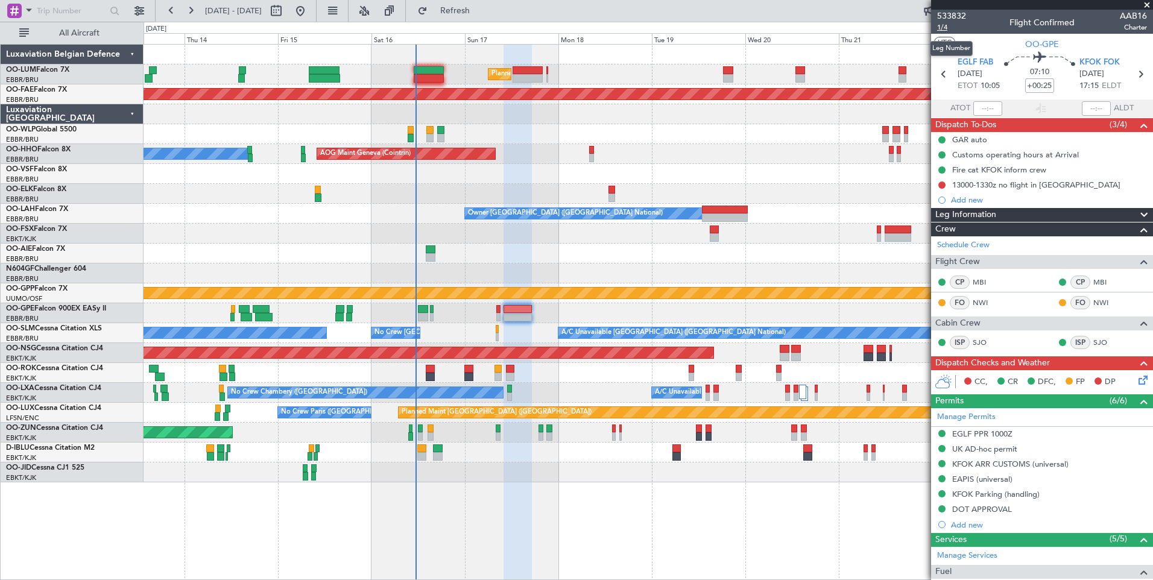
click at [939, 30] on span "1/4" at bounding box center [951, 27] width 29 height 10
click at [1136, 379] on icon at bounding box center [1141, 378] width 10 height 10
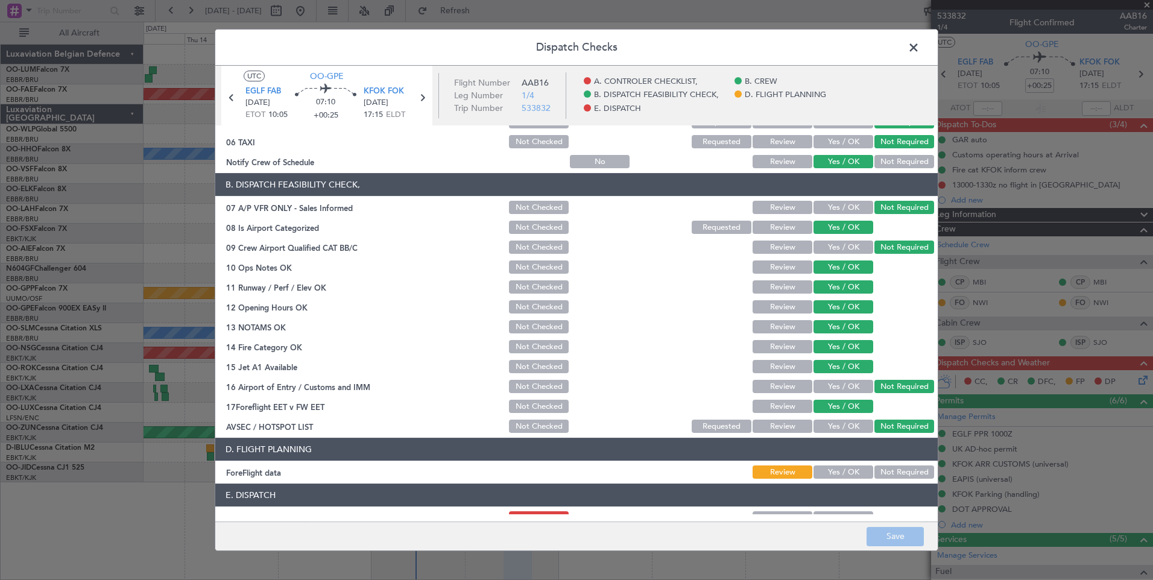
scroll to position [219, 0]
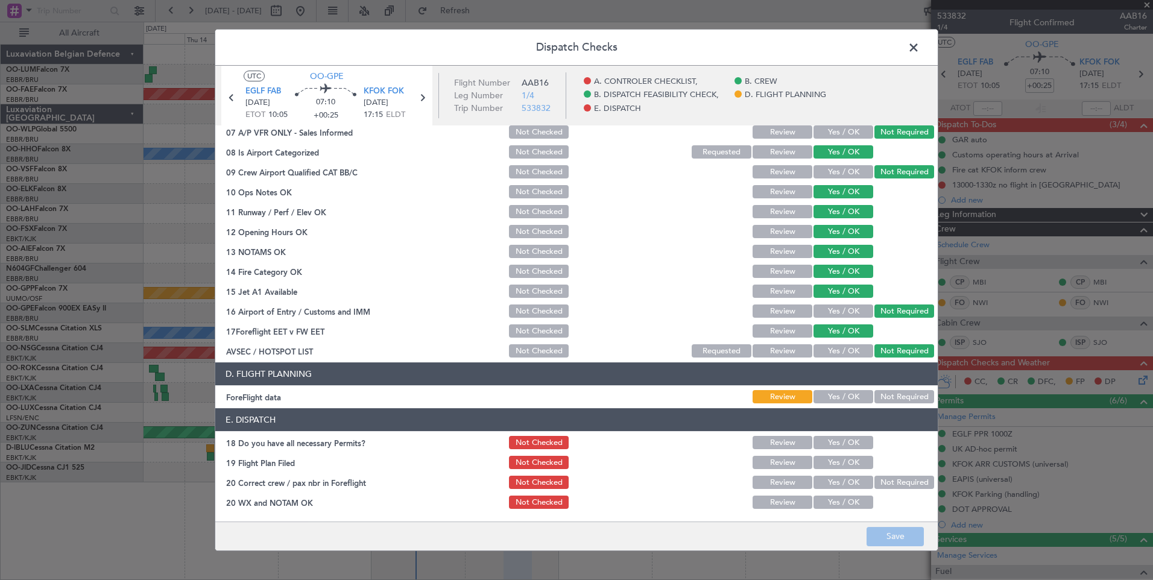
click at [836, 443] on button "Yes / OK" at bounding box center [843, 442] width 60 height 13
click at [836, 467] on button "Yes / OK" at bounding box center [843, 462] width 60 height 13
click at [839, 486] on button "Yes / OK" at bounding box center [843, 482] width 60 height 13
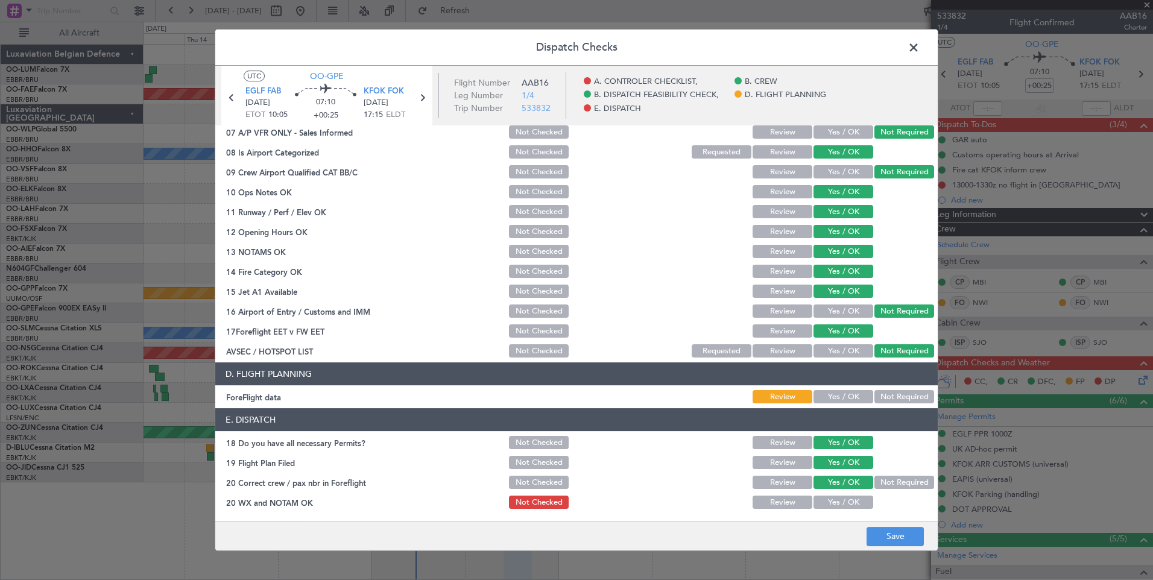
click at [840, 506] on button "Yes / OK" at bounding box center [843, 502] width 60 height 13
click at [879, 530] on button "Save" at bounding box center [894, 536] width 57 height 19
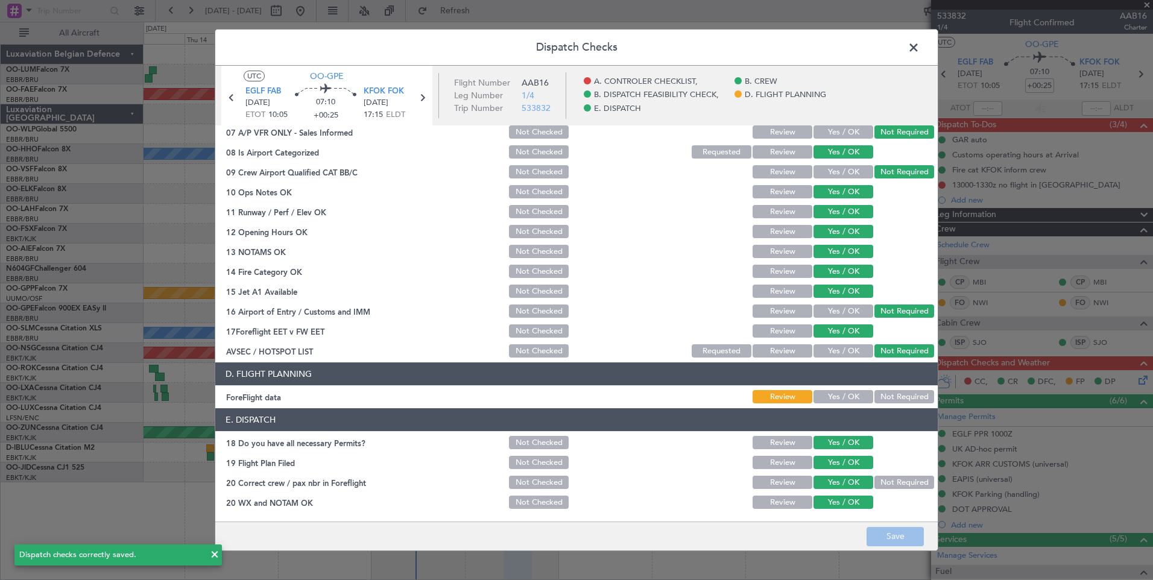
click at [919, 51] on span at bounding box center [919, 51] width 0 height 24
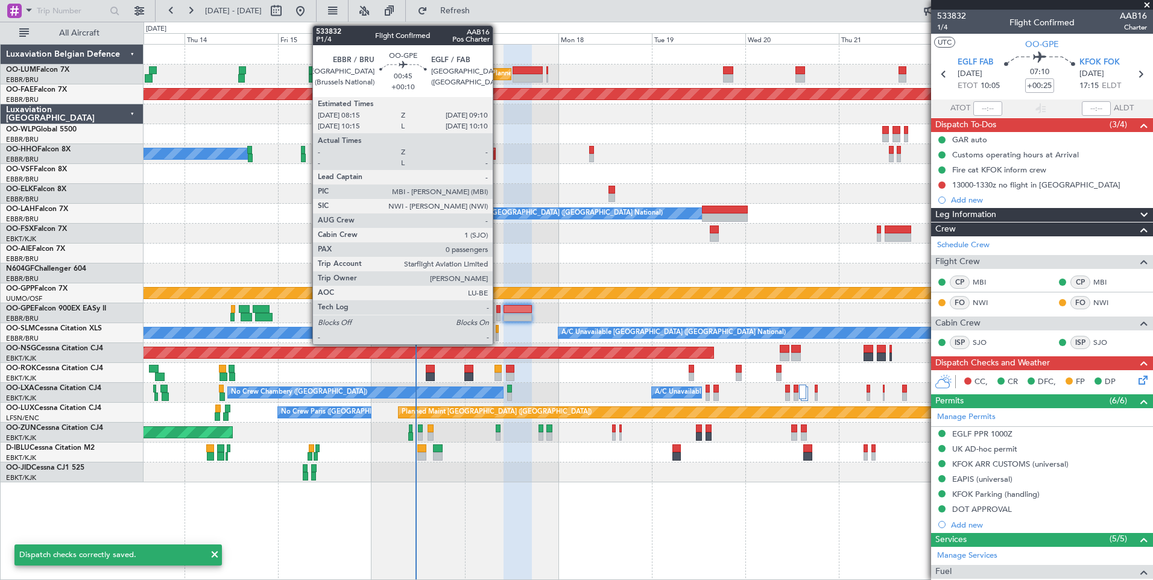
click at [498, 314] on div at bounding box center [498, 317] width 4 height 8
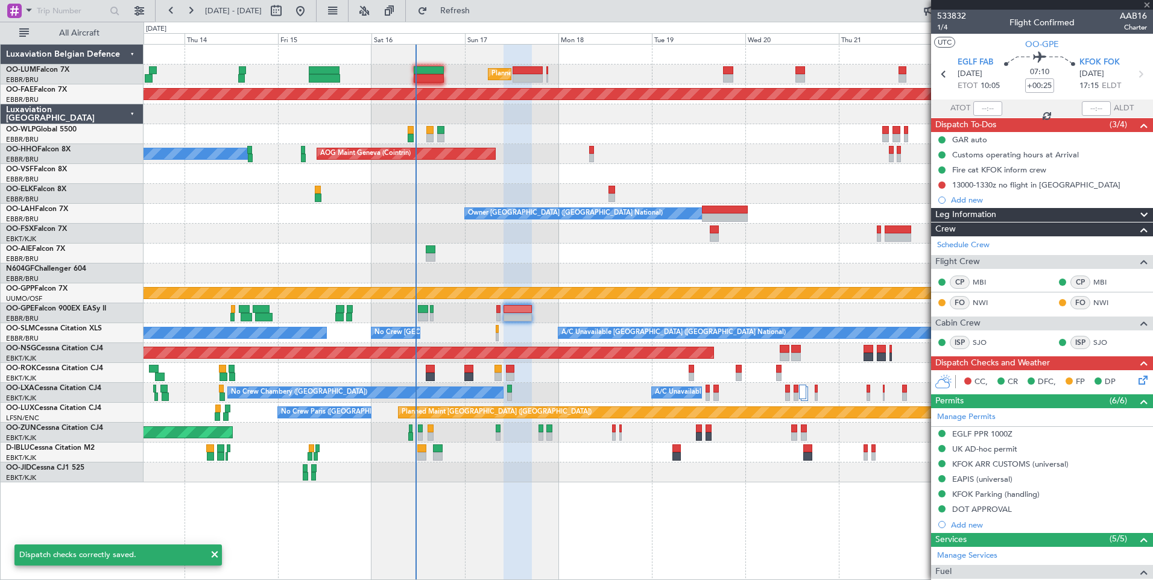
type input "+00:10"
type input "0"
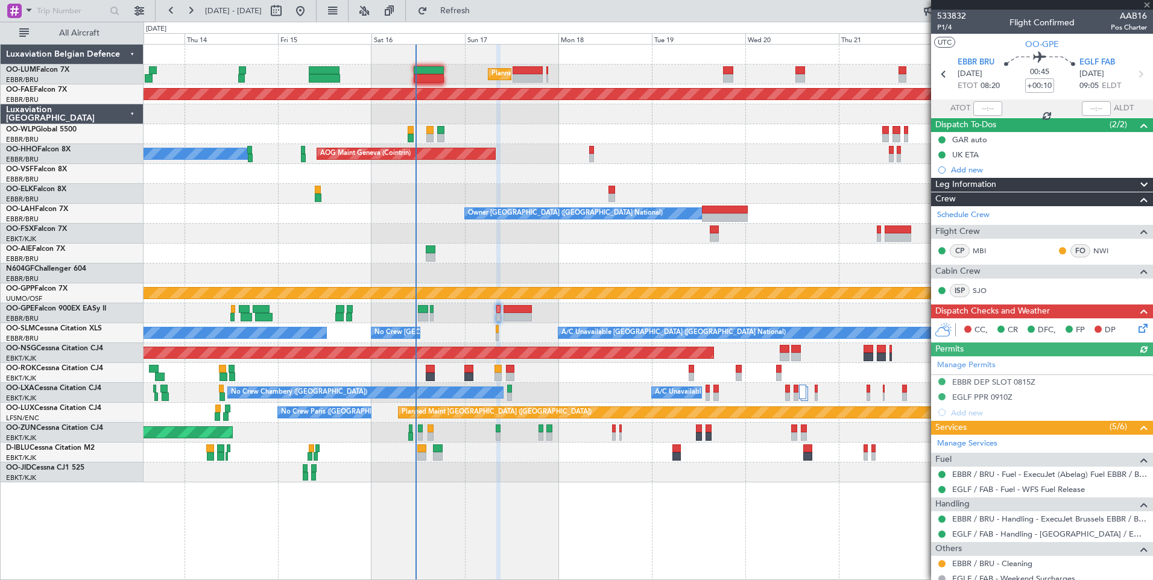
click at [1136, 329] on icon at bounding box center [1141, 326] width 10 height 10
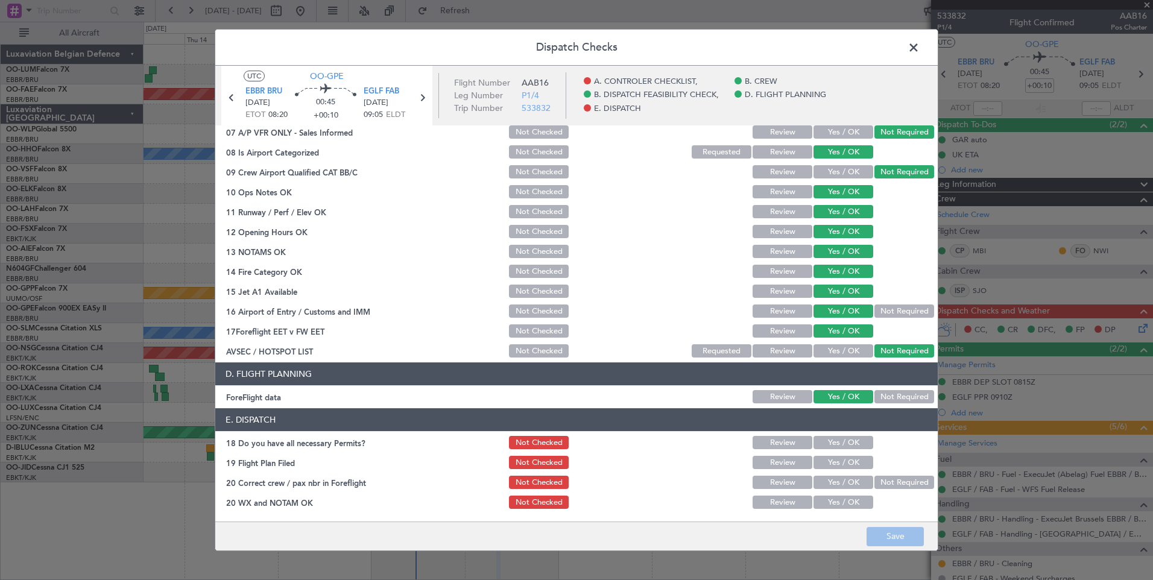
click at [840, 441] on button "Yes / OK" at bounding box center [843, 442] width 60 height 13
click at [837, 463] on button "Yes / OK" at bounding box center [843, 462] width 60 height 13
drag, startPoint x: 837, startPoint y: 476, endPoint x: 836, endPoint y: 490, distance: 13.9
click at [837, 482] on div "Yes / OK" at bounding box center [841, 482] width 61 height 17
click at [836, 494] on section "E. DISPATCH 18 Do you have all necessary Permits? Not Checked Review Yes / OK 1…" at bounding box center [576, 459] width 722 height 102
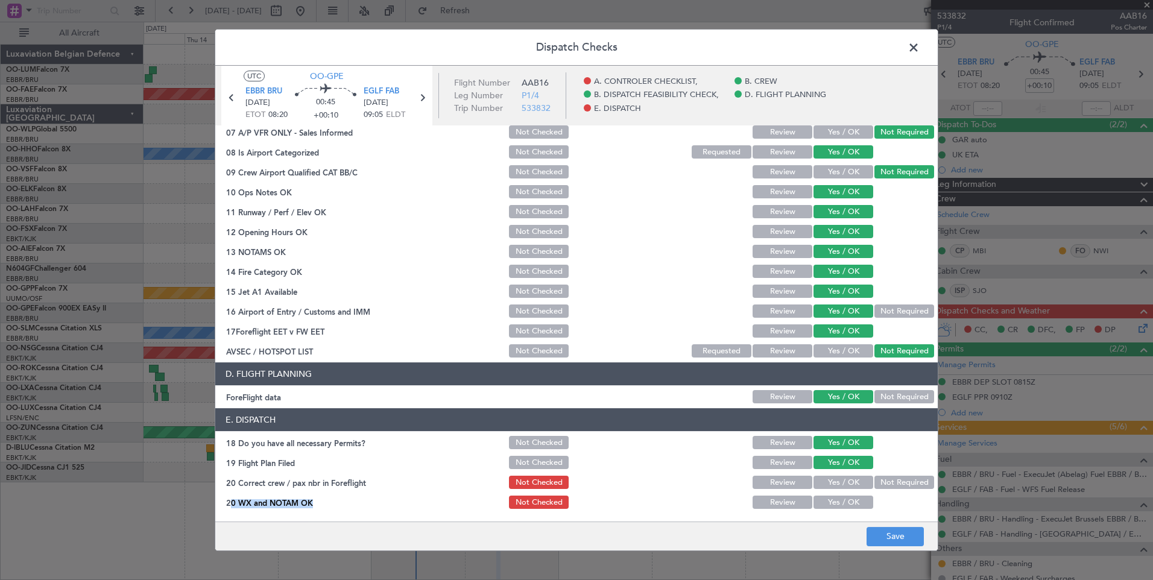
drag, startPoint x: 836, startPoint y: 494, endPoint x: 836, endPoint y: 509, distance: 15.1
click at [836, 509] on div "Yes / OK" at bounding box center [841, 502] width 61 height 17
click at [841, 488] on button "Yes / OK" at bounding box center [843, 482] width 60 height 13
click at [843, 501] on button "Yes / OK" at bounding box center [843, 502] width 60 height 13
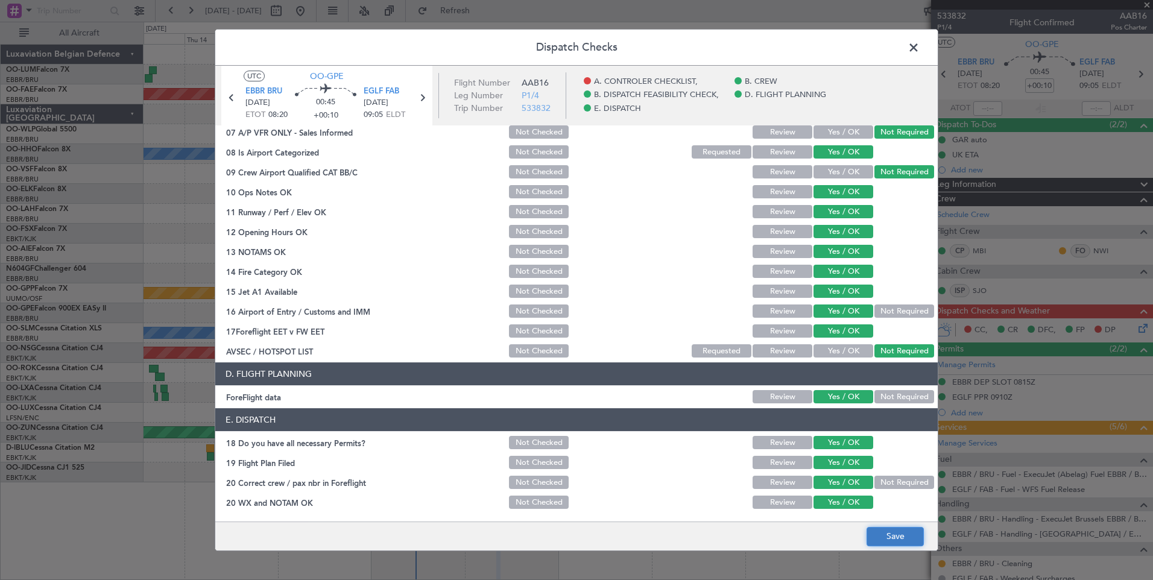
click at [884, 537] on button "Save" at bounding box center [894, 536] width 57 height 19
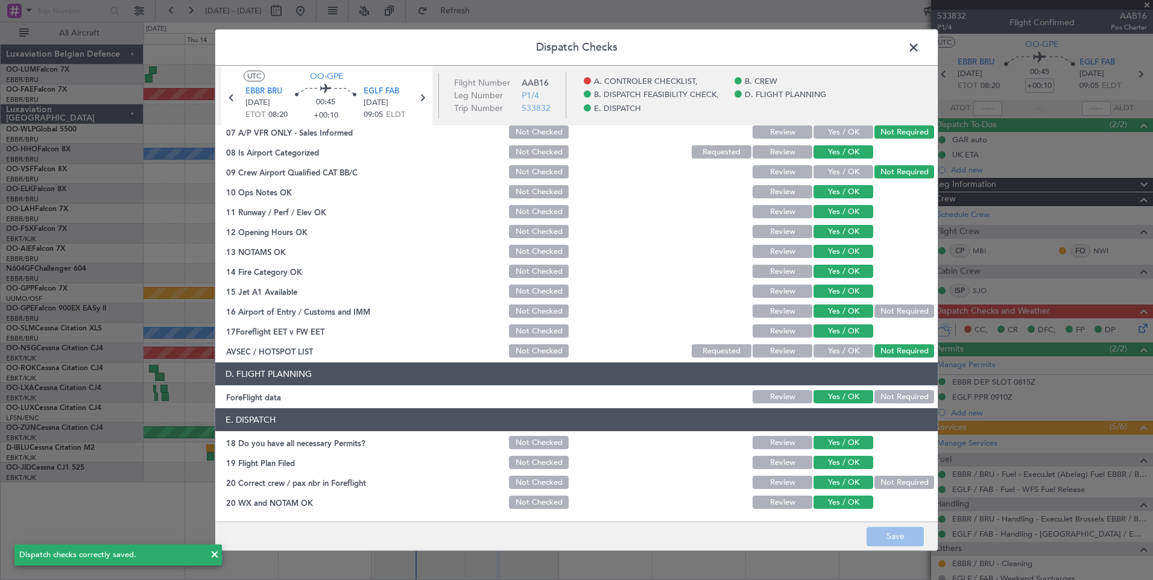
click at [919, 46] on span at bounding box center [919, 51] width 0 height 24
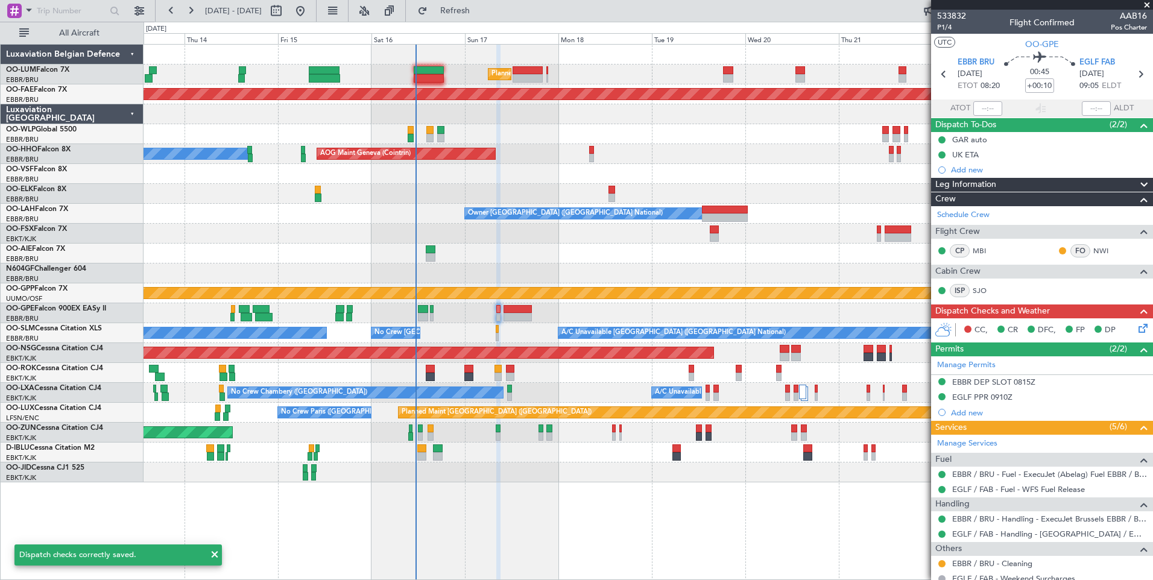
click at [550, 368] on div "Unplanned Maint Kortrijk-Wevelgem Owner Kortrijk-Wevelgem" at bounding box center [647, 373] width 1009 height 20
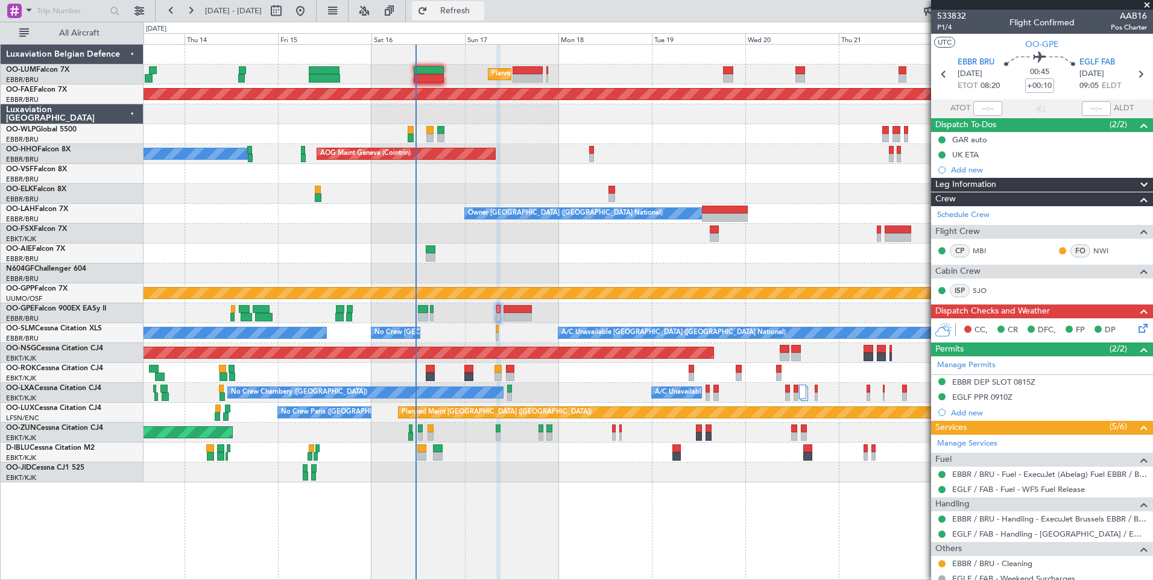
click at [480, 14] on span "Refresh" at bounding box center [455, 11] width 51 height 8
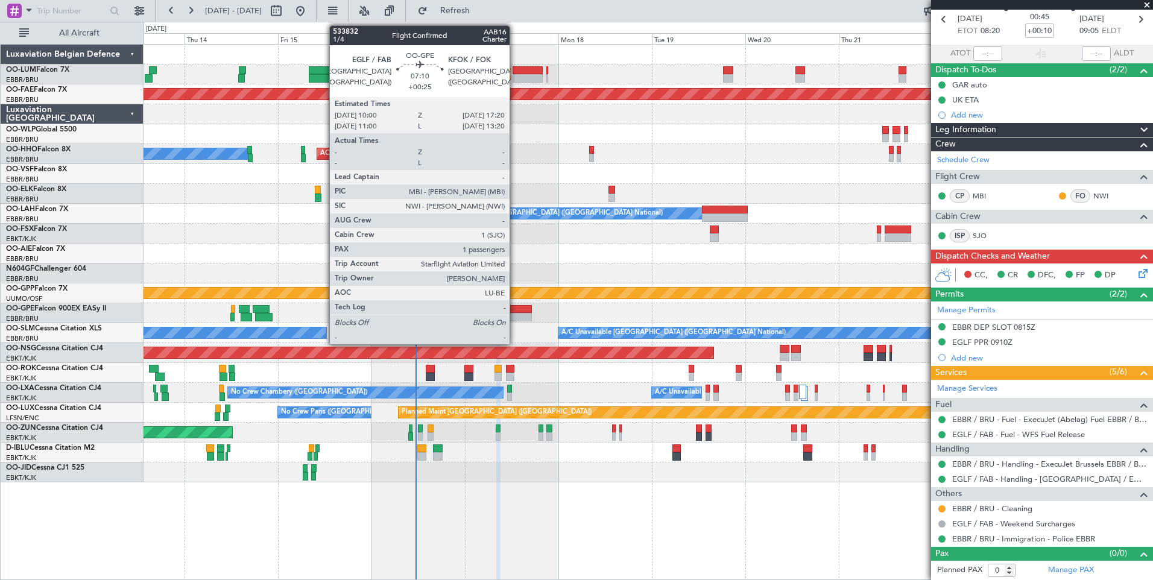
click at [515, 317] on div at bounding box center [517, 317] width 29 height 8
type input "+00:25"
type input "1"
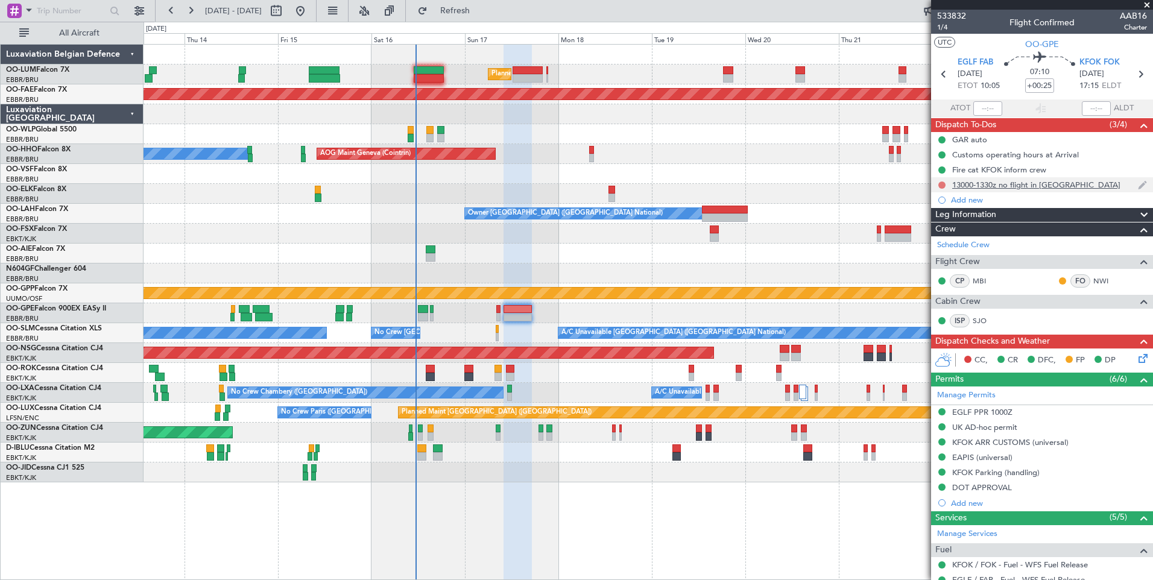
click at [944, 186] on button at bounding box center [941, 184] width 7 height 7
click at [931, 241] on span "Completed" at bounding box center [947, 238] width 40 height 12
click at [987, 188] on div "13000-1330z no flight in [GEOGRAPHIC_DATA]" at bounding box center [1036, 185] width 168 height 10
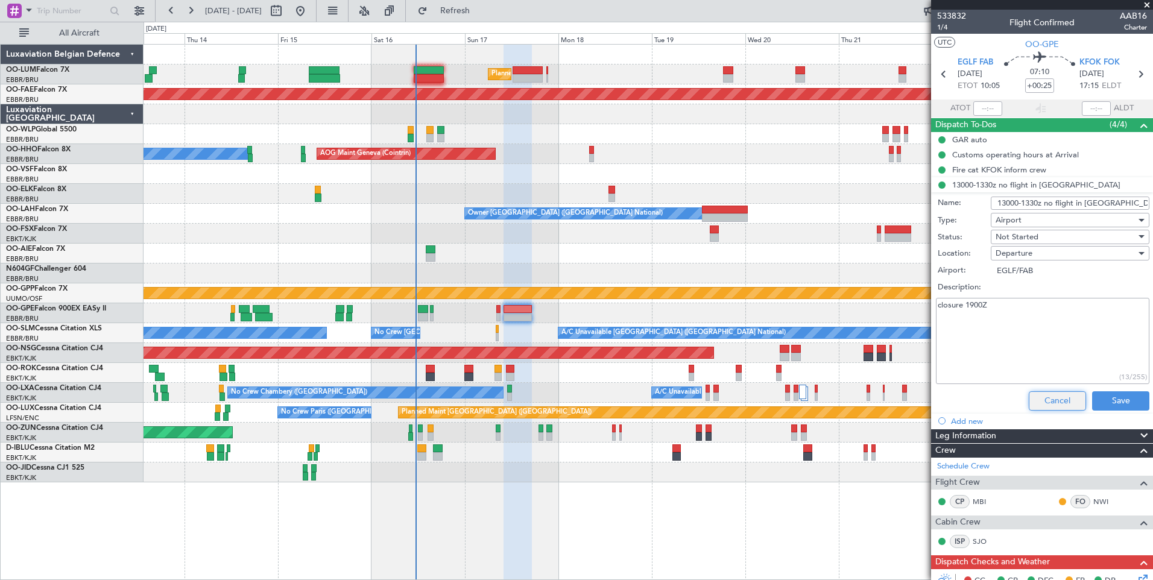
click at [1051, 405] on button "Cancel" at bounding box center [1057, 400] width 57 height 19
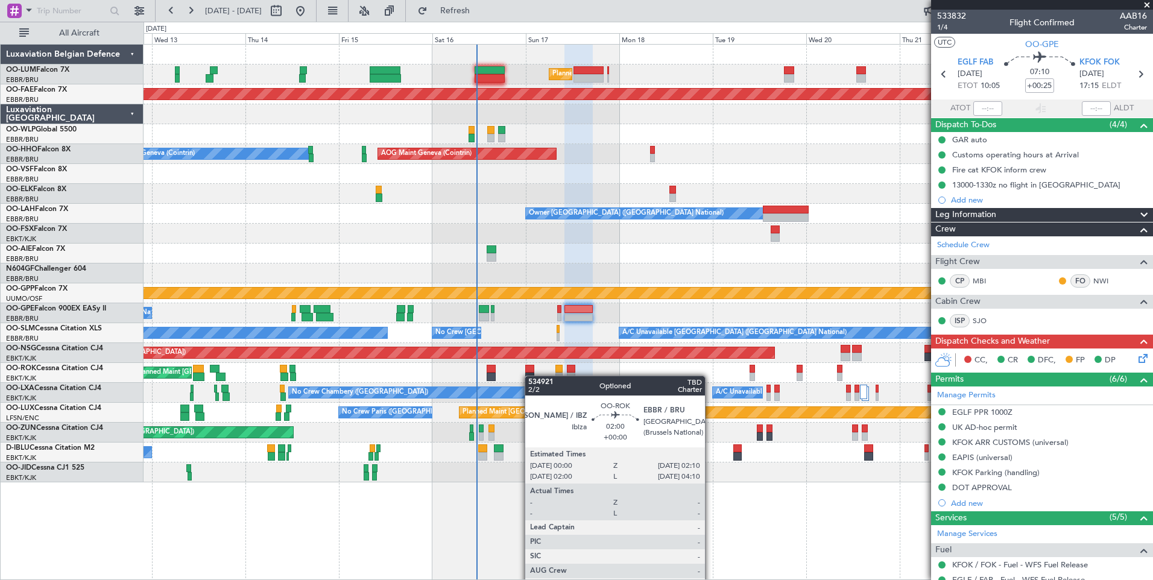
click at [531, 376] on div "Planned Maint [GEOGRAPHIC_DATA] ([GEOGRAPHIC_DATA] National) Unplanned Maint [G…" at bounding box center [647, 264] width 1009 height 438
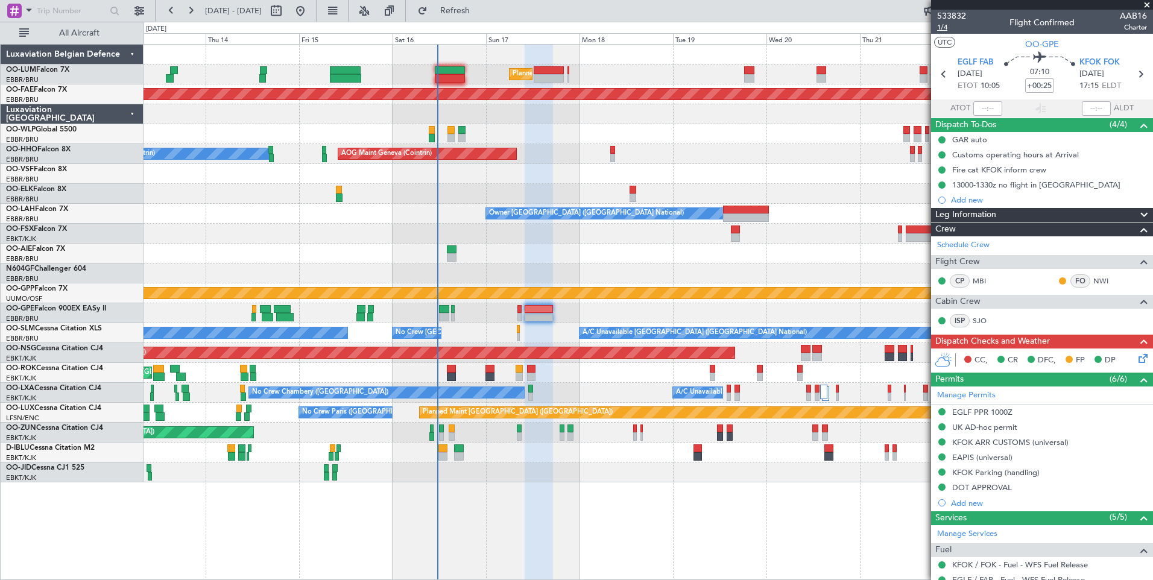
click at [945, 27] on span "1/4" at bounding box center [951, 27] width 29 height 10
click at [480, 8] on span "Refresh" at bounding box center [455, 11] width 51 height 8
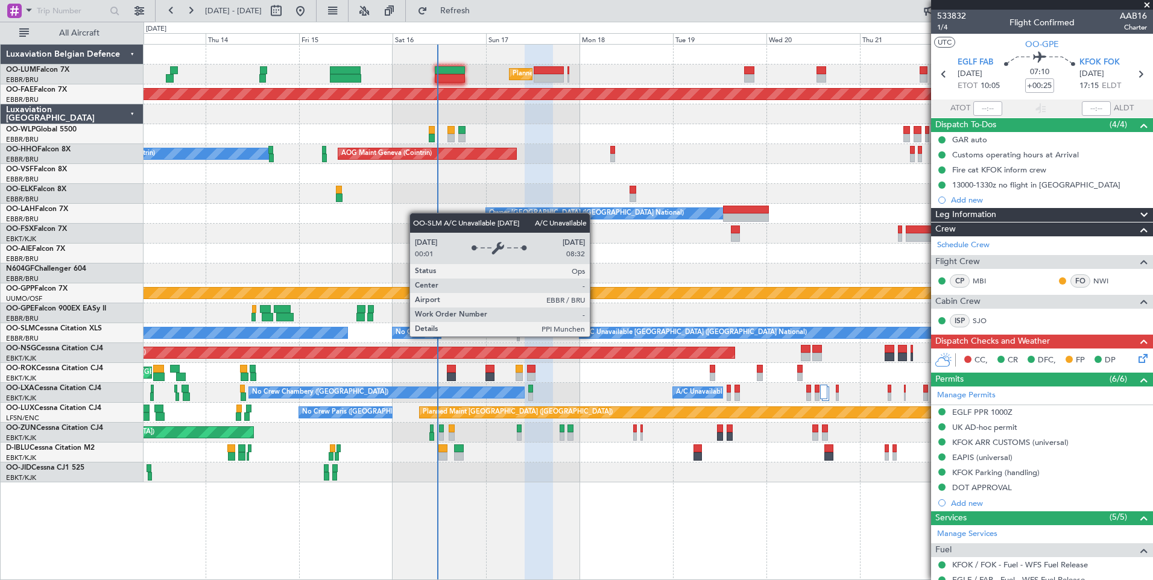
click at [403, 350] on div "Planned Maint [GEOGRAPHIC_DATA] ([GEOGRAPHIC_DATA] National) Planned Maint [GEO…" at bounding box center [647, 264] width 1009 height 438
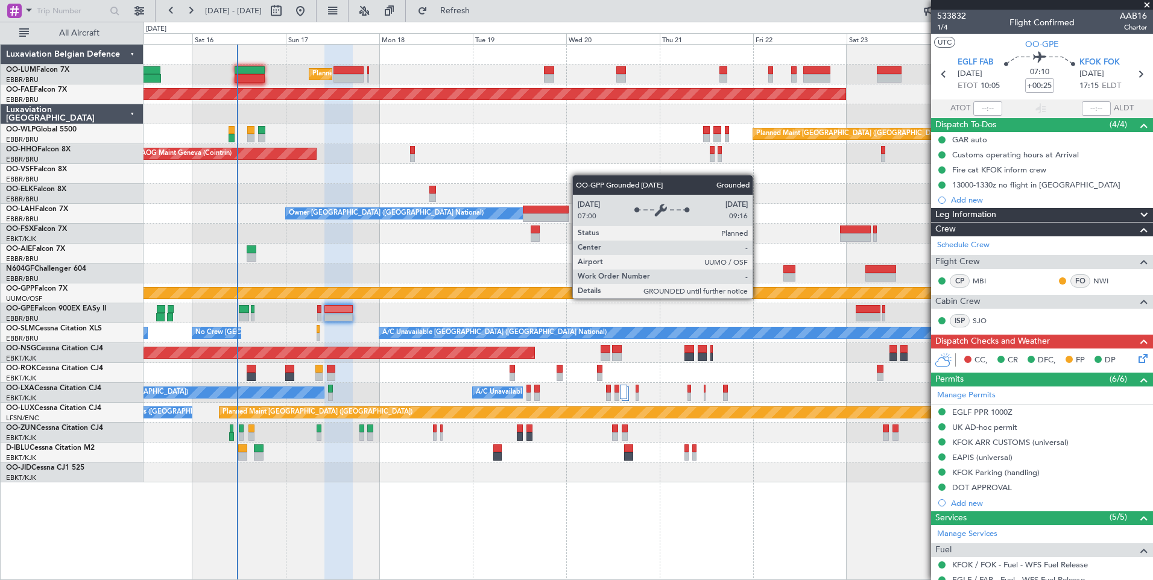
click at [546, 326] on div "Planned Maint [GEOGRAPHIC_DATA] ([GEOGRAPHIC_DATA] National) Planned Maint [GEO…" at bounding box center [647, 264] width 1009 height 438
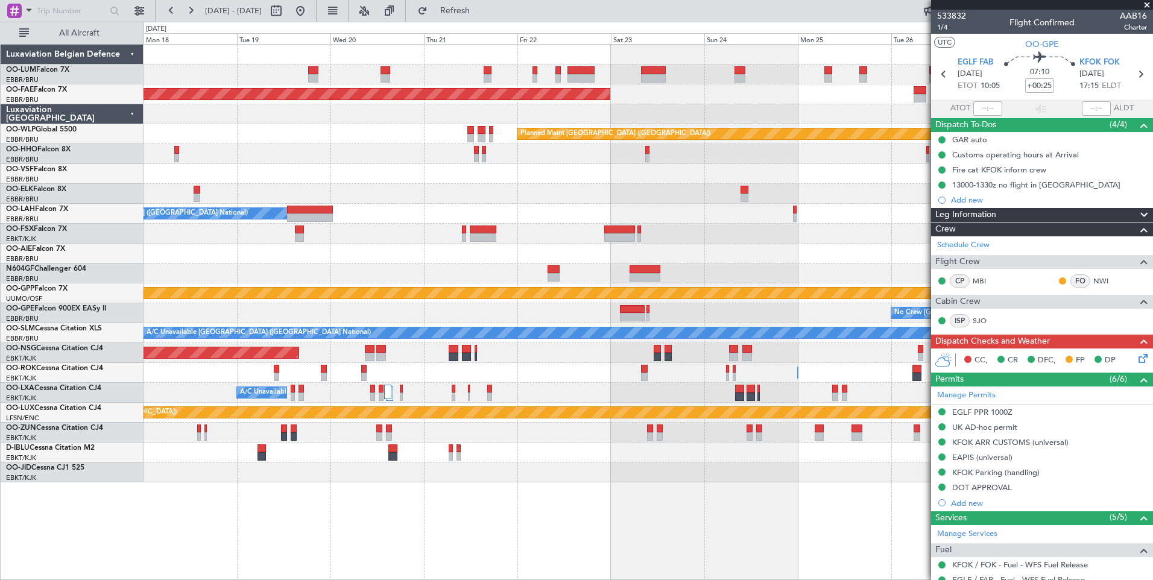
click at [586, 321] on div "No Crew [GEOGRAPHIC_DATA] ([GEOGRAPHIC_DATA] National) Planned Maint [GEOGRAPHI…" at bounding box center [647, 313] width 1009 height 20
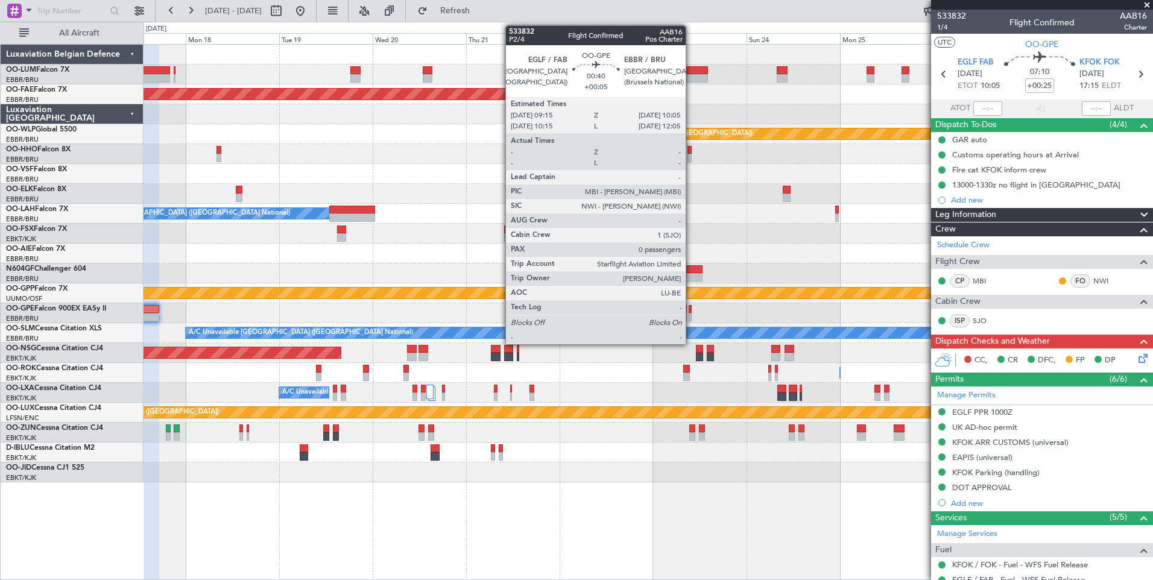
click at [691, 315] on div at bounding box center [690, 317] width 4 height 8
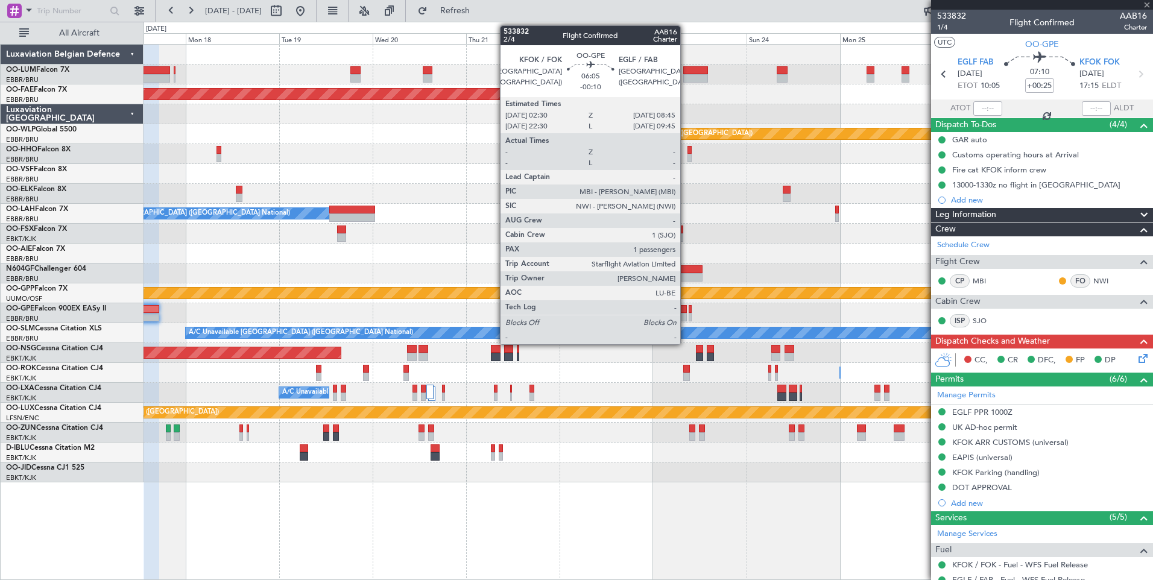
type input "+00:05"
type input "0"
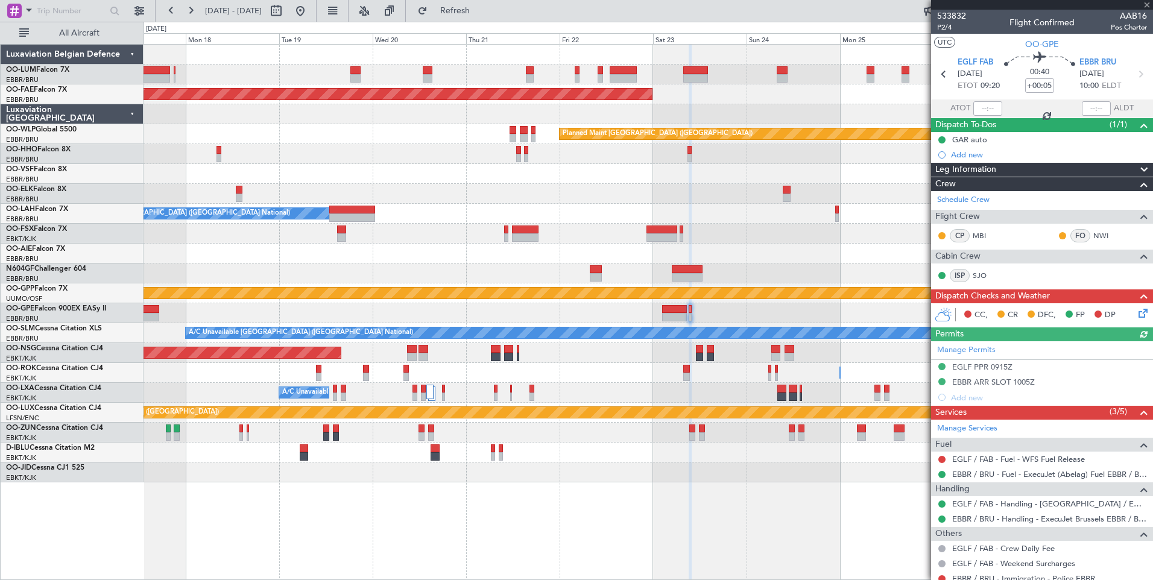
click at [688, 320] on div "Planned Maint [GEOGRAPHIC_DATA] ([GEOGRAPHIC_DATA] National) No Crew [GEOGRAPHI…" at bounding box center [647, 313] width 1009 height 20
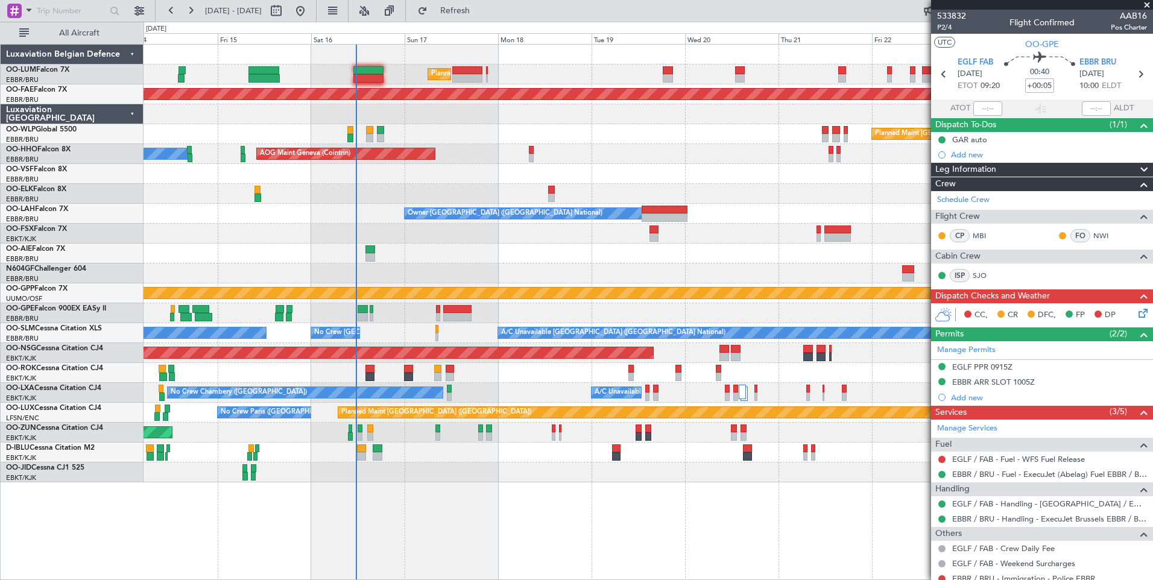
click at [535, 341] on div "Planned Maint [GEOGRAPHIC_DATA] ([GEOGRAPHIC_DATA] National) Planned Maint [GEO…" at bounding box center [647, 264] width 1009 height 438
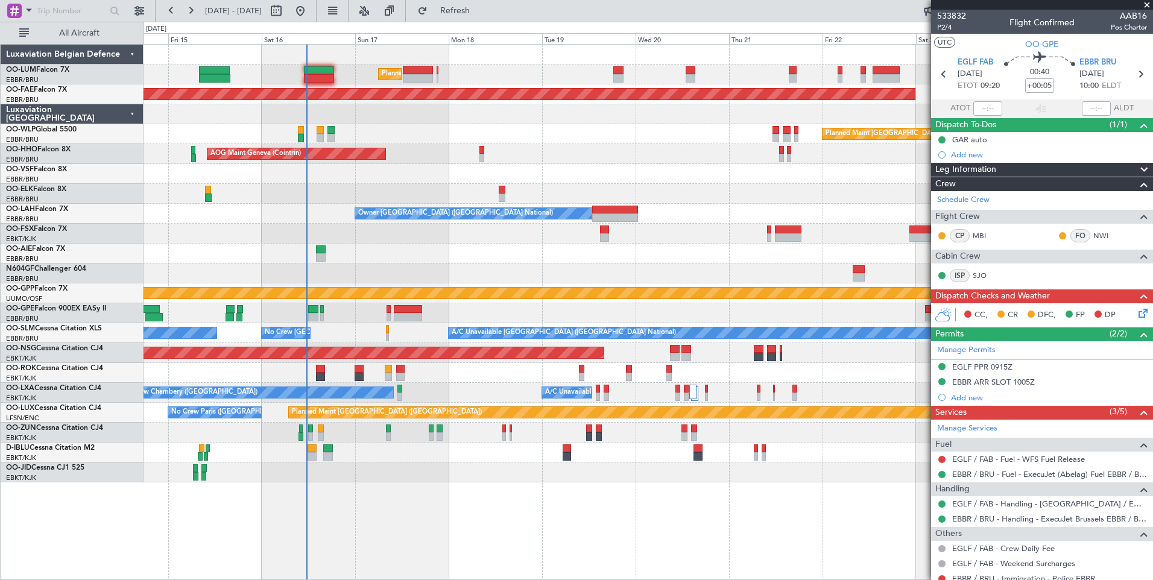
click at [342, 332] on div "Planned Maint [GEOGRAPHIC_DATA] ([GEOGRAPHIC_DATA] National) Planned Maint [GEO…" at bounding box center [647, 264] width 1009 height 438
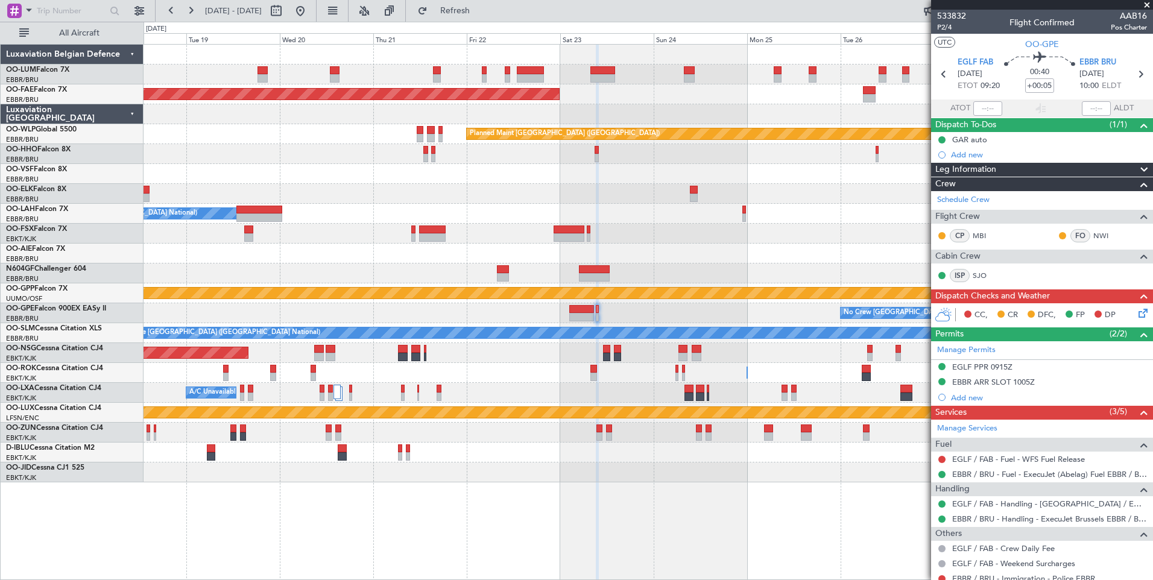
click at [1136, 310] on icon at bounding box center [1141, 311] width 10 height 10
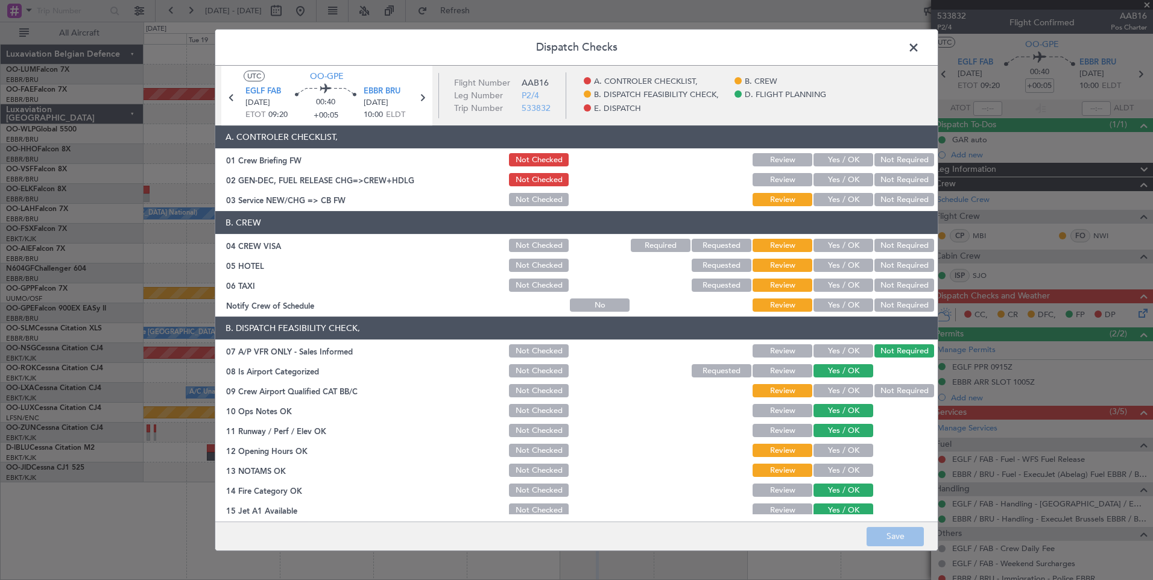
drag, startPoint x: 837, startPoint y: 153, endPoint x: 836, endPoint y: 162, distance: 9.7
click at [836, 153] on div "Yes / OK" at bounding box center [841, 159] width 61 height 17
click at [836, 176] on button "Yes / OK" at bounding box center [843, 179] width 60 height 13
click at [839, 154] on button "Yes / OK" at bounding box center [843, 159] width 60 height 13
click at [836, 202] on button "Yes / OK" at bounding box center [843, 199] width 60 height 13
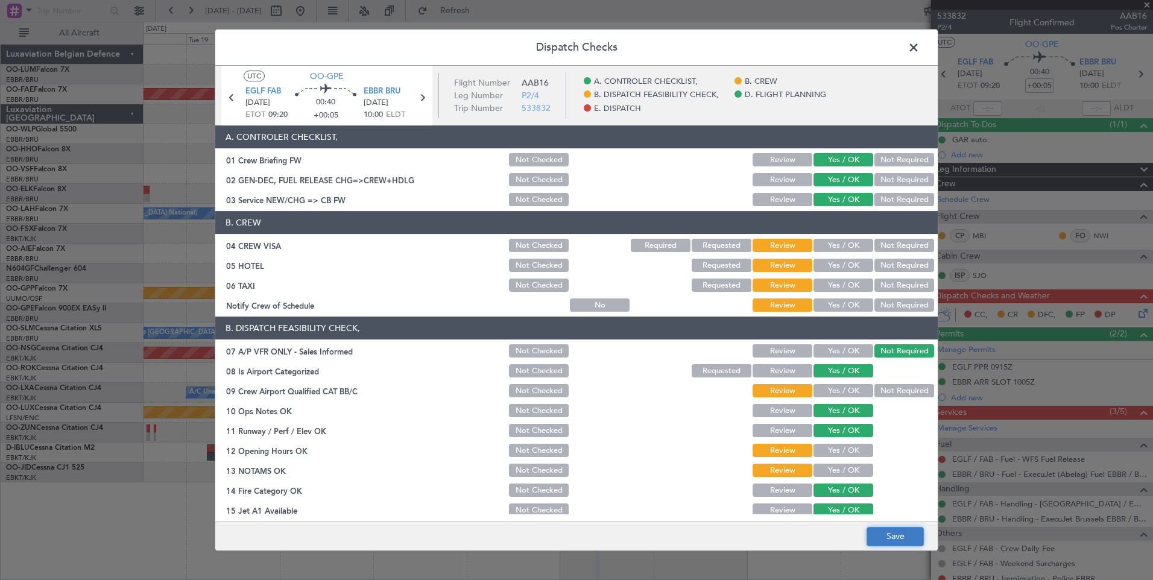
click at [891, 544] on button "Save" at bounding box center [894, 536] width 57 height 19
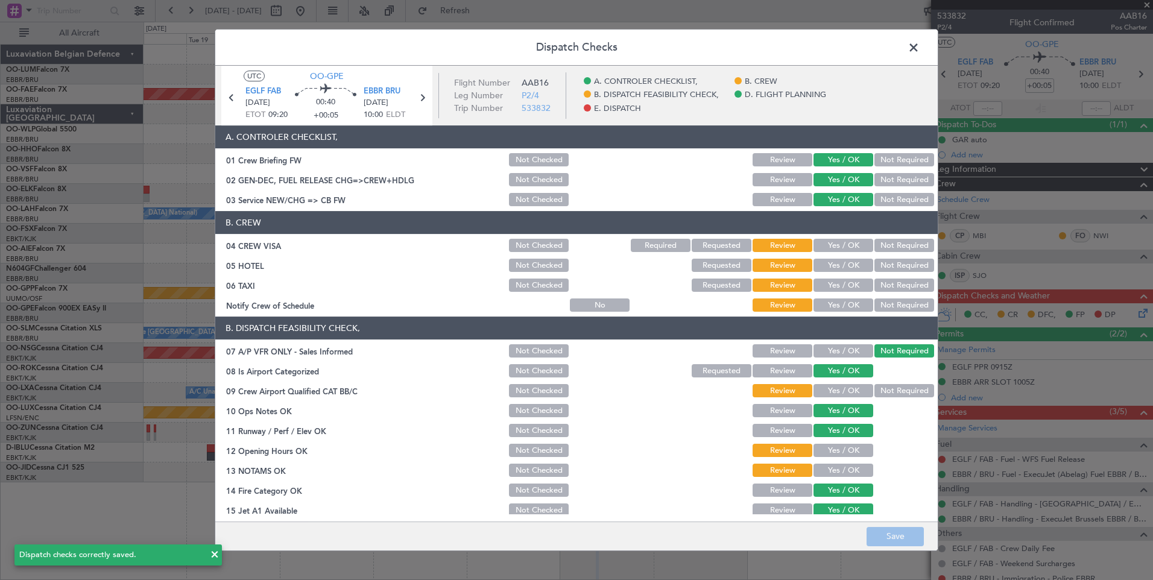
click at [919, 52] on span at bounding box center [919, 51] width 0 height 24
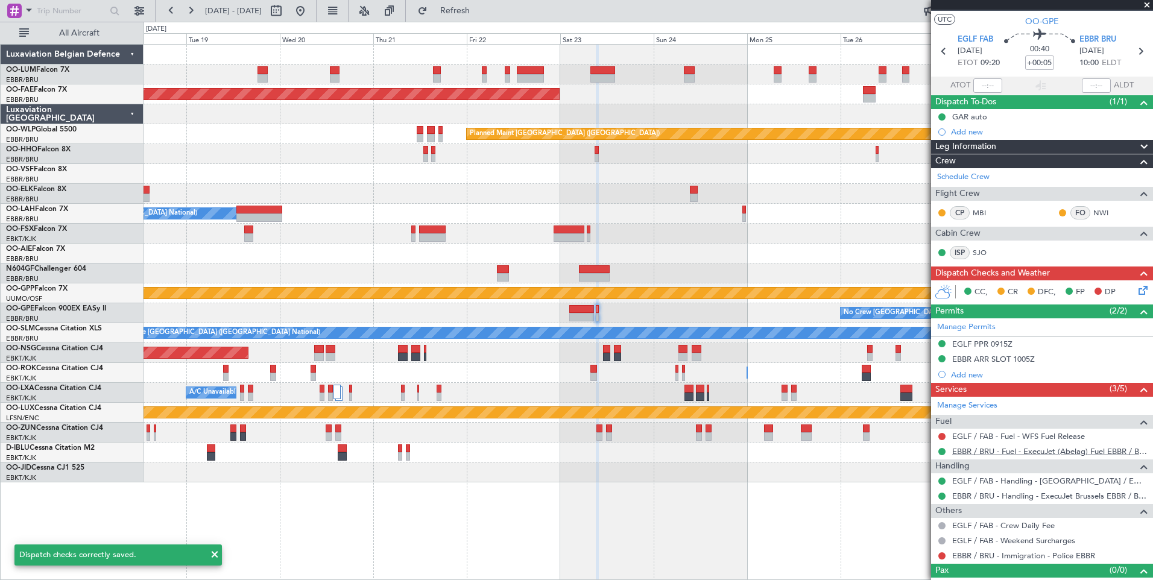
scroll to position [40, 0]
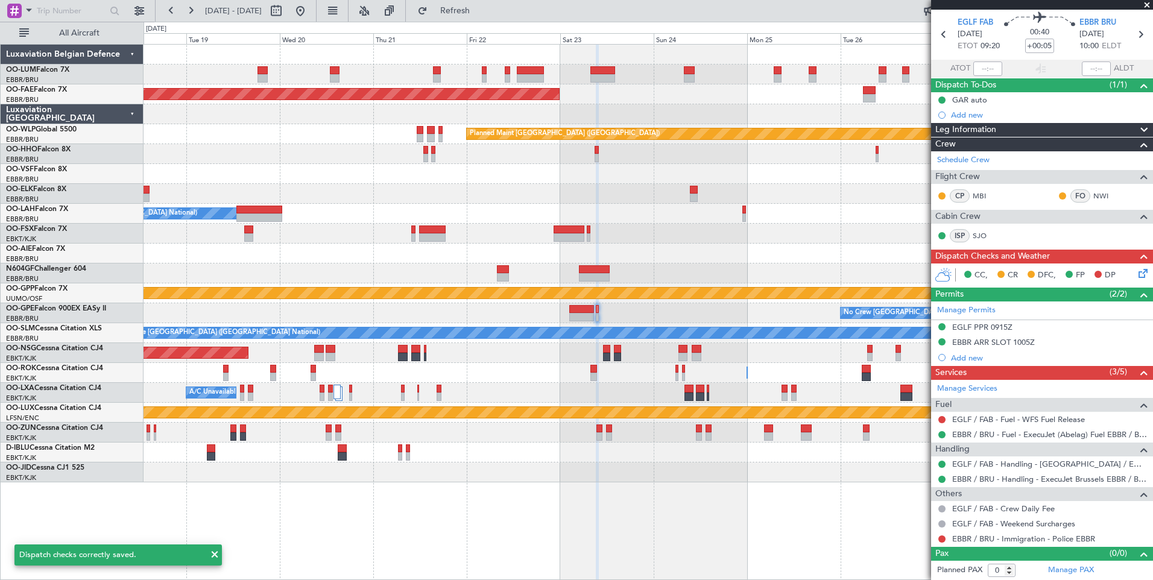
click at [581, 313] on div at bounding box center [581, 317] width 25 height 8
type input "-00:10"
type input "1"
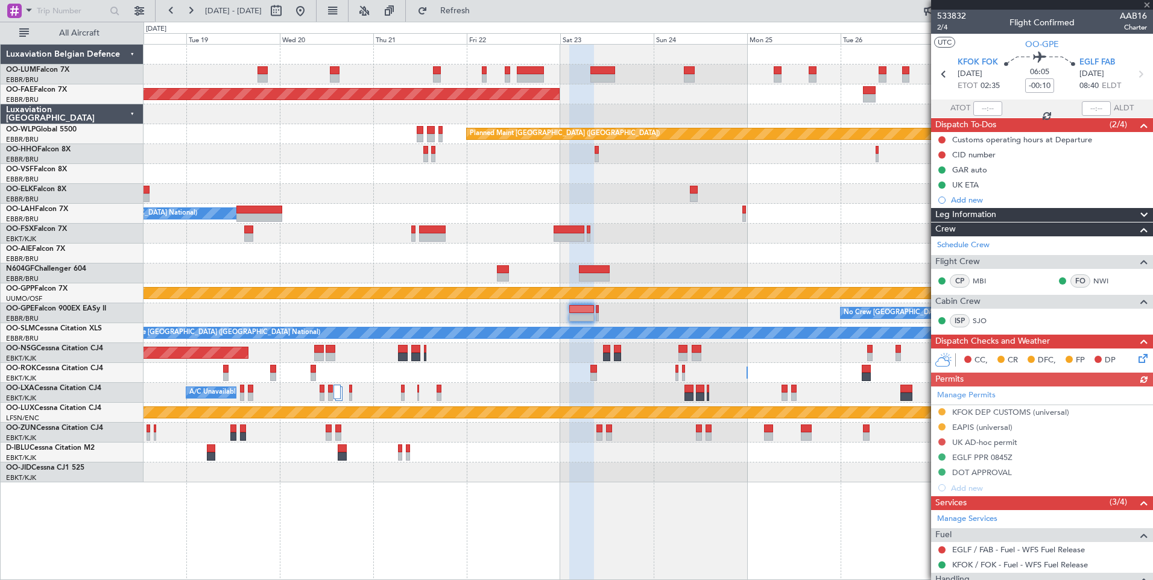
click at [1136, 357] on icon at bounding box center [1141, 356] width 10 height 10
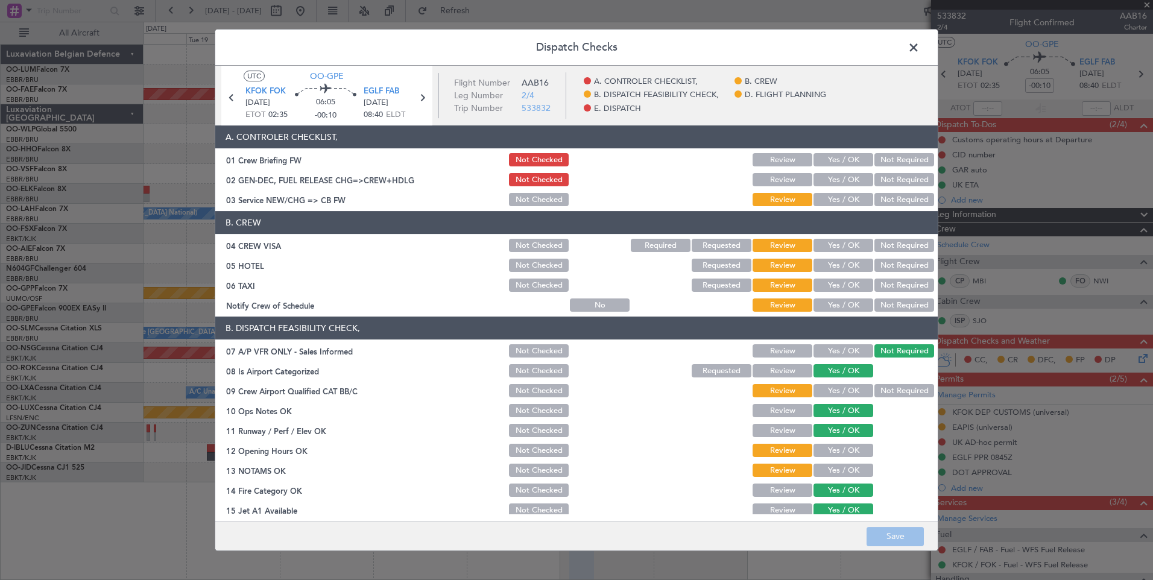
click at [834, 160] on button "Yes / OK" at bounding box center [843, 159] width 60 height 13
drag, startPoint x: 833, startPoint y: 174, endPoint x: 831, endPoint y: 193, distance: 18.8
click at [833, 175] on button "Yes / OK" at bounding box center [843, 179] width 60 height 13
click at [831, 195] on button "Yes / OK" at bounding box center [843, 199] width 60 height 13
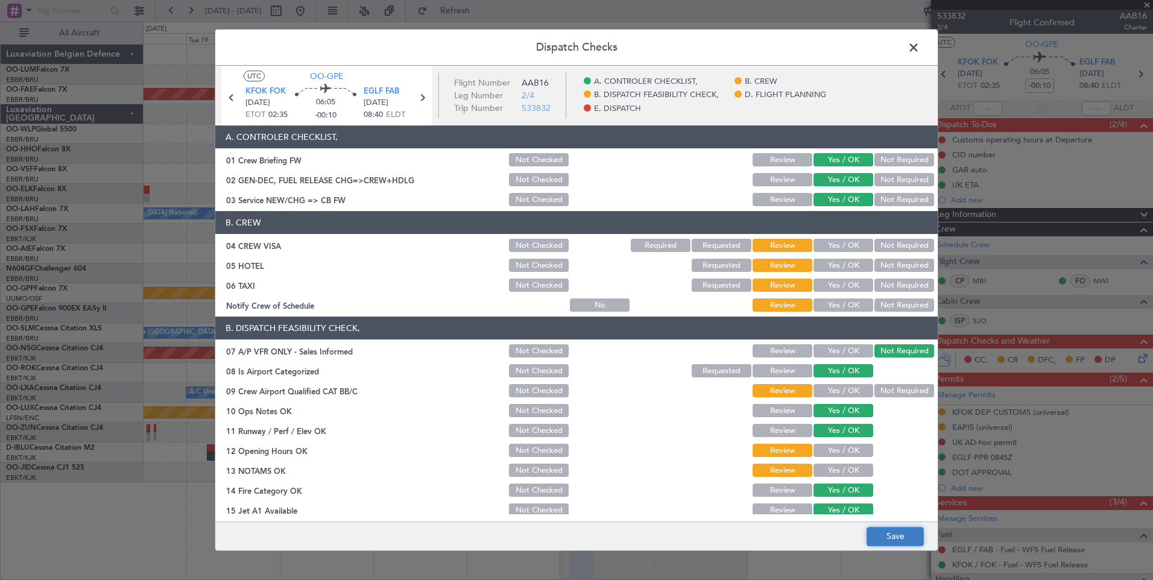
click at [893, 532] on button "Save" at bounding box center [894, 536] width 57 height 19
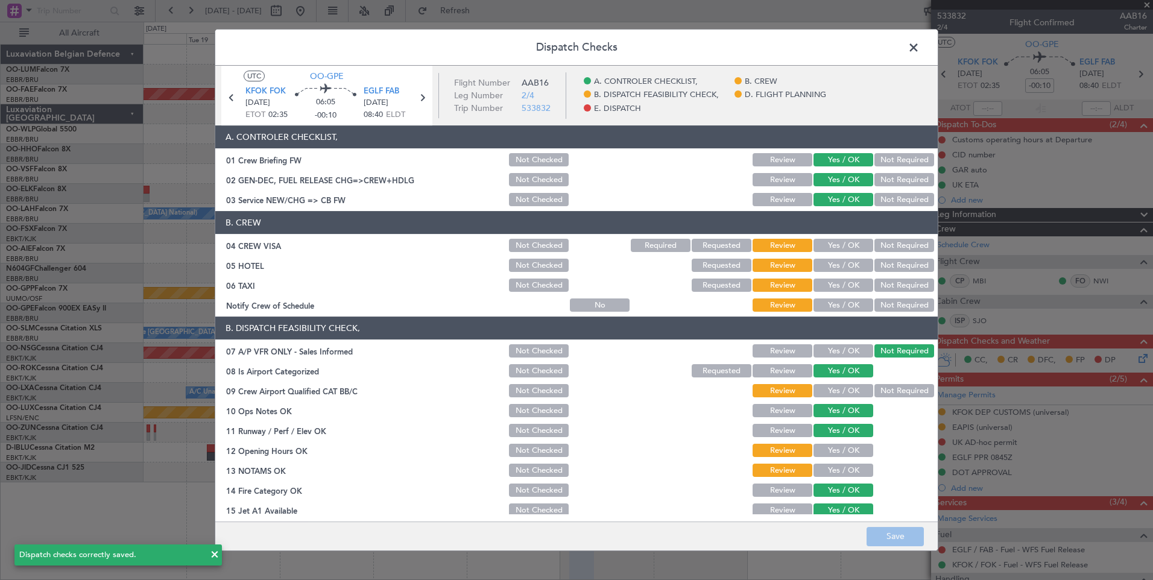
click at [907, 46] on div "Dispatch Checks UTC OO-GPE KFOK FOK [DATE] ETOT 02:35 06:05 -00:10 EGLF FAB [DA…" at bounding box center [576, 290] width 723 height 522
click at [919, 45] on span at bounding box center [919, 51] width 0 height 24
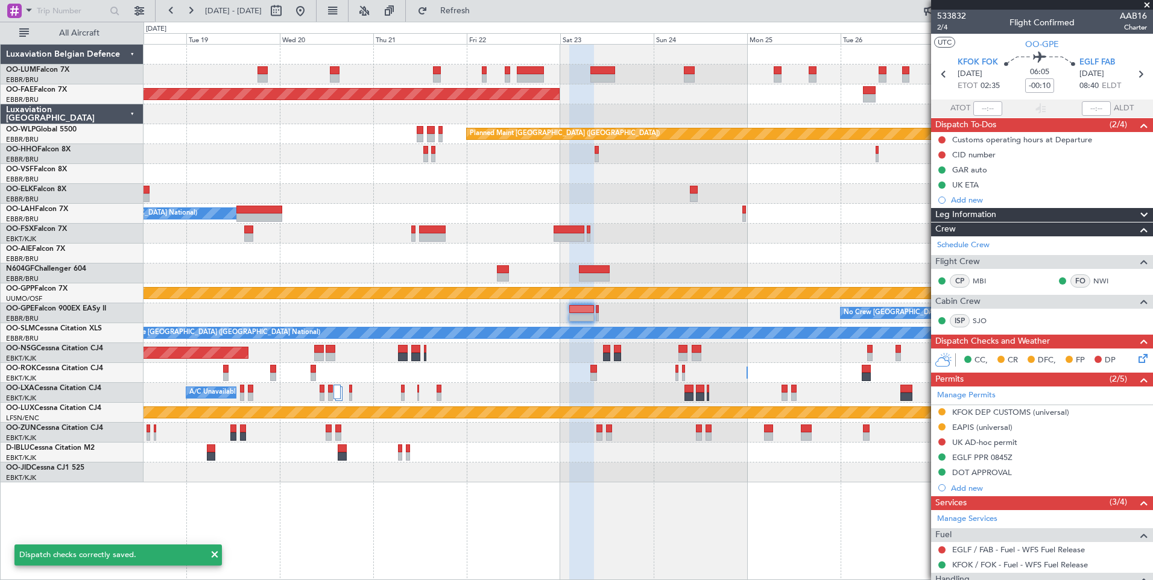
click at [700, 308] on div "Planned Maint [GEOGRAPHIC_DATA] ([GEOGRAPHIC_DATA] National) Planned Maint [GEO…" at bounding box center [647, 264] width 1009 height 438
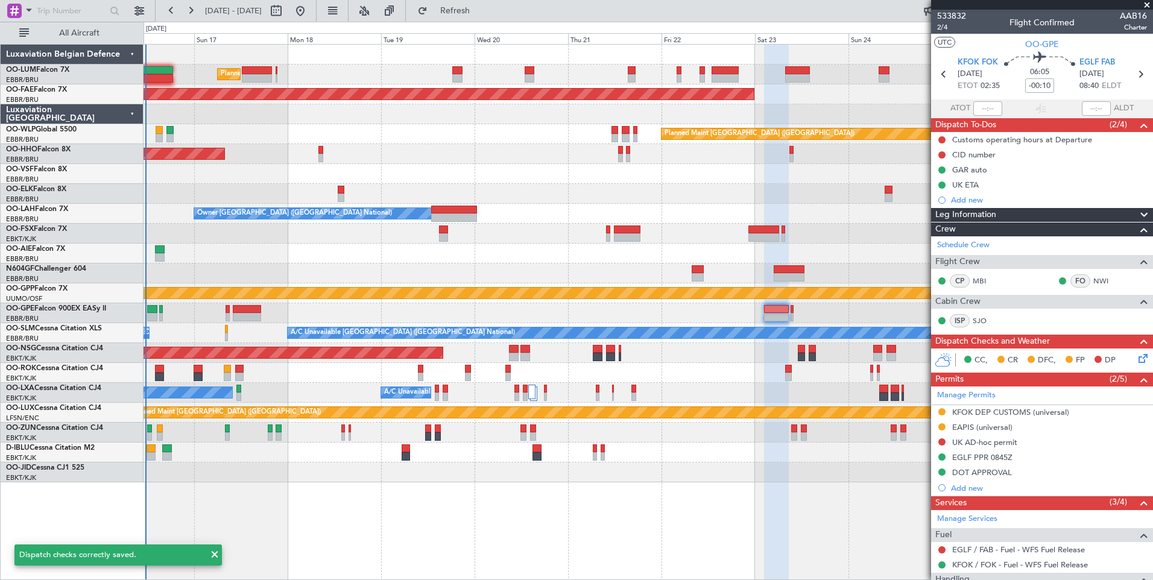
click at [704, 329] on div "Planned Maint [GEOGRAPHIC_DATA] ([GEOGRAPHIC_DATA] National) Planned Maint [GEO…" at bounding box center [647, 264] width 1009 height 438
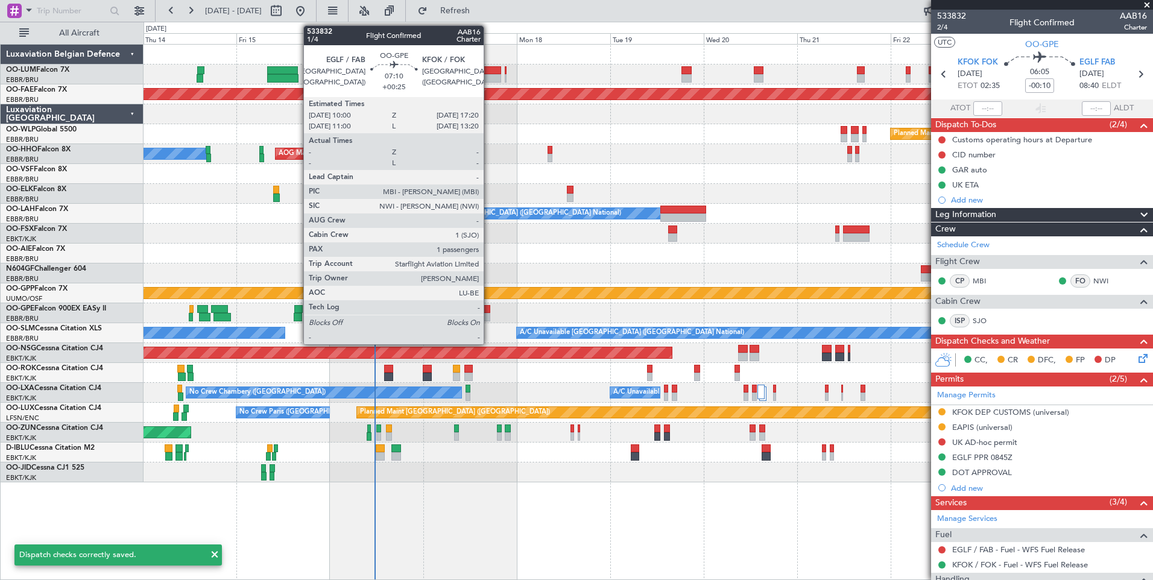
click at [489, 314] on div at bounding box center [476, 317] width 29 height 8
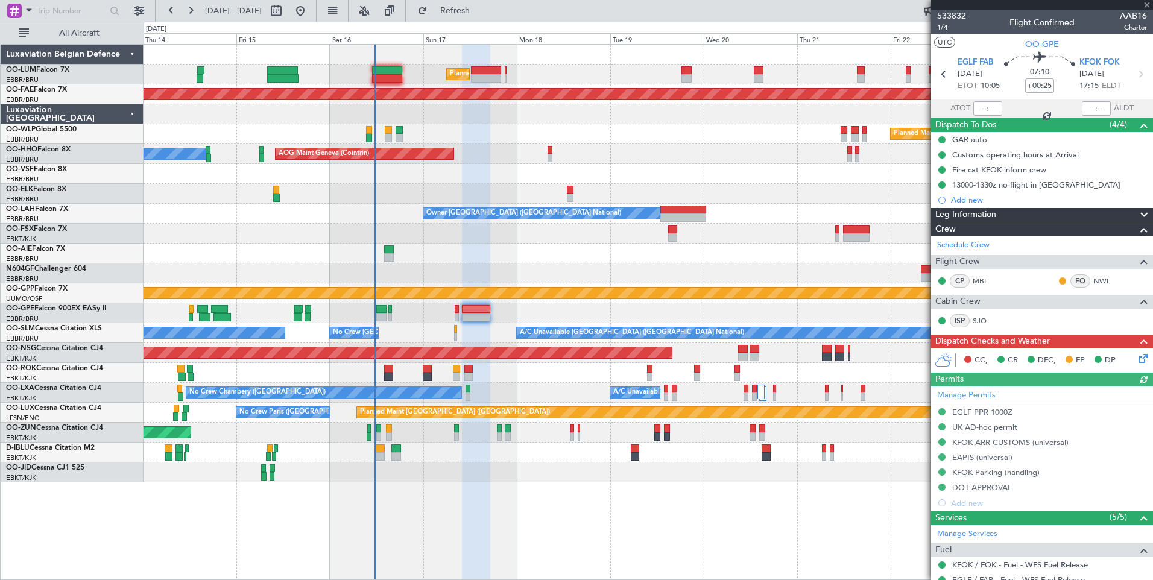
click at [1135, 316] on div "ISP SJO" at bounding box center [1041, 321] width 217 height 20
click at [1136, 361] on icon at bounding box center [1141, 356] width 10 height 10
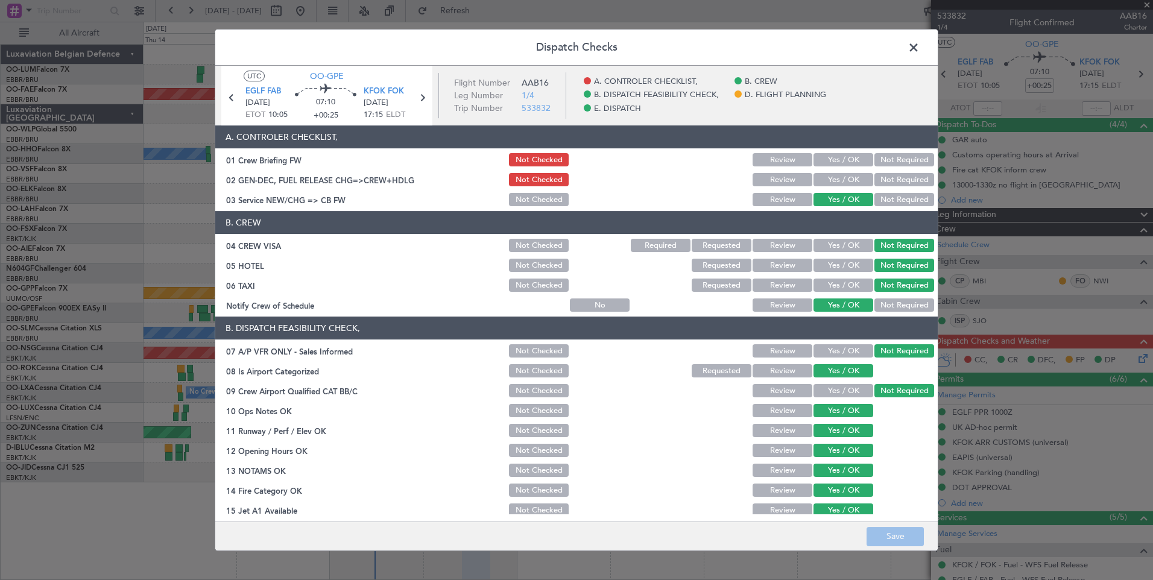
click at [828, 172] on div "Yes / OK" at bounding box center [841, 179] width 61 height 17
click at [828, 164] on button "Yes / OK" at bounding box center [843, 159] width 60 height 13
click at [831, 177] on button "Yes / OK" at bounding box center [843, 179] width 60 height 13
click at [893, 531] on button "Save" at bounding box center [894, 536] width 57 height 19
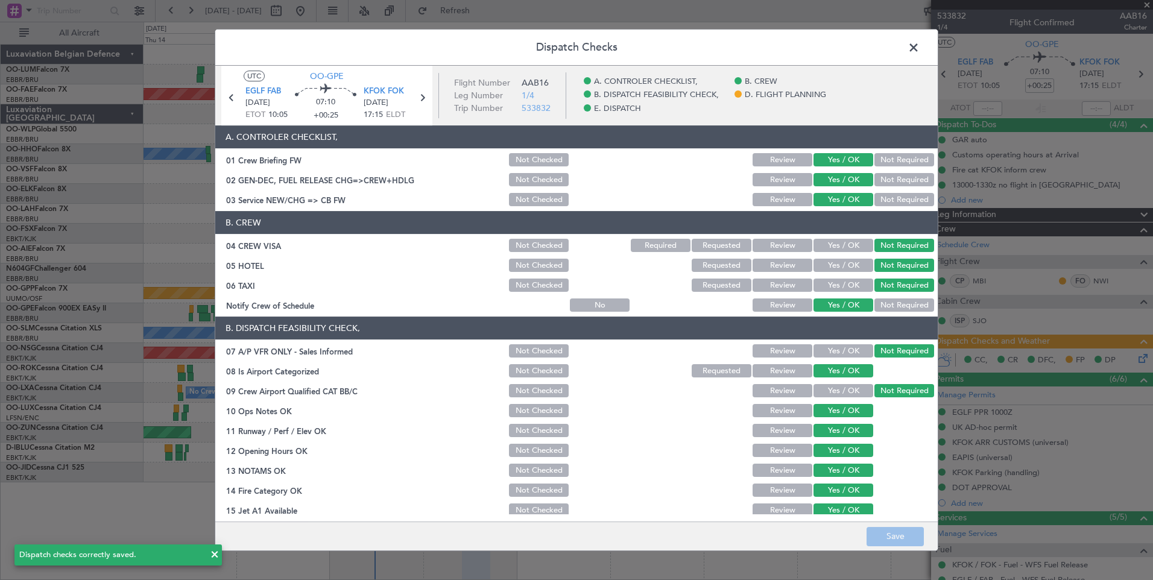
click at [904, 63] on header "Dispatch Checks" at bounding box center [576, 48] width 722 height 36
click at [919, 42] on span at bounding box center [919, 51] width 0 height 24
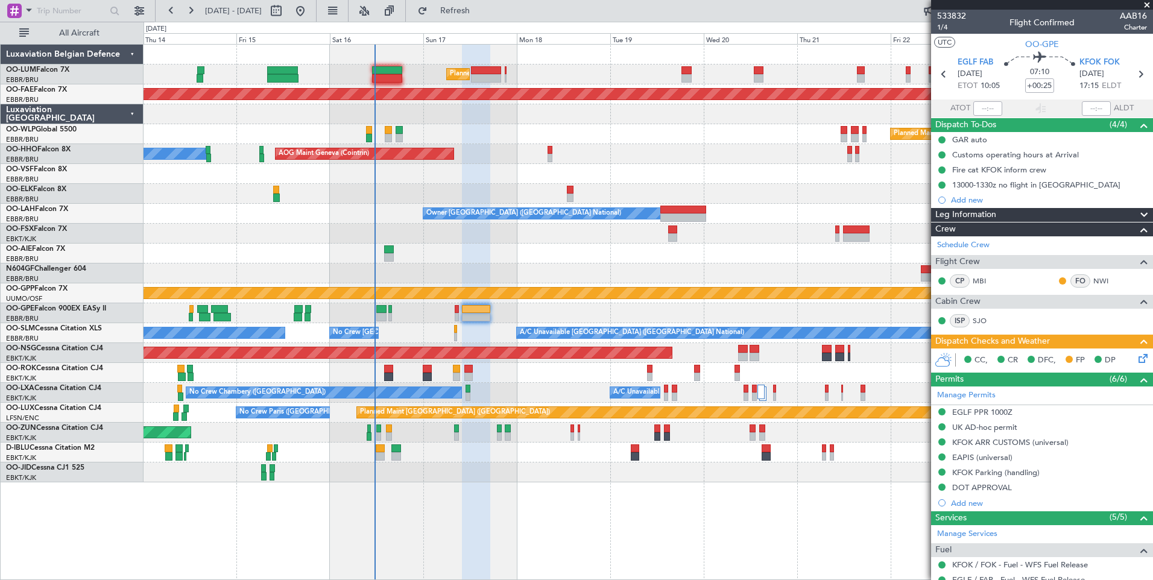
click at [1137, 359] on icon at bounding box center [1141, 356] width 10 height 10
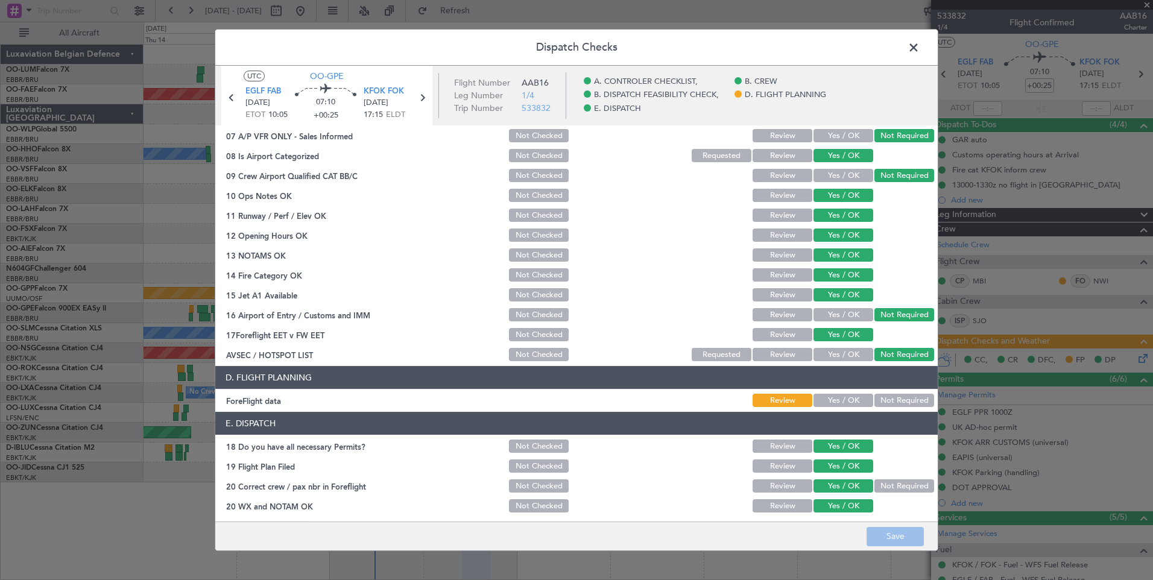
scroll to position [219, 0]
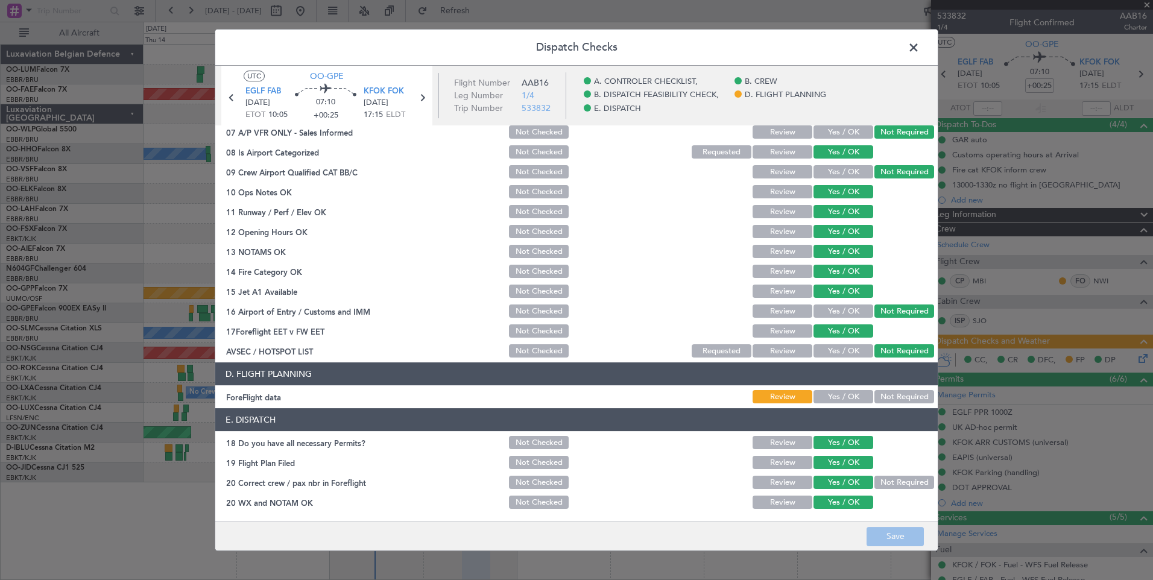
click at [872, 405] on div "Not Required" at bounding box center [902, 396] width 61 height 17
click at [887, 402] on button "Not Required" at bounding box center [904, 396] width 60 height 13
click at [909, 534] on button "Save" at bounding box center [894, 536] width 57 height 19
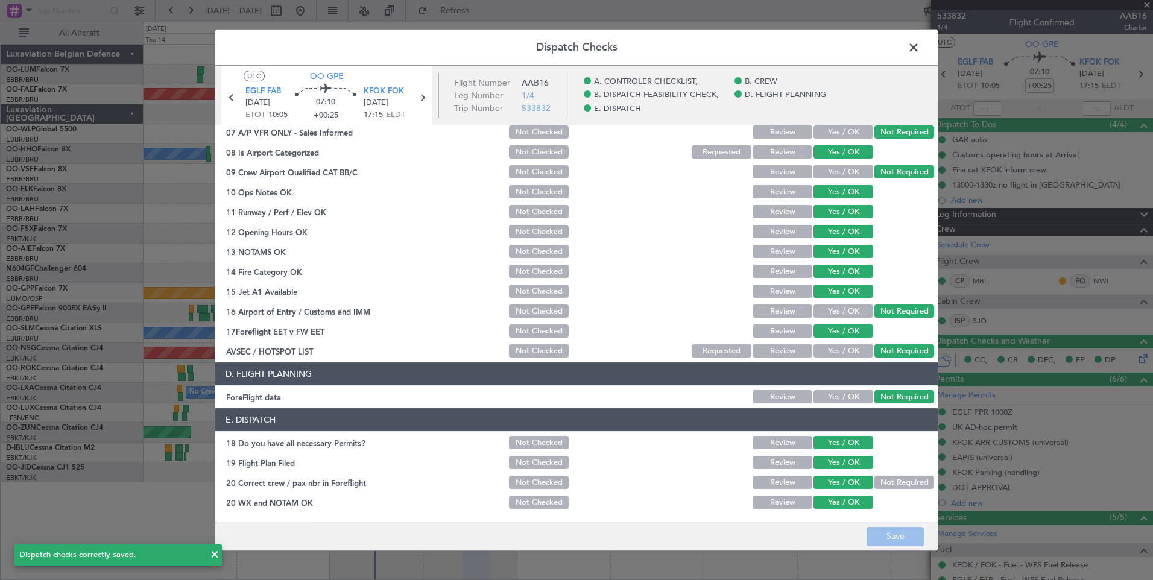
click at [919, 51] on span at bounding box center [919, 51] width 0 height 24
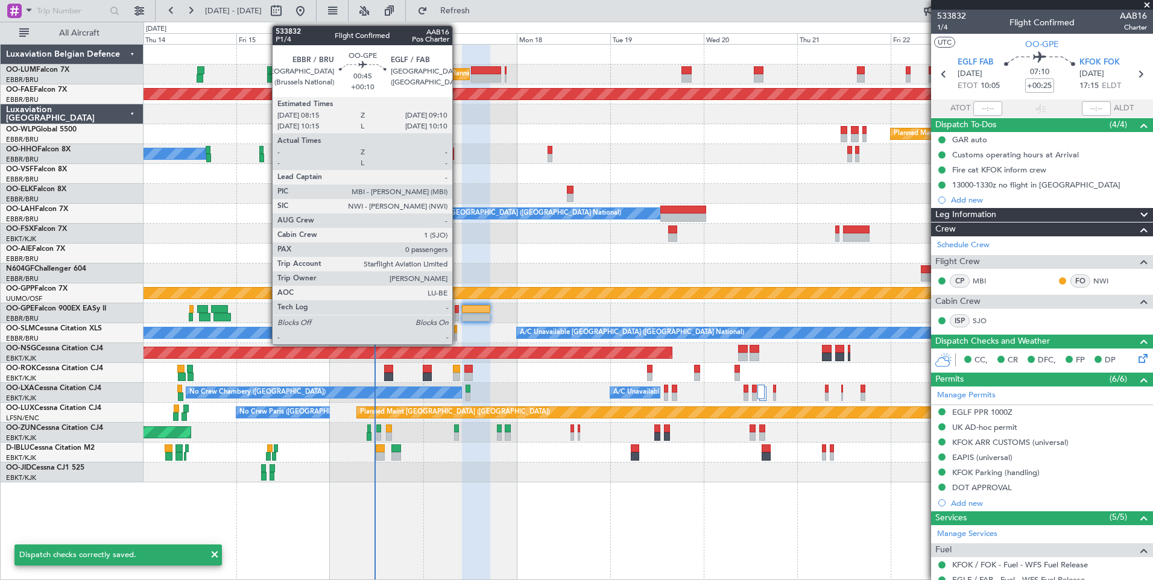
click at [458, 311] on div at bounding box center [457, 309] width 4 height 8
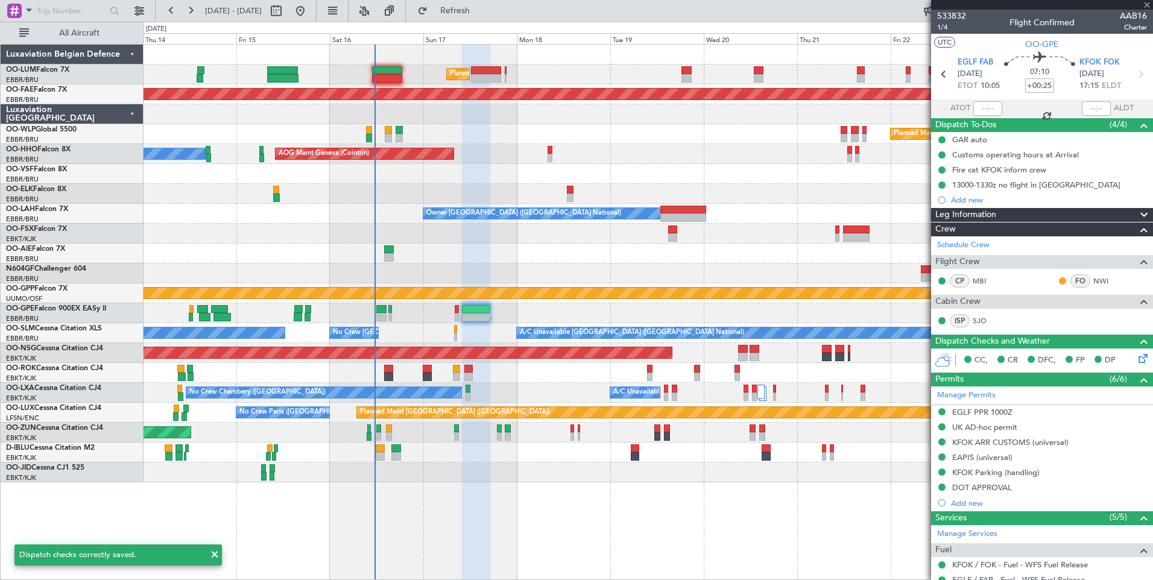
type input "+00:10"
type input "0"
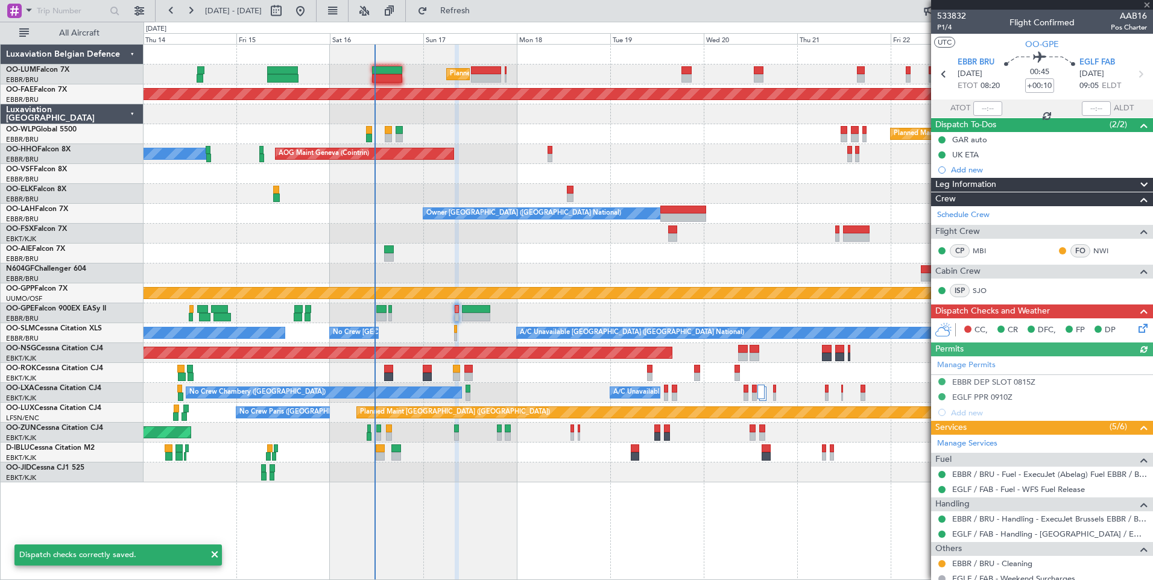
click at [1136, 323] on icon at bounding box center [1141, 326] width 10 height 10
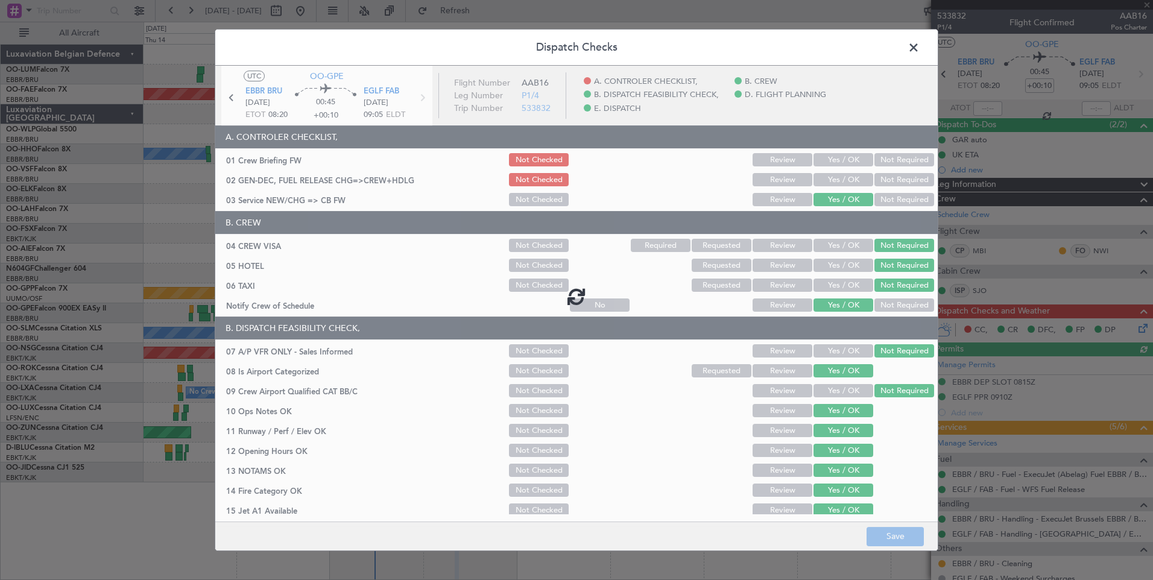
click at [830, 161] on div at bounding box center [576, 296] width 722 height 461
click at [836, 161] on div at bounding box center [576, 296] width 722 height 461
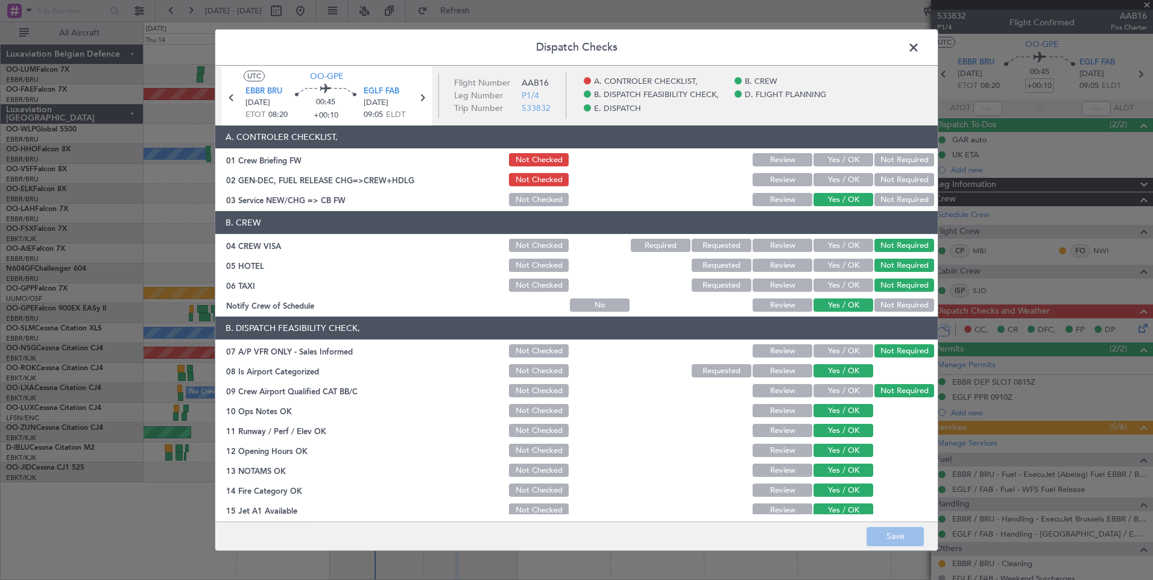
click at [834, 163] on button "Yes / OK" at bounding box center [843, 159] width 60 height 13
click at [832, 178] on button "Yes / OK" at bounding box center [843, 179] width 60 height 13
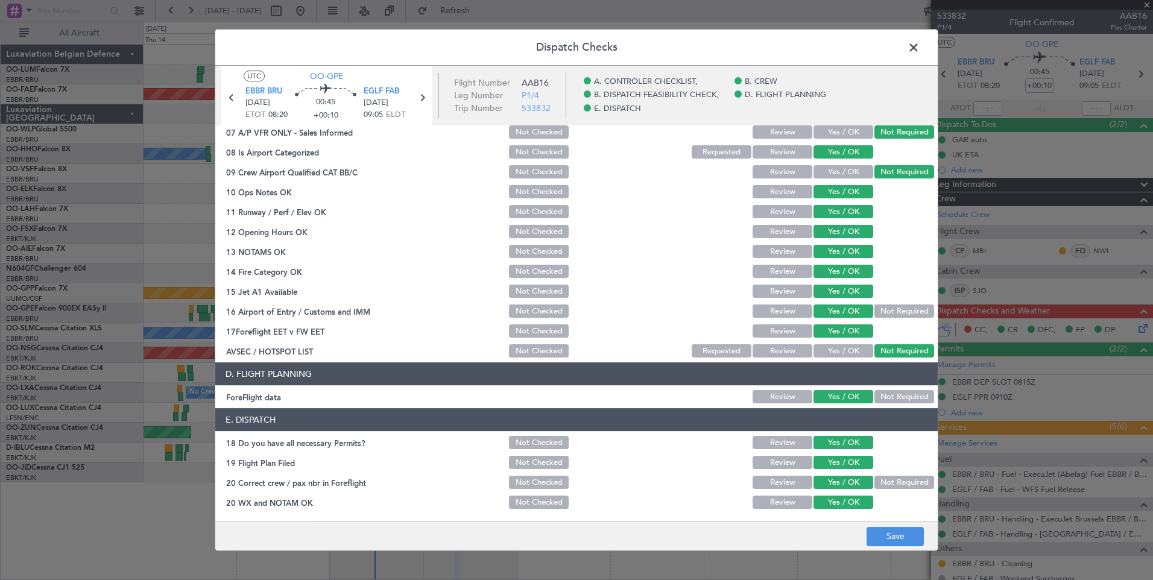
click at [898, 525] on footer "Save" at bounding box center [576, 535] width 722 height 29
click at [899, 530] on button "Save" at bounding box center [894, 536] width 57 height 19
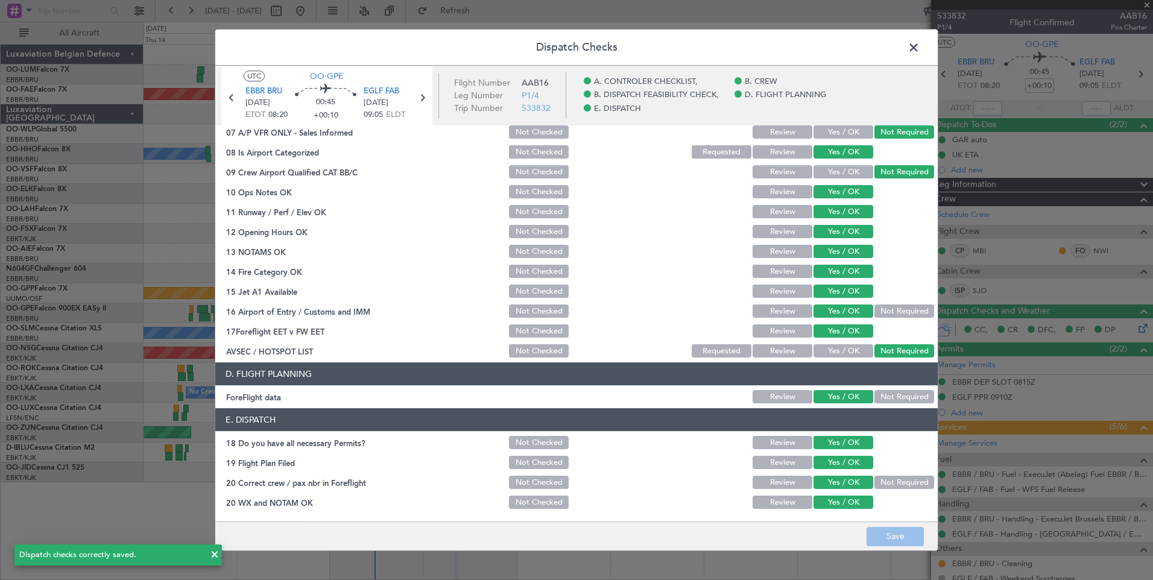
click at [919, 55] on span at bounding box center [919, 51] width 0 height 24
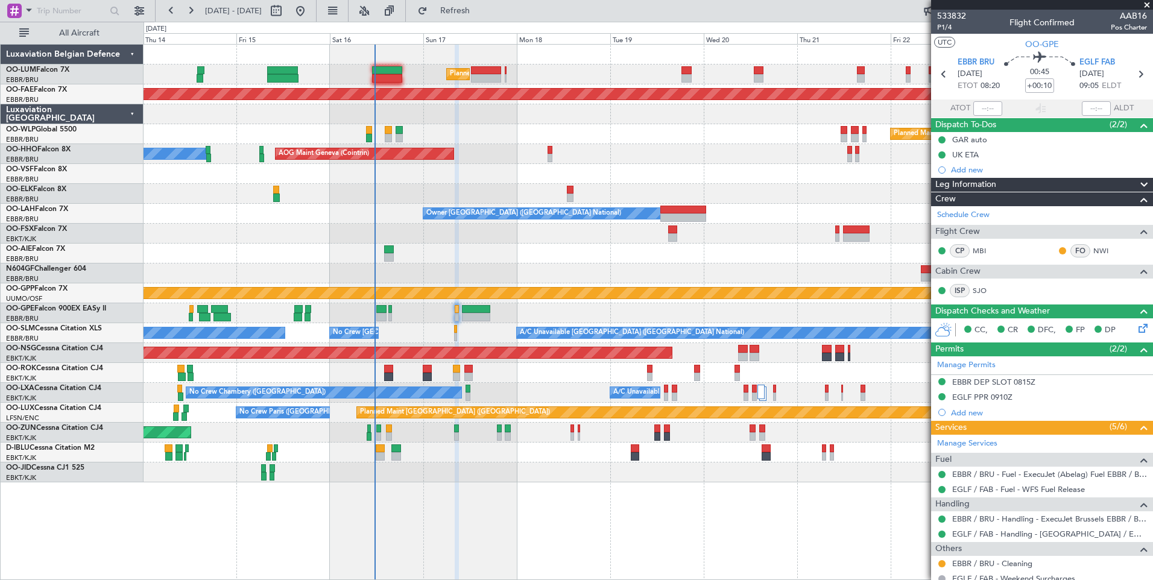
click at [561, 342] on div "A/C Unavailable [GEOGRAPHIC_DATA] ([GEOGRAPHIC_DATA] National) No Crew [GEOGRAP…" at bounding box center [647, 333] width 1009 height 20
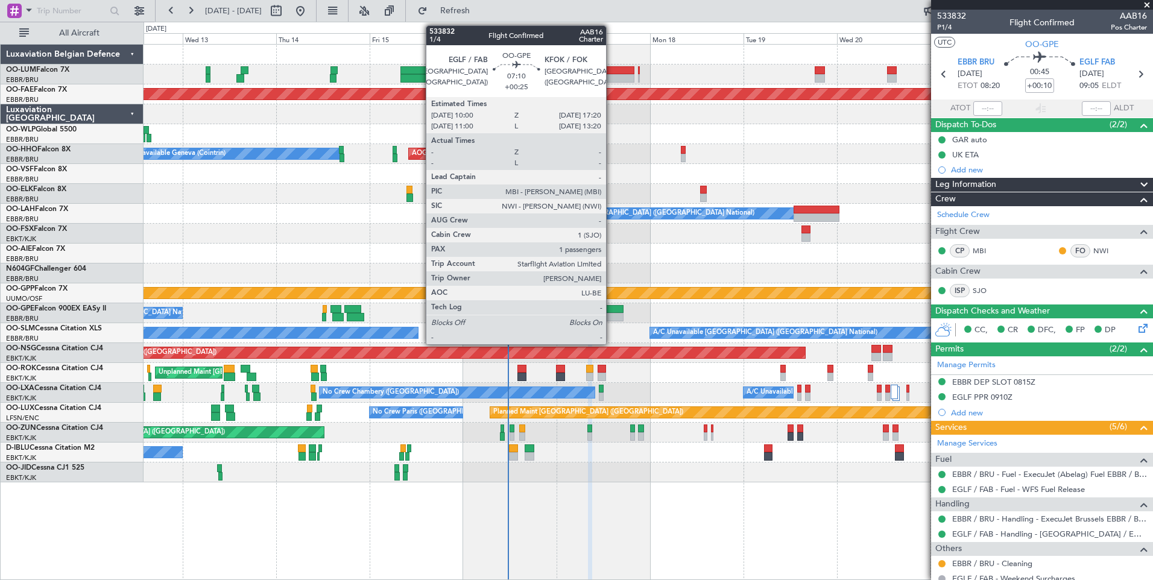
click at [611, 305] on div at bounding box center [609, 309] width 29 height 8
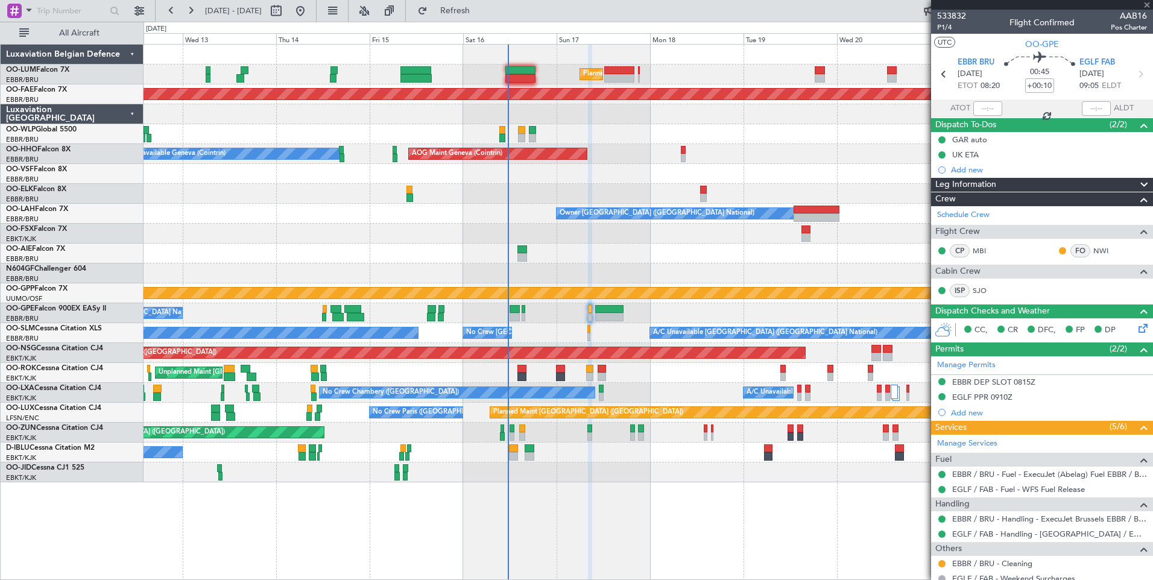
type input "+00:25"
type input "1"
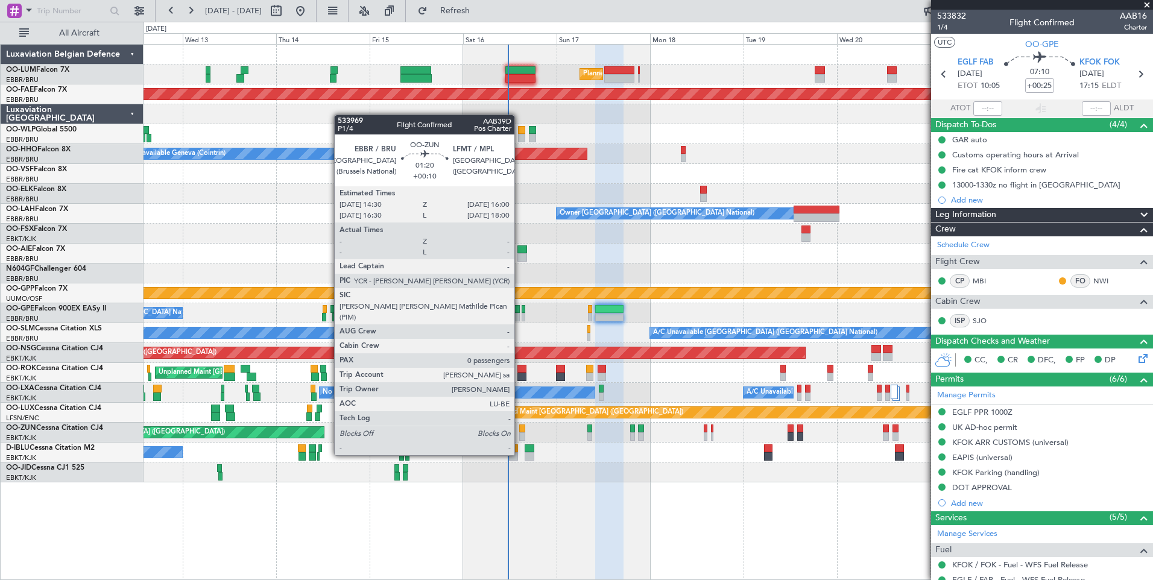
click at [520, 433] on div at bounding box center [522, 436] width 6 height 8
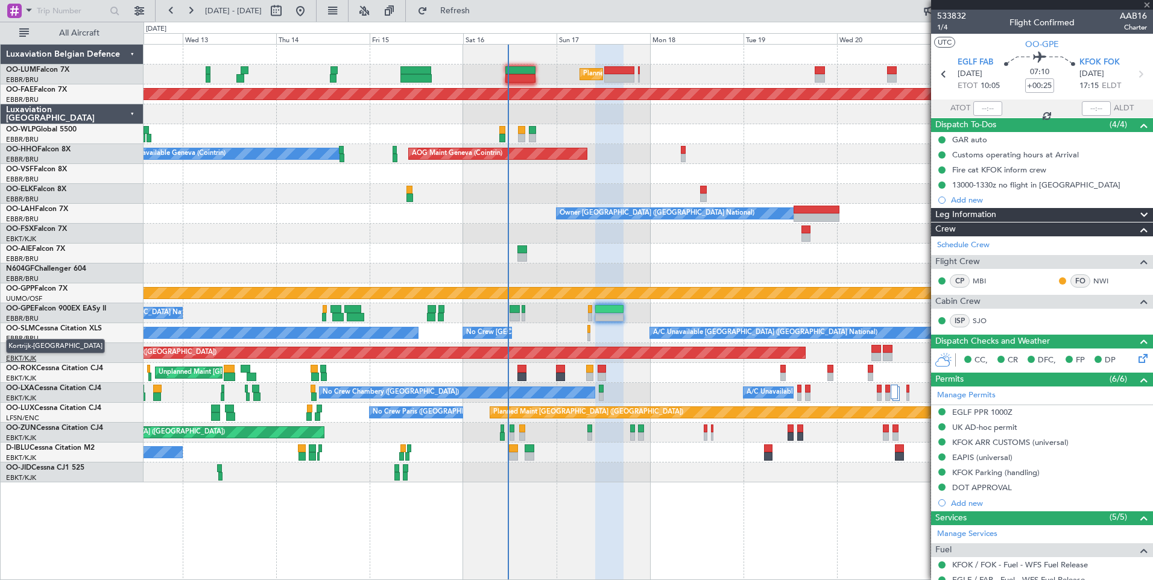
type input "+00:10"
type input "0"
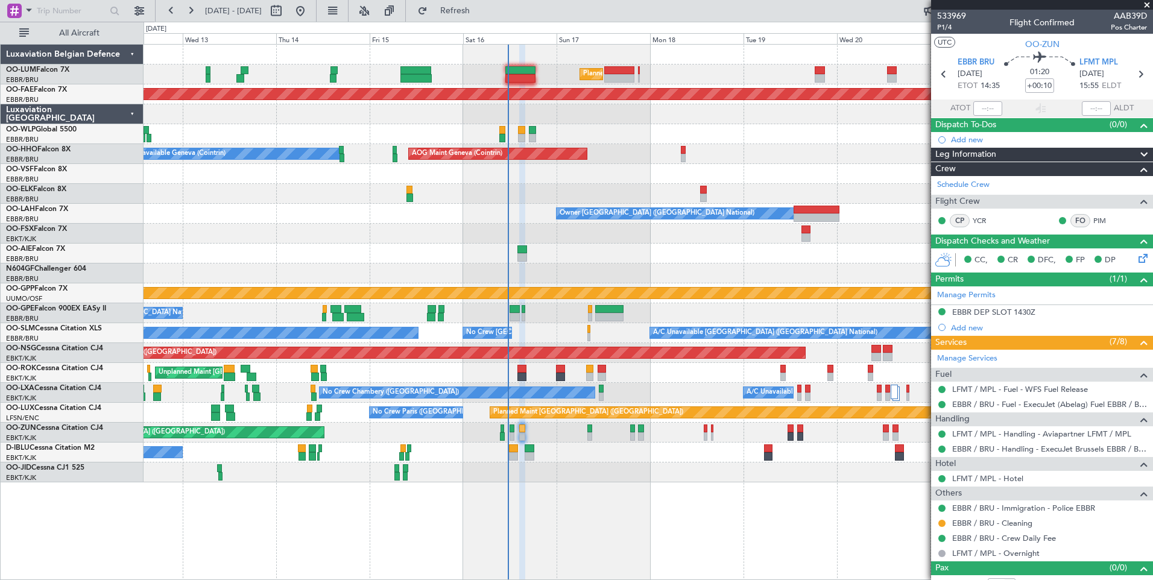
click at [518, 182] on div at bounding box center [647, 174] width 1009 height 20
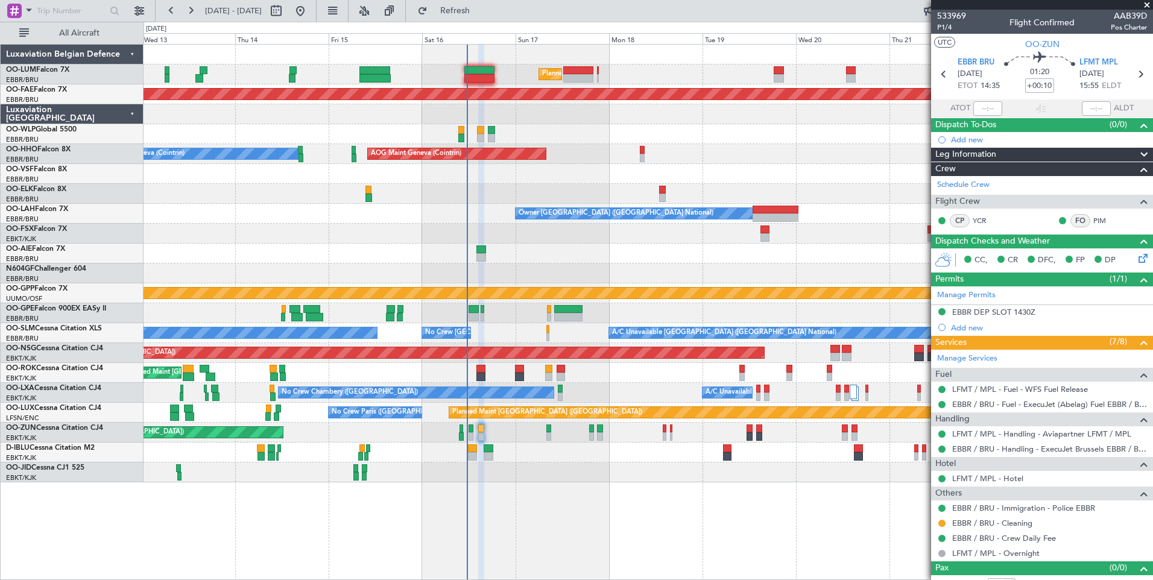
click at [495, 218] on div "Owner [GEOGRAPHIC_DATA] ([GEOGRAPHIC_DATA] National)" at bounding box center [647, 214] width 1009 height 20
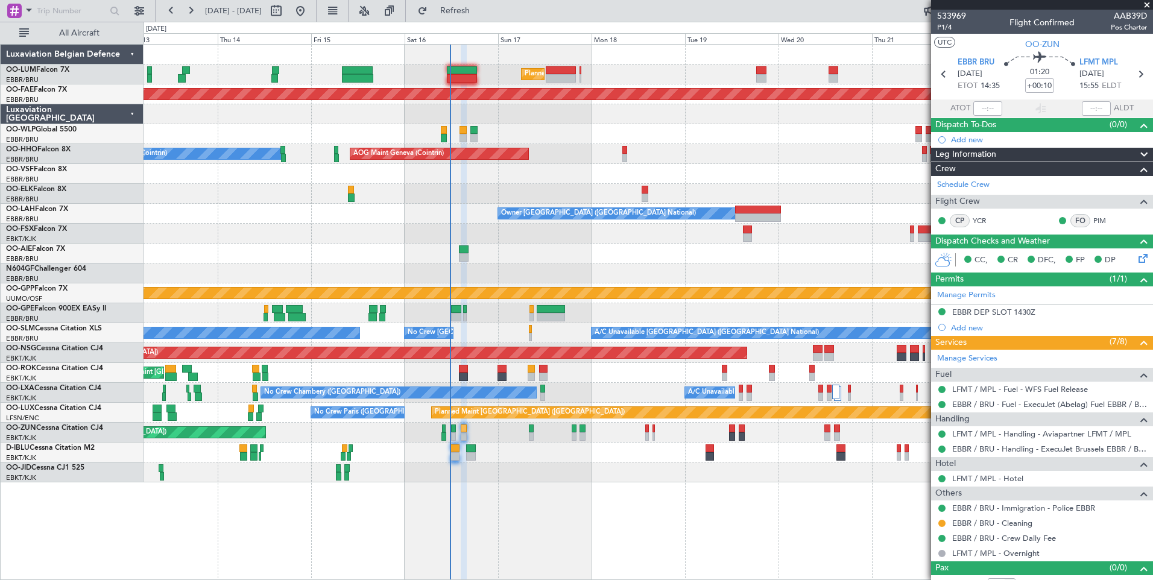
click at [457, 79] on div at bounding box center [462, 78] width 30 height 8
type input "3"
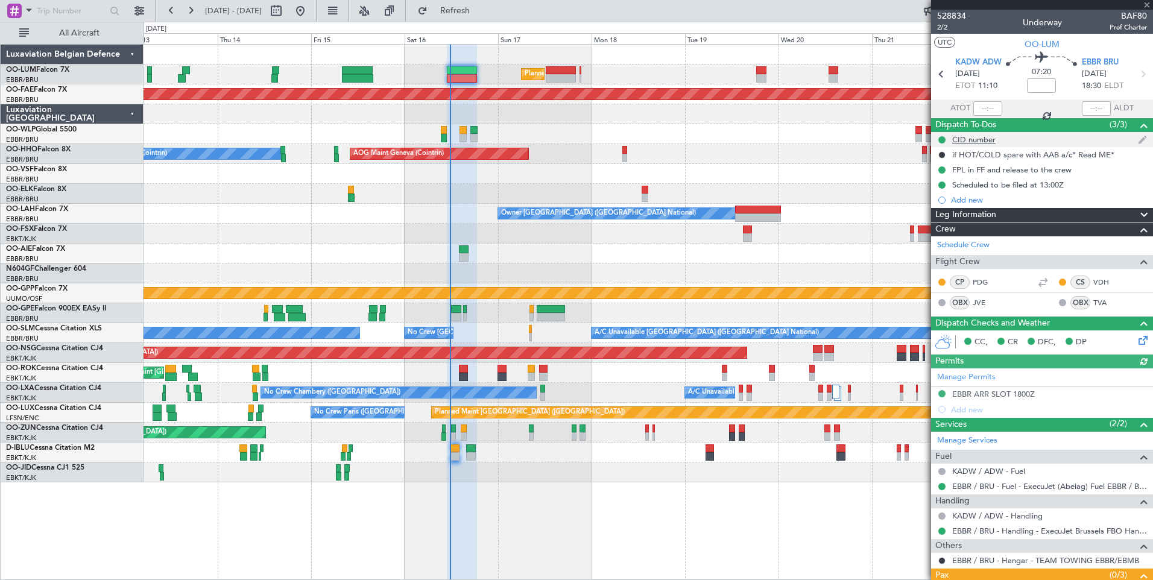
click at [968, 140] on div "CID number" at bounding box center [973, 139] width 43 height 10
click at [560, 234] on div at bounding box center [647, 234] width 1009 height 20
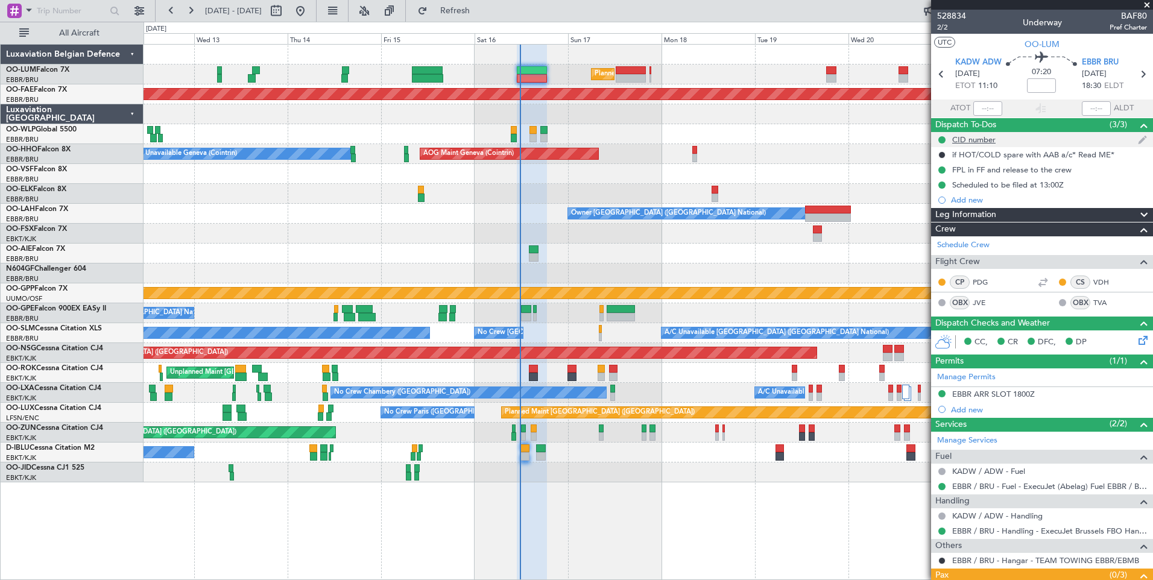
click at [985, 132] on div "CID number" at bounding box center [1042, 139] width 222 height 15
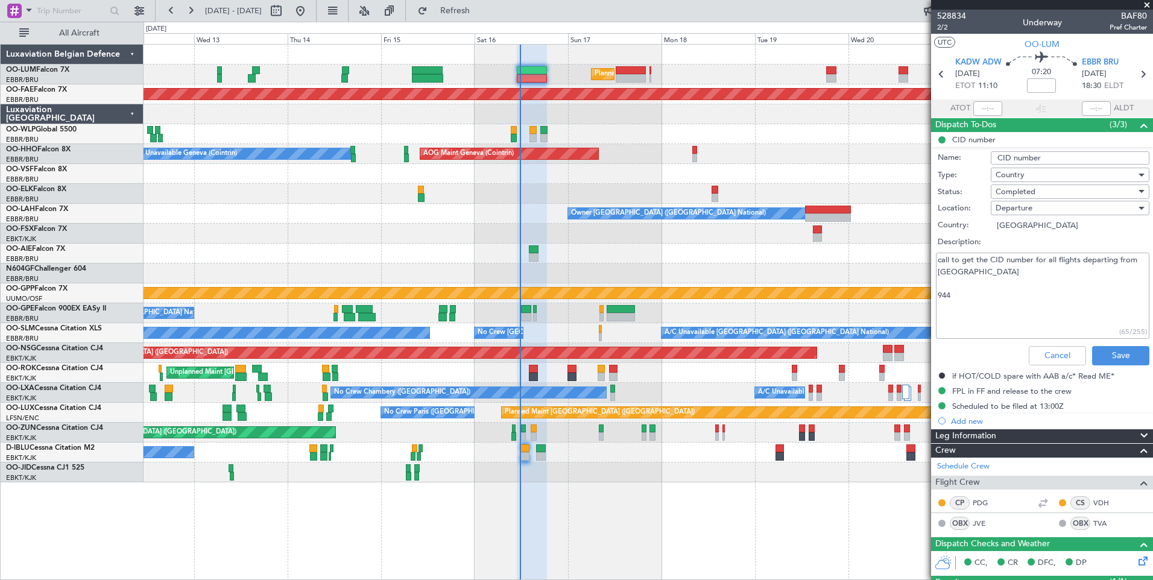
drag, startPoint x: 951, startPoint y: 295, endPoint x: 933, endPoint y: 295, distance: 17.5
click at [933, 295] on div "call to get the CID number for all flights departing from [GEOGRAPHIC_DATA] 944…" at bounding box center [1042, 295] width 234 height 91
type textarea "call to get the CID number for all flights departing from [GEOGRAPHIC_DATA] 648"
click at [1123, 354] on button "Save" at bounding box center [1120, 355] width 57 height 19
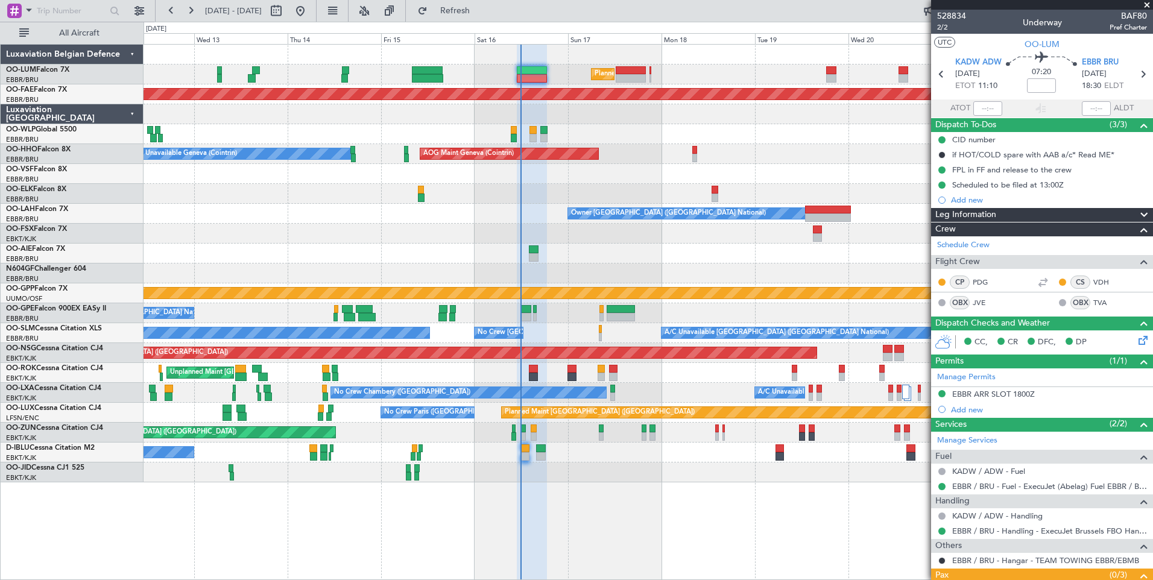
click at [614, 262] on div at bounding box center [647, 254] width 1009 height 20
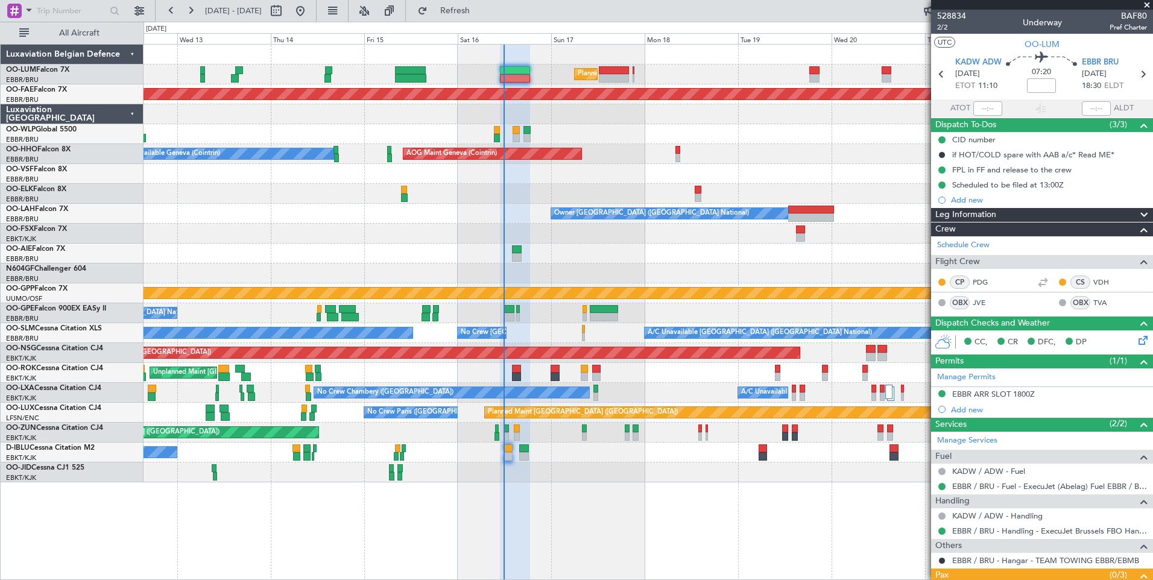
click at [487, 227] on div "Planned Maint [GEOGRAPHIC_DATA] ([GEOGRAPHIC_DATA] National) Unplanned Maint [G…" at bounding box center [647, 264] width 1009 height 438
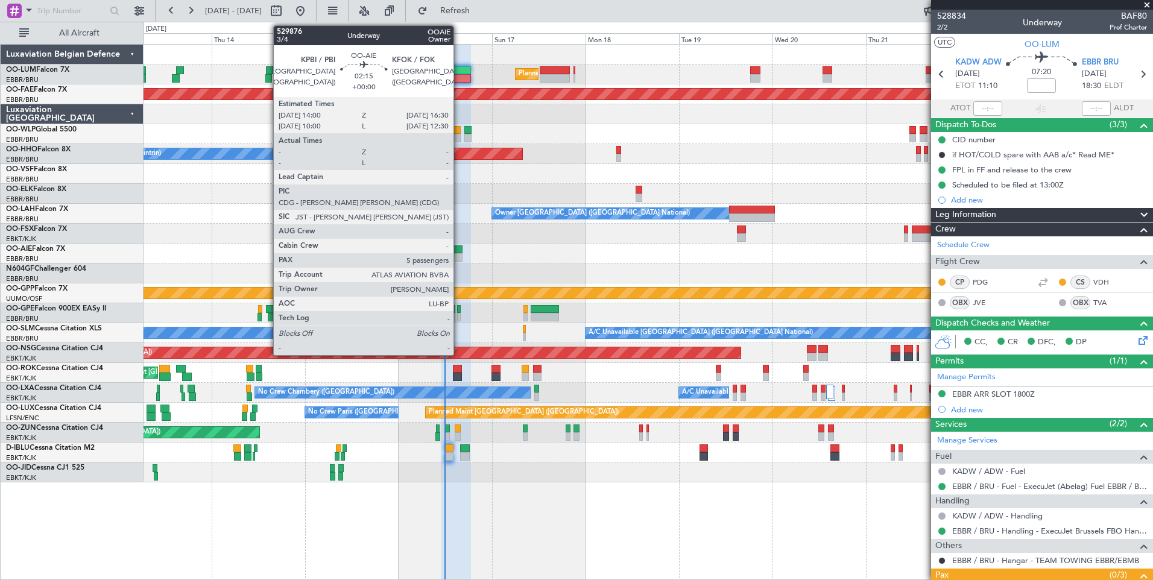
click at [459, 255] on div at bounding box center [458, 257] width 10 height 8
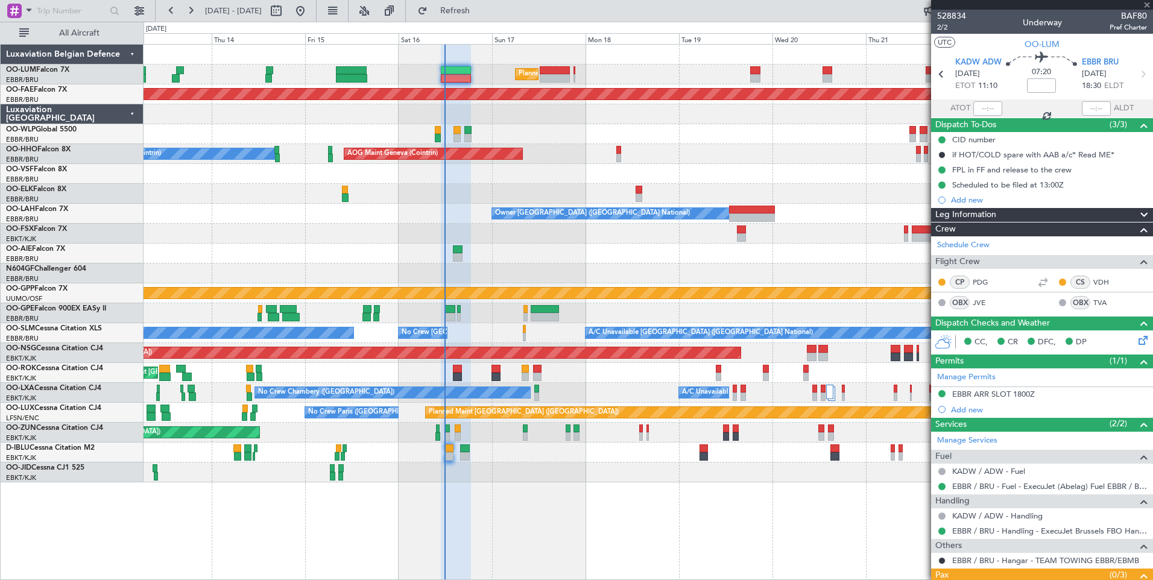
type input "5"
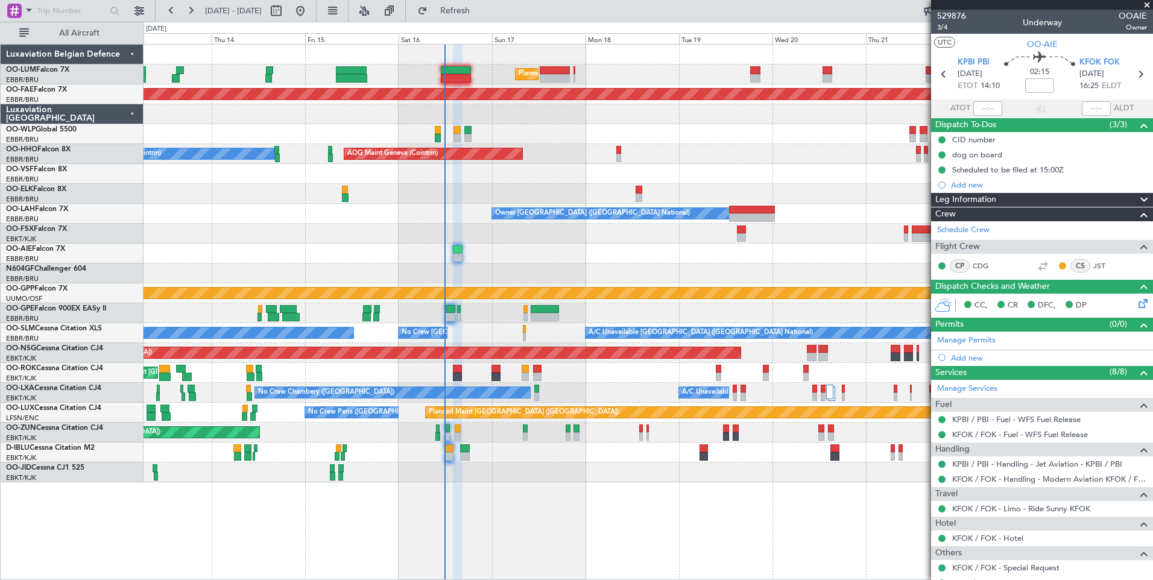
click at [445, 317] on div "No Crew [GEOGRAPHIC_DATA] ([GEOGRAPHIC_DATA] National) No Crew [GEOGRAPHIC_DATA…" at bounding box center [647, 313] width 1009 height 20
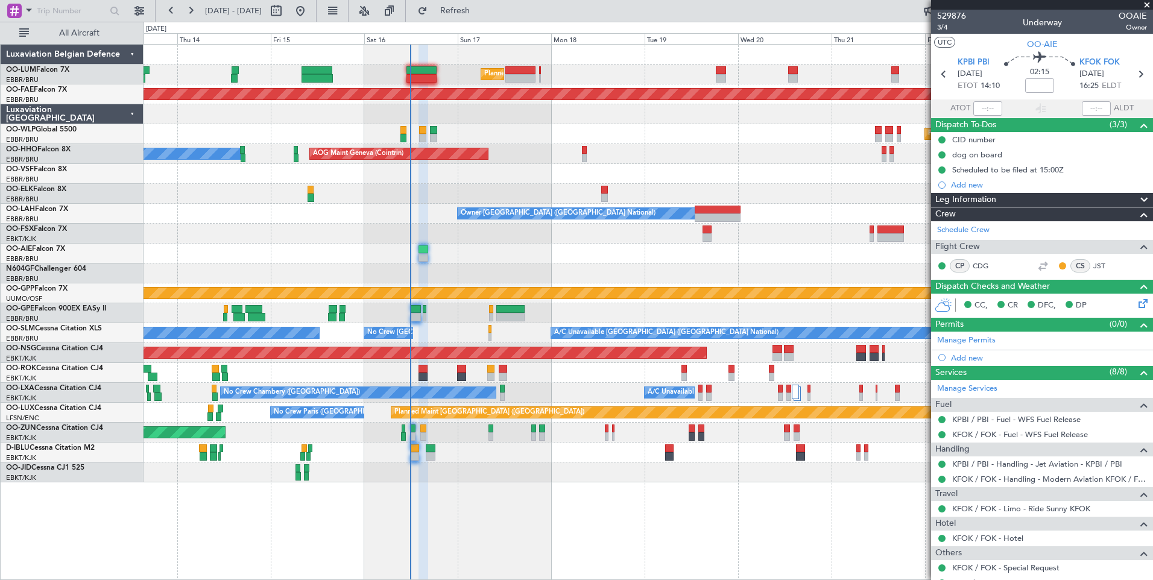
click at [432, 366] on div "Planned Maint [GEOGRAPHIC_DATA] ([GEOGRAPHIC_DATA] National) Planned Maint [GEO…" at bounding box center [647, 264] width 1009 height 438
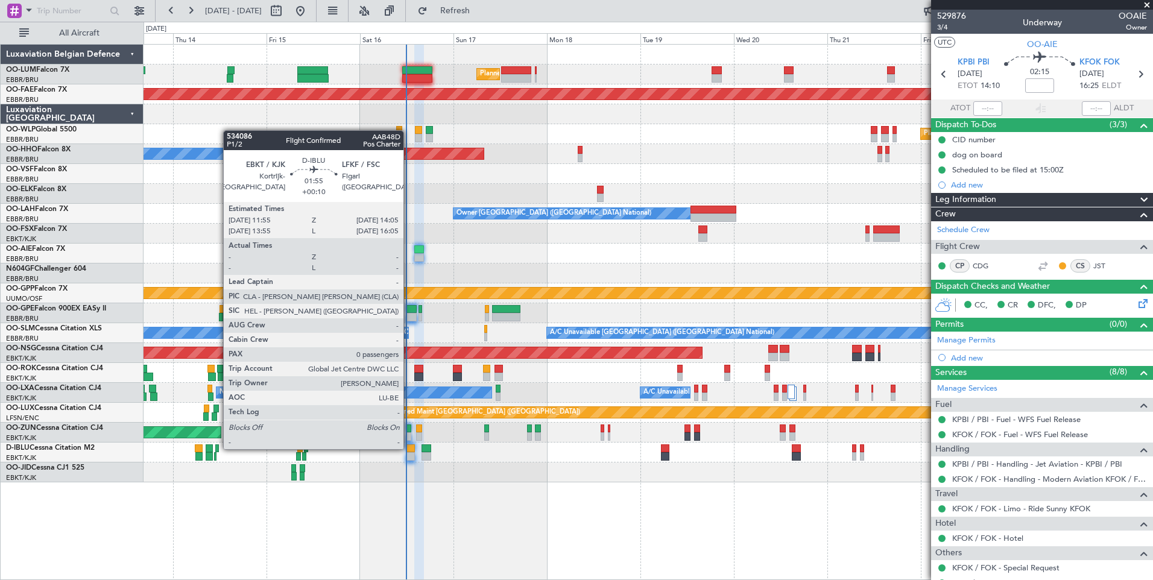
click at [409, 448] on div at bounding box center [410, 448] width 8 height 8
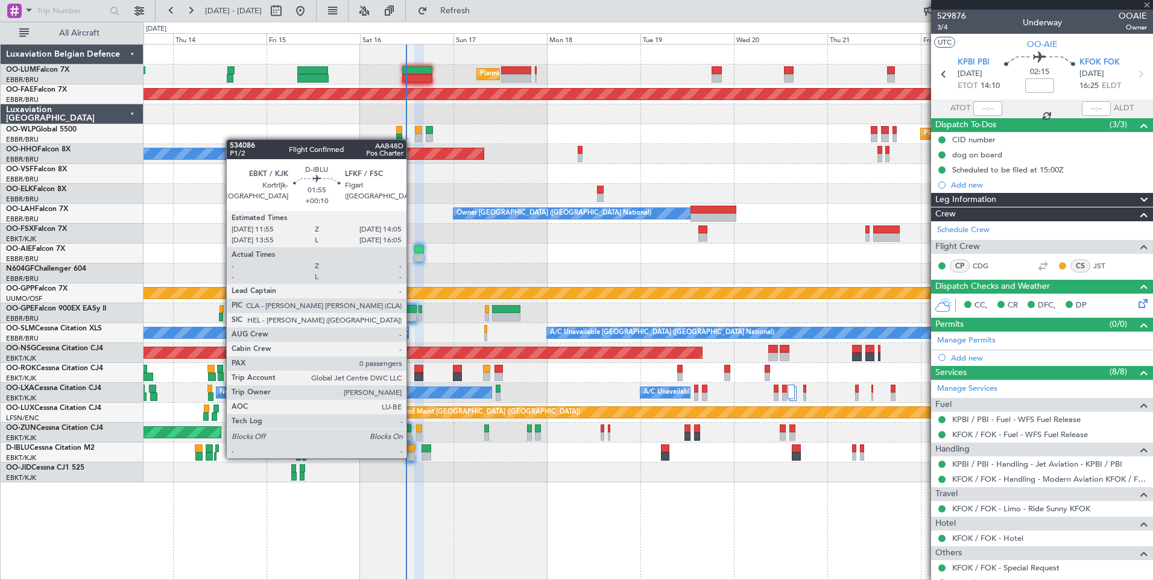
type input "+00:10"
type input "0"
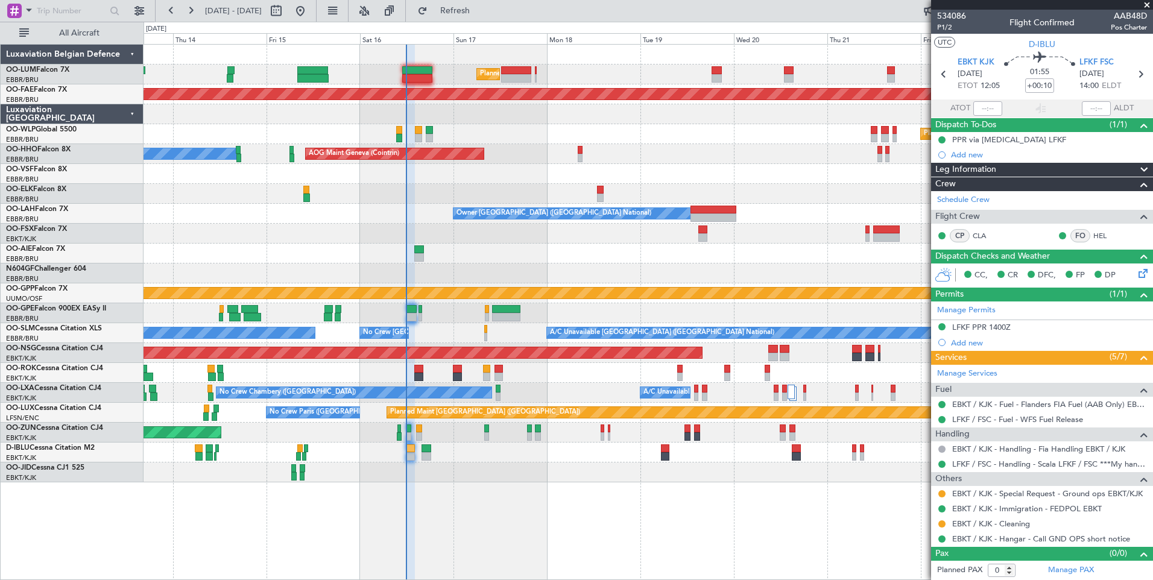
click at [412, 479] on div at bounding box center [647, 472] width 1009 height 20
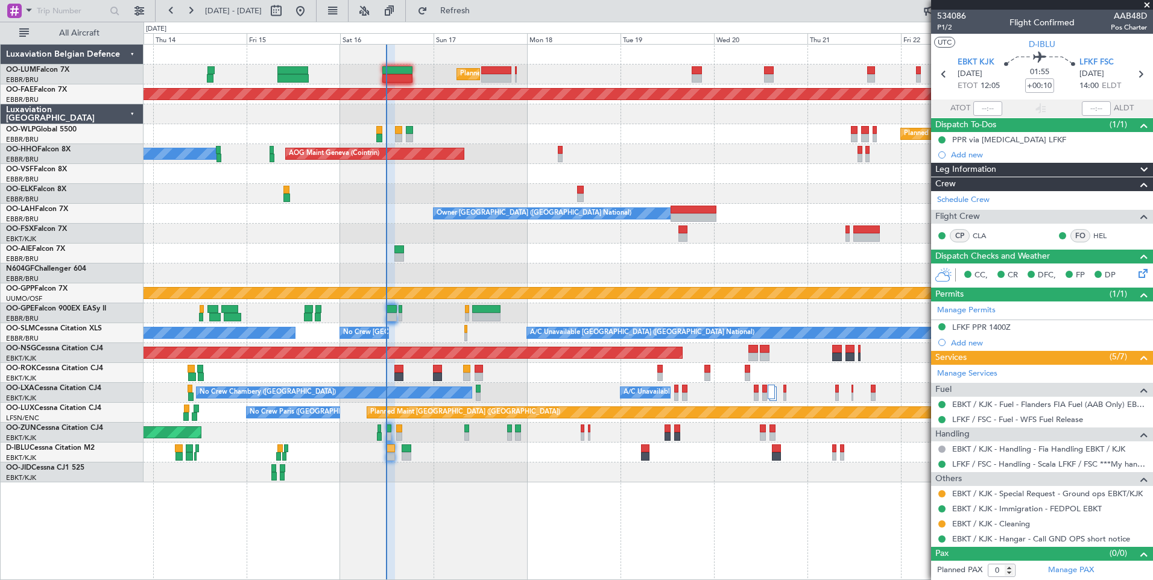
click at [394, 453] on div "No Crew [GEOGRAPHIC_DATA] ([GEOGRAPHIC_DATA] National)" at bounding box center [647, 453] width 1009 height 20
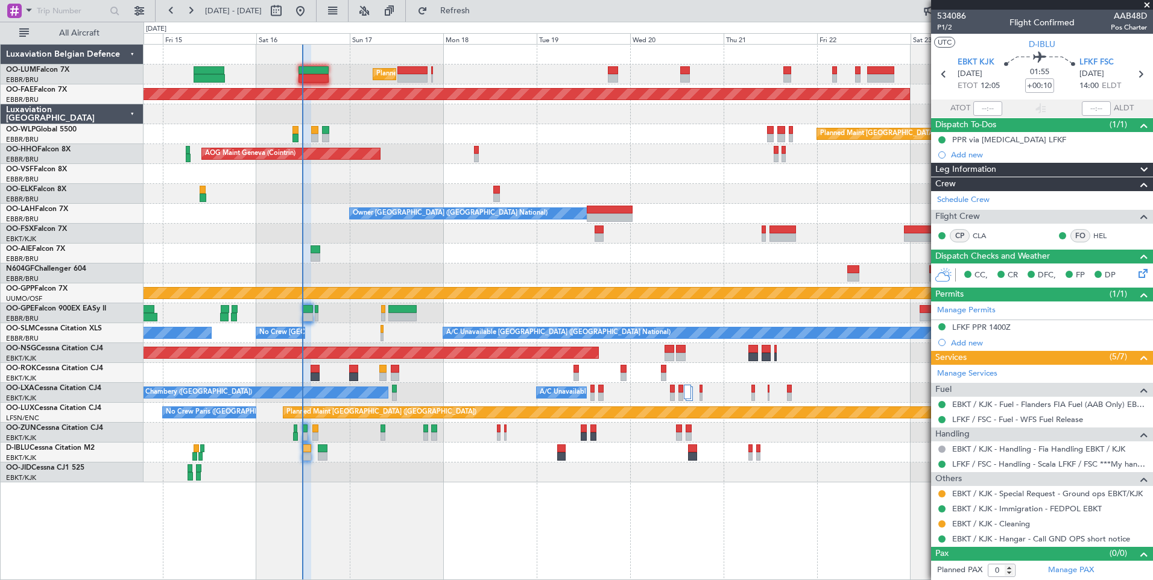
click at [368, 473] on div "Planned Maint [GEOGRAPHIC_DATA] ([GEOGRAPHIC_DATA] National) Planned Maint [GEO…" at bounding box center [647, 264] width 1009 height 438
click at [354, 159] on div "AOG Maint Geneva (Cointrin) A/C Unavailable Geneva (Cointrin)" at bounding box center [647, 154] width 1009 height 20
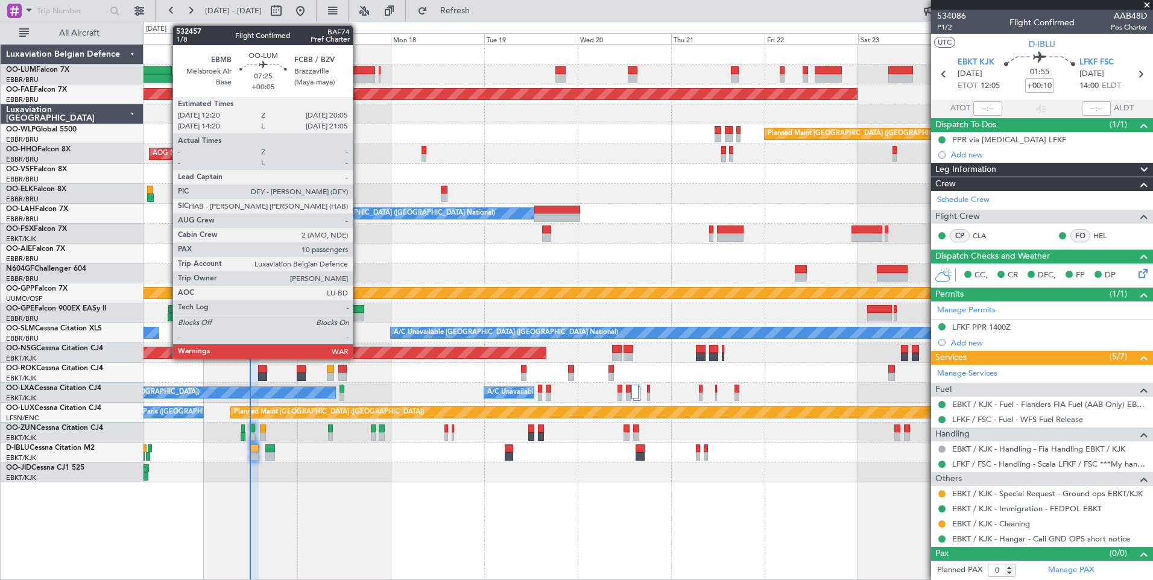
click at [358, 72] on div at bounding box center [360, 70] width 31 height 8
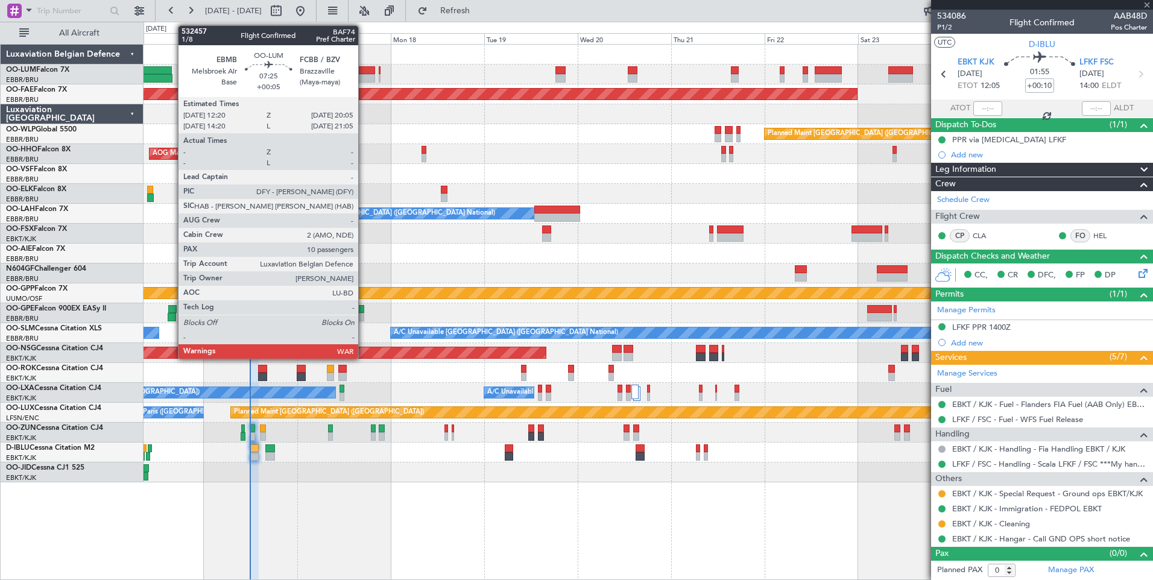
type input "+00:05"
type input "10"
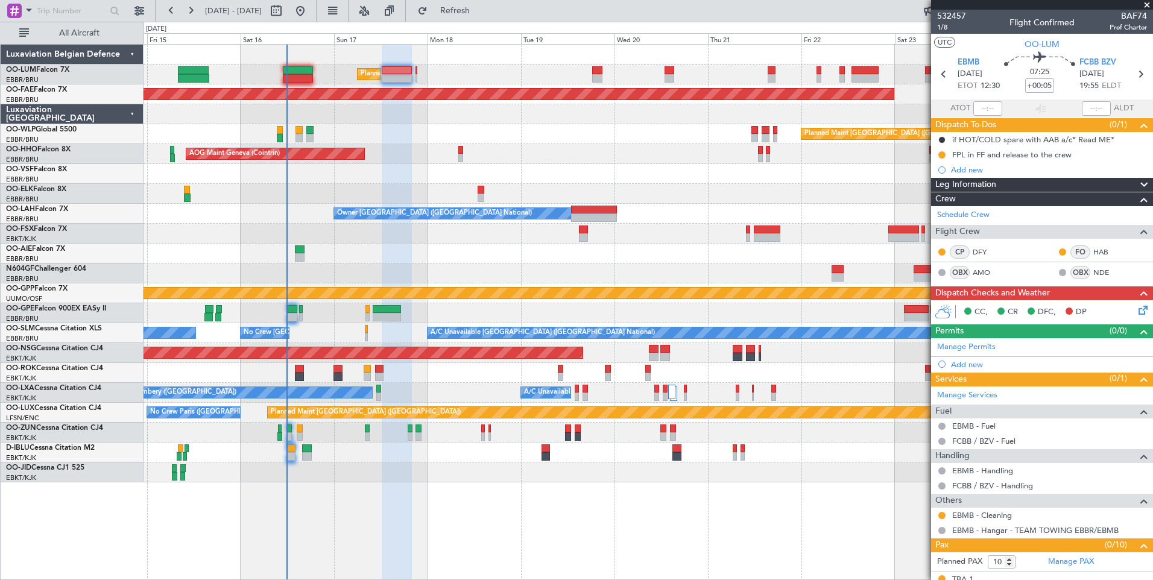
click at [382, 245] on div "Planned Maint [GEOGRAPHIC_DATA] ([GEOGRAPHIC_DATA] National) Planned Maint [GEO…" at bounding box center [647, 264] width 1009 height 438
click at [368, 335] on div "No Crew [GEOGRAPHIC_DATA] ([GEOGRAPHIC_DATA] National) A/C Unavailable [GEOGRAP…" at bounding box center [647, 333] width 1009 height 20
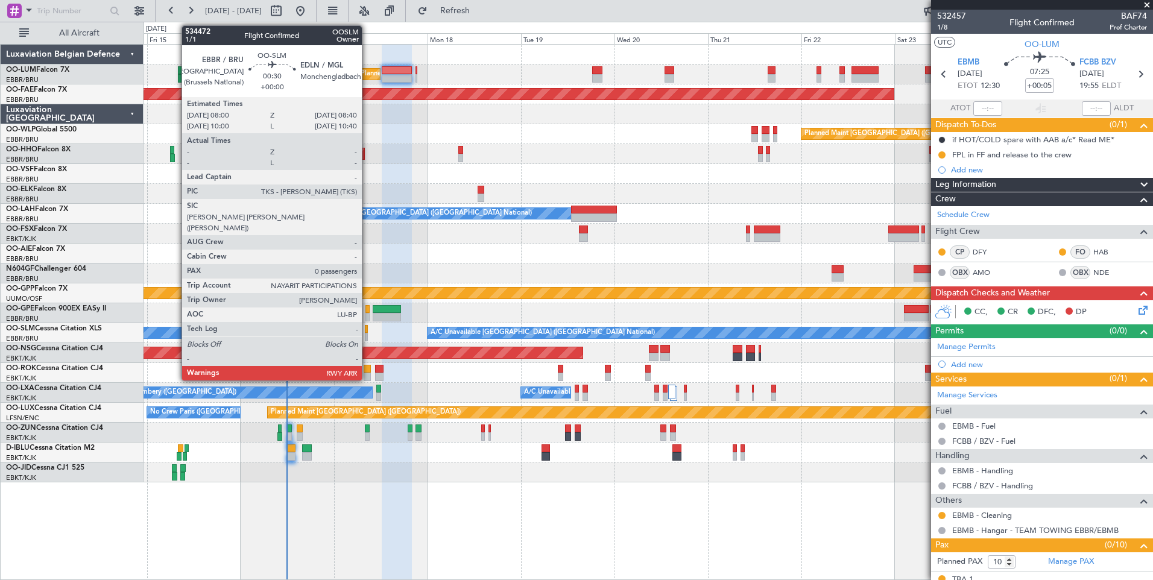
click at [367, 330] on div at bounding box center [366, 329] width 3 height 8
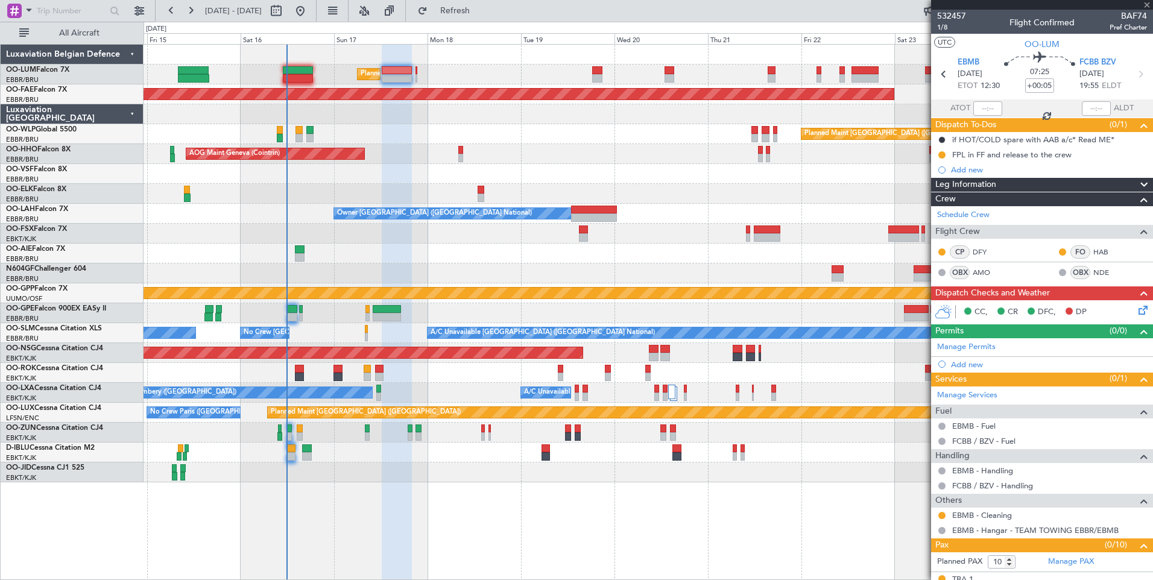
click at [469, 342] on div "Planned Maint [GEOGRAPHIC_DATA] ([GEOGRAPHIC_DATA] National) Planned Maint [GEO…" at bounding box center [647, 264] width 1009 height 438
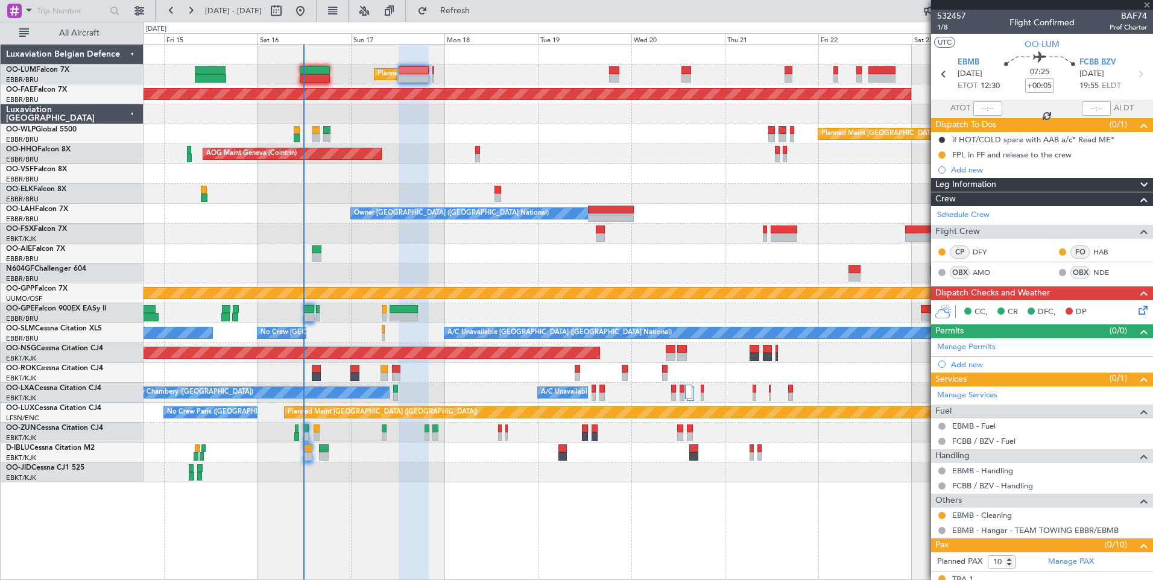
type input "0"
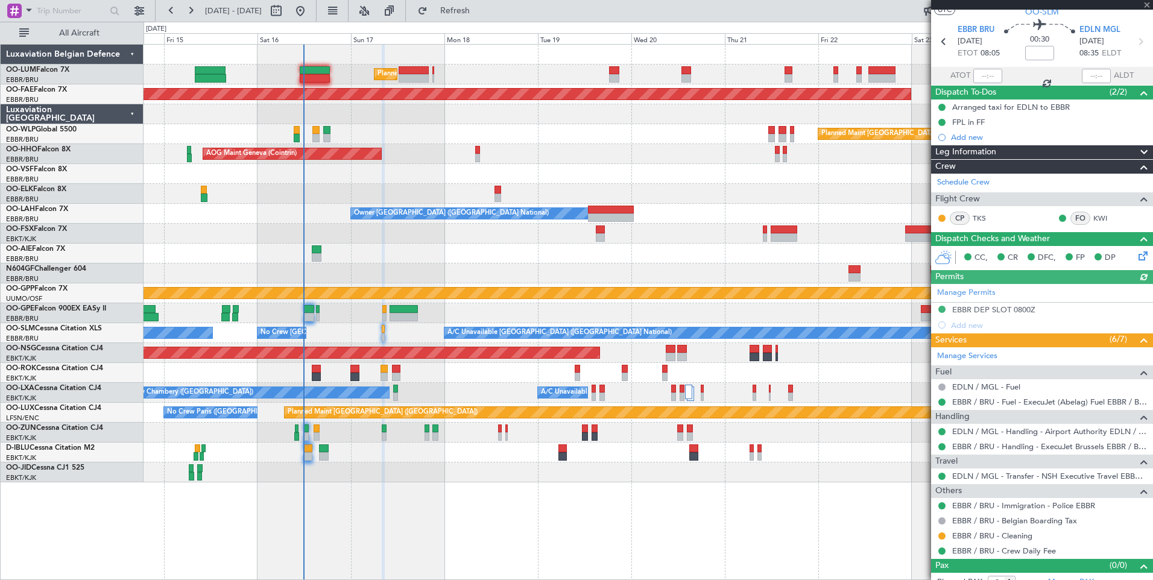
scroll to position [45, 0]
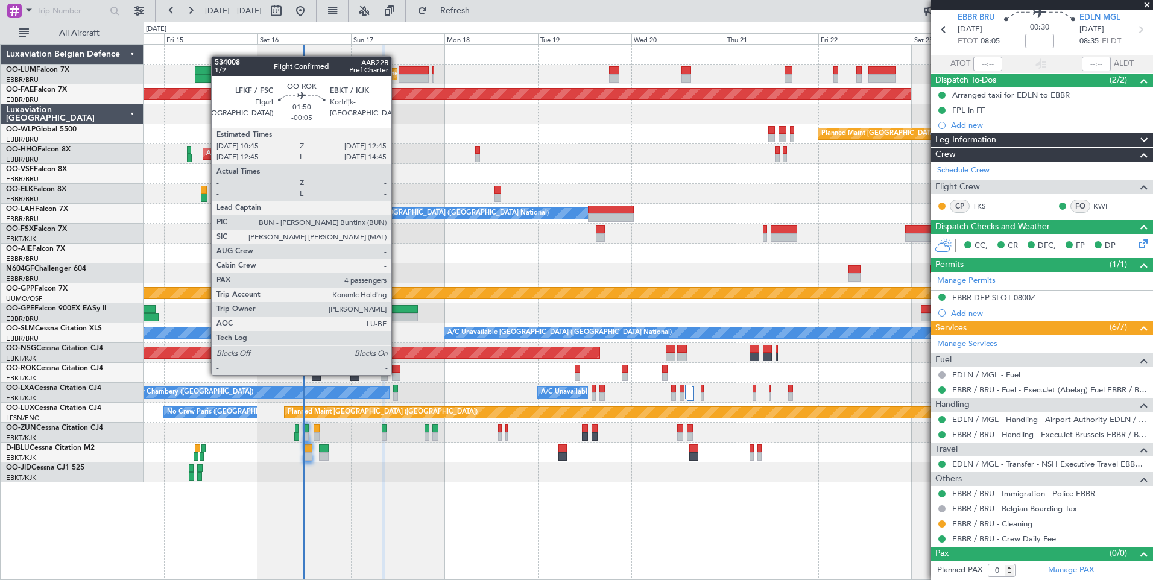
click at [397, 374] on div at bounding box center [396, 377] width 8 height 8
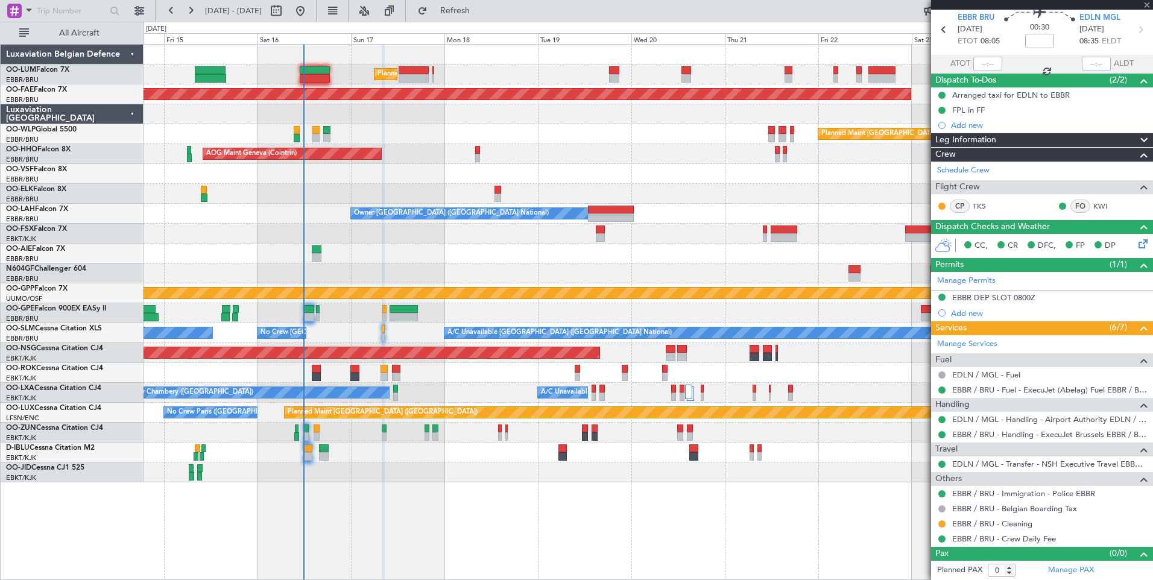
type input "-00:05"
type input "4"
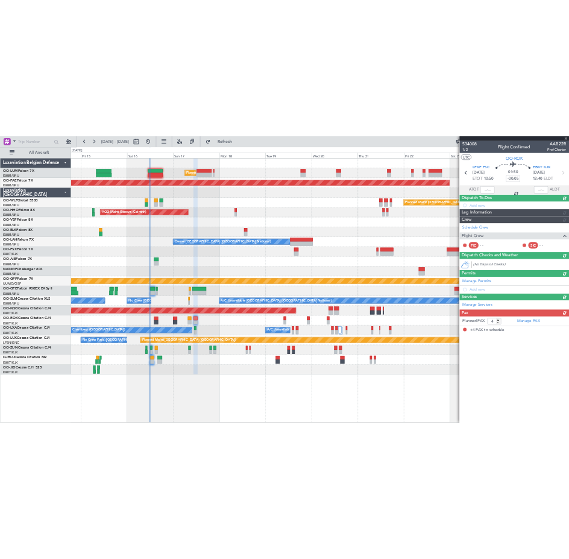
scroll to position [0, 0]
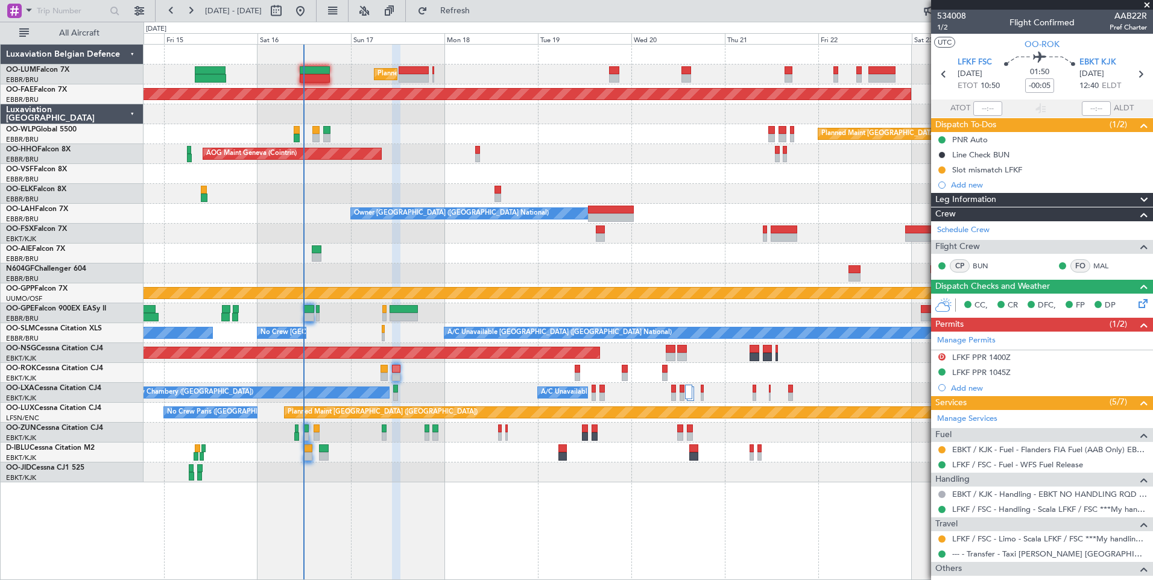
click at [421, 349] on div "Planned Maint [GEOGRAPHIC_DATA] ([GEOGRAPHIC_DATA] National) Planned Maint [GEO…" at bounding box center [647, 264] width 1009 height 438
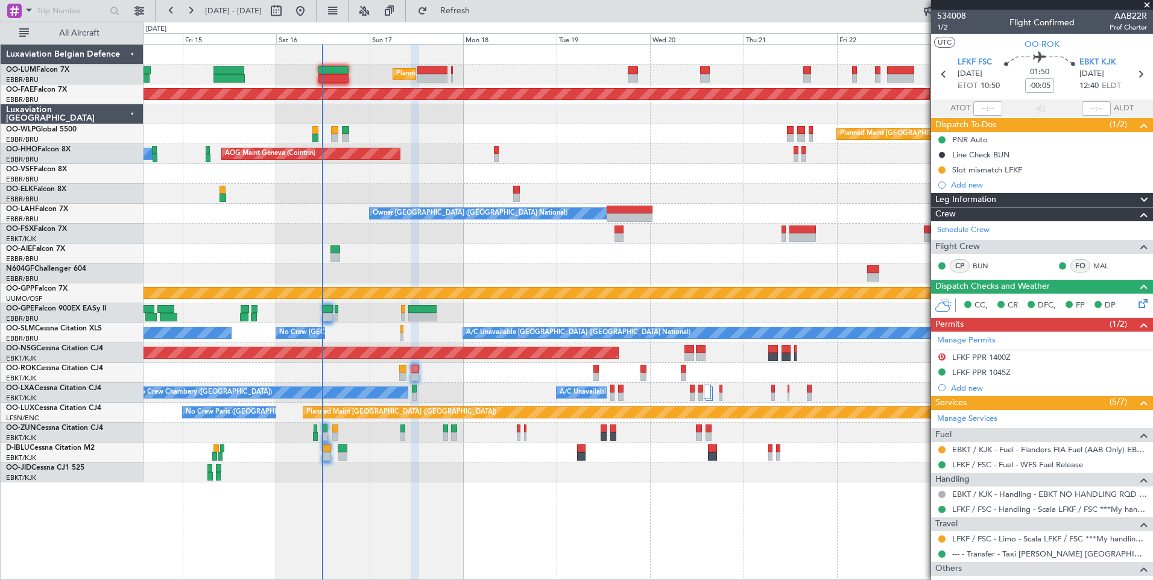
click at [474, 435] on div "Planned Maint [GEOGRAPHIC_DATA] ([GEOGRAPHIC_DATA] National) Planned Maint [GEO…" at bounding box center [647, 264] width 1009 height 438
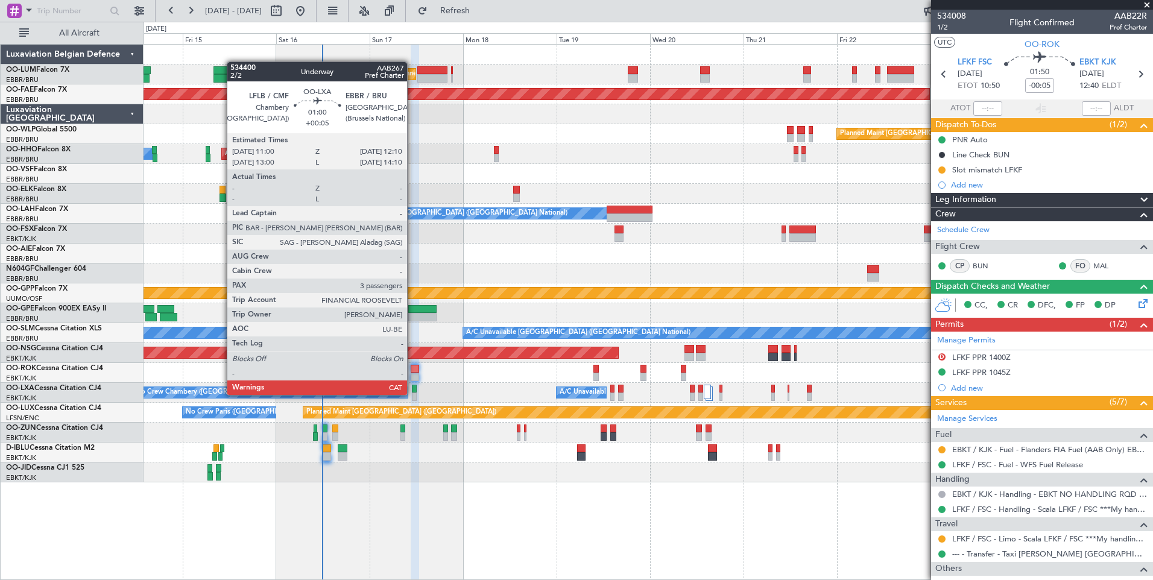
click at [412, 395] on div at bounding box center [414, 396] width 5 height 8
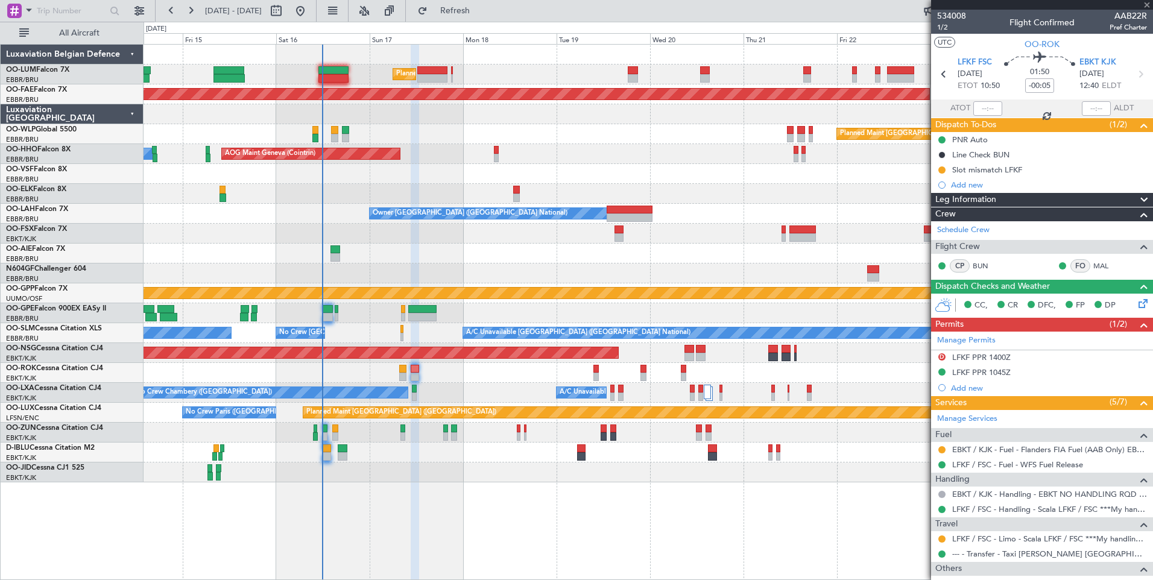
type input "+00:05"
type input "3"
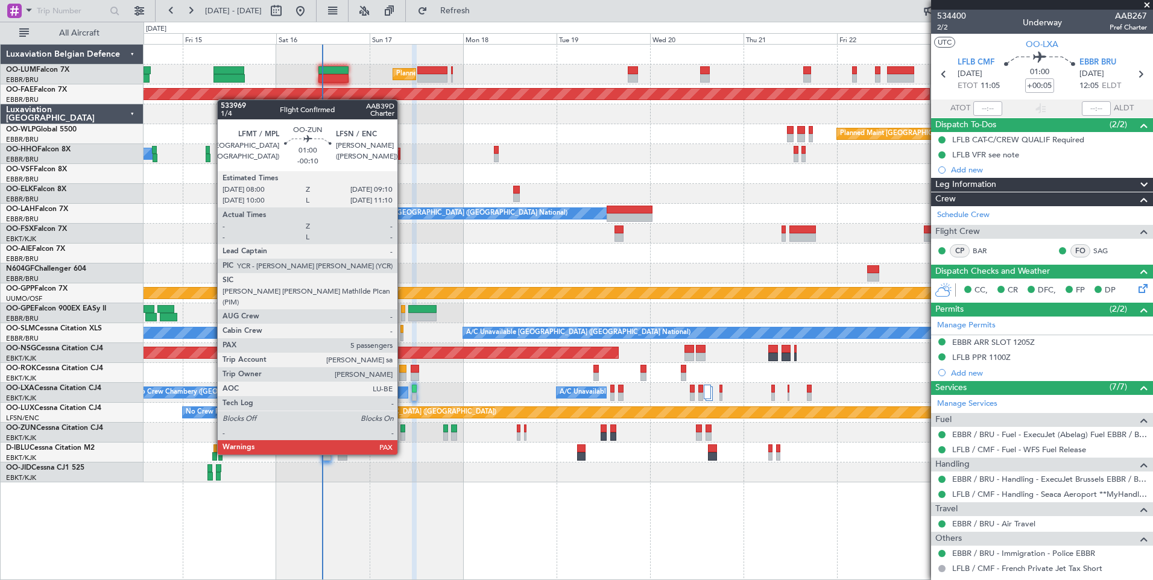
click at [403, 432] on div at bounding box center [402, 428] width 5 height 8
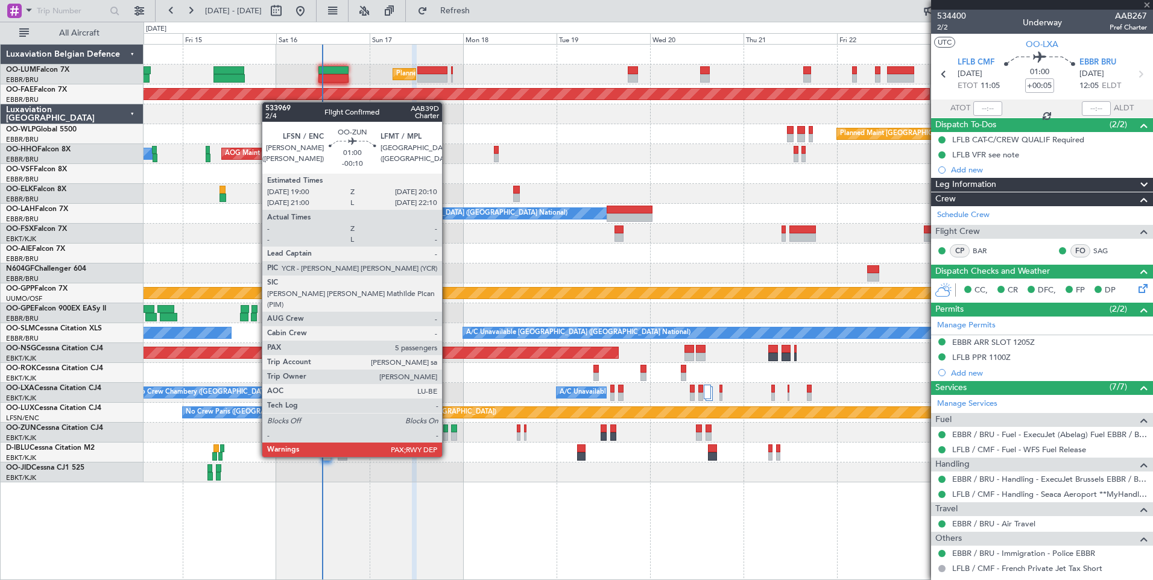
type input "-00:10"
type input "5"
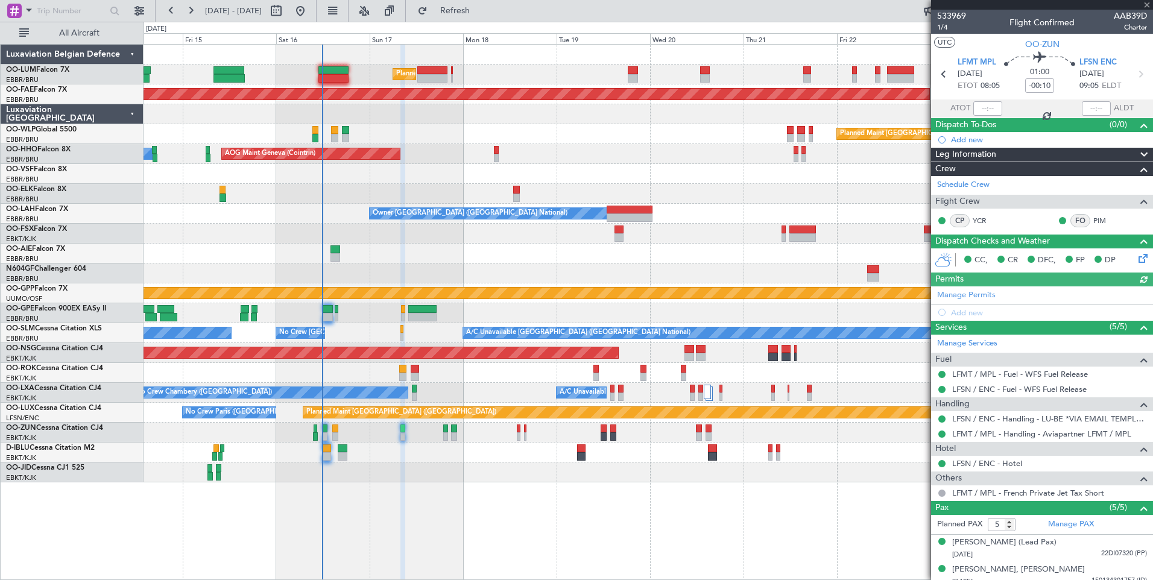
click at [413, 480] on div at bounding box center [647, 472] width 1009 height 20
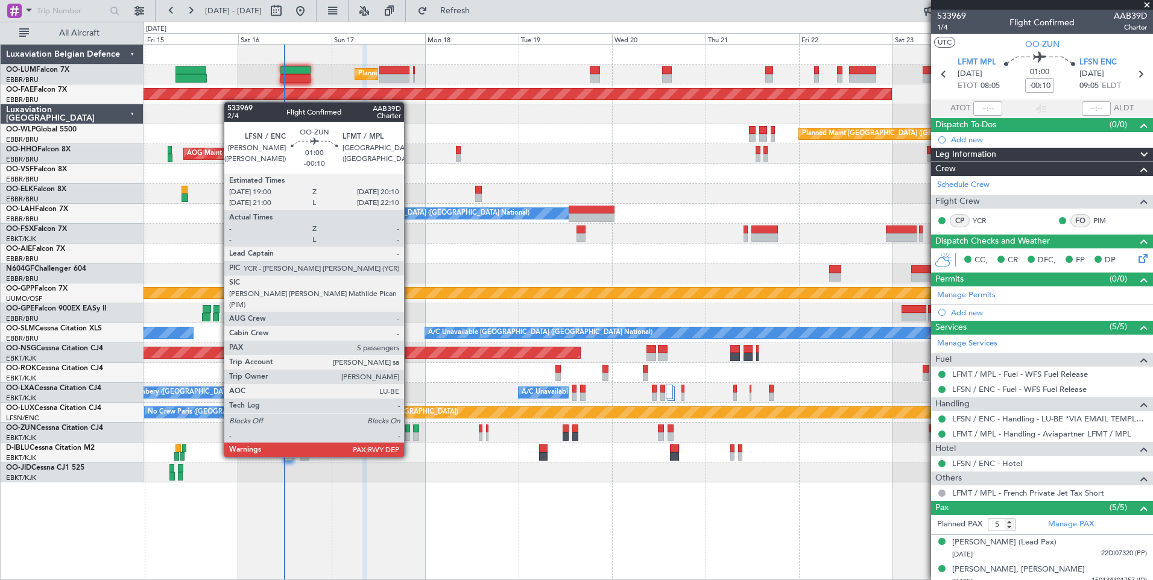
click at [409, 434] on div at bounding box center [407, 436] width 5 height 8
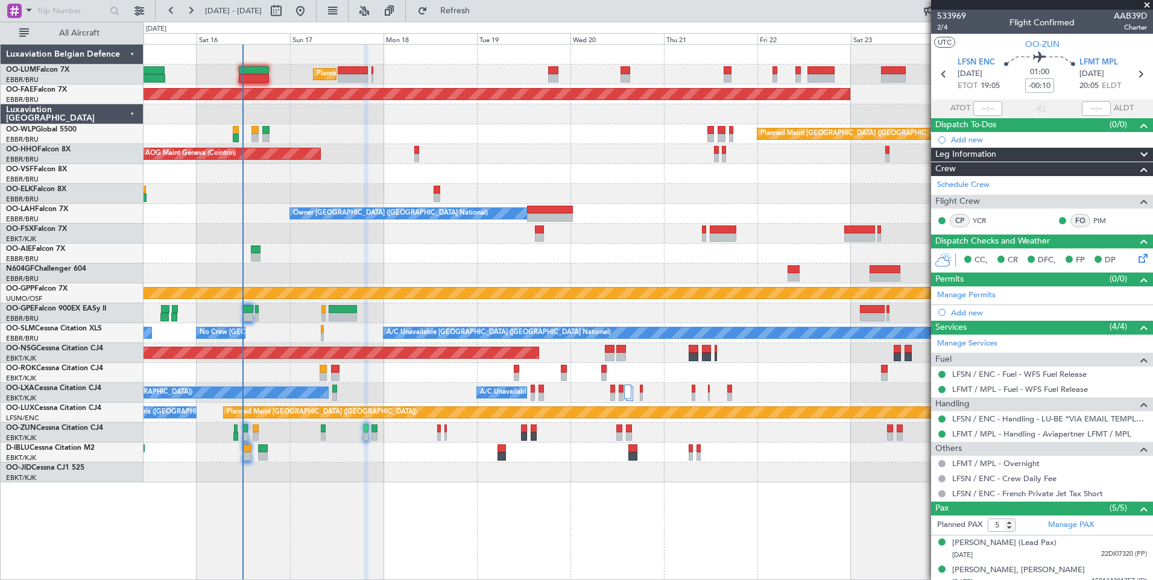
click at [391, 446] on div "No Crew [GEOGRAPHIC_DATA] ([GEOGRAPHIC_DATA] National)" at bounding box center [647, 453] width 1009 height 20
click at [409, 193] on div "Planned Maint [GEOGRAPHIC_DATA] ([GEOGRAPHIC_DATA] National) Planned Maint [GEO…" at bounding box center [647, 264] width 1009 height 438
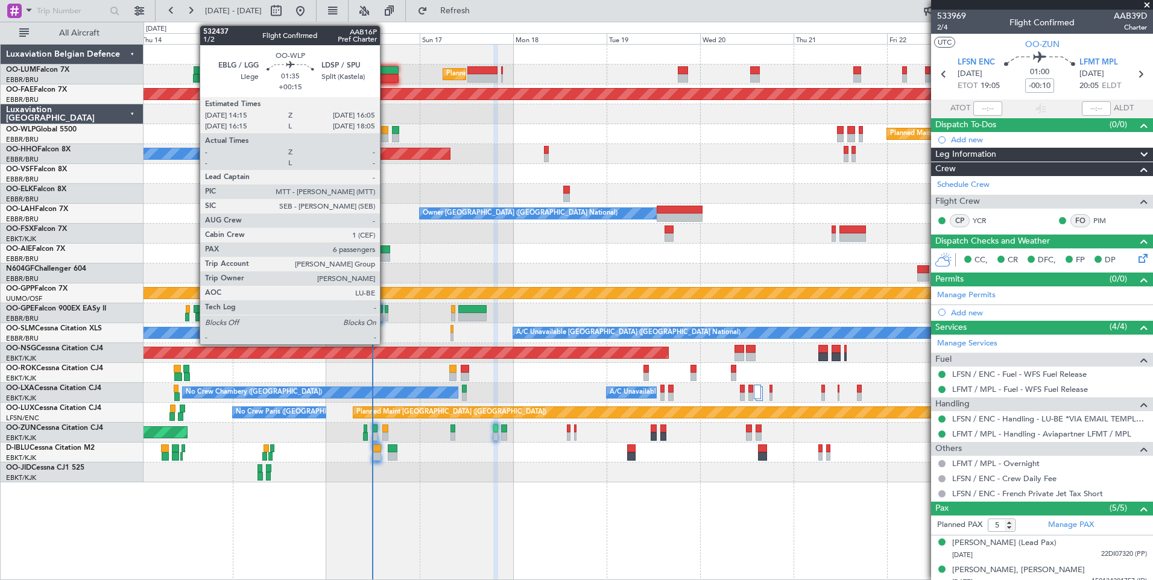
click at [385, 137] on div at bounding box center [384, 138] width 7 height 8
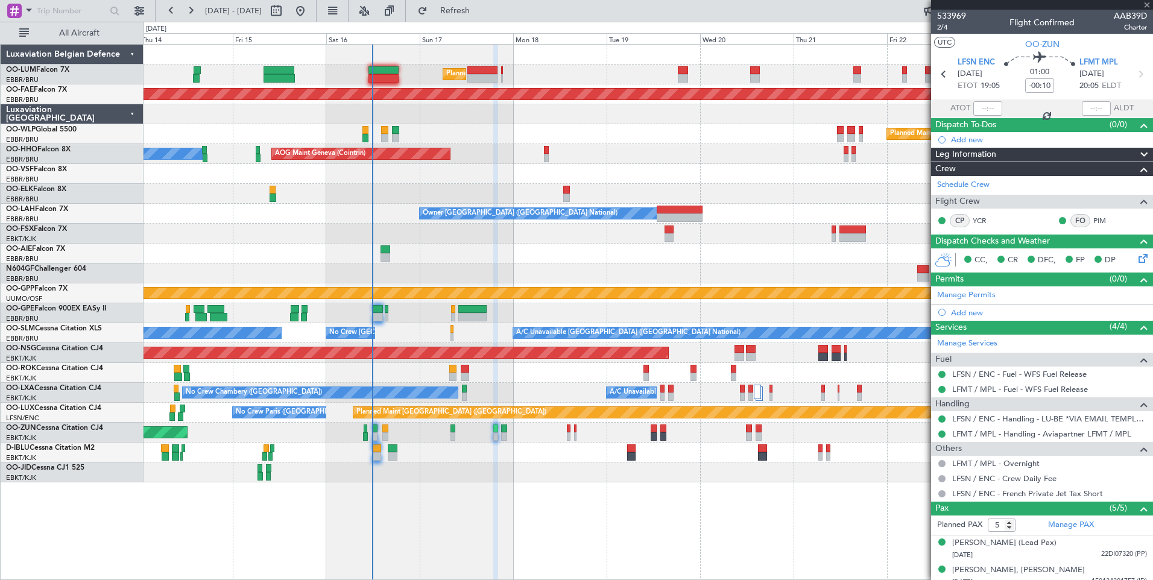
type input "+00:15"
type input "6"
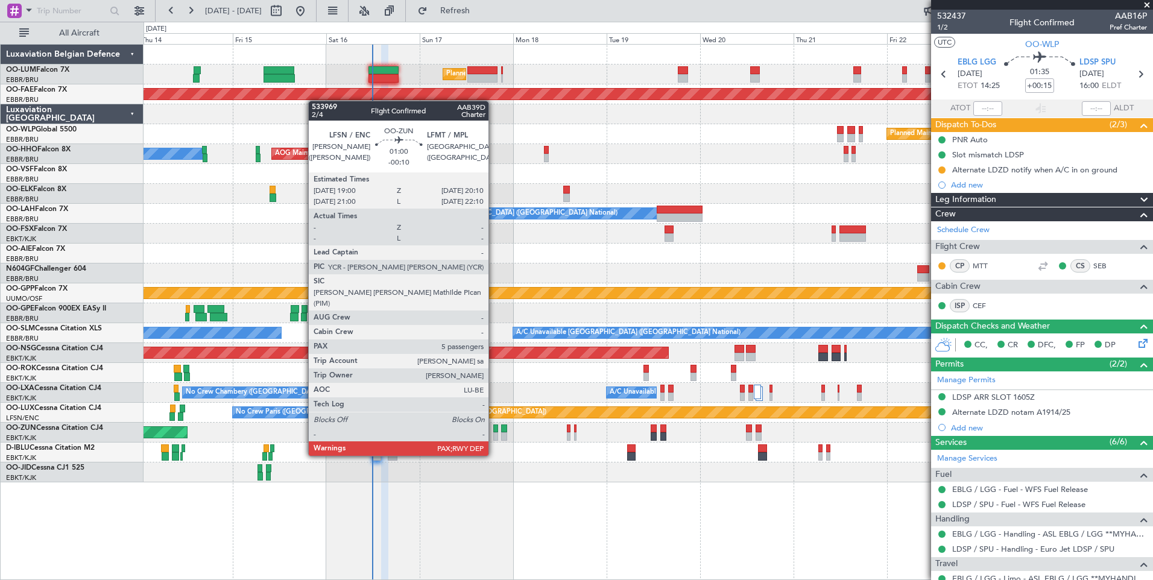
click at [494, 433] on div at bounding box center [495, 436] width 5 height 8
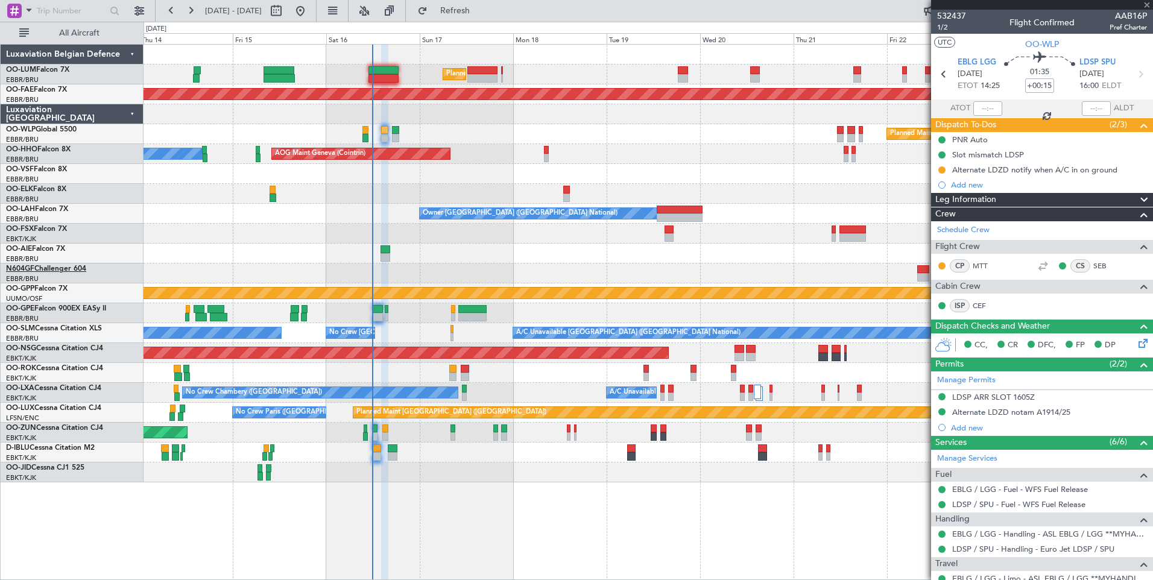
type input "-00:10"
type input "5"
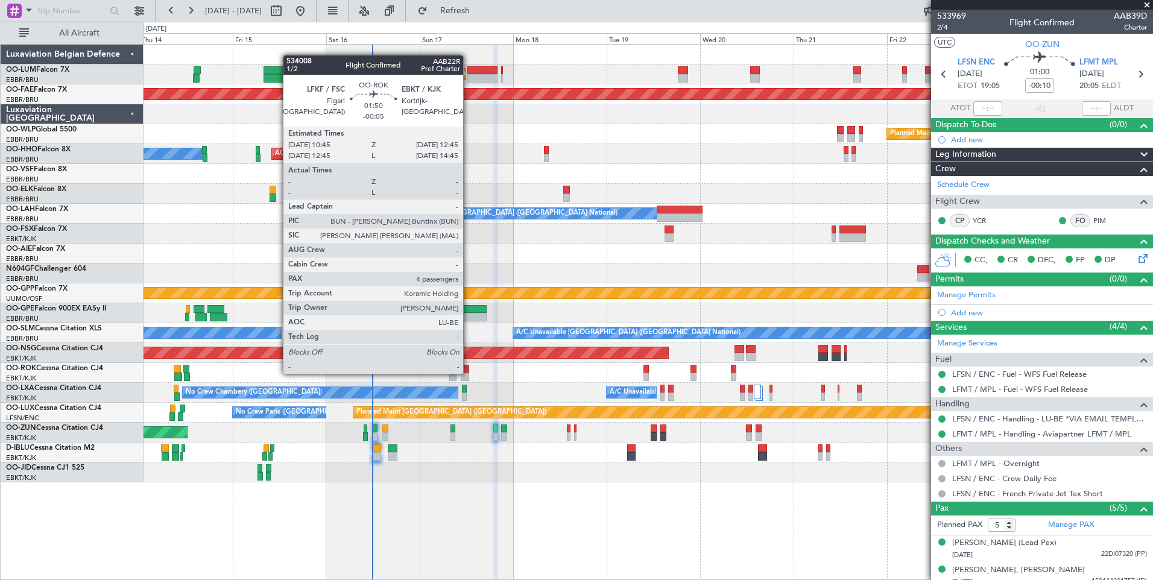
click at [468, 373] on div at bounding box center [465, 377] width 8 height 8
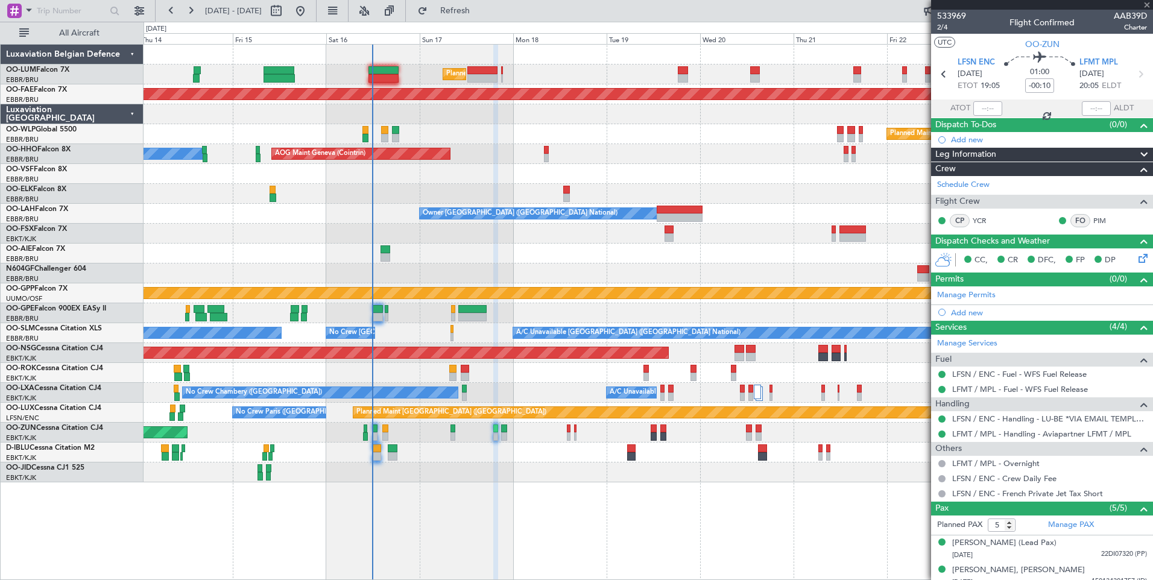
type input "-00:05"
type input "4"
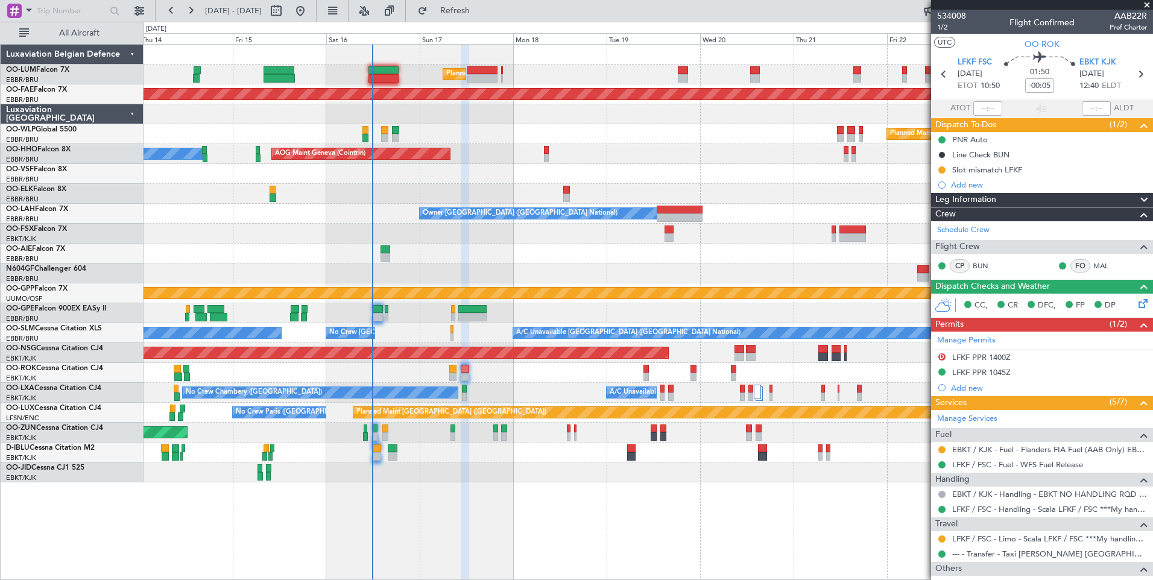
click at [505, 379] on div "Planned Maint [GEOGRAPHIC_DATA] ([GEOGRAPHIC_DATA] National) Planned Maint [GEO…" at bounding box center [647, 264] width 1009 height 438
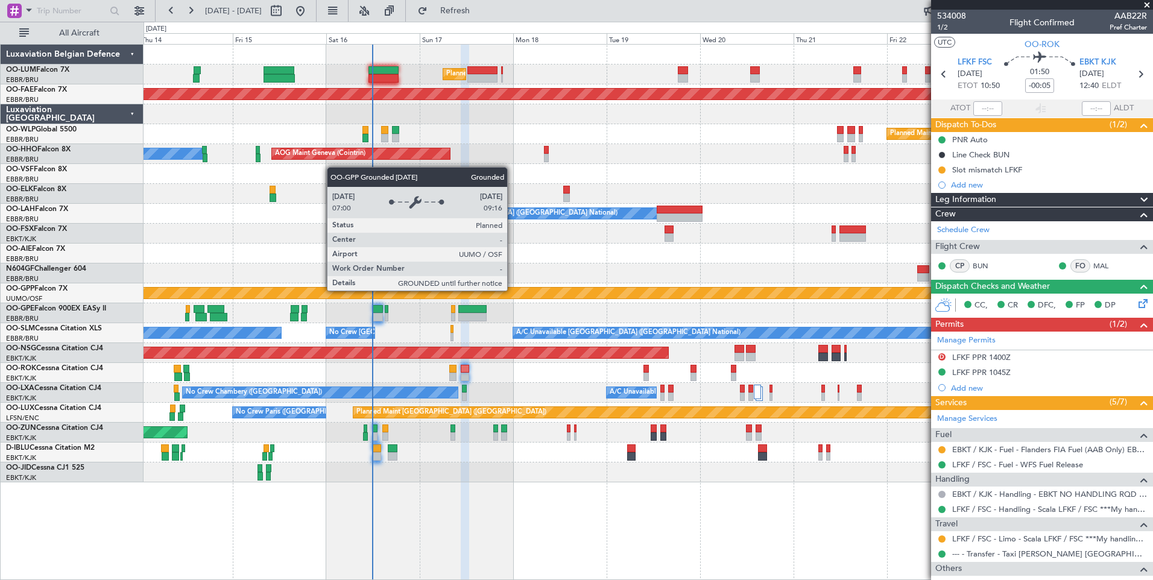
click at [428, 341] on div "No Crew [GEOGRAPHIC_DATA] ([GEOGRAPHIC_DATA] National) A/C Unavailable [GEOGRAP…" at bounding box center [647, 333] width 1009 height 20
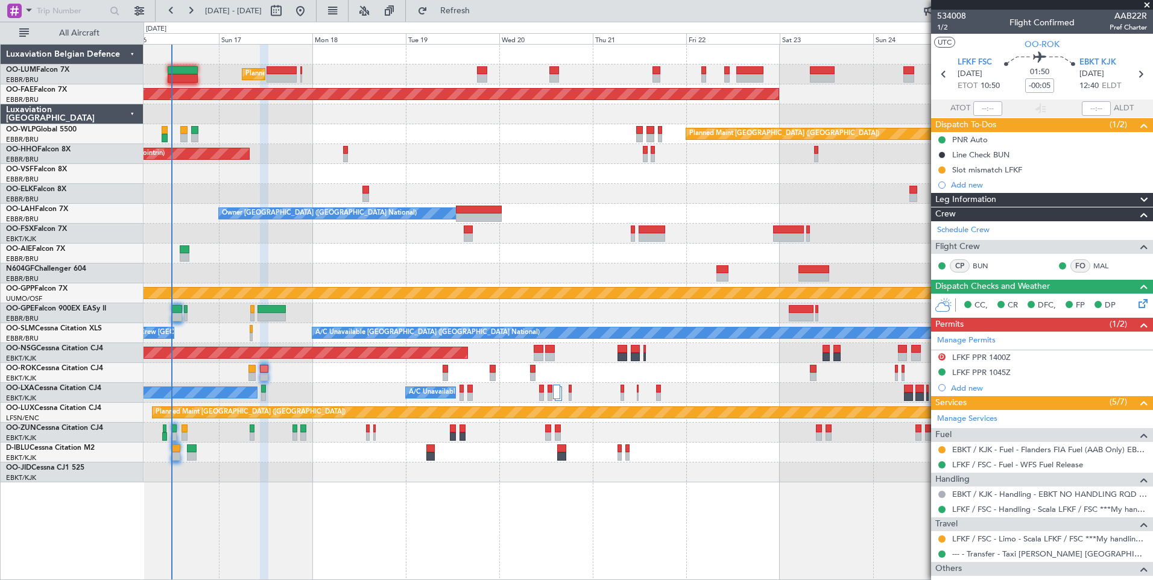
click at [422, 305] on div "Planned Maint [GEOGRAPHIC_DATA] ([GEOGRAPHIC_DATA] National) Planned Maint [GEO…" at bounding box center [647, 264] width 1009 height 438
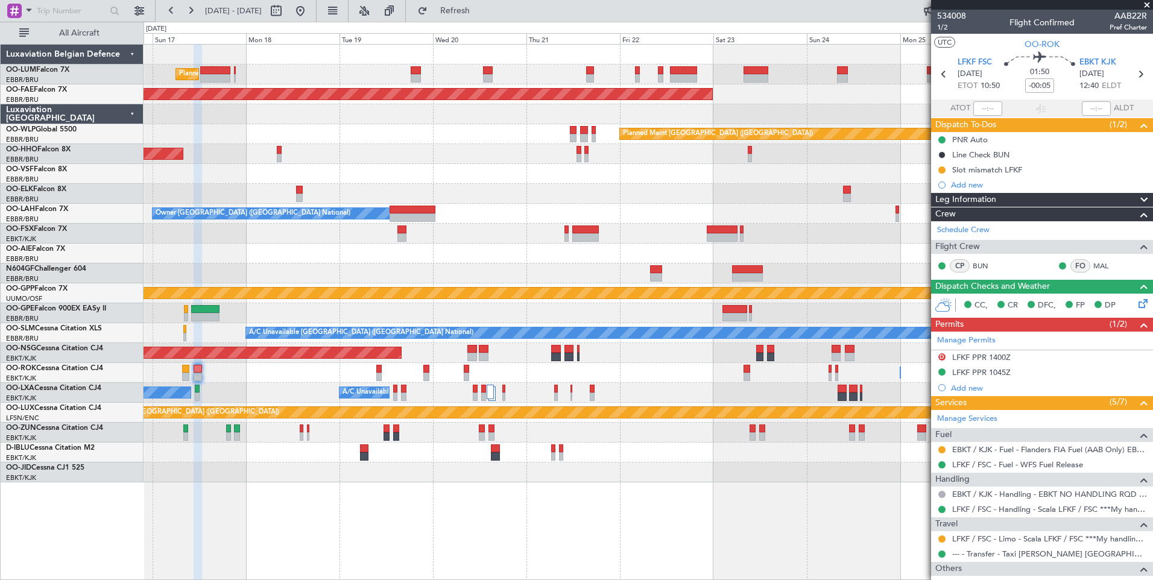
click at [445, 279] on div at bounding box center [647, 273] width 1009 height 20
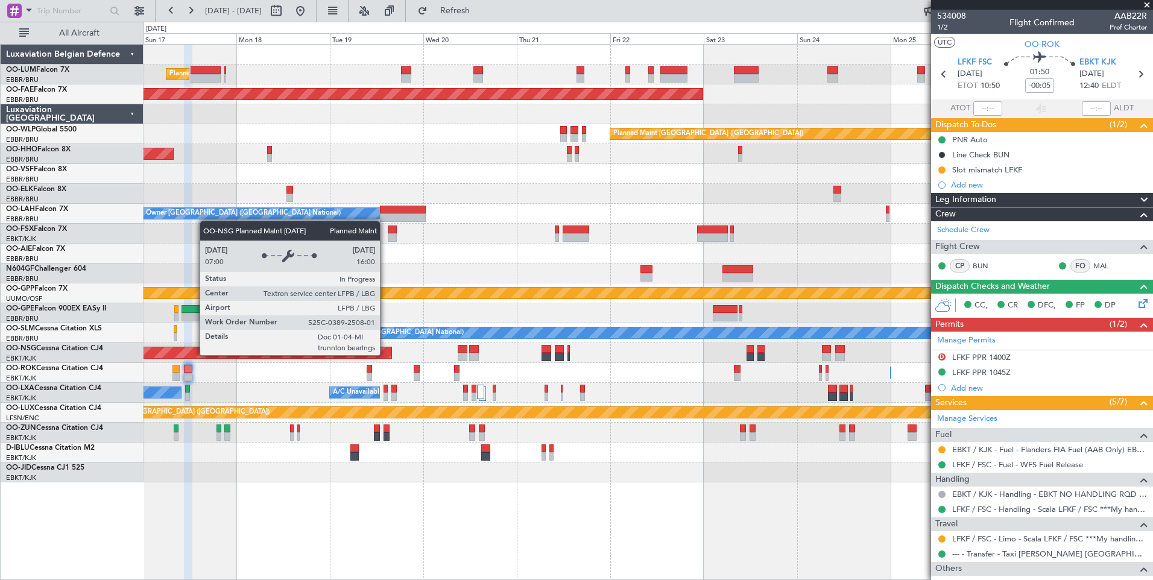
click at [406, 378] on div "Owner [GEOGRAPHIC_DATA]-[GEOGRAPHIC_DATA] Owner [GEOGRAPHIC_DATA]-[GEOGRAPHIC_D…" at bounding box center [647, 373] width 1009 height 20
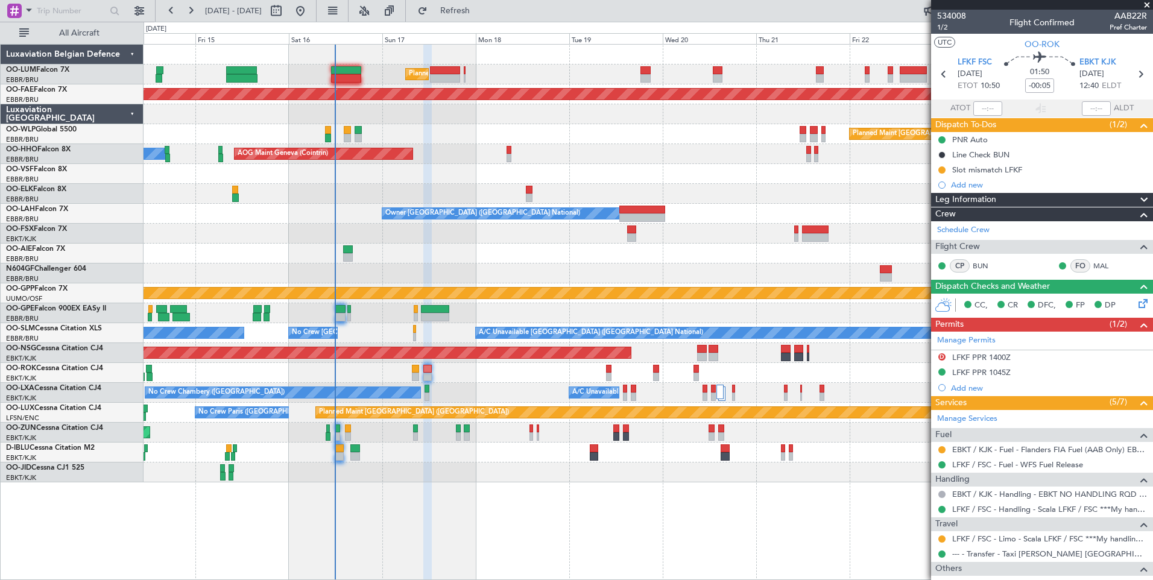
click at [458, 364] on div "Owner [GEOGRAPHIC_DATA]-[GEOGRAPHIC_DATA] Unplanned Maint [GEOGRAPHIC_DATA]-[GE…" at bounding box center [647, 373] width 1009 height 20
